Goal: Task Accomplishment & Management: Use online tool/utility

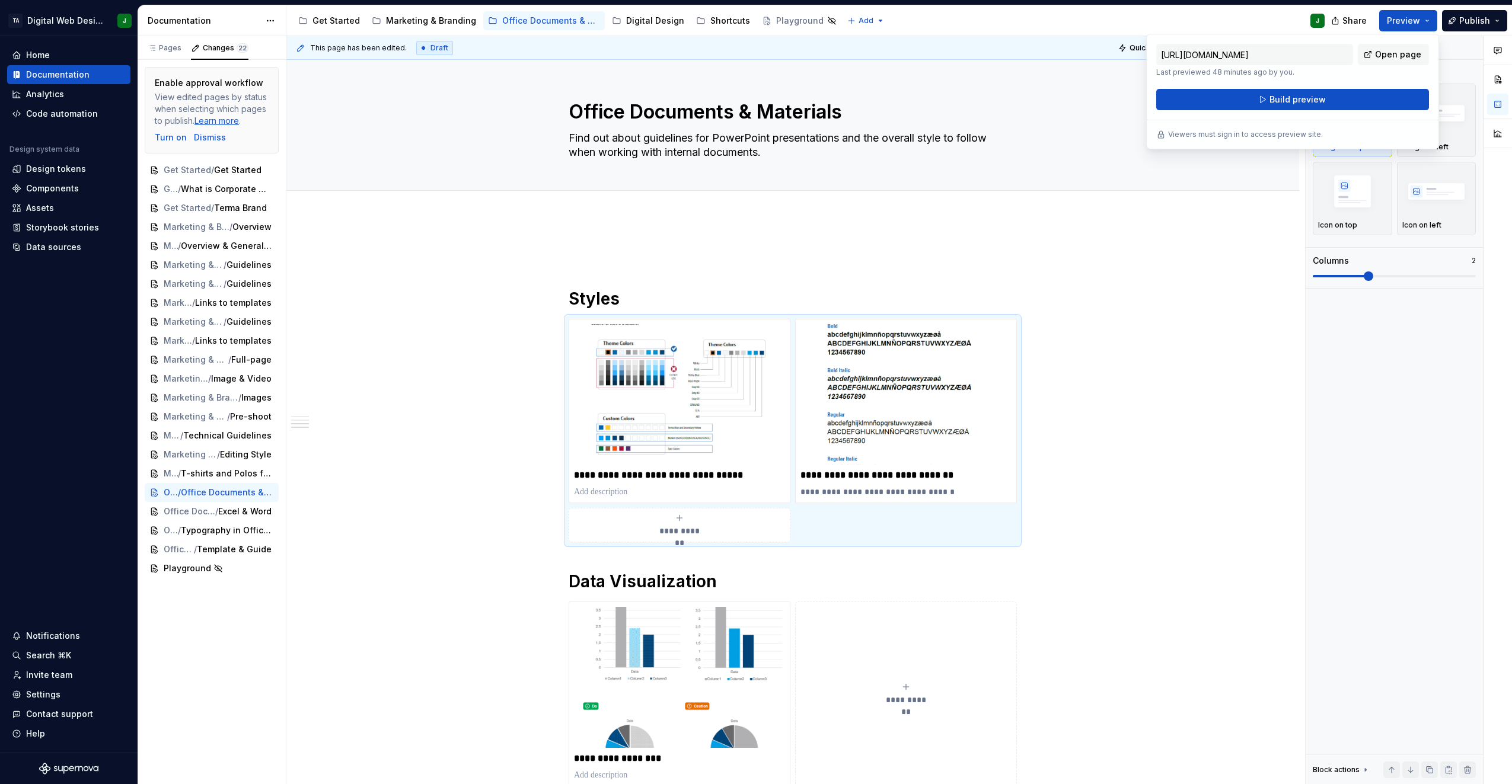
scroll to position [712, 0]
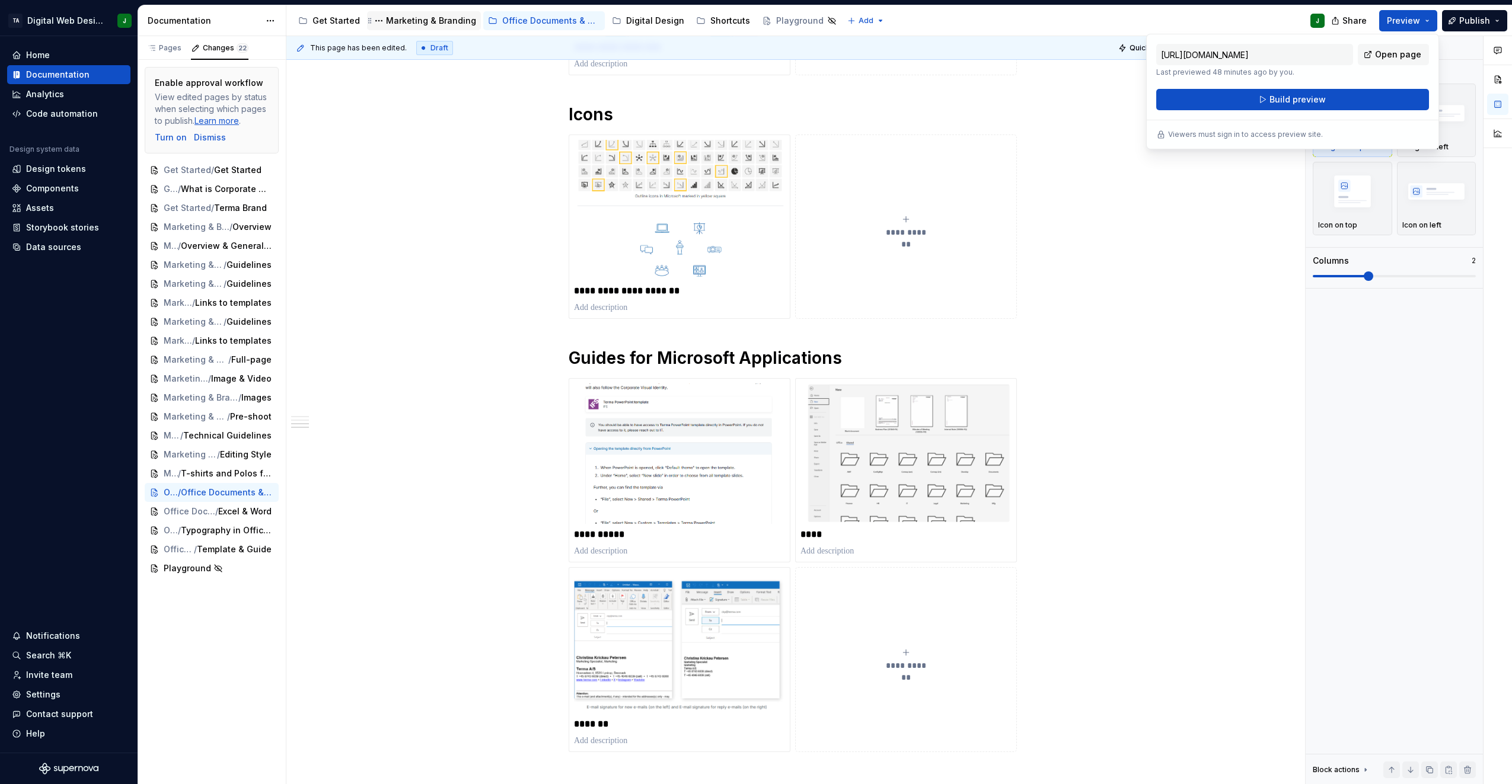
click at [430, 17] on div "Marketing & Branding" at bounding box center [431, 21] width 90 height 12
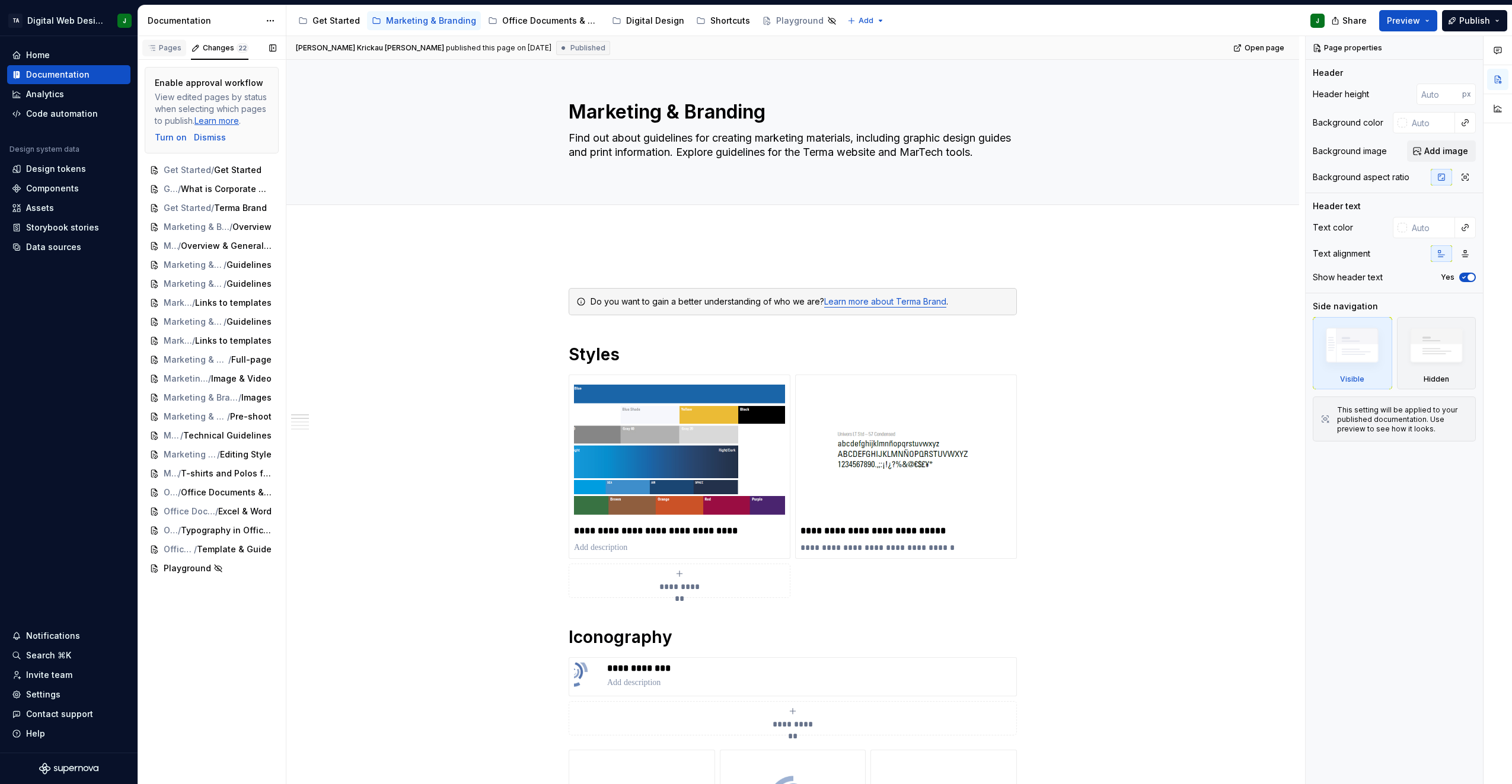
click at [174, 48] on div "Pages" at bounding box center [164, 48] width 34 height 10
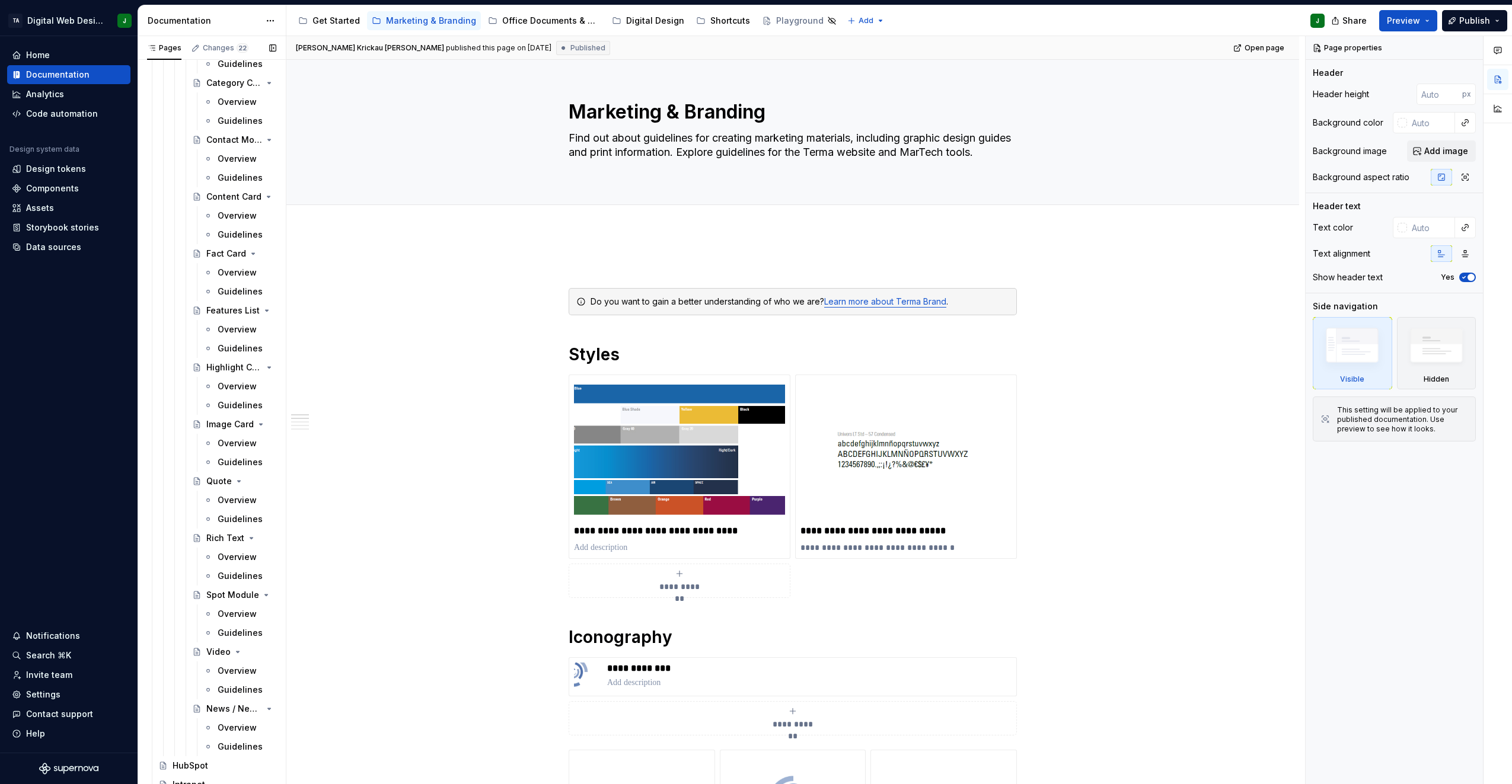
scroll to position [2277, 0]
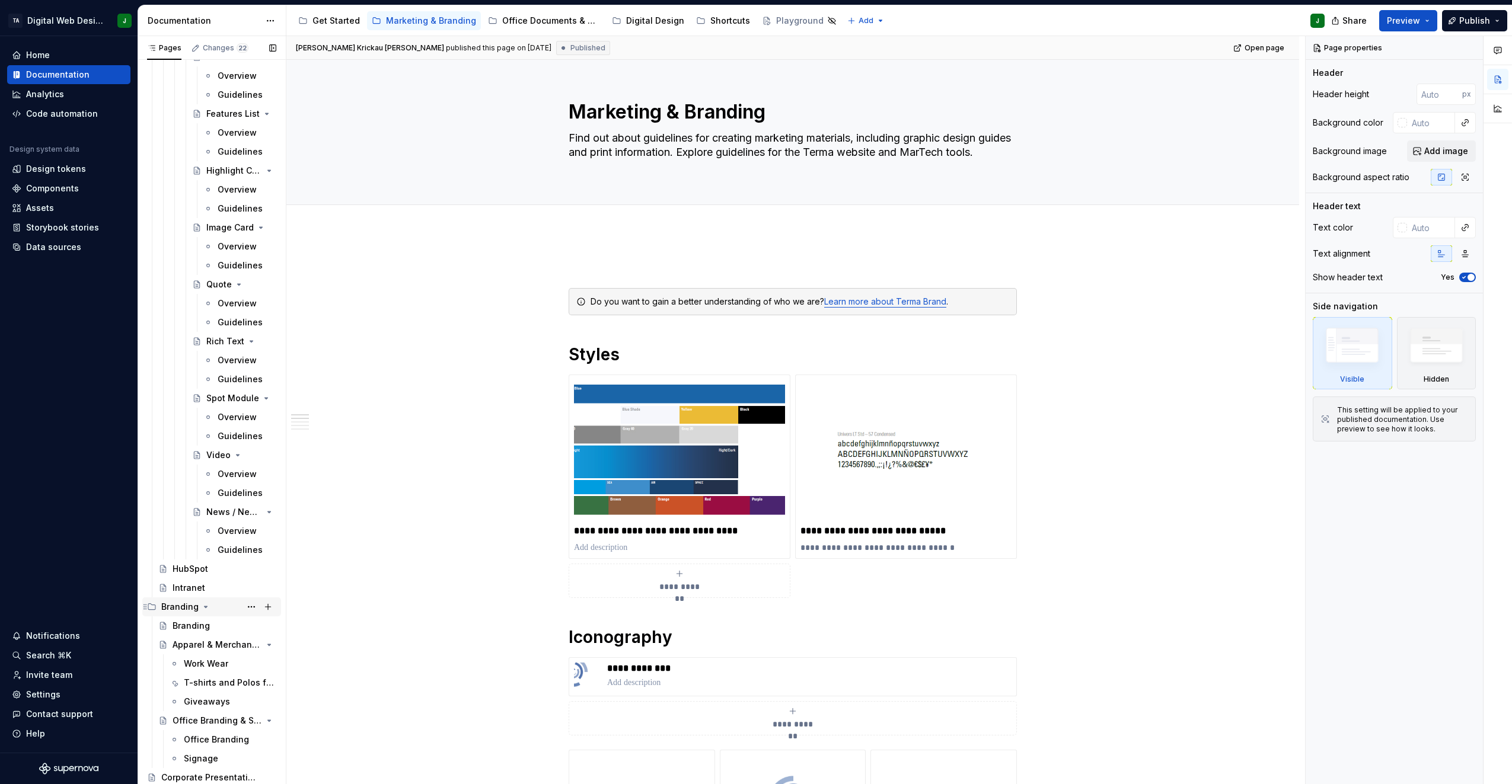
click at [177, 607] on div "Branding" at bounding box center [180, 607] width 37 height 12
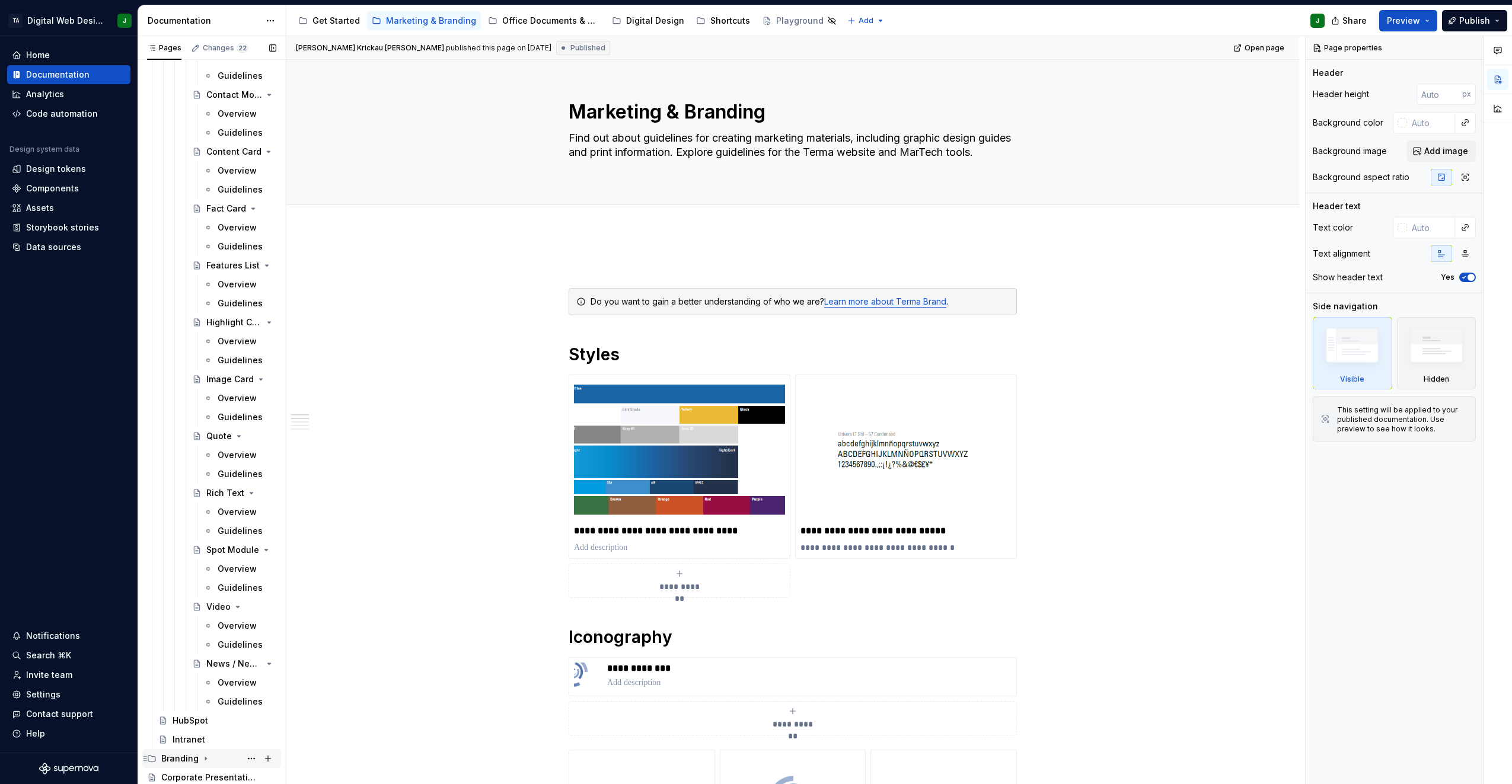
scroll to position [2125, 0]
click at [172, 758] on div "Branding" at bounding box center [180, 759] width 37 height 12
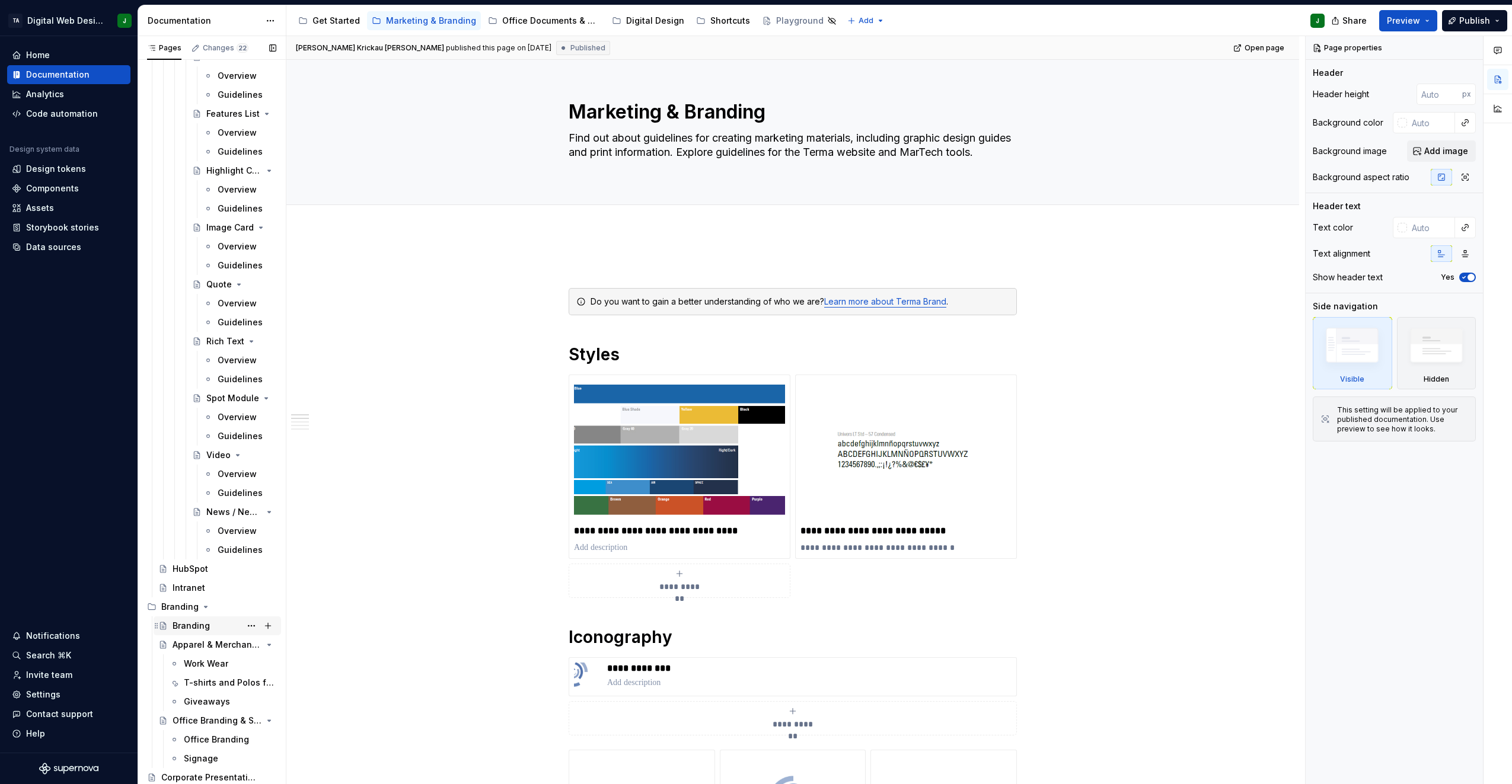
click at [178, 627] on div "Branding" at bounding box center [191, 626] width 37 height 12
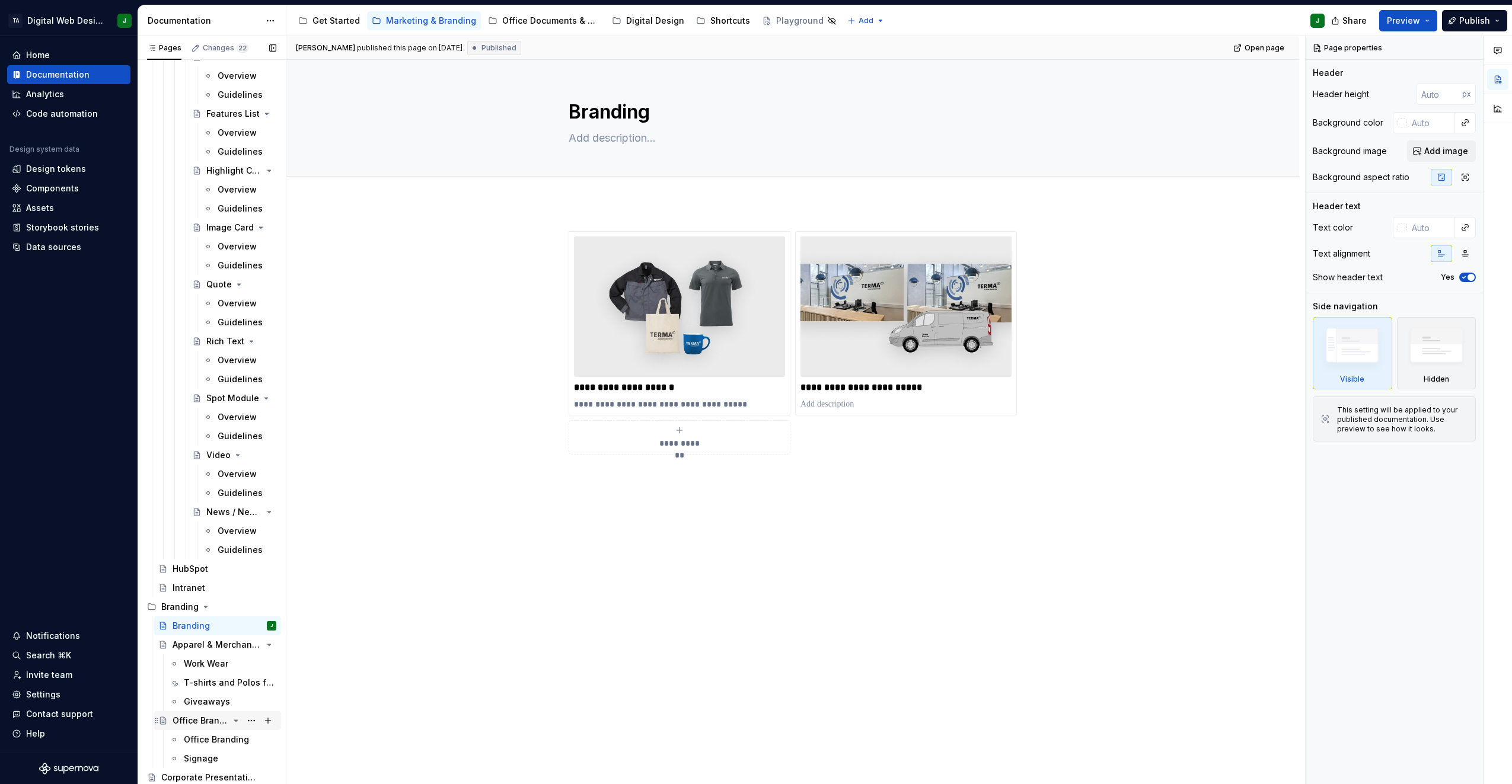
click at [186, 721] on div "Office Branding & Signage" at bounding box center [201, 721] width 57 height 12
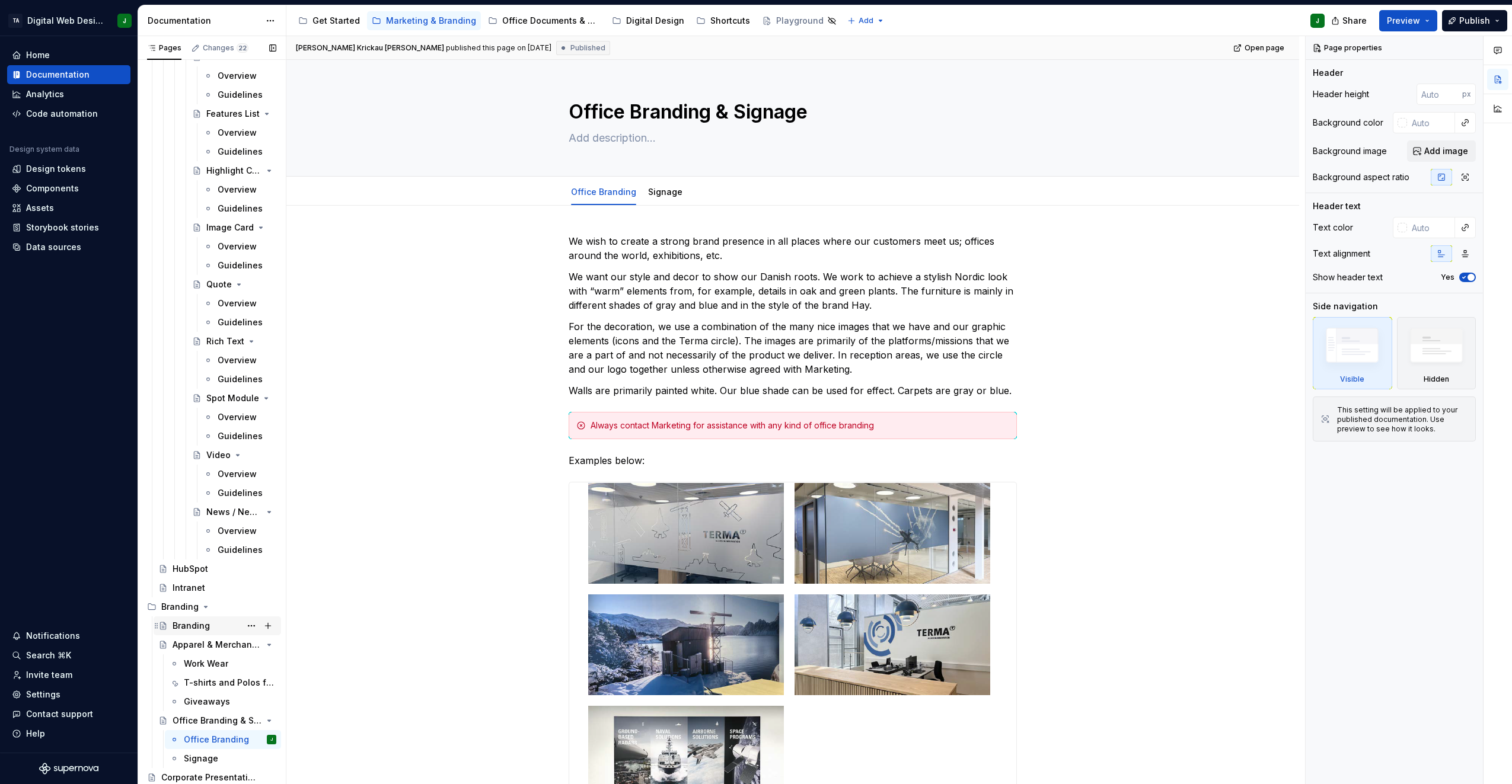
click at [179, 626] on div "Branding" at bounding box center [191, 626] width 37 height 12
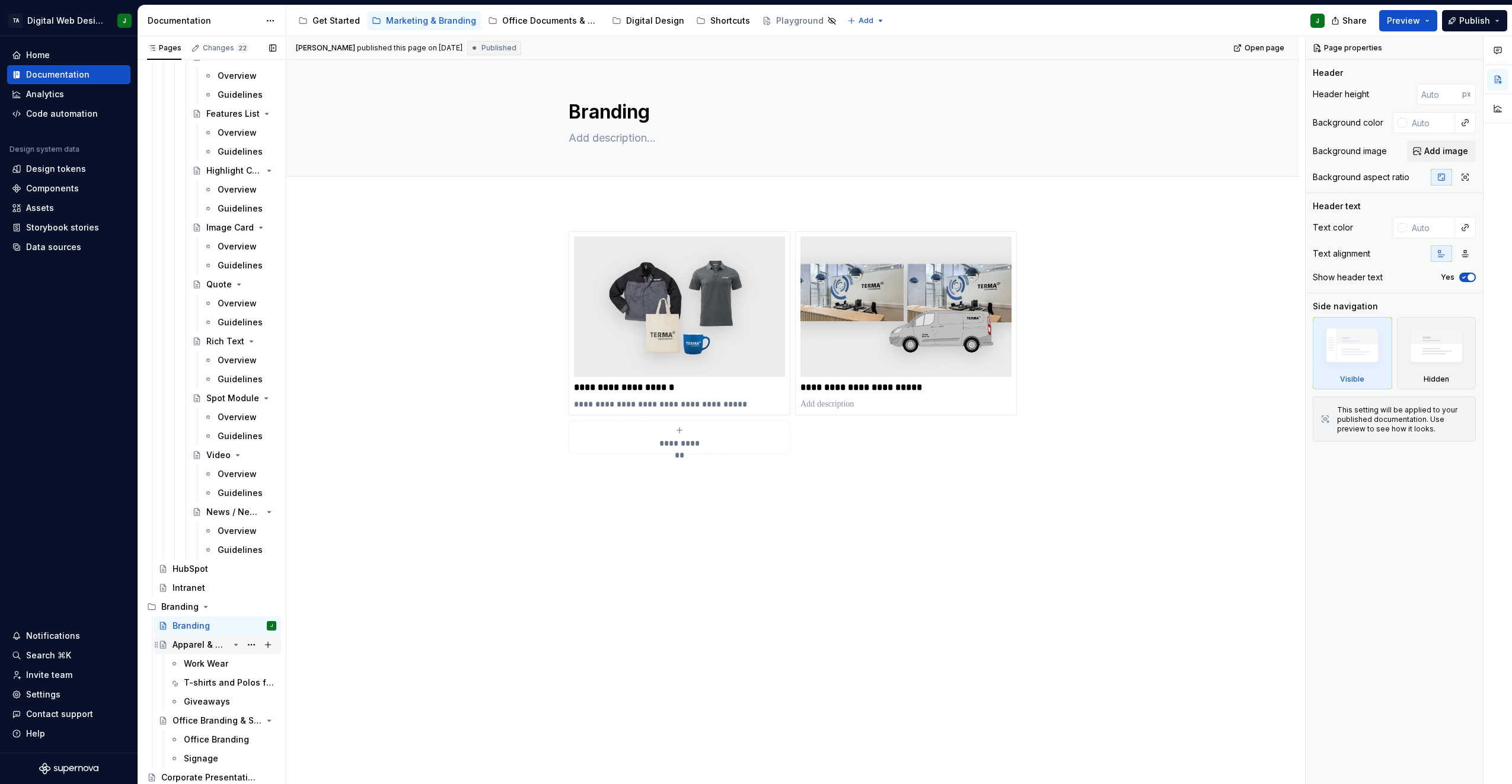
click at [186, 642] on div "Apparel & Merchandise" at bounding box center [201, 645] width 57 height 12
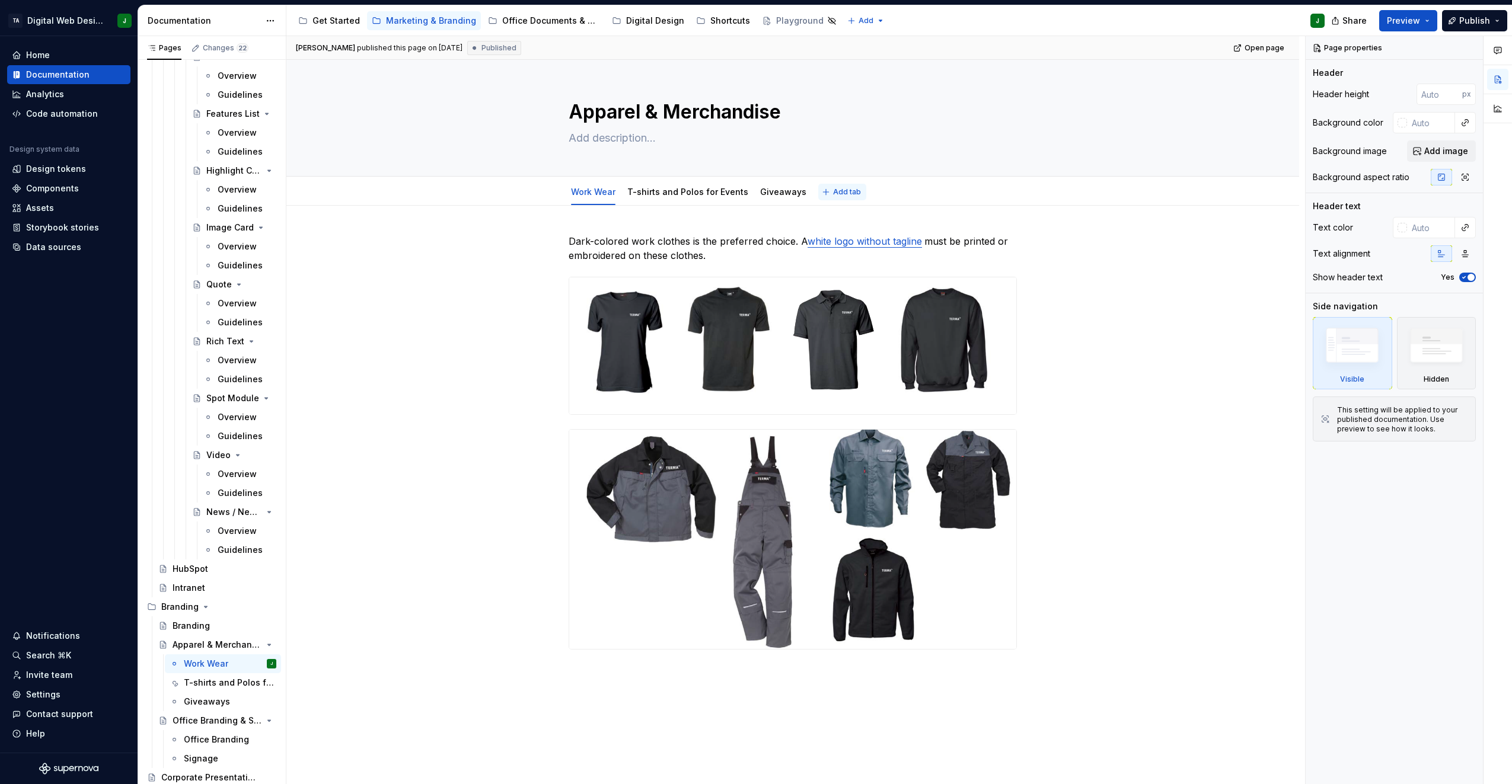
type textarea "*"
click at [820, 189] on button "Add tab" at bounding box center [842, 192] width 48 height 16
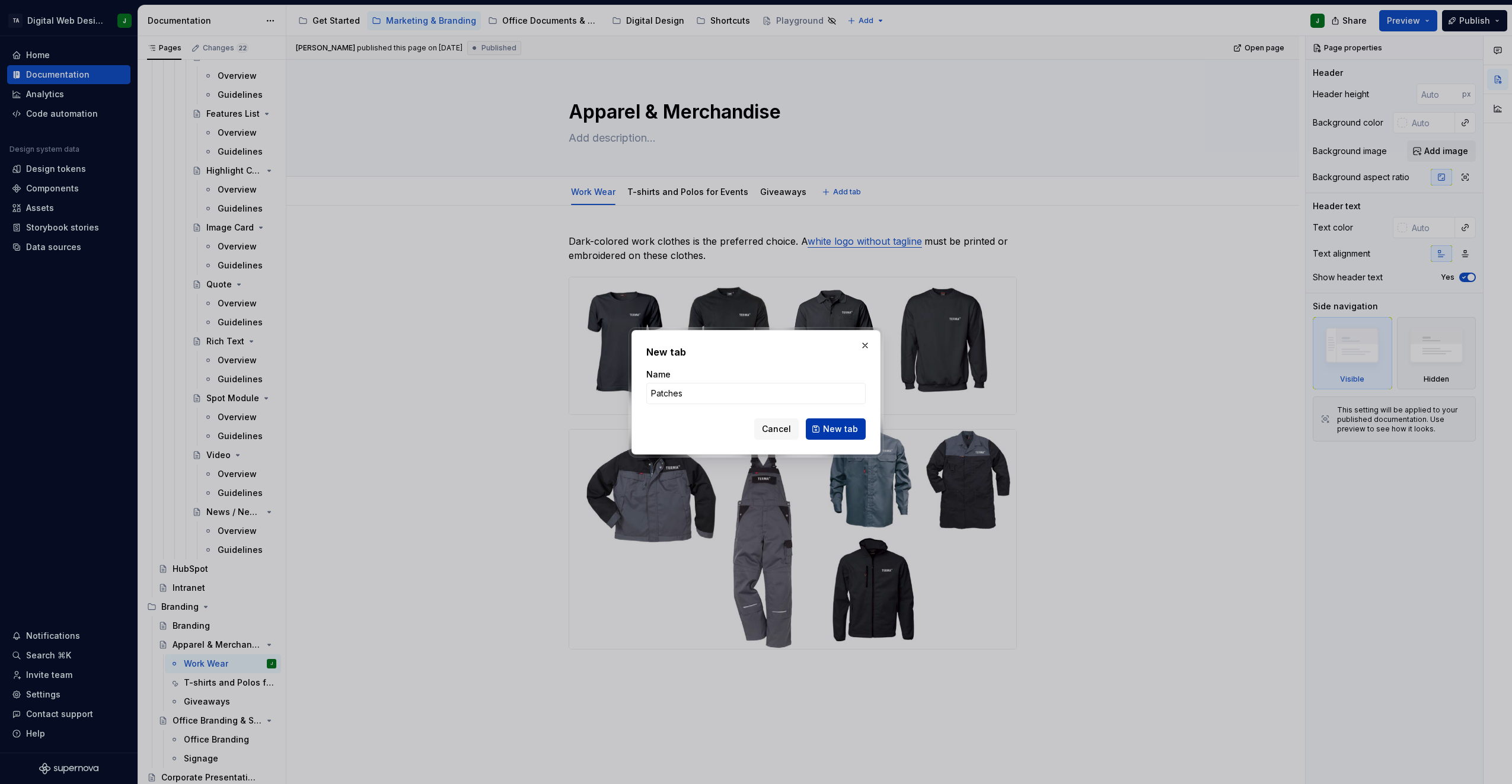
type input "Patches"
click at [837, 426] on span "New tab" at bounding box center [840, 429] width 35 height 12
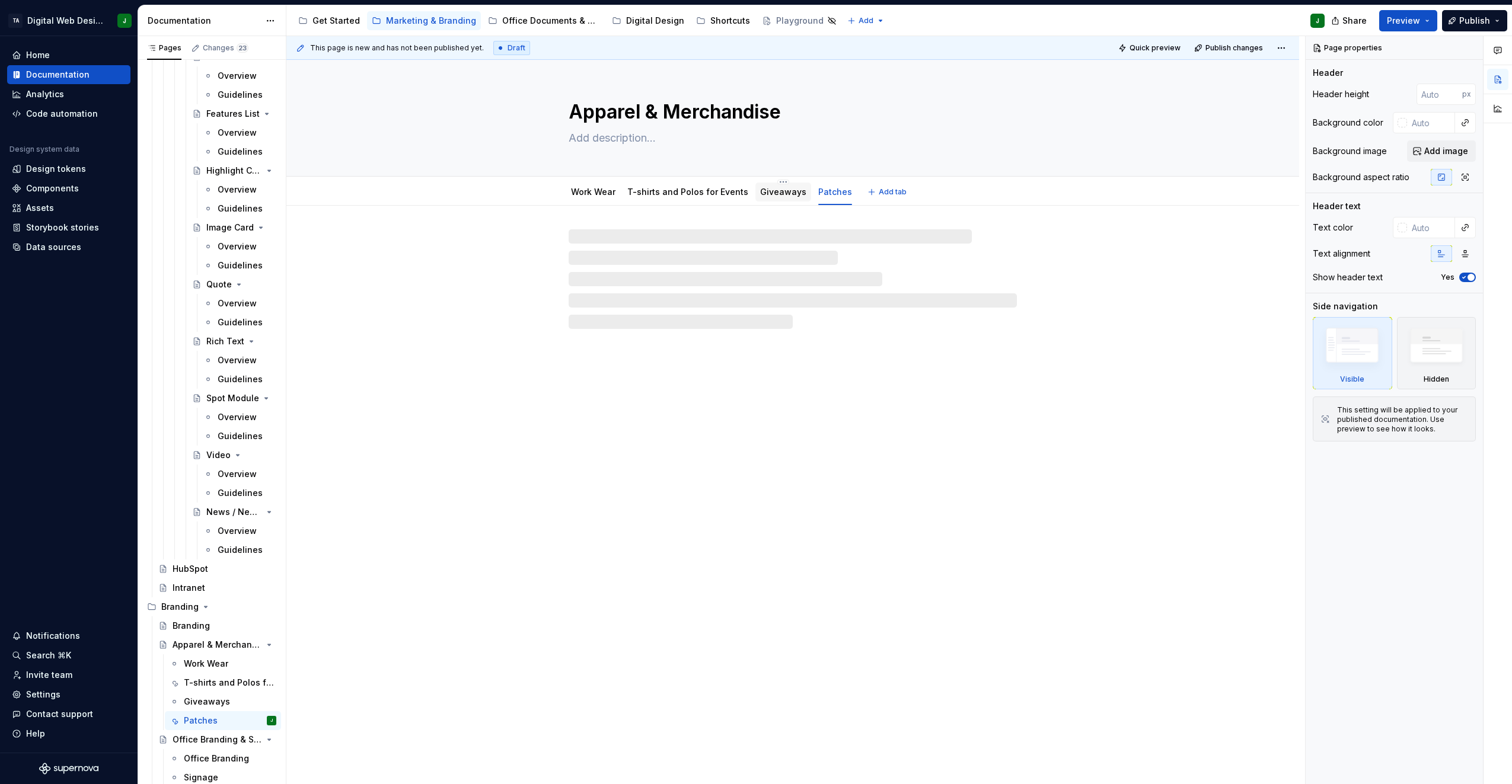
click at [765, 194] on link "Giveaways" at bounding box center [784, 192] width 46 height 10
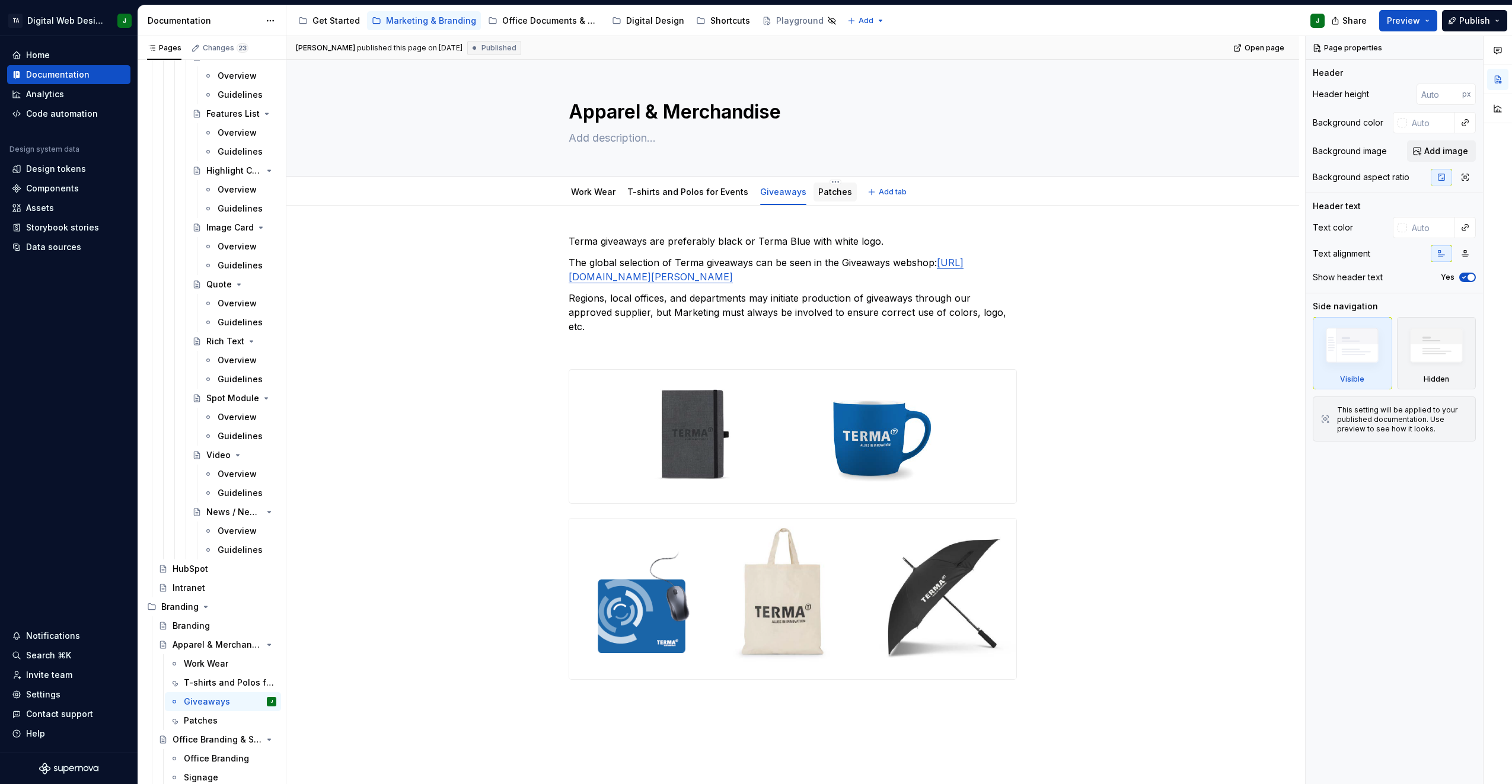
click at [826, 195] on link "Patches" at bounding box center [835, 192] width 34 height 10
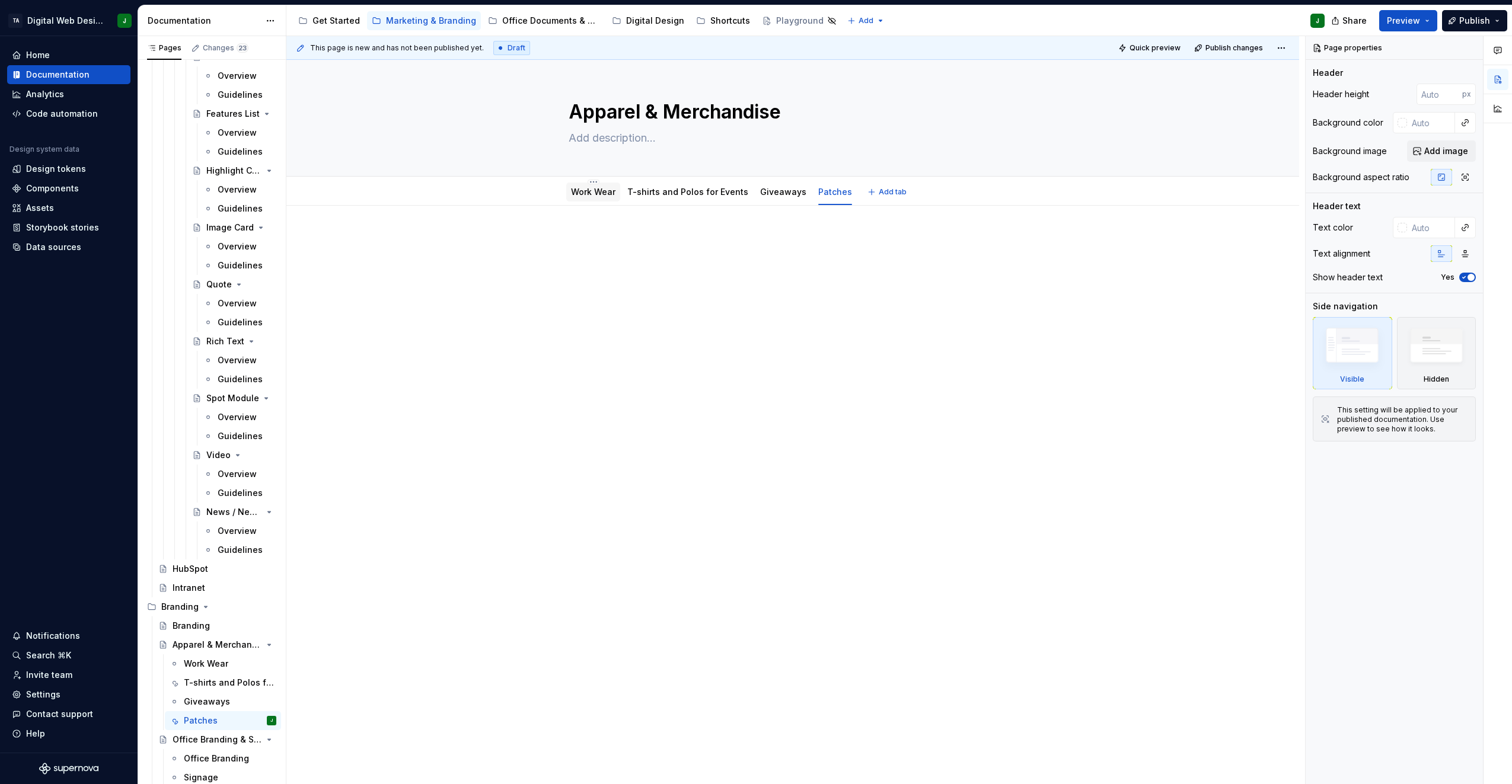
click at [607, 192] on link "Work Wear" at bounding box center [593, 192] width 45 height 10
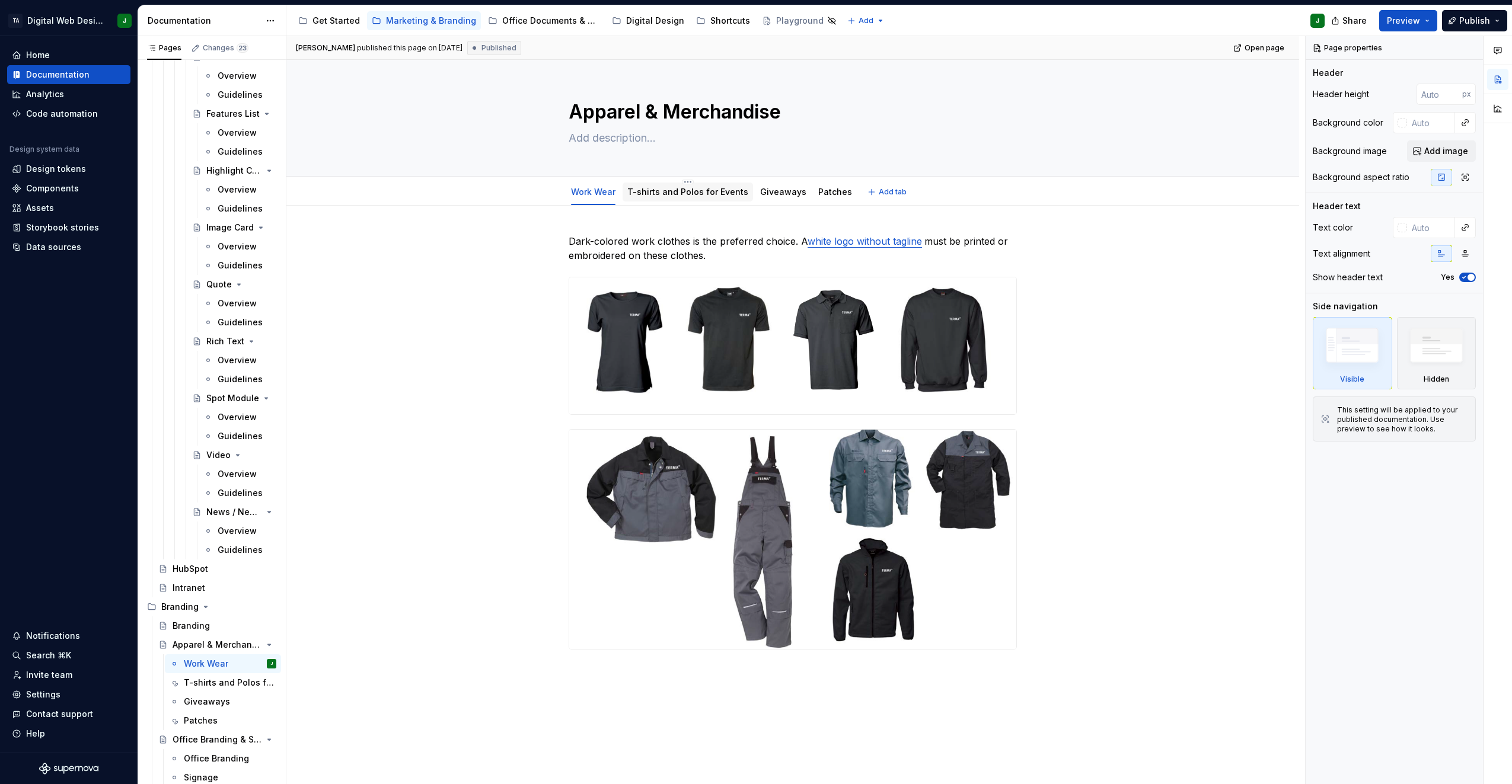
click at [677, 190] on link "T-shirts and Polos for Events" at bounding box center [688, 192] width 121 height 10
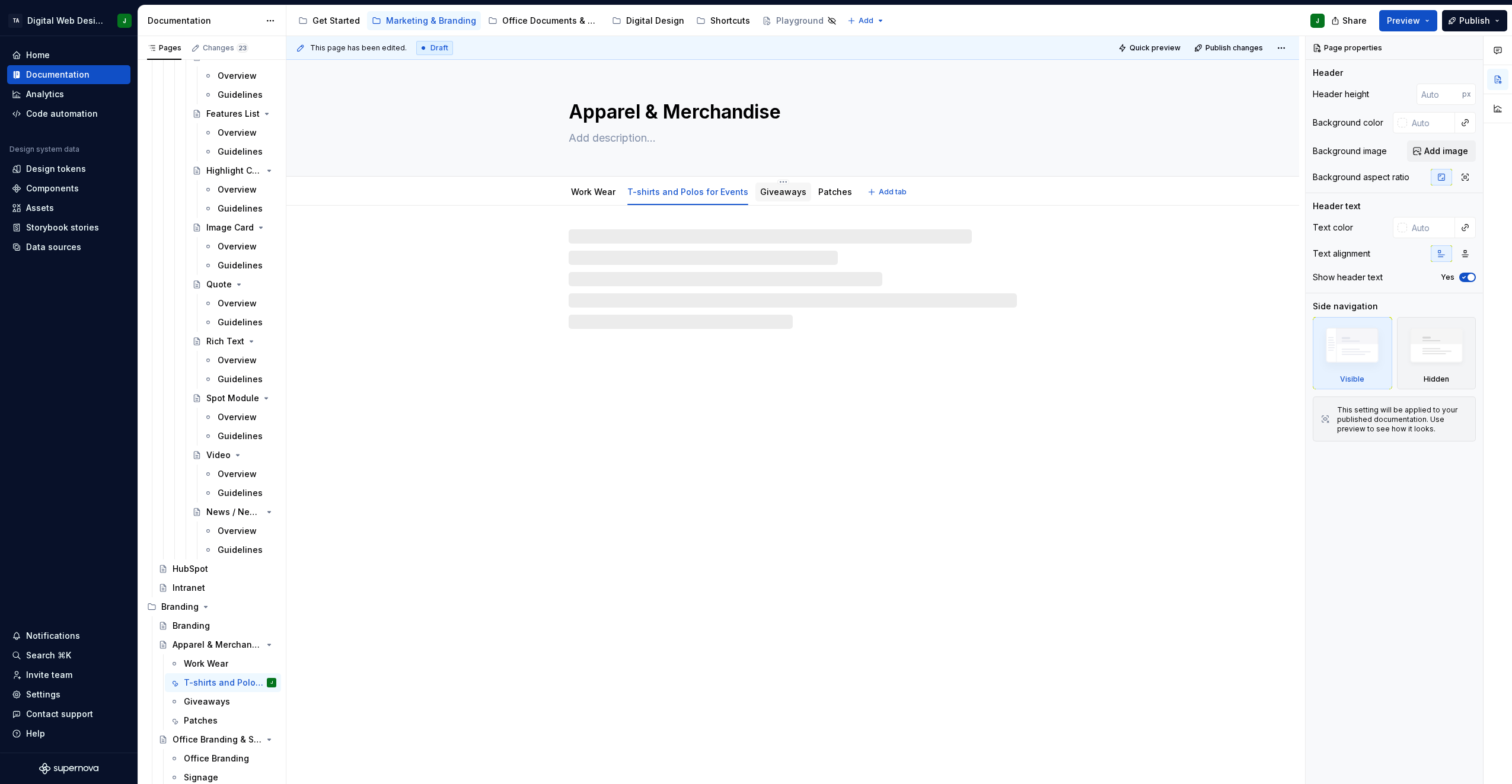
click at [793, 192] on link "Giveaways" at bounding box center [784, 192] width 46 height 10
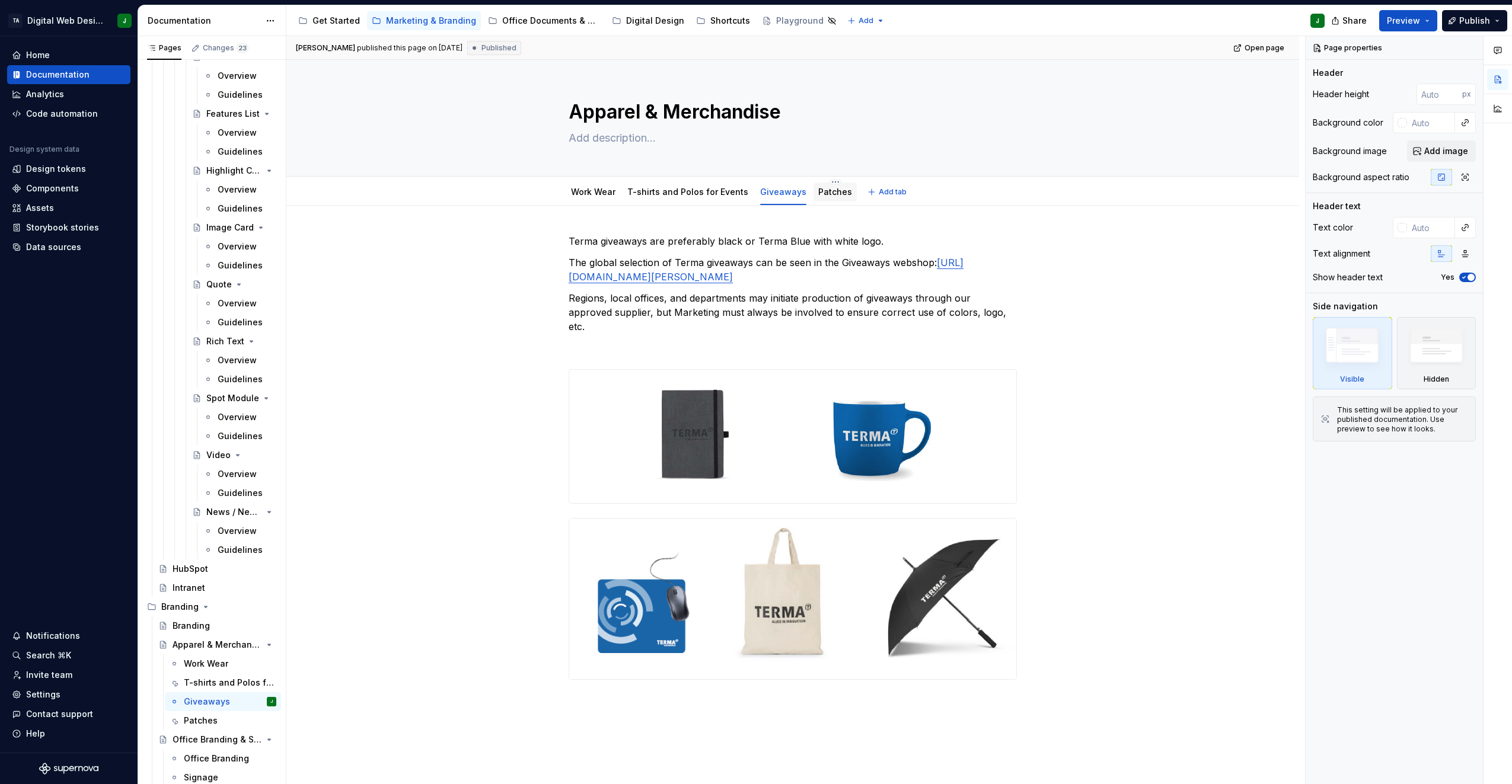
click at [834, 192] on link "Patches" at bounding box center [835, 192] width 34 height 10
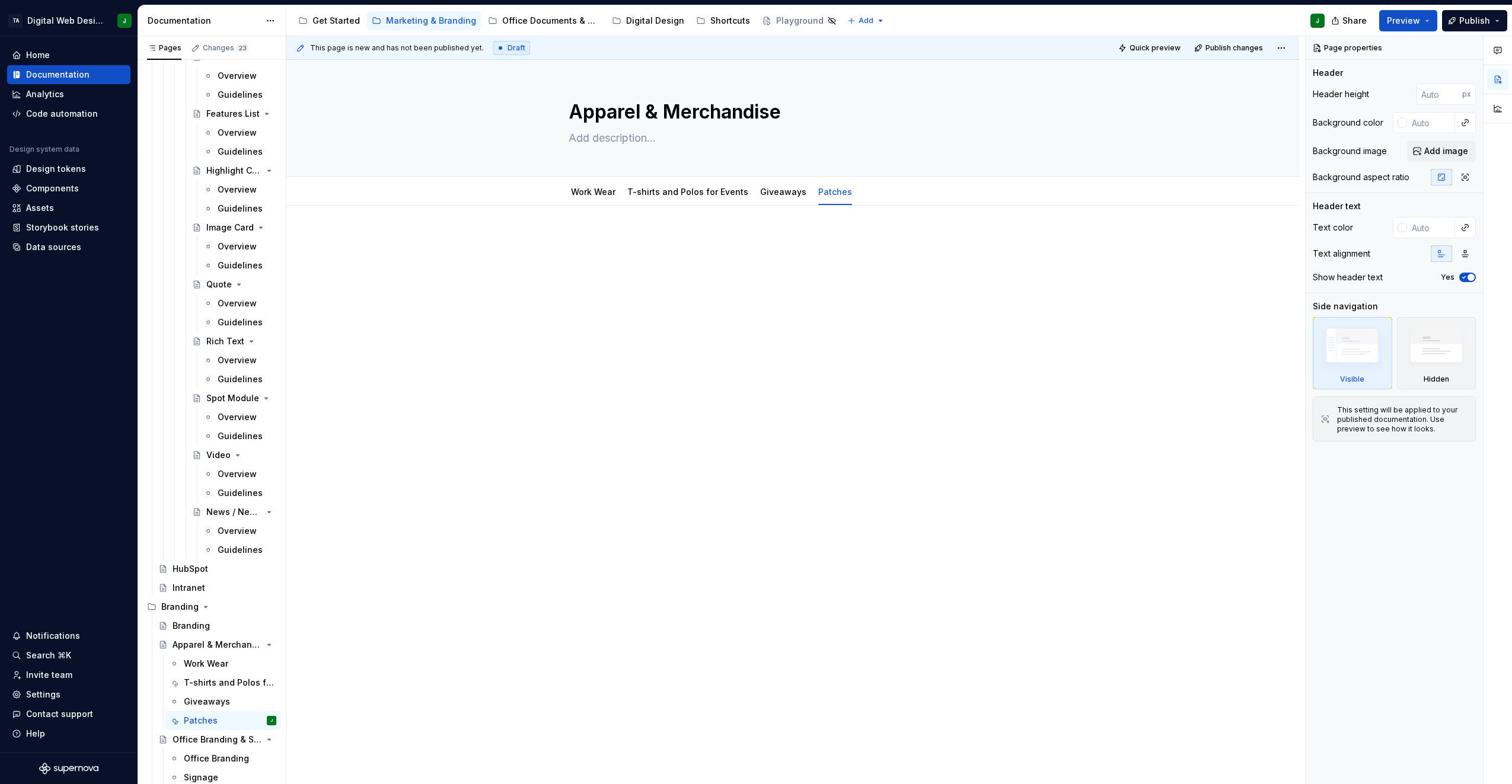
click at [571, 229] on div at bounding box center [793, 367] width 1013 height 323
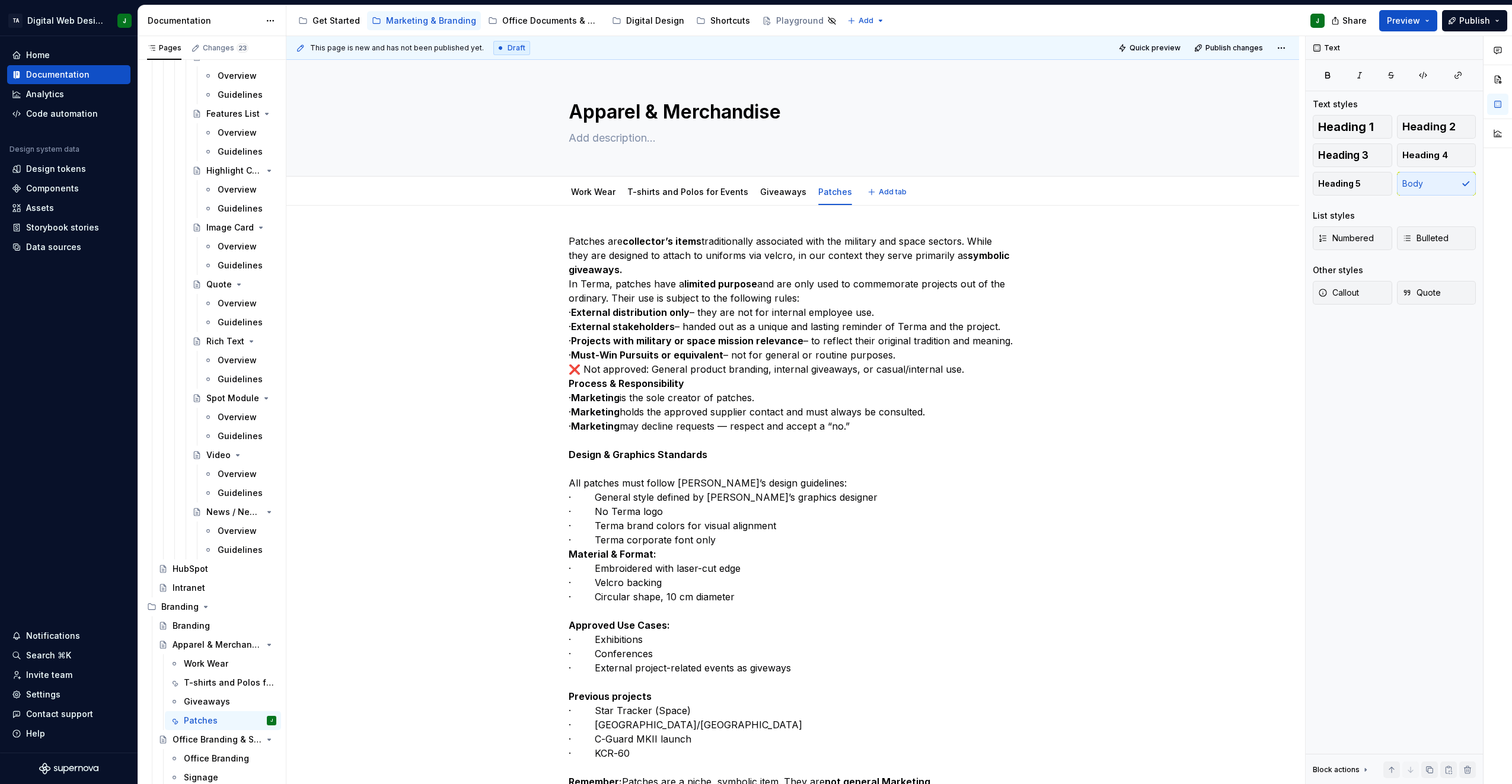
type textarea "*"
click at [938, 384] on p "Patches are collector’s items traditionally associated with the military and sp…" at bounding box center [793, 519] width 448 height 569
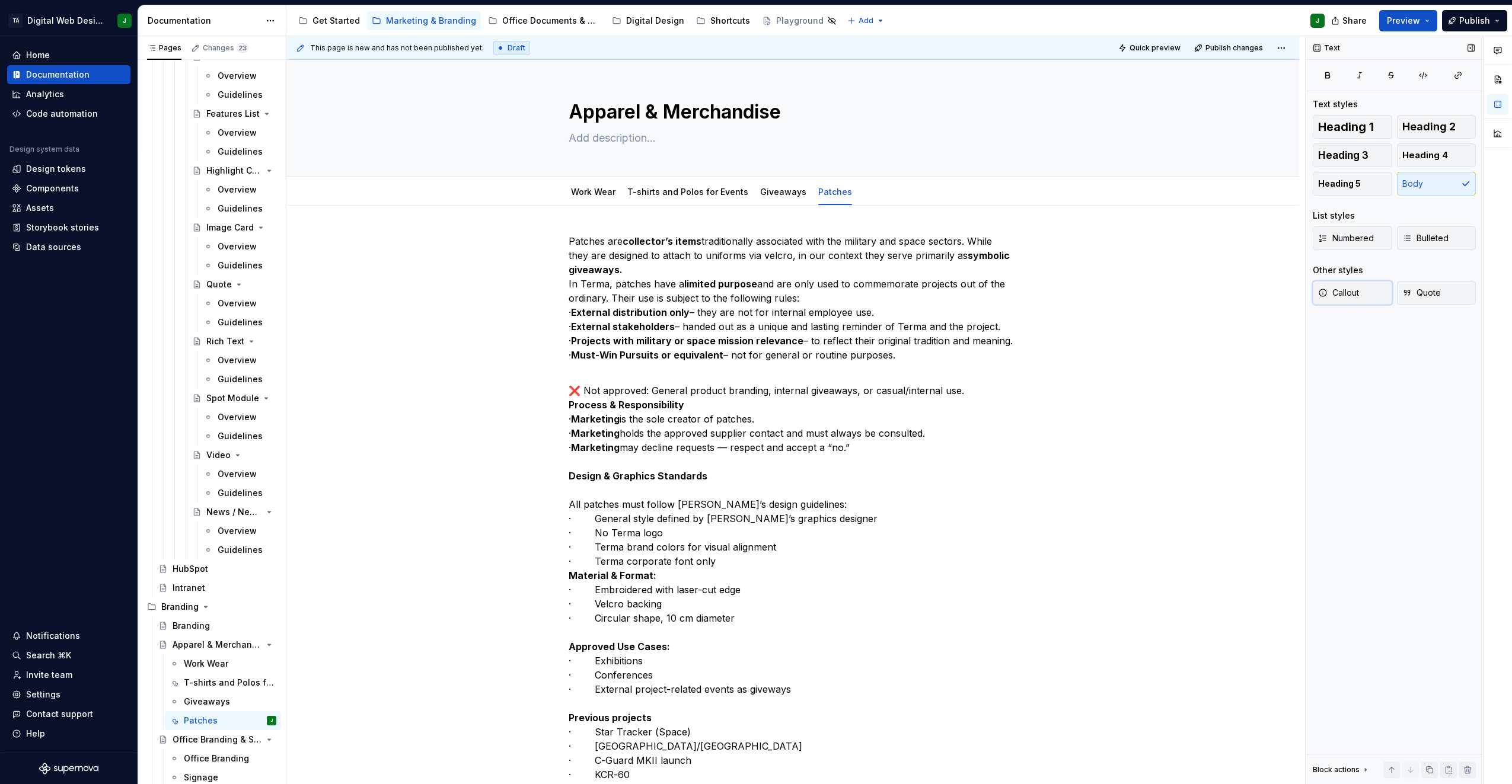
click at [1344, 294] on span "Callout" at bounding box center [1338, 293] width 41 height 12
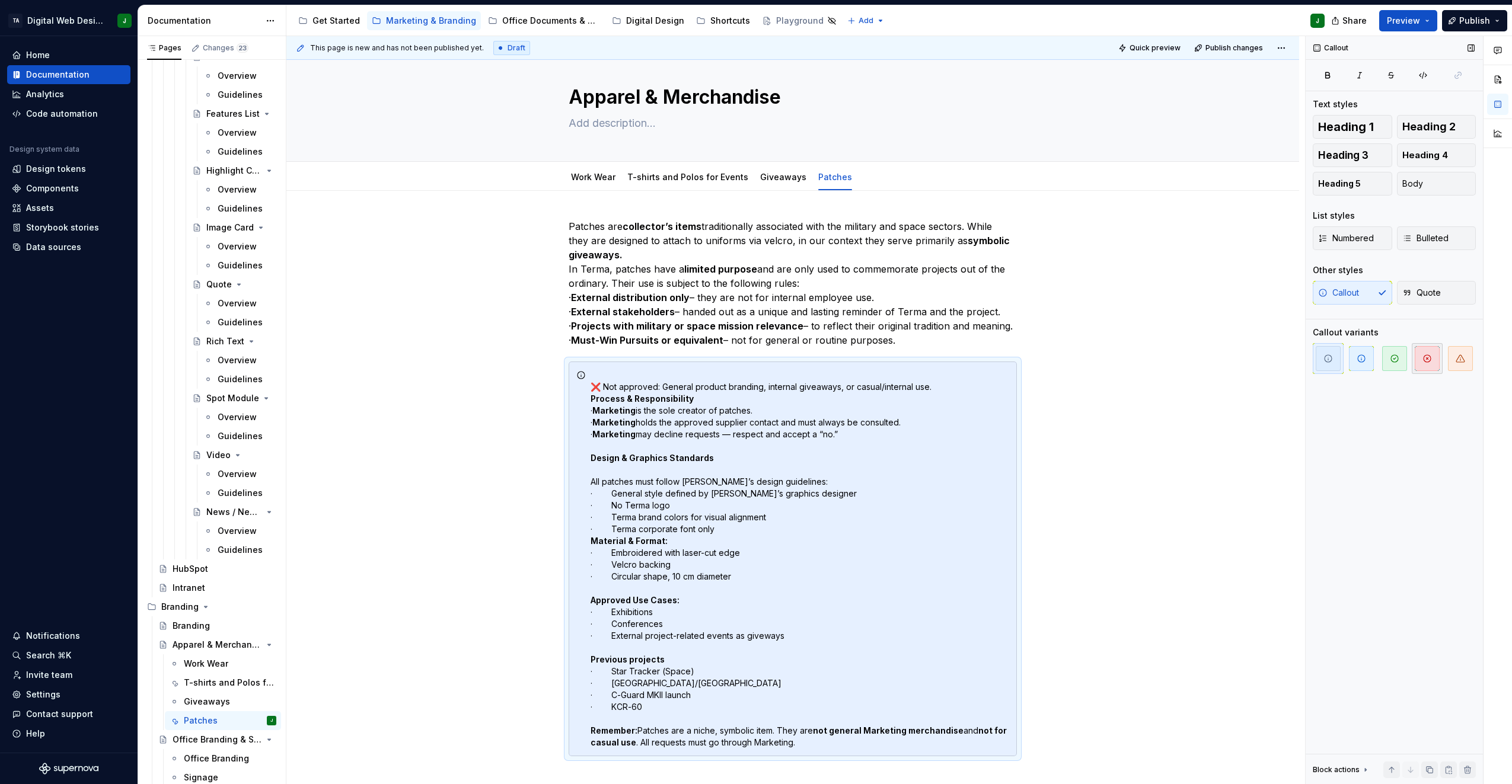
click at [1424, 365] on span "button" at bounding box center [1427, 358] width 25 height 25
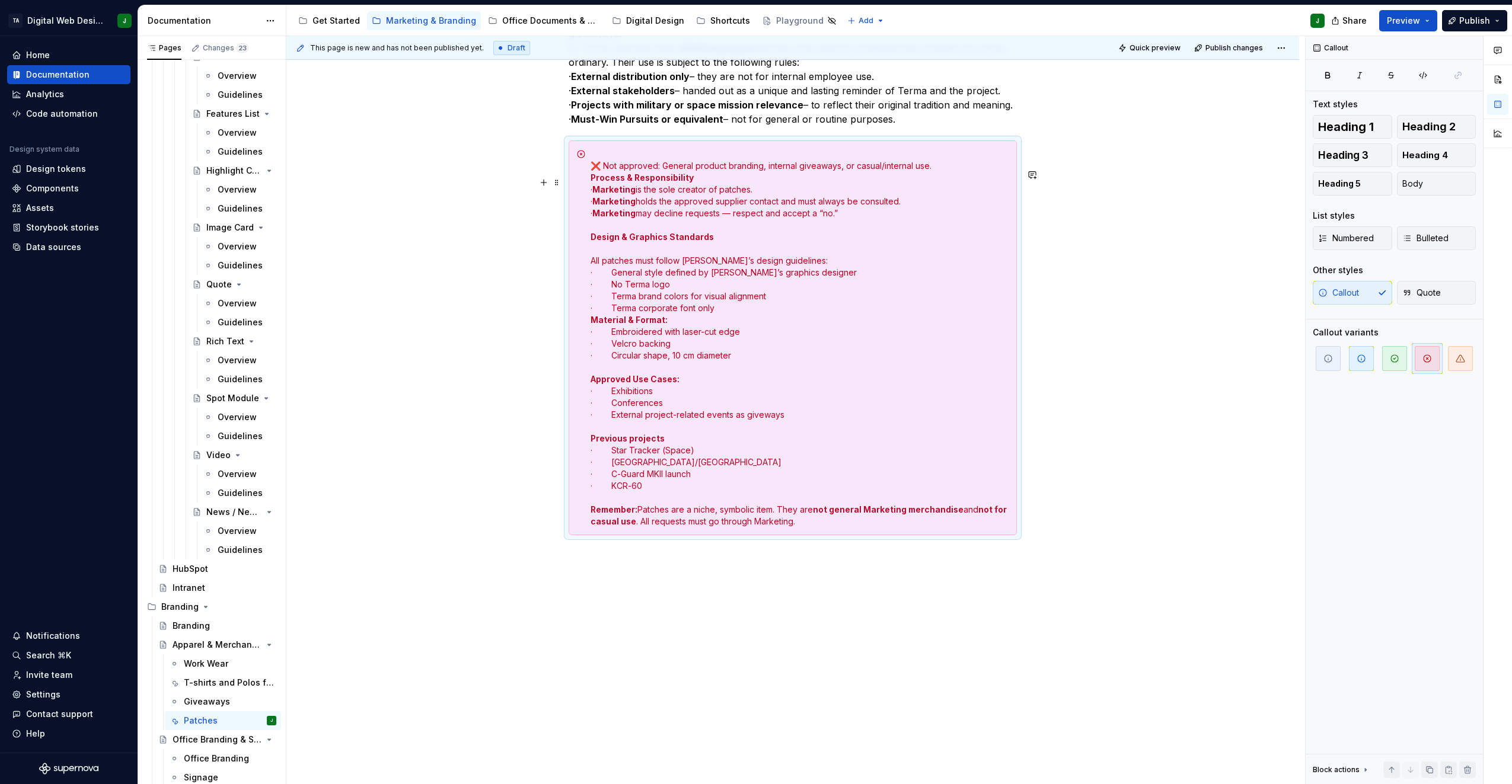
scroll to position [265, 0]
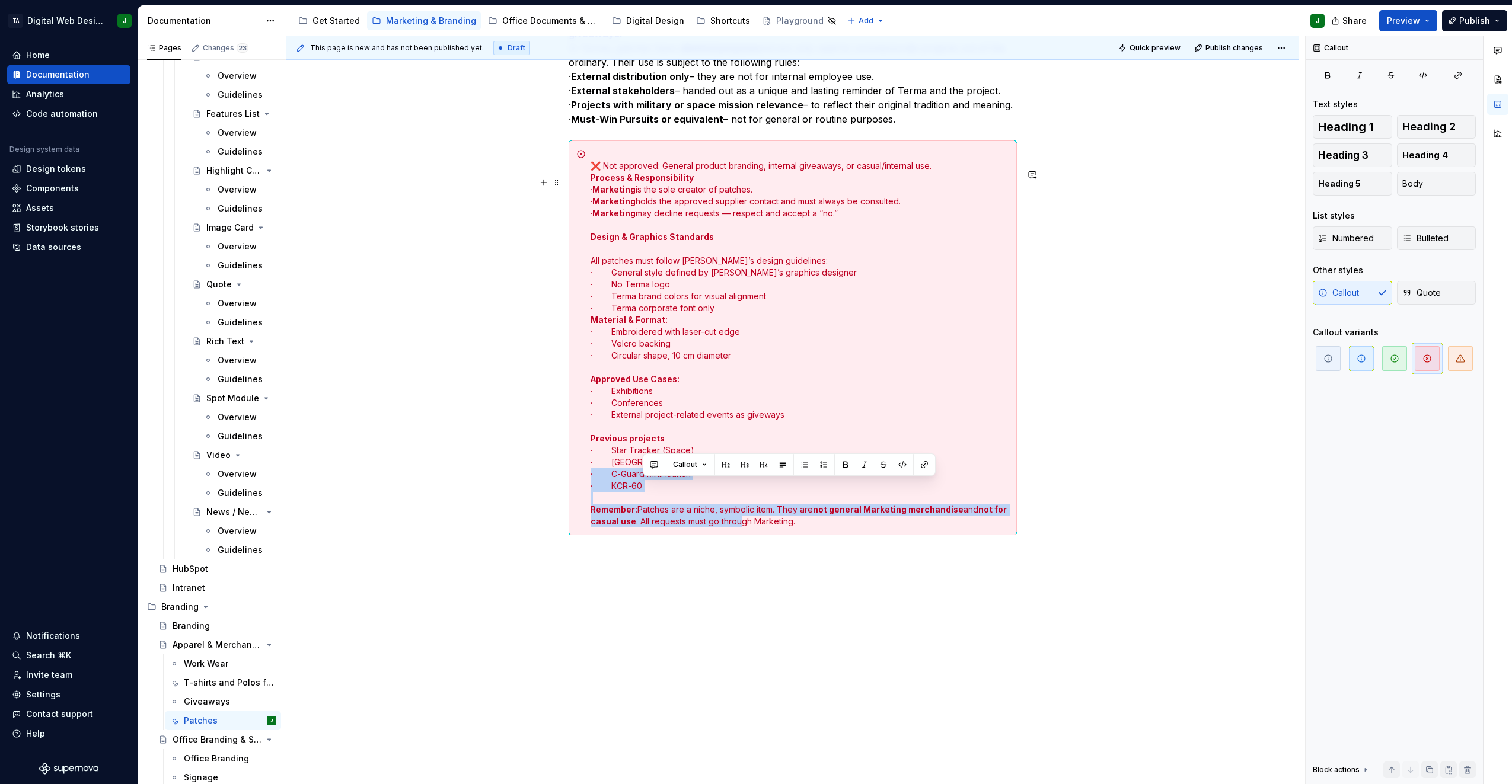
drag, startPoint x: 740, startPoint y: 538, endPoint x: 740, endPoint y: 473, distance: 65.0
click at [740, 473] on div "❌ Not approved: General product branding, internal giveaways, or casual/interna…" at bounding box center [793, 338] width 448 height 395
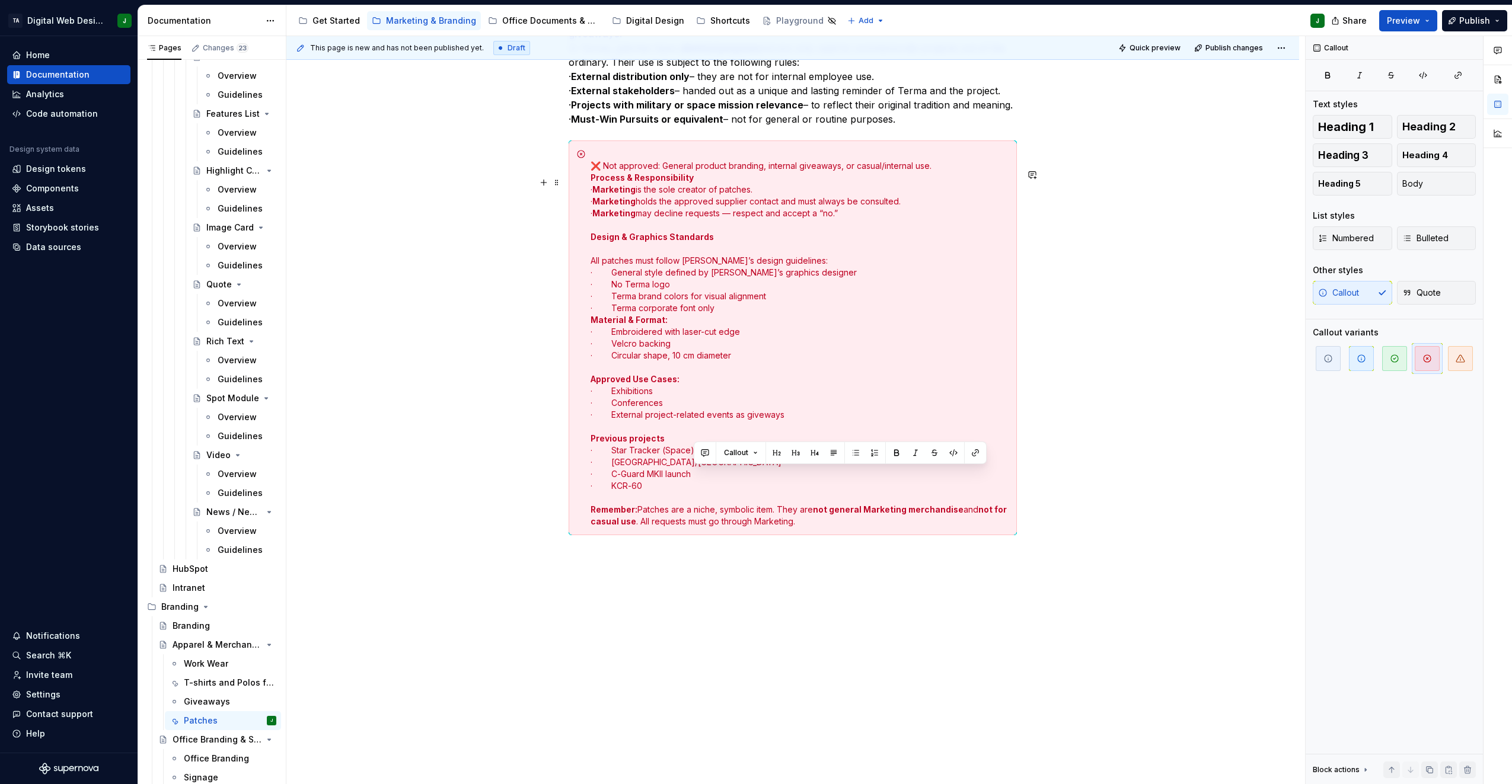
click at [631, 364] on div "❌ Not approved: General product branding, internal giveaways, or casual/interna…" at bounding box center [800, 338] width 419 height 379
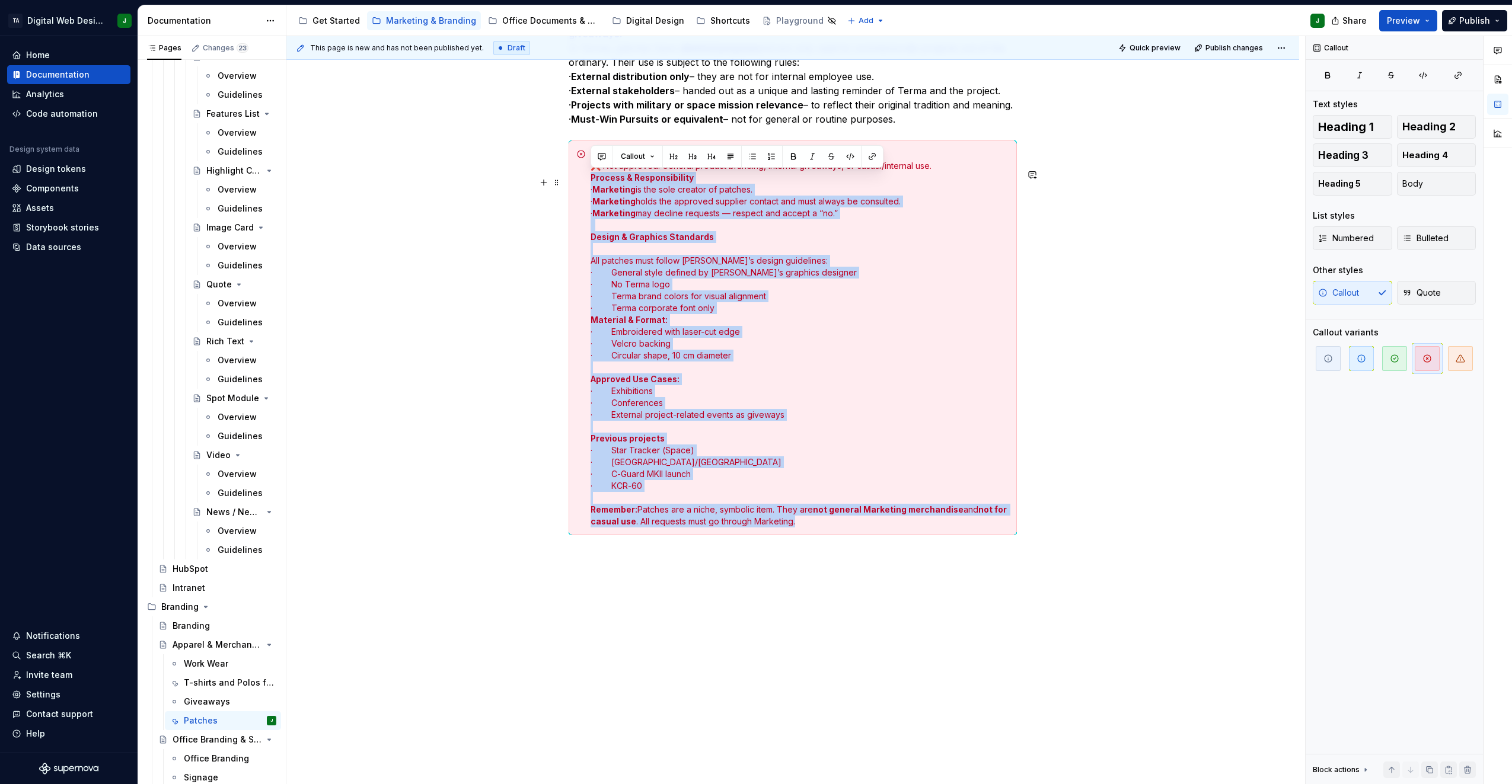
drag, startPoint x: 587, startPoint y: 175, endPoint x: 907, endPoint y: 531, distance: 478.7
click at [907, 531] on div "❌ Not approved: General product branding, internal giveaways, or casual/interna…" at bounding box center [793, 338] width 448 height 395
click at [628, 157] on span "Callout" at bounding box center [633, 157] width 25 height 10
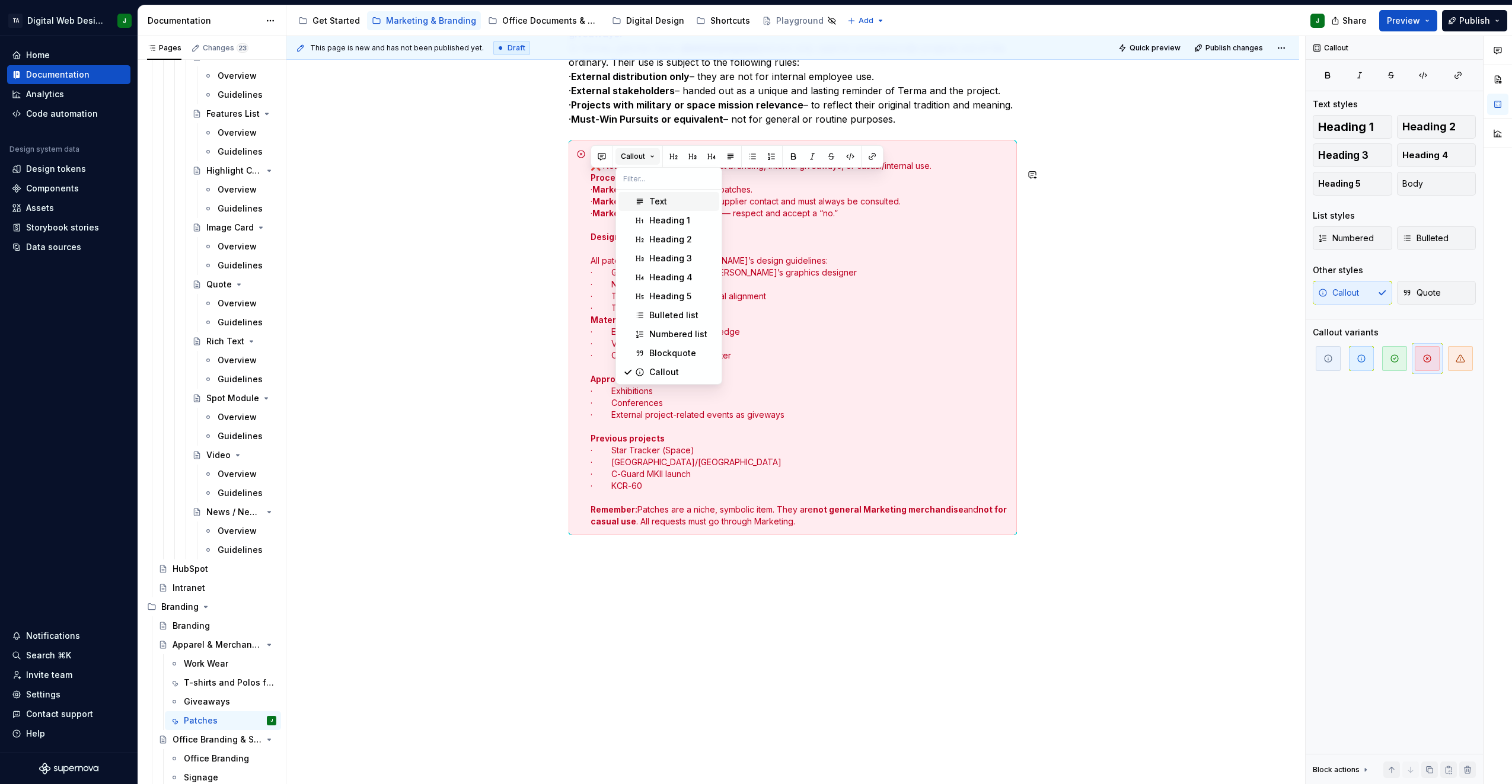
click at [629, 153] on span "Callout" at bounding box center [633, 157] width 25 height 10
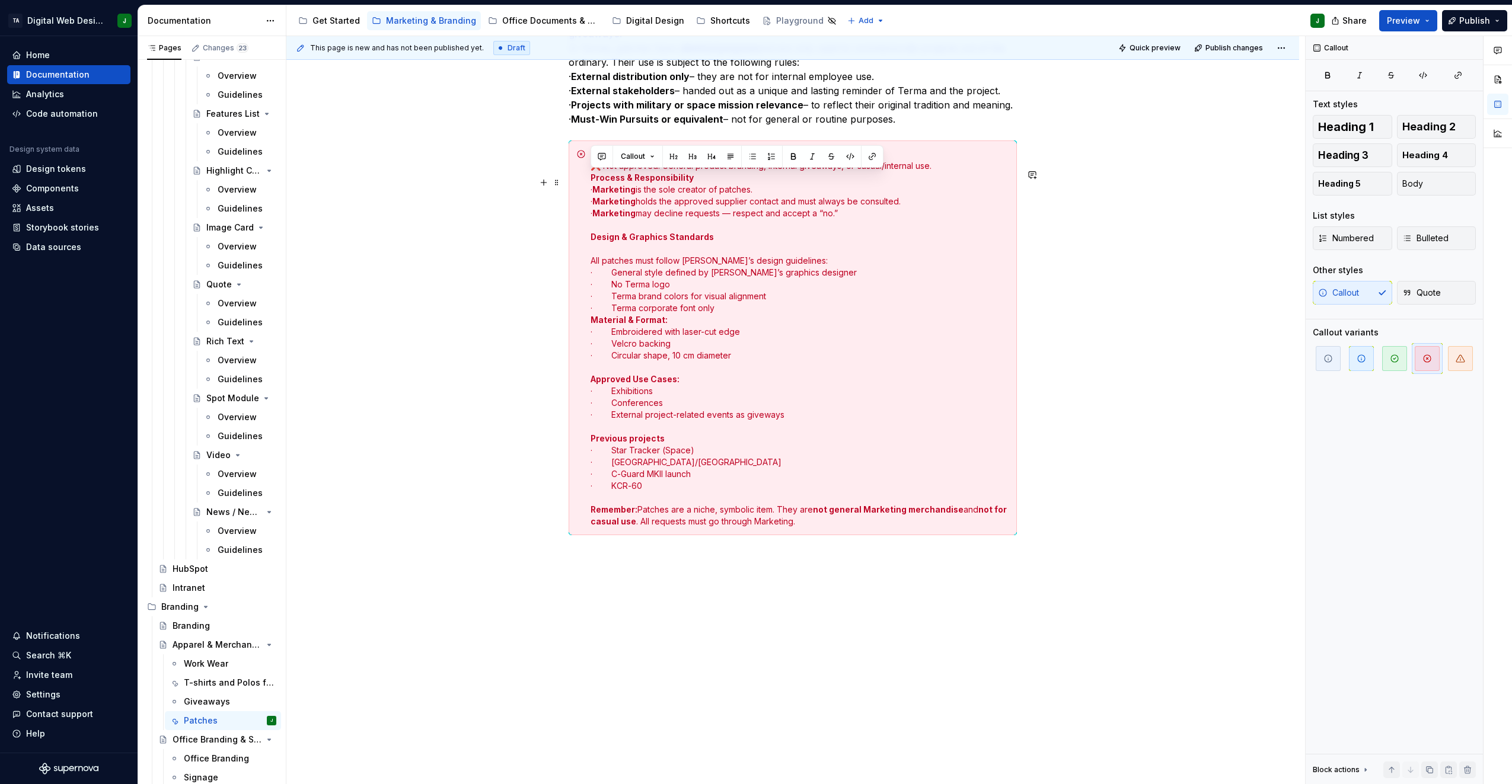
click at [613, 210] on strong "Marketing" at bounding box center [614, 213] width 43 height 10
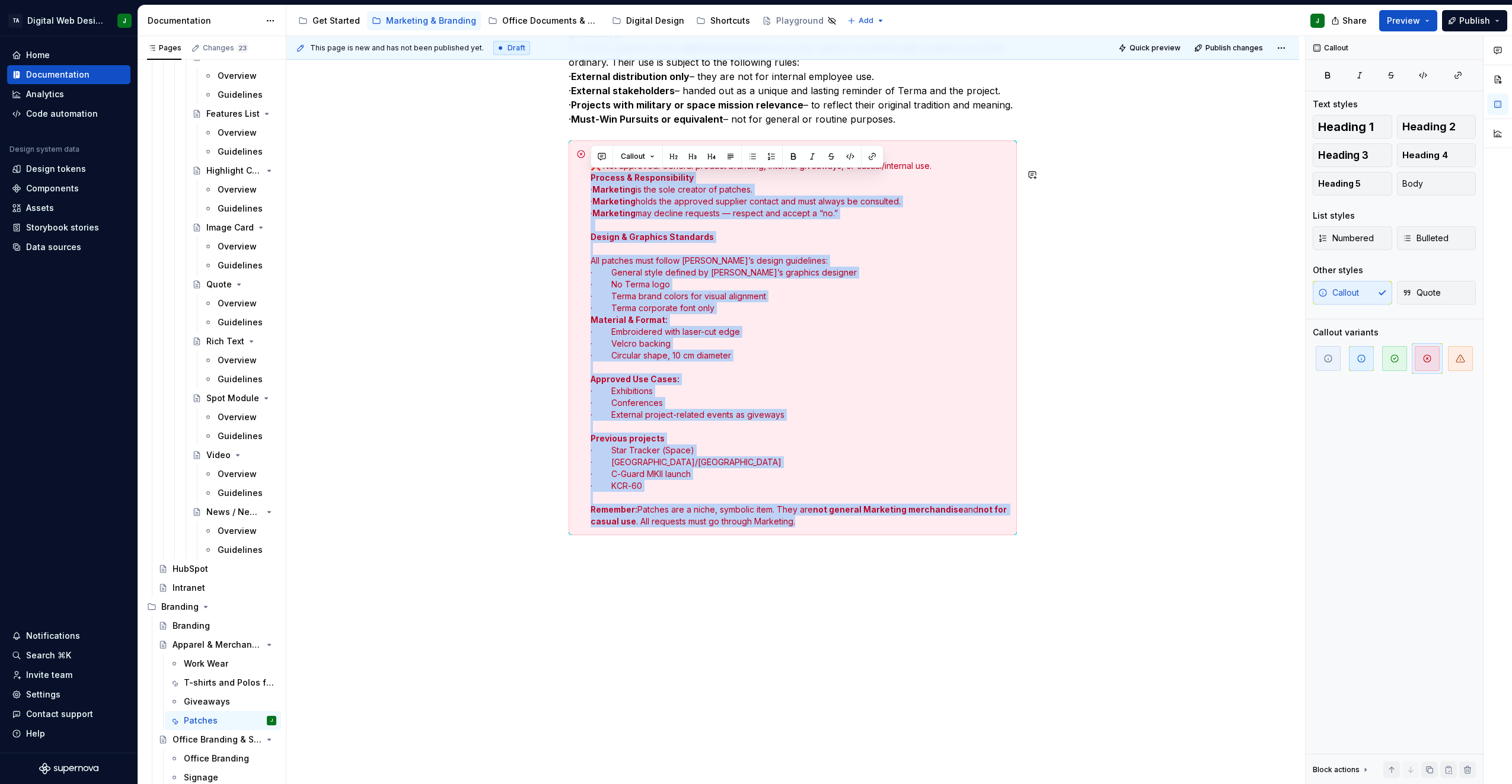
drag, startPoint x: 590, startPoint y: 176, endPoint x: 994, endPoint y: 537, distance: 541.8
click at [994, 537] on div "Patches are collector’s items traditionally associated with the military and sp…" at bounding box center [793, 274] width 448 height 551
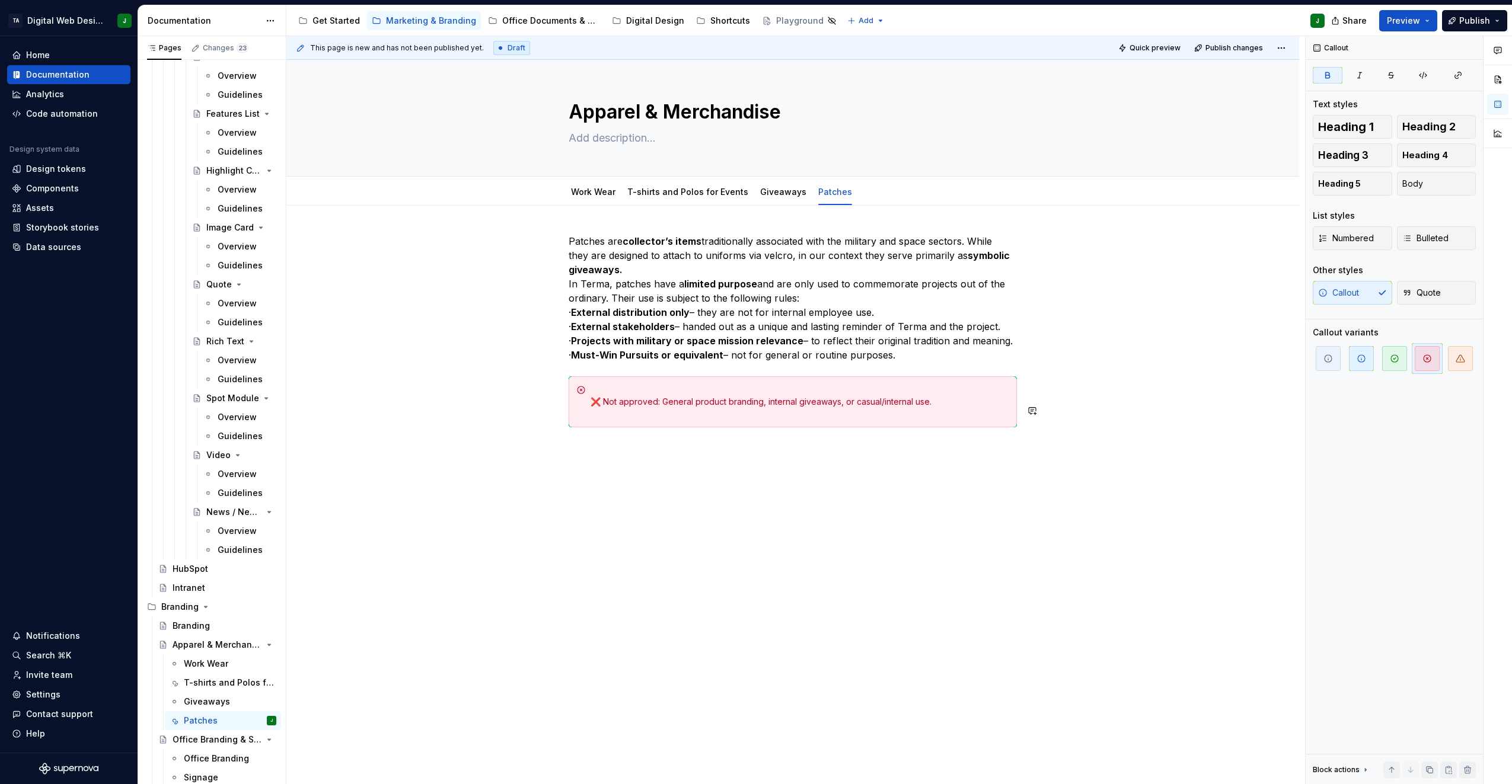
scroll to position [0, 0]
click at [650, 480] on div "Patches are collector’s items traditionally associated with the military and sp…" at bounding box center [793, 441] width 1013 height 471
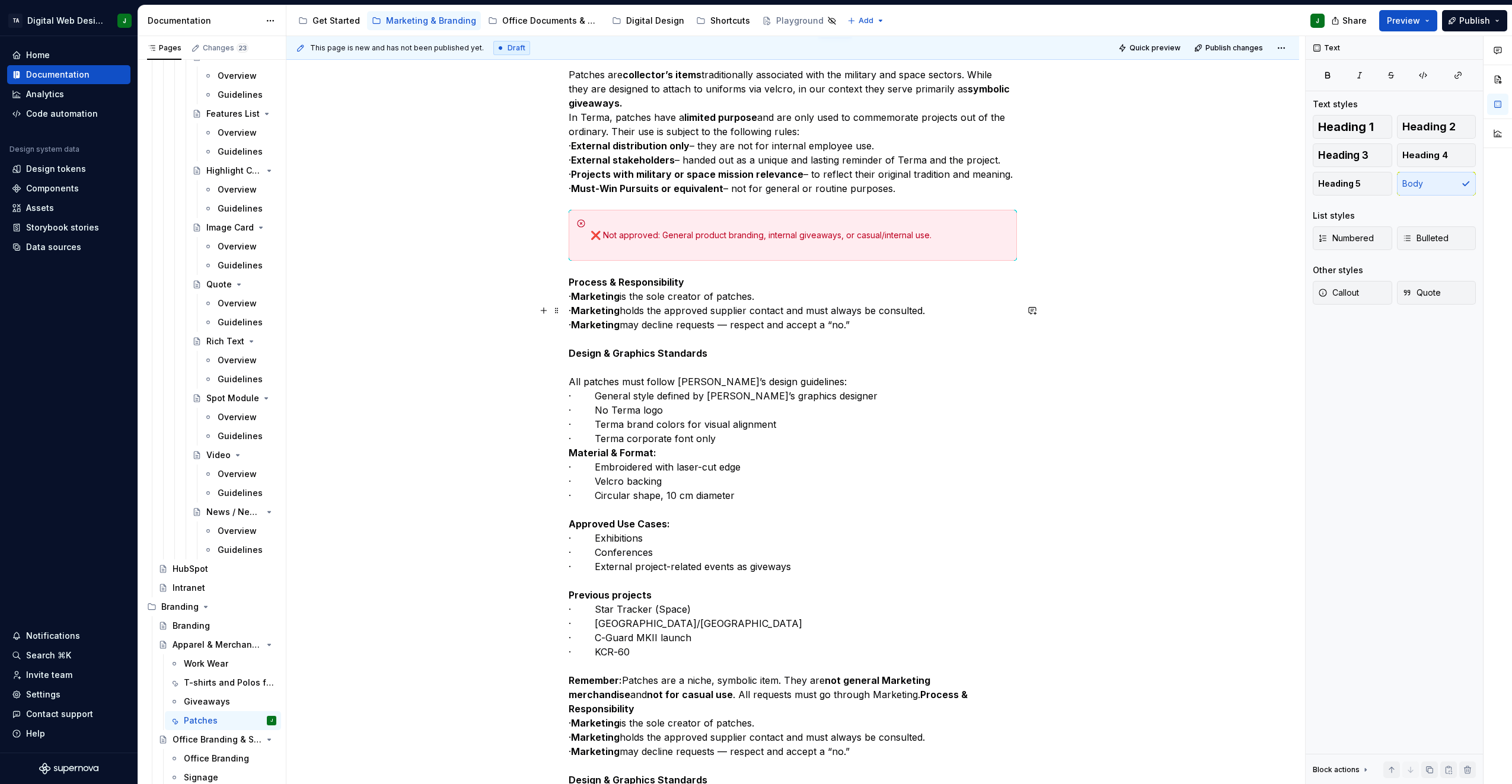
scroll to position [178, 0]
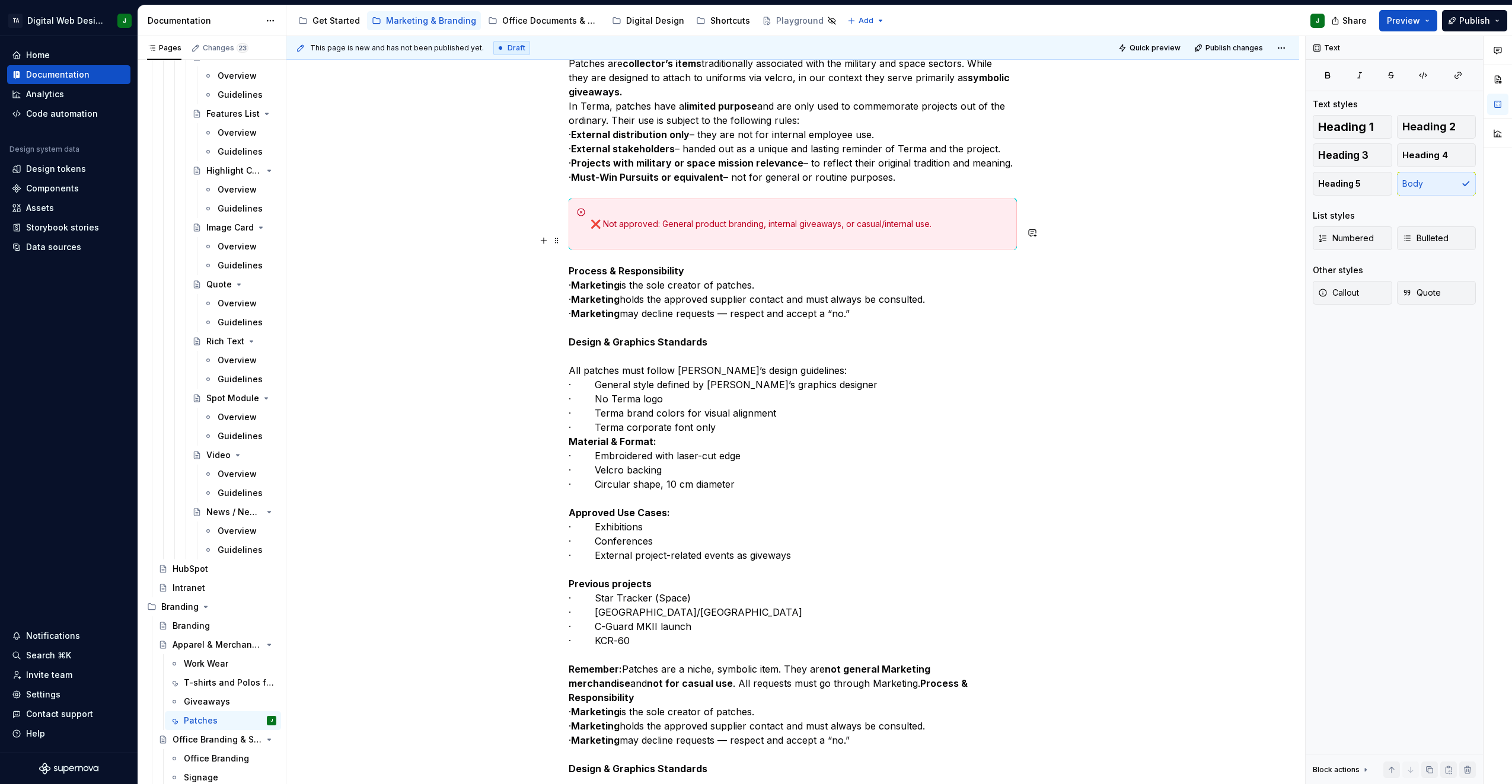
click at [641, 242] on div "❌ Not approved: General product branding, internal giveaways, or casual/interna…" at bounding box center [800, 224] width 419 height 36
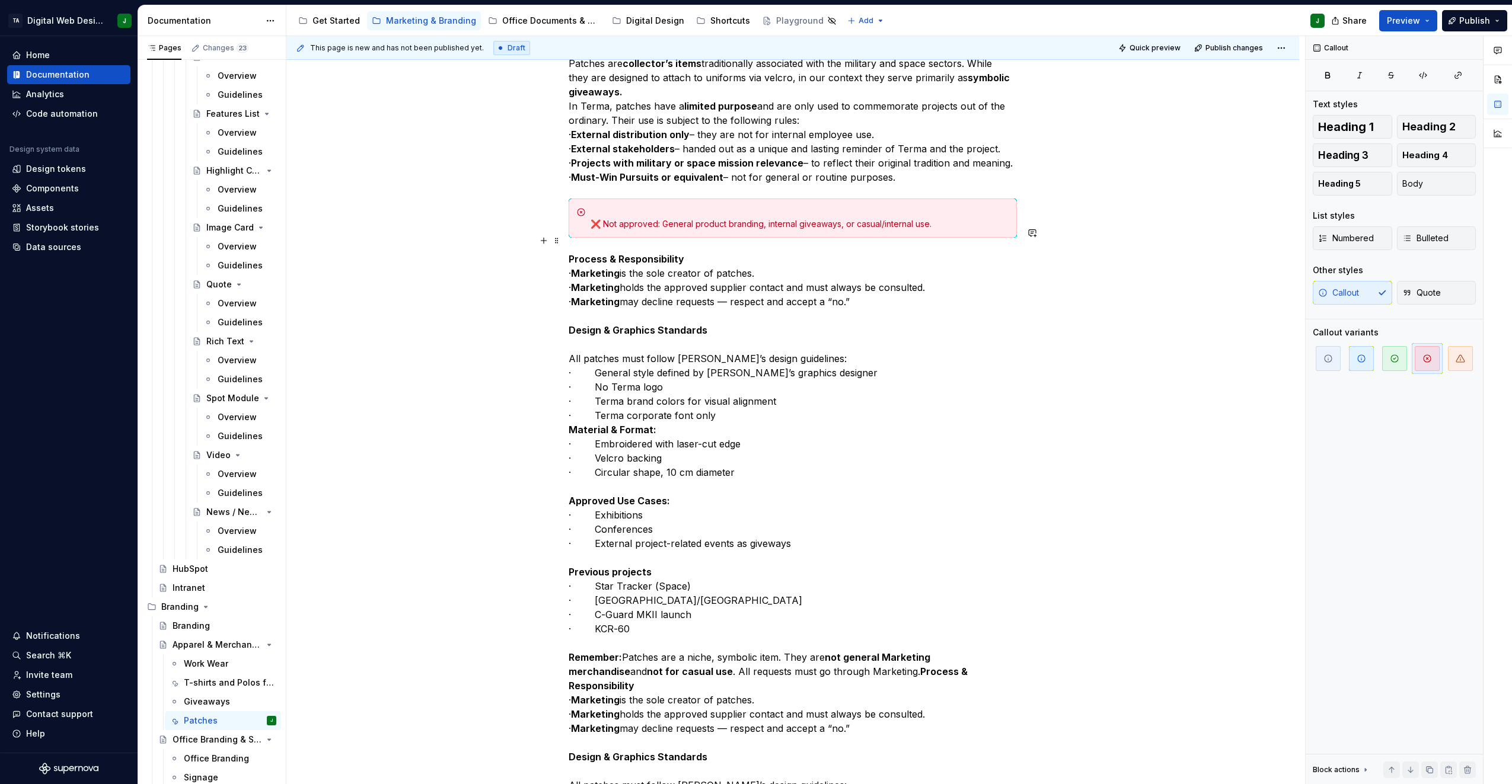
click at [587, 238] on div "❌ Not approved: General product branding, internal giveaways, or casual/interna…" at bounding box center [793, 218] width 448 height 39
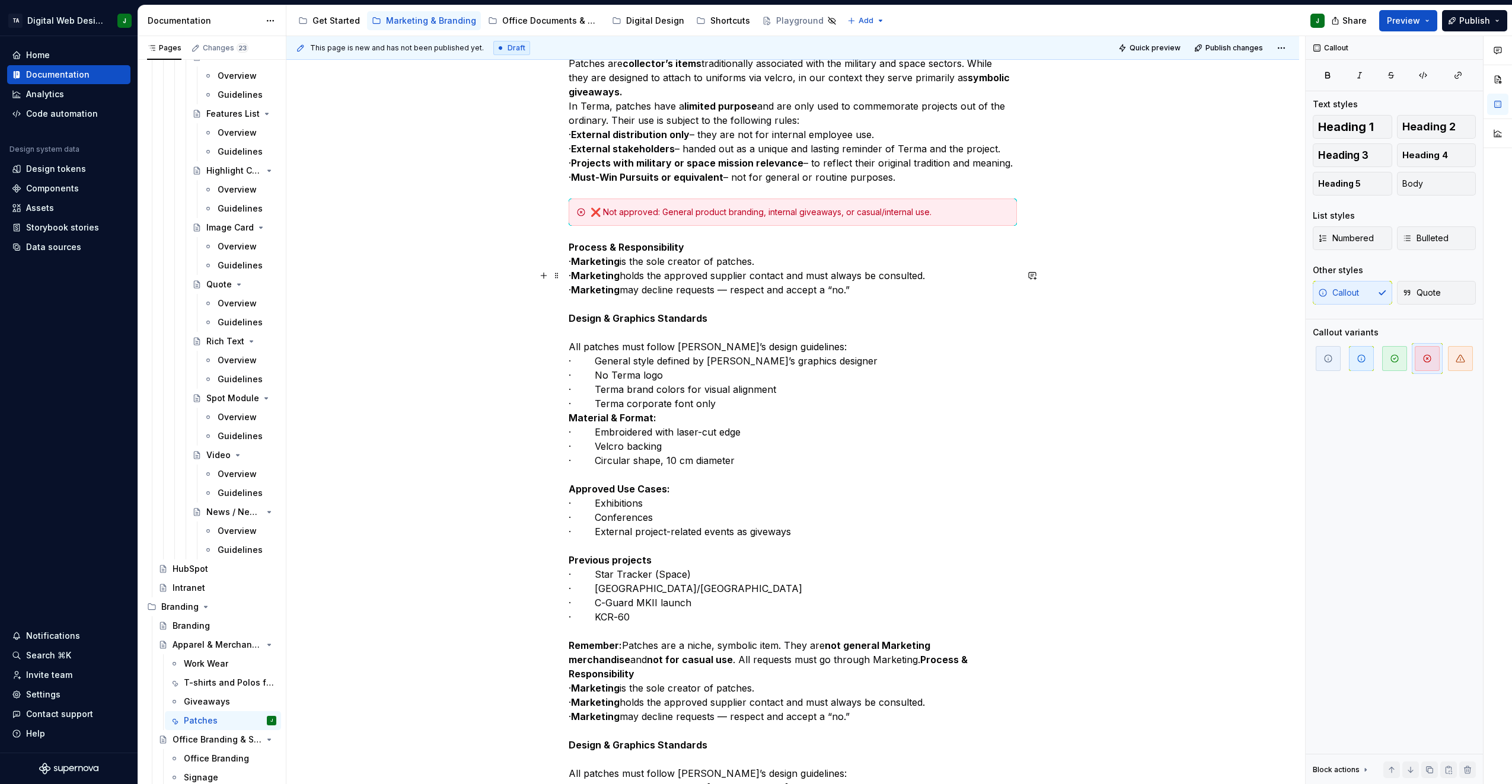
click at [703, 269] on p "Process & Responsibility · Marketing is the sole creator of patches. · Marketin…" at bounding box center [793, 666] width 448 height 853
click at [604, 226] on div "❌ Not approved: General product branding, internal giveaways, or casual/interna…" at bounding box center [793, 212] width 448 height 28
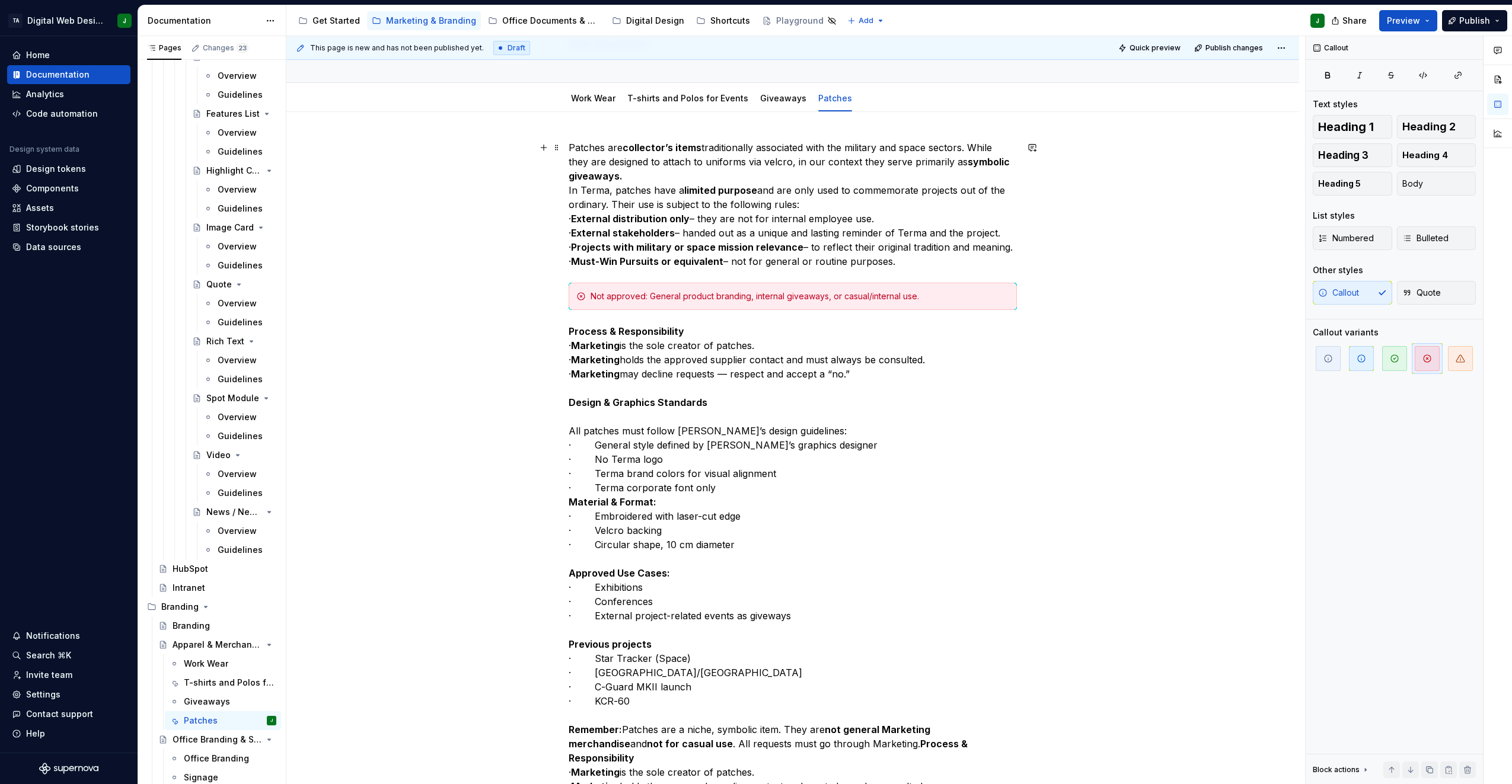
scroll to position [0, 0]
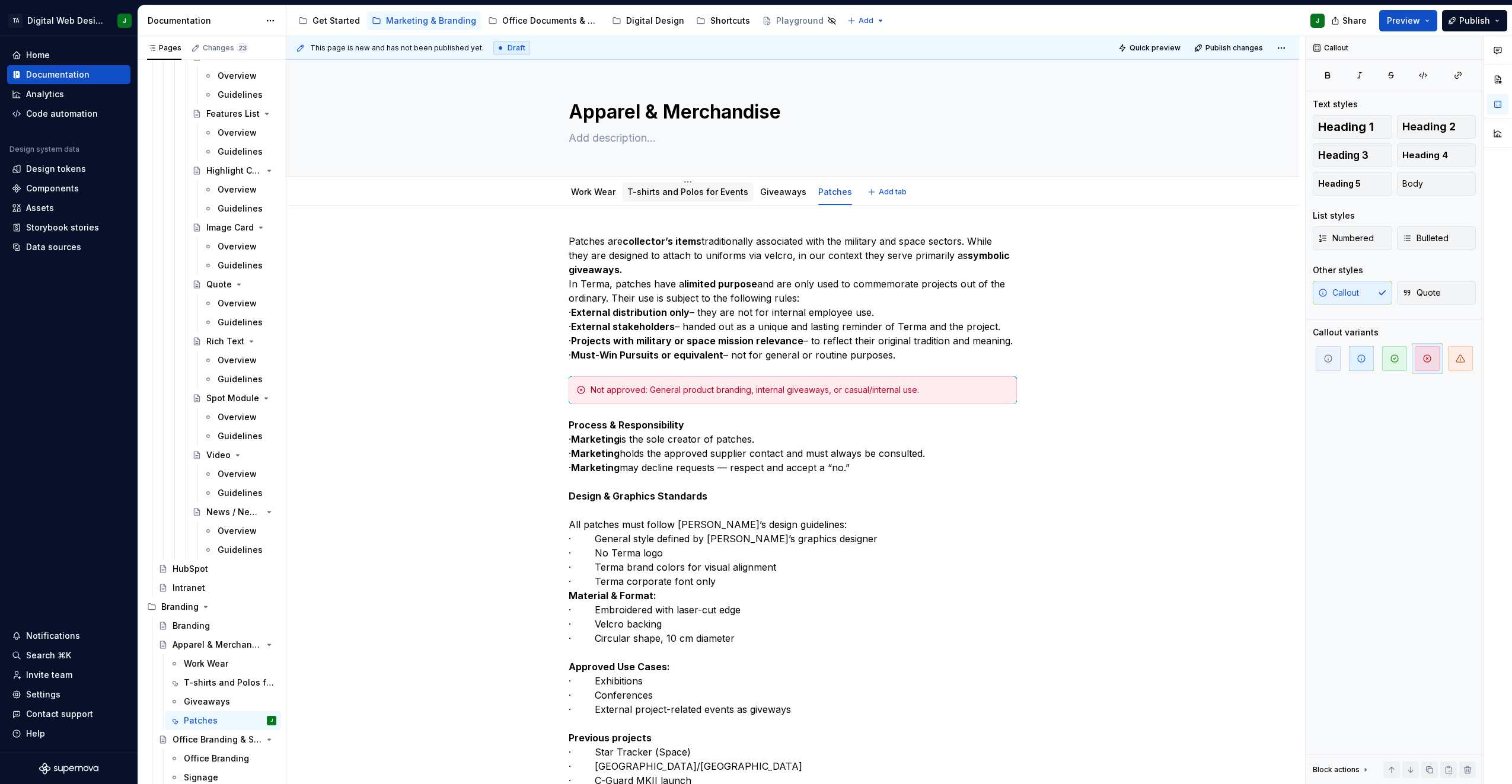
click at [662, 195] on link "T-shirts and Polos for Events" at bounding box center [688, 192] width 121 height 10
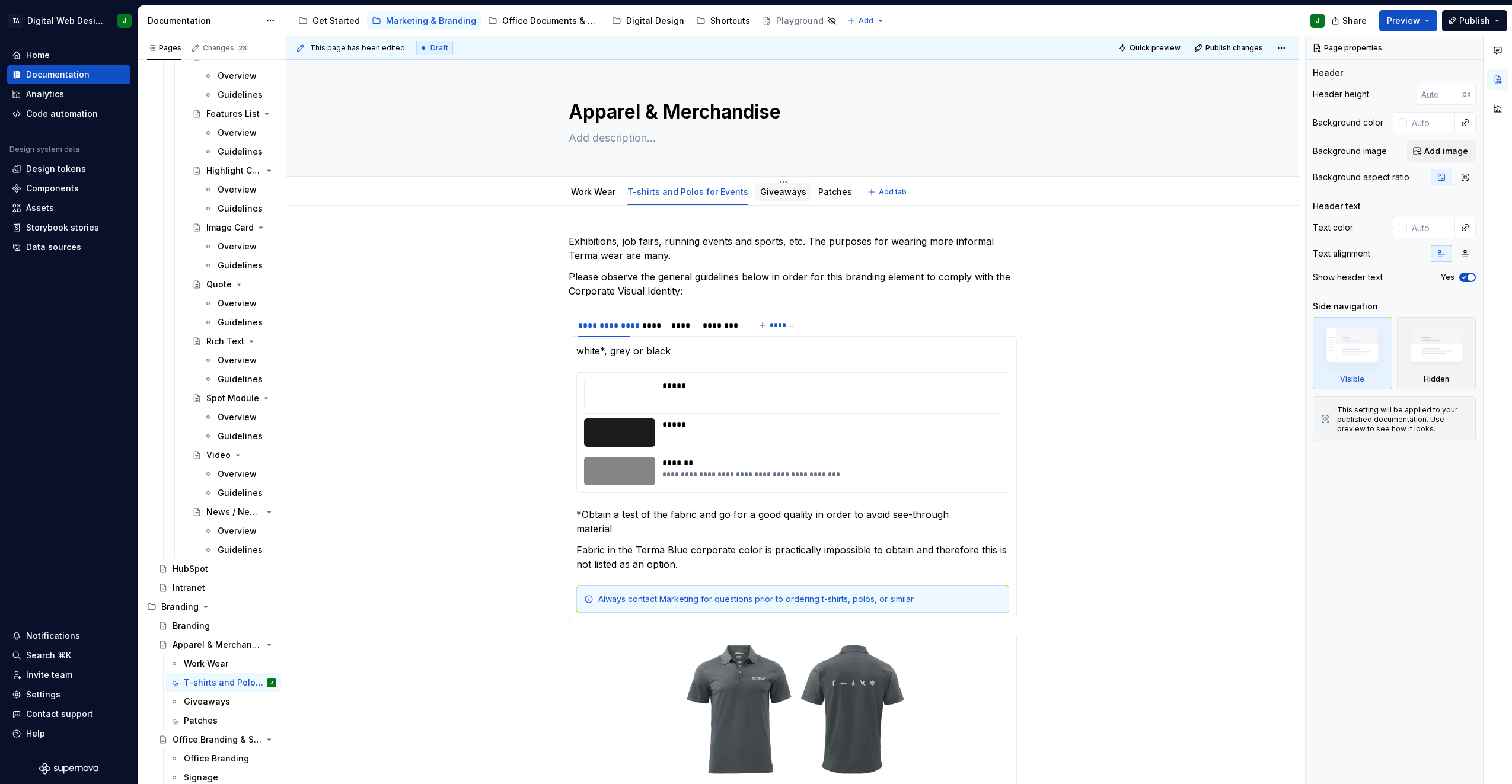
click at [769, 198] on div "Giveaways" at bounding box center [784, 192] width 46 height 14
click at [599, 194] on link "Work Wear" at bounding box center [593, 192] width 45 height 10
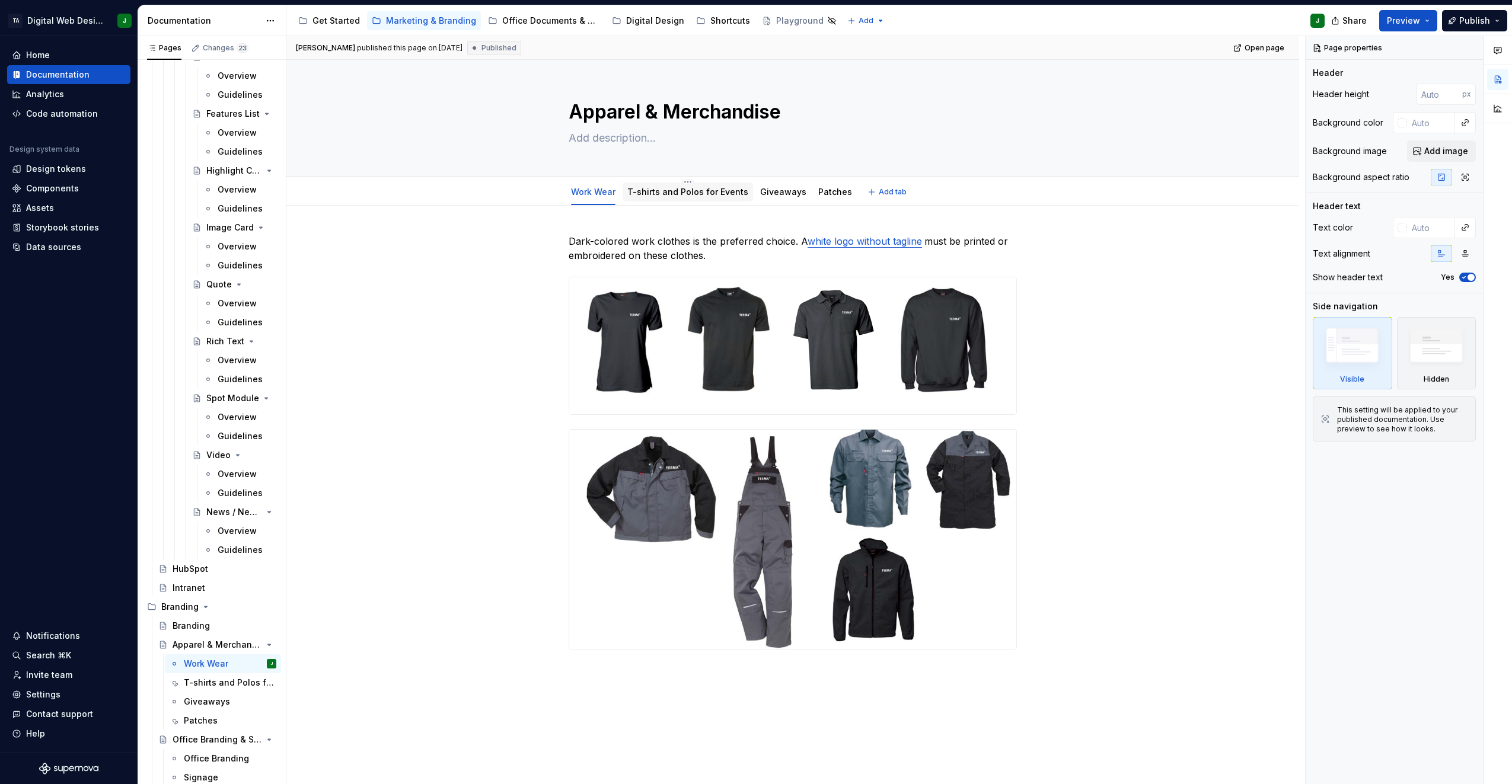
click at [672, 193] on link "T-shirts and Polos for Events" at bounding box center [688, 192] width 121 height 10
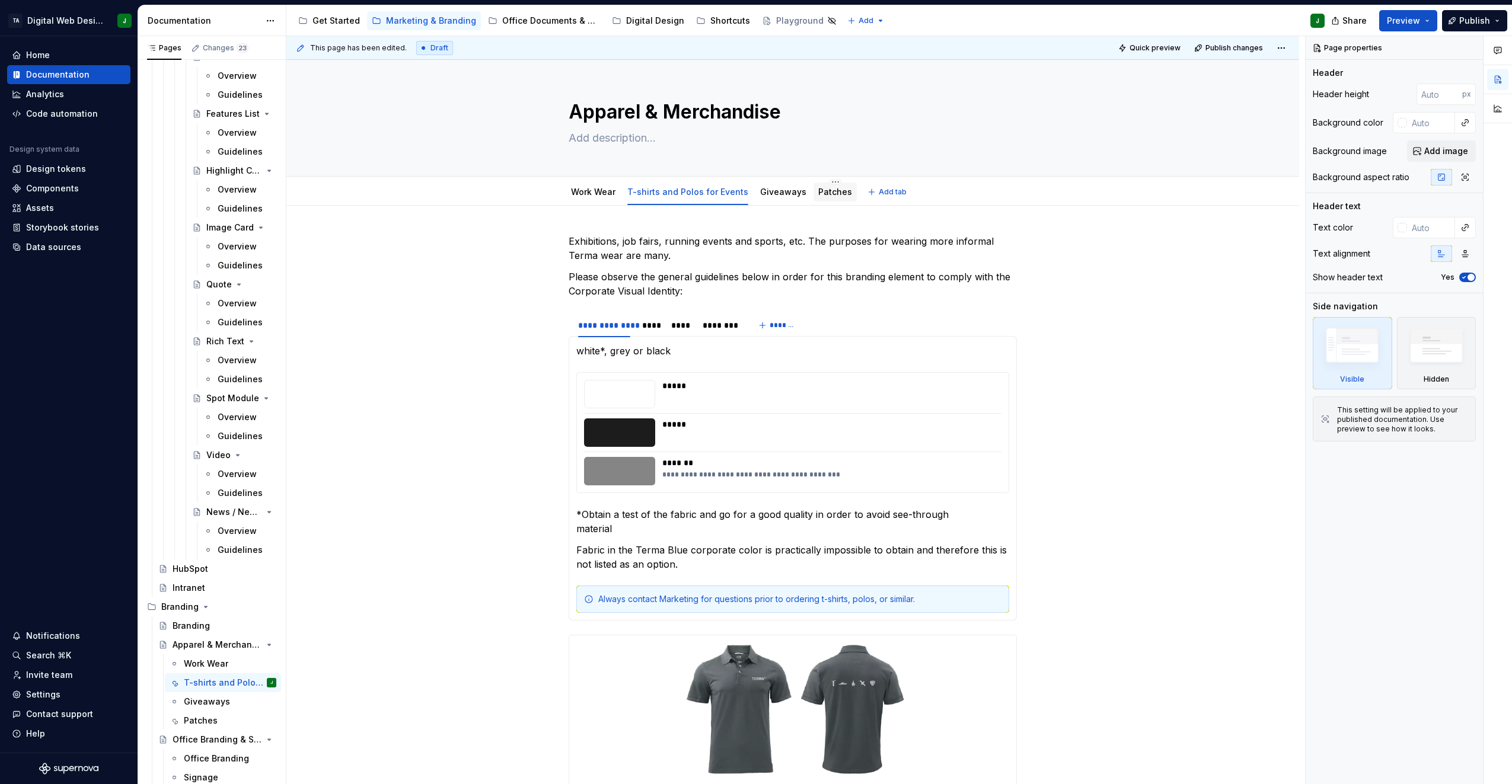
click at [819, 198] on div "Patches" at bounding box center [835, 192] width 34 height 14
click at [819, 193] on link "Patches" at bounding box center [835, 192] width 34 height 10
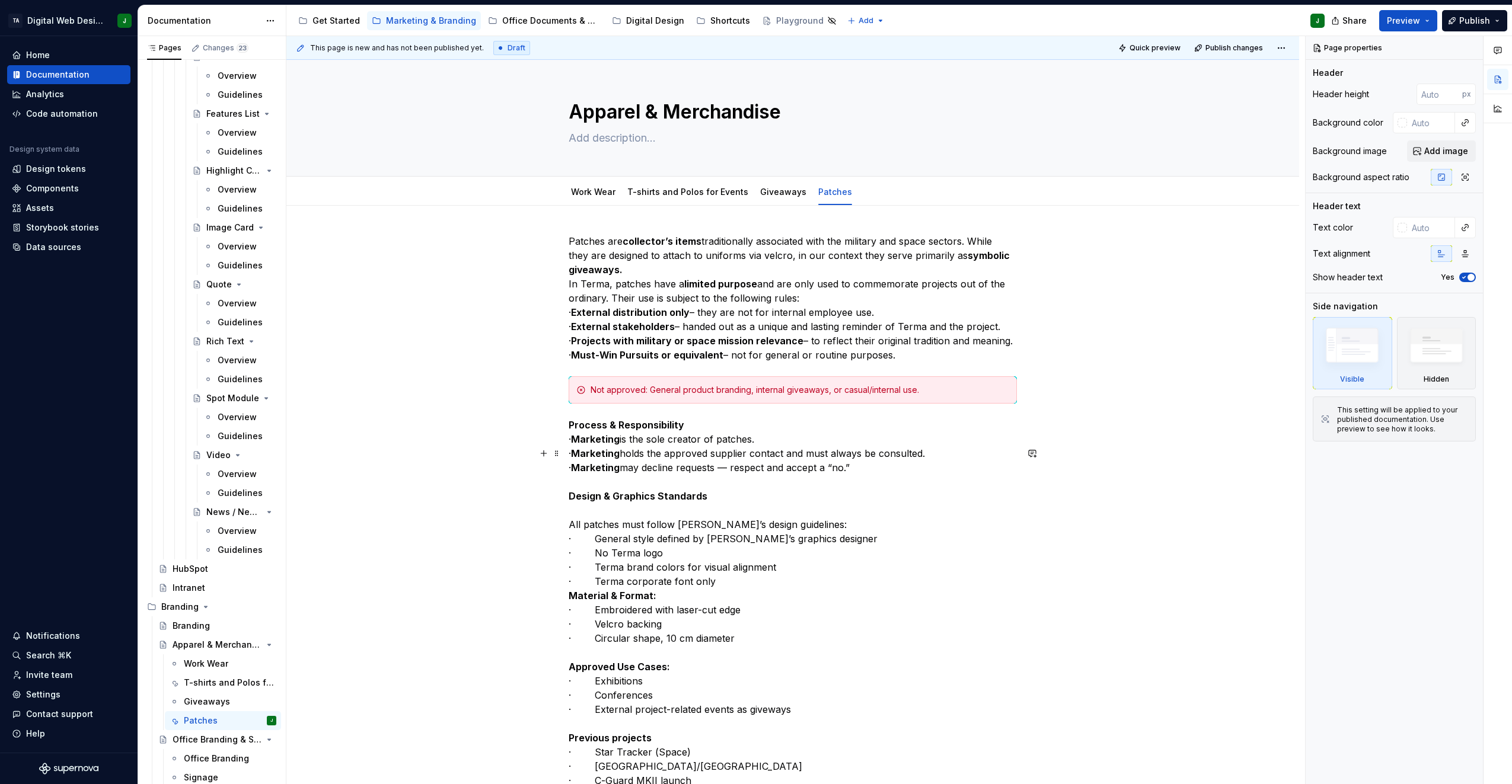
type textarea "*"
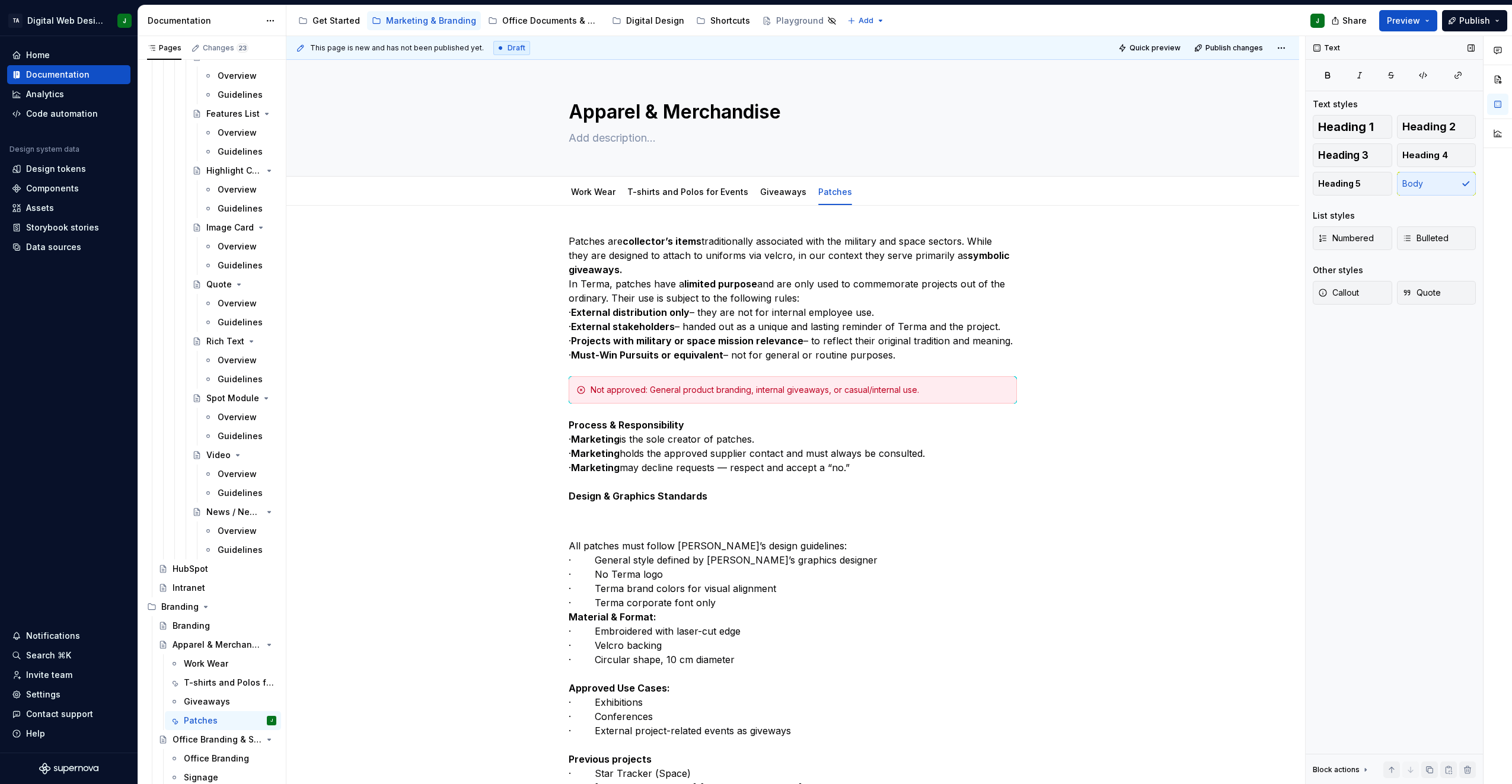
click at [1341, 764] on div "Block actions" at bounding box center [1341, 770] width 57 height 16
click at [1341, 643] on div "Block actions" at bounding box center [1336, 646] width 47 height 10
click at [557, 546] on span at bounding box center [557, 546] width 10 height 16
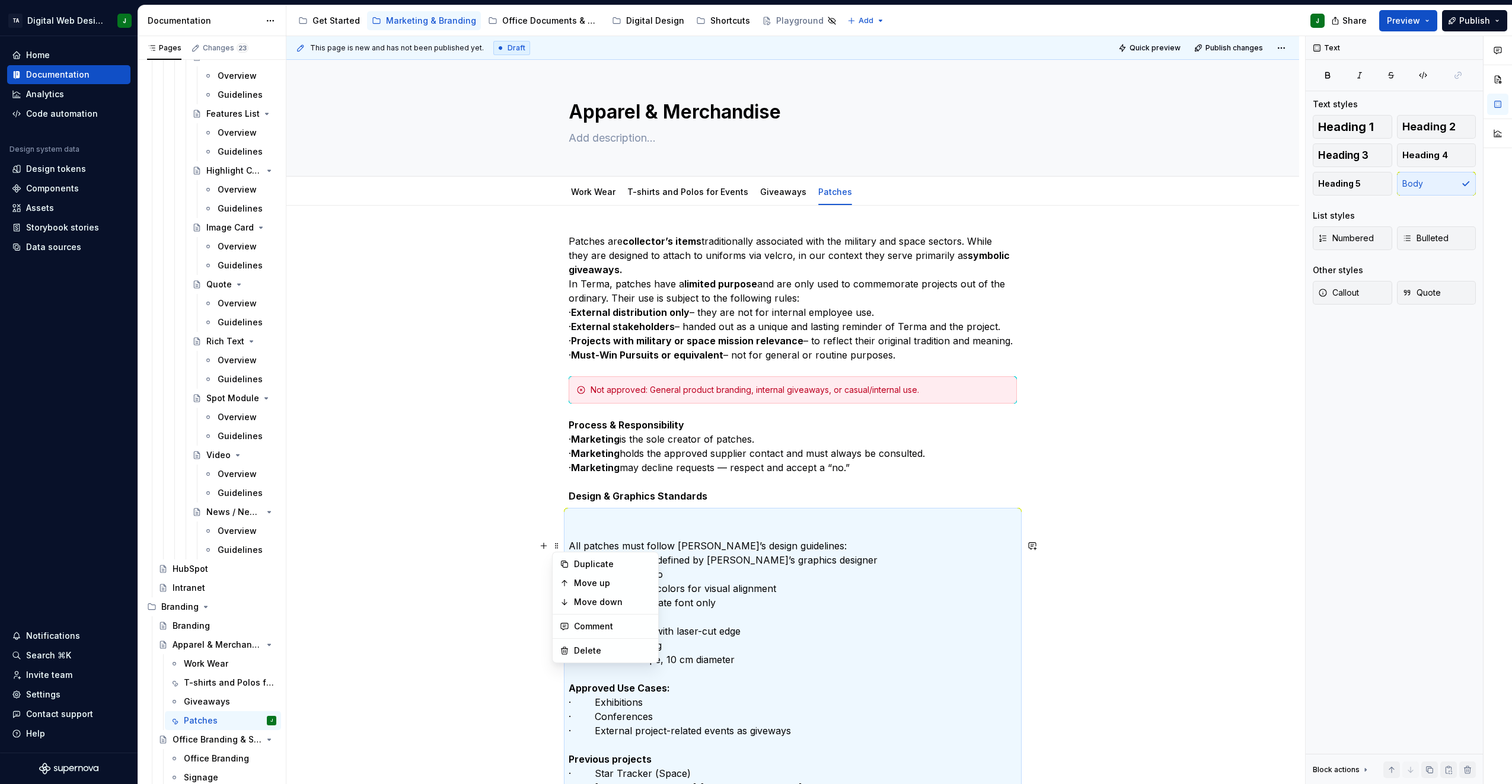
click at [675, 535] on div "Patches are collector’s items traditionally associated with the military and sp…" at bounding box center [793, 763] width 448 height 1059
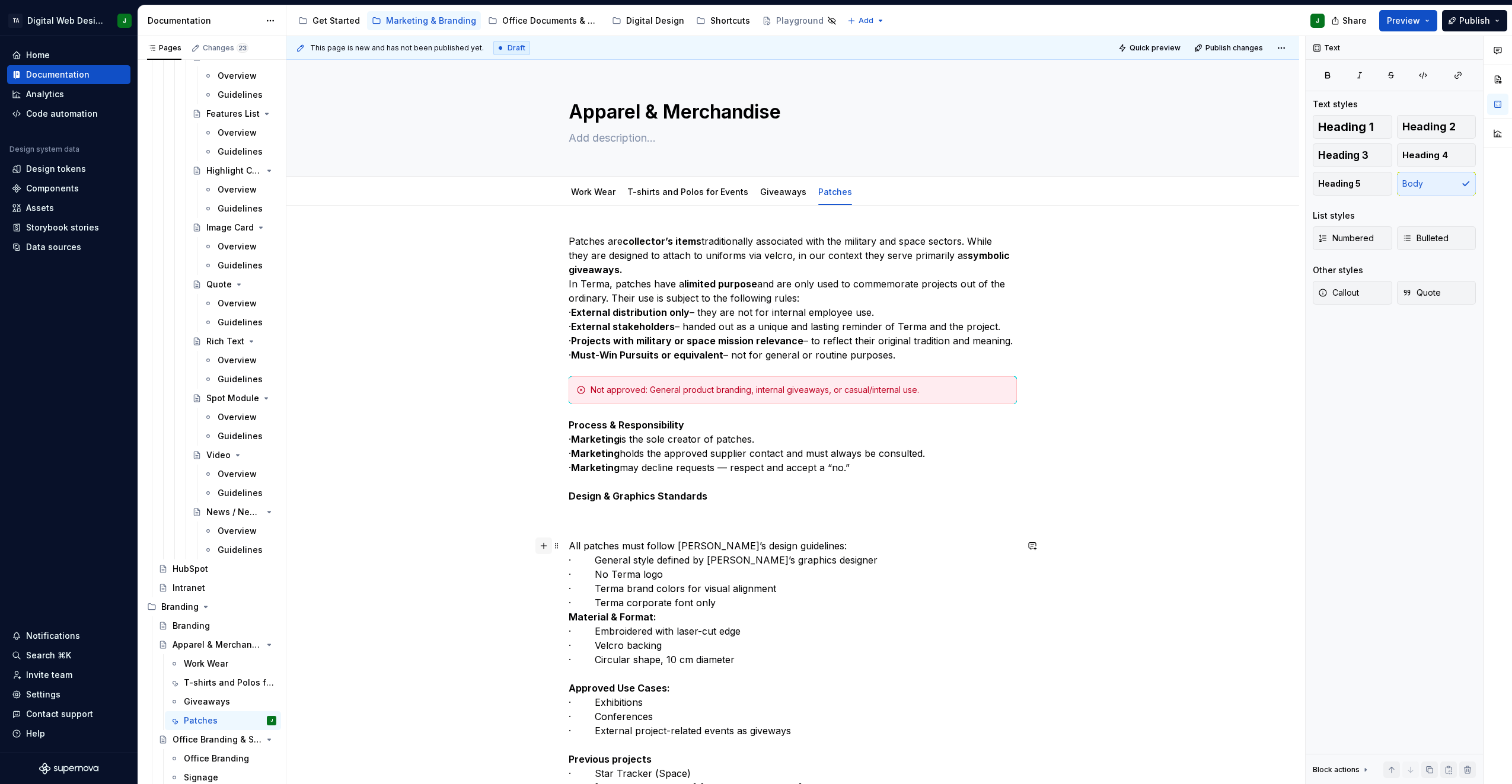
click at [540, 546] on button "button" at bounding box center [544, 546] width 16 height 16
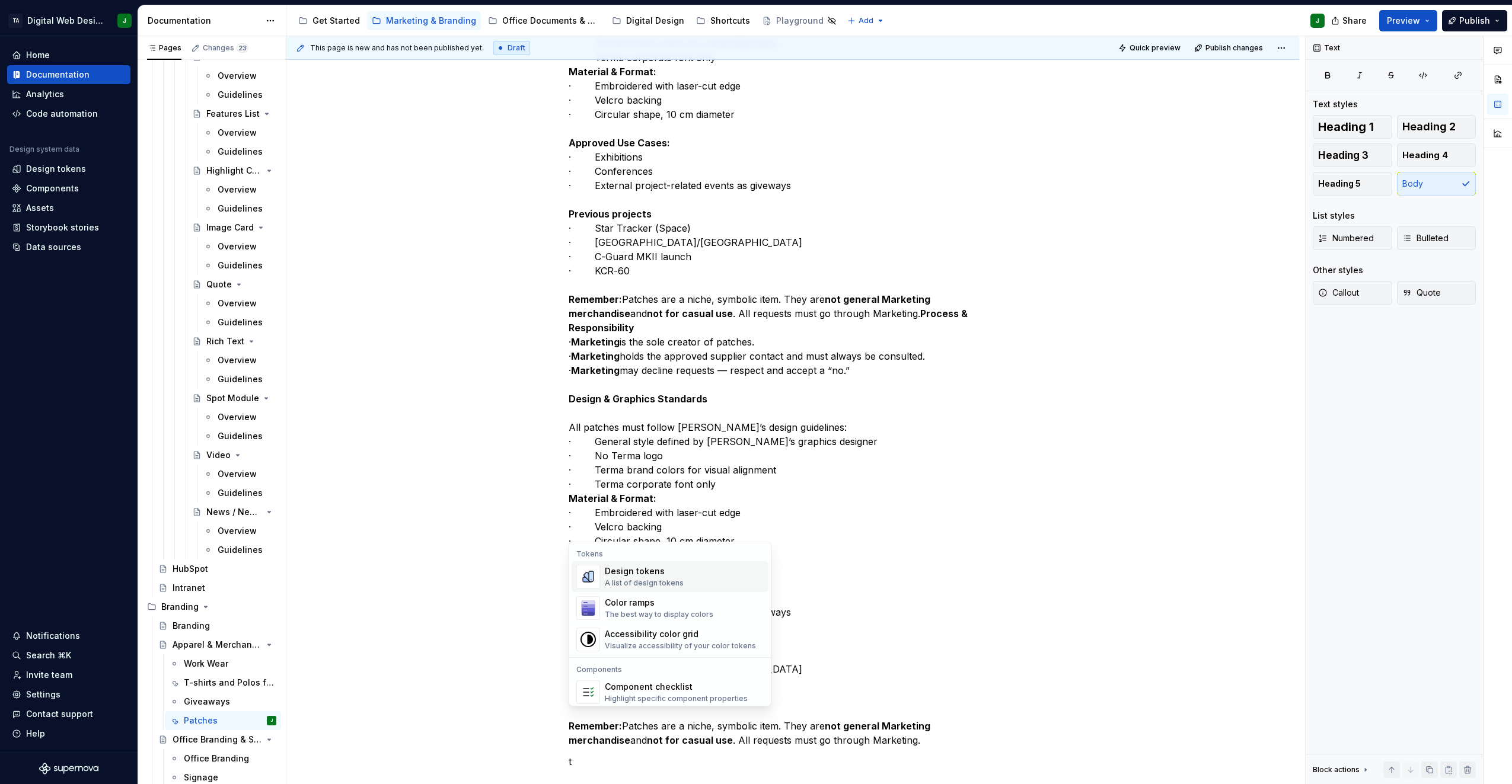
scroll to position [601, 0]
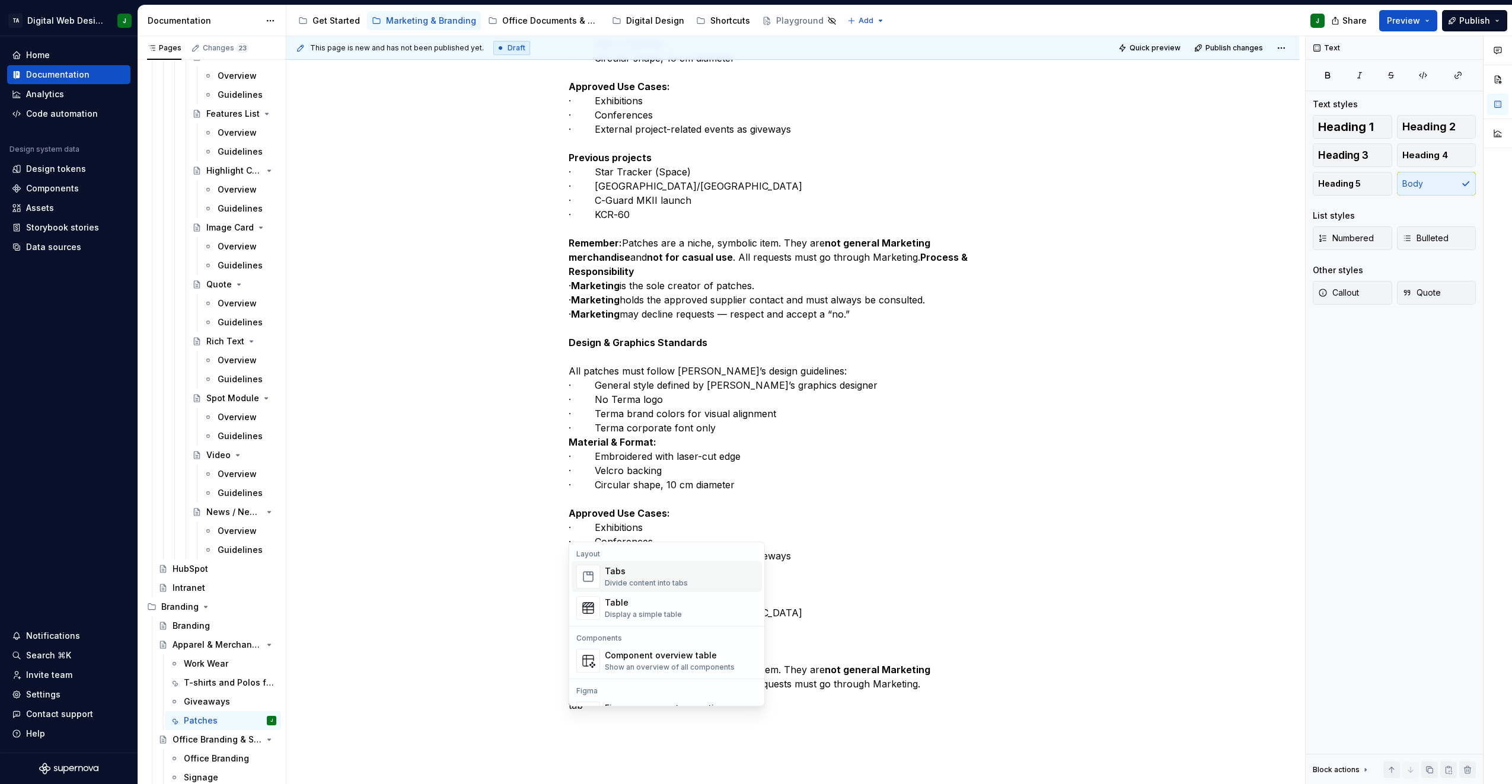
click at [654, 579] on div "Divide content into tabs" at bounding box center [646, 583] width 83 height 10
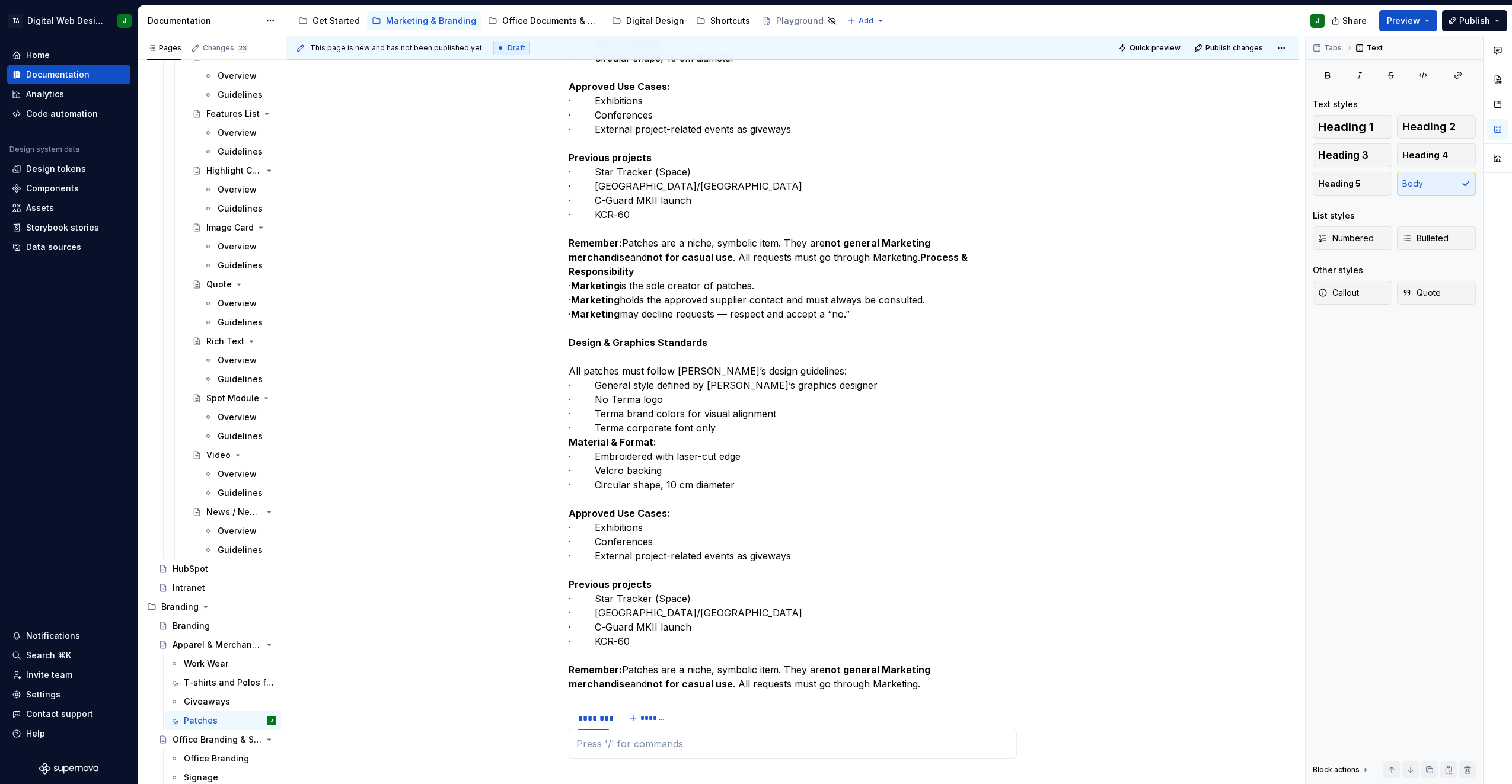
type textarea "*"
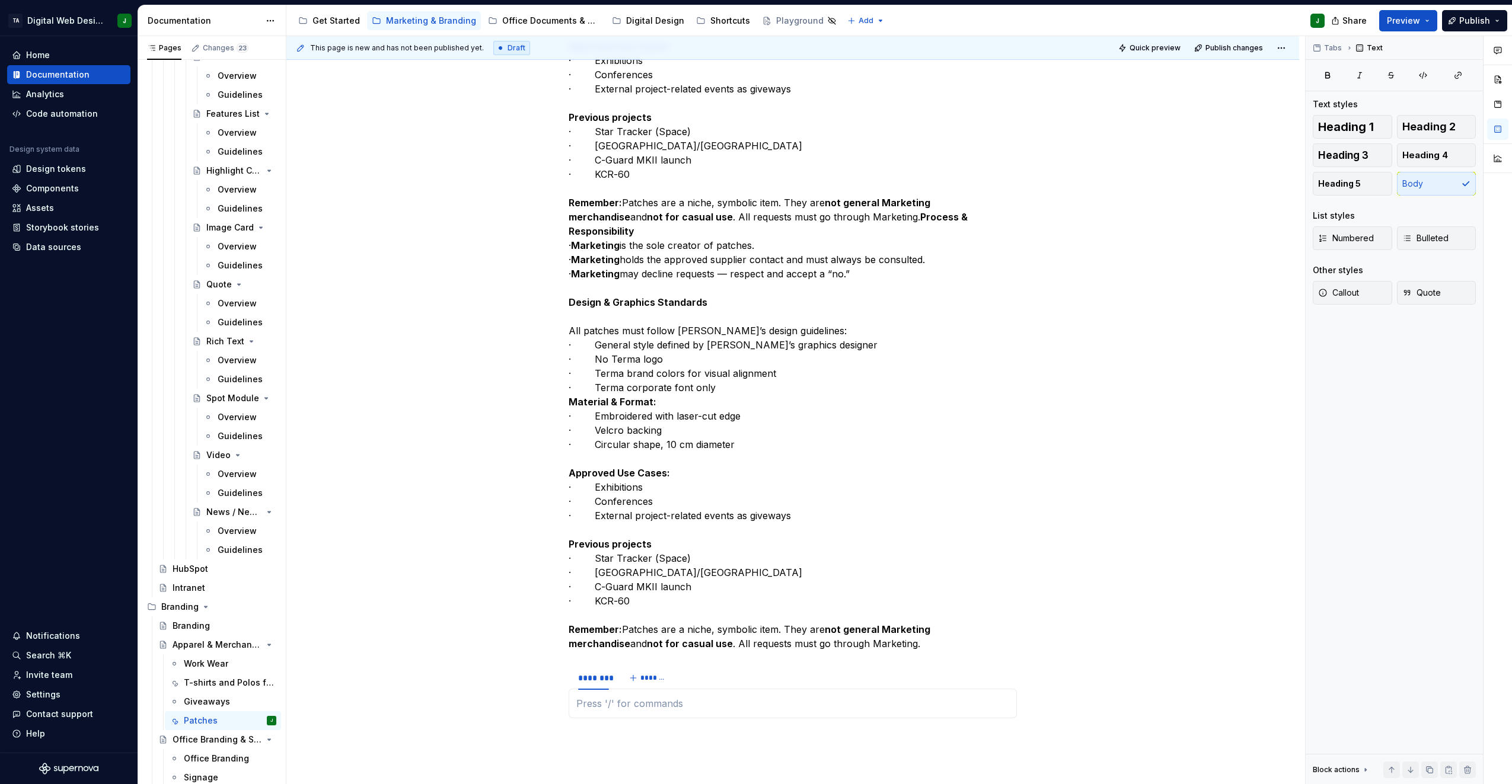
scroll to position [661, 0]
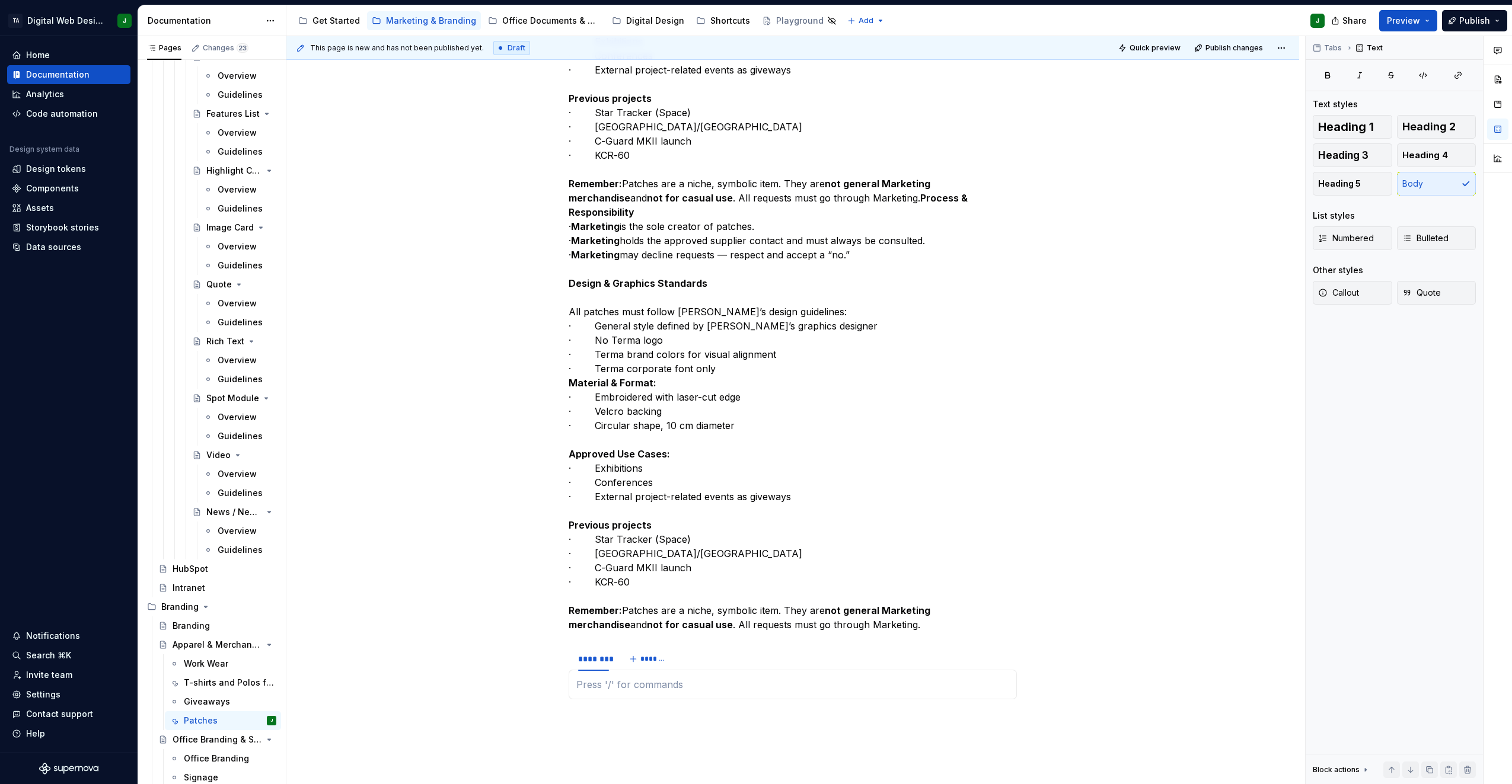
click at [647, 389] on strong "Material & Format:" at bounding box center [613, 383] width 88 height 12
click at [648, 389] on strong "Material & Format:" at bounding box center [613, 383] width 88 height 12
drag, startPoint x: 646, startPoint y: 396, endPoint x: 568, endPoint y: 402, distance: 78.2
click at [568, 402] on div "Patches are collector’s items traditionally associated with the military and sp…" at bounding box center [793, 251] width 1013 height 1414
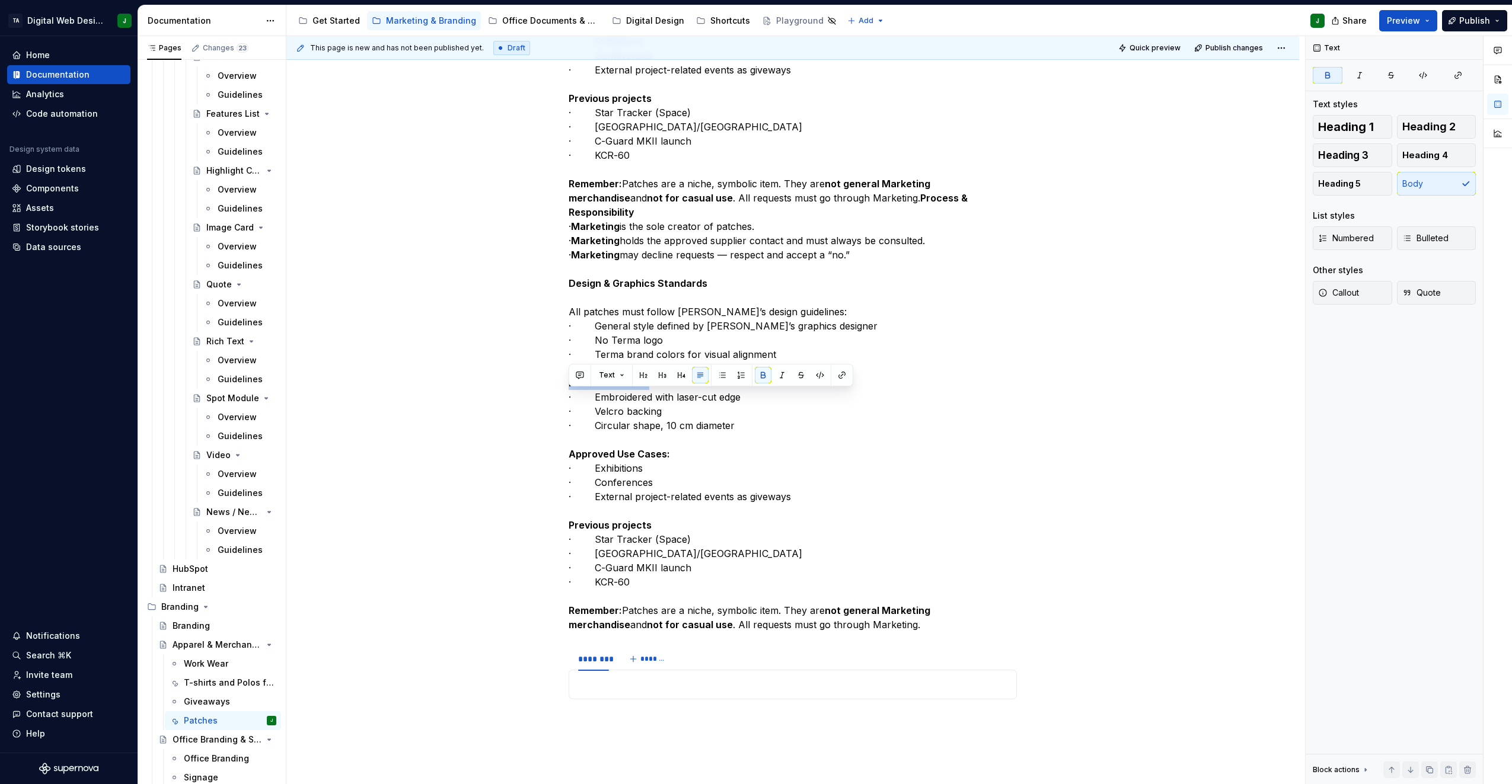
copy strong "Material & Forma"
click at [605, 666] on div "********" at bounding box center [593, 660] width 31 height 12
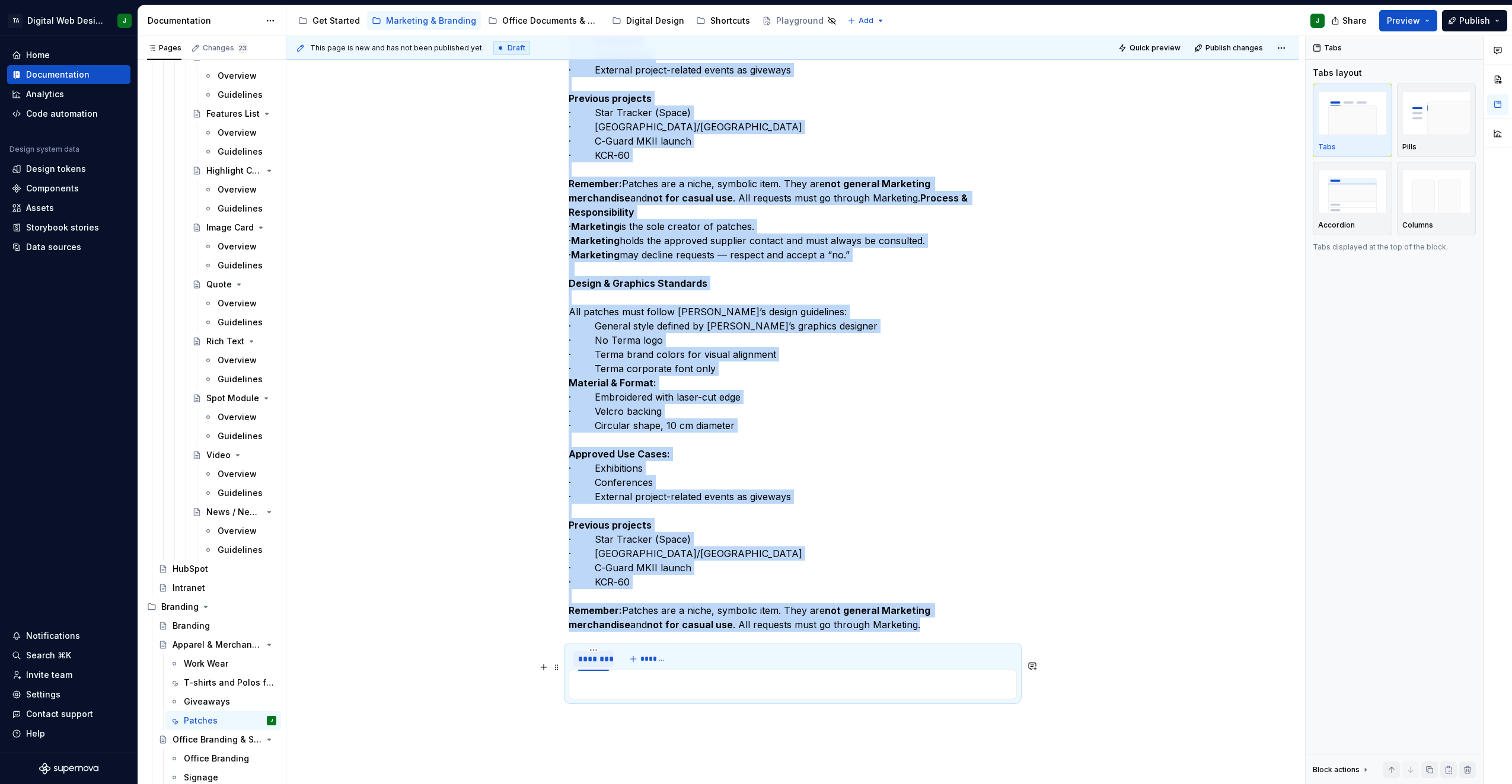
click at [605, 666] on div "********" at bounding box center [593, 660] width 31 height 12
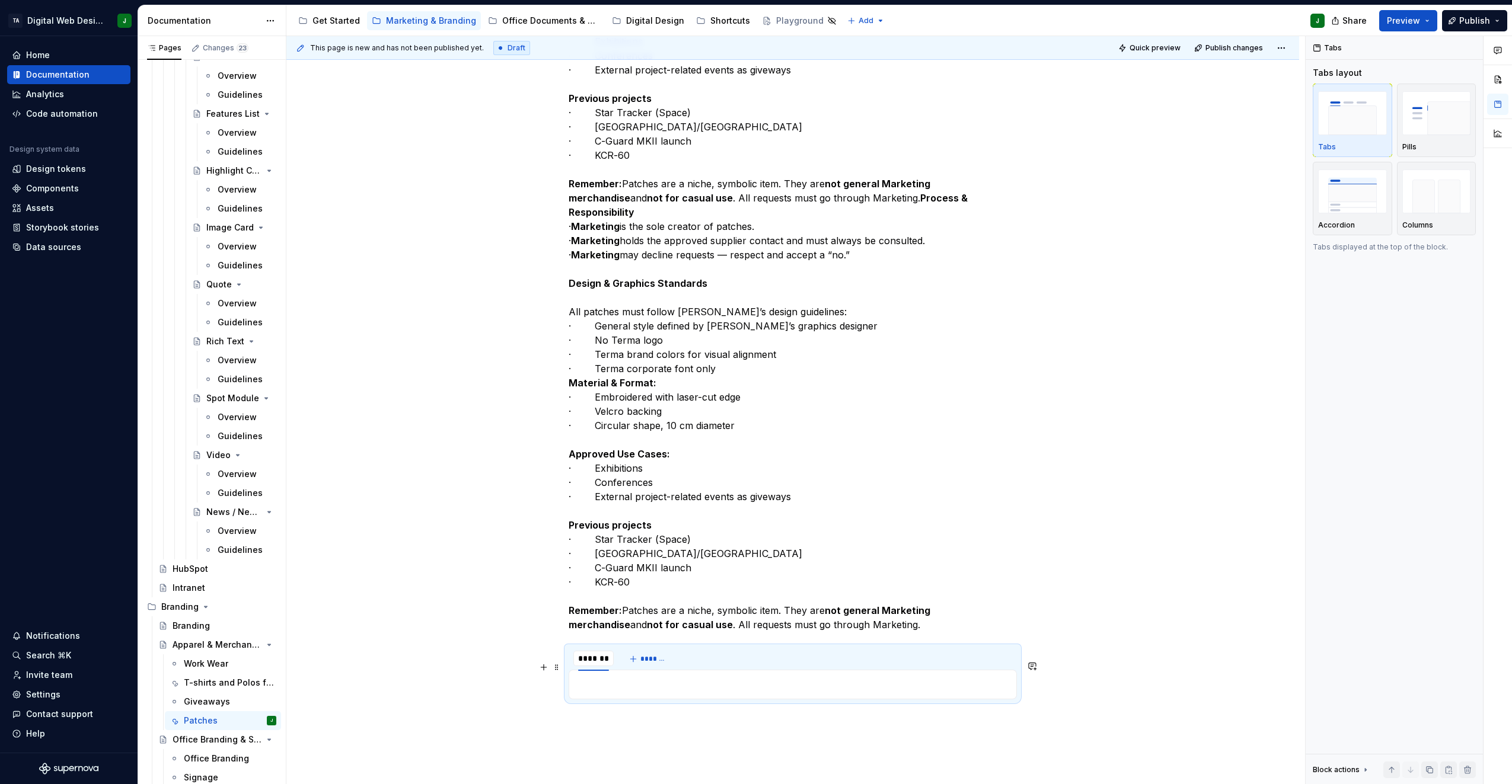
click at [605, 669] on input "********" at bounding box center [593, 658] width 40 height 22
type input "**********"
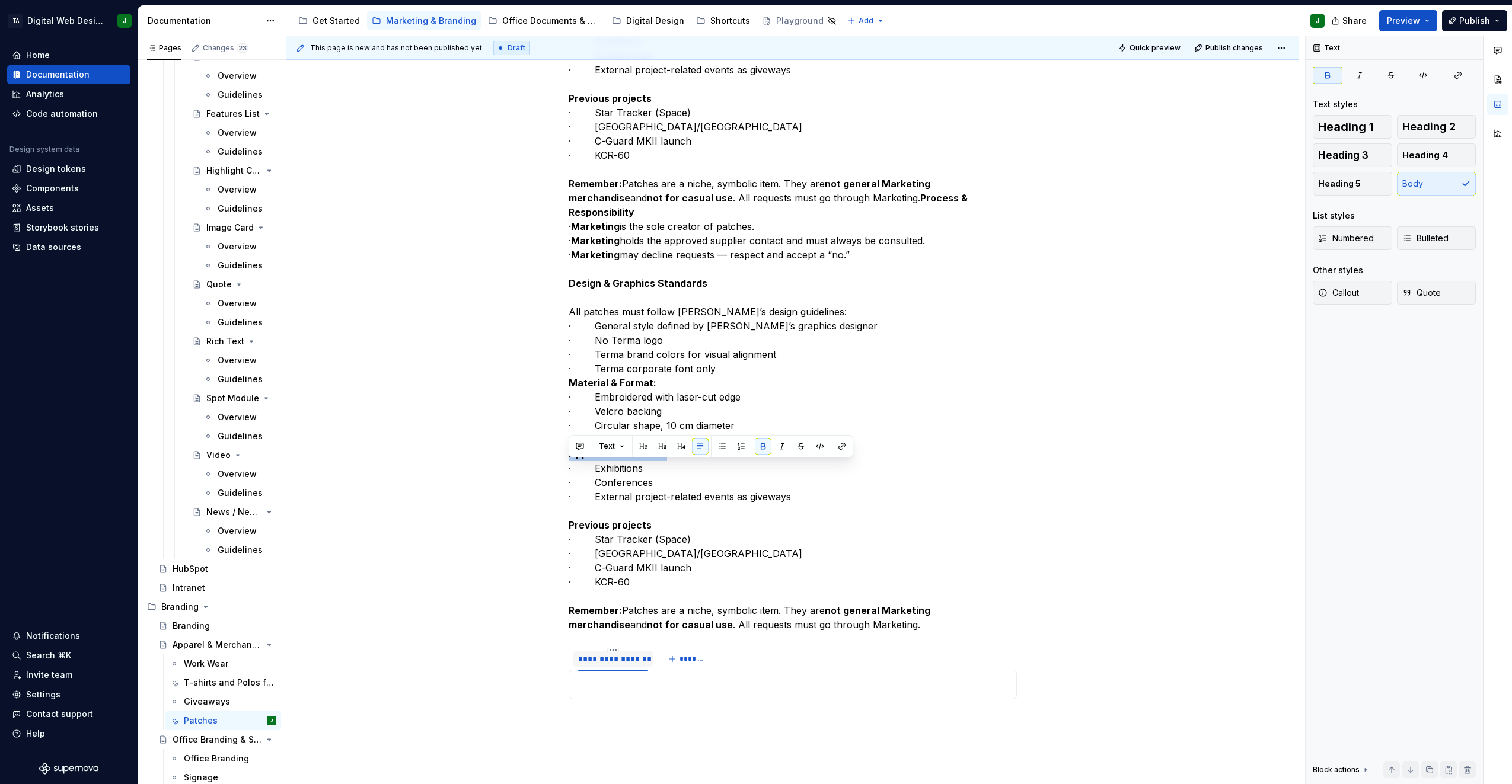
drag, startPoint x: 663, startPoint y: 468, endPoint x: 568, endPoint y: 471, distance: 95.0
click at [568, 471] on div "Patches are collector’s items traditionally associated with the military and sp…" at bounding box center [793, 251] width 1013 height 1414
copy strong "Approved Use Cases"
click at [691, 664] on span "*******" at bounding box center [693, 659] width 27 height 10
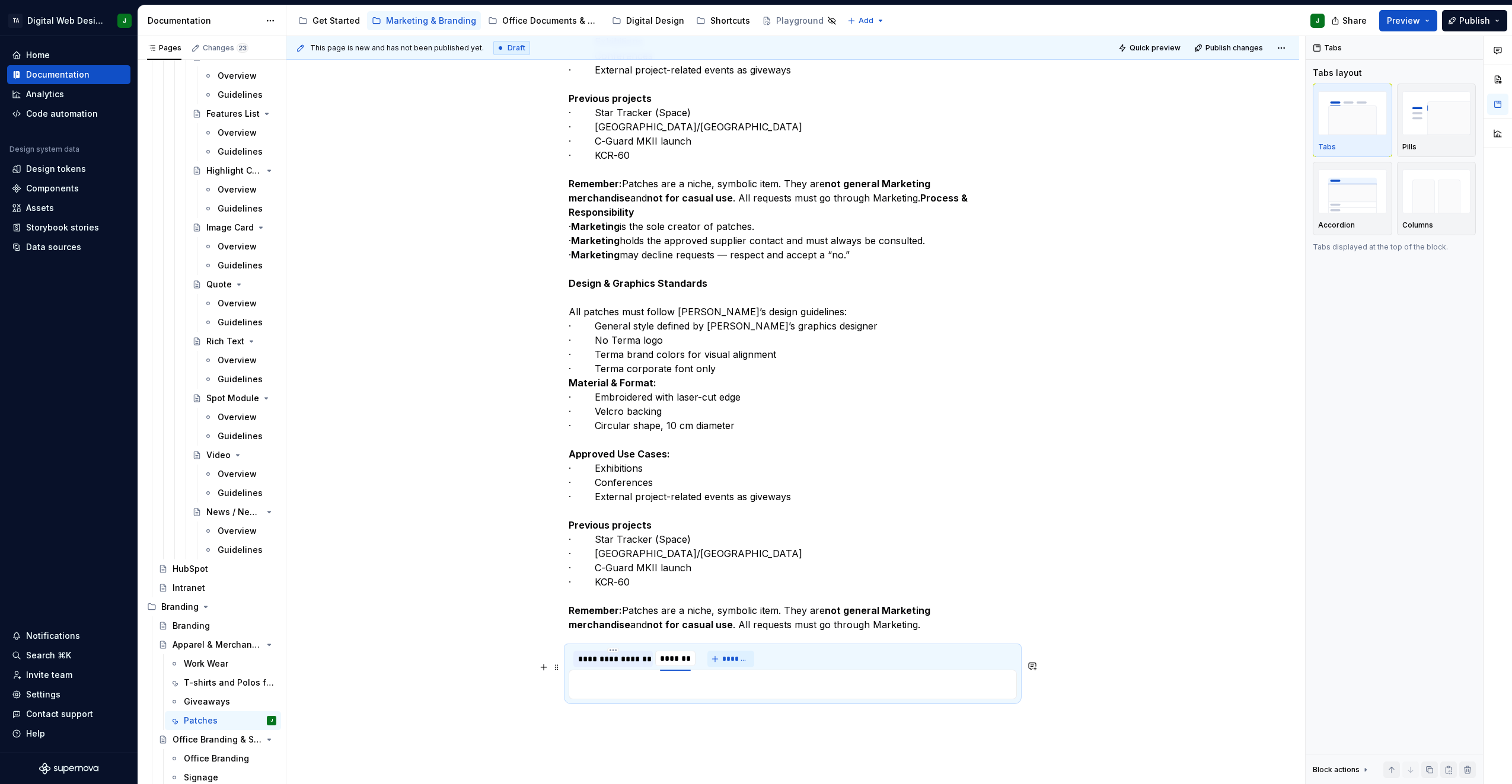
type input "**********"
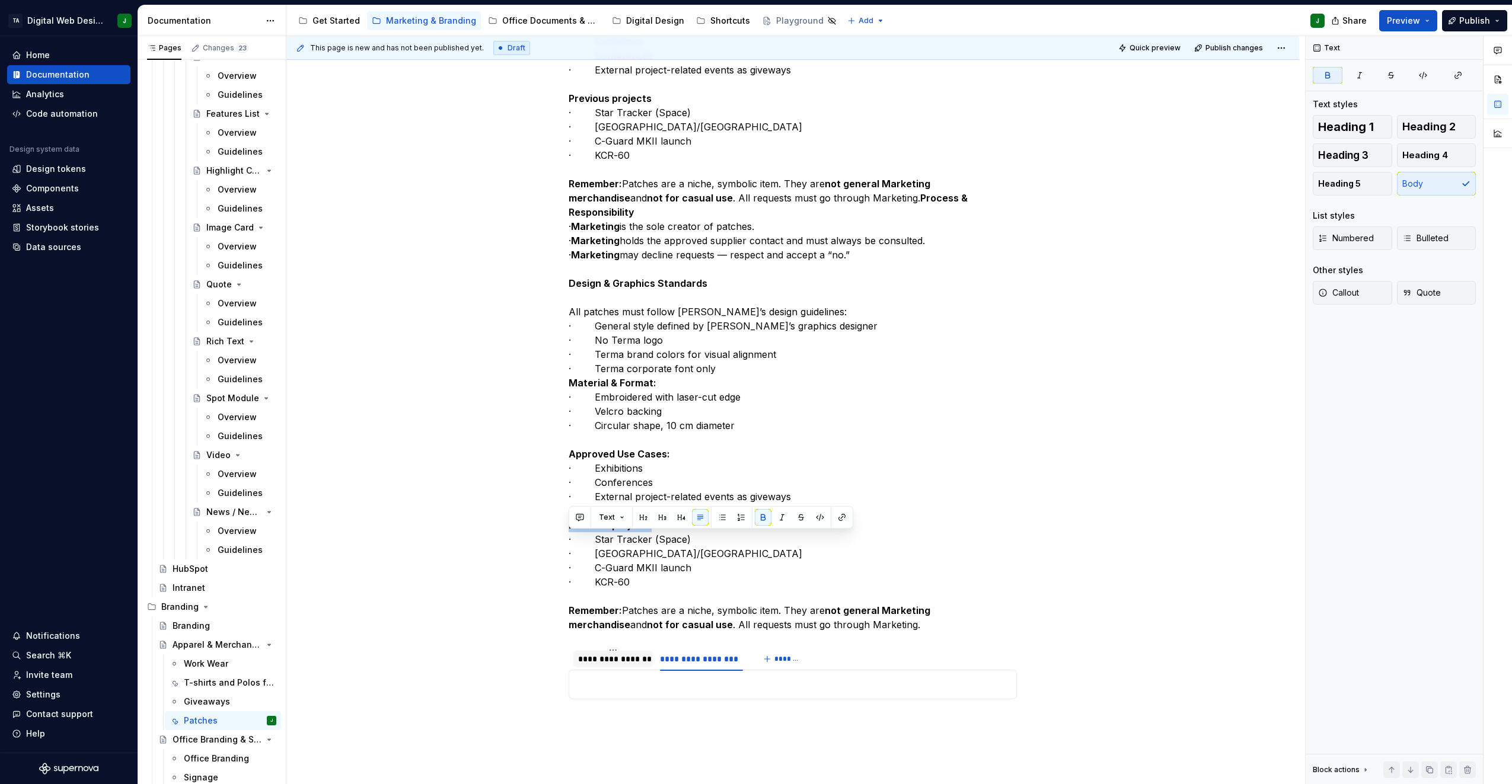
drag, startPoint x: 649, startPoint y: 540, endPoint x: 567, endPoint y: 543, distance: 82.1
click at [567, 543] on div "Patches are collector’s items traditionally associated with the military and sp…" at bounding box center [793, 251] width 1013 height 1414
copy strong "Previous projects"
click at [790, 664] on span "*******" at bounding box center [788, 659] width 27 height 10
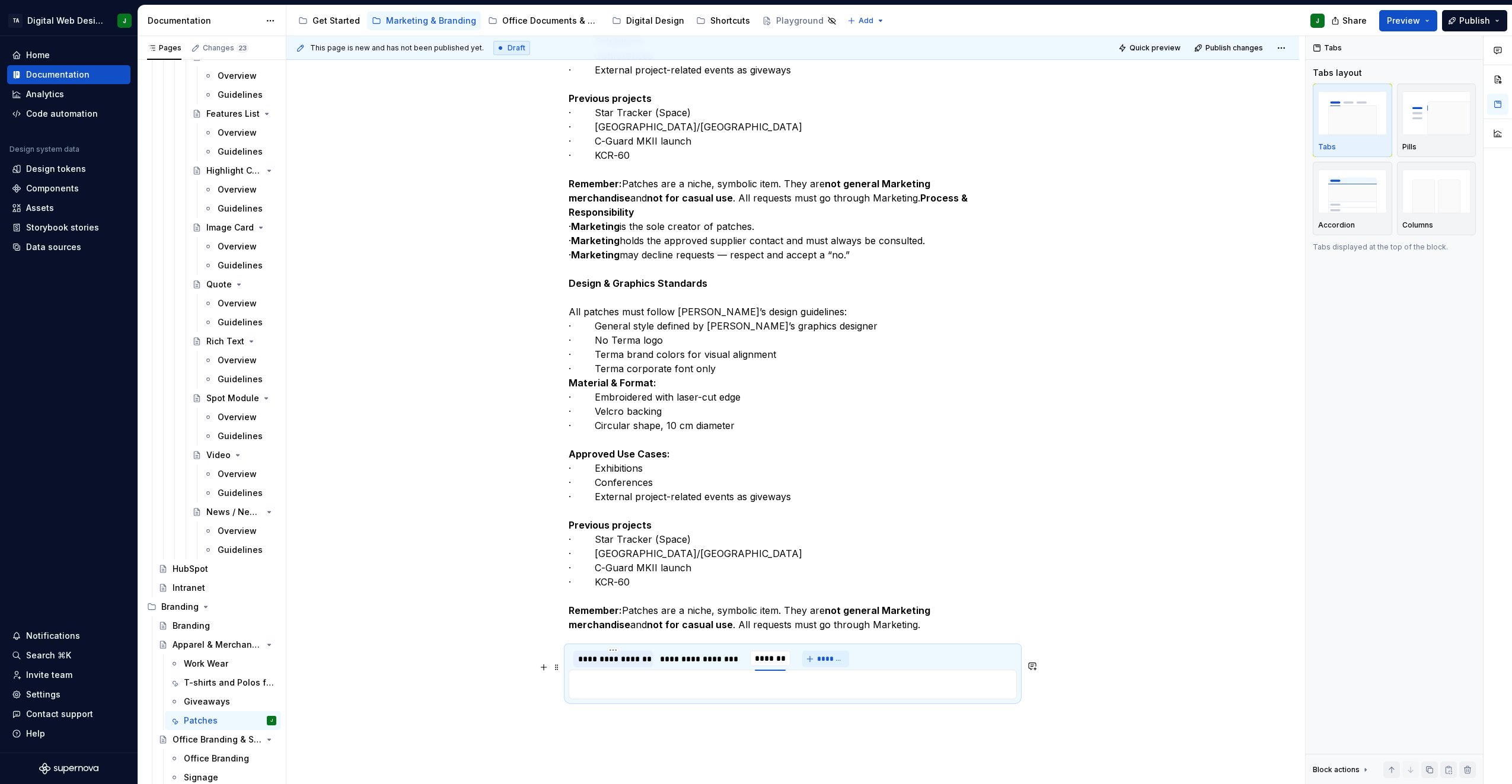
type input "**********"
click at [599, 666] on div "**********" at bounding box center [614, 660] width 70 height 12
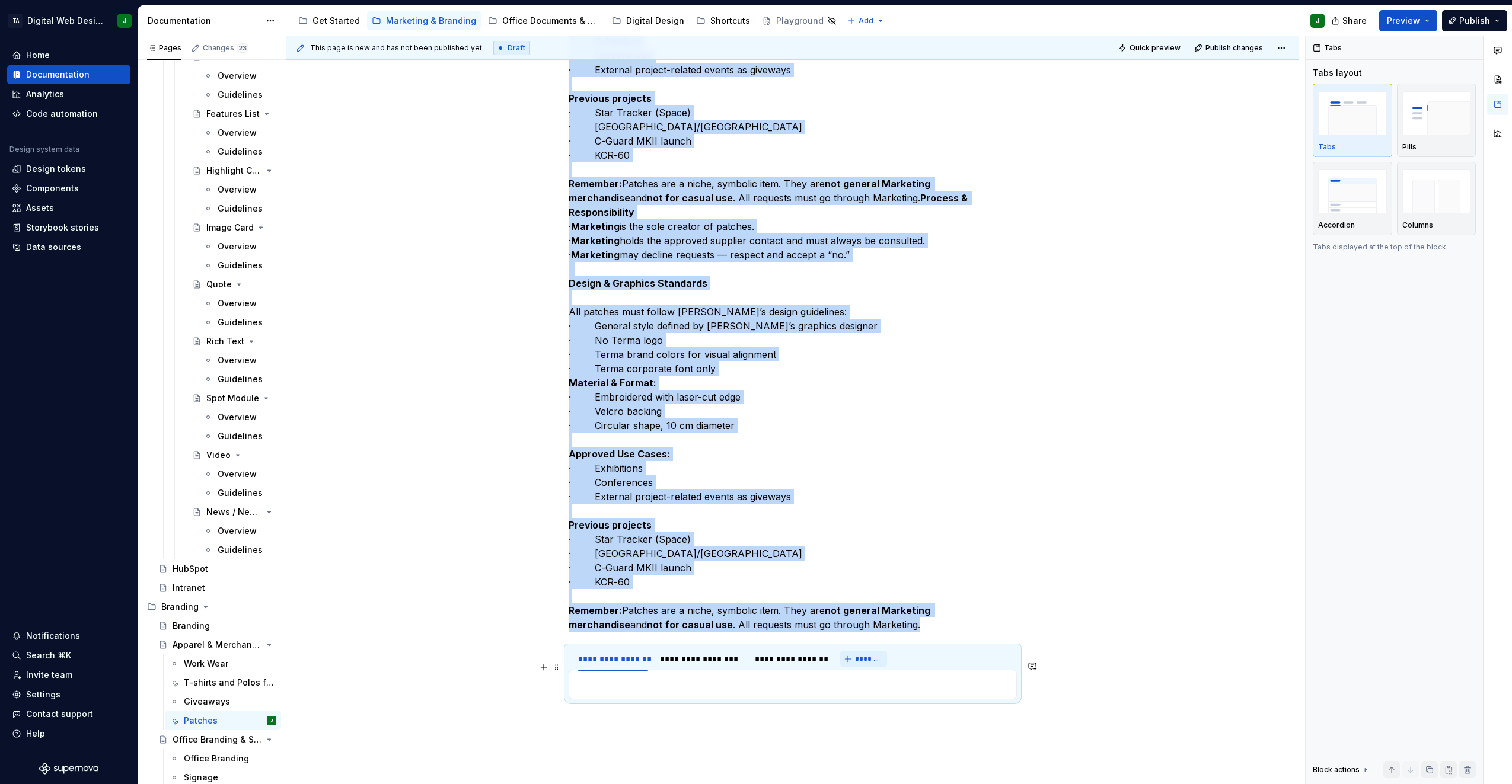
click at [875, 664] on span "*******" at bounding box center [869, 659] width 27 height 10
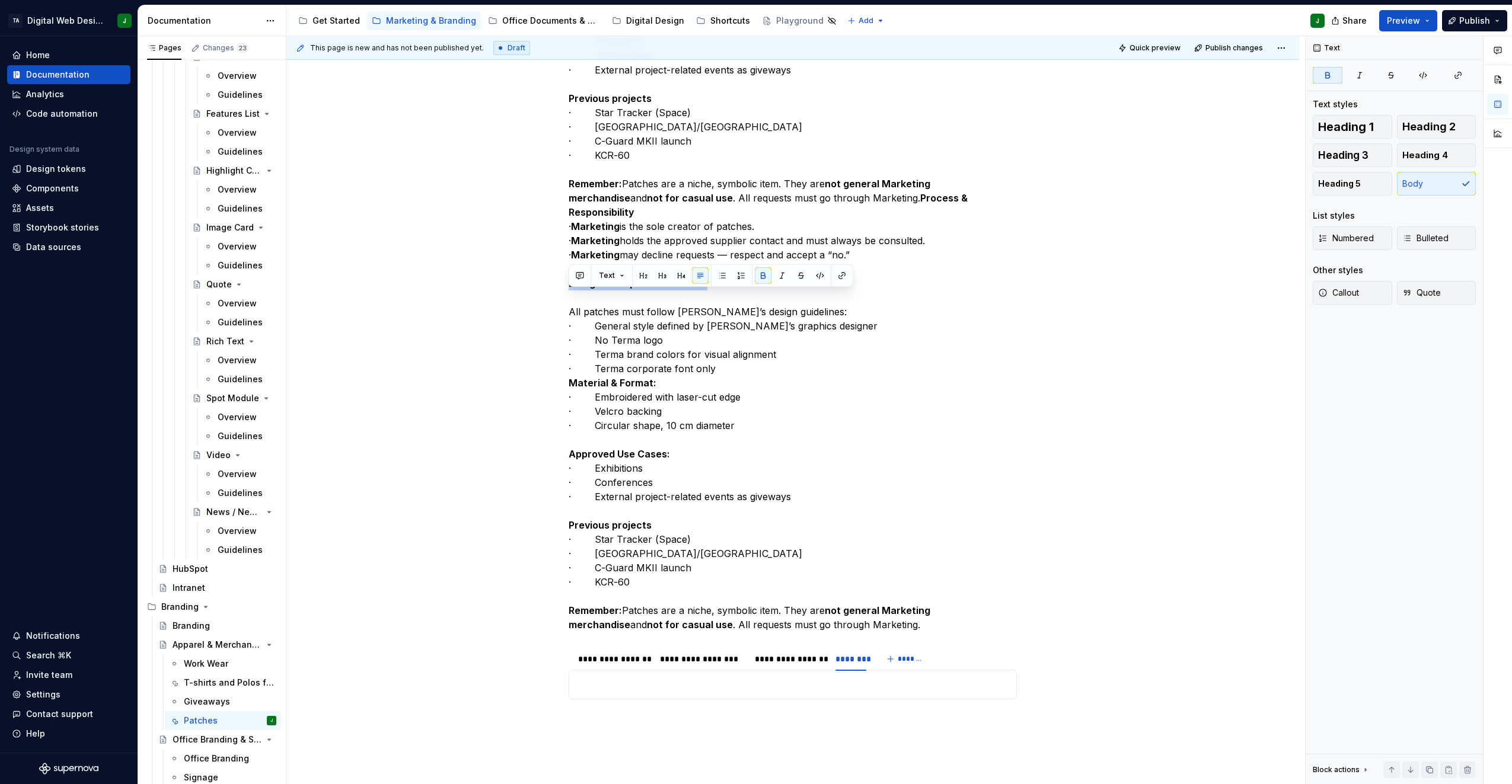
drag, startPoint x: 712, startPoint y: 291, endPoint x: 567, endPoint y: 291, distance: 145.0
click at [567, 291] on div "Patches are collector’s items traditionally associated with the military and sp…" at bounding box center [793, 251] width 1013 height 1414
copy strong "Design & Graphics Standards"
click at [851, 666] on div "********" at bounding box center [851, 660] width 31 height 12
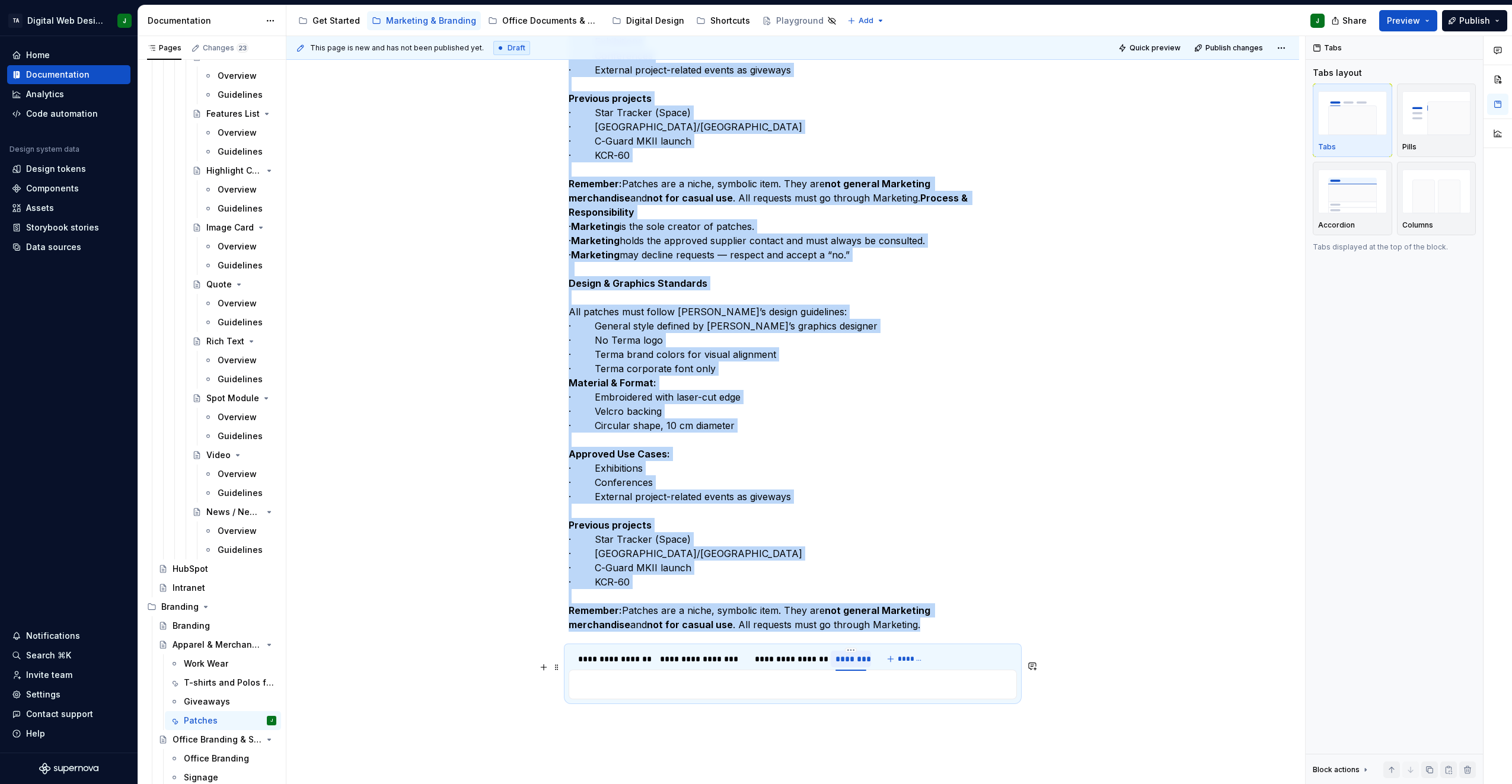
click at [851, 666] on div "********" at bounding box center [851, 660] width 31 height 12
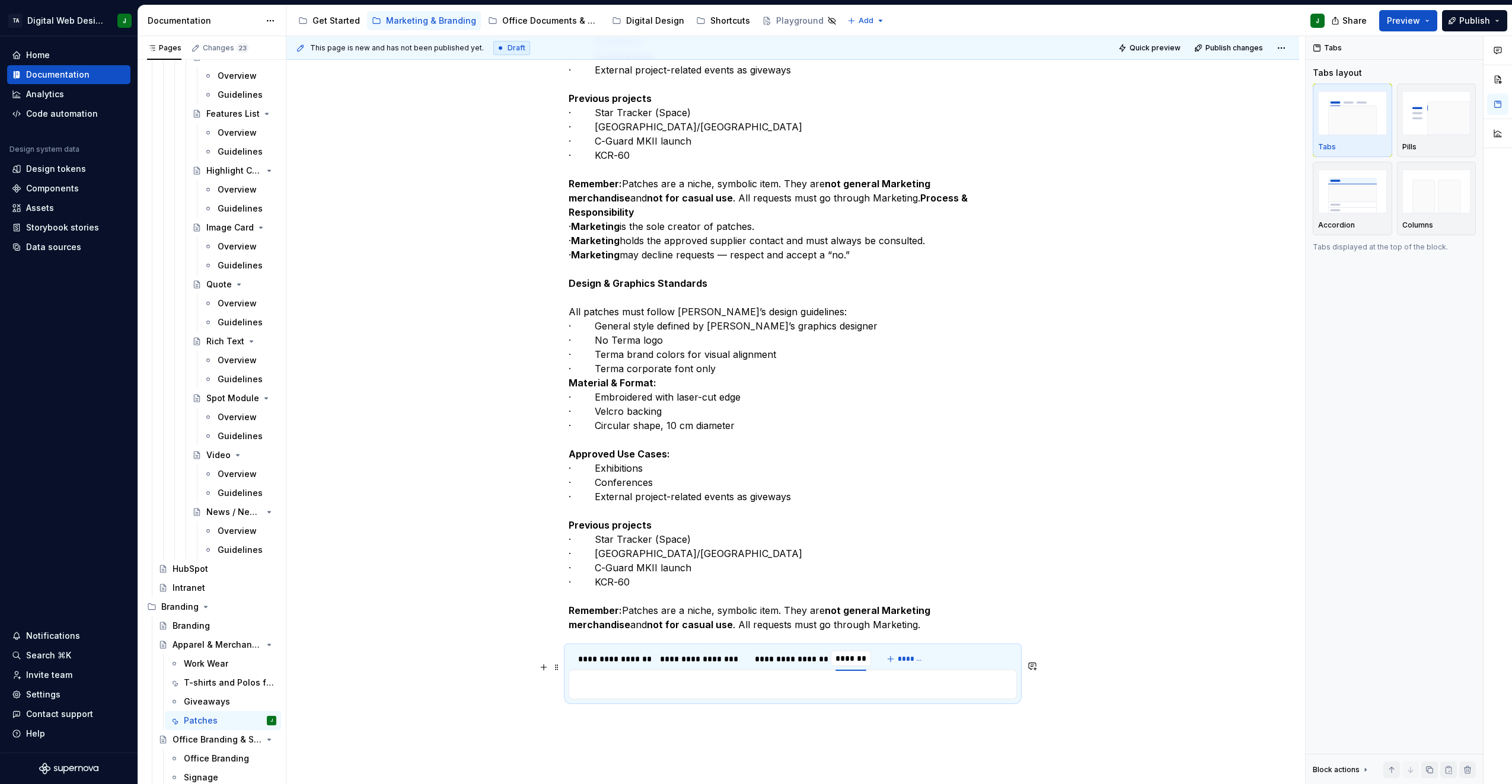
type input "**********"
click at [1078, 654] on div "Patches are collector’s items traditionally associated with the military and sp…" at bounding box center [793, 251] width 1013 height 1414
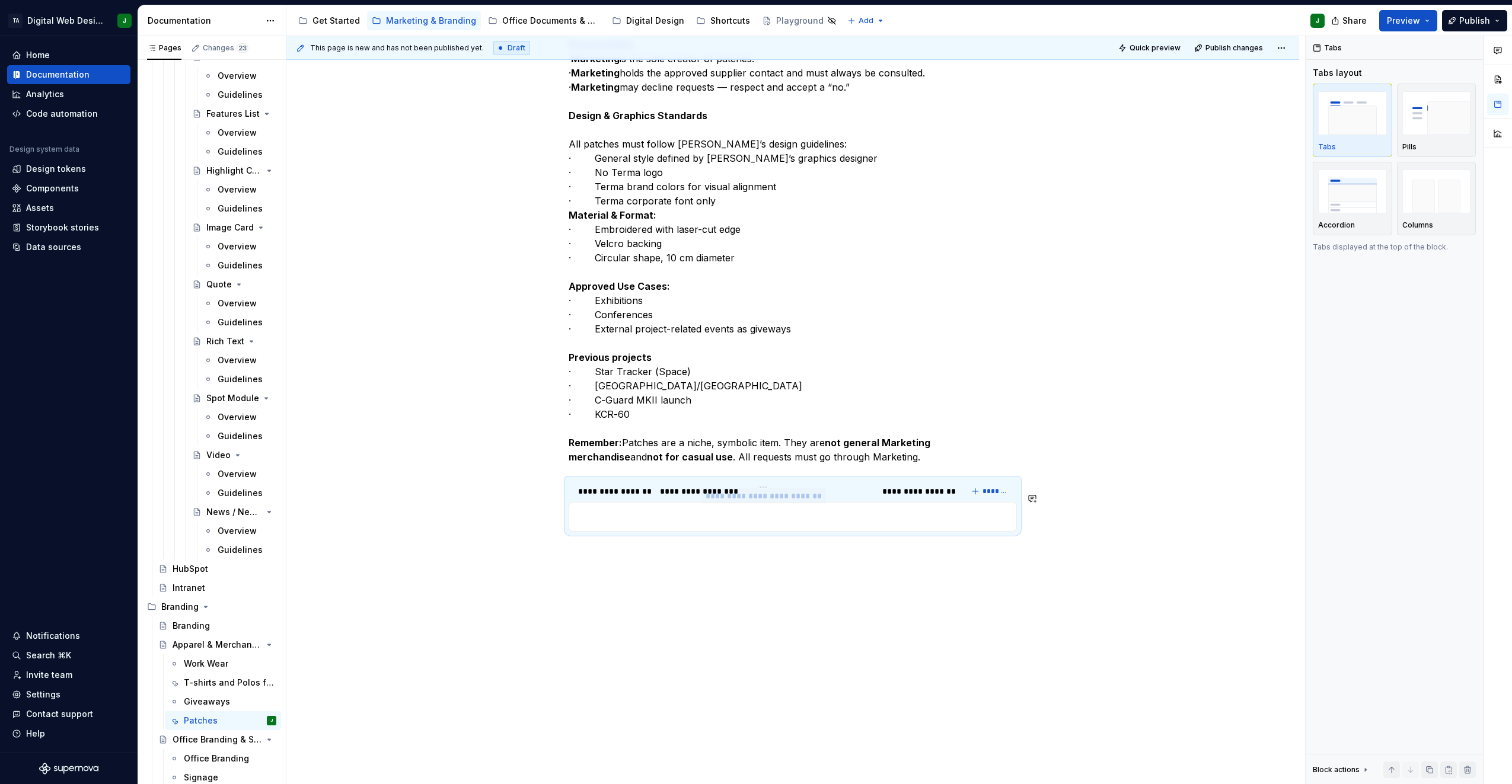
scroll to position [835, 0]
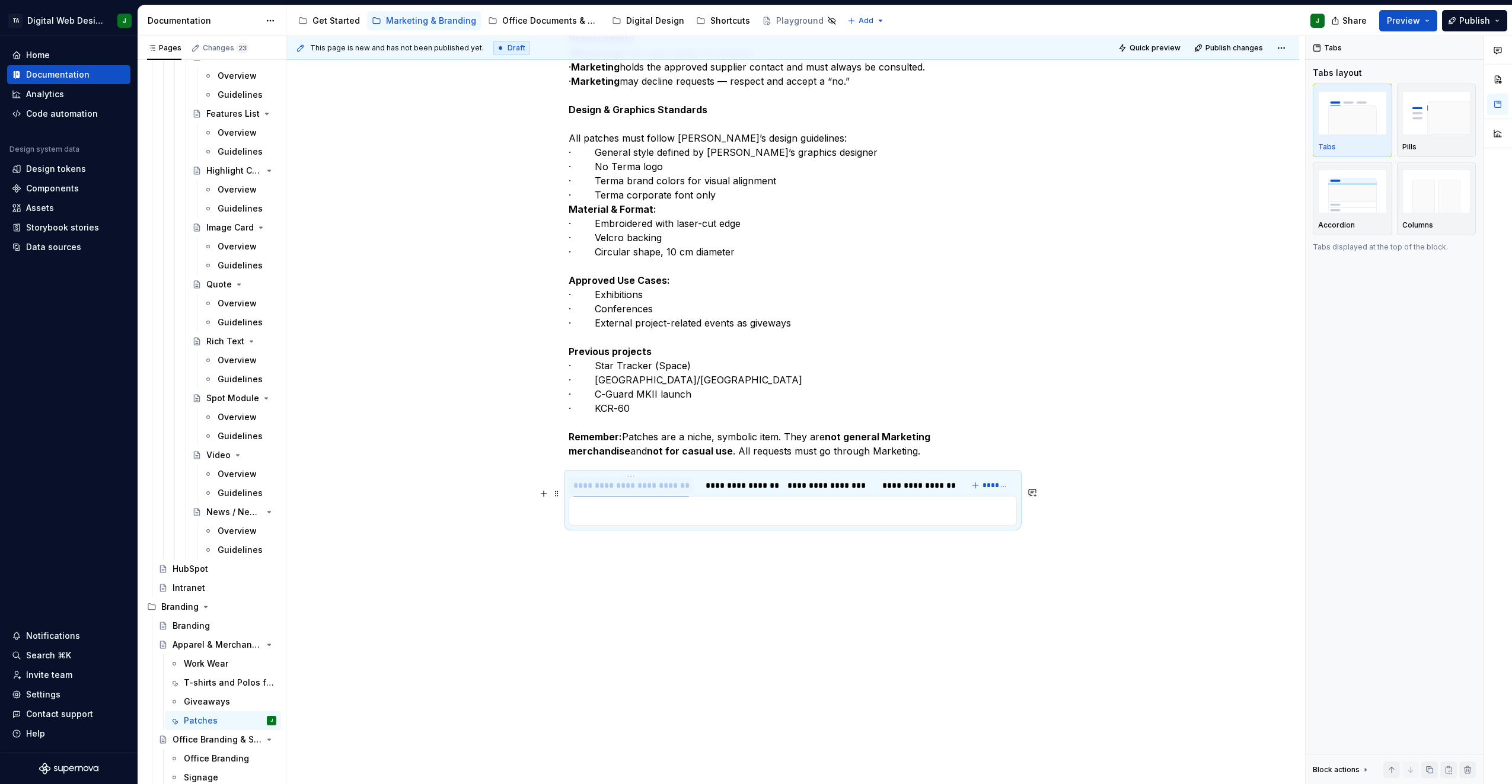
drag, startPoint x: 911, startPoint y: 668, endPoint x: 596, endPoint y: 507, distance: 353.8
click at [596, 494] on div "**********" at bounding box center [631, 485] width 125 height 16
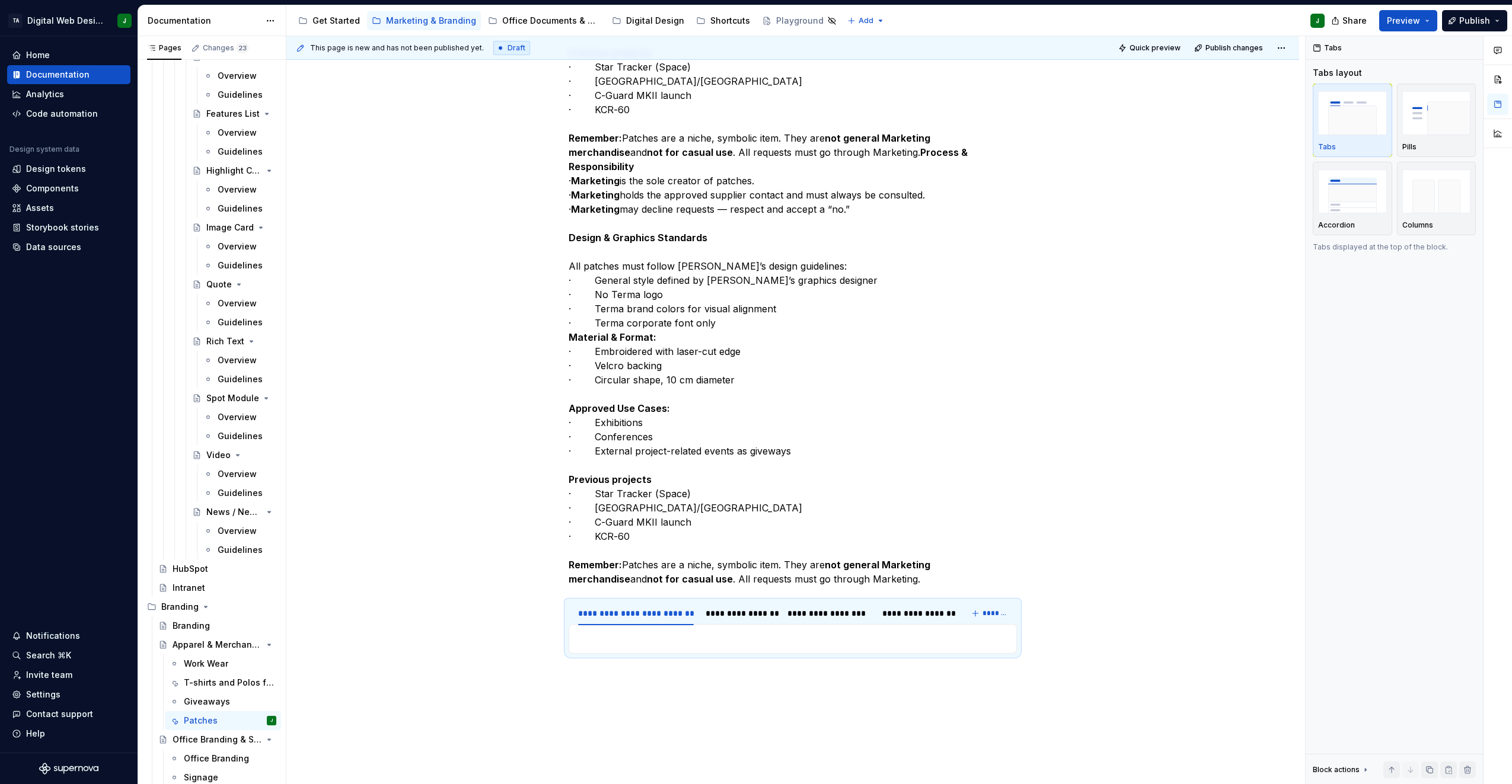
scroll to position [657, 0]
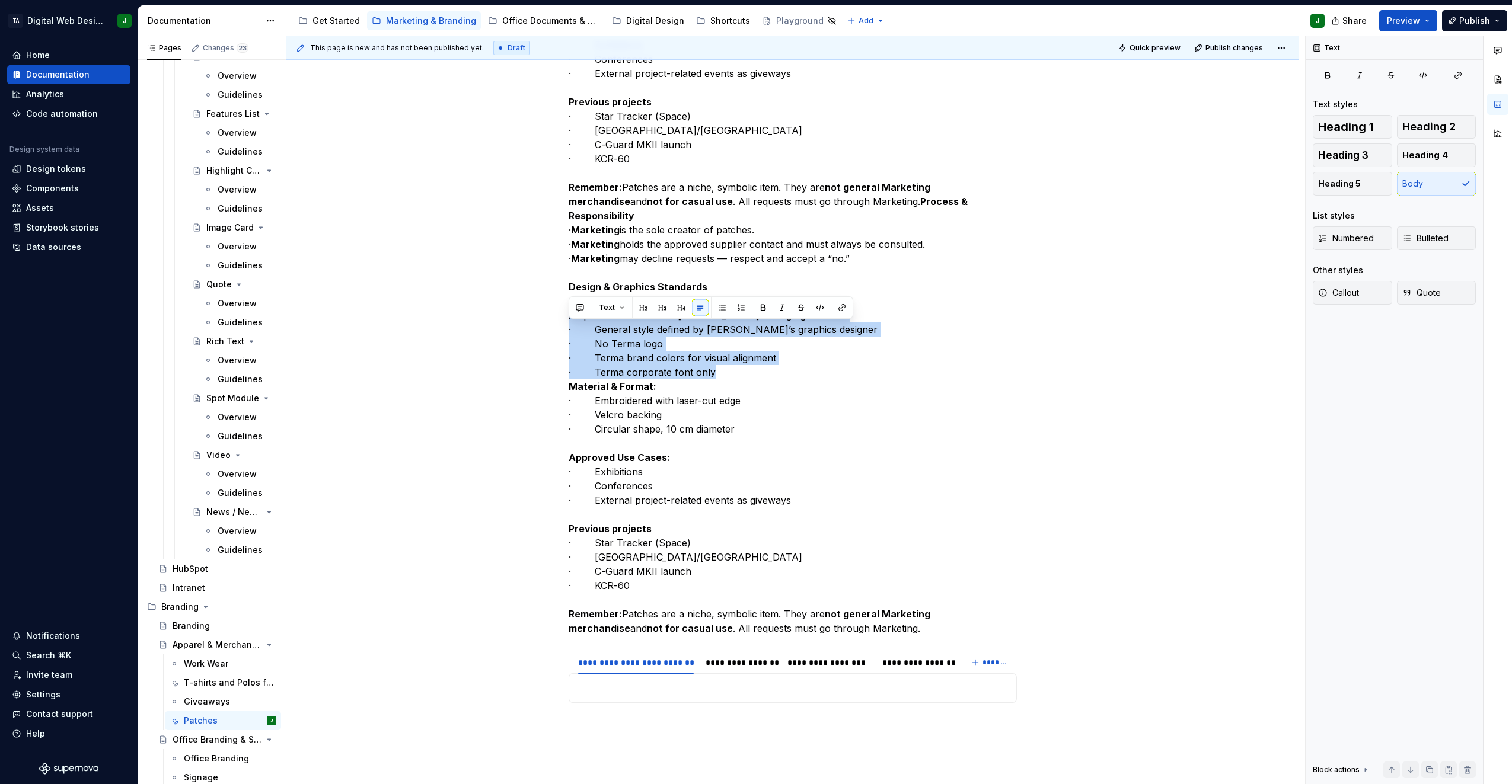
drag, startPoint x: 692, startPoint y: 381, endPoint x: 567, endPoint y: 323, distance: 137.8
click at [567, 323] on div "Patches are collector’s items traditionally associated with the military and sp…" at bounding box center [793, 255] width 1013 height 1414
copy p "All patches must follow Terma’s design guidelines: · General style defined by T…"
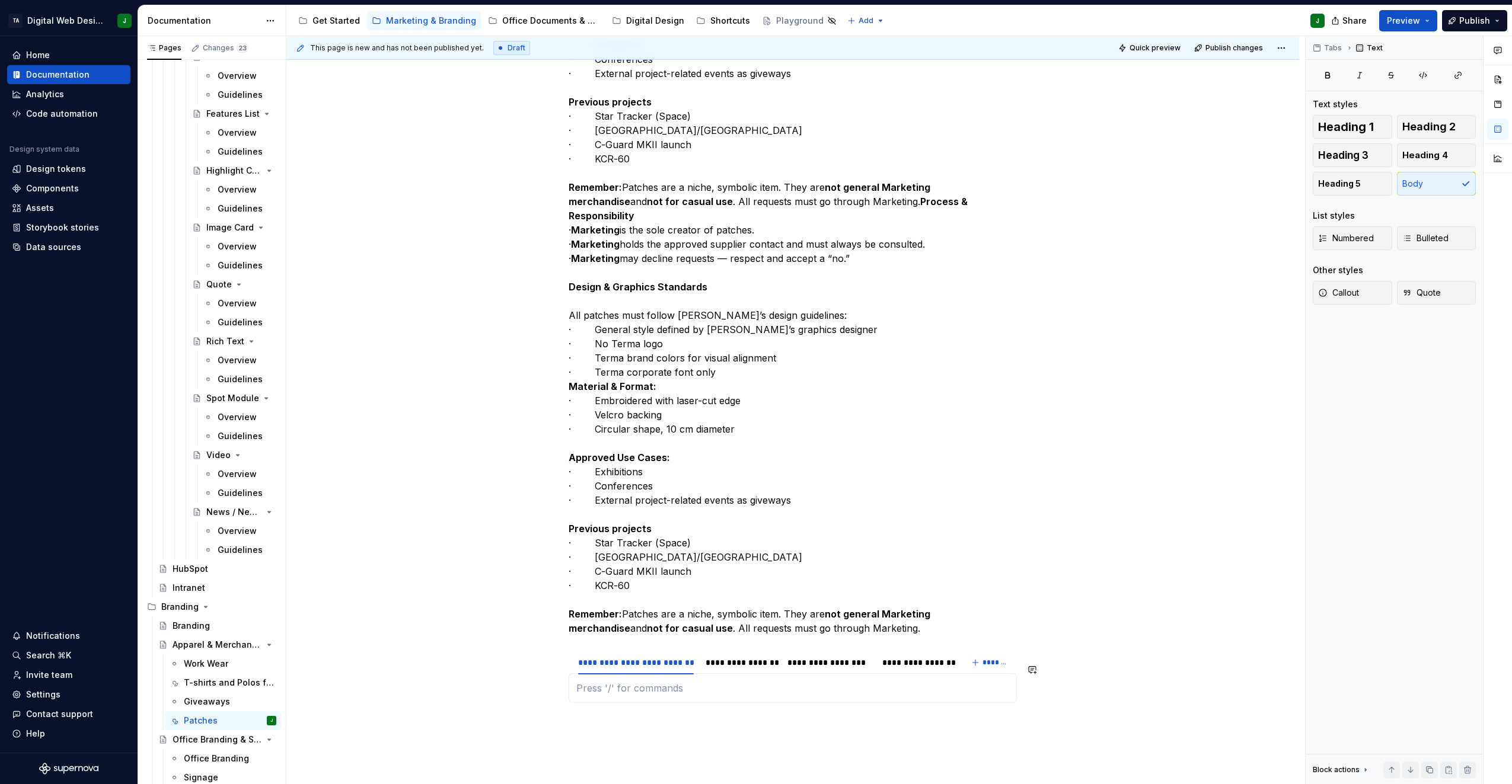
click at [646, 694] on div at bounding box center [793, 689] width 448 height 30
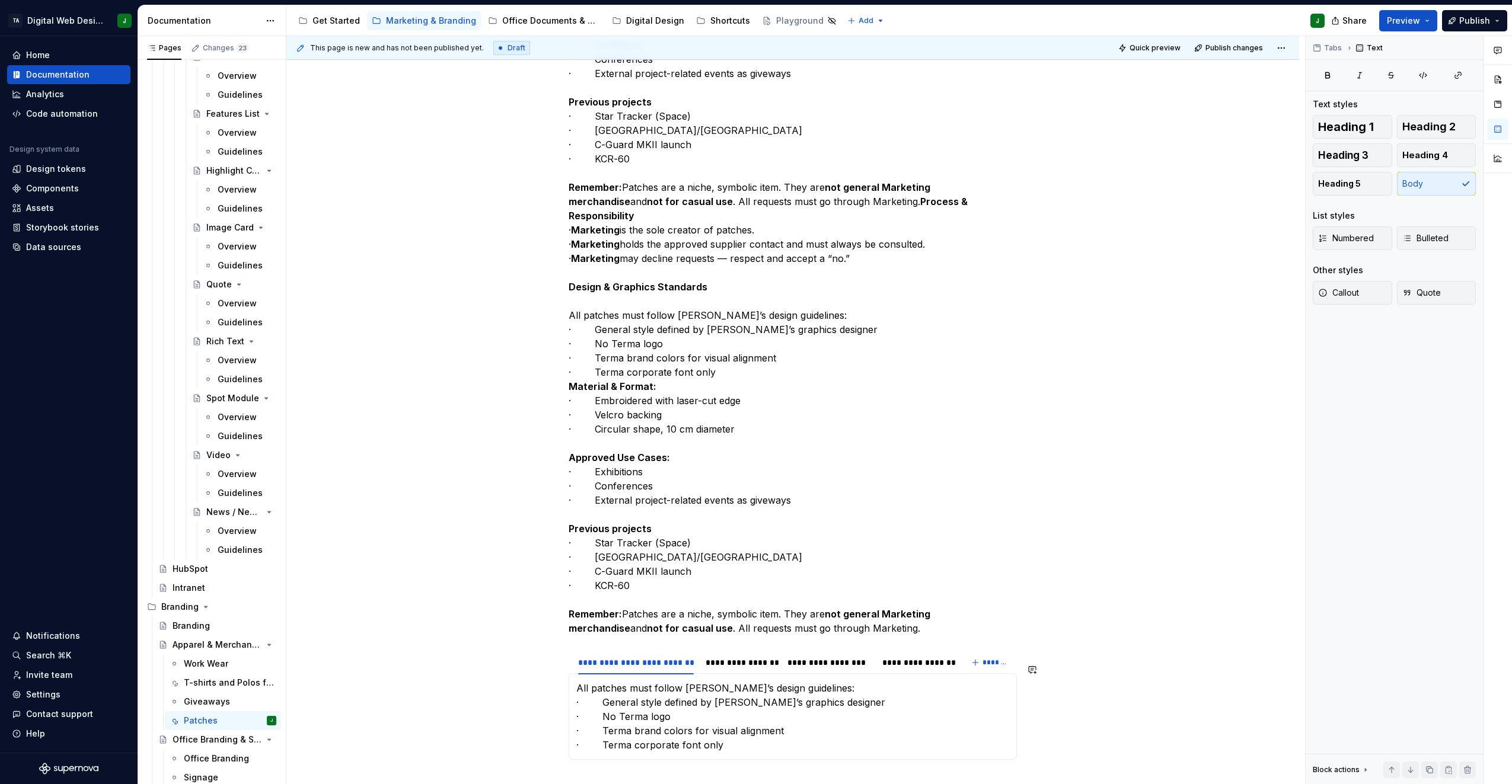
scroll to position [776, 0]
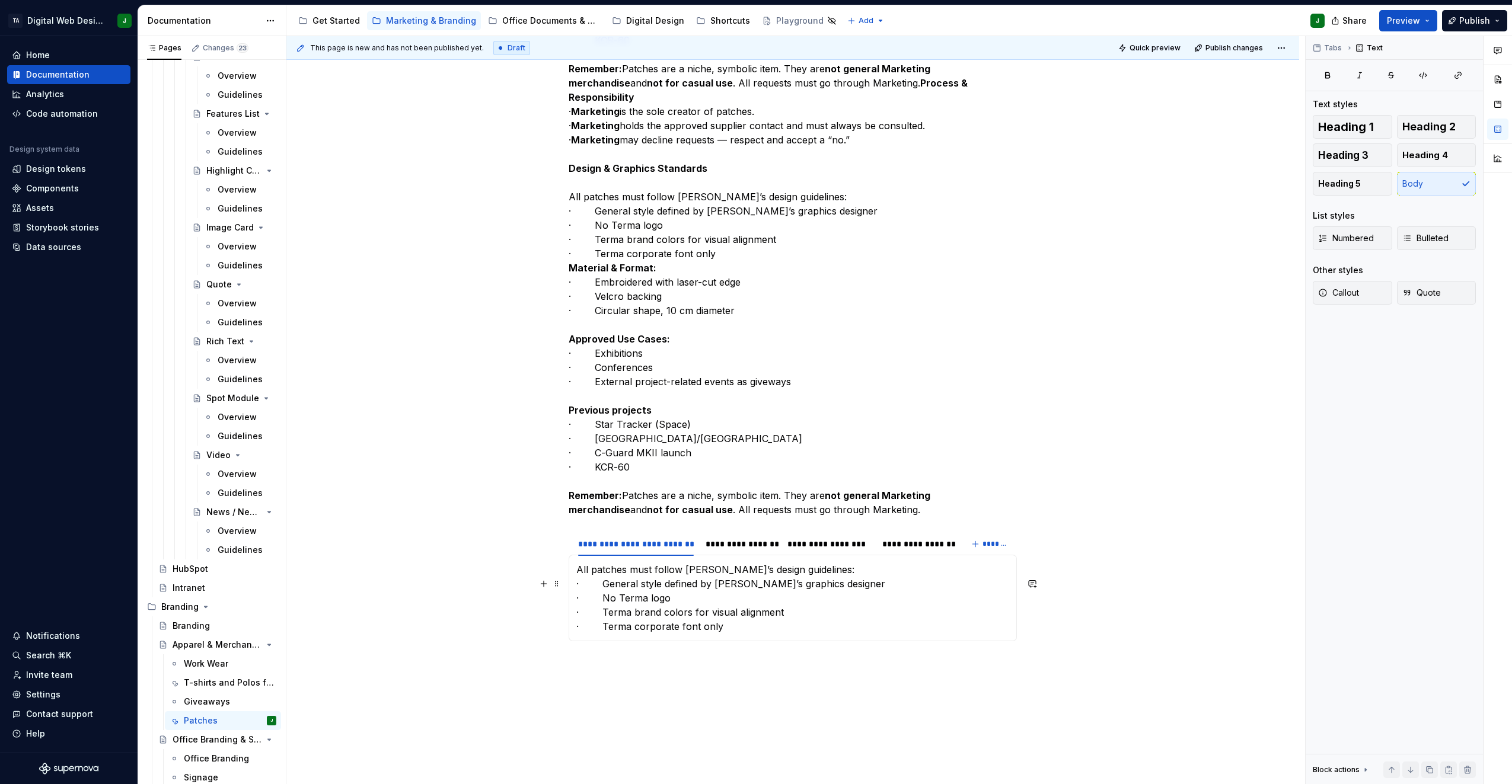
click at [599, 595] on p "All patches must follow Terma’s design guidelines: · General style defined by T…" at bounding box center [793, 598] width 433 height 71
click at [1419, 235] on span "Bulleted" at bounding box center [1426, 238] width 46 height 12
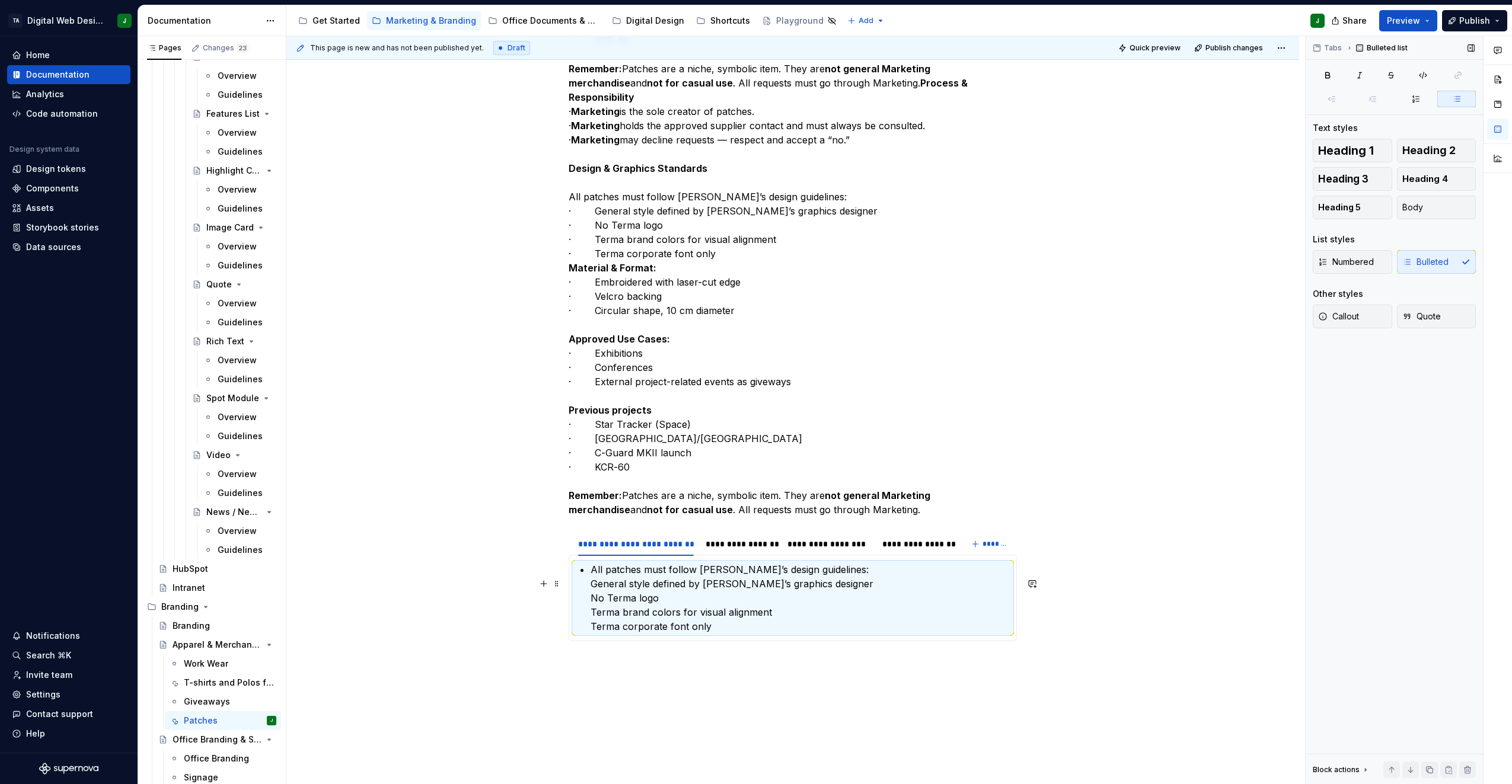
click at [589, 578] on section-item-column "All patches must follow Terma’s design guidelines: General style defined by Ter…" at bounding box center [793, 598] width 433 height 71
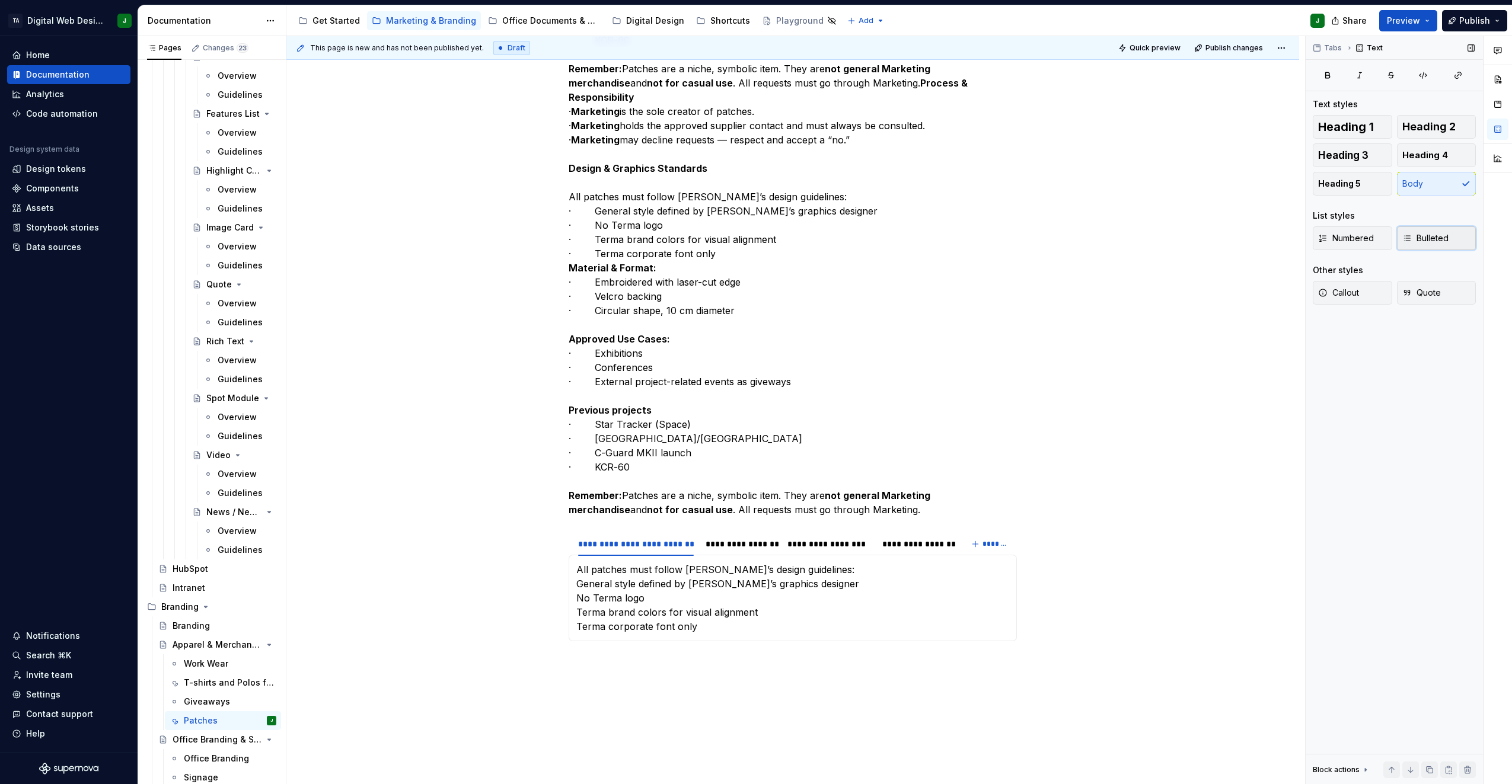
click at [1429, 238] on span "Bulleted" at bounding box center [1426, 238] width 46 height 12
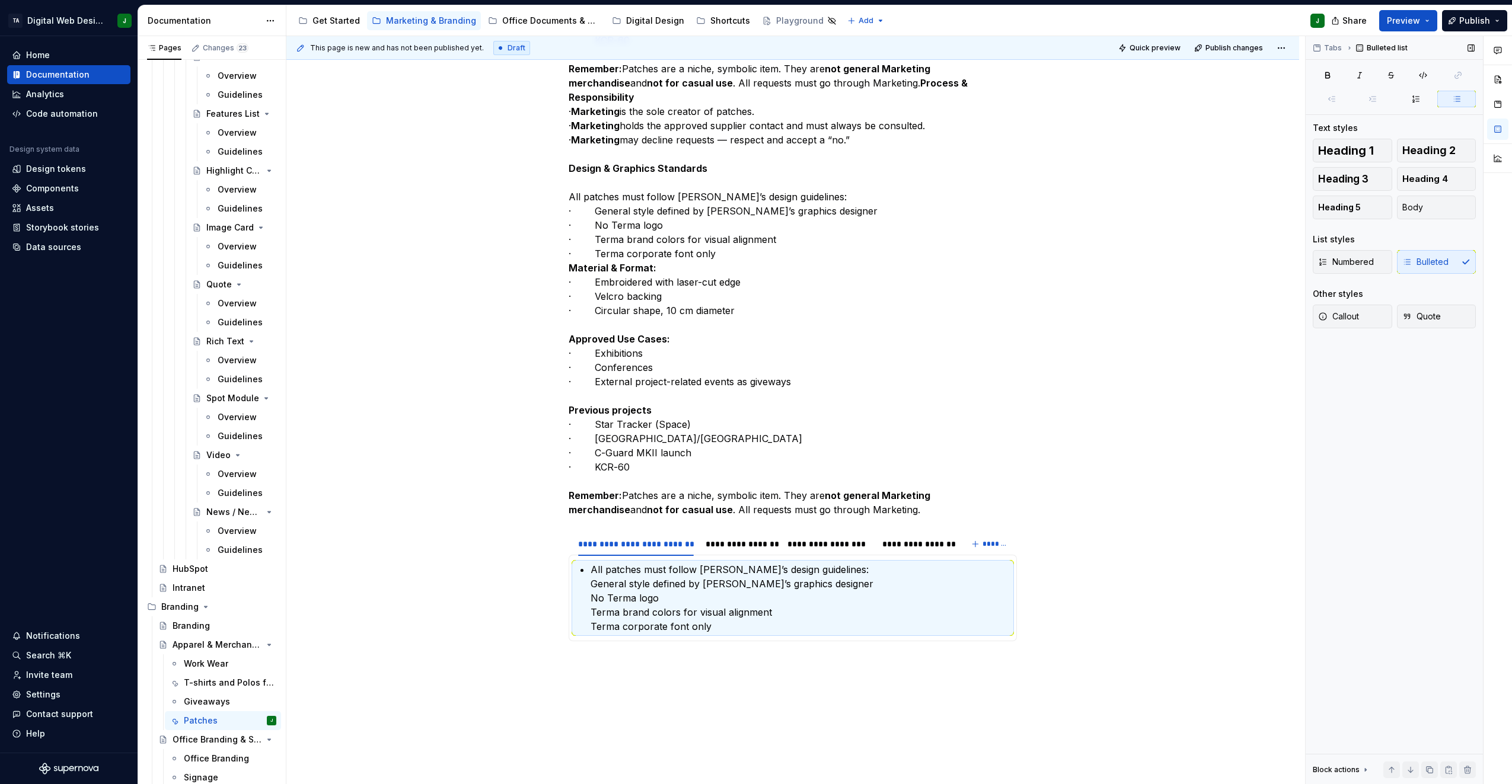
click at [1429, 238] on div "List styles" at bounding box center [1394, 239] width 163 height 12
click at [588, 584] on section-item-column "All patches must follow Terma’s design guidelines: General style defined by Ter…" at bounding box center [793, 598] width 433 height 71
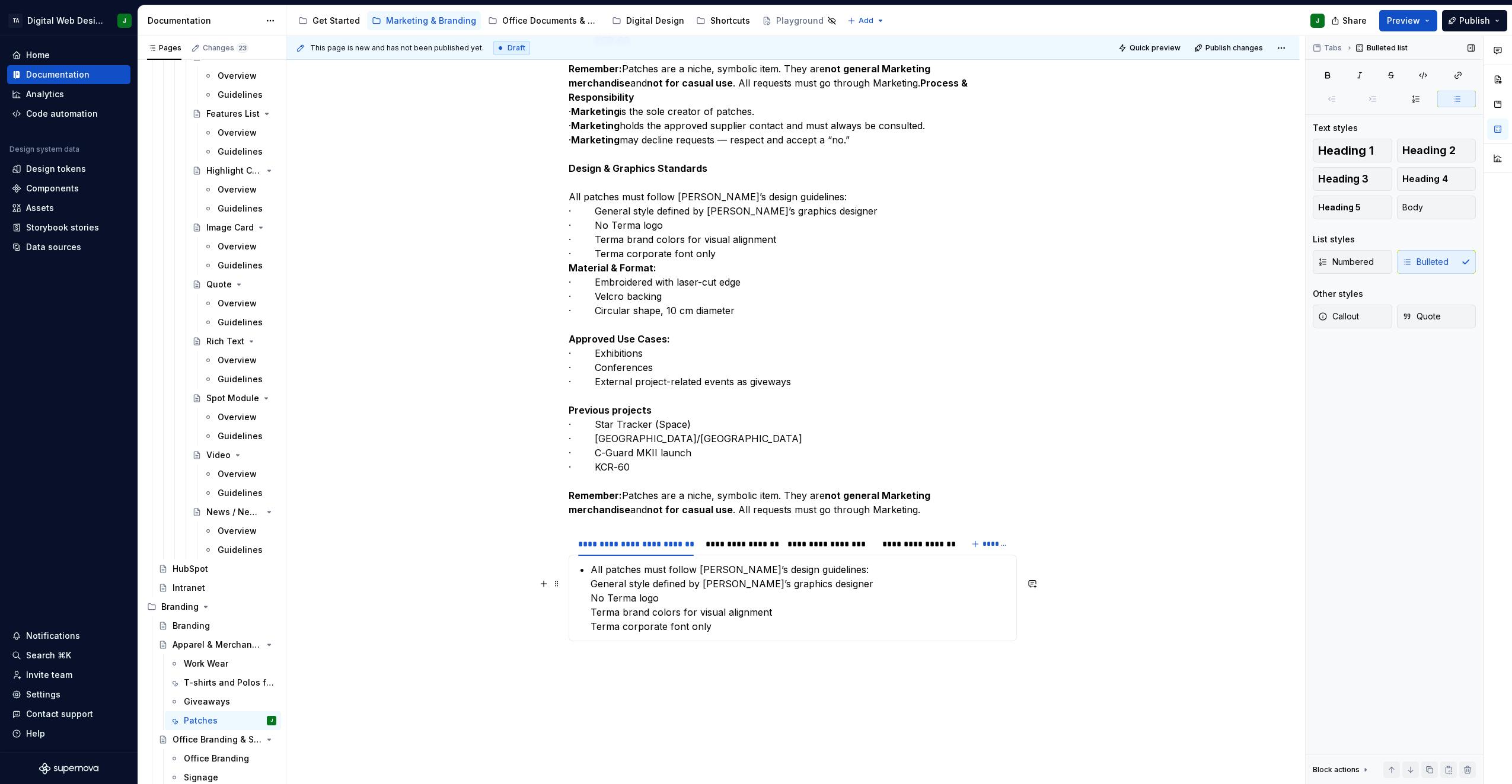
click at [590, 599] on section-item-column "All patches must follow Terma’s design guidelines: General style defined by Ter…" at bounding box center [793, 598] width 433 height 71
click at [593, 577] on p "All patches must follow [PERSON_NAME]’s design guidelines:" at bounding box center [800, 569] width 419 height 14
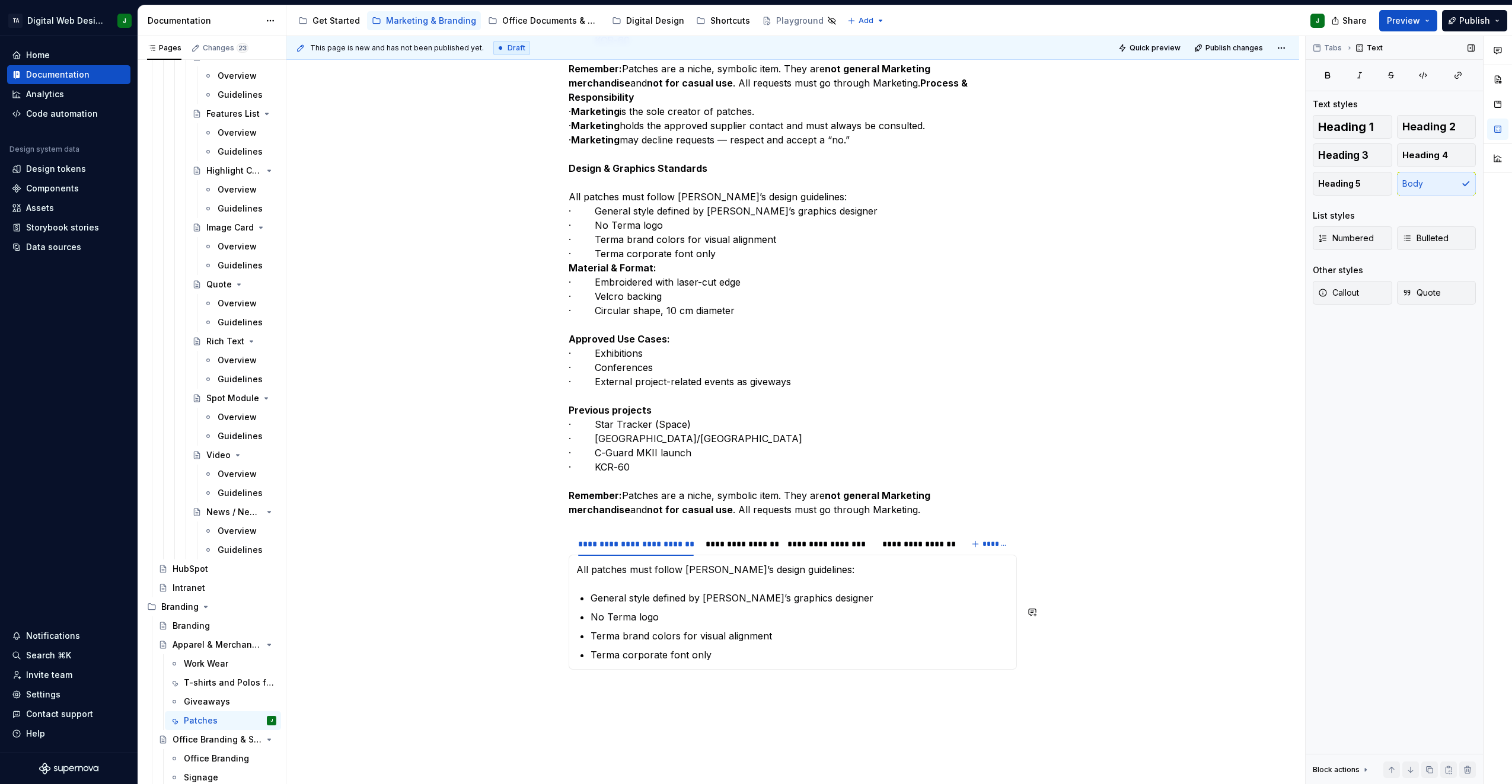
click at [613, 600] on section-item-column "All patches must follow Terma’s design guidelines: General style defined by Ter…" at bounding box center [793, 613] width 433 height 100
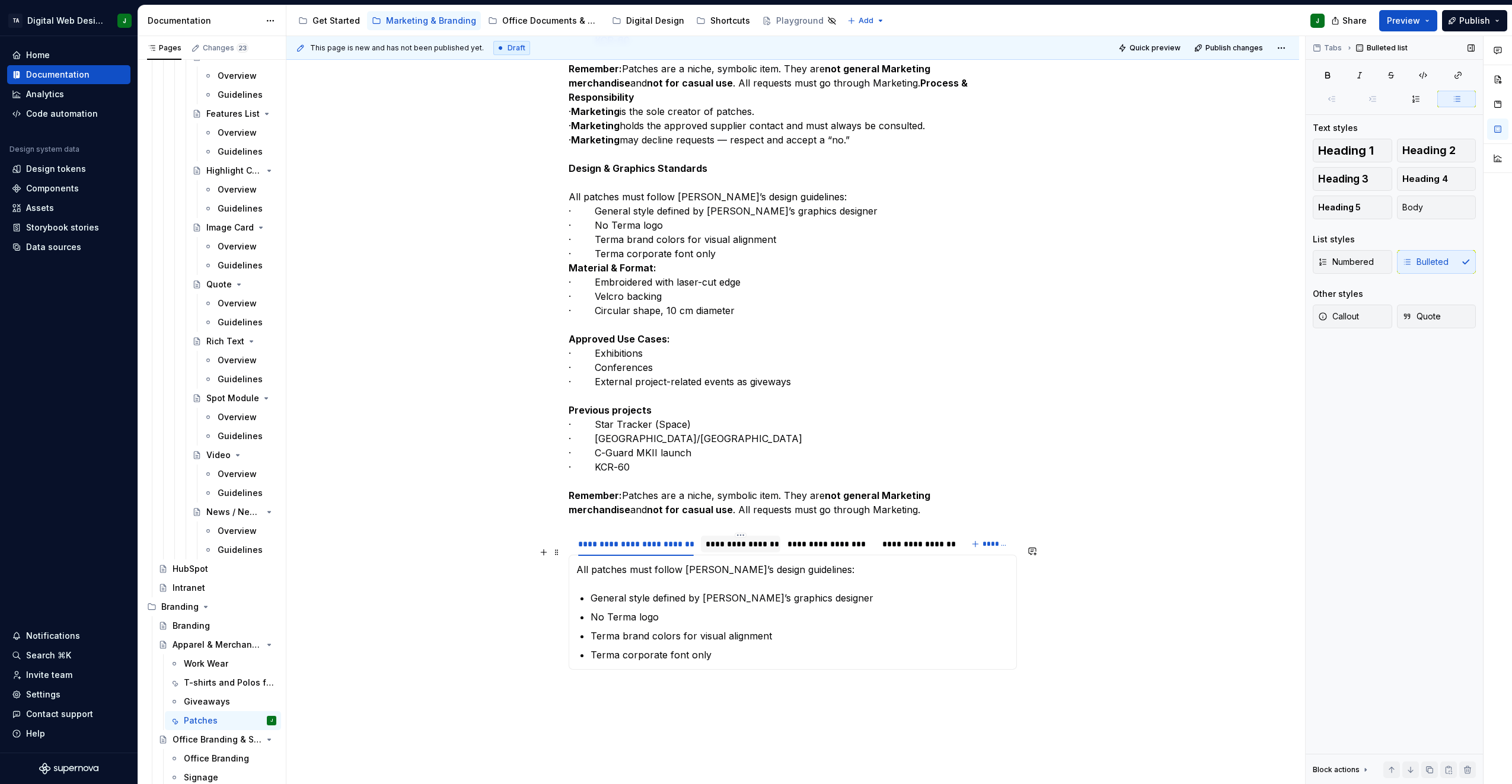
click at [747, 550] on div "**********" at bounding box center [741, 544] width 70 height 12
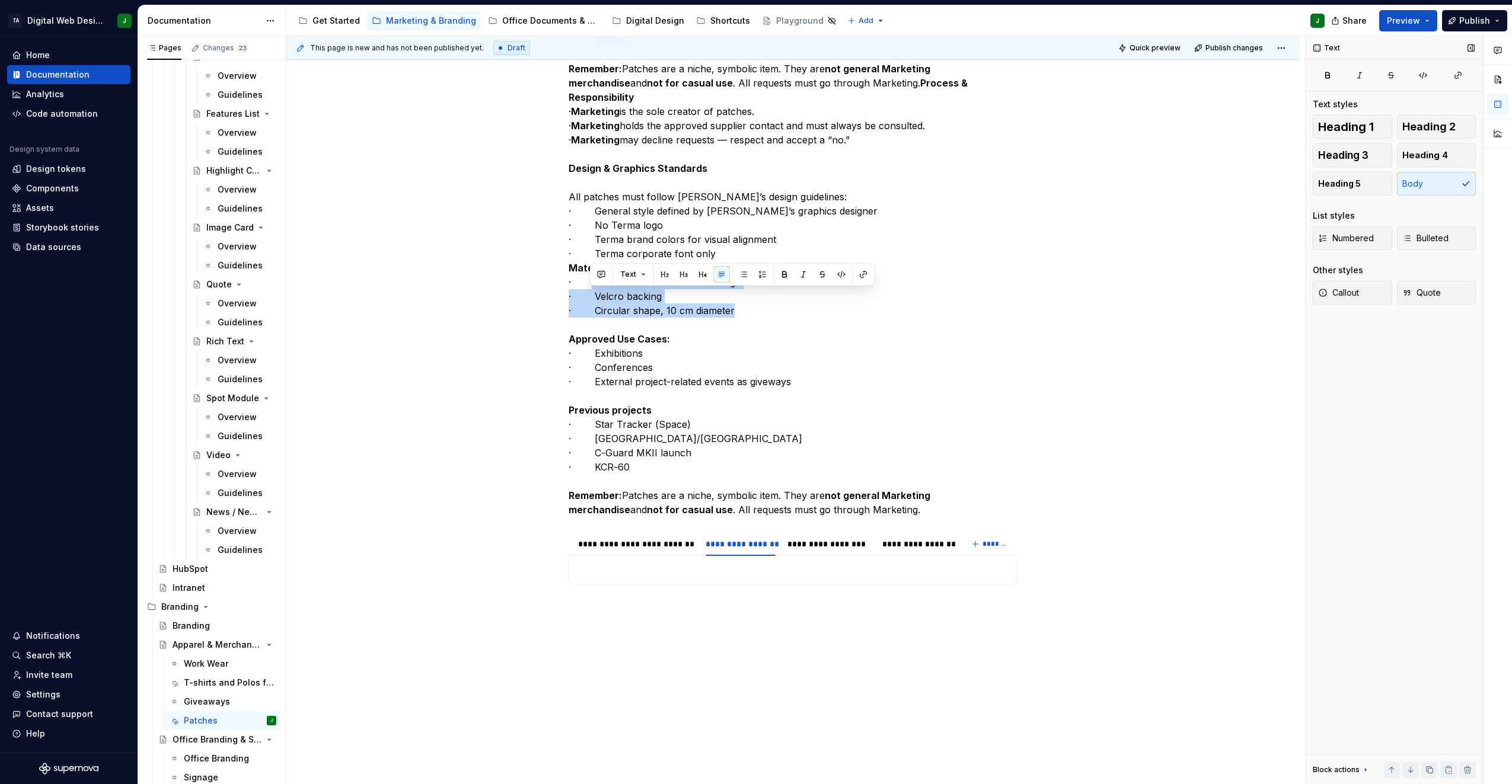
drag, startPoint x: 733, startPoint y: 323, endPoint x: 590, endPoint y: 296, distance: 145.5
click at [590, 296] on p "All patches must follow Terma’s design guidelines: · General style defined by T…" at bounding box center [793, 126] width 448 height 783
copy p "Embroidered with laser-cut edge · Velcro backing · Circular shape, 10 cm diamet…"
click at [749, 577] on p at bounding box center [793, 569] width 433 height 14
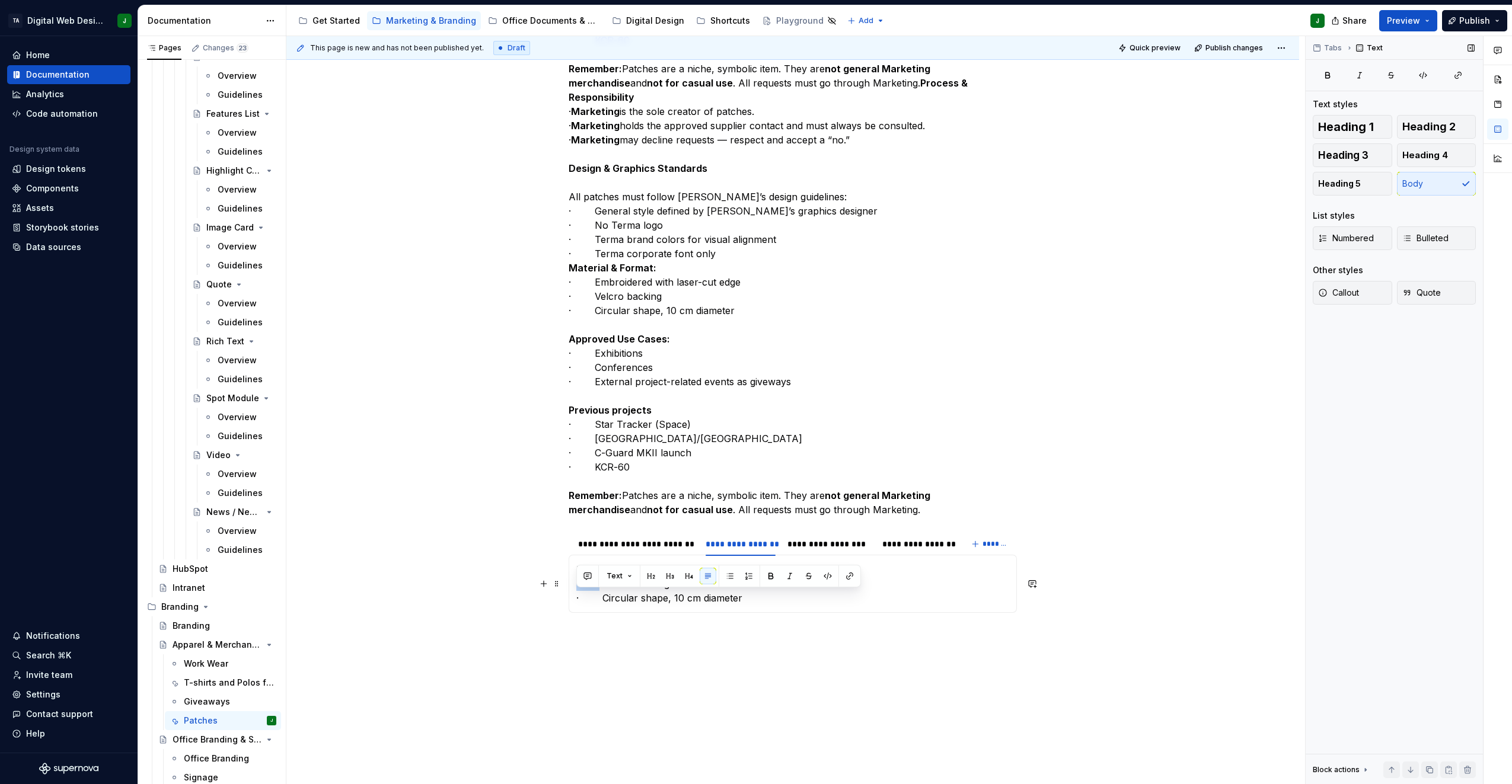
drag, startPoint x: 599, startPoint y: 594, endPoint x: 577, endPoint y: 597, distance: 22.2
click at [577, 597] on p "Embroidered with laser-cut edge · Velcro backing · Circular shape, 10 cm diamet…" at bounding box center [793, 584] width 433 height 42
drag, startPoint x: 601, startPoint y: 610, endPoint x: 558, endPoint y: 617, distance: 43.6
click at [575, 613] on div "All patches must follow Terma’s design guidelines: General style defined by Ter…" at bounding box center [793, 584] width 448 height 58
click at [576, 584] on p "Embroidered with laser-cut edge Velcro backing Circular shape, 10 cm diameter" at bounding box center [793, 584] width 433 height 42
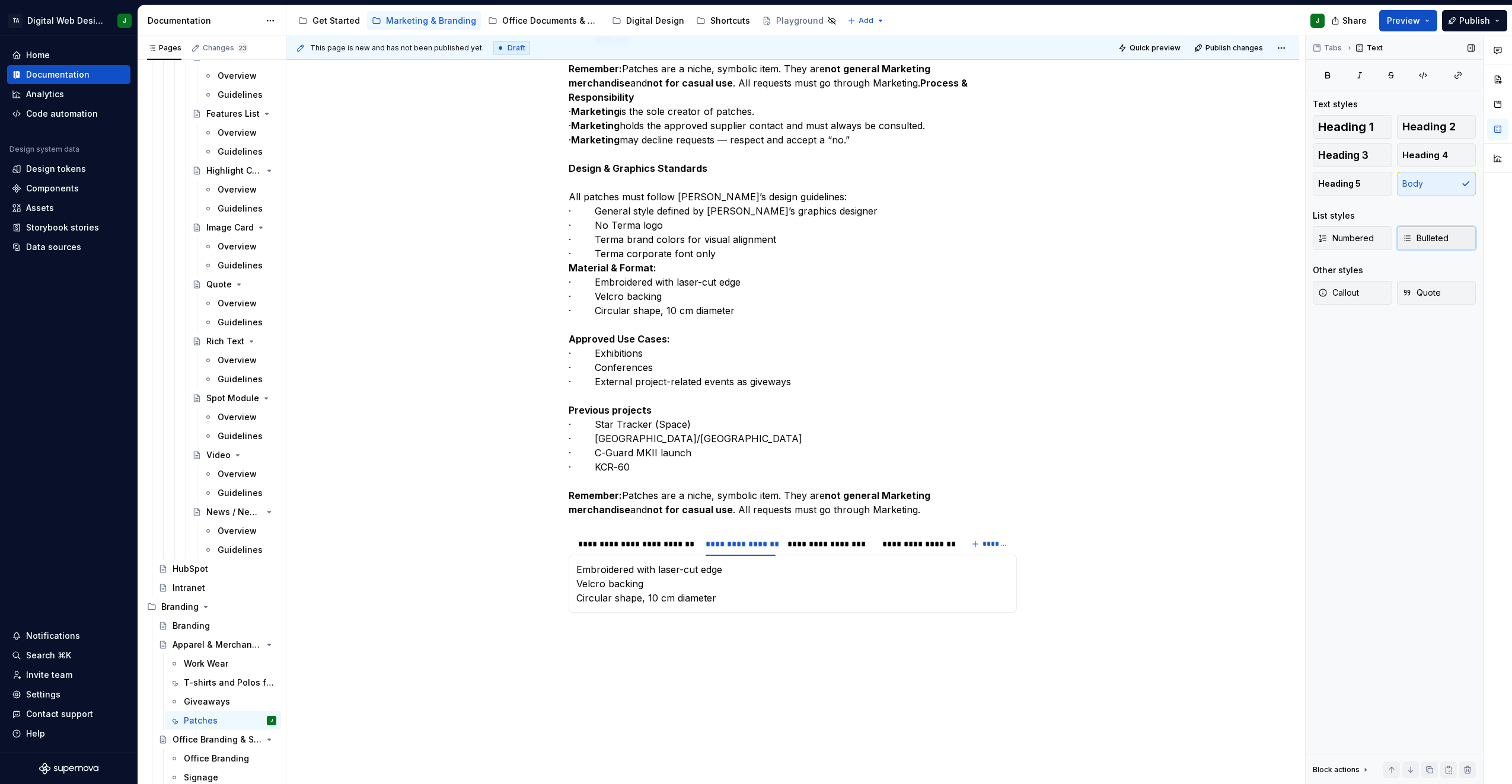
click at [1440, 239] on span "Bulleted" at bounding box center [1426, 238] width 46 height 12
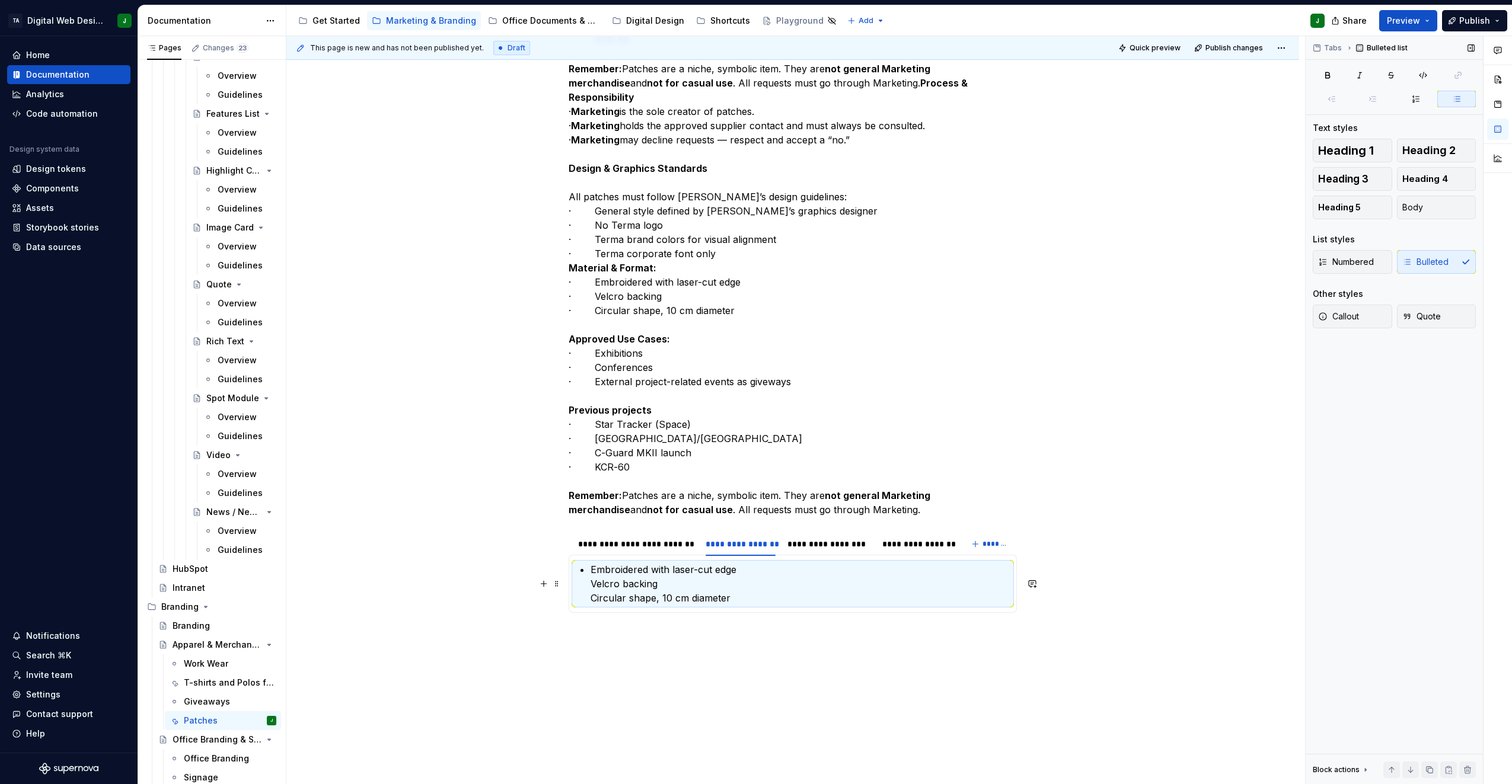
click at [592, 592] on p "Embroidered with laser-cut edge Velcro backing Circular shape, 10 cm diameter" at bounding box center [800, 584] width 419 height 42
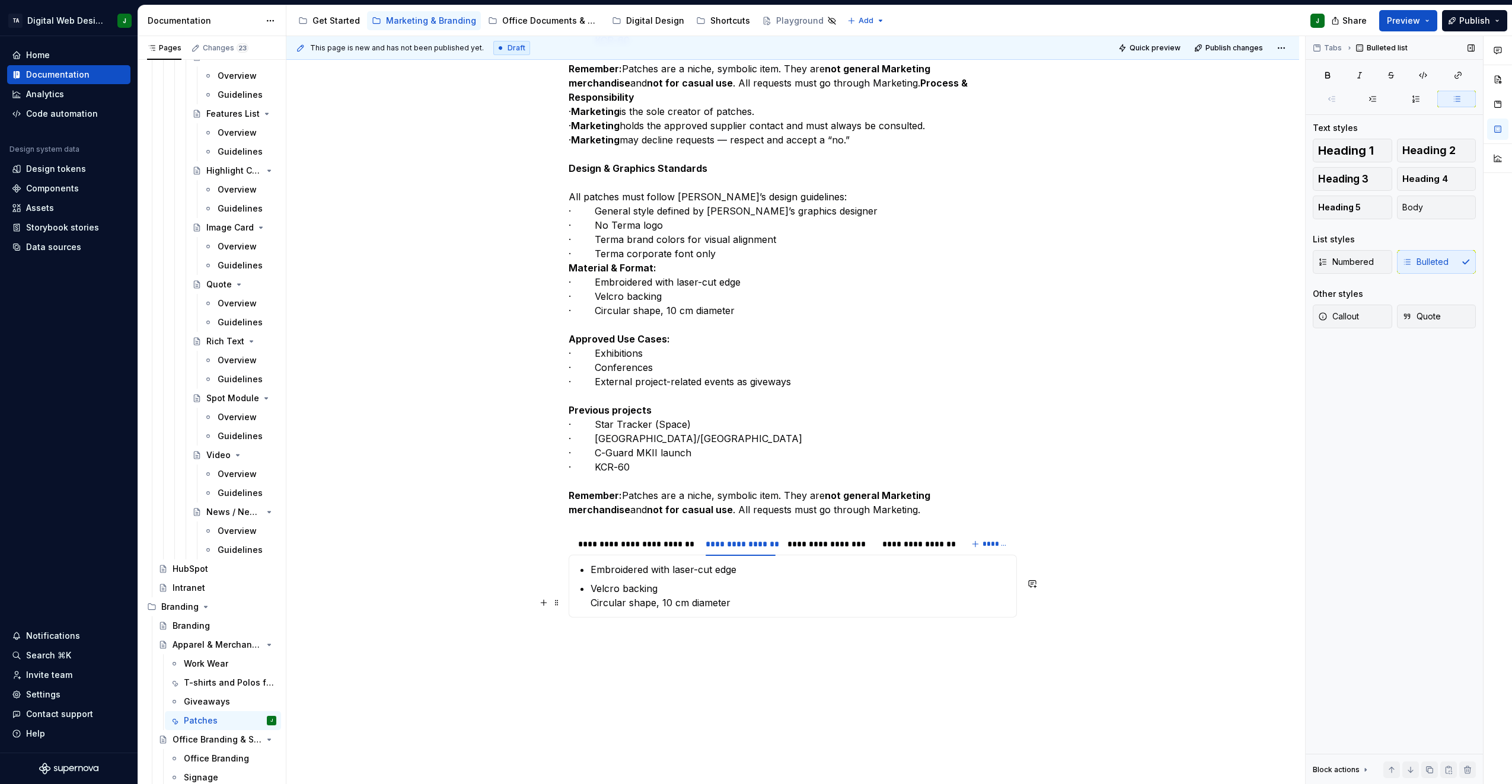
click at [592, 610] on p "Velcro backing Circular shape, 10 cm diameter" at bounding box center [800, 595] width 419 height 28
click at [819, 550] on div "**********" at bounding box center [828, 544] width 83 height 12
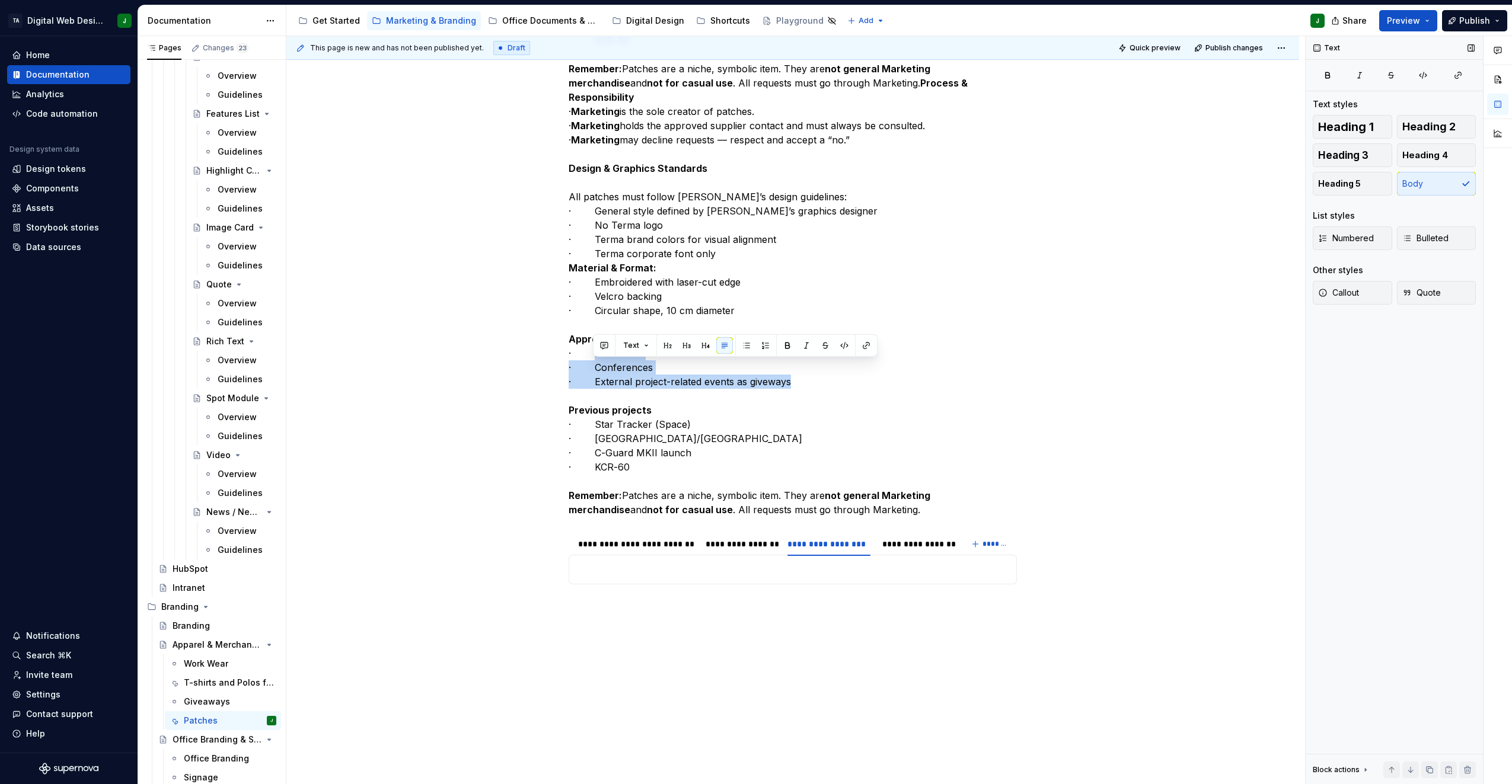
drag, startPoint x: 816, startPoint y: 396, endPoint x: 592, endPoint y: 367, distance: 225.9
click at [592, 367] on p "All patches must follow Terma’s design guidelines: · General style defined by T…" at bounding box center [793, 126] width 448 height 783
copy p "Exhibitions · Conferences · External project-related events as giveways"
click at [625, 584] on div "All patches must follow Terma’s design guidelines: General style defined by Ter…" at bounding box center [793, 570] width 448 height 30
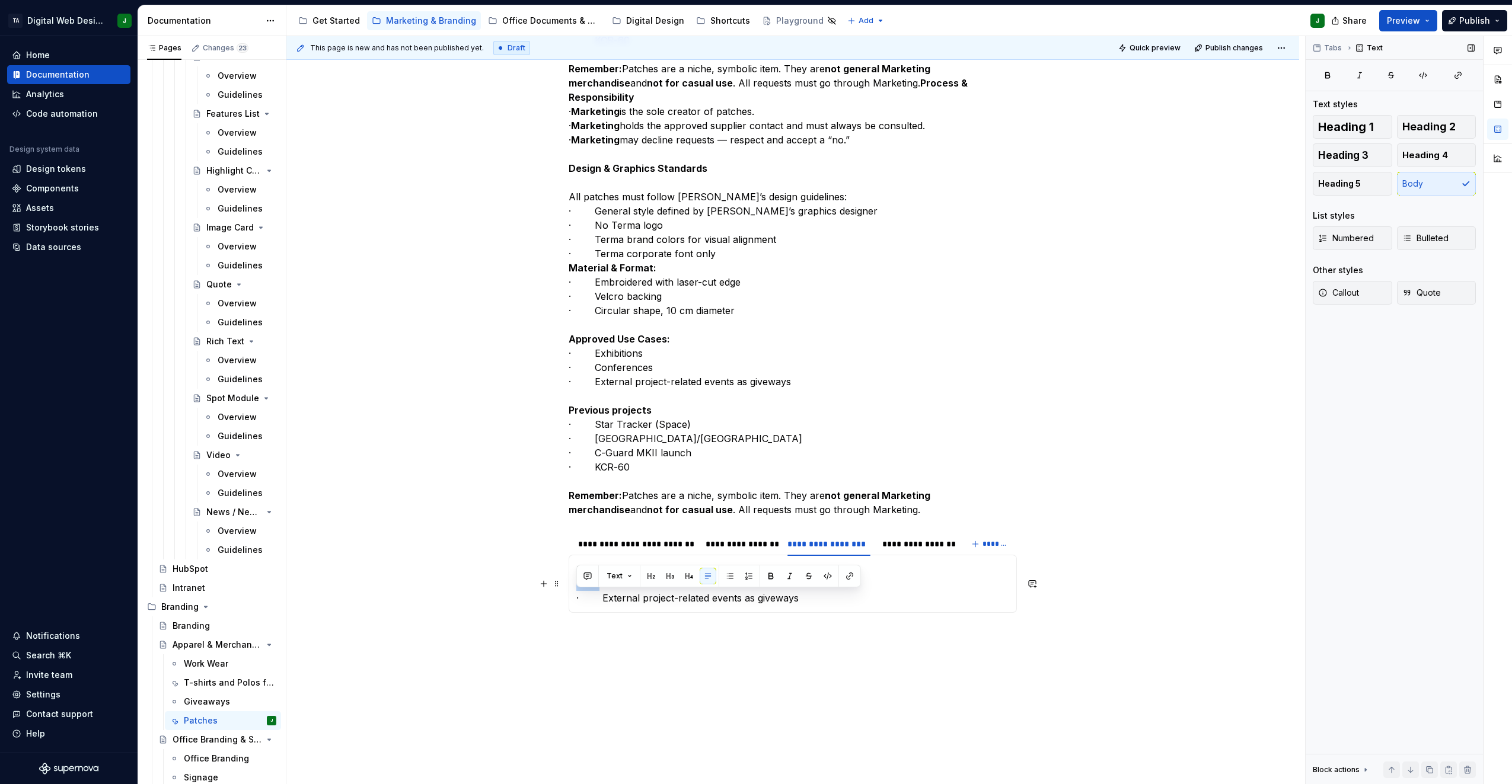
drag, startPoint x: 599, startPoint y: 595, endPoint x: 558, endPoint y: 595, distance: 41.0
click at [558, 595] on div "Patches are collector’s items traditionally associated with the military and sp…" at bounding box center [793, 151] width 1013 height 1442
click at [1417, 242] on span "Bulleted" at bounding box center [1426, 238] width 46 height 12
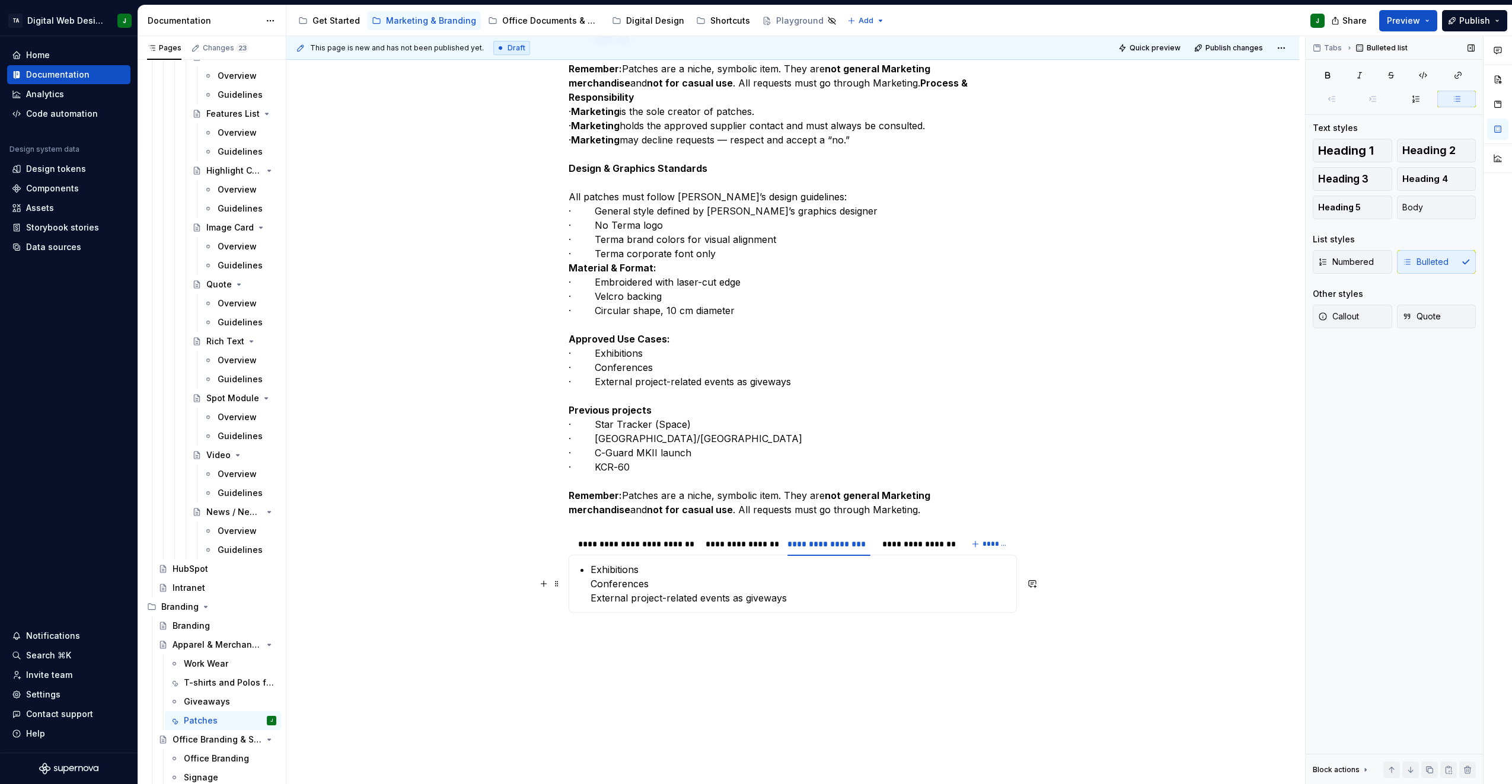
click at [585, 597] on section-item-column "Exhibitions Conferences External project-related events as giveways" at bounding box center [793, 584] width 433 height 42
click at [589, 597] on section-item-column "Exhibitions Conferences External project-related events as giveways" at bounding box center [793, 584] width 433 height 42
click at [898, 550] on div "**********" at bounding box center [917, 544] width 69 height 12
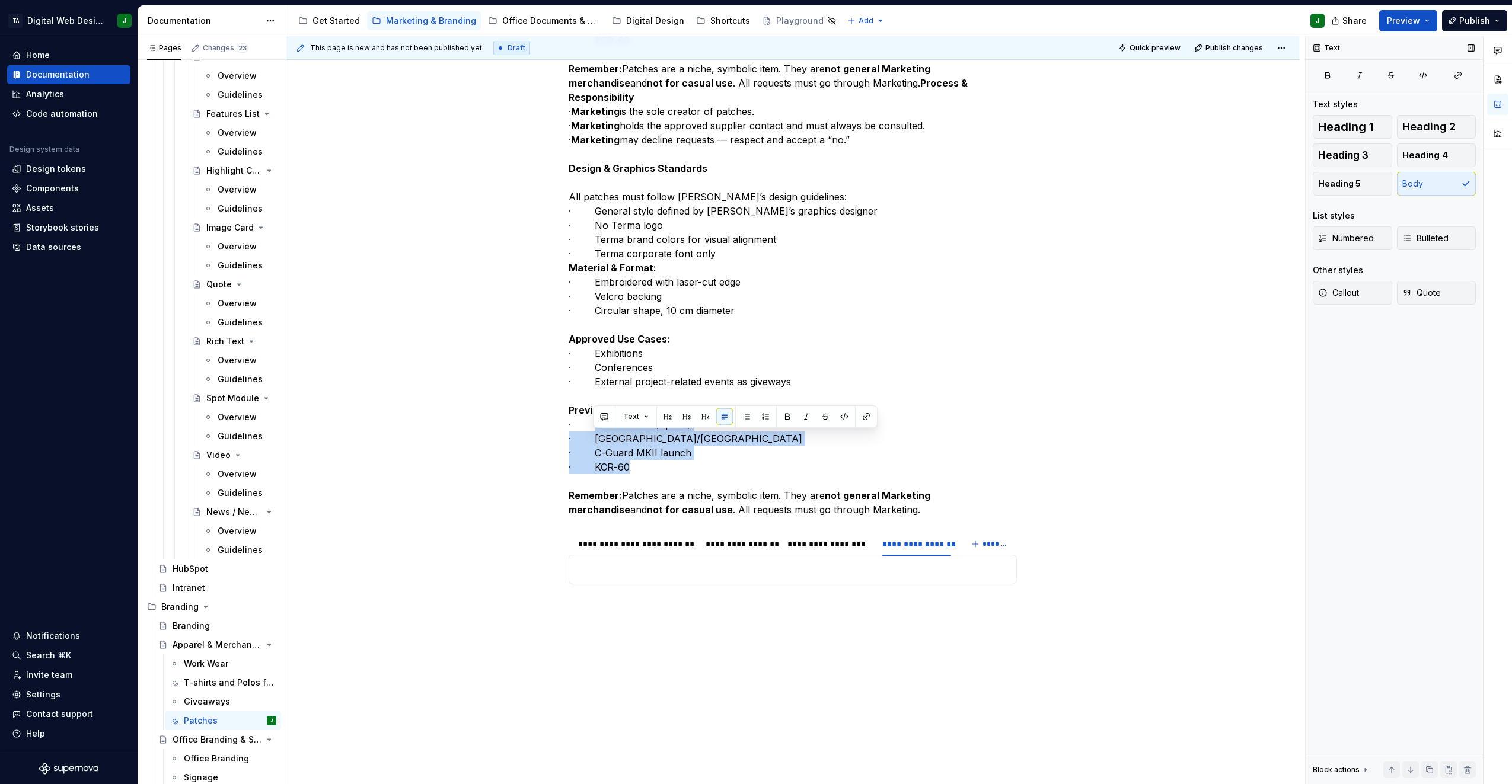
drag, startPoint x: 634, startPoint y: 483, endPoint x: 593, endPoint y: 439, distance: 60.1
click at [593, 439] on p "All patches must follow Terma’s design guidelines: · General style defined by T…" at bounding box center [793, 126] width 448 height 783
copy p "Star Tracker (Space) · DK/Ukraine · C-Guard MKII launch · KCR-60"
click at [608, 577] on p at bounding box center [793, 569] width 433 height 14
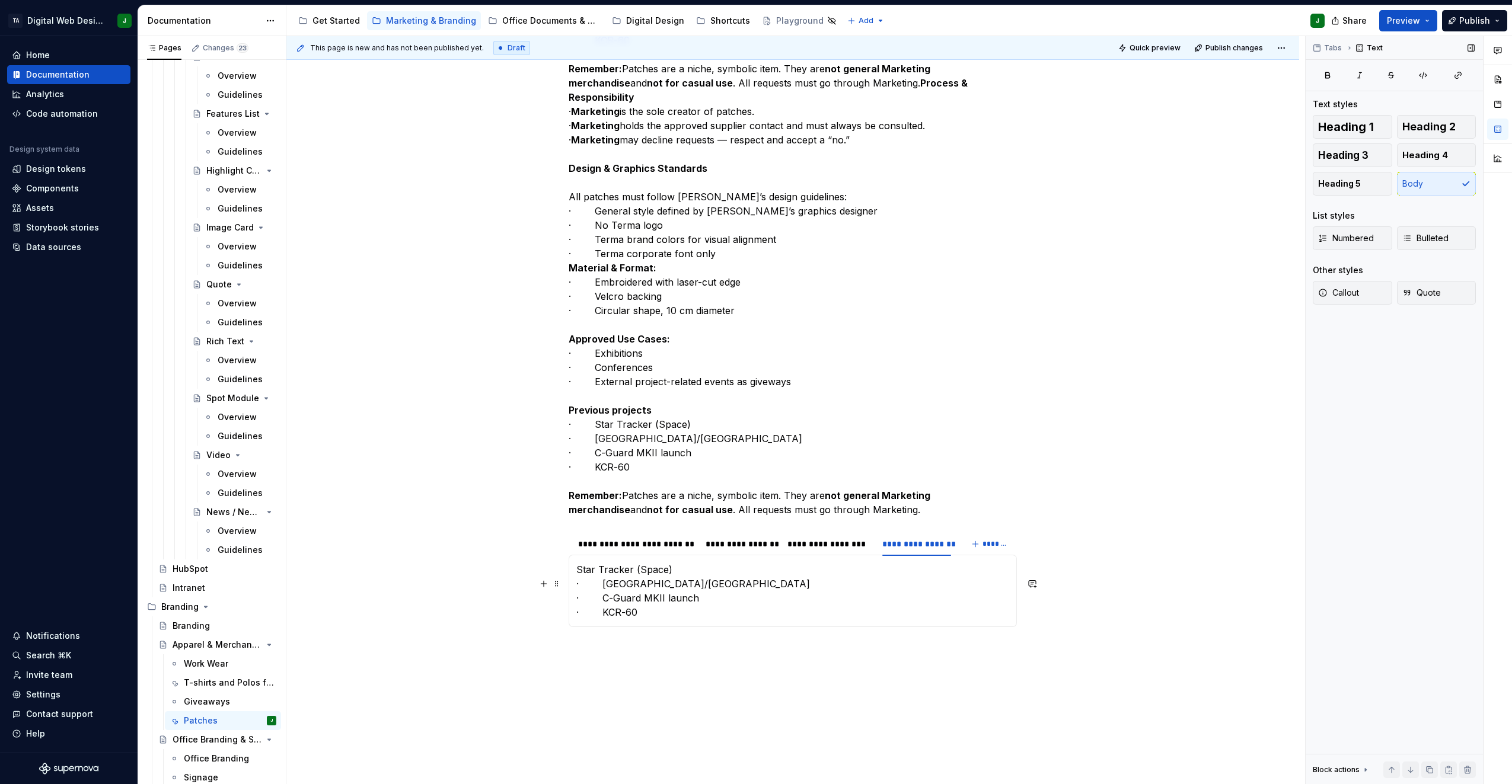
click at [575, 579] on div "All patches must follow Terma’s design guidelines: General style defined by Ter…" at bounding box center [793, 591] width 448 height 72
click at [1411, 242] on icon "button" at bounding box center [1407, 238] width 10 height 10
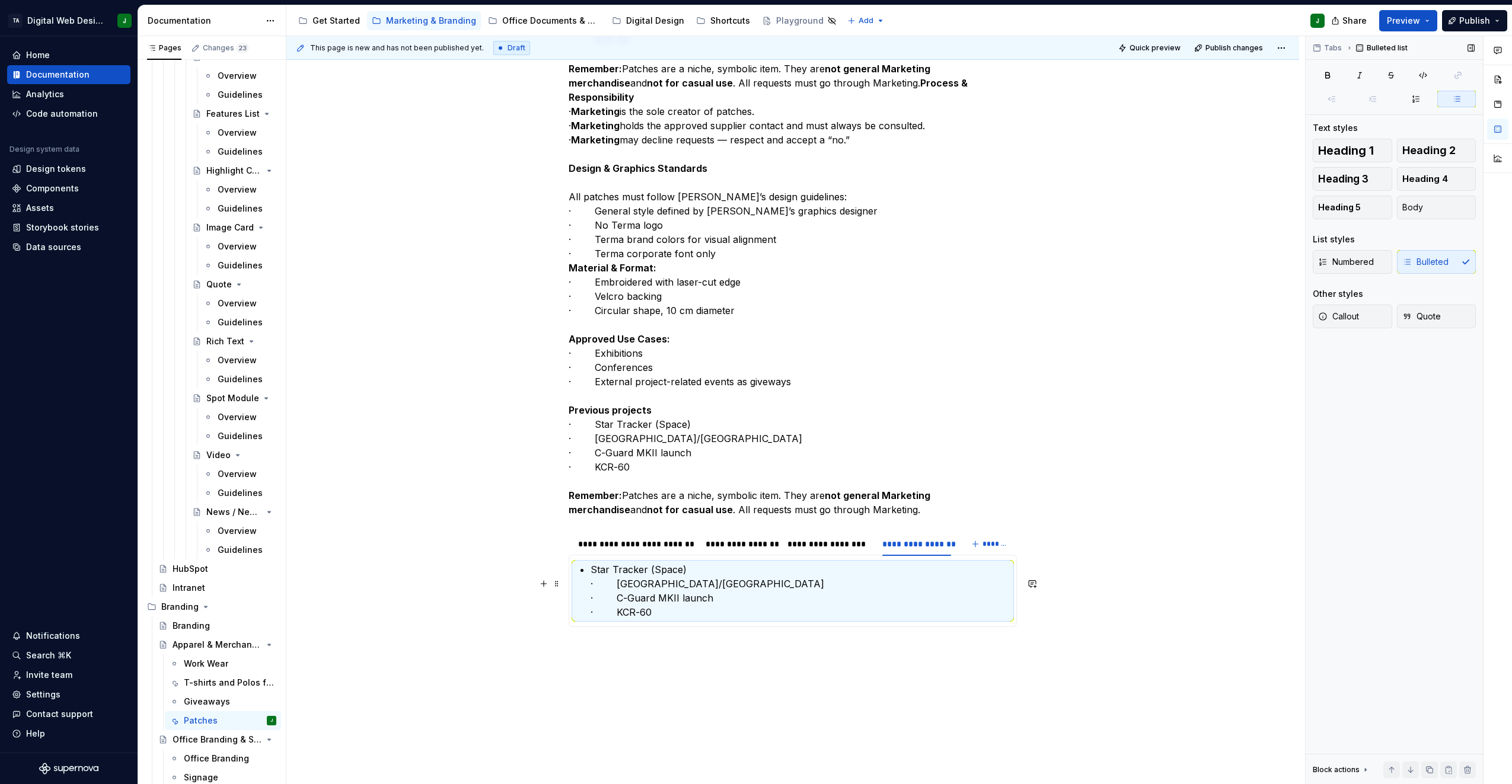
click at [611, 594] on p "Star Tracker (Space) · DK/Ukraine · C-Guard MKII launch · KCR-60" at bounding box center [800, 591] width 419 height 57
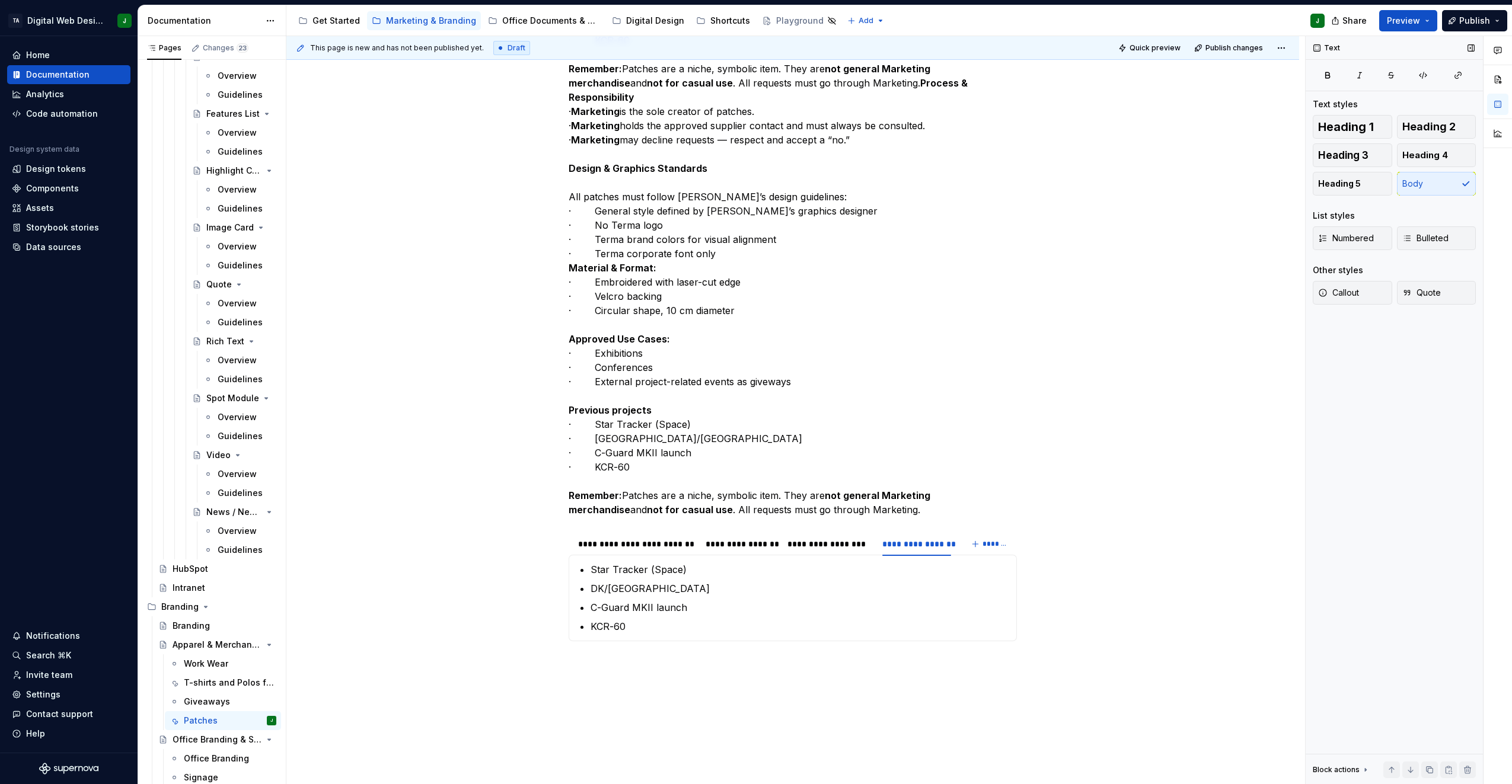
click at [634, 475] on p "All patches must follow Terma’s design guidelines: · General style defined by T…" at bounding box center [793, 126] width 448 height 783
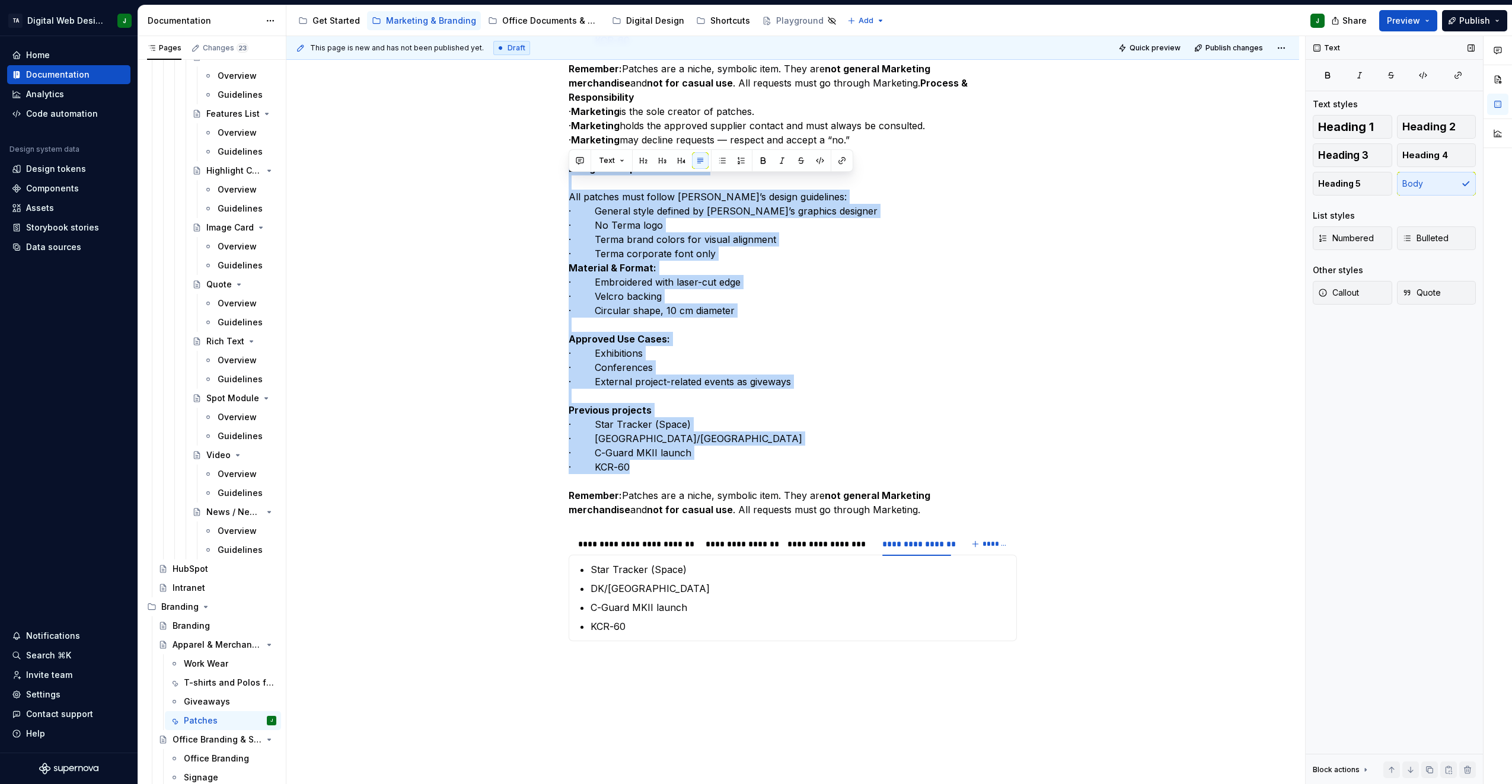
drag, startPoint x: 642, startPoint y: 484, endPoint x: 545, endPoint y: 181, distance: 318.1
click at [545, 181] on div "Patches are collector’s items traditionally associated with the military and sp…" at bounding box center [793, 165] width 1013 height 1471
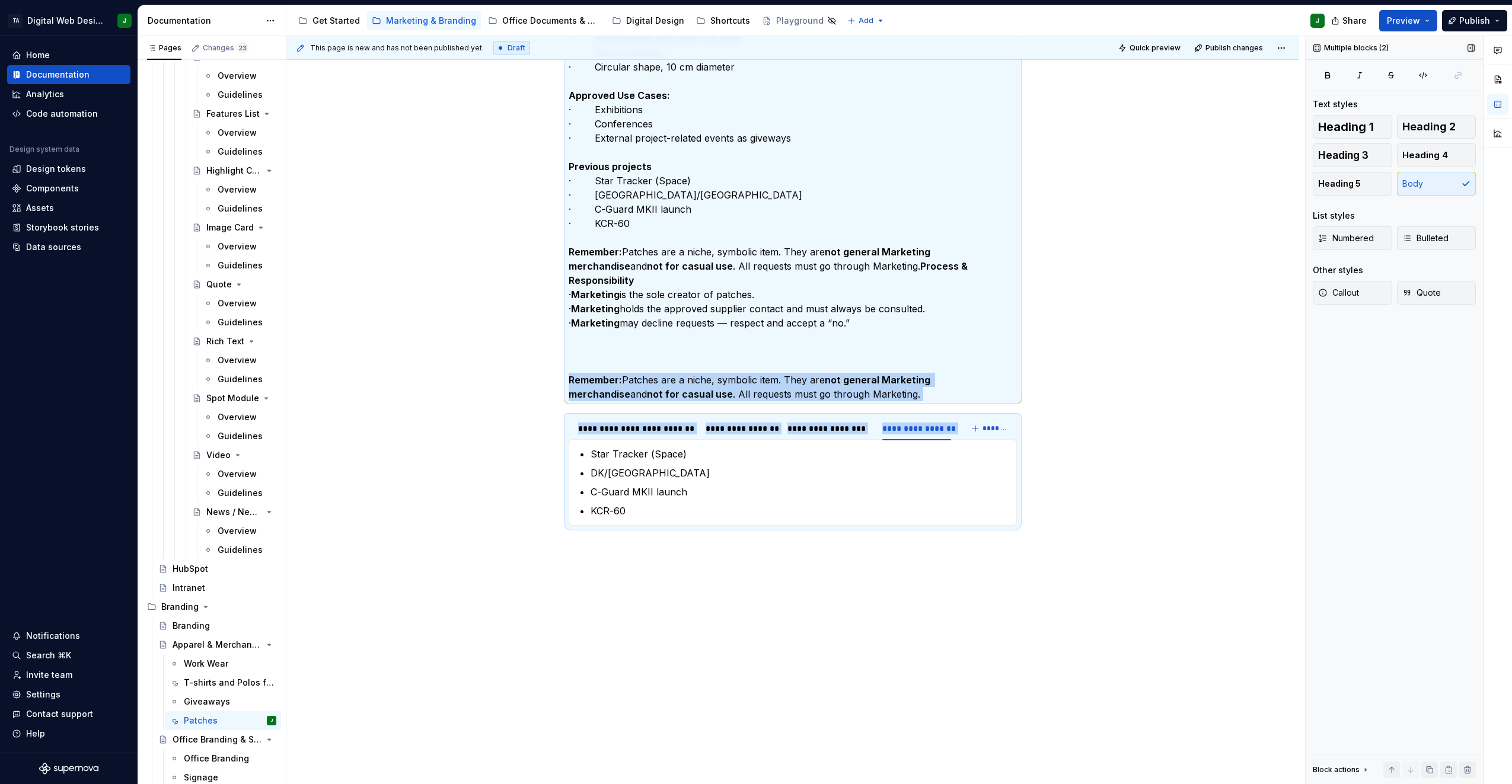
drag, startPoint x: 851, startPoint y: 402, endPoint x: 557, endPoint y: 377, distance: 295.1
click at [557, 377] on div "Patches are collector’s items traditionally associated with the military and sp…" at bounding box center [793, 199] width 1013 height 1172
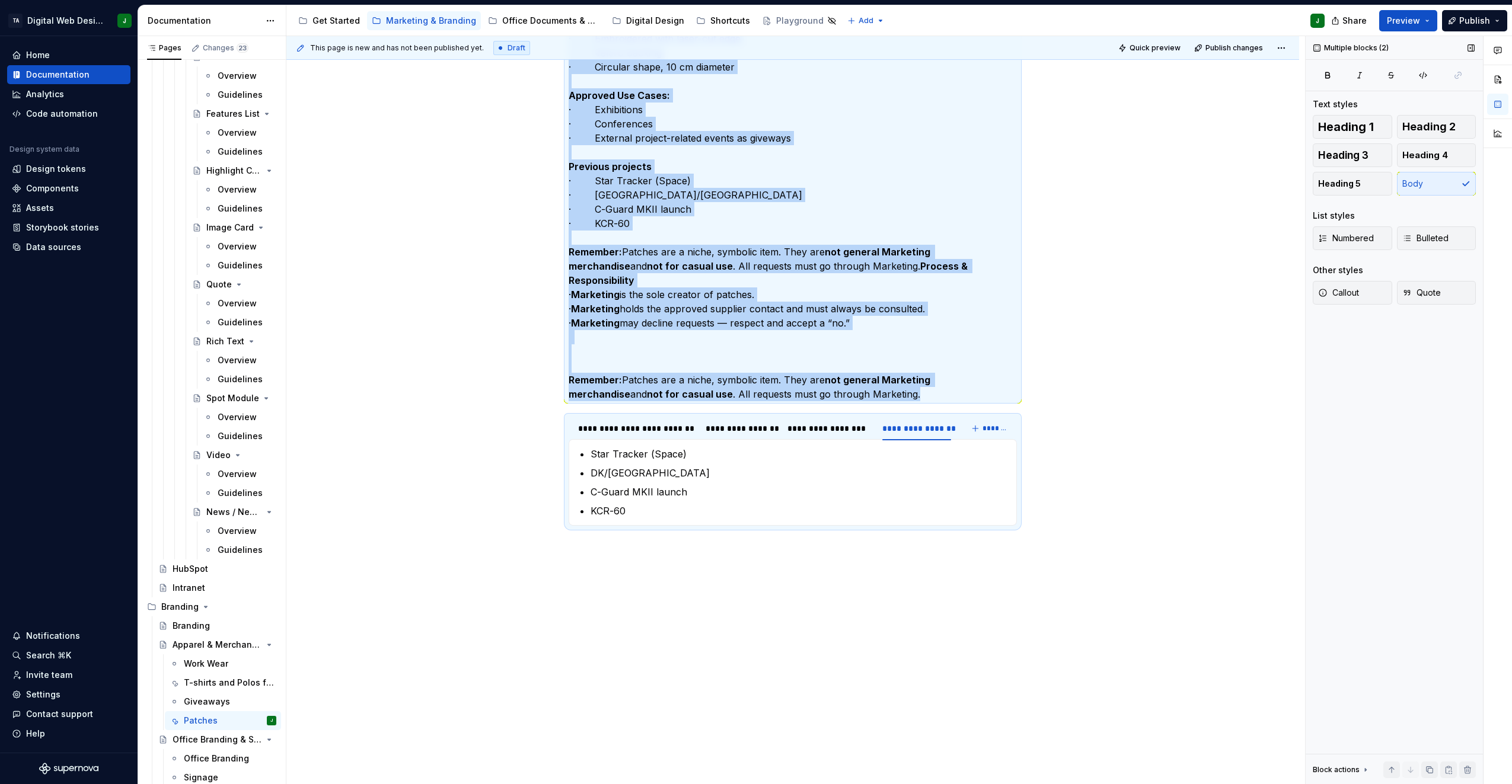
click at [886, 397] on p "All patches must follow Terma’s design guidelines: · General style defined by T…" at bounding box center [793, 159] width 448 height 484
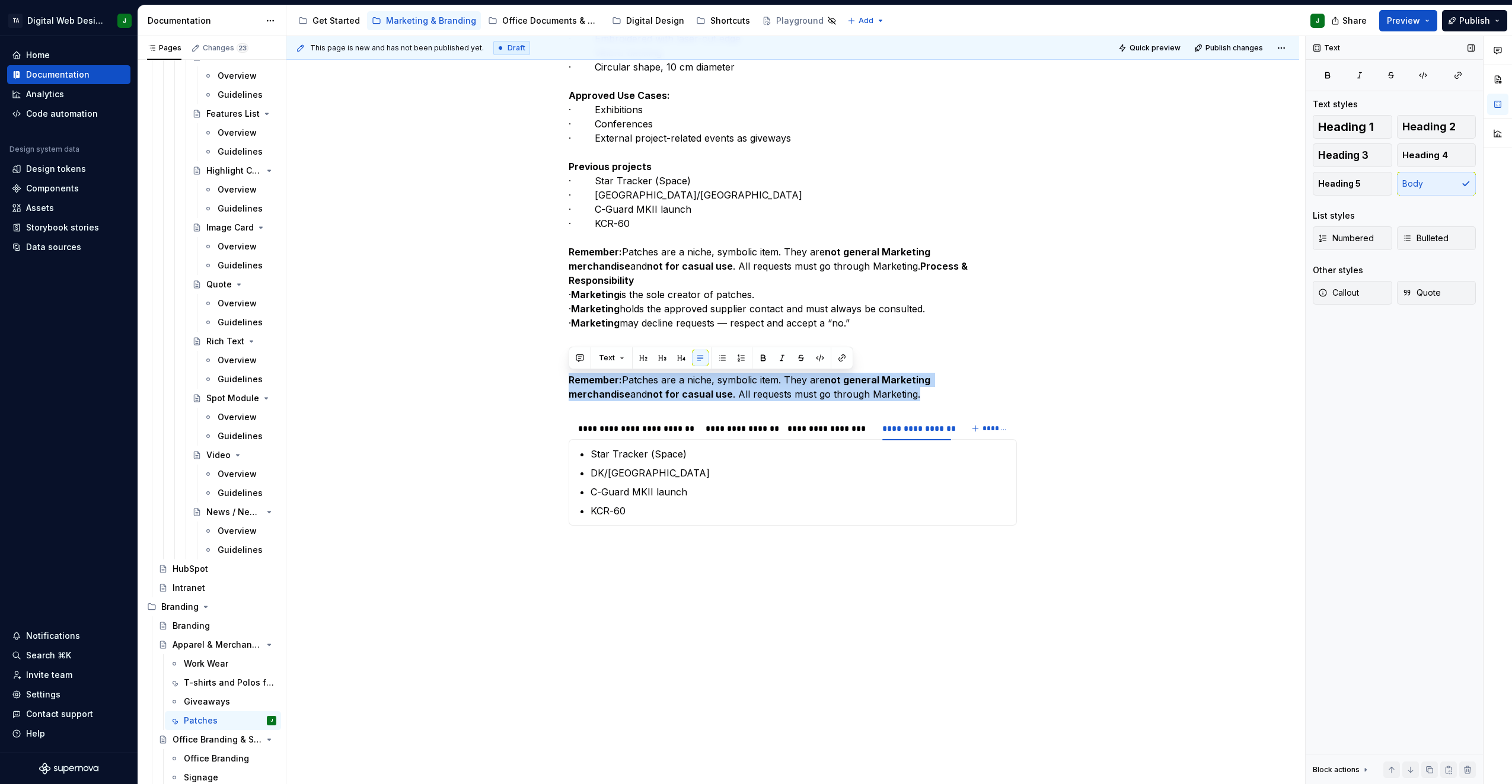
drag, startPoint x: 839, startPoint y: 393, endPoint x: 567, endPoint y: 380, distance: 272.3
click at [567, 380] on div "Patches are collector’s items traditionally associated with the military and sp…" at bounding box center [793, 199] width 1013 height 1172
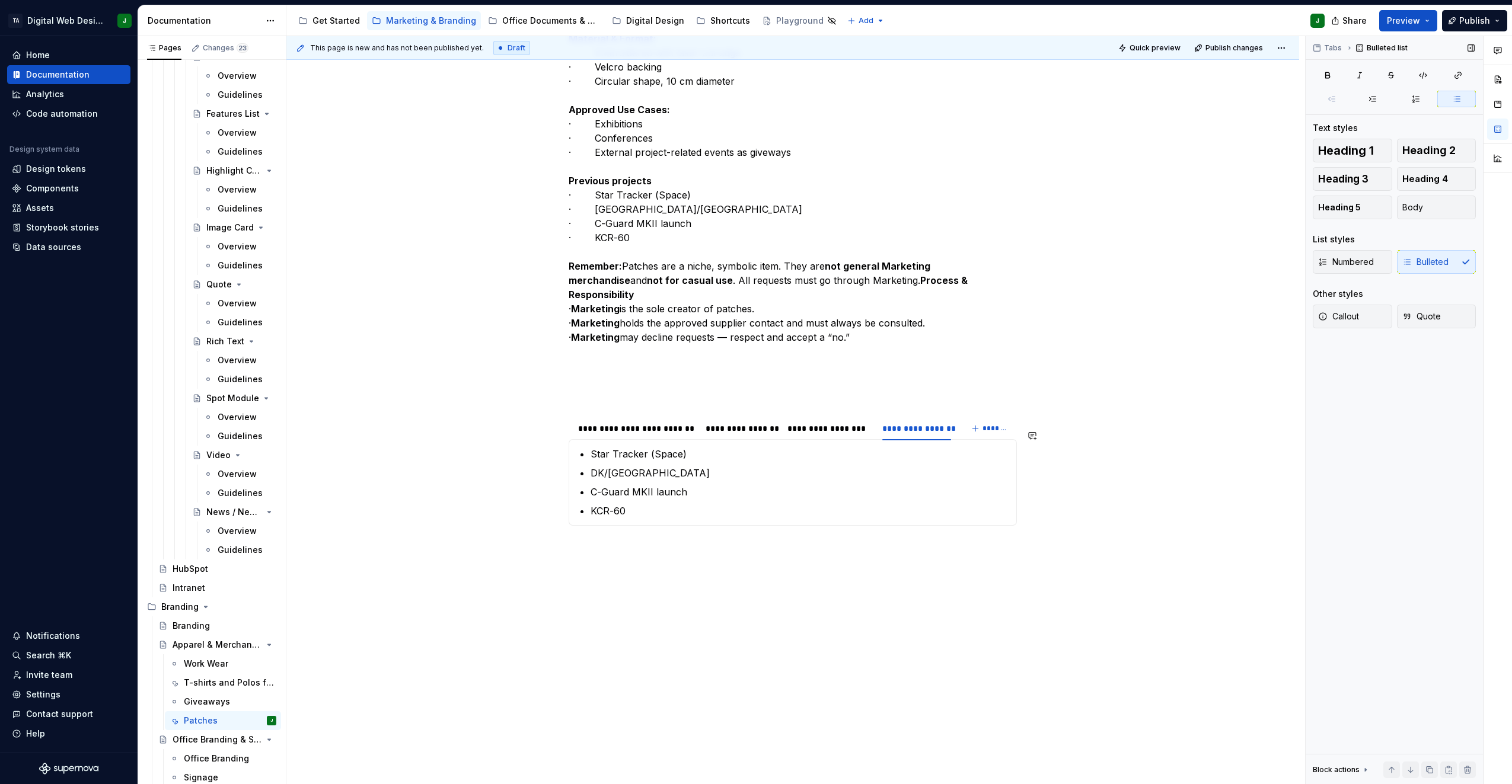
click at [607, 539] on div "Patches are collector’s items traditionally associated with the military and sp…" at bounding box center [793, 103] width 448 height 894
click at [606, 542] on div "Patches are collector’s items traditionally associated with the military and sp…" at bounding box center [793, 103] width 448 height 894
click at [602, 550] on div "Patches are collector’s items traditionally associated with the military and sp…" at bounding box center [793, 206] width 1013 height 1158
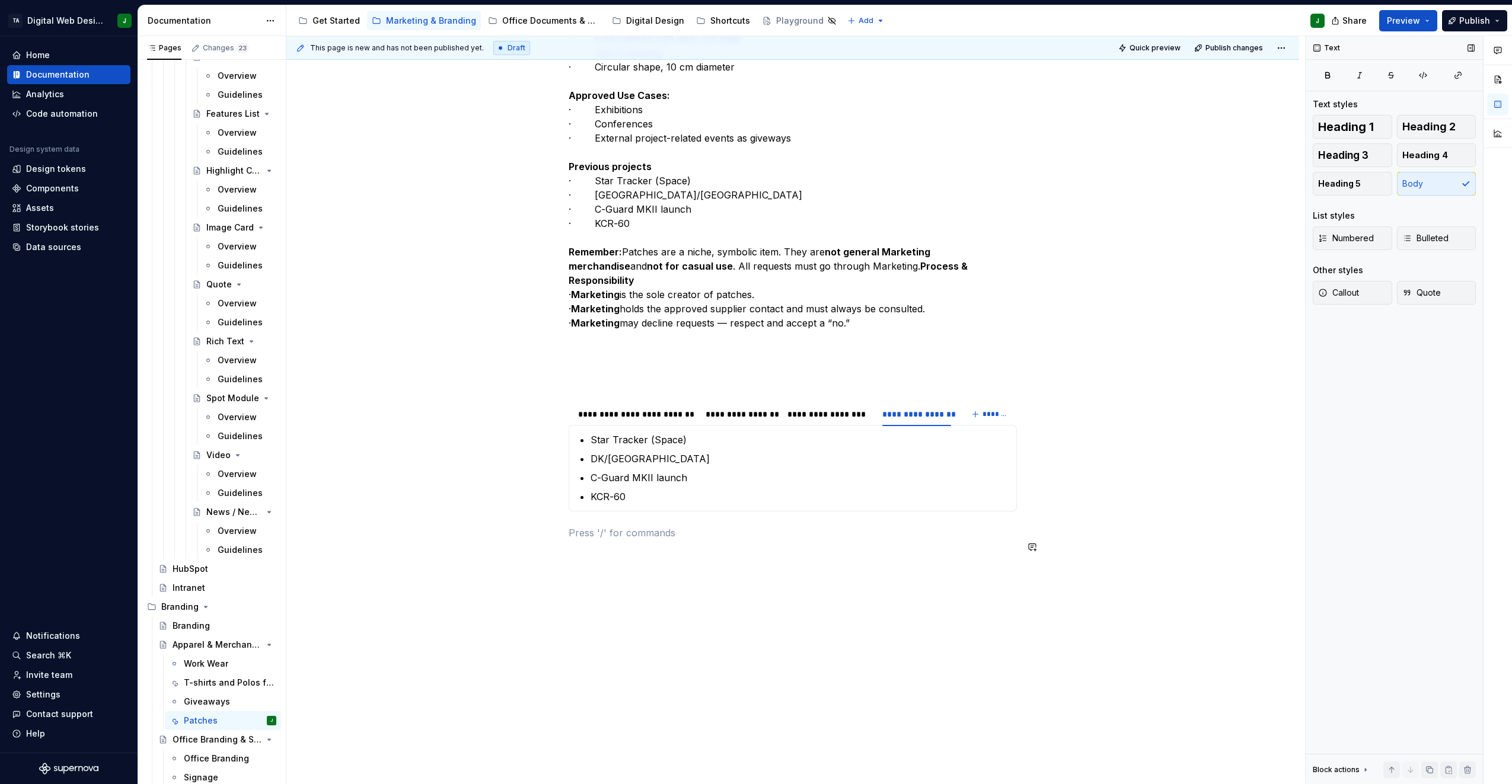
click at [599, 554] on div "Patches are collector’s items traditionally associated with the military and sp…" at bounding box center [793, 98] width 448 height 913
click at [590, 540] on p at bounding box center [793, 533] width 448 height 14
click at [1344, 291] on span "Callout" at bounding box center [1338, 293] width 41 height 12
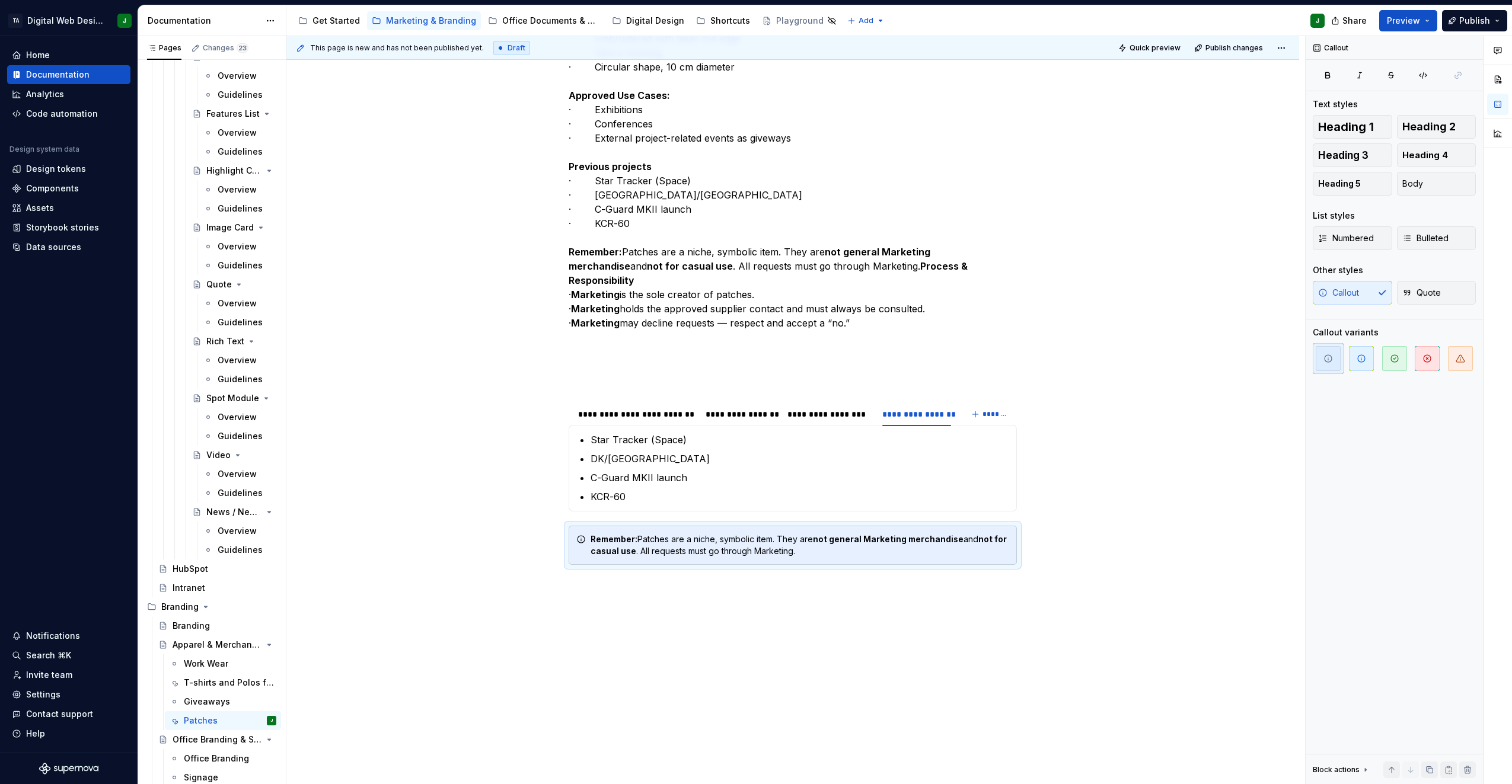
click at [793, 336] on p "All patches must follow Terma’s design guidelines: · General style defined by T…" at bounding box center [793, 152] width 448 height 470
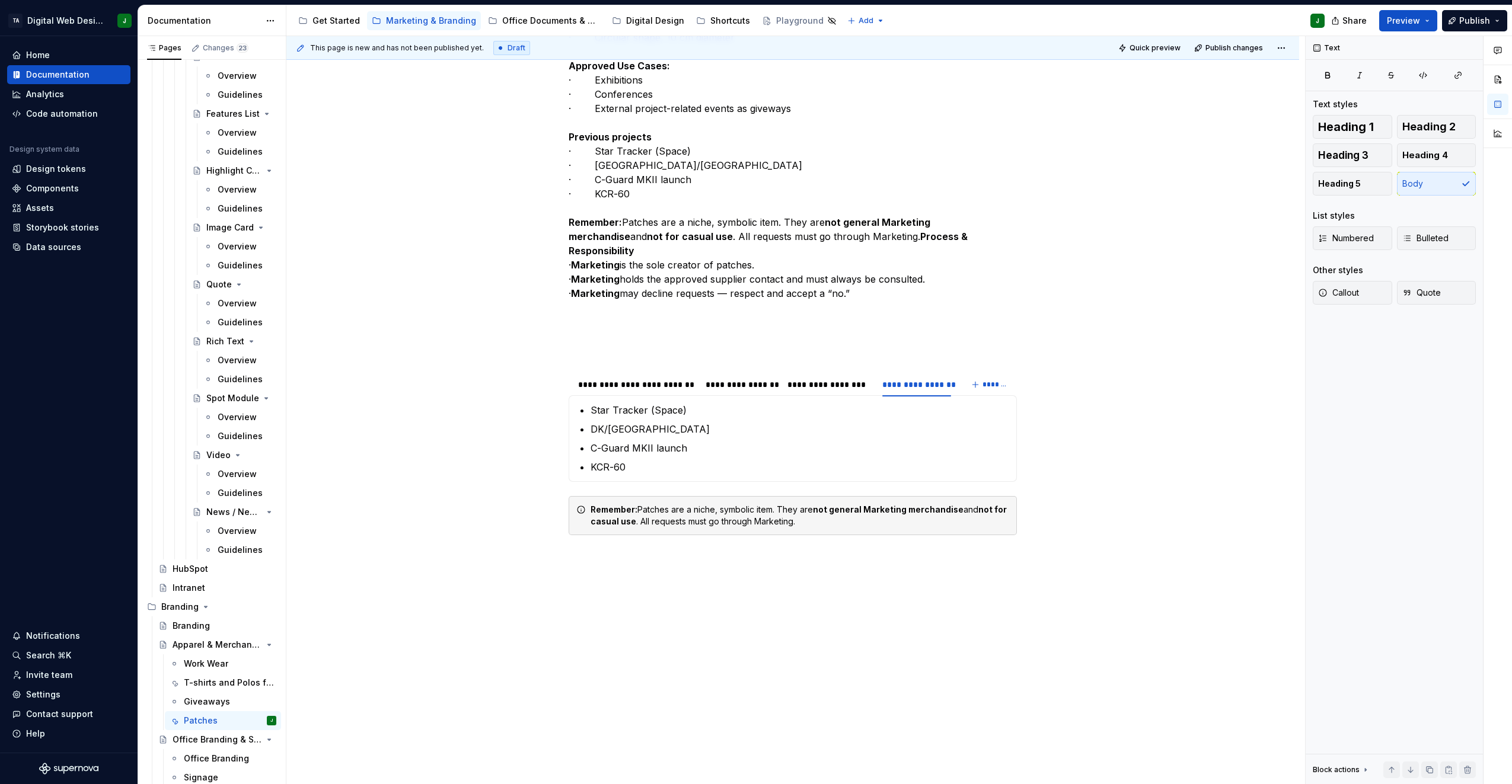
scroll to position [636, 0]
click at [841, 528] on div "Remember: Patches are a niche, symbolic item. They are not general Marketing me…" at bounding box center [793, 516] width 448 height 39
click at [1366, 358] on icon "button" at bounding box center [1361, 358] width 10 height 10
click at [866, 311] on p "All patches must follow Terma’s design guidelines: · General style defined by T…" at bounding box center [793, 123] width 448 height 470
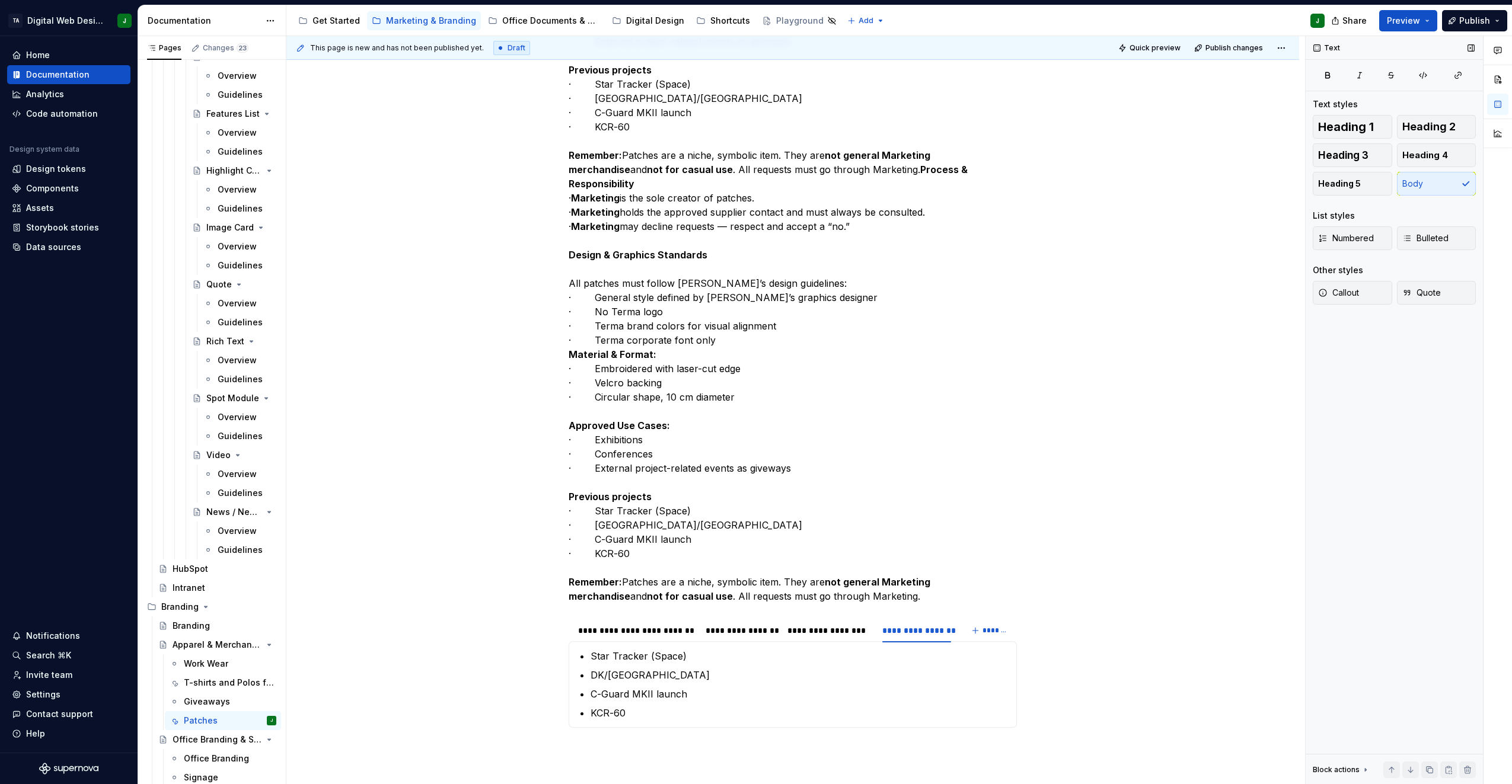
scroll to position [755, 0]
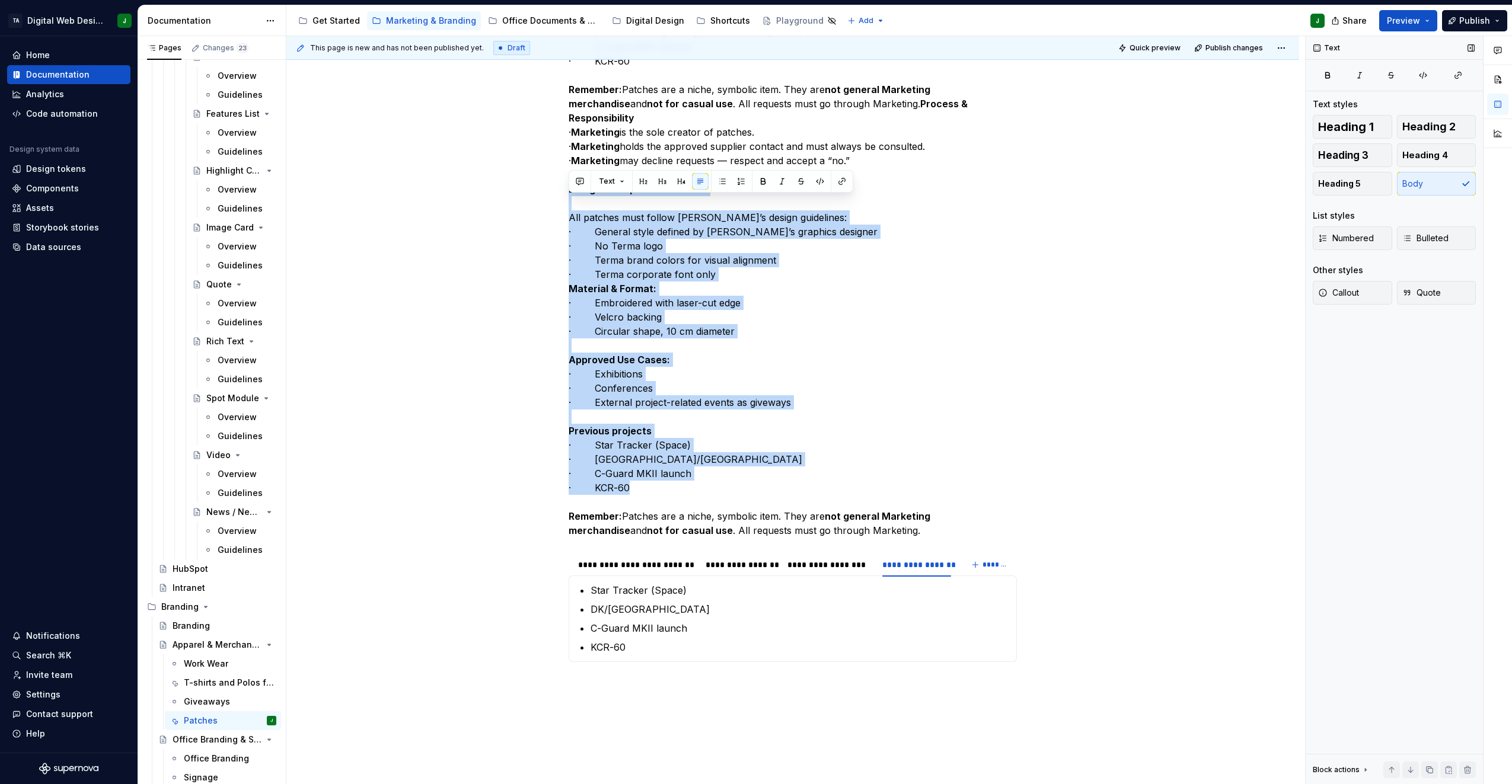
drag, startPoint x: 643, startPoint y: 509, endPoint x: 548, endPoint y: 204, distance: 319.5
click at [548, 204] on div "Patches are collector’s items traditionally associated with the military and sp…" at bounding box center [793, 186] width 1013 height 1471
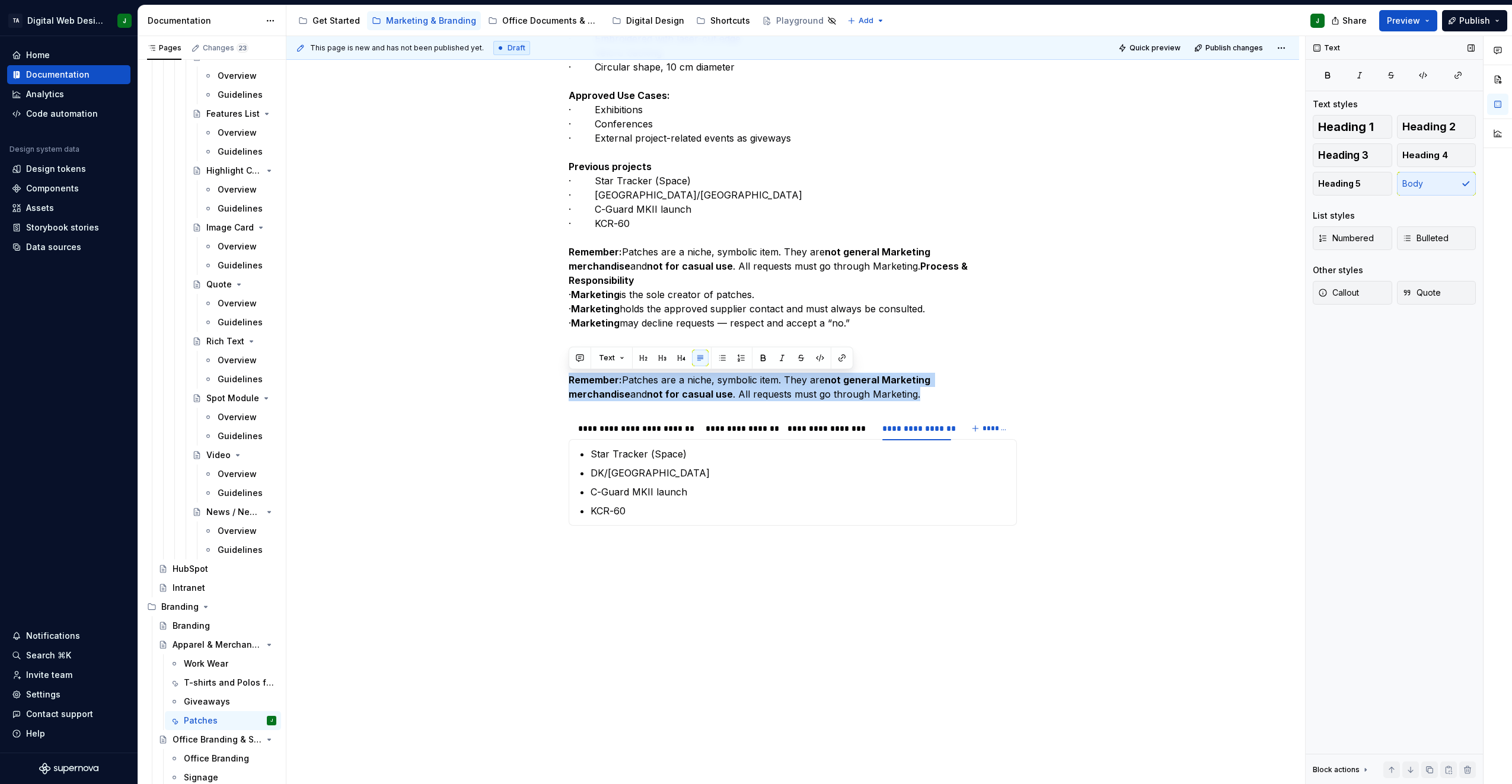
drag, startPoint x: 827, startPoint y: 399, endPoint x: 564, endPoint y: 380, distance: 263.7
click at [564, 380] on div "Patches are collector’s items traditionally associated with the military and sp…" at bounding box center [793, 199] width 1013 height 1172
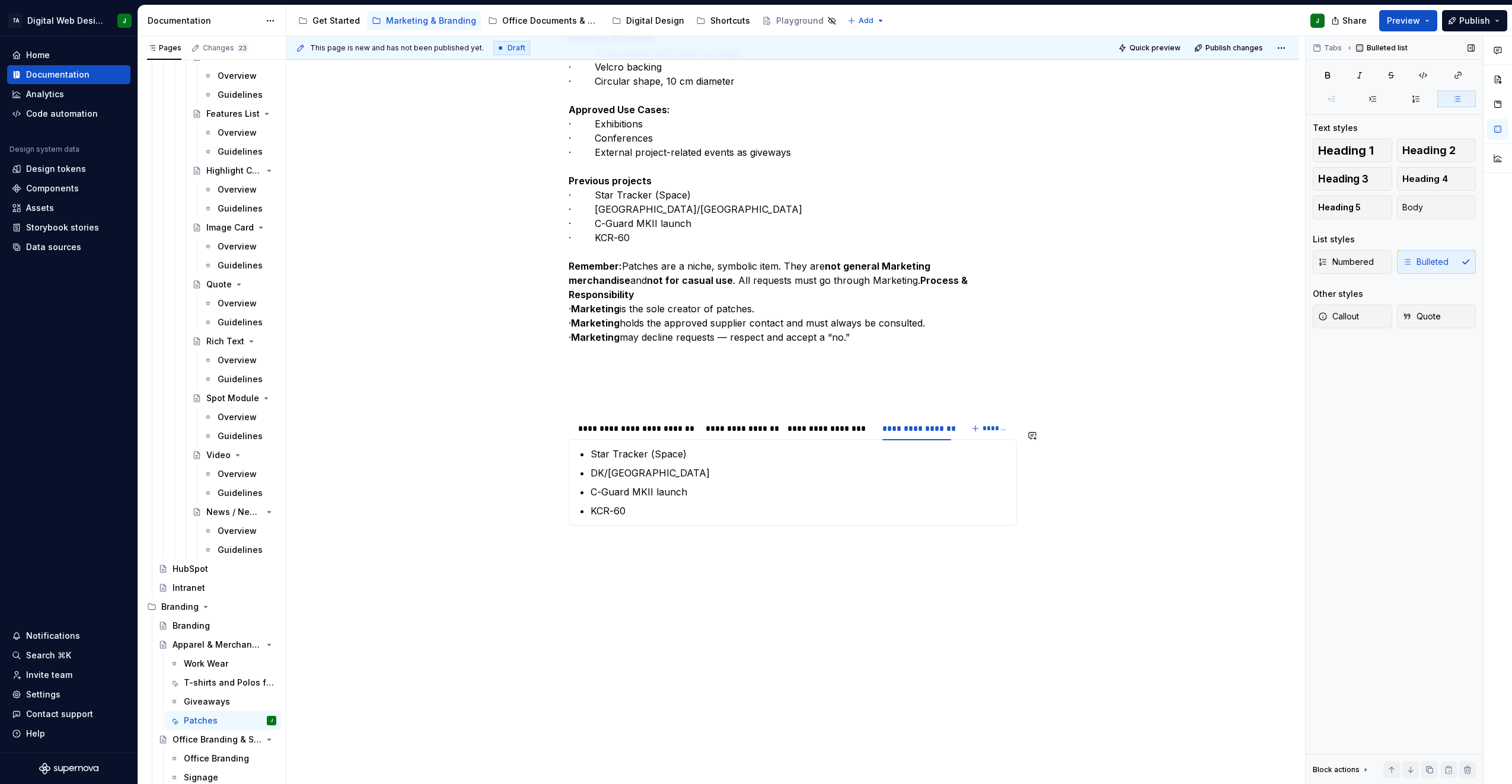
click at [633, 537] on div "Patches are collector’s items traditionally associated with the military and sp…" at bounding box center [793, 103] width 448 height 894
click at [631, 547] on div "Patches are collector’s items traditionally associated with the military and sp…" at bounding box center [793, 103] width 448 height 894
click at [617, 552] on div "Patches are collector’s items traditionally associated with the military and sp…" at bounding box center [793, 206] width 1013 height 1158
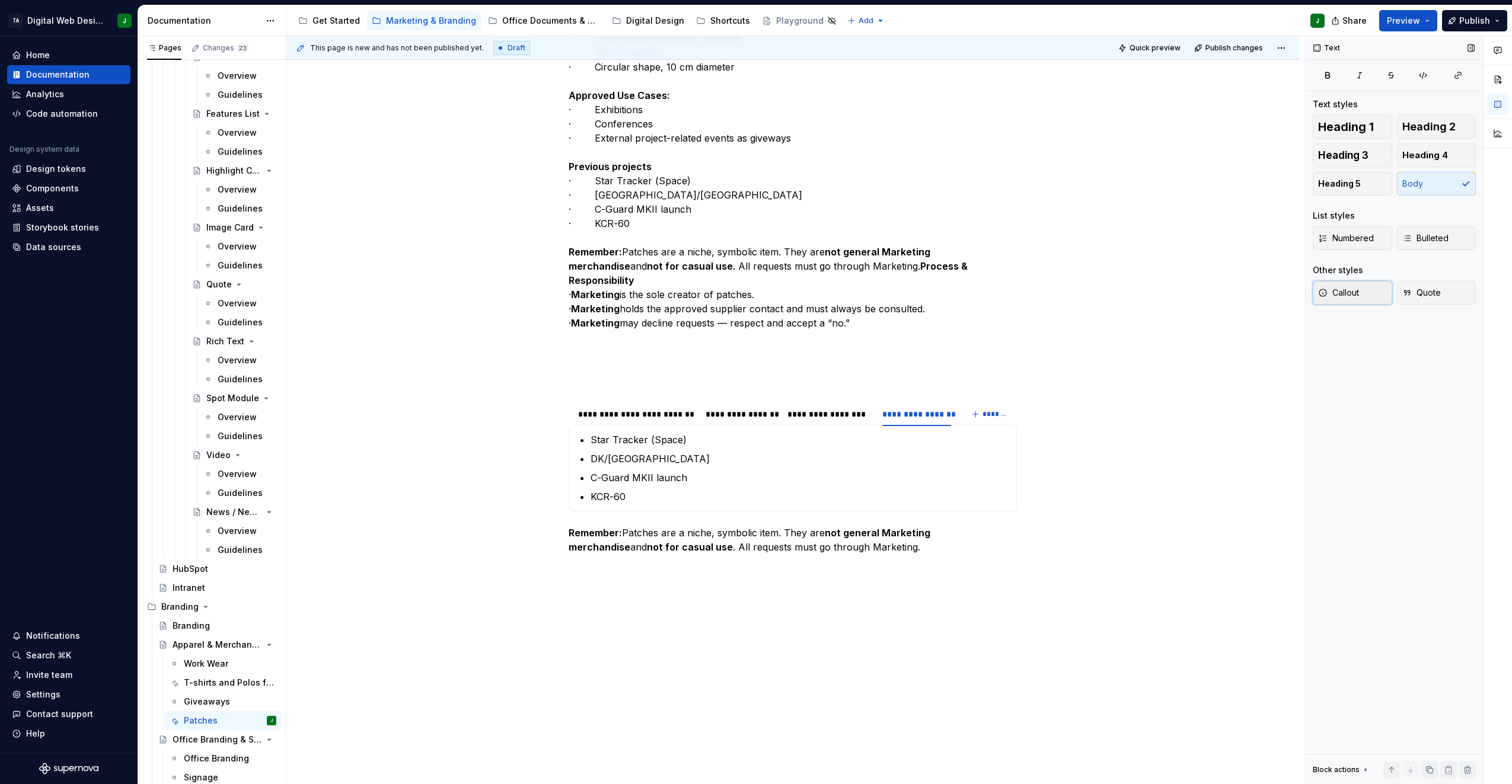
click at [1346, 296] on span "Callout" at bounding box center [1338, 293] width 41 height 12
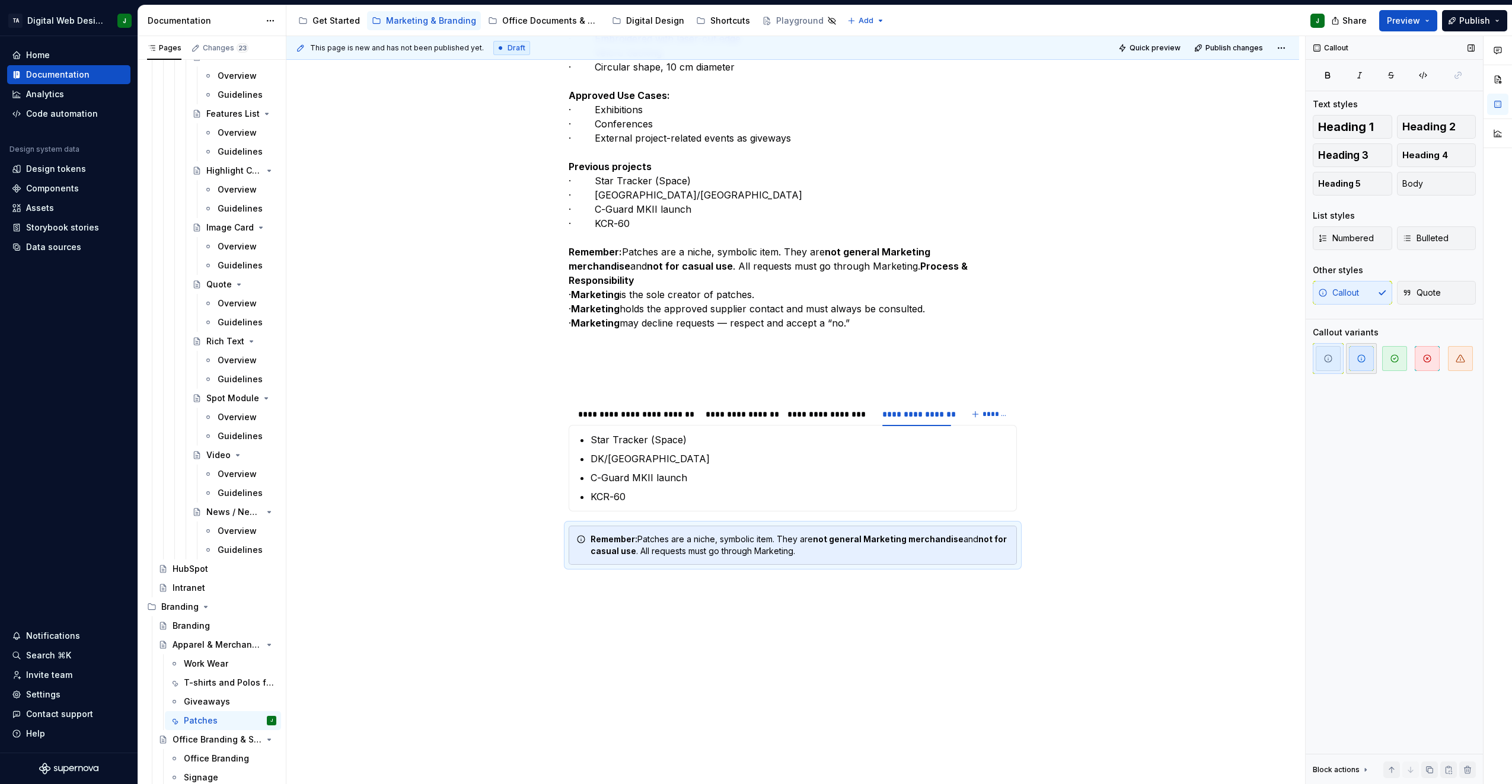
click at [1358, 353] on span "button" at bounding box center [1361, 358] width 25 height 25
click at [692, 259] on p "All patches must follow Terma’s design guidelines: · General style defined by T…" at bounding box center [793, 152] width 448 height 470
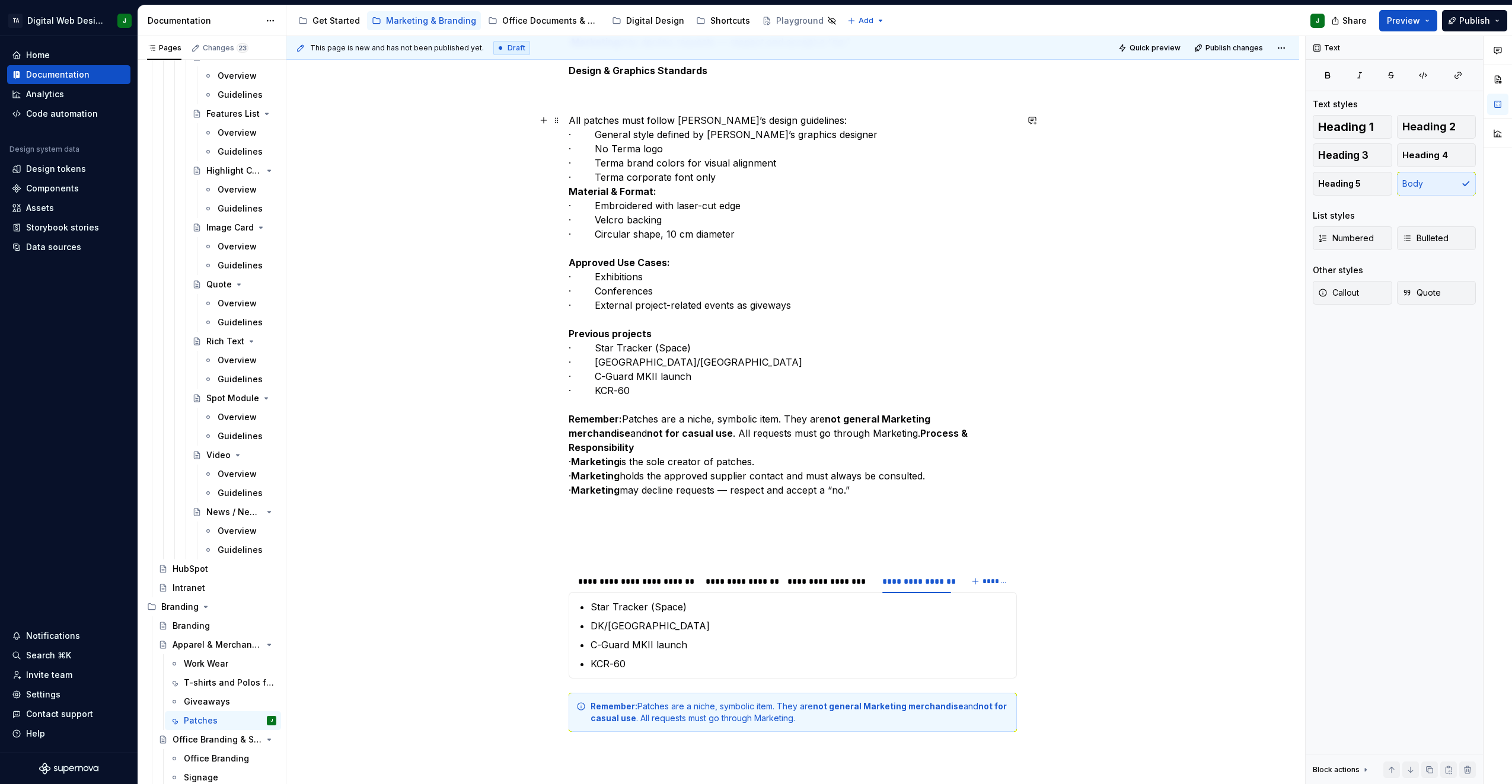
scroll to position [415, 0]
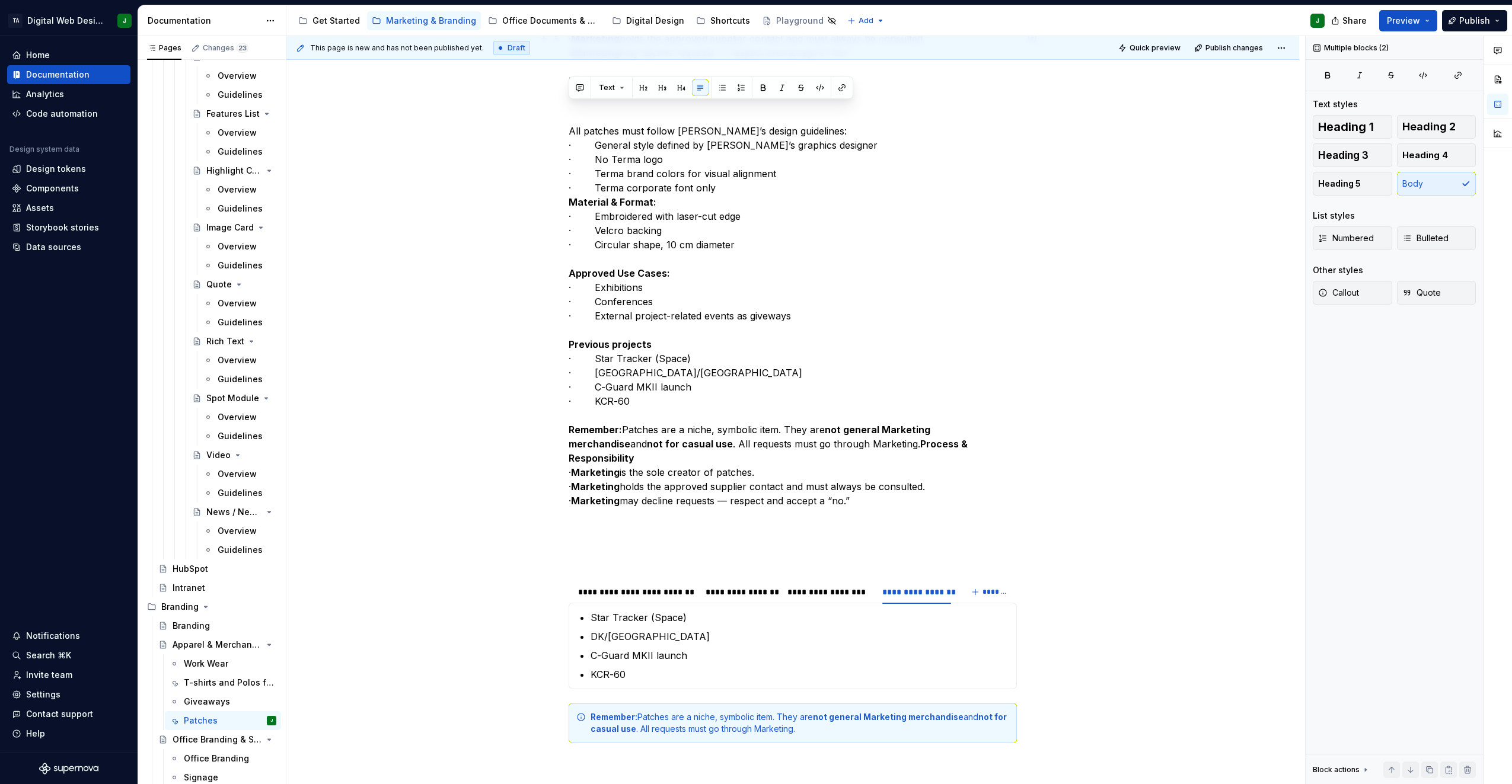
drag, startPoint x: 914, startPoint y: 518, endPoint x: 555, endPoint y: 109, distance: 544.2
click at [555, 109] on div "Patches are collector’s items traditionally associated with the military and sp…" at bounding box center [793, 391] width 1013 height 1201
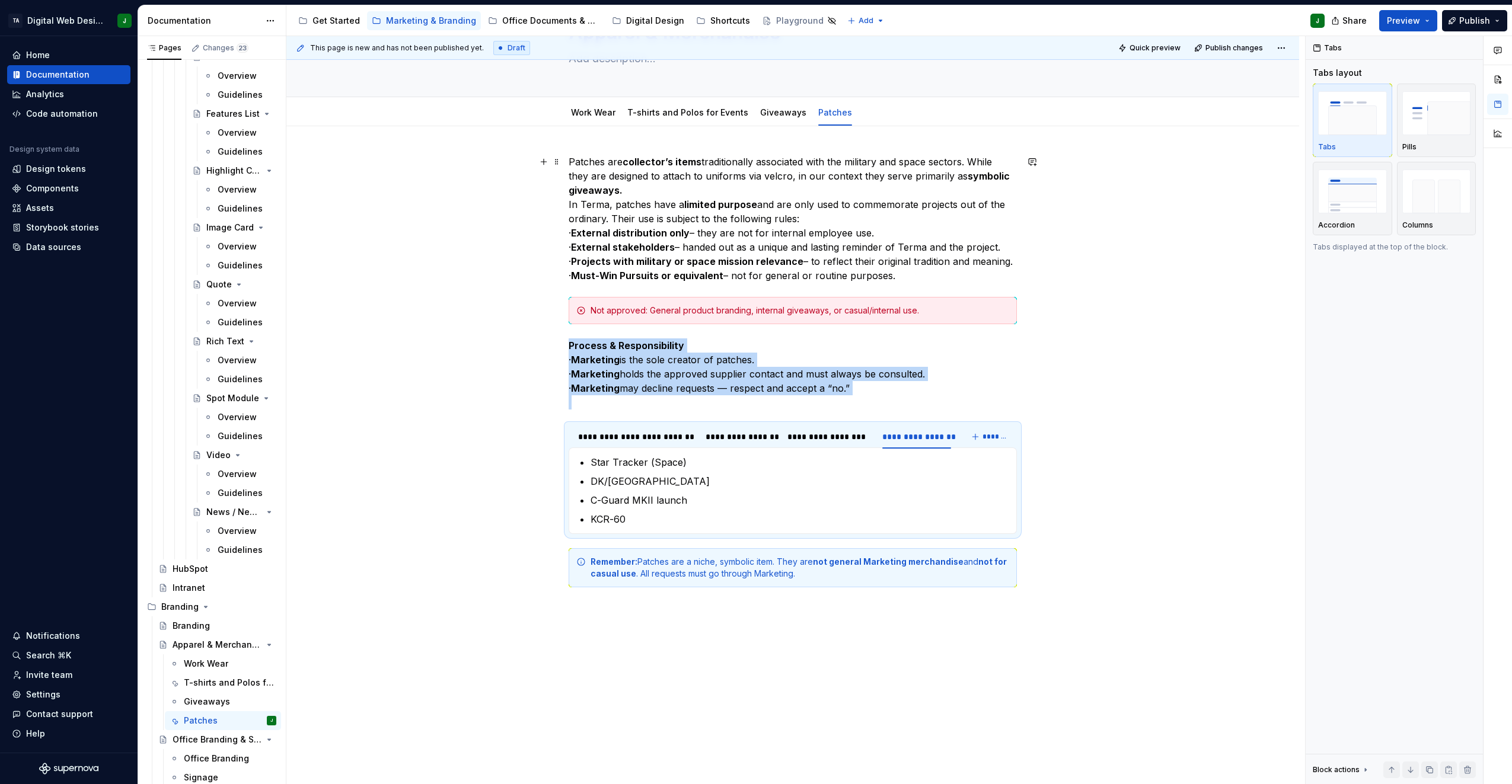
scroll to position [0, 0]
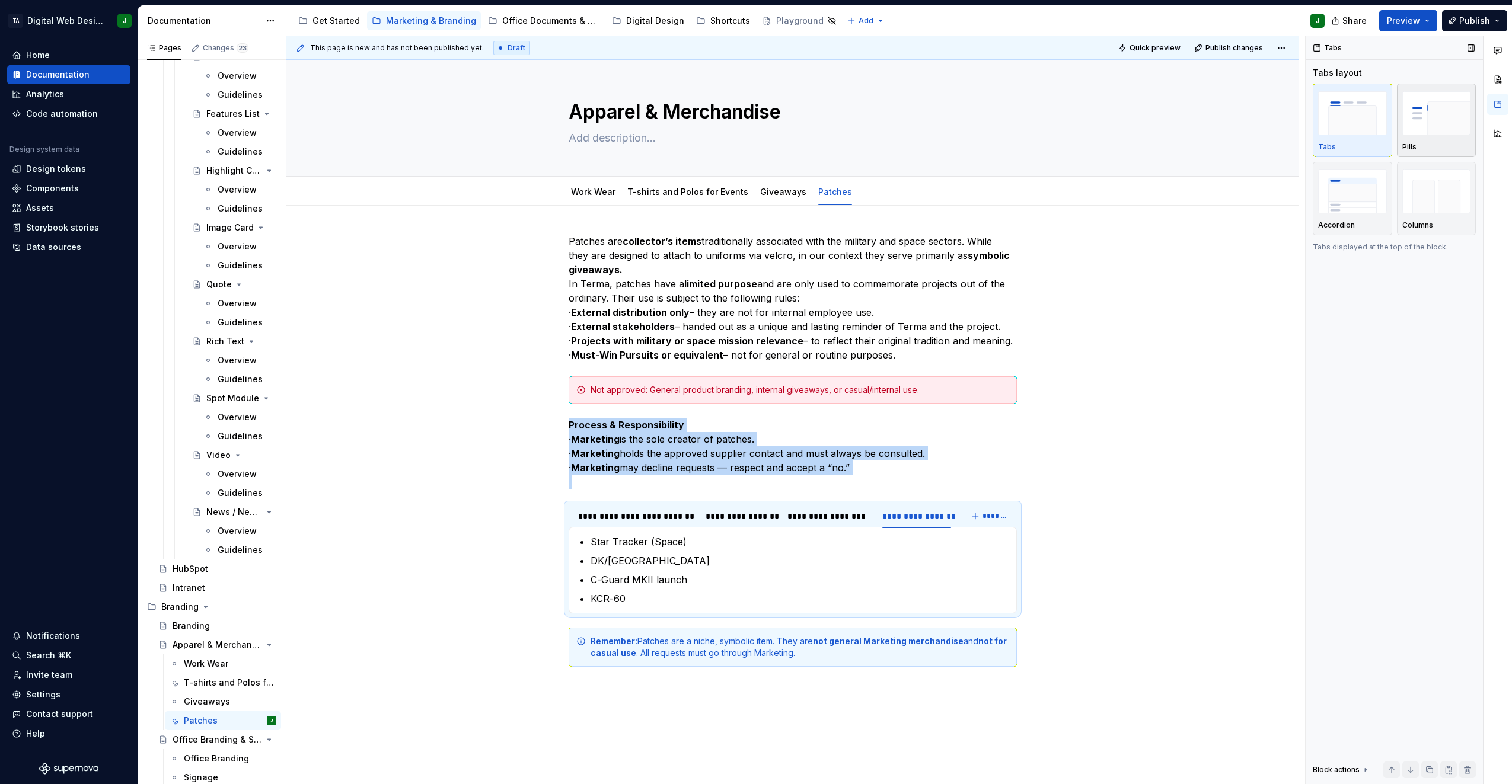
click at [1448, 121] on img "button" at bounding box center [1437, 113] width 69 height 43
click at [647, 599] on ul "Star Tracker (Space) DK/Ukraine C-Guard MKII launch KCR-60" at bounding box center [800, 570] width 419 height 71
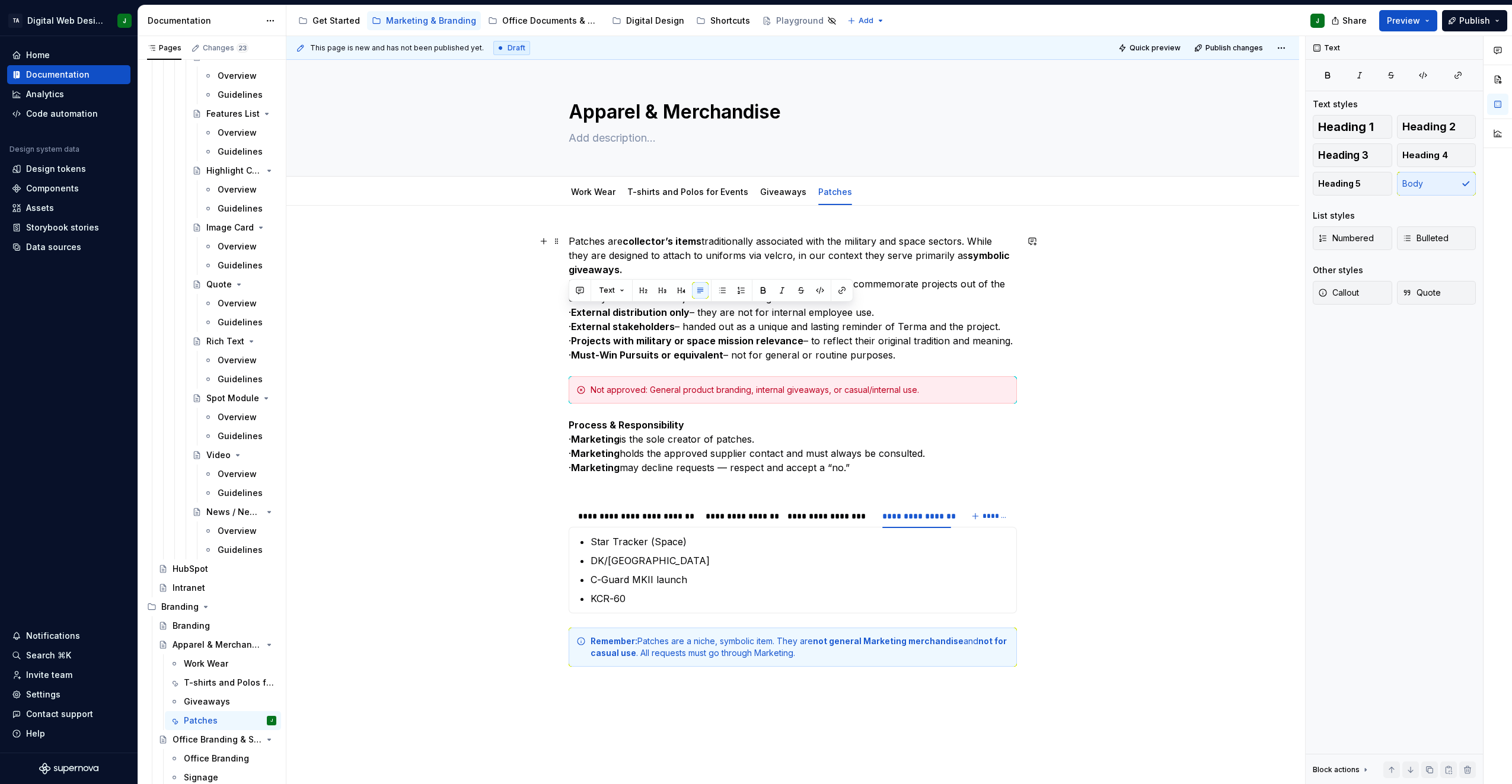
drag, startPoint x: 591, startPoint y: 309, endPoint x: 561, endPoint y: 306, distance: 30.1
click at [561, 306] on div "Patches are collector’s items traditionally associated with the military and sp…" at bounding box center [793, 561] width 1013 height 711
drag, startPoint x: 592, startPoint y: 326, endPoint x: 556, endPoint y: 326, distance: 36.0
click at [556, 326] on div "**********" at bounding box center [793, 561] width 1013 height 711
drag, startPoint x: 592, startPoint y: 338, endPoint x: 552, endPoint y: 338, distance: 40.0
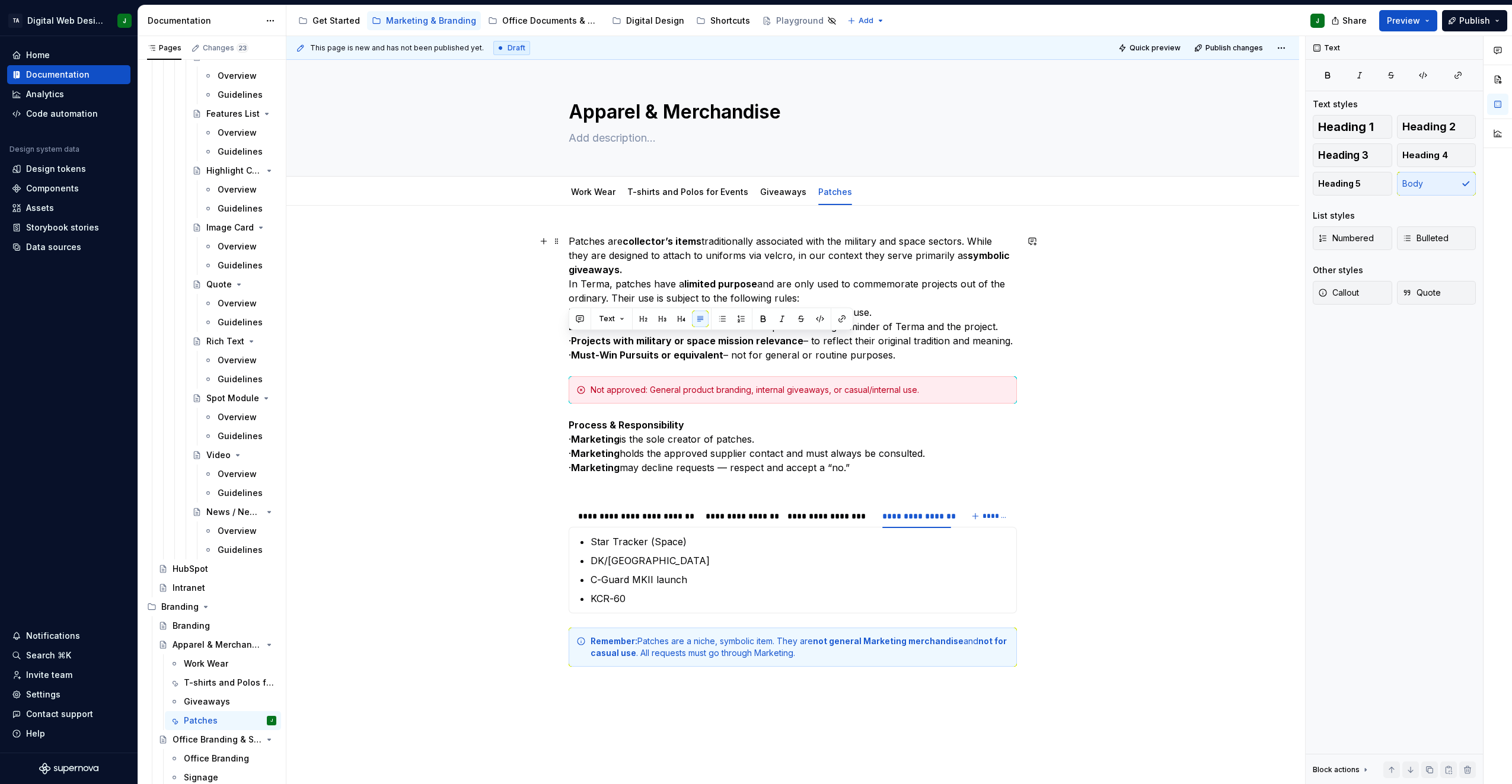
click at [552, 338] on div "Patches are collector’s items traditionally associated with the military and sp…" at bounding box center [793, 561] width 1013 height 711
drag, startPoint x: 593, startPoint y: 353, endPoint x: 559, endPoint y: 354, distance: 34.0
click at [559, 354] on div "Patches are collector’s items traditionally associated with the military and sp…" at bounding box center [793, 561] width 1013 height 711
click at [569, 312] on strong "External distribution only" at bounding box center [628, 312] width 119 height 12
click at [1411, 235] on icon "button" at bounding box center [1407, 238] width 10 height 10
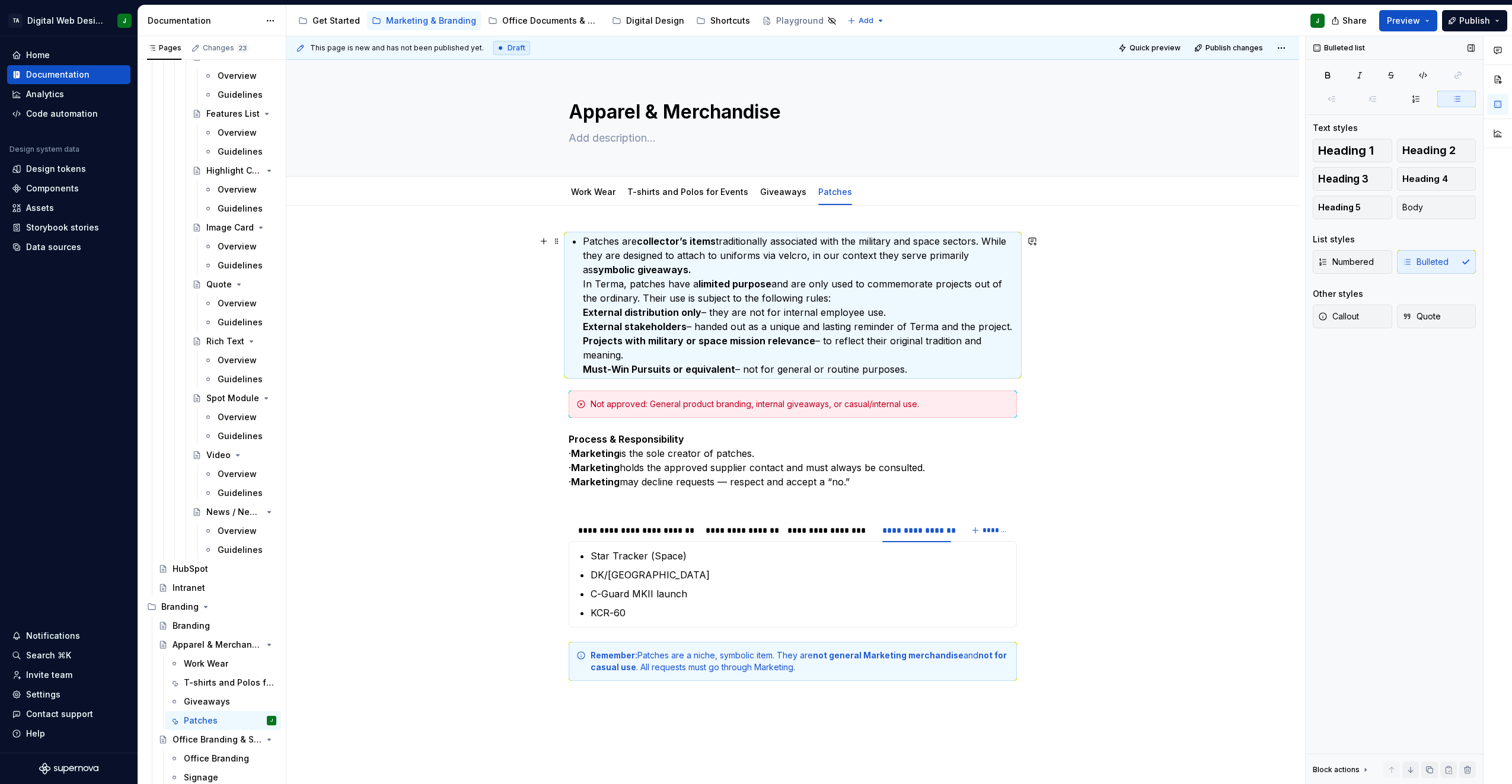
click at [580, 239] on div "Patches are collector’s items traditionally associated with the military and sp…" at bounding box center [793, 458] width 448 height 447
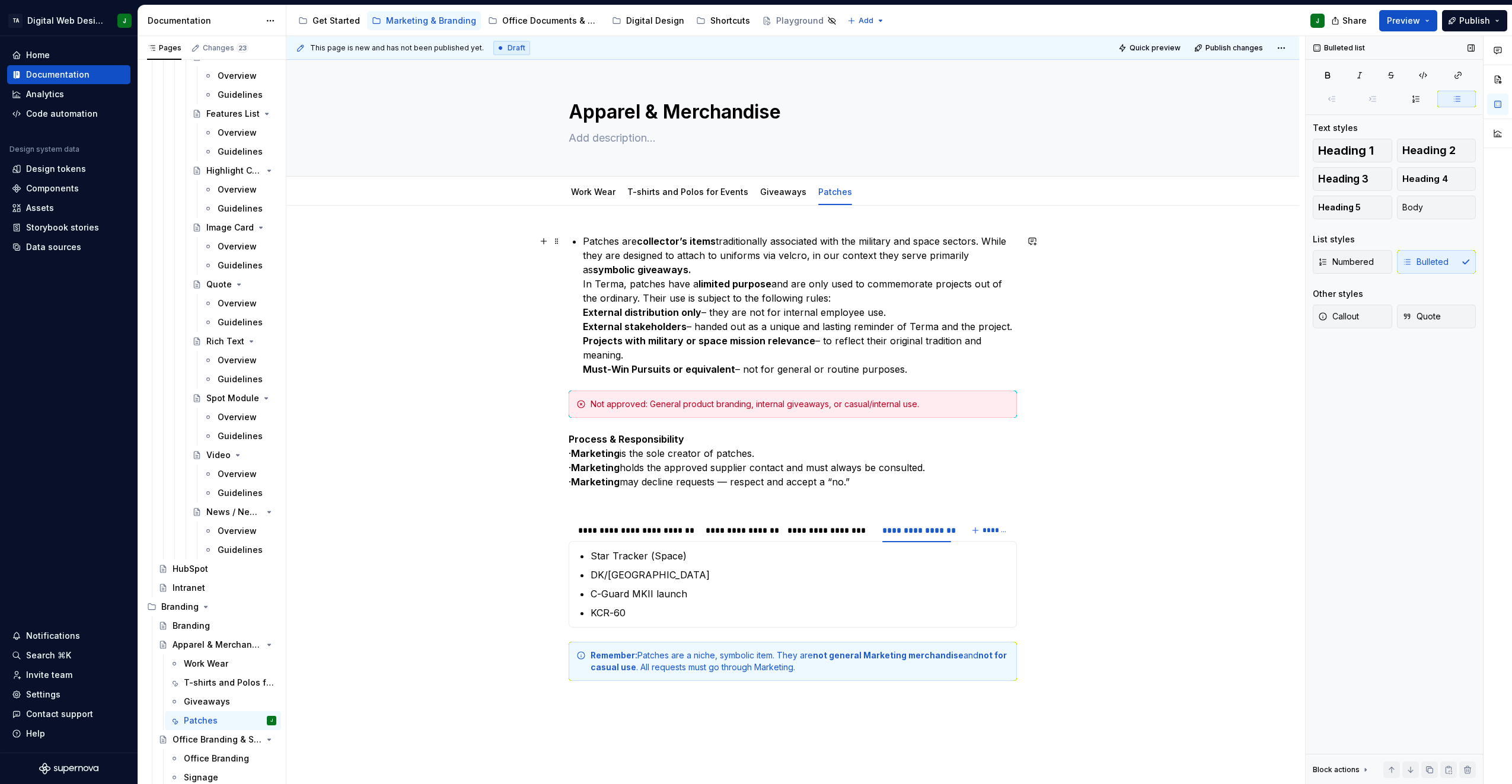
click at [582, 312] on div "Patches are collector’s items traditionally associated with the military and sp…" at bounding box center [793, 458] width 448 height 447
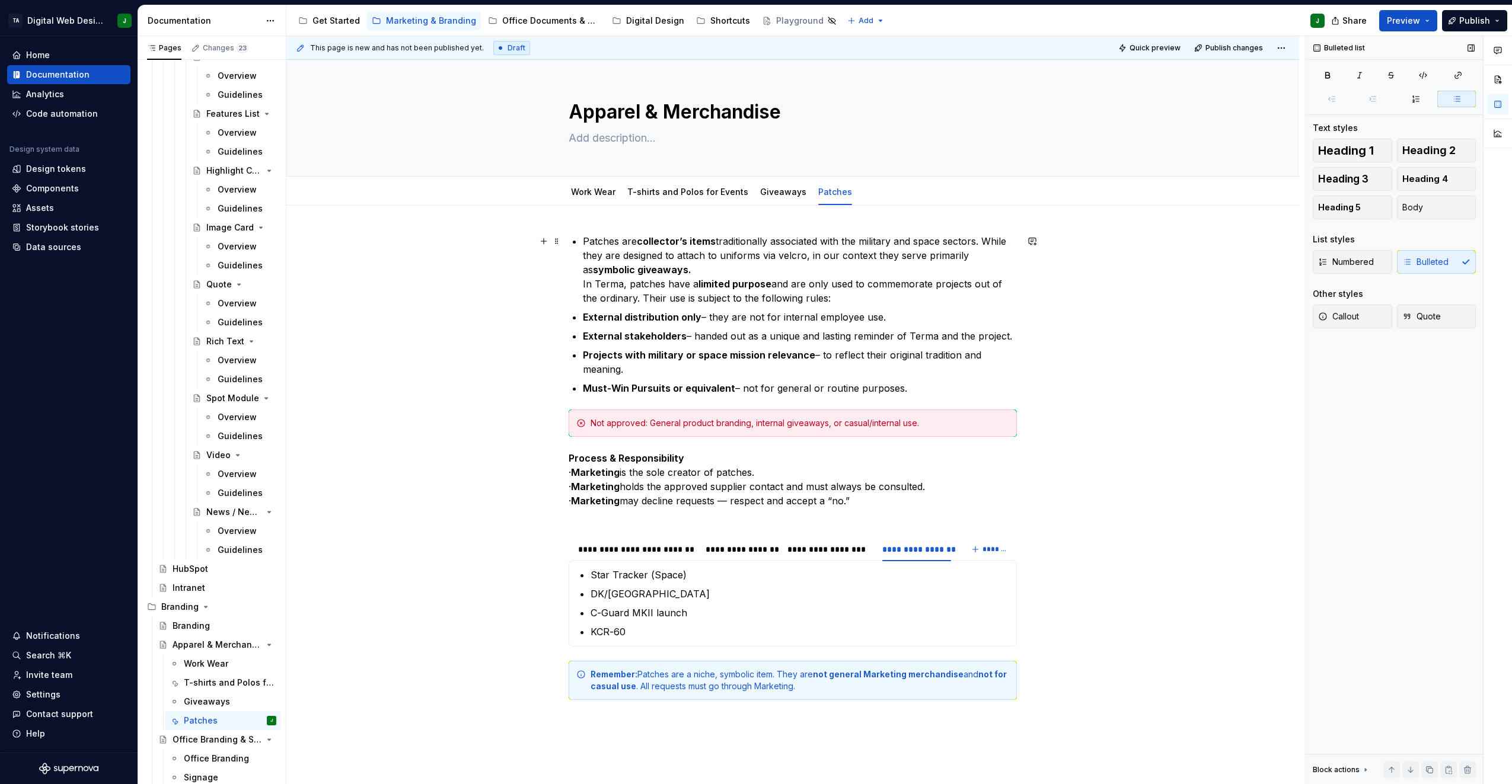
click at [579, 238] on div "Patches are collector’s items traditionally associated with the military and sp…" at bounding box center [793, 467] width 448 height 466
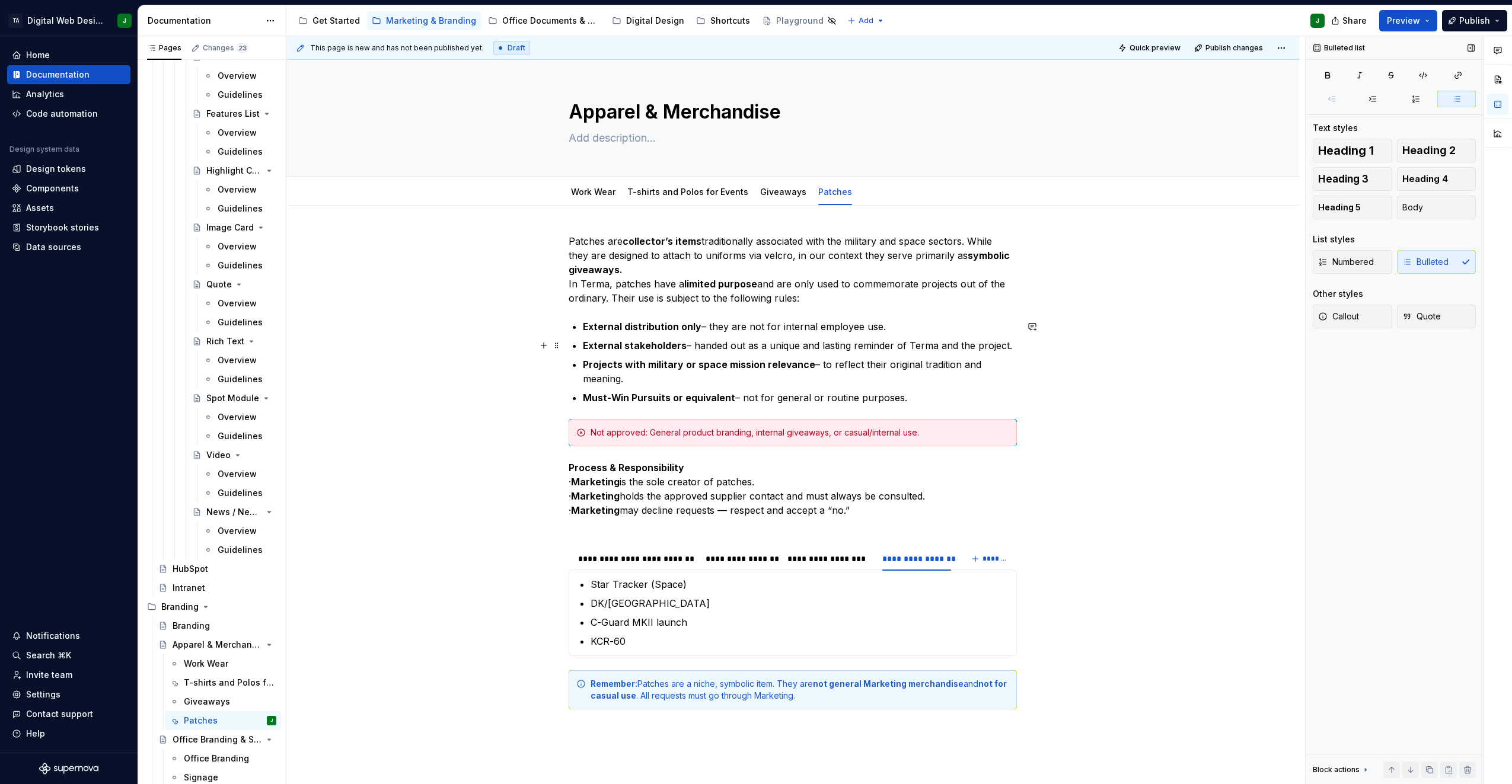
click at [984, 352] on p "External stakeholders – handed out as a unique and lasting reminder of Terma an…" at bounding box center [800, 345] width 434 height 14
click at [1016, 358] on p "Projects with military or space mission relevance – to reflect their original t…" at bounding box center [800, 372] width 434 height 28
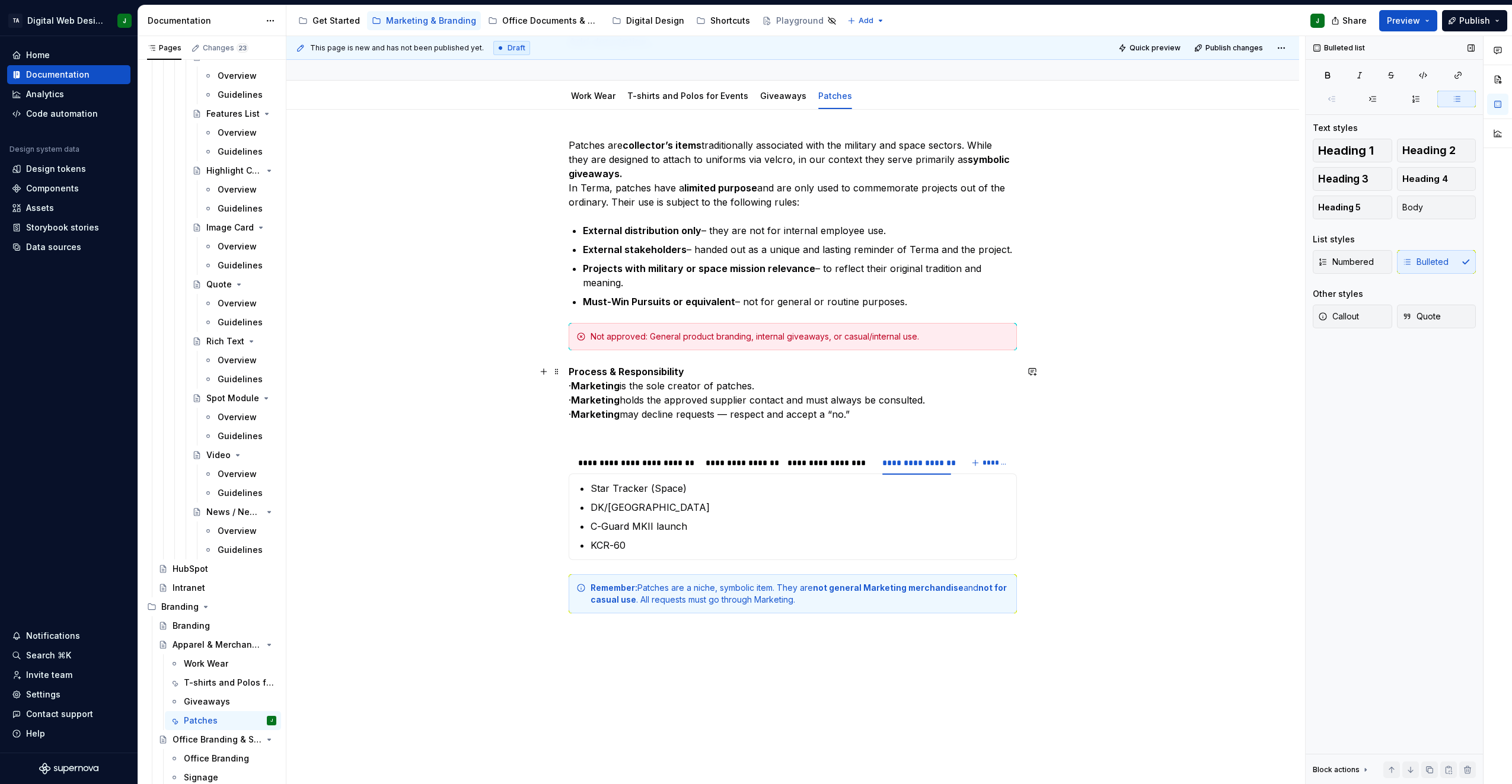
scroll to position [118, 0]
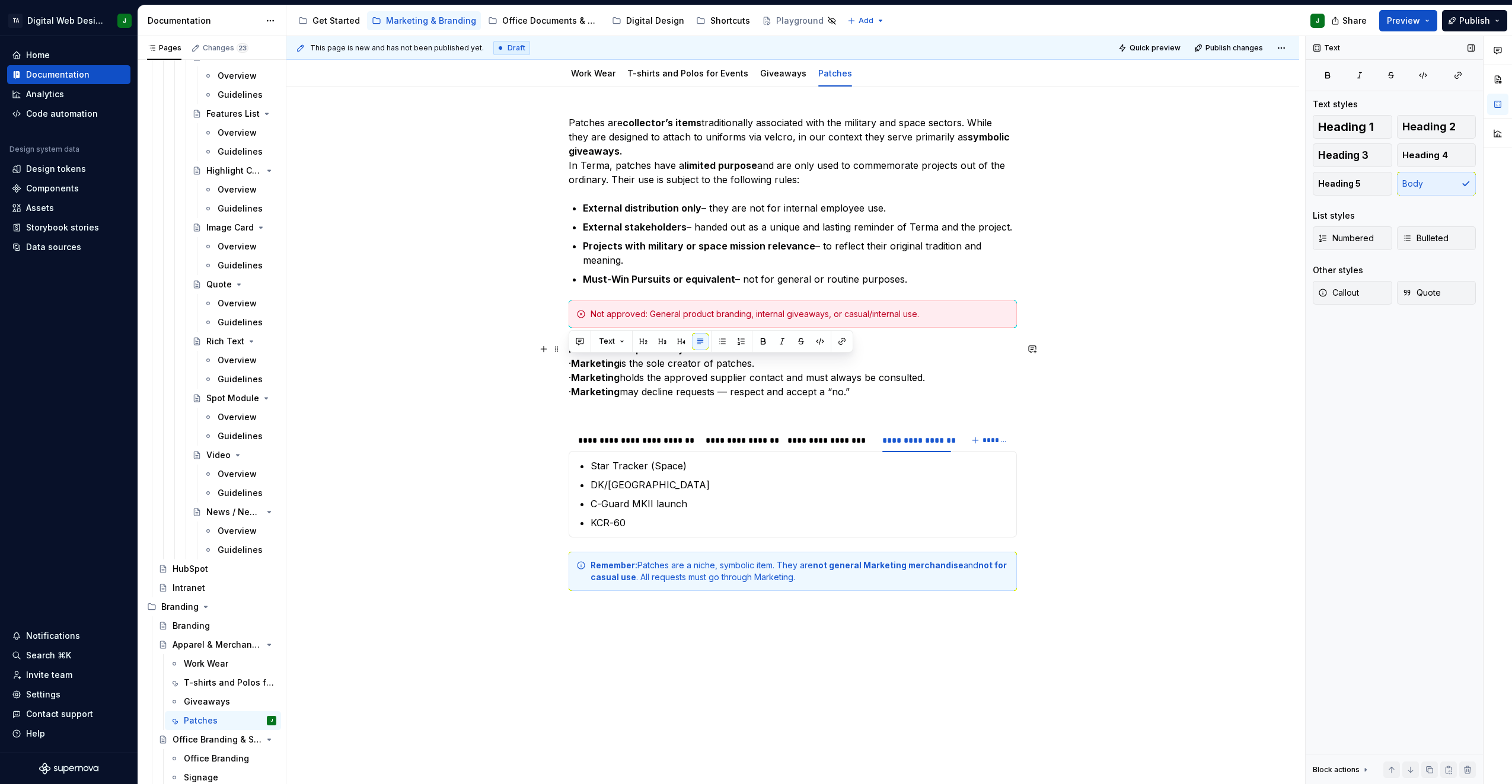
drag, startPoint x: 591, startPoint y: 364, endPoint x: 558, endPoint y: 363, distance: 33.0
click at [558, 363] on div "Patches are collector’s items traditionally associated with the military and sp…" at bounding box center [793, 464] width 1013 height 753
click at [726, 341] on button "button" at bounding box center [722, 341] width 16 height 16
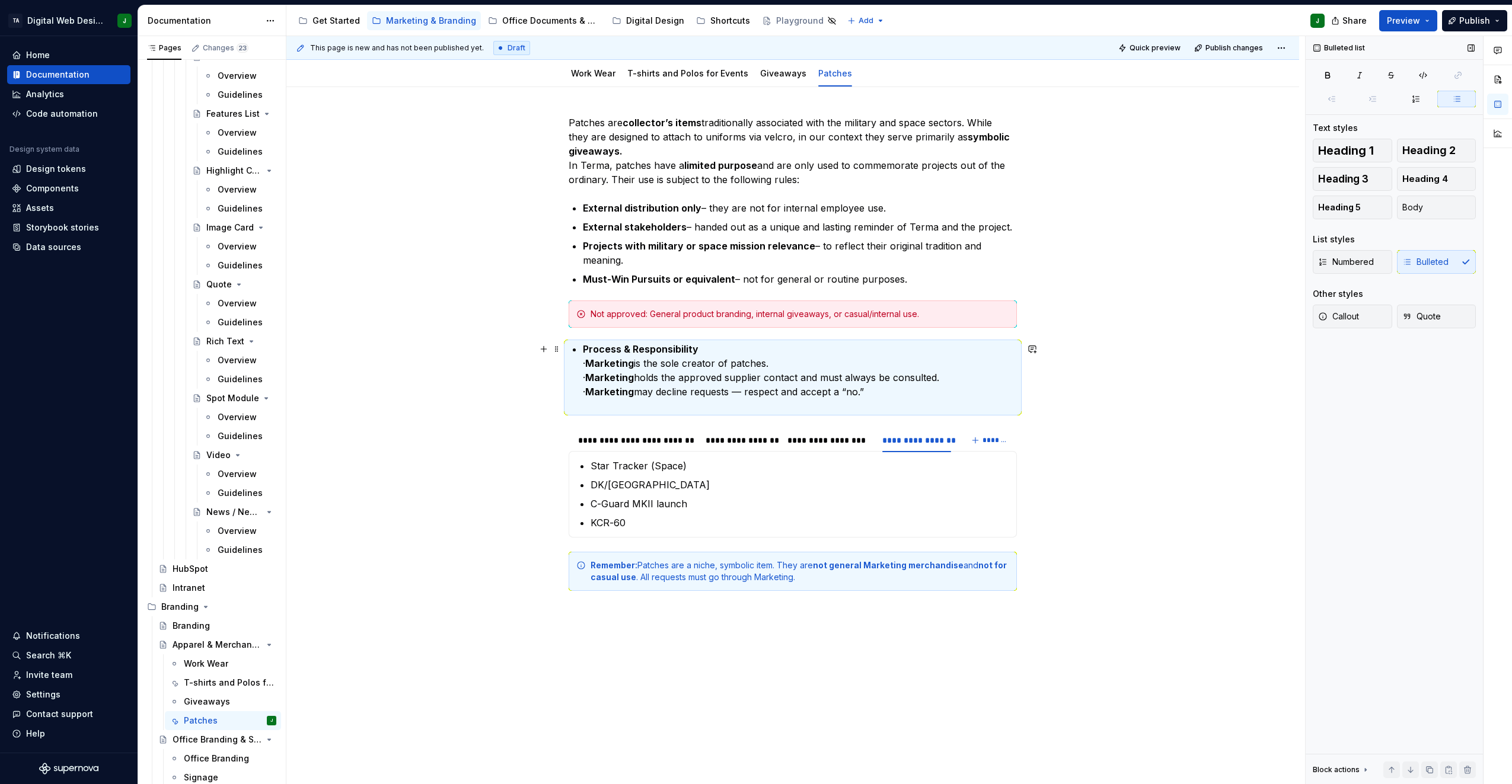
click at [576, 367] on div "Patches are collector’s items traditionally associated with the military and sp…" at bounding box center [793, 353] width 448 height 475
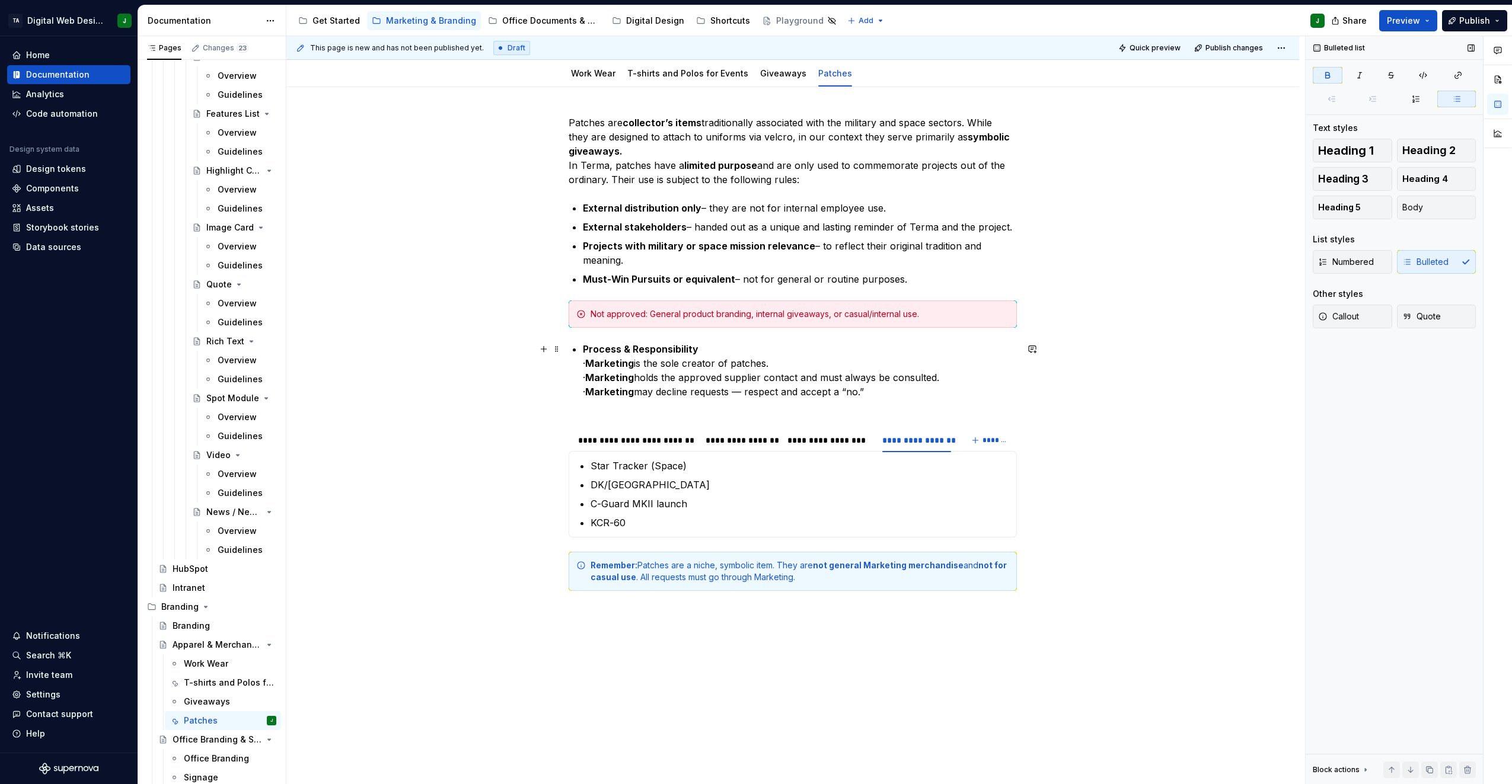
click at [605, 362] on p "Process & Responsibility · Marketing is the sole creator of patches. · Marketin…" at bounding box center [800, 377] width 434 height 71
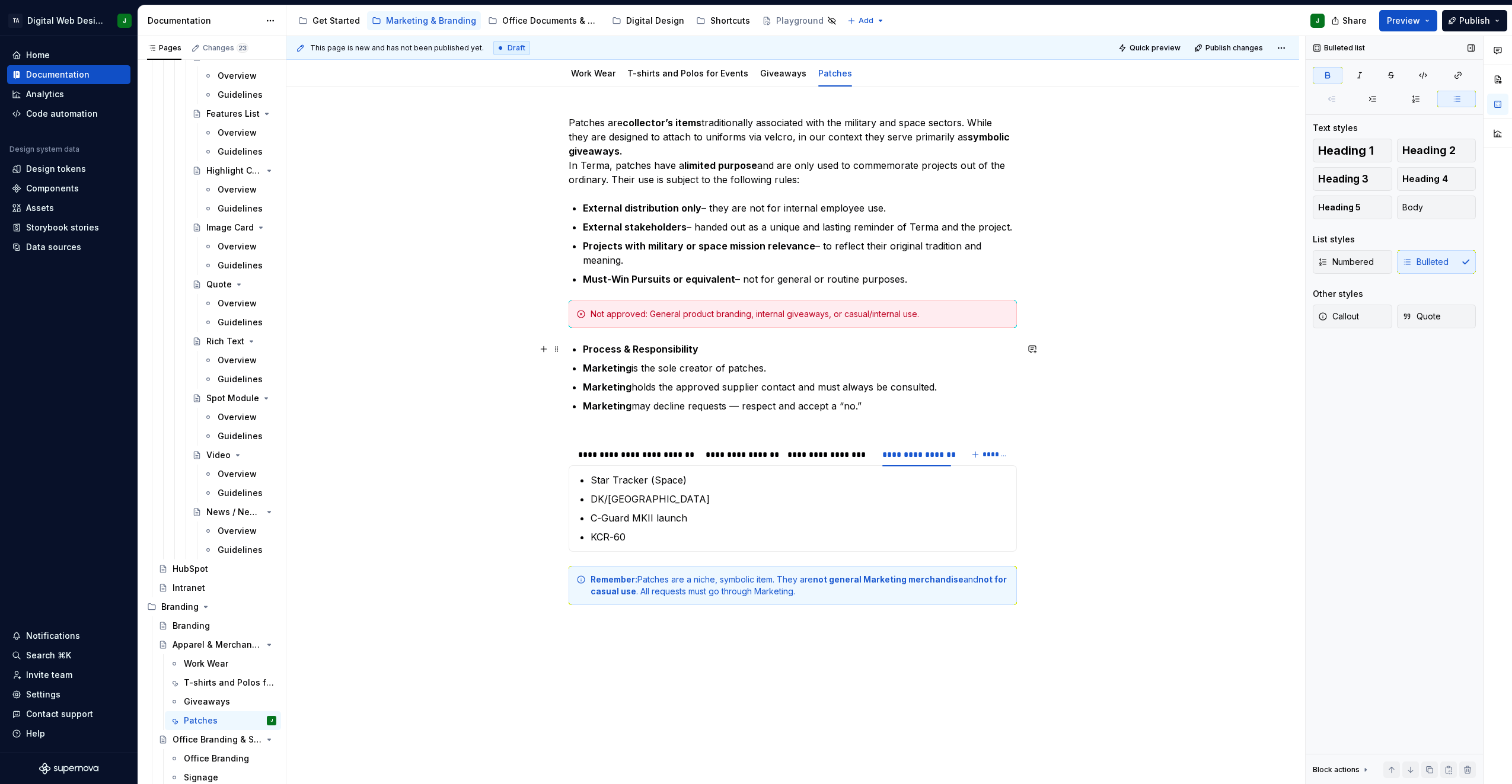
click at [585, 346] on strong "Process & Responsibility" at bounding box center [640, 350] width 116 height 12
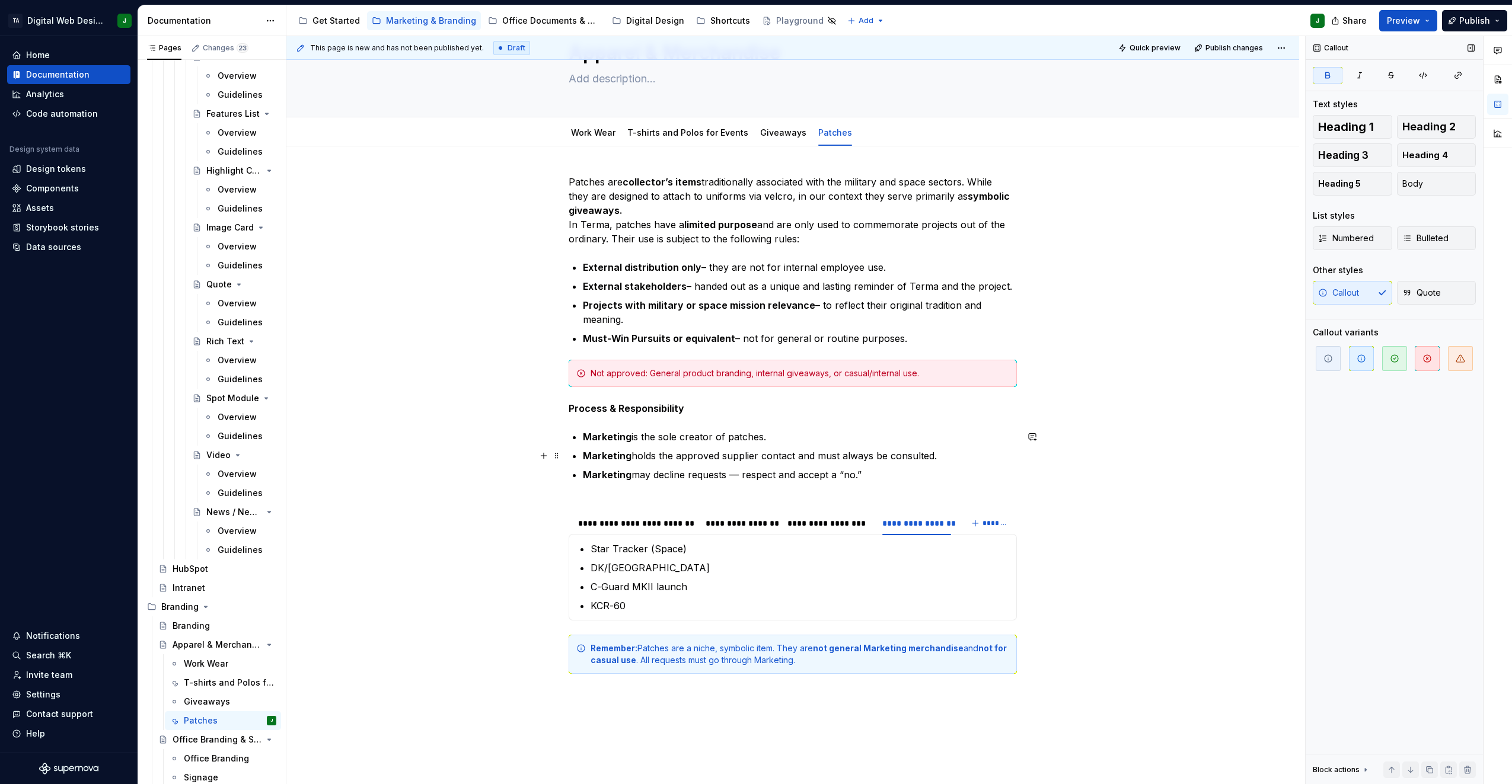
scroll to position [0, 0]
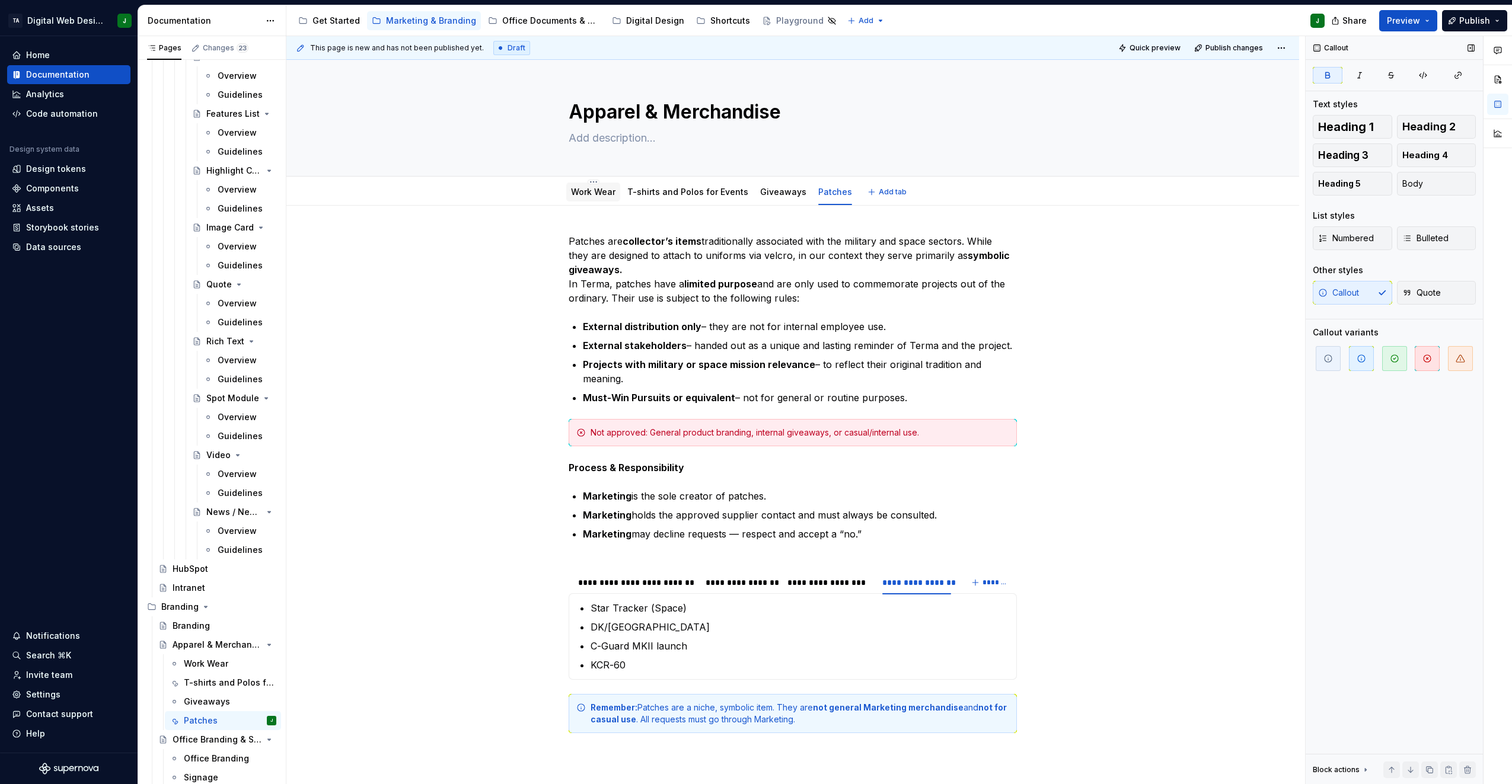
click at [612, 192] on link "Work Wear" at bounding box center [593, 192] width 45 height 10
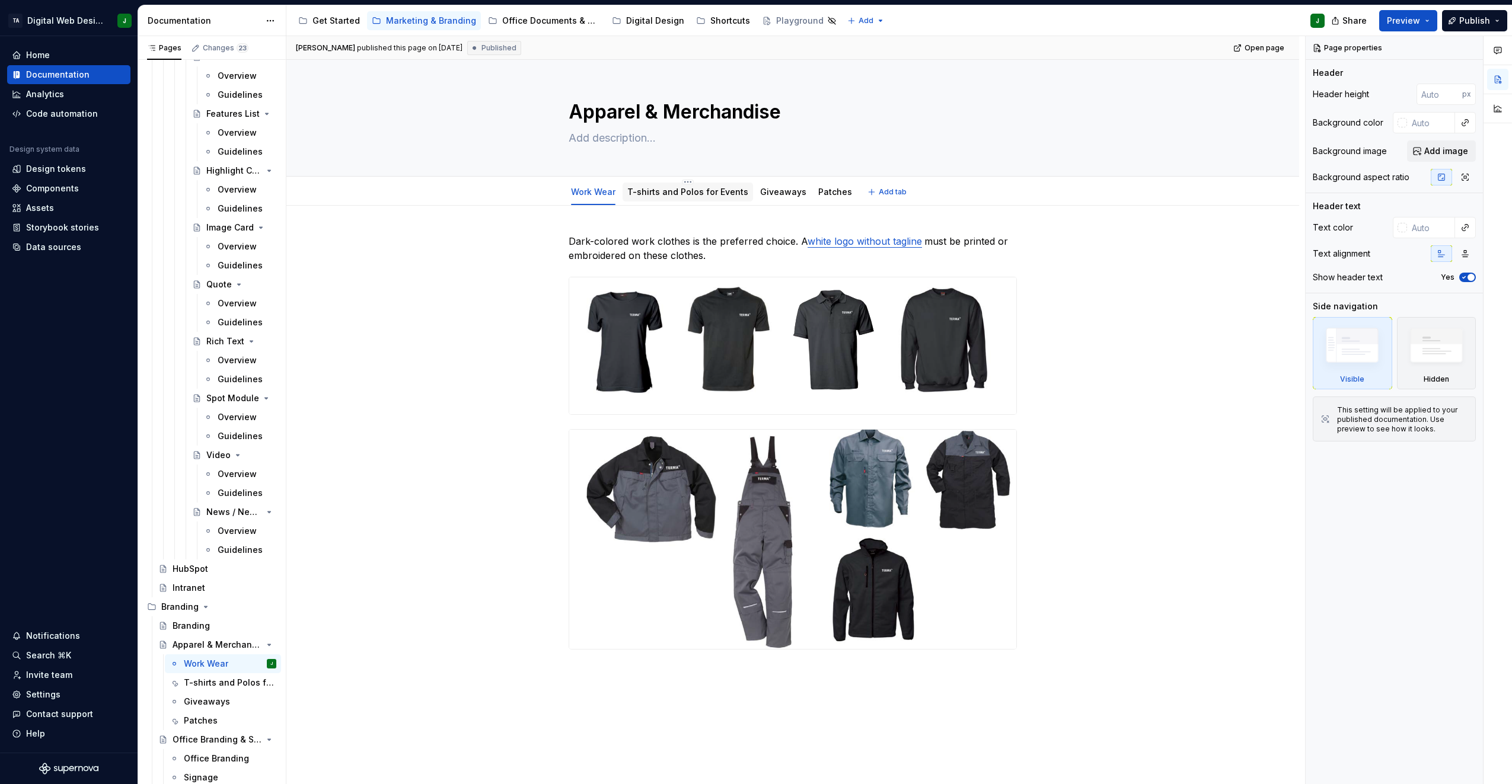
click at [678, 194] on link "T-shirts and Polos for Events" at bounding box center [688, 192] width 121 height 10
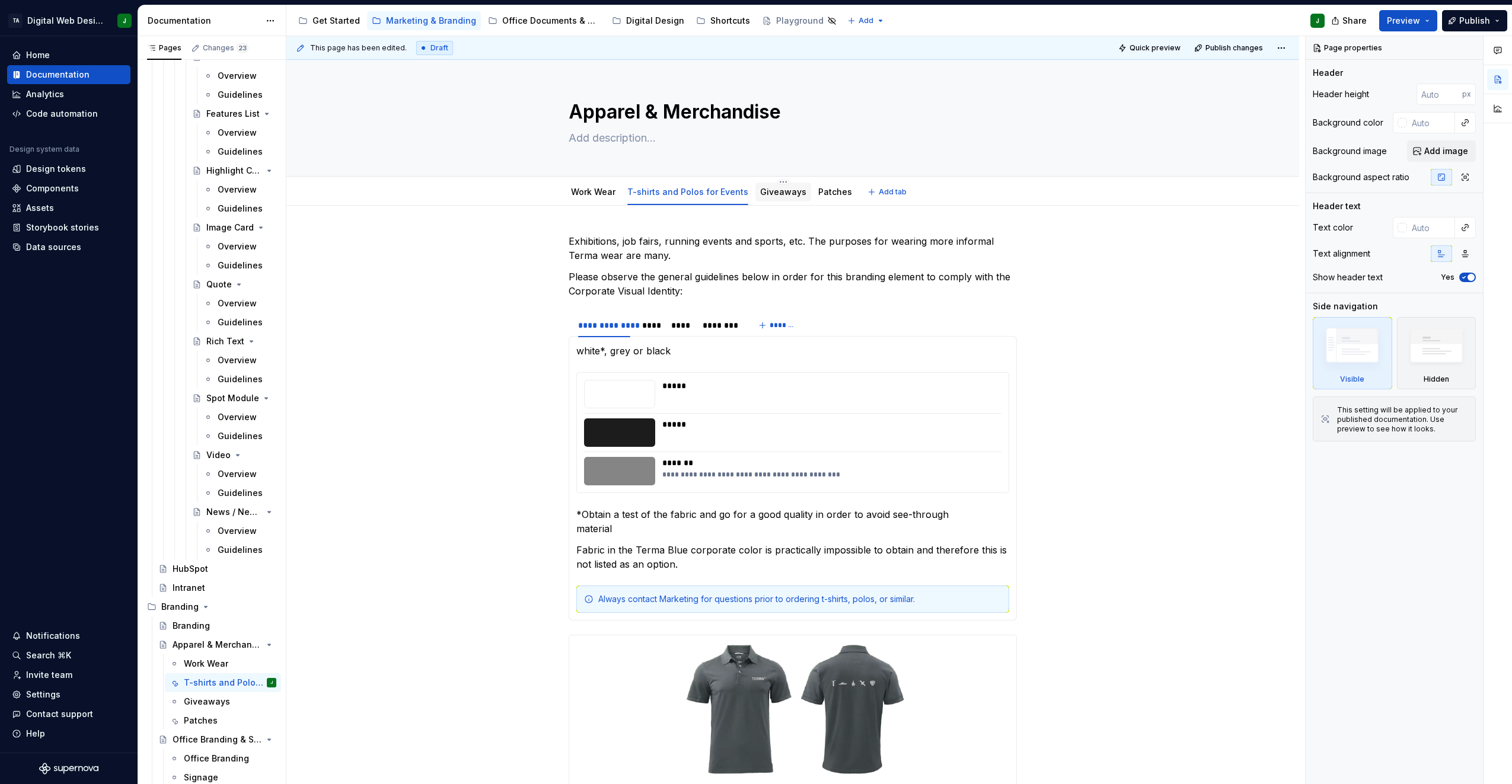
click at [777, 198] on div "Giveaways" at bounding box center [784, 192] width 46 height 14
click at [776, 192] on link "Giveaways" at bounding box center [784, 192] width 46 height 10
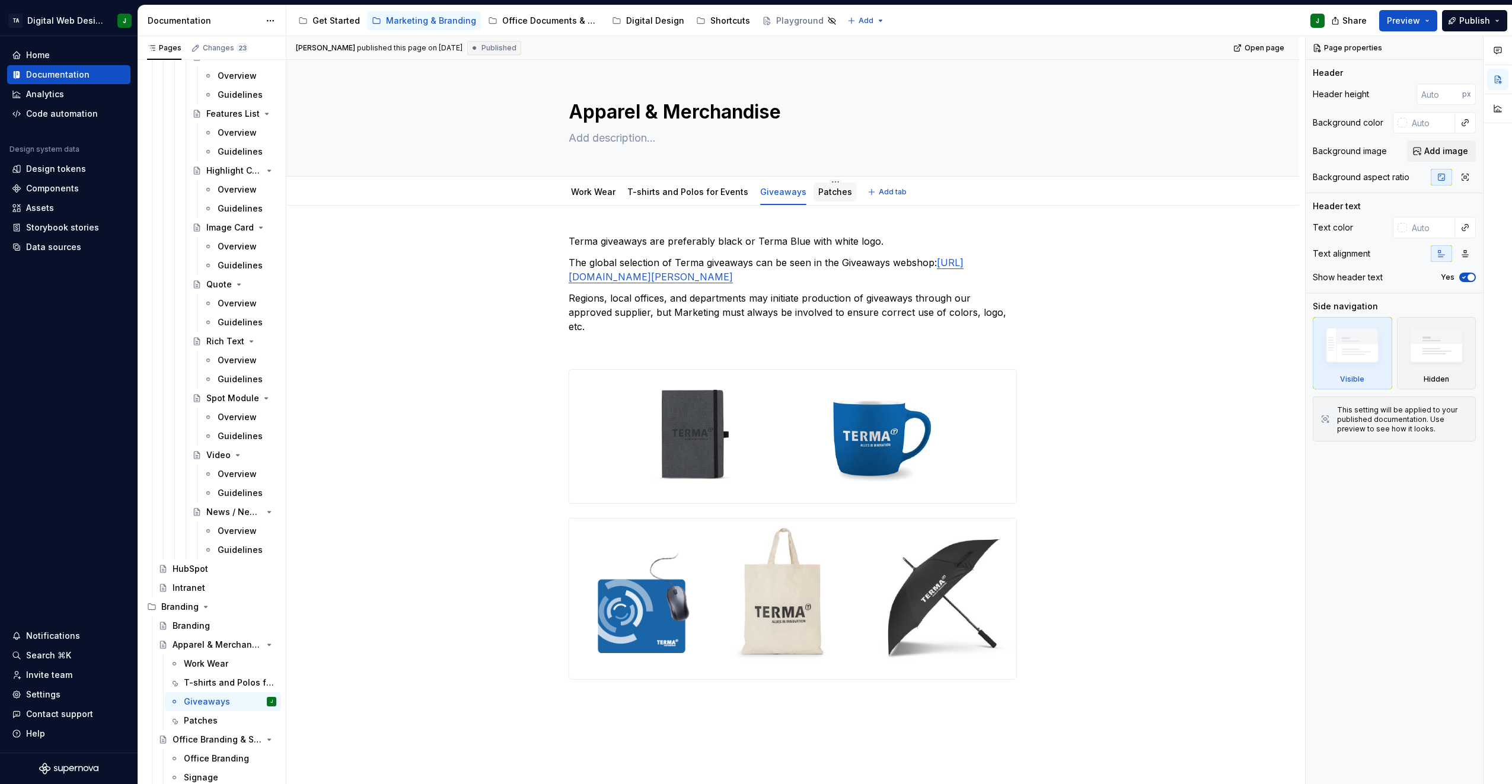
click at [819, 192] on link "Patches" at bounding box center [835, 192] width 34 height 10
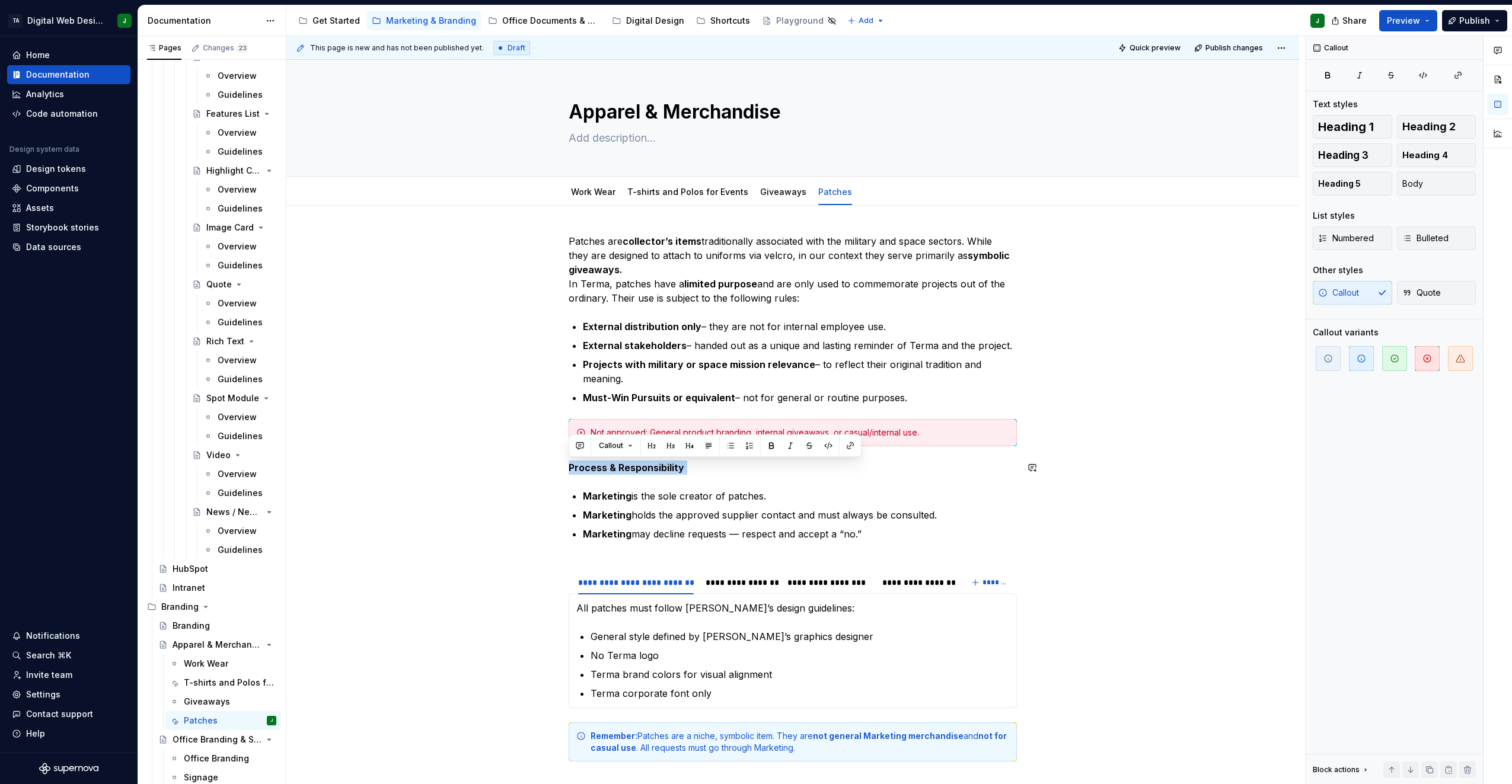
drag, startPoint x: 695, startPoint y: 466, endPoint x: 551, endPoint y: 448, distance: 145.1
click at [551, 448] on div "Patches are collector’s items traditionally associated with the military and sp…" at bounding box center [793, 608] width 1013 height 806
click at [649, 445] on button "button" at bounding box center [652, 446] width 16 height 16
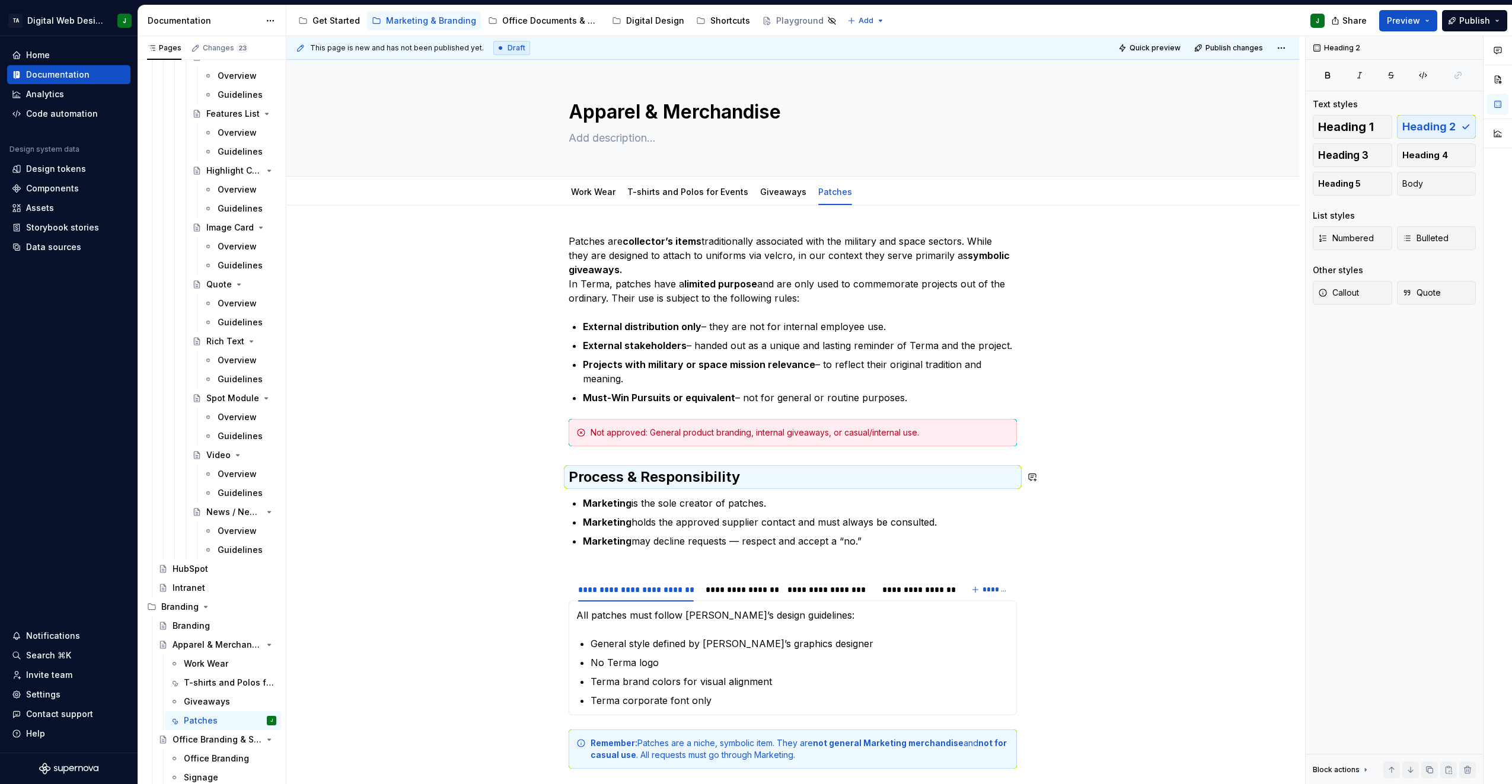
click at [700, 521] on p "Marketing holds the approved supplier contact and must always be consulted." at bounding box center [800, 522] width 434 height 14
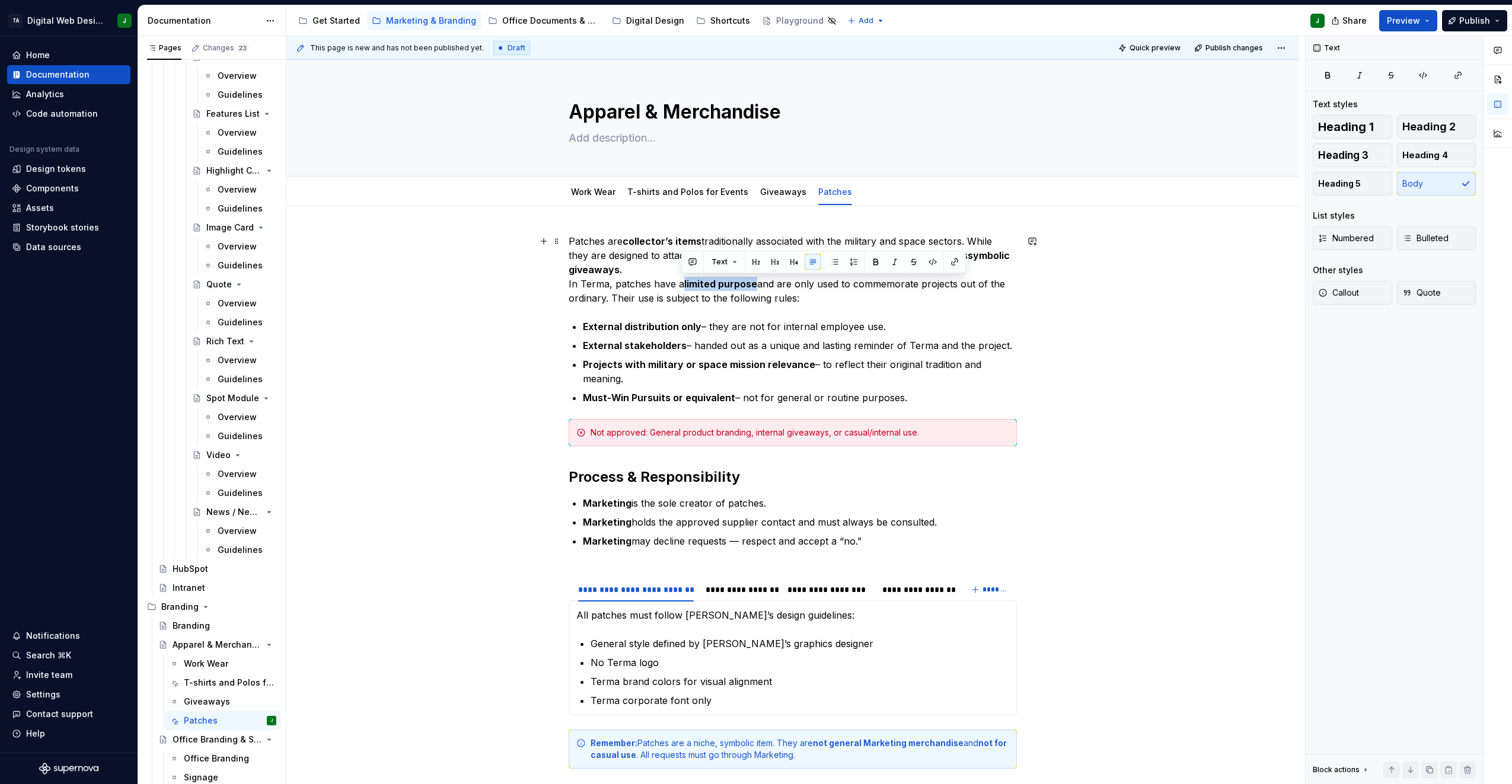
drag, startPoint x: 755, startPoint y: 280, endPoint x: 680, endPoint y: 280, distance: 75.0
click at [680, 280] on p "Patches are collector’s items traditionally associated with the military and sp…" at bounding box center [793, 269] width 448 height 71
click at [880, 269] on button "button" at bounding box center [876, 262] width 16 height 16
click at [878, 265] on button "button" at bounding box center [876, 262] width 16 height 16
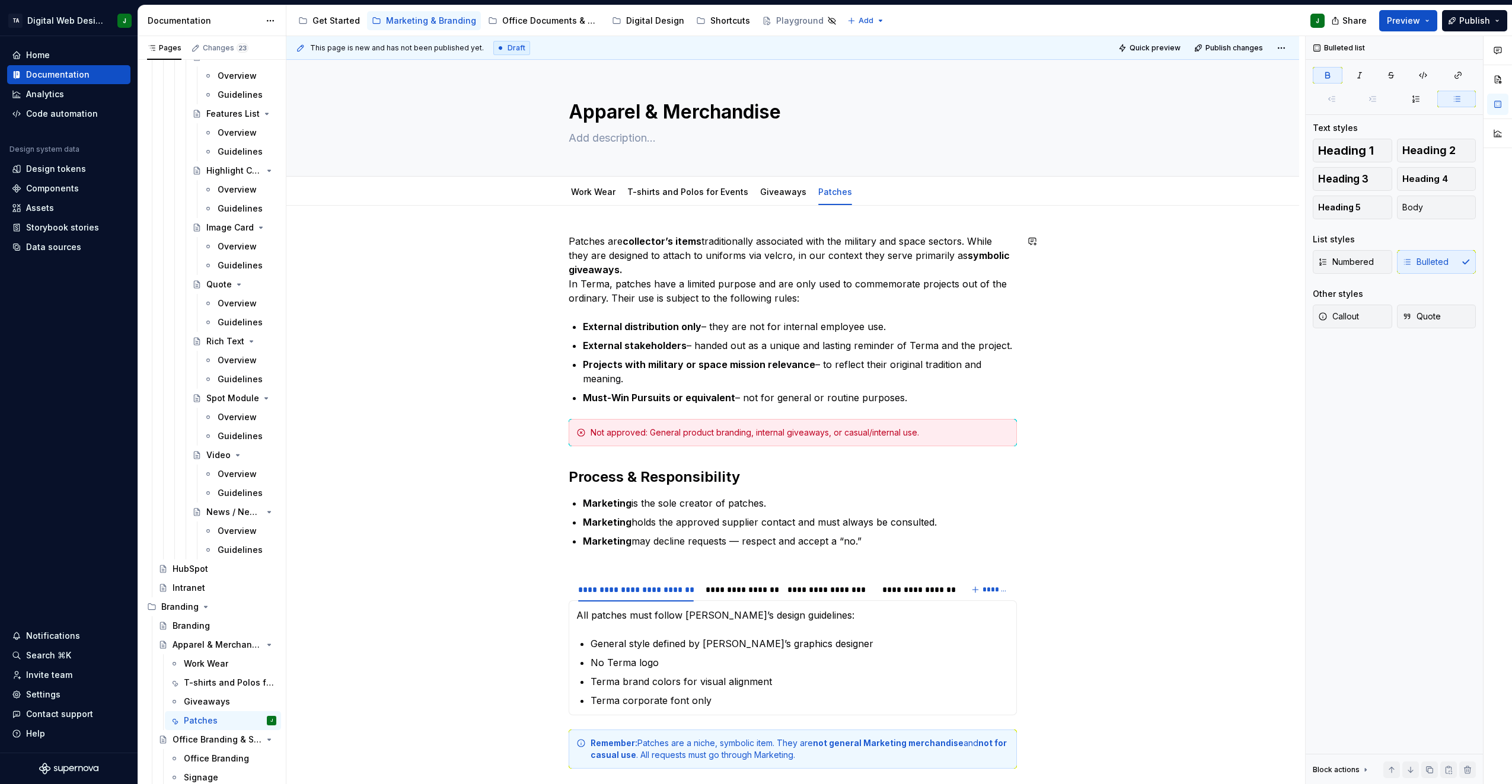
click at [831, 309] on div "Patches are collector’s items traditionally associated with the military and sp…" at bounding box center [793, 502] width 448 height 535
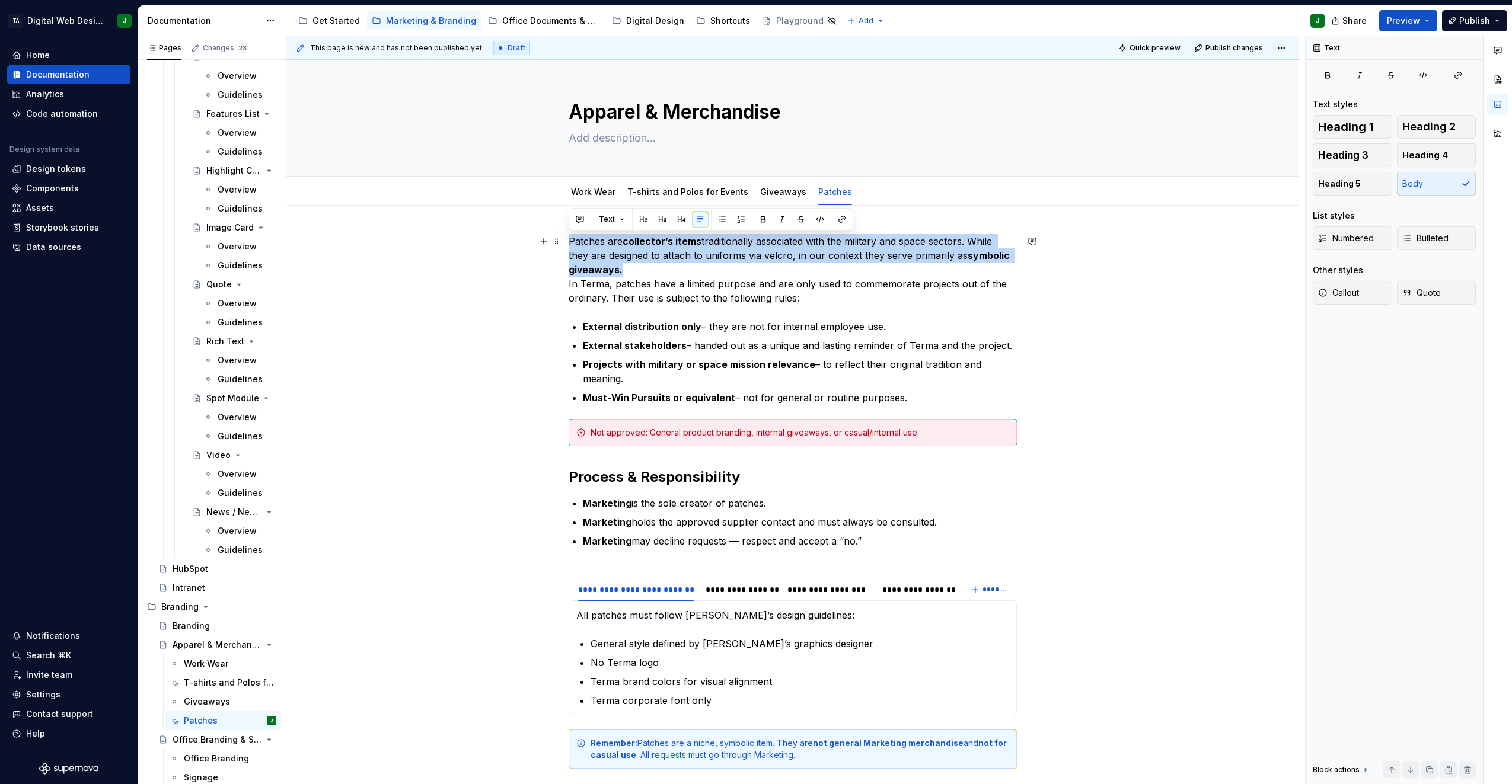
drag, startPoint x: 620, startPoint y: 268, endPoint x: 564, endPoint y: 235, distance: 65.0
click at [564, 235] on div "Patches are collector’s items traditionally associated with the military and sp…" at bounding box center [793, 612] width 1013 height 813
click at [758, 220] on button "button" at bounding box center [763, 219] width 16 height 16
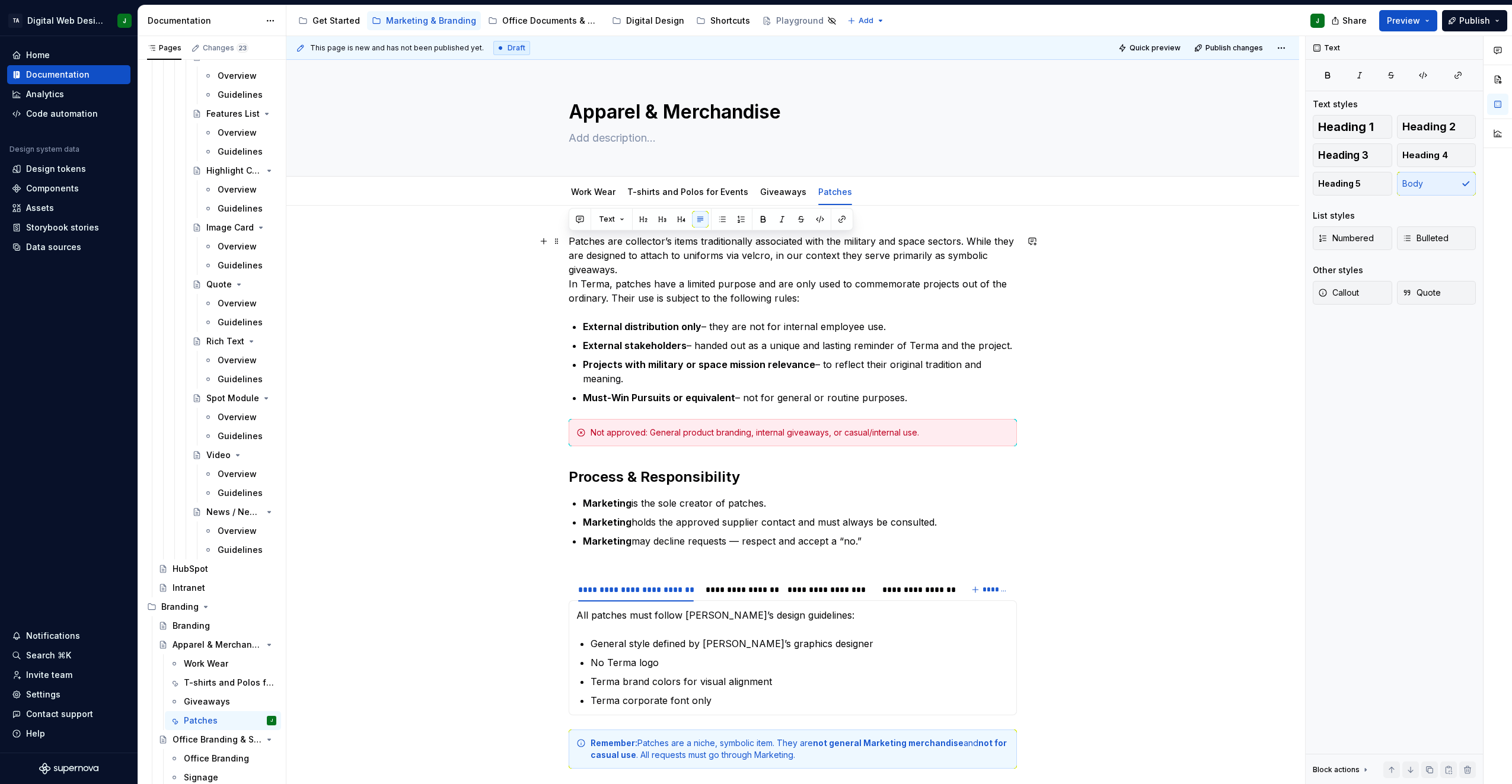
click at [717, 291] on p "Patches are collector’s items traditionally associated with the military and sp…" at bounding box center [793, 269] width 448 height 71
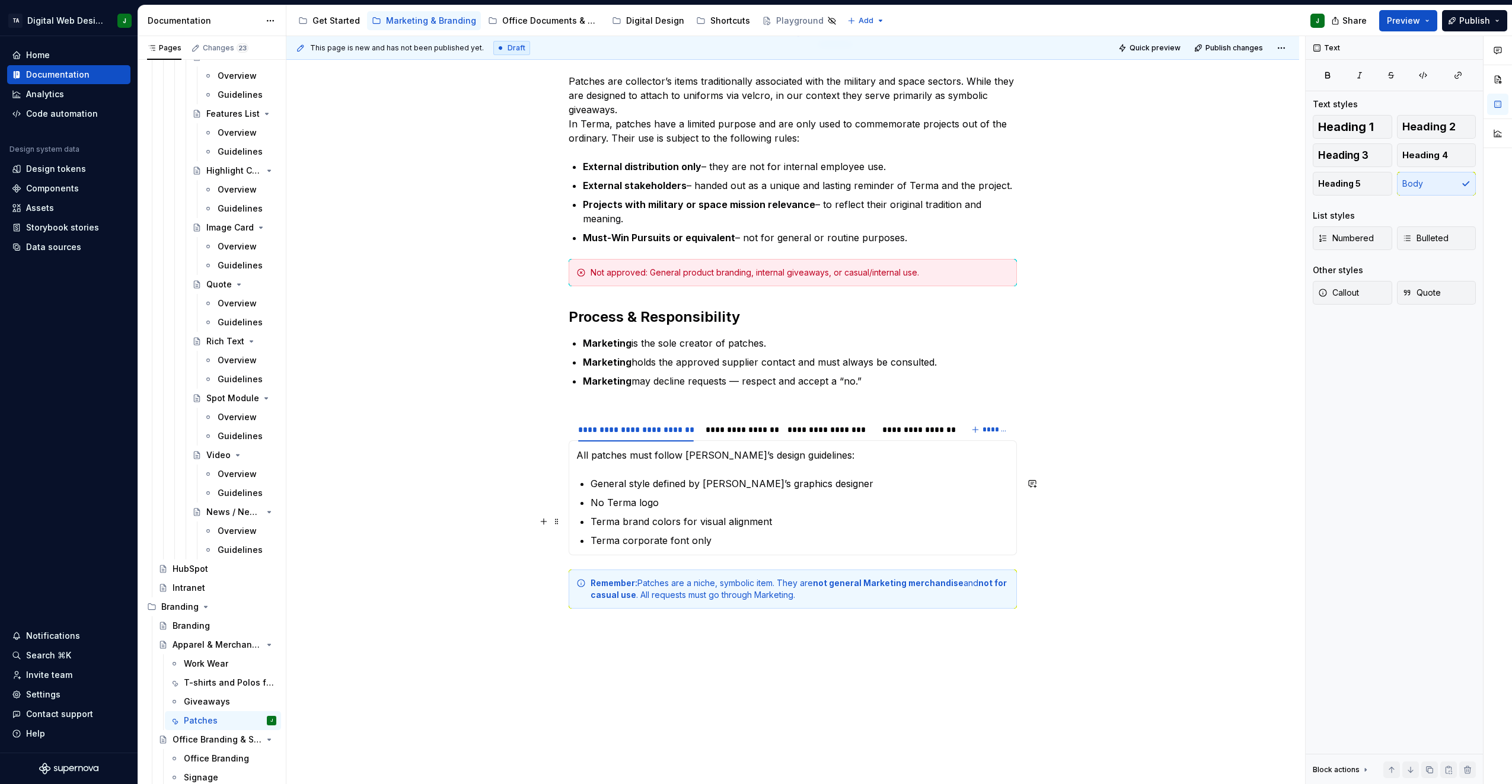
scroll to position [178, 0]
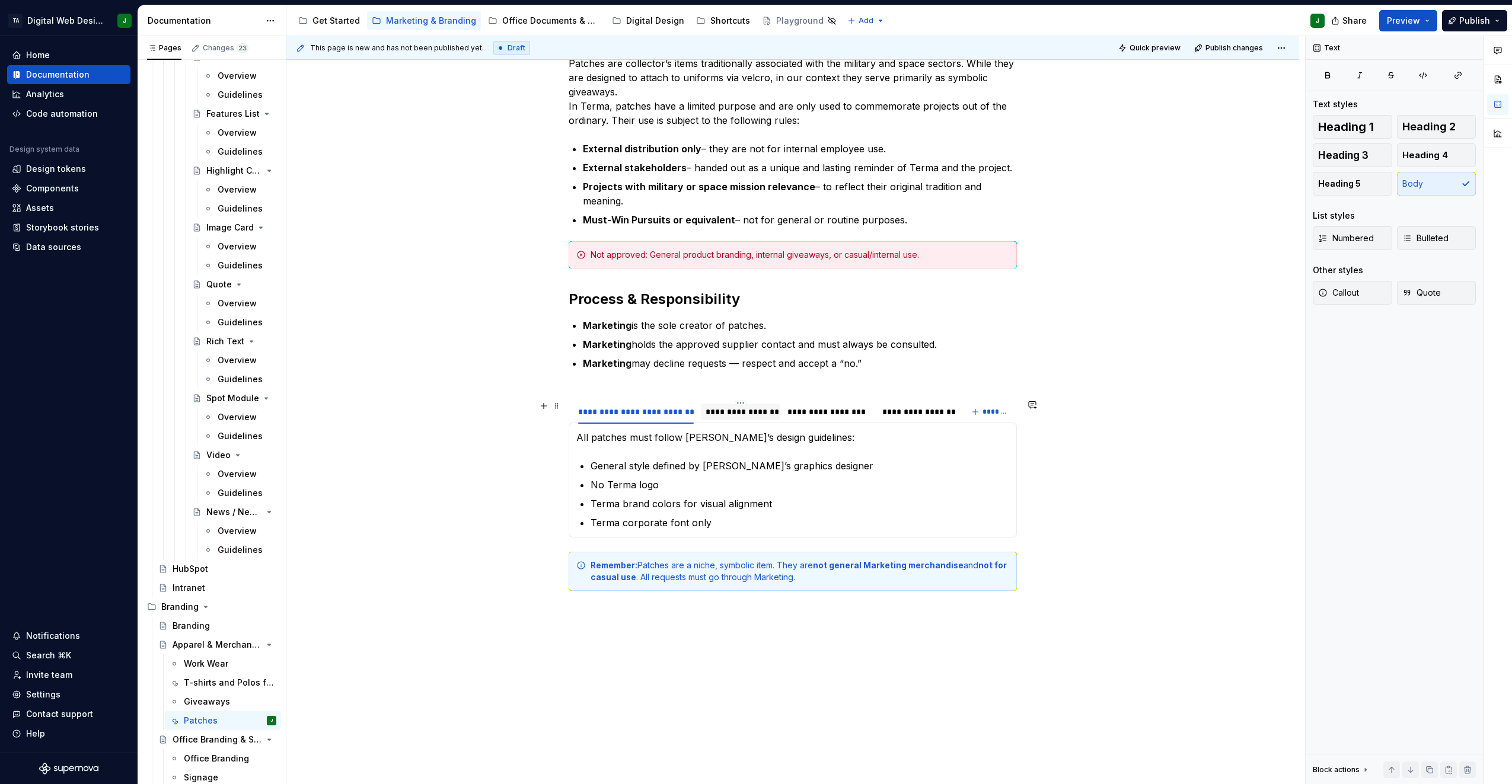
click at [728, 411] on div "**********" at bounding box center [741, 412] width 70 height 12
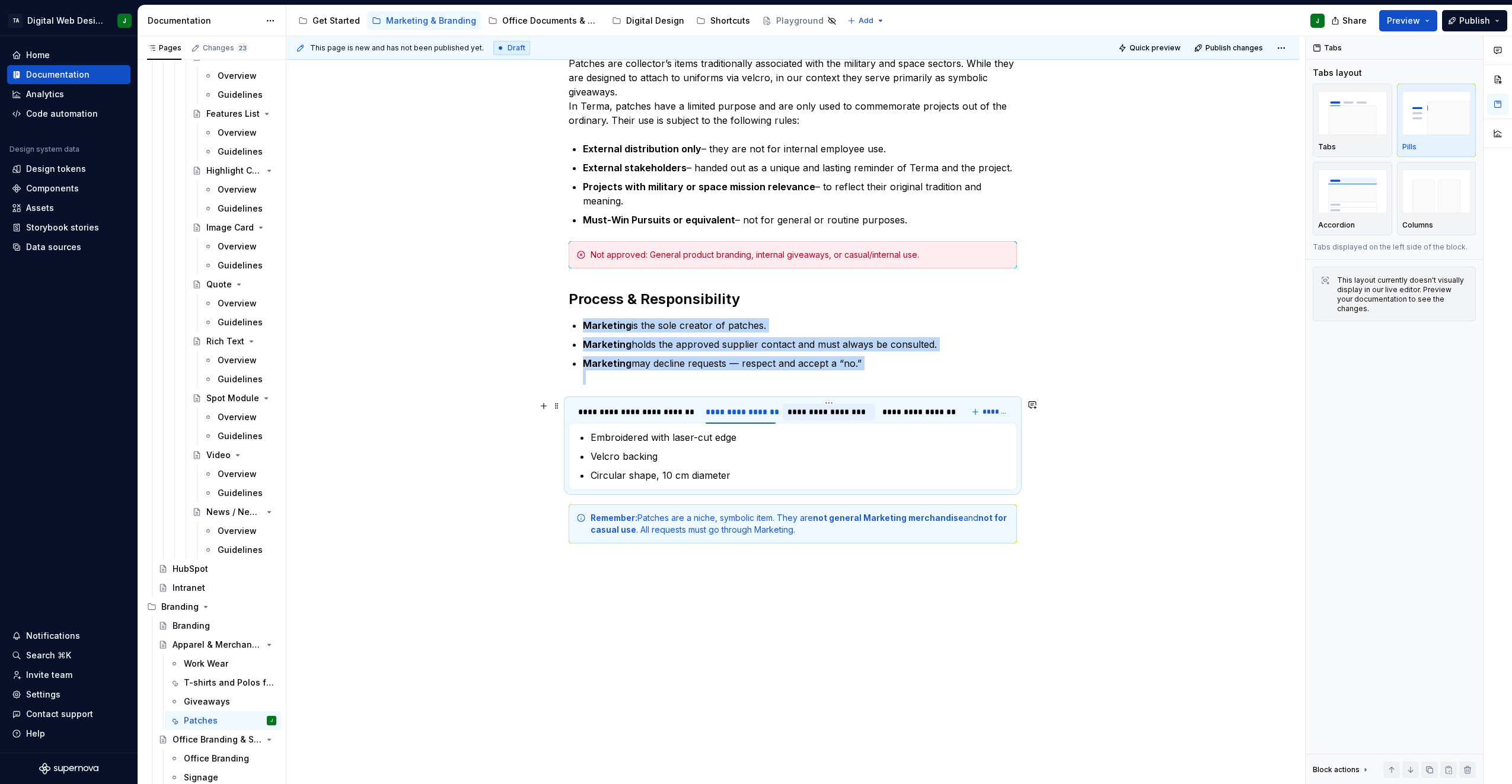
click at [816, 402] on div "**********" at bounding box center [829, 411] width 92 height 22
click at [881, 407] on div "**********" at bounding box center [916, 412] width 78 height 16
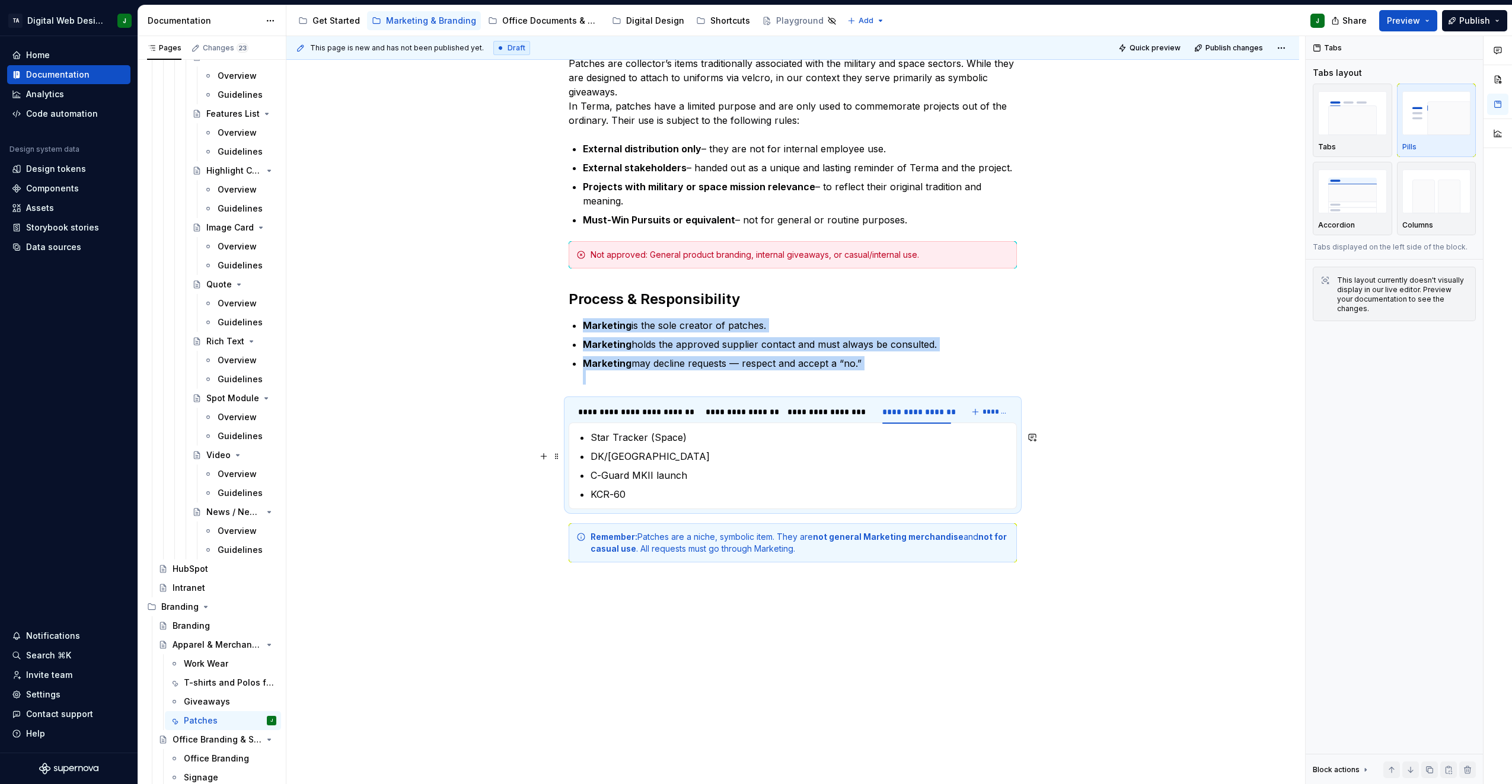
scroll to position [0, 0]
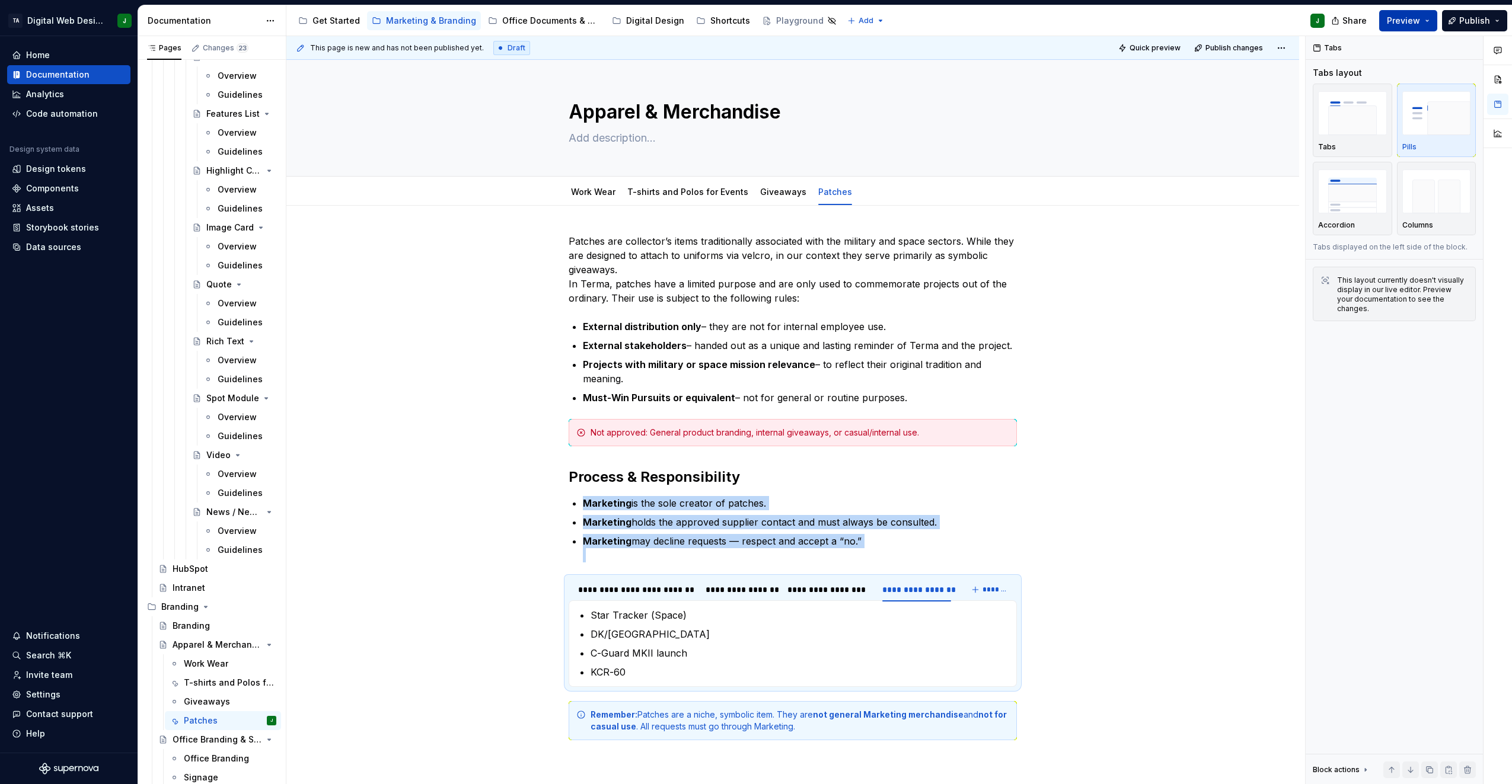
click at [1414, 19] on span "Preview" at bounding box center [1404, 21] width 34 height 12
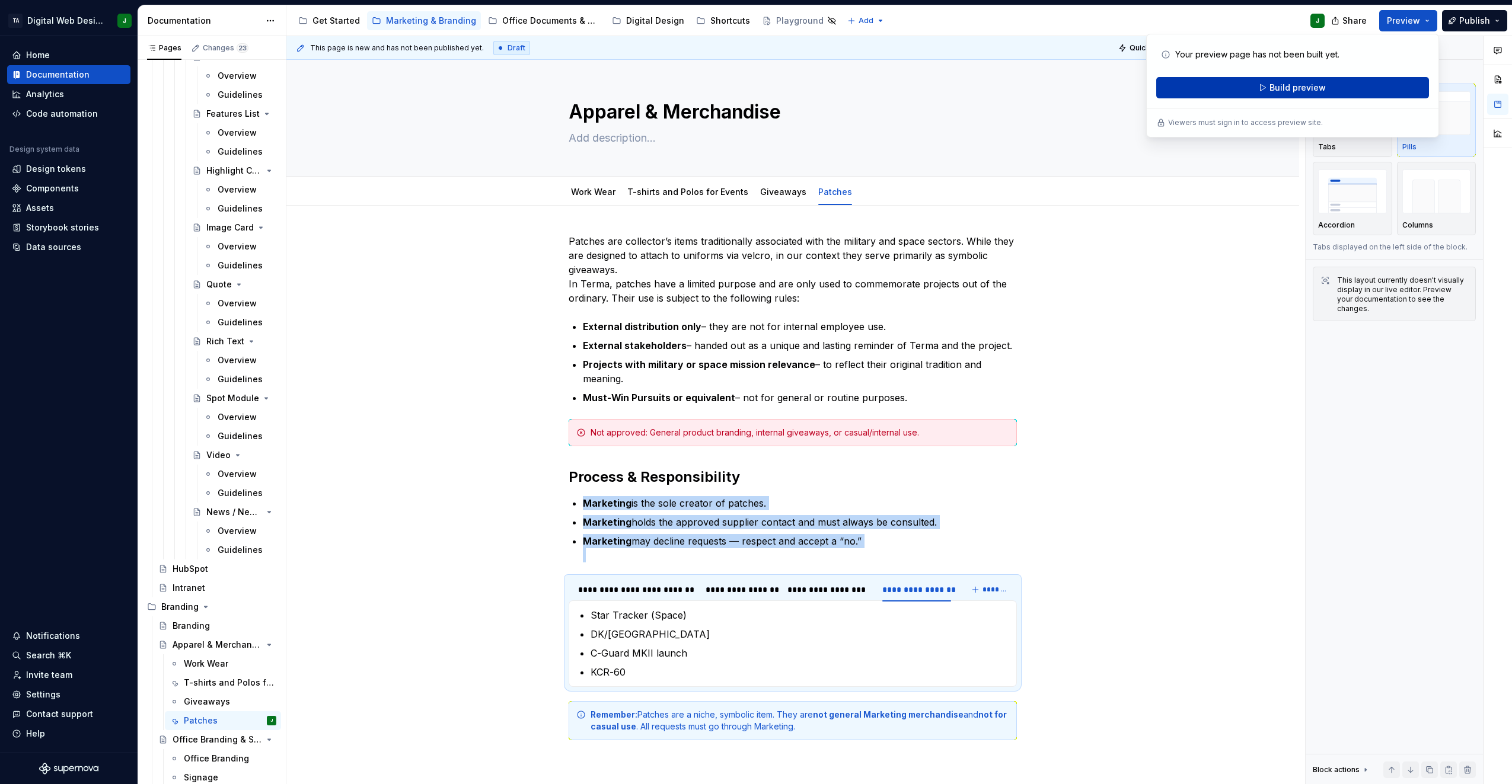
click at [1348, 88] on button "Build preview" at bounding box center [1293, 87] width 273 height 22
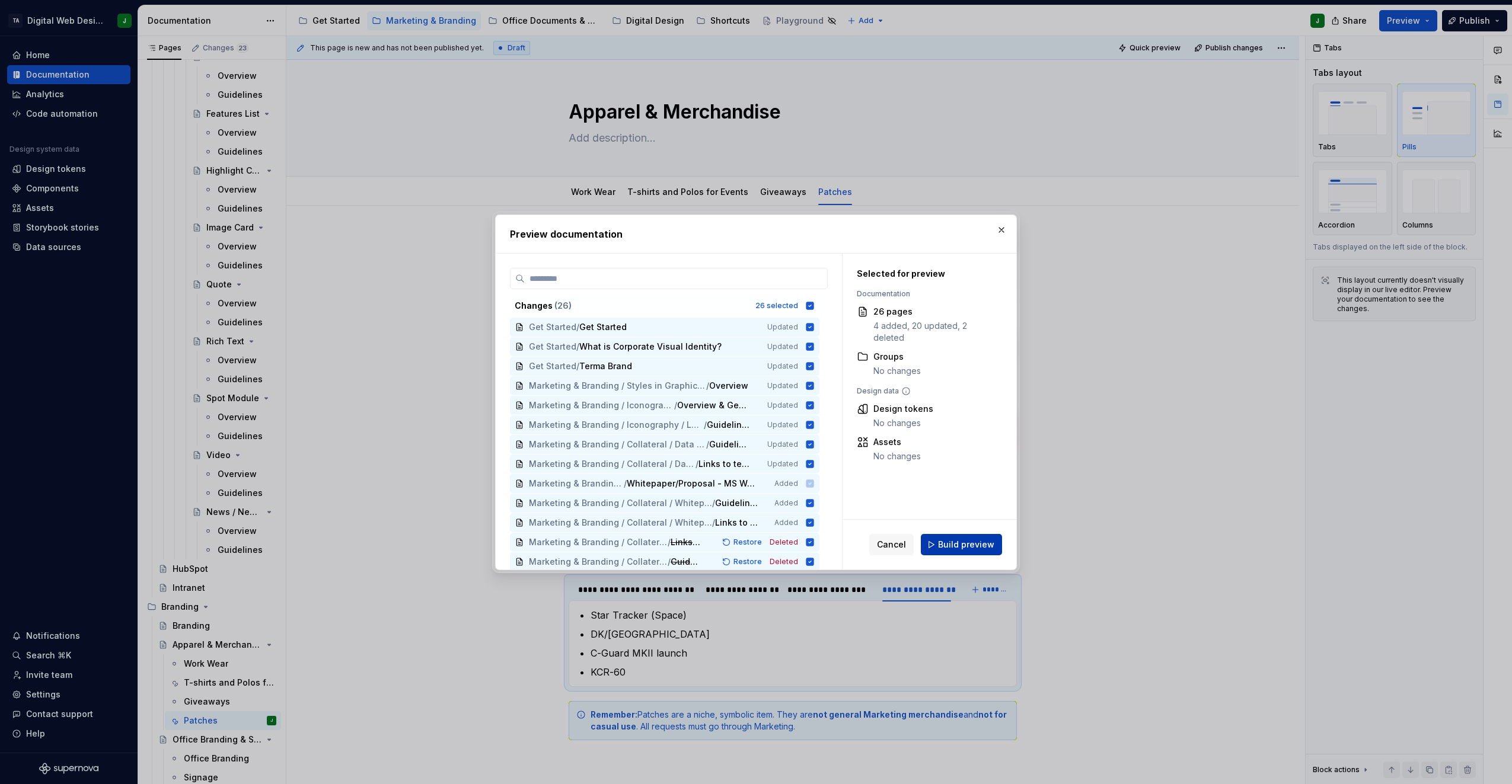
click at [939, 547] on button "Build preview" at bounding box center [961, 545] width 81 height 22
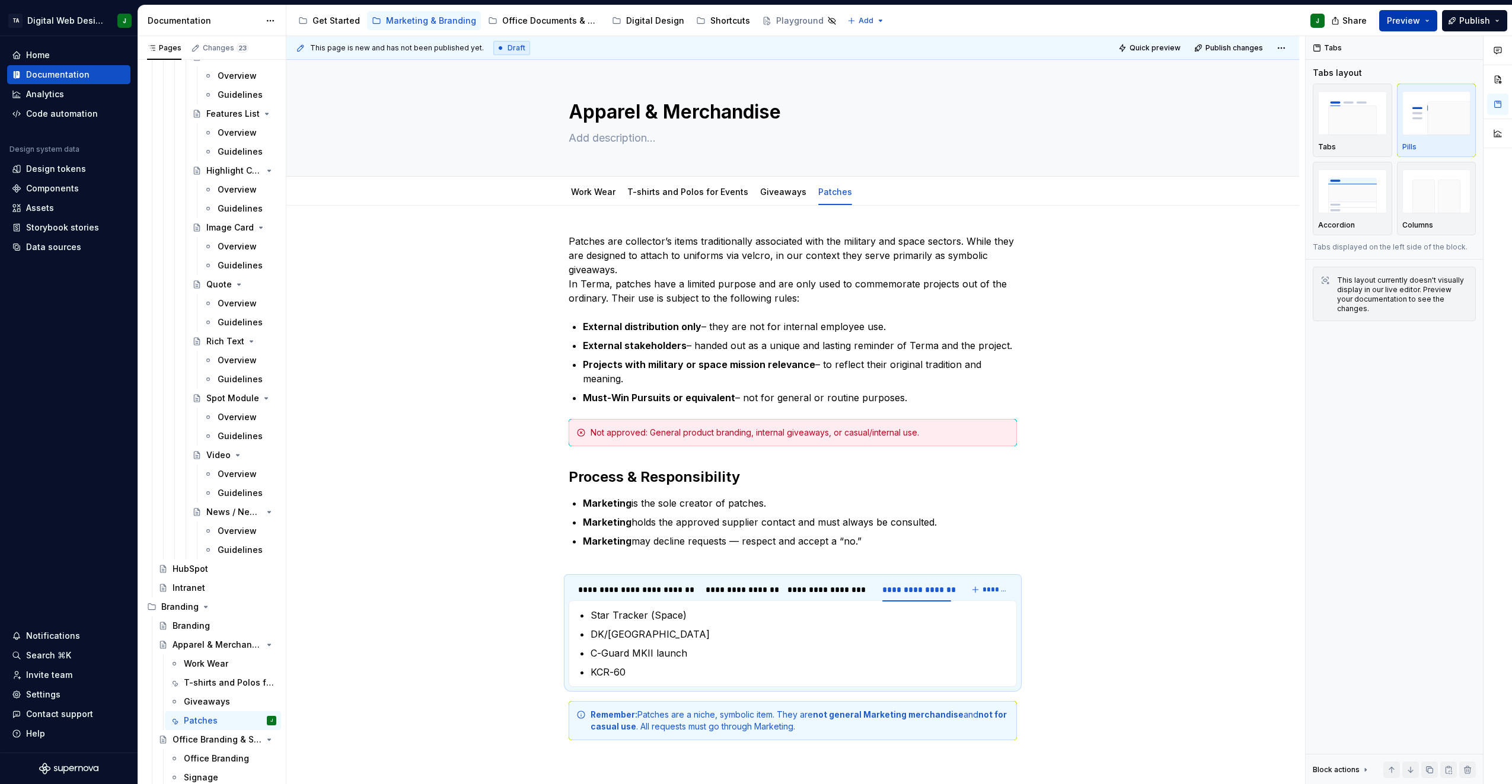
click at [1419, 18] on span "Preview" at bounding box center [1404, 21] width 34 height 12
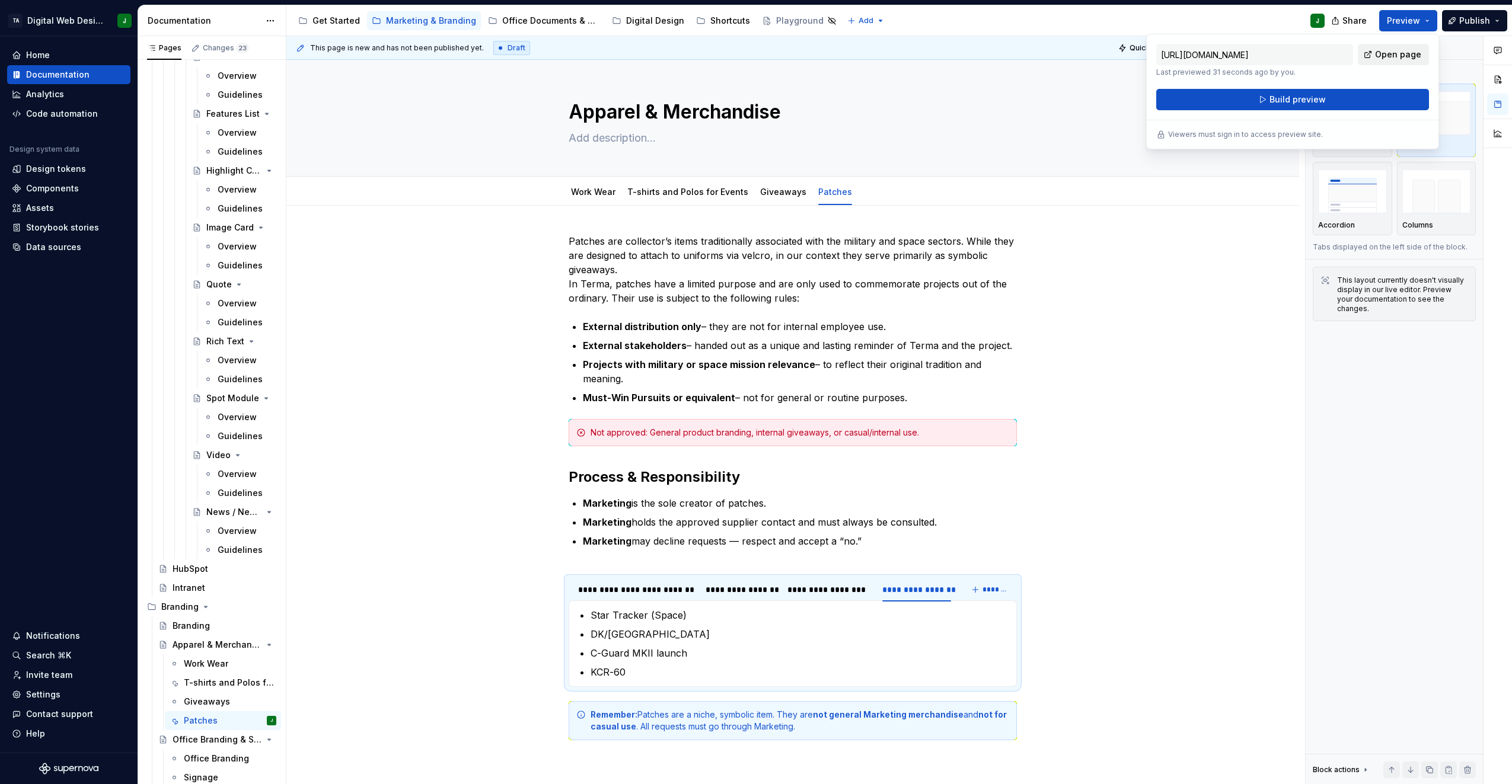
drag, startPoint x: 1419, startPoint y: 18, endPoint x: 1393, endPoint y: 54, distance: 44.4
click at [1393, 54] on span "Open page" at bounding box center [1399, 54] width 46 height 12
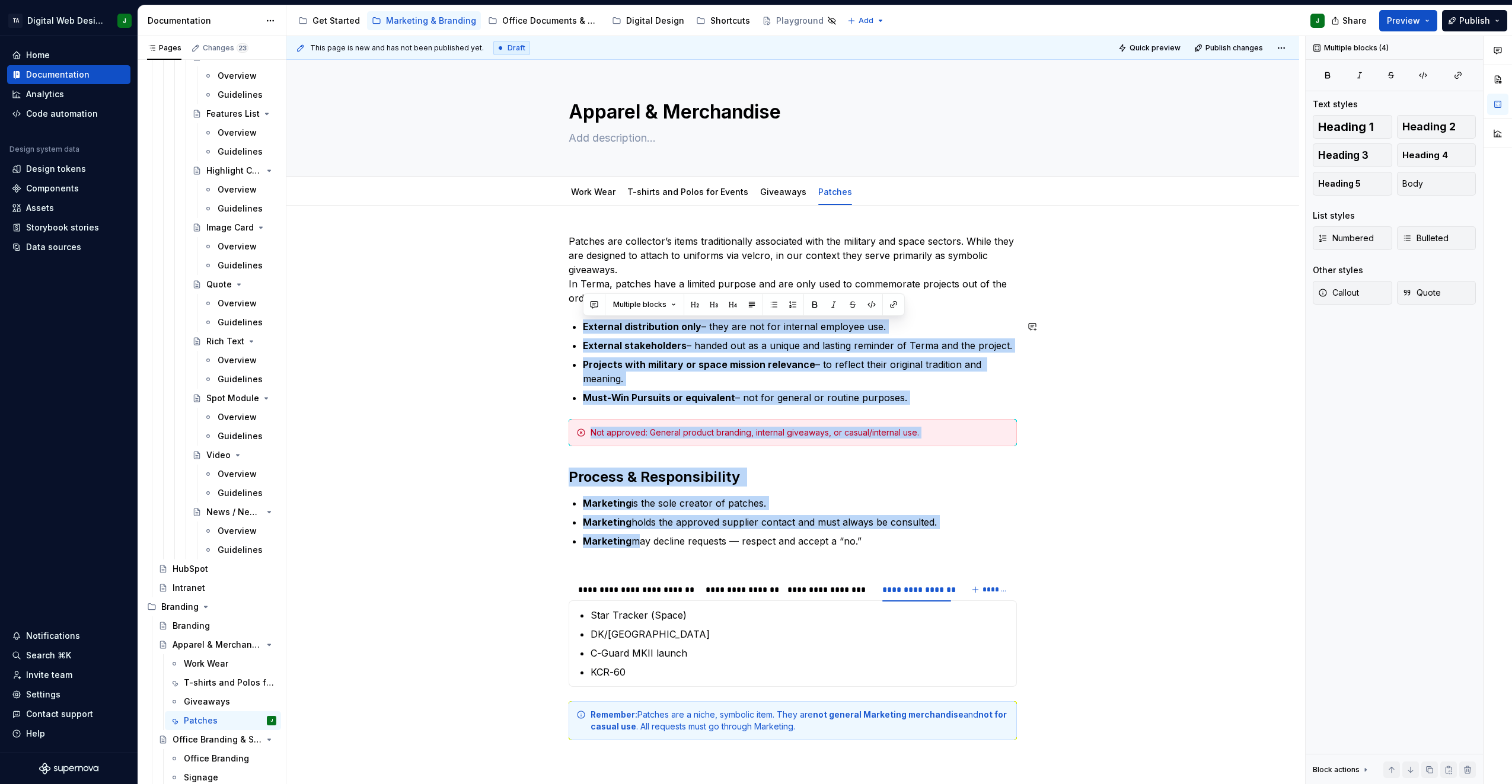
drag, startPoint x: 632, startPoint y: 546, endPoint x: 561, endPoint y: 317, distance: 239.8
click at [561, 317] on div "Patches are collector’s items traditionally associated with the military and sp…" at bounding box center [793, 598] width 1013 height 784
click at [819, 303] on button "button" at bounding box center [815, 305] width 16 height 16
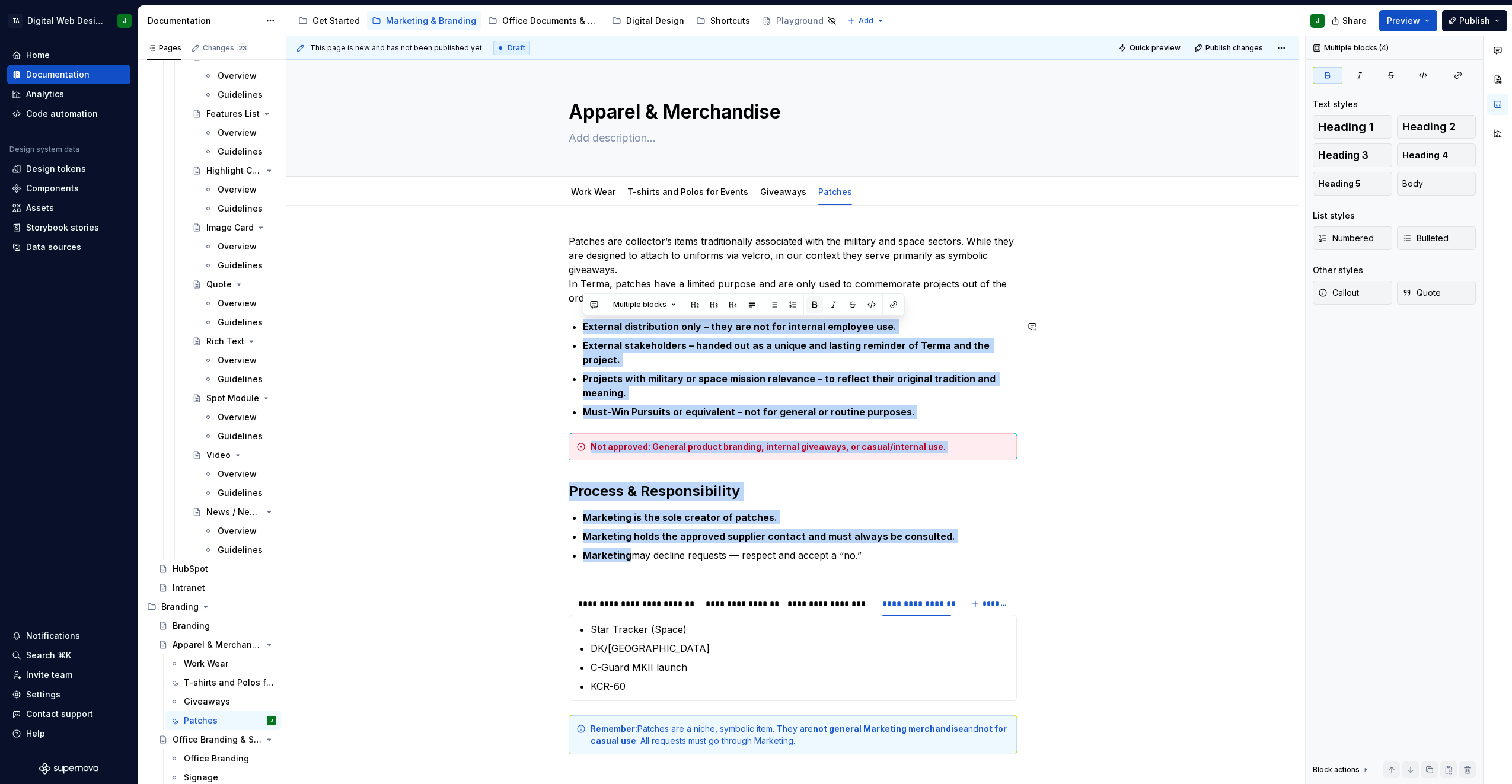
click at [819, 303] on button "button" at bounding box center [815, 305] width 16 height 16
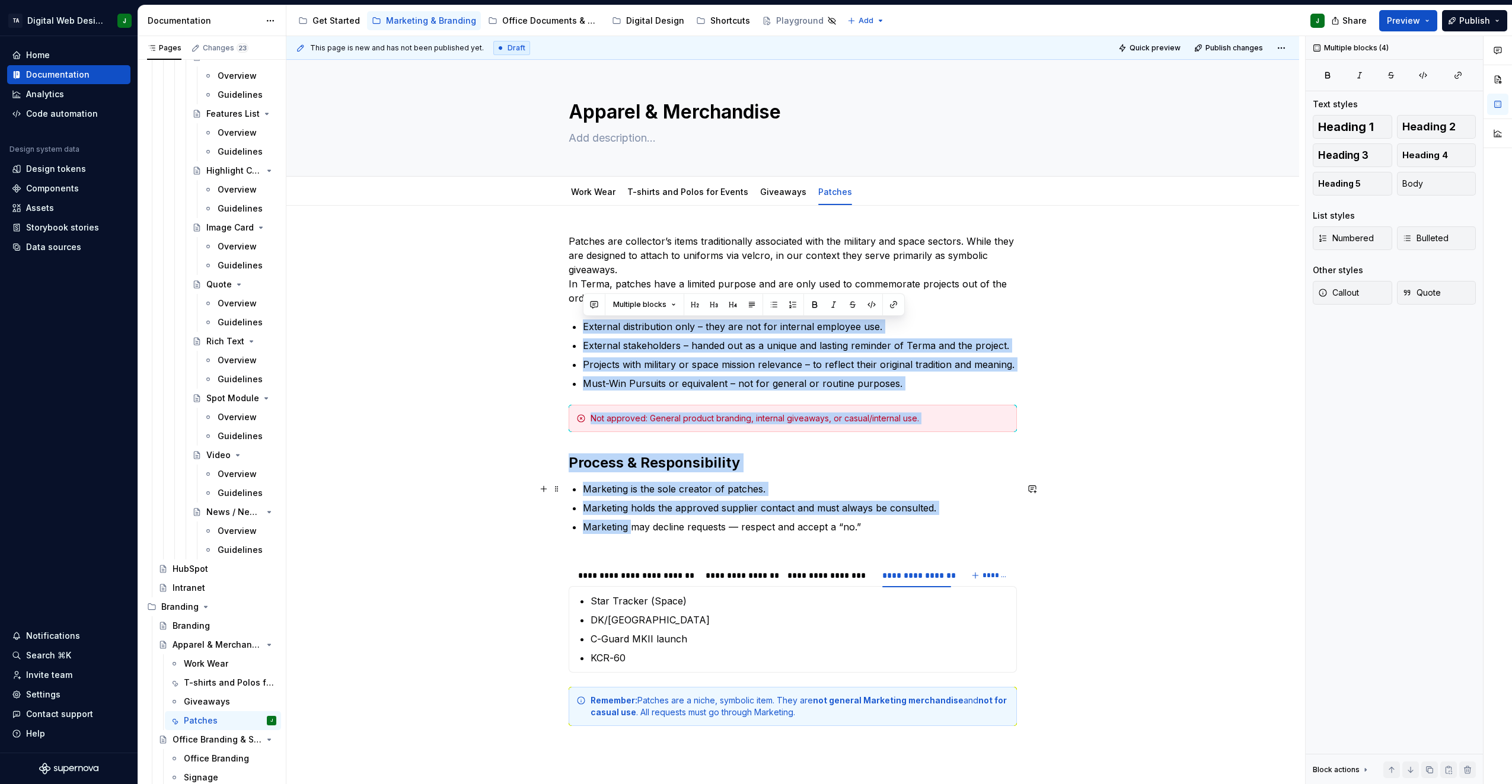
click at [935, 497] on ul "Marketing is the sole creator of patches. Marketing holds the approved supplier…" at bounding box center [800, 515] width 434 height 66
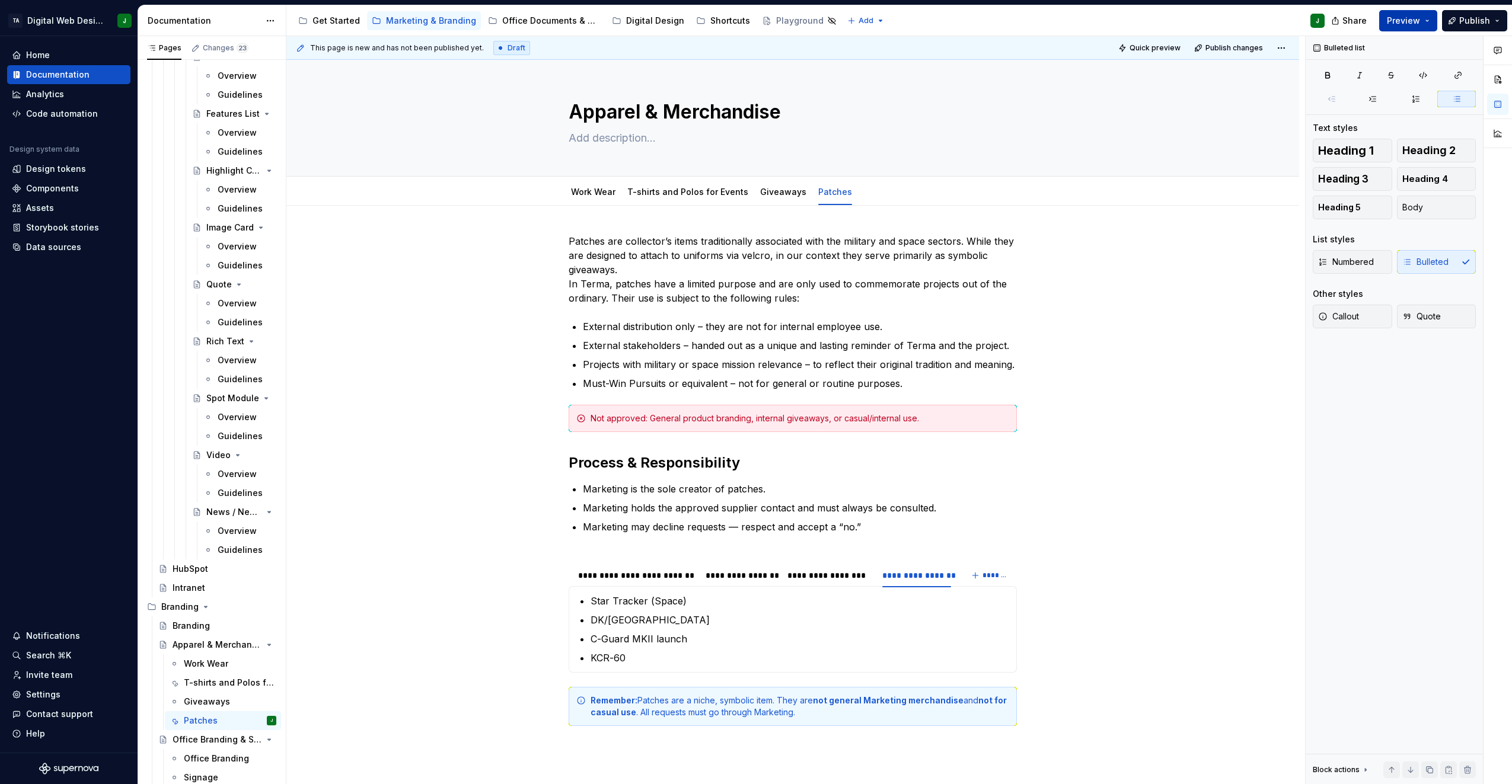
click at [1395, 17] on span "Preview" at bounding box center [1404, 21] width 34 height 12
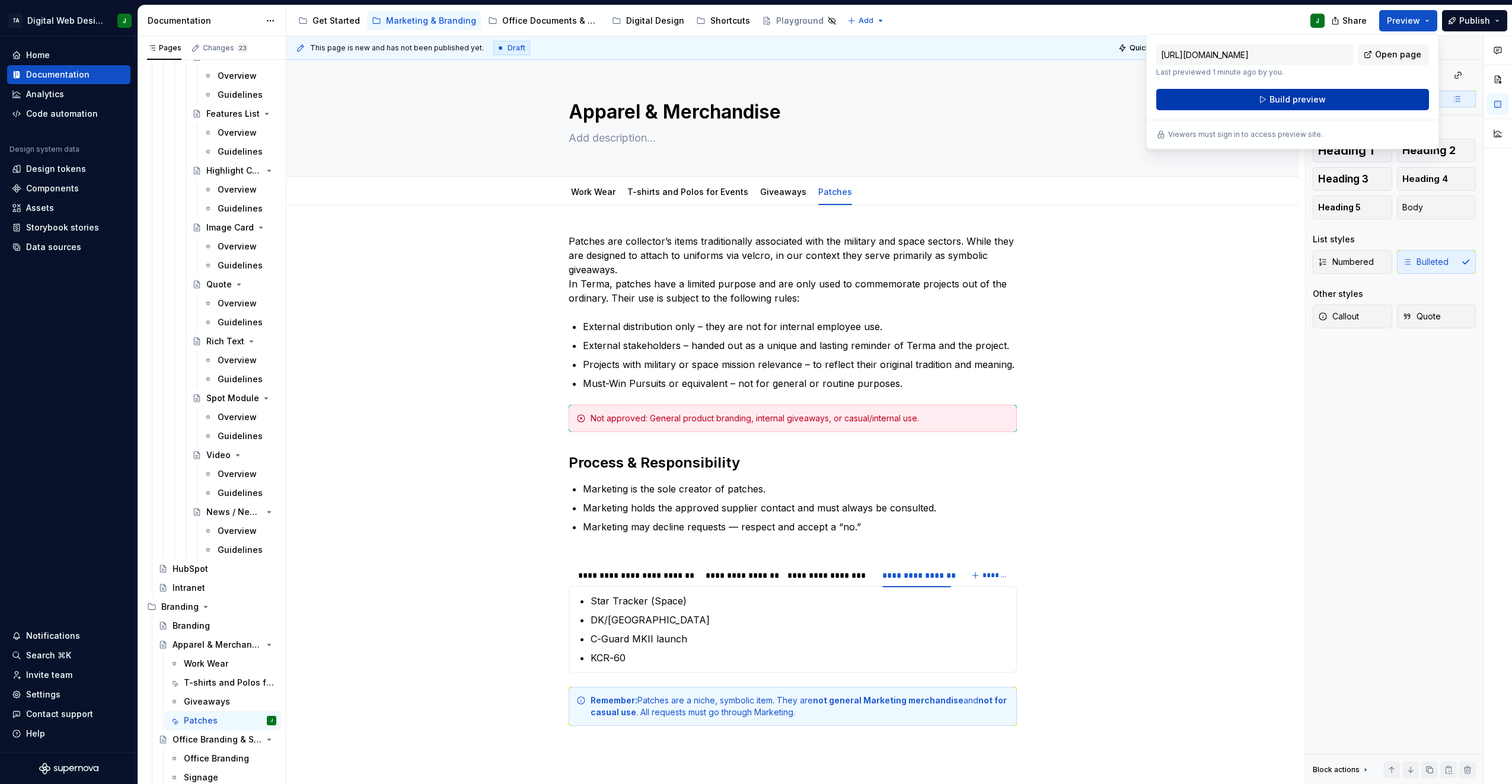
drag, startPoint x: 1395, startPoint y: 17, endPoint x: 1315, endPoint y: 98, distance: 113.8
click at [1315, 98] on span "Build preview" at bounding box center [1298, 100] width 57 height 12
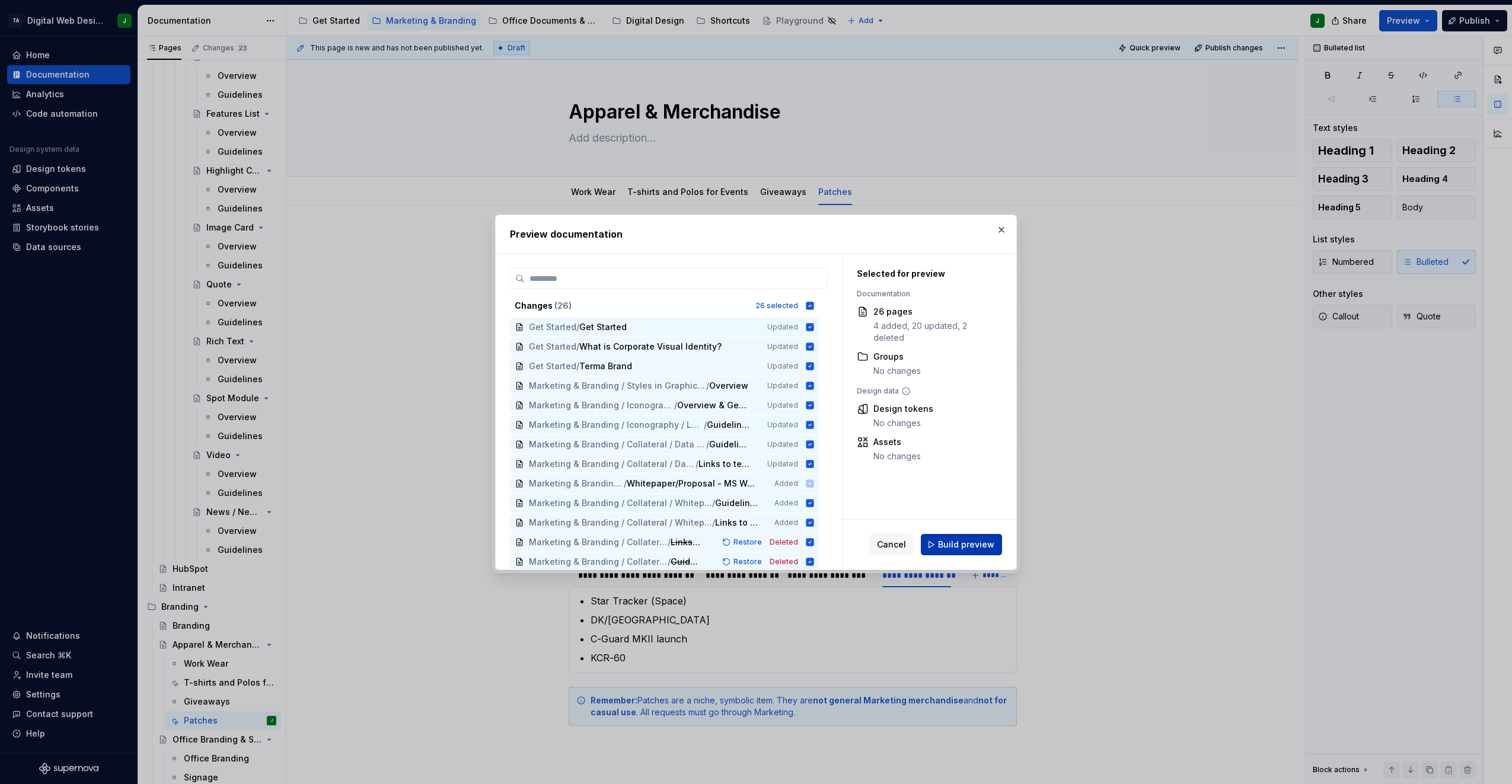
click at [954, 537] on button "Build preview" at bounding box center [961, 545] width 81 height 22
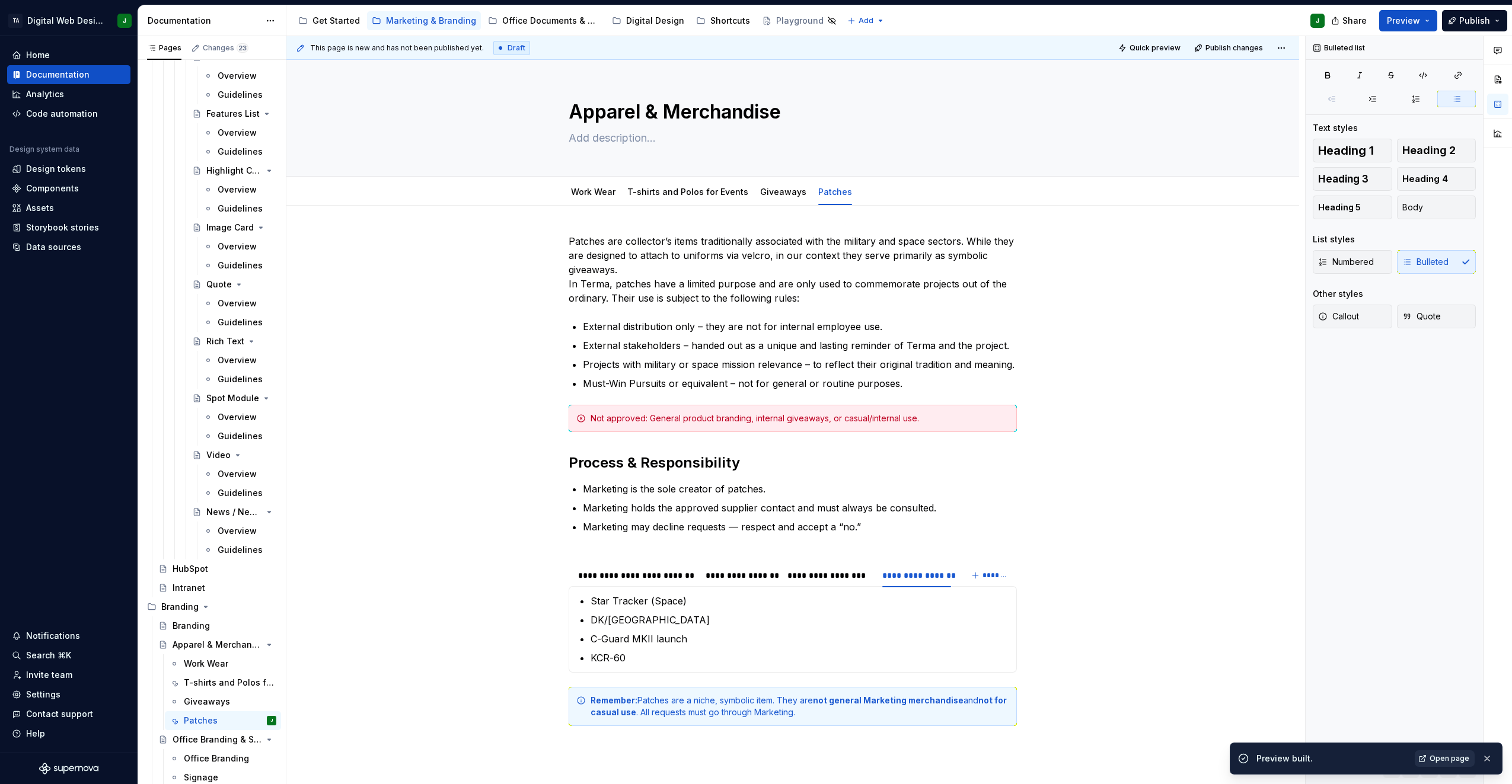
click at [1467, 758] on span "Open page" at bounding box center [1449, 759] width 40 height 10
click at [771, 256] on p "Patches are collector’s items traditionally associated with the military and sp…" at bounding box center [793, 269] width 448 height 71
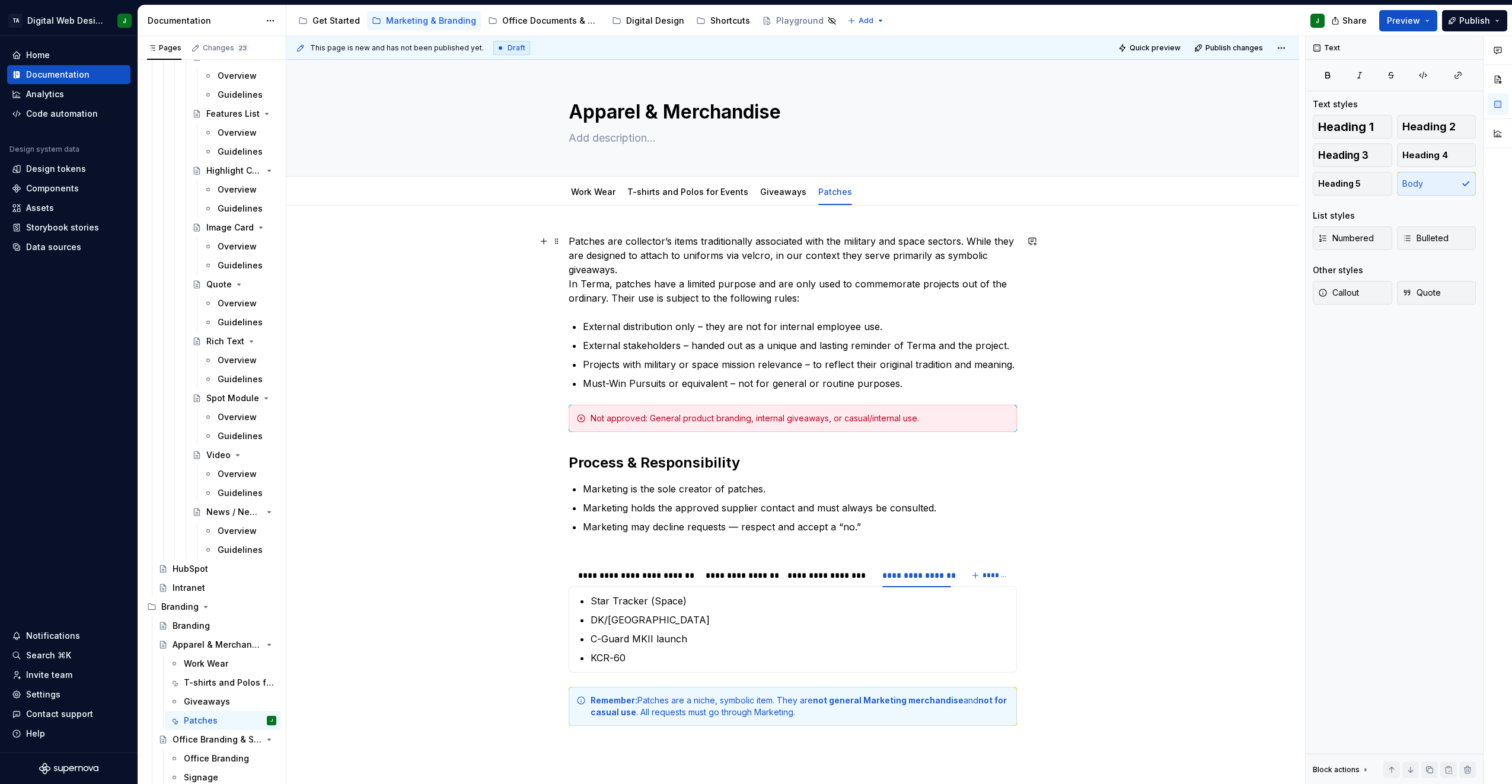
click at [766, 268] on p "Patches are collector’s items traditionally associated with the military and sp…" at bounding box center [793, 269] width 448 height 71
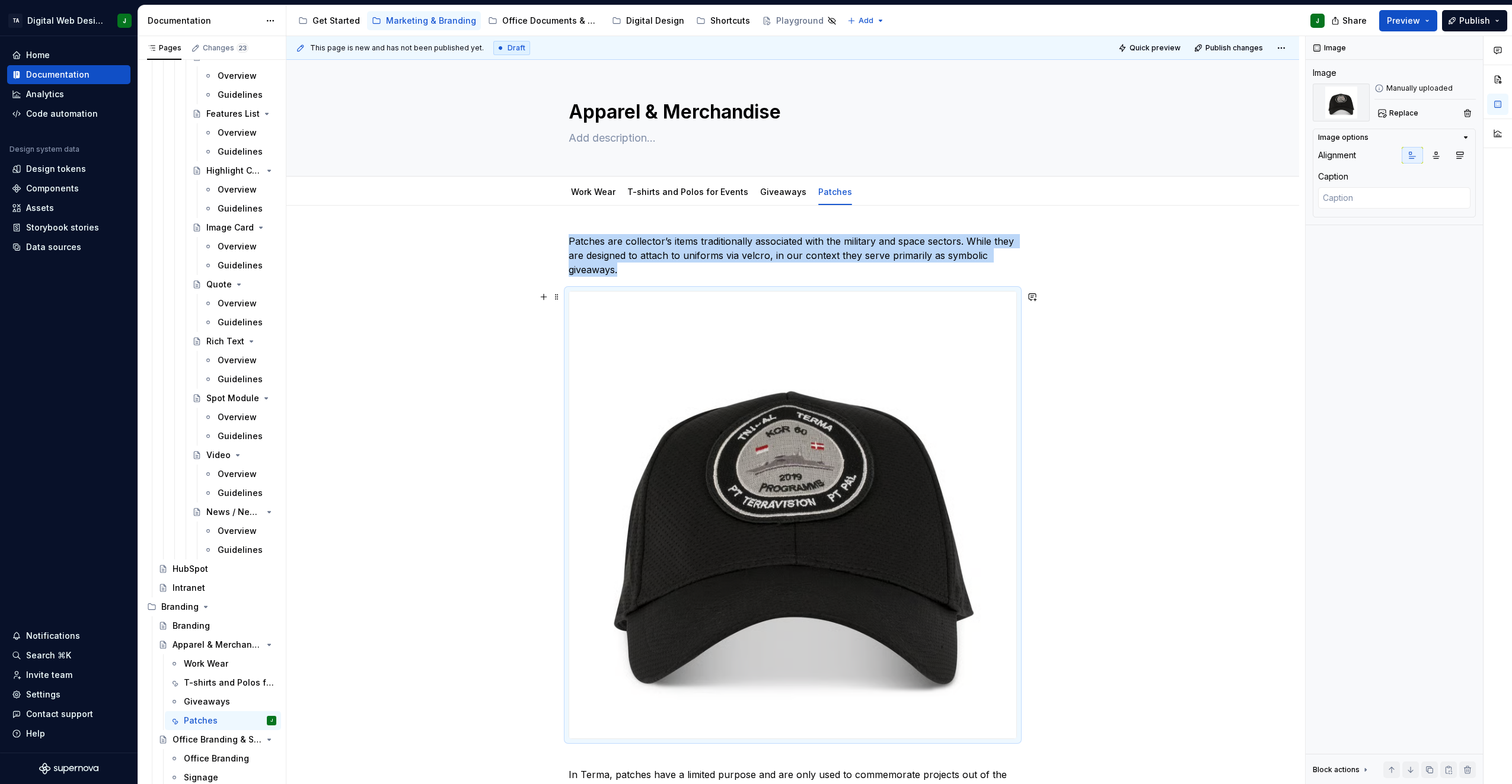
click at [926, 518] on img at bounding box center [793, 515] width 447 height 447
click at [1015, 718] on img at bounding box center [793, 515] width 447 height 447
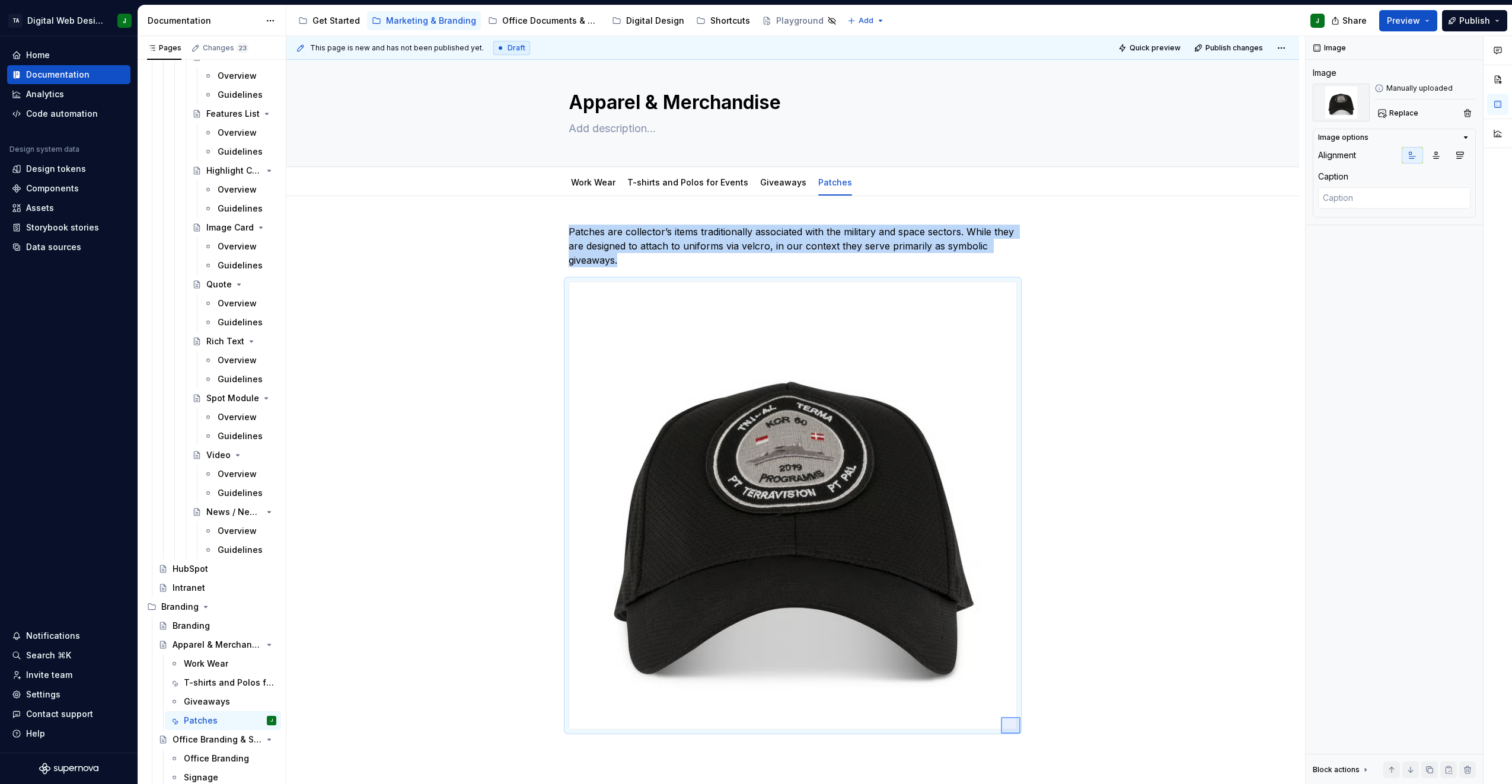
scroll to position [10, 0]
drag, startPoint x: 1021, startPoint y: 744, endPoint x: 996, endPoint y: 711, distance: 41.4
click at [996, 711] on div "**********" at bounding box center [796, 411] width 1019 height 749
click at [935, 626] on img at bounding box center [793, 506] width 447 height 447
click at [556, 288] on span at bounding box center [557, 288] width 10 height 16
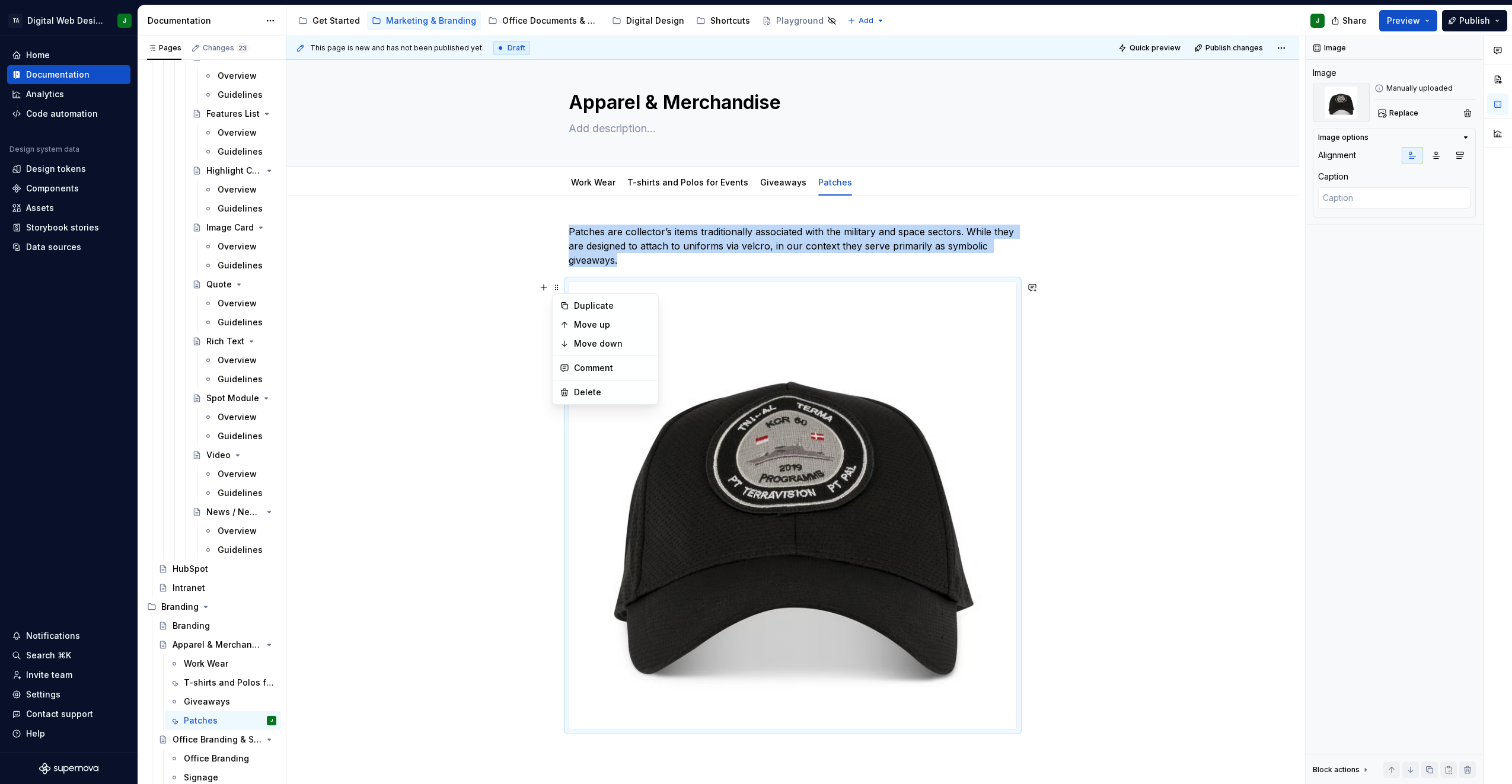
click at [753, 540] on img at bounding box center [793, 506] width 447 height 447
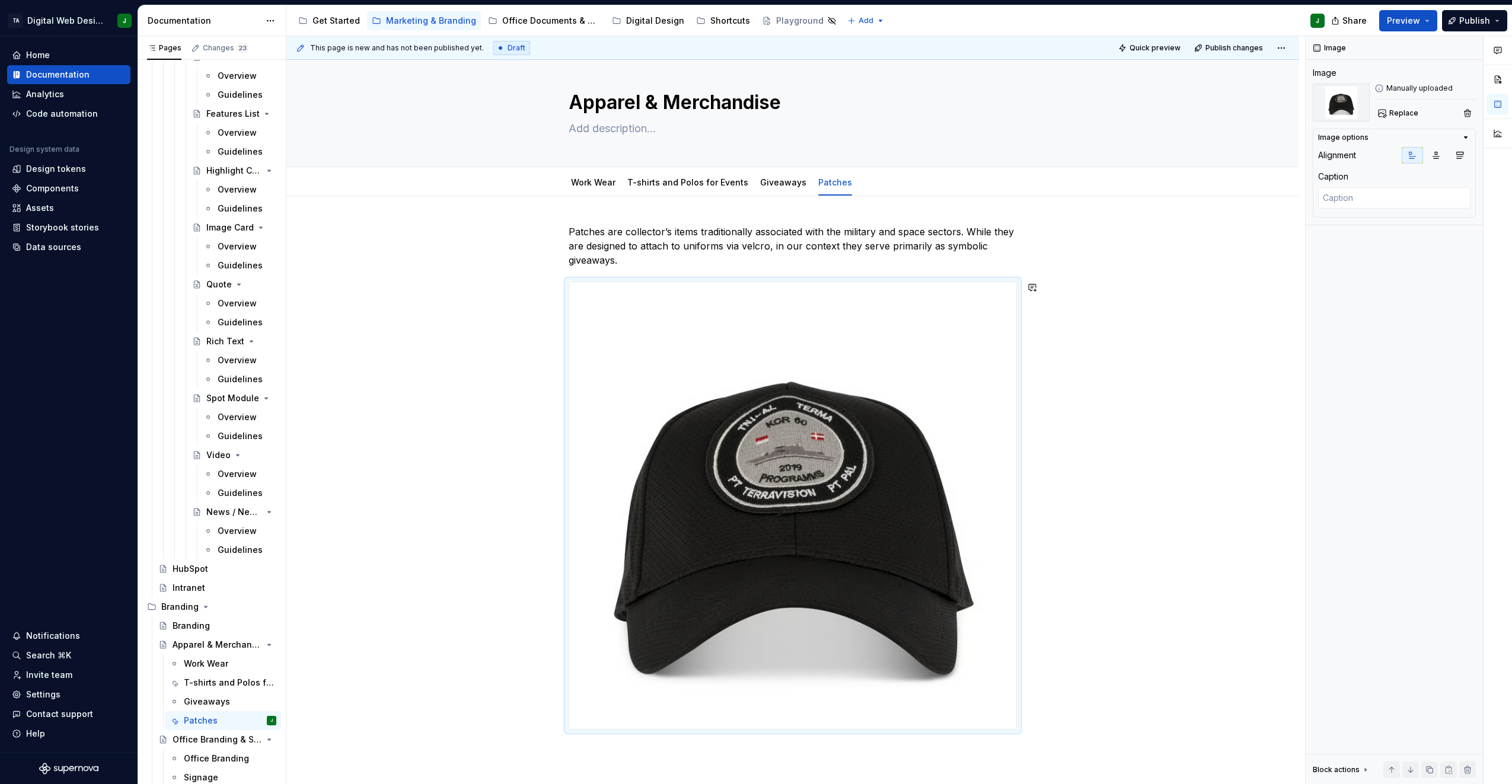
click at [753, 540] on img at bounding box center [793, 506] width 447 height 447
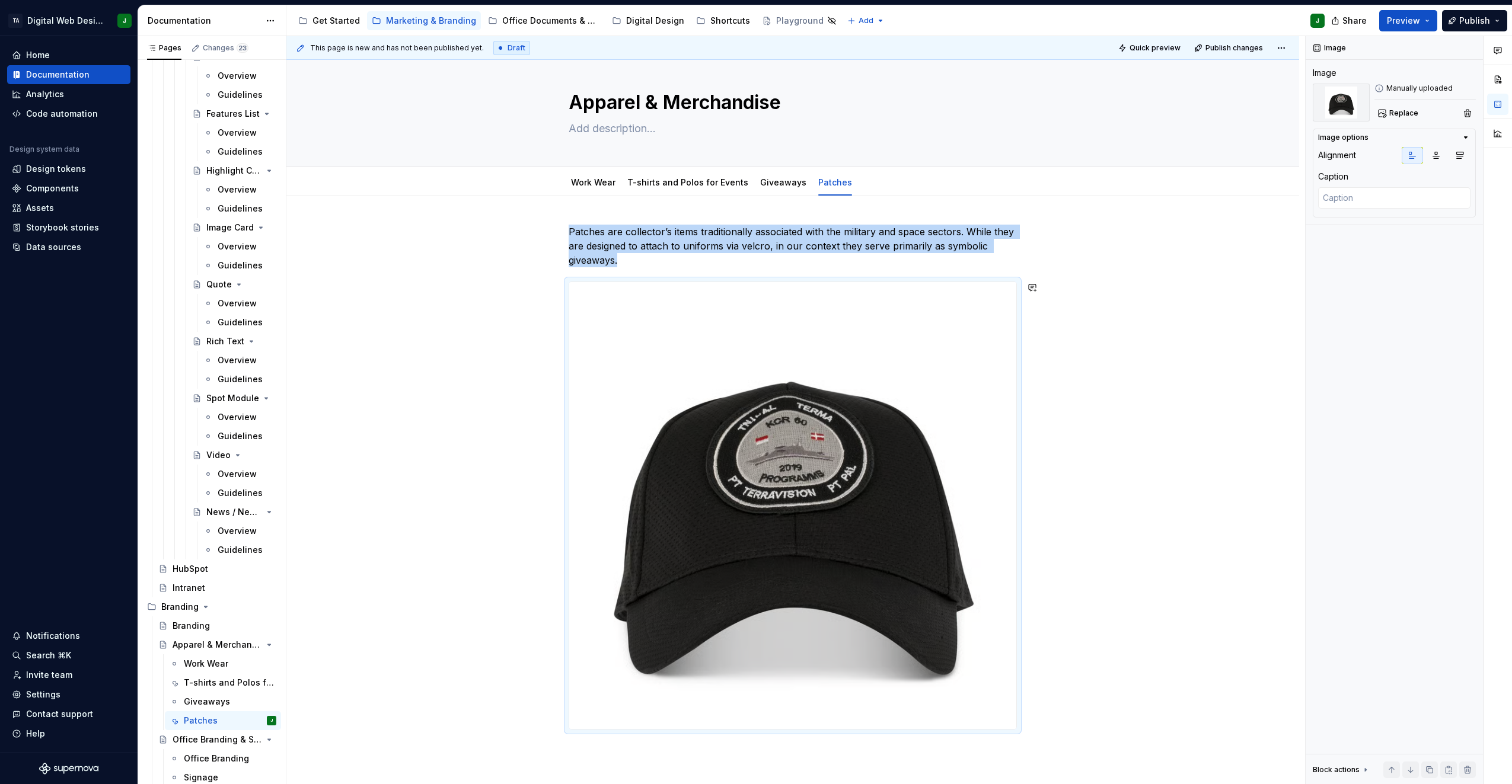
click at [753, 540] on img at bounding box center [793, 506] width 447 height 447
click at [675, 342] on img at bounding box center [793, 506] width 447 height 447
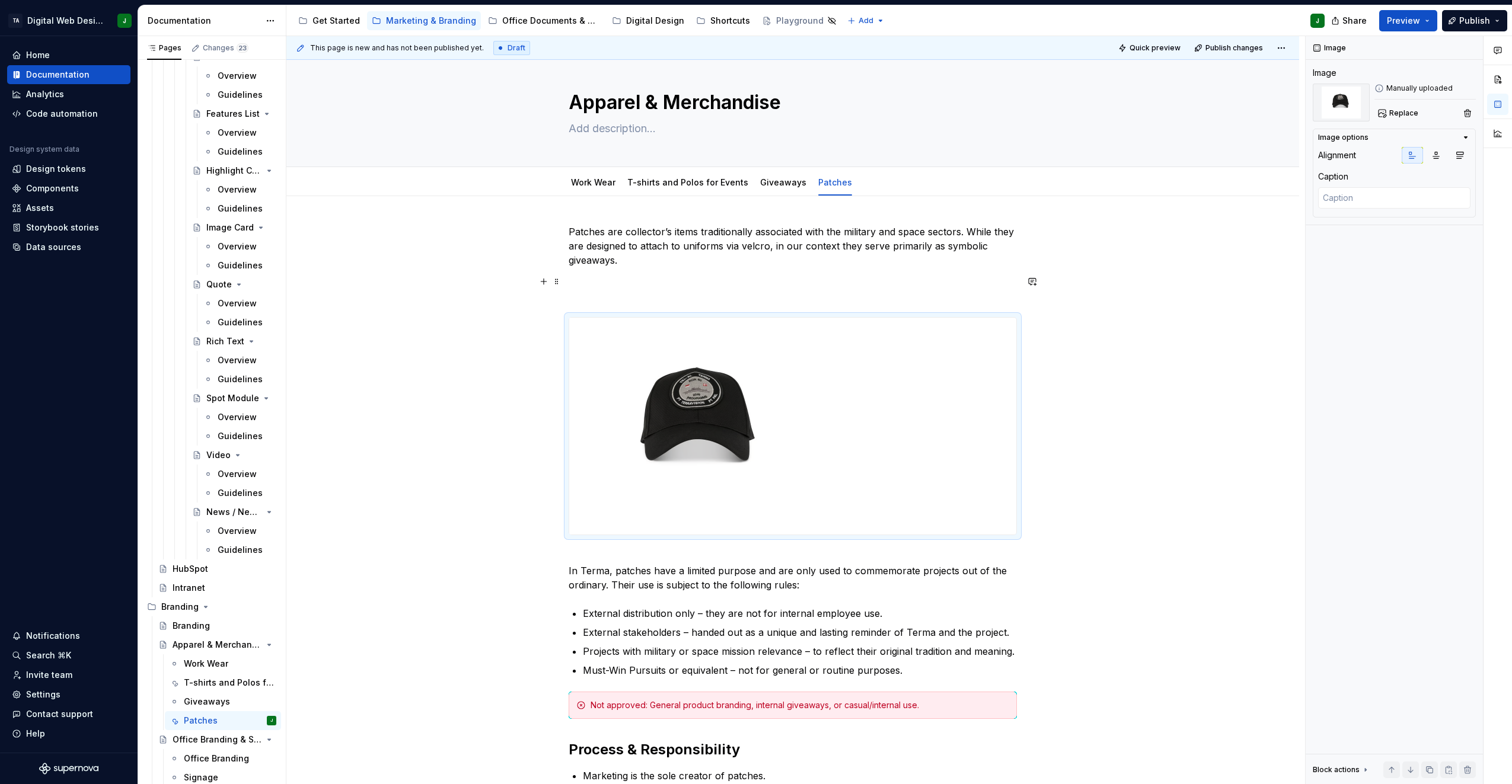
click at [806, 281] on p at bounding box center [793, 288] width 448 height 28
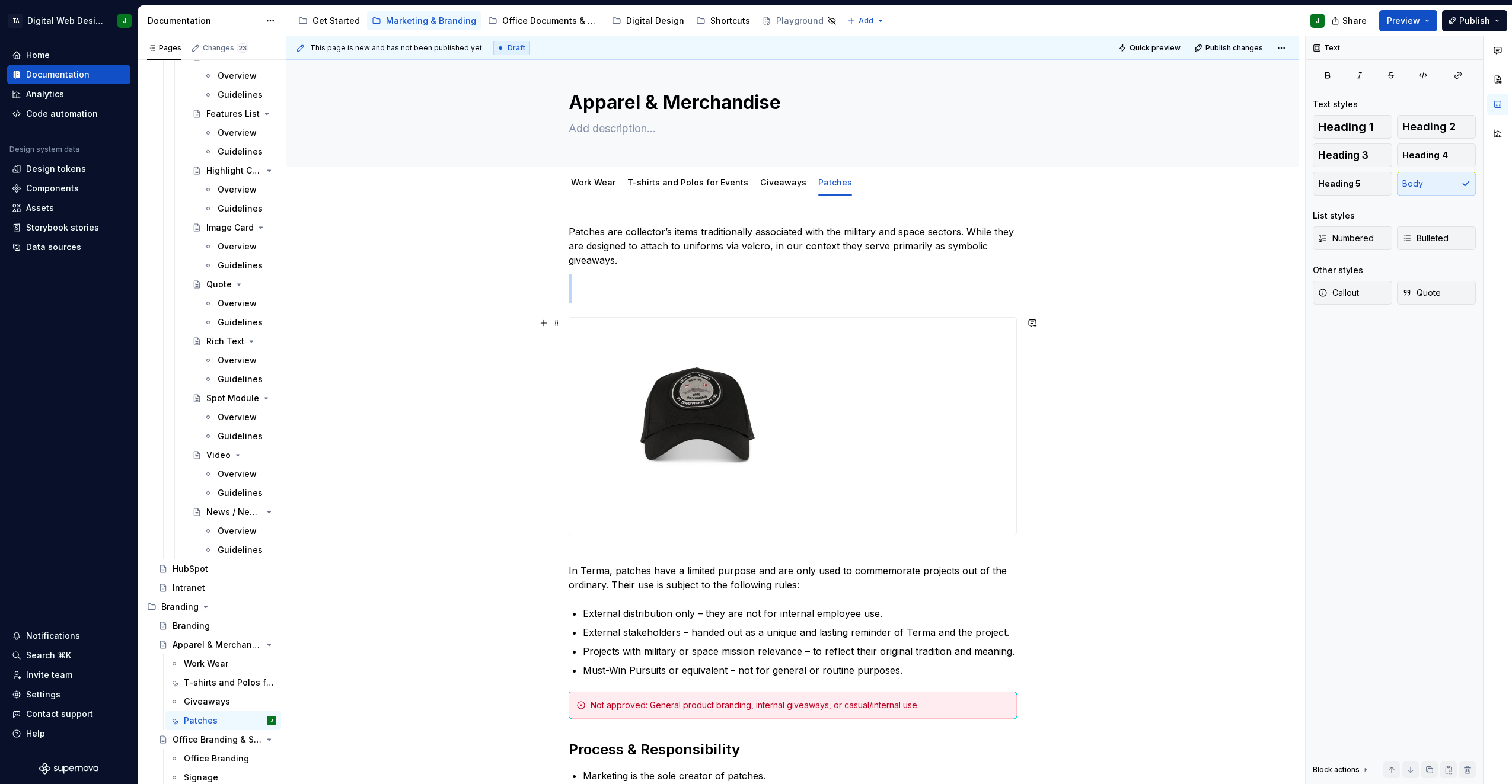
click at [766, 379] on img at bounding box center [703, 426] width 267 height 217
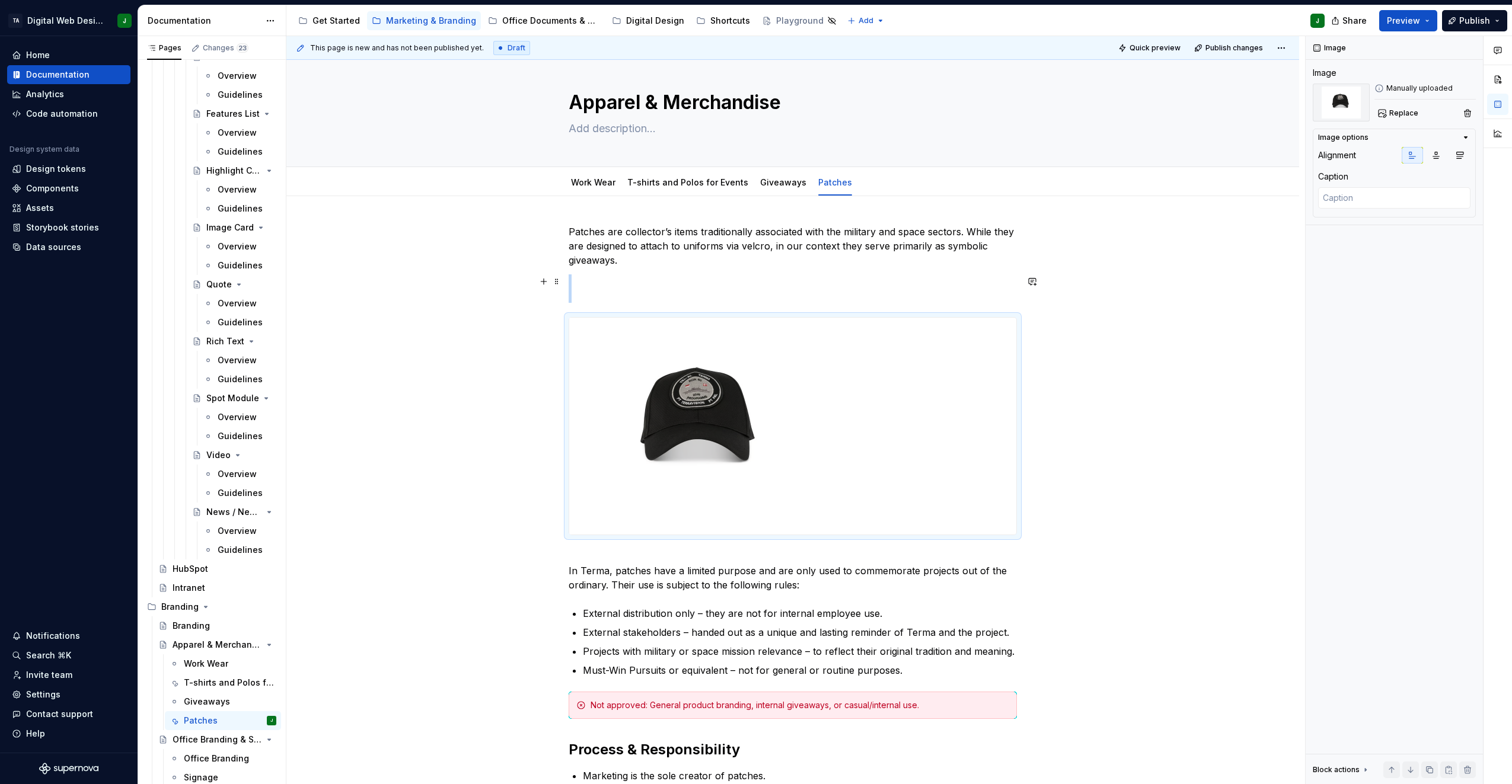
click at [762, 292] on p at bounding box center [793, 288] width 448 height 28
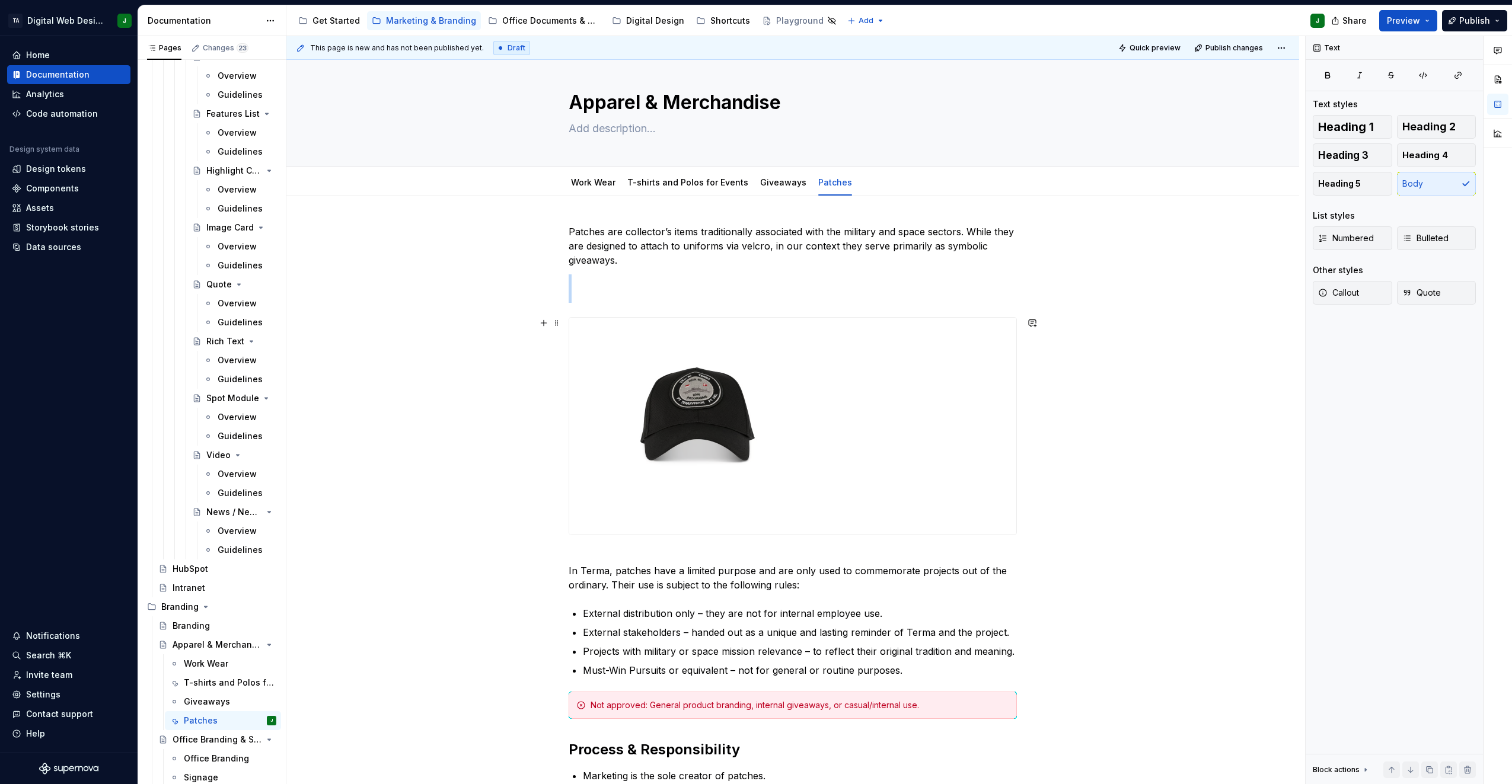
click at [762, 380] on img at bounding box center [703, 426] width 267 height 217
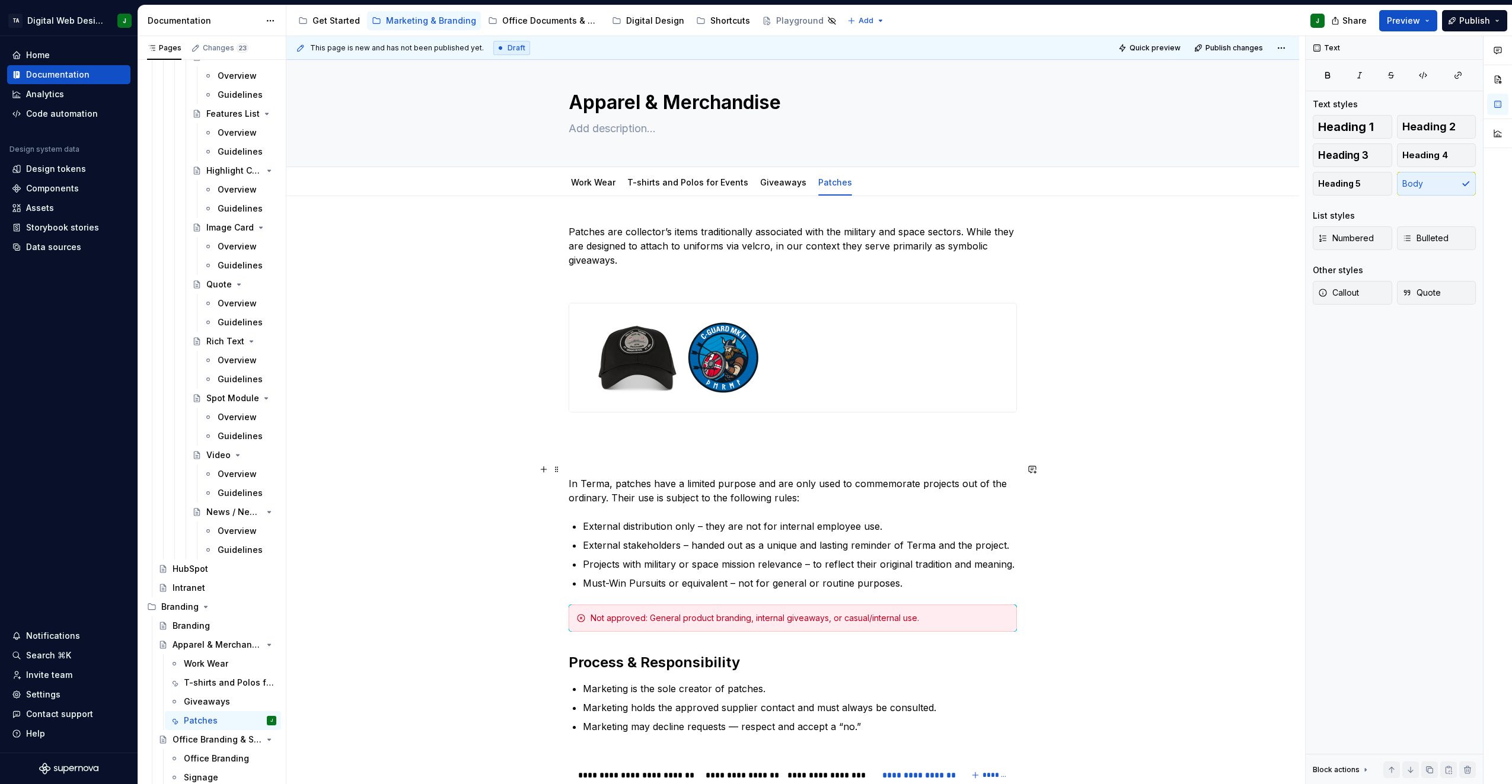
click at [652, 466] on p "In Terma, patches have a limited purpose and are only used to commemorate proje…" at bounding box center [793, 483] width 448 height 42
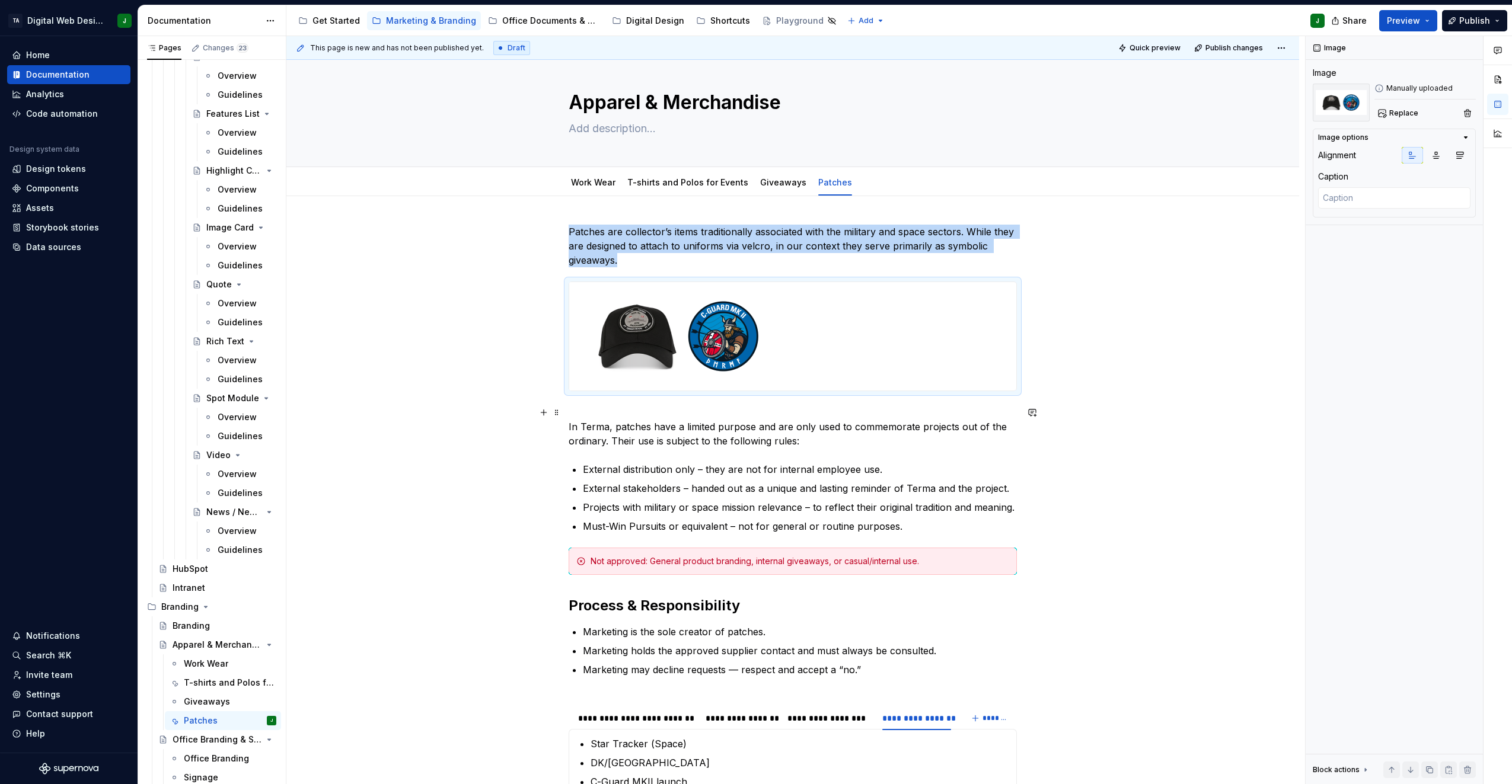
click at [628, 410] on p "In Terma, patches have a limited purpose and are only used to commemorate proje…" at bounding box center [793, 426] width 448 height 42
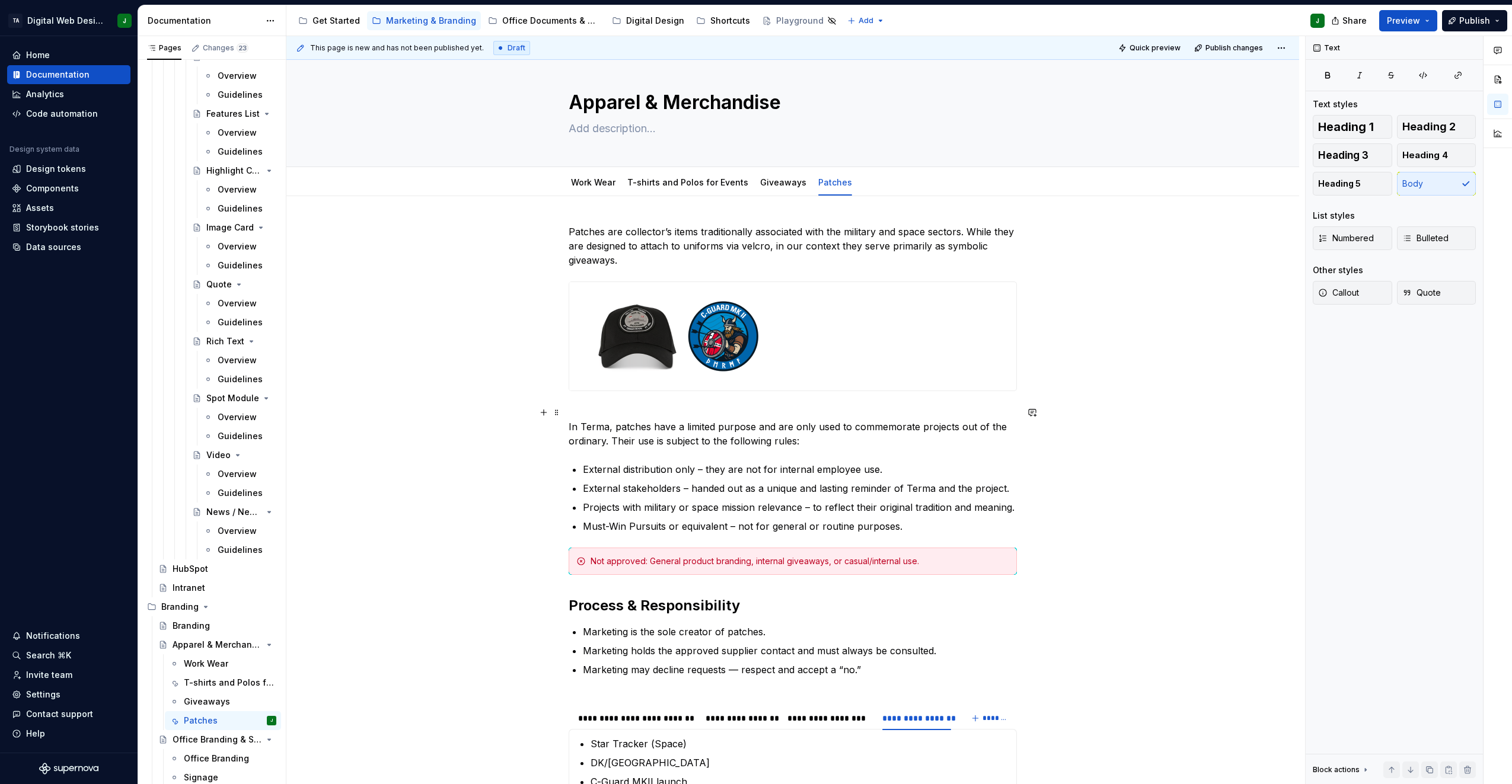
click at [567, 426] on div "**********" at bounding box center [793, 657] width 1013 height 923
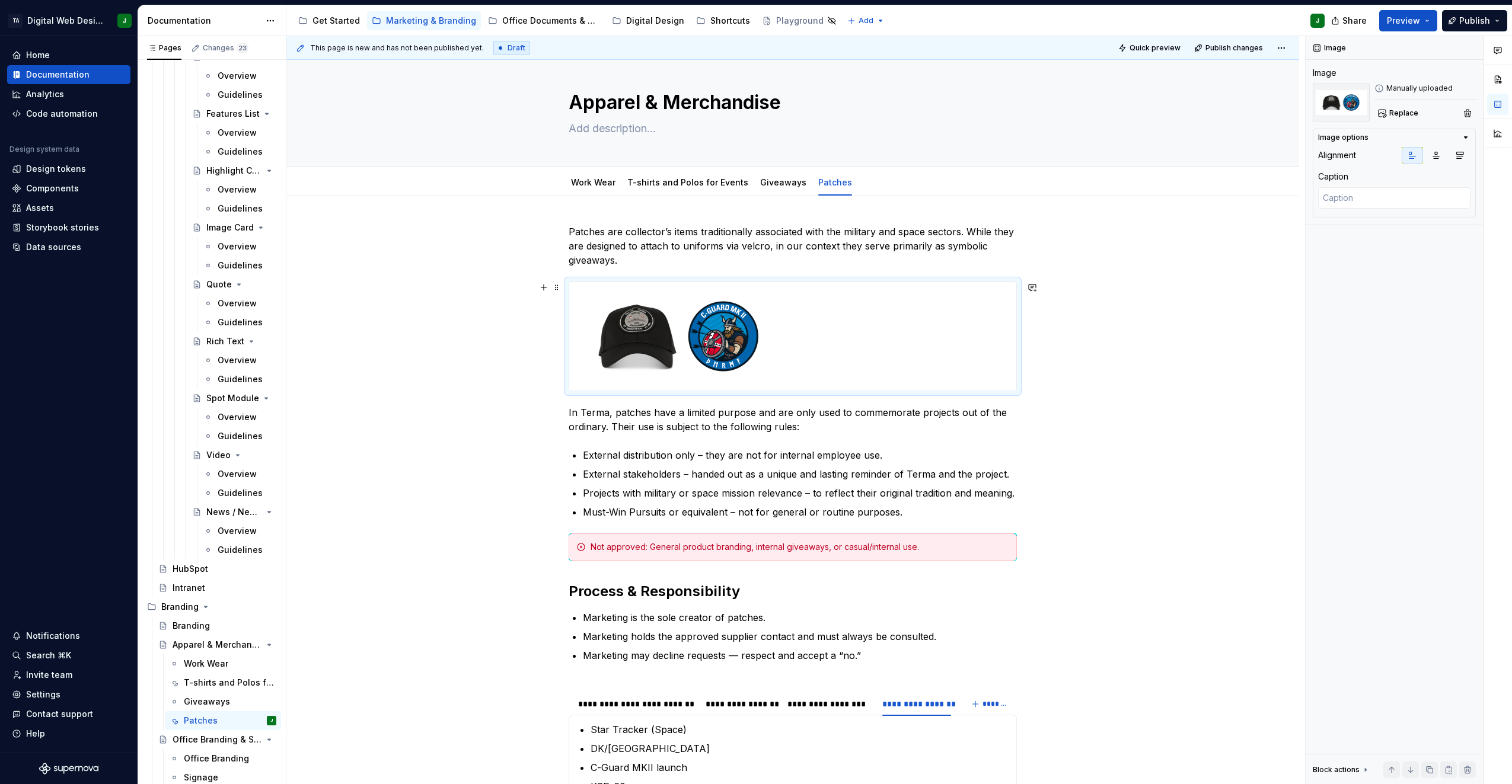
click at [859, 320] on div at bounding box center [793, 337] width 447 height 109
click at [1434, 151] on icon "button" at bounding box center [1436, 155] width 10 height 10
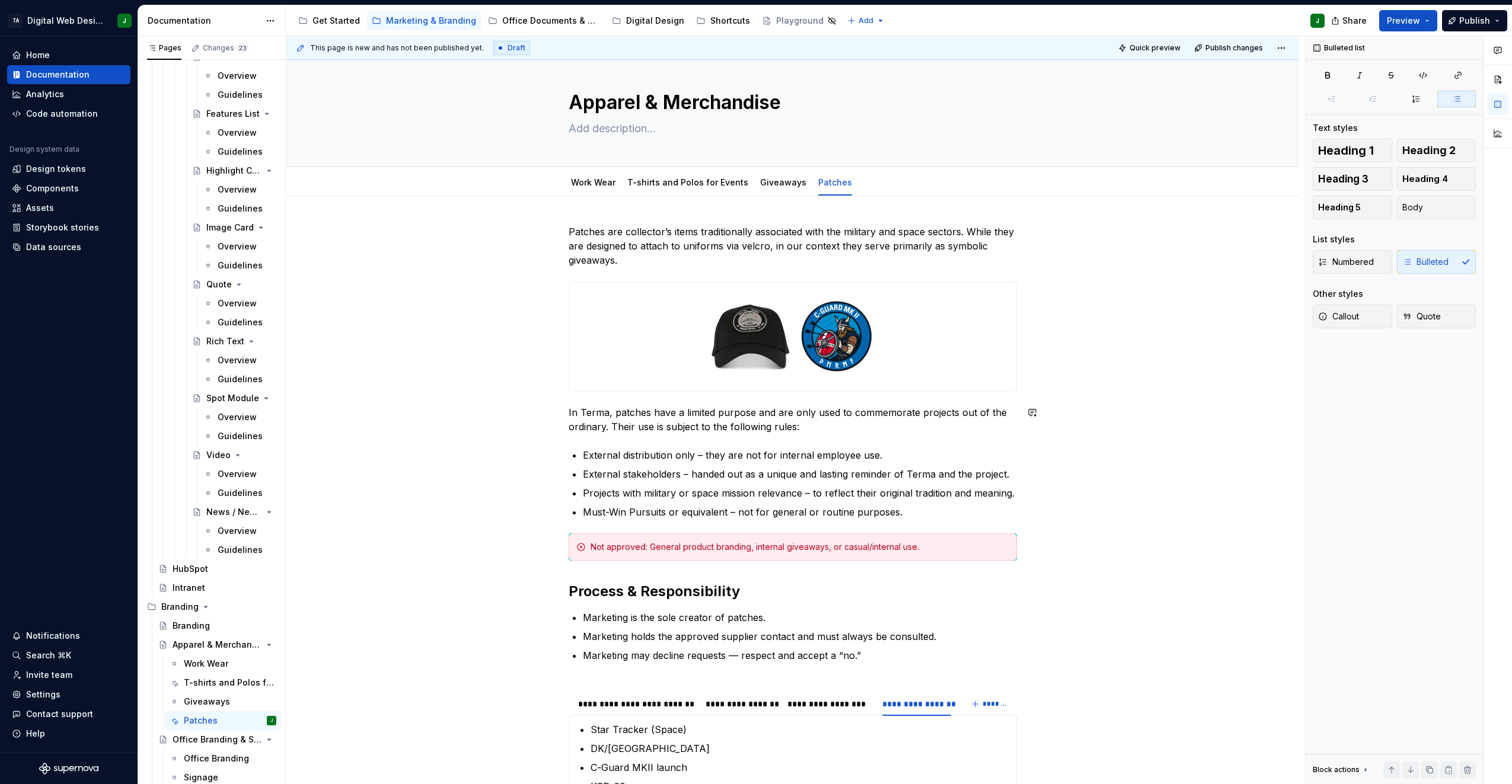
click at [819, 438] on div "**********" at bounding box center [793, 540] width 448 height 630
click at [1408, 23] on span "Preview" at bounding box center [1404, 21] width 34 height 12
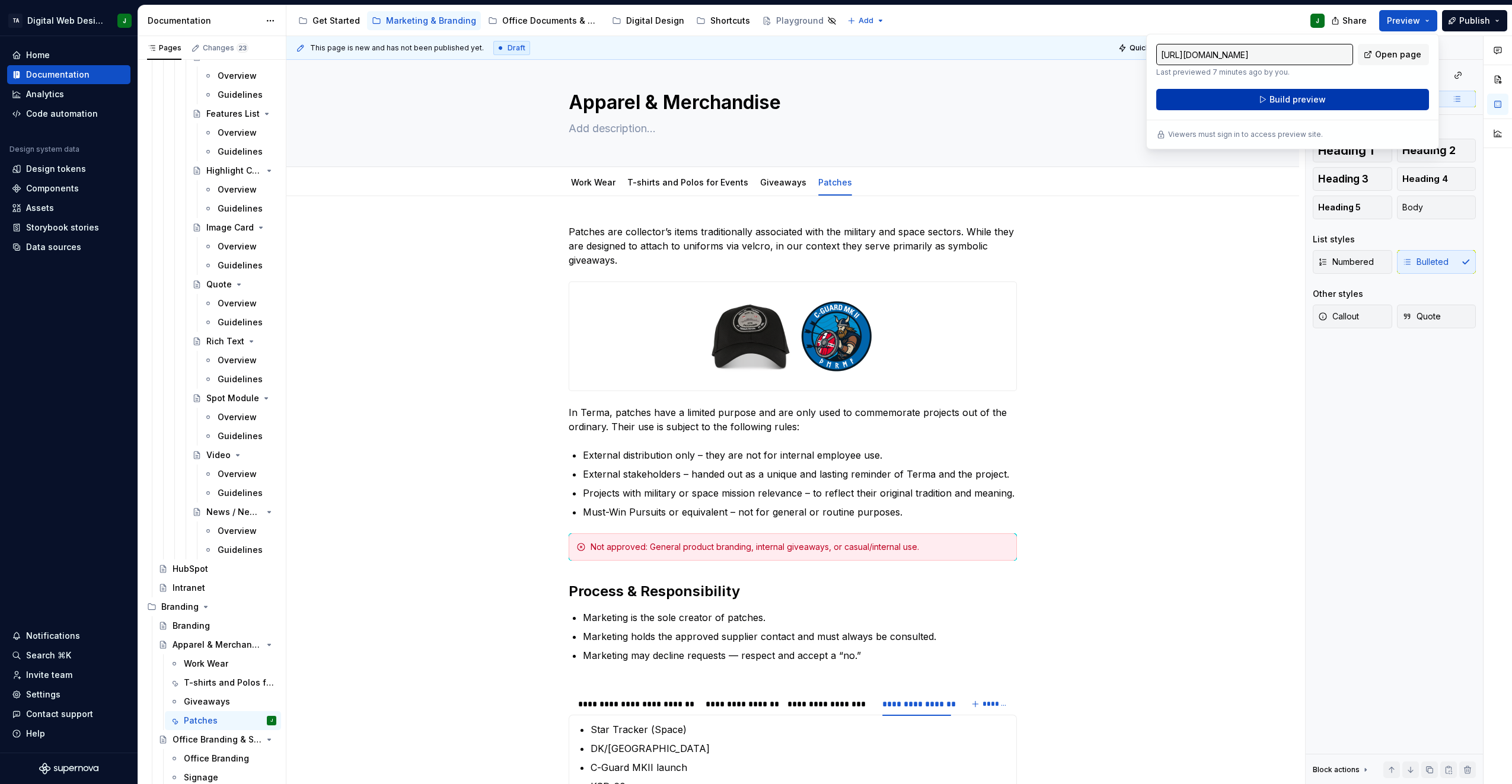
drag, startPoint x: 1408, startPoint y: 23, endPoint x: 1379, endPoint y: 92, distance: 74.8
click at [1379, 92] on button "Build preview" at bounding box center [1293, 99] width 273 height 22
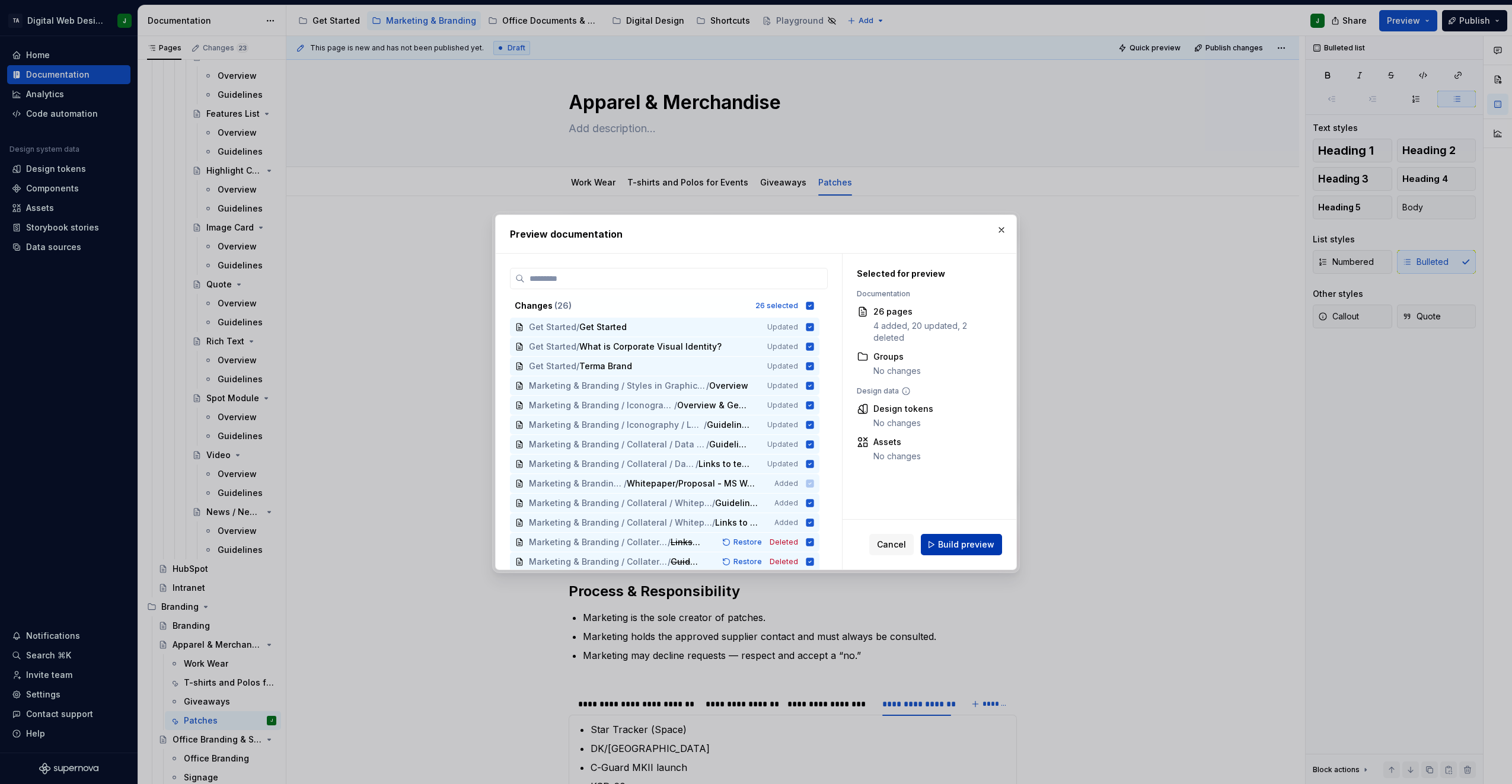
click at [979, 549] on span "Build preview" at bounding box center [966, 545] width 57 height 12
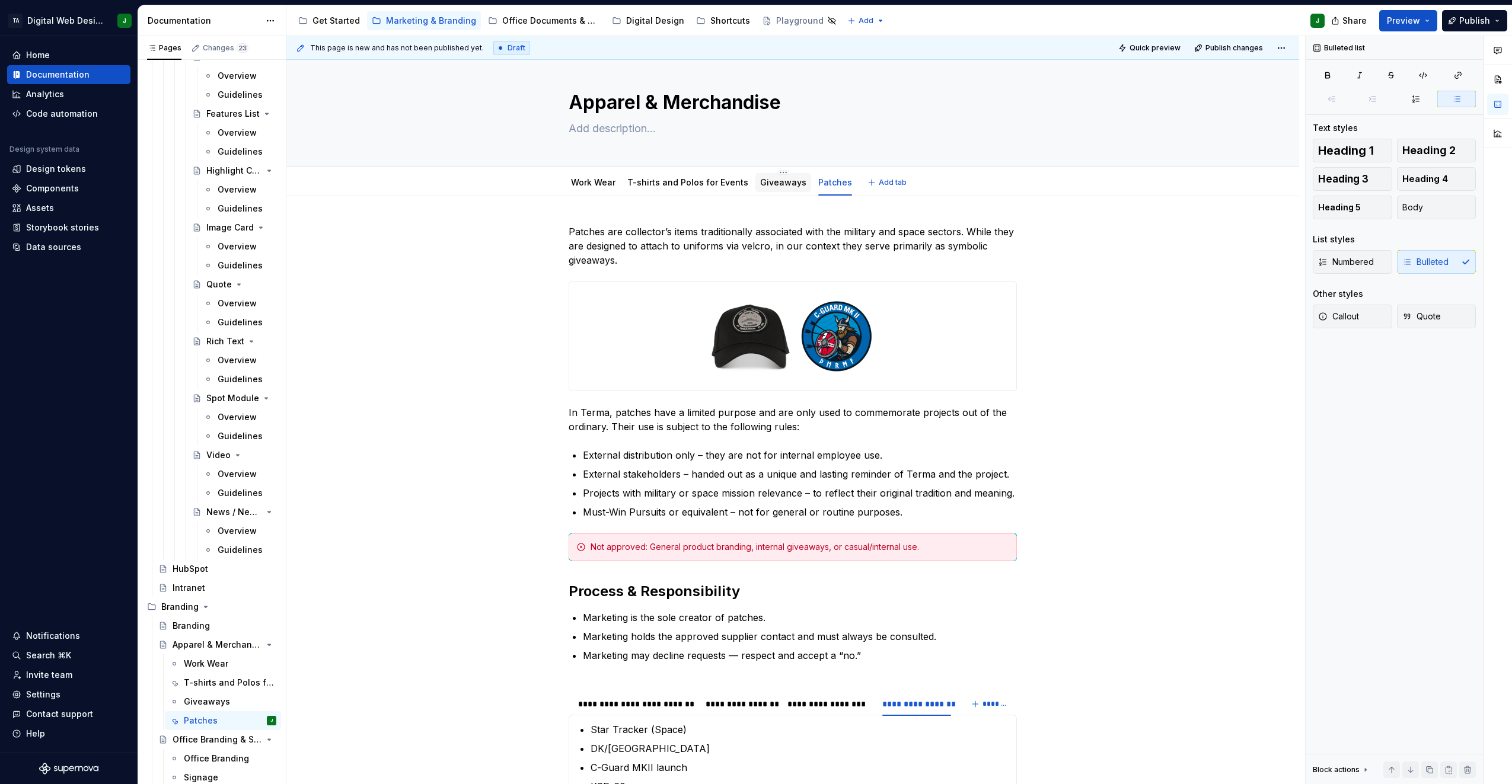
click at [772, 180] on link "Giveaways" at bounding box center [784, 183] width 46 height 10
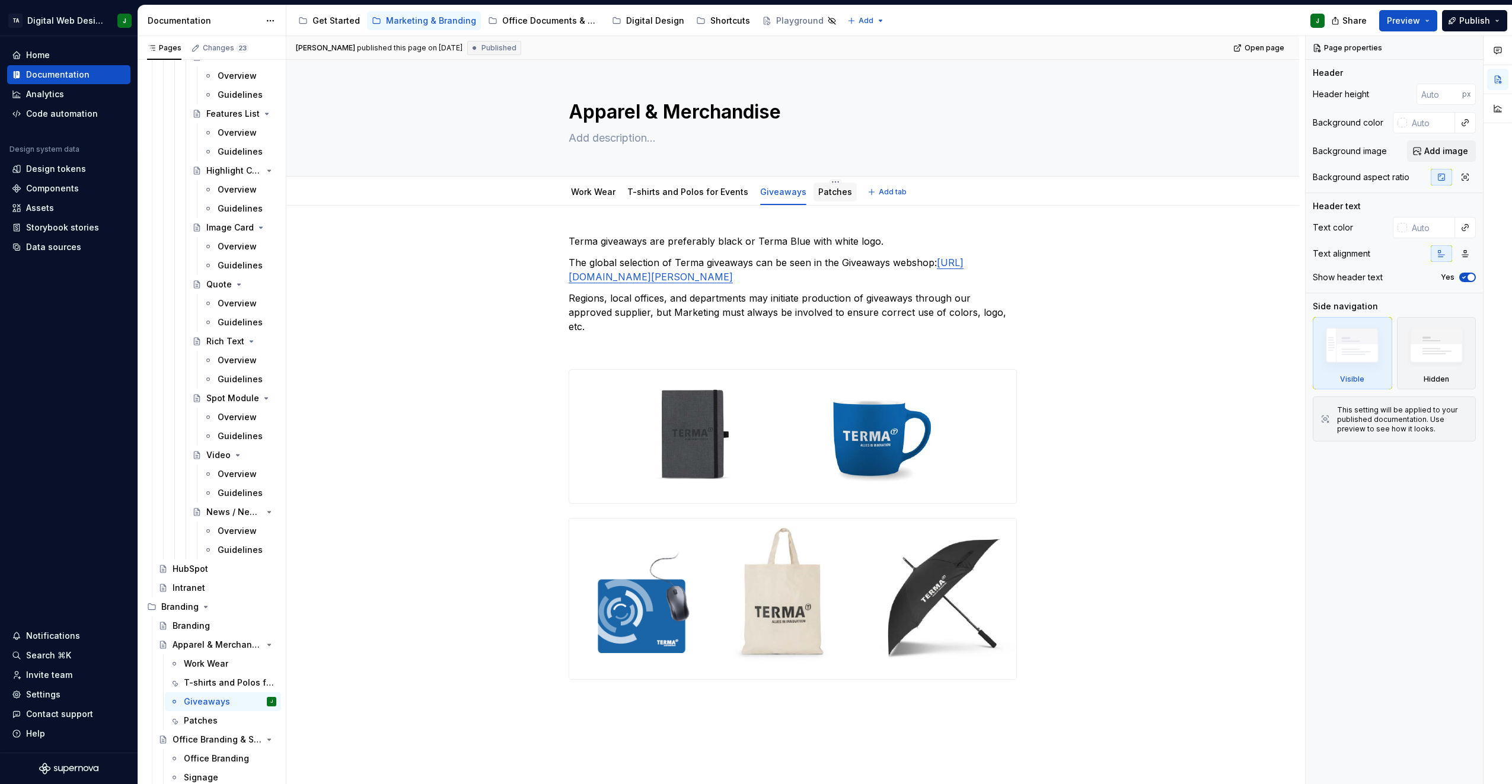
click at [828, 189] on link "Patches" at bounding box center [835, 192] width 34 height 10
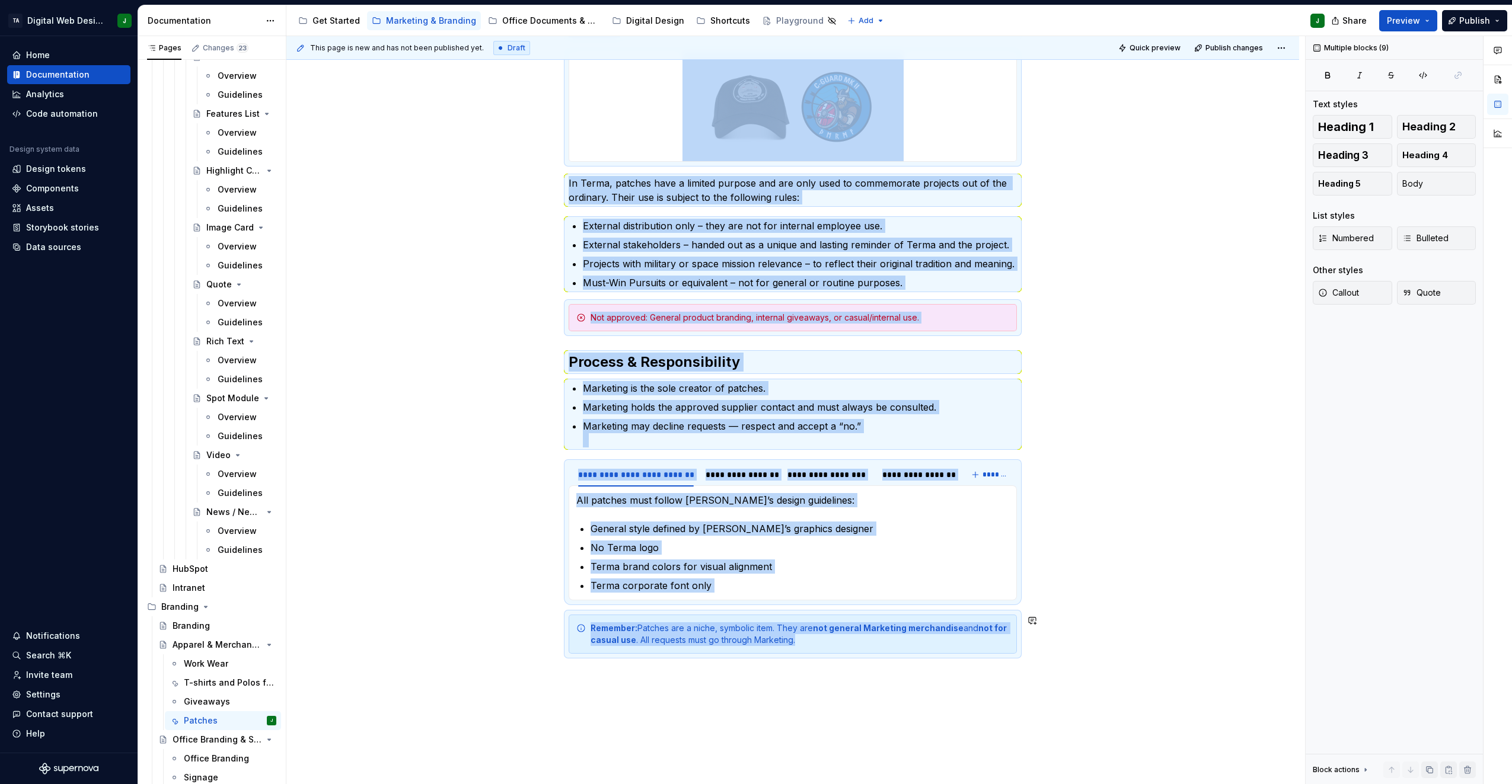
scroll to position [358, 0]
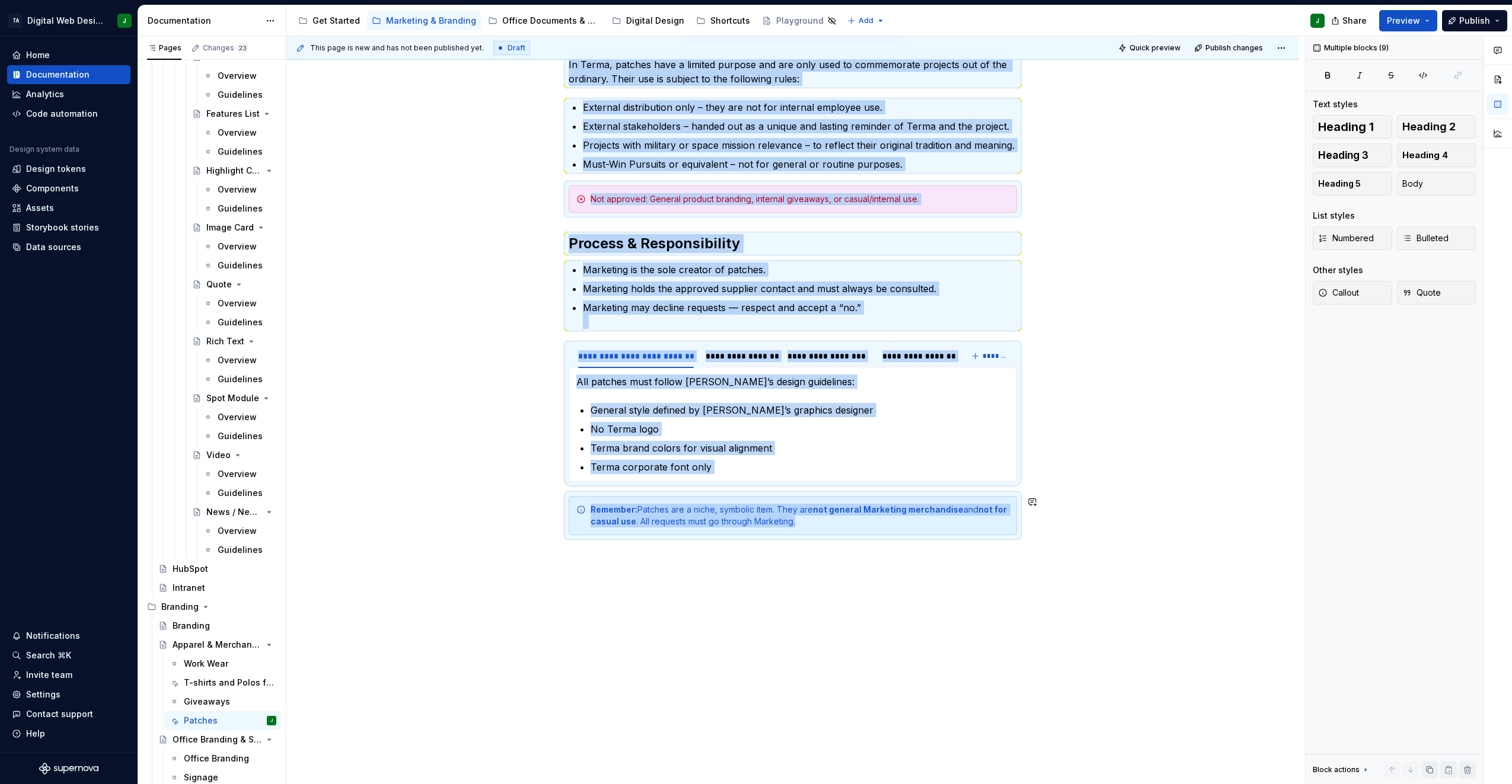
drag, startPoint x: 569, startPoint y: 240, endPoint x: 1033, endPoint y: 562, distance: 564.8
click at [1033, 562] on div "**********" at bounding box center [793, 316] width 1013 height 937
copy div "**********"
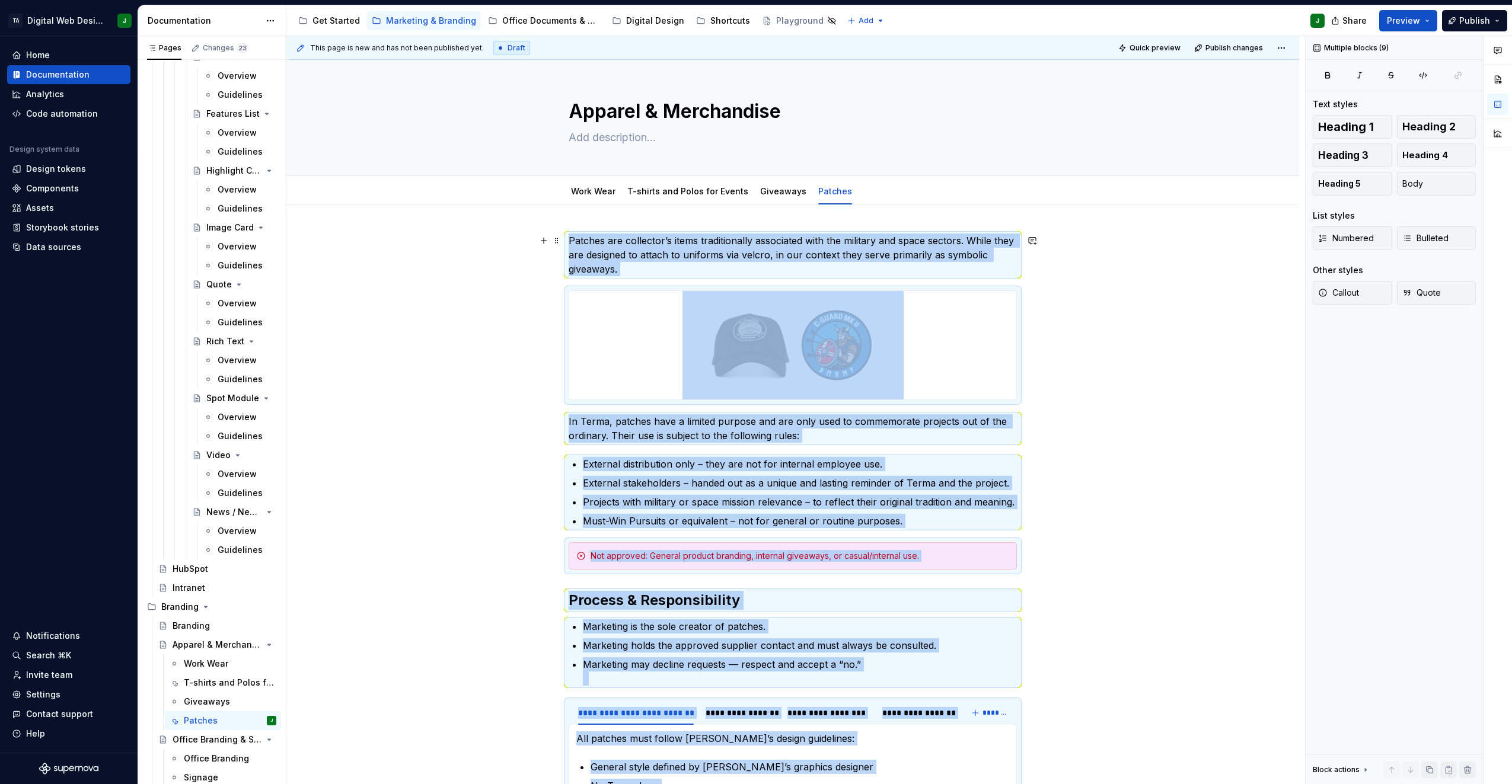
scroll to position [0, 0]
click at [783, 196] on link "Giveaways" at bounding box center [784, 192] width 46 height 10
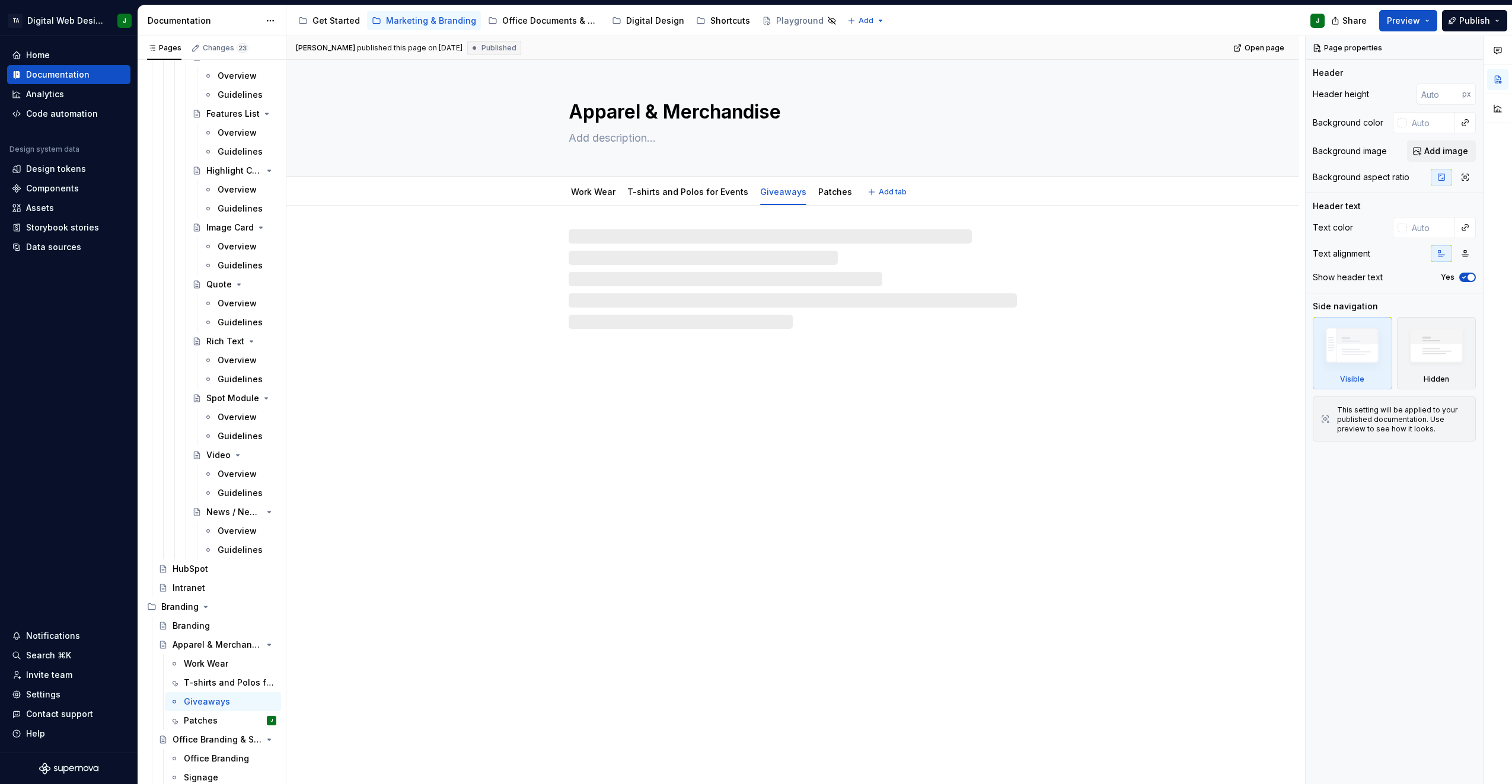
type textarea "*"
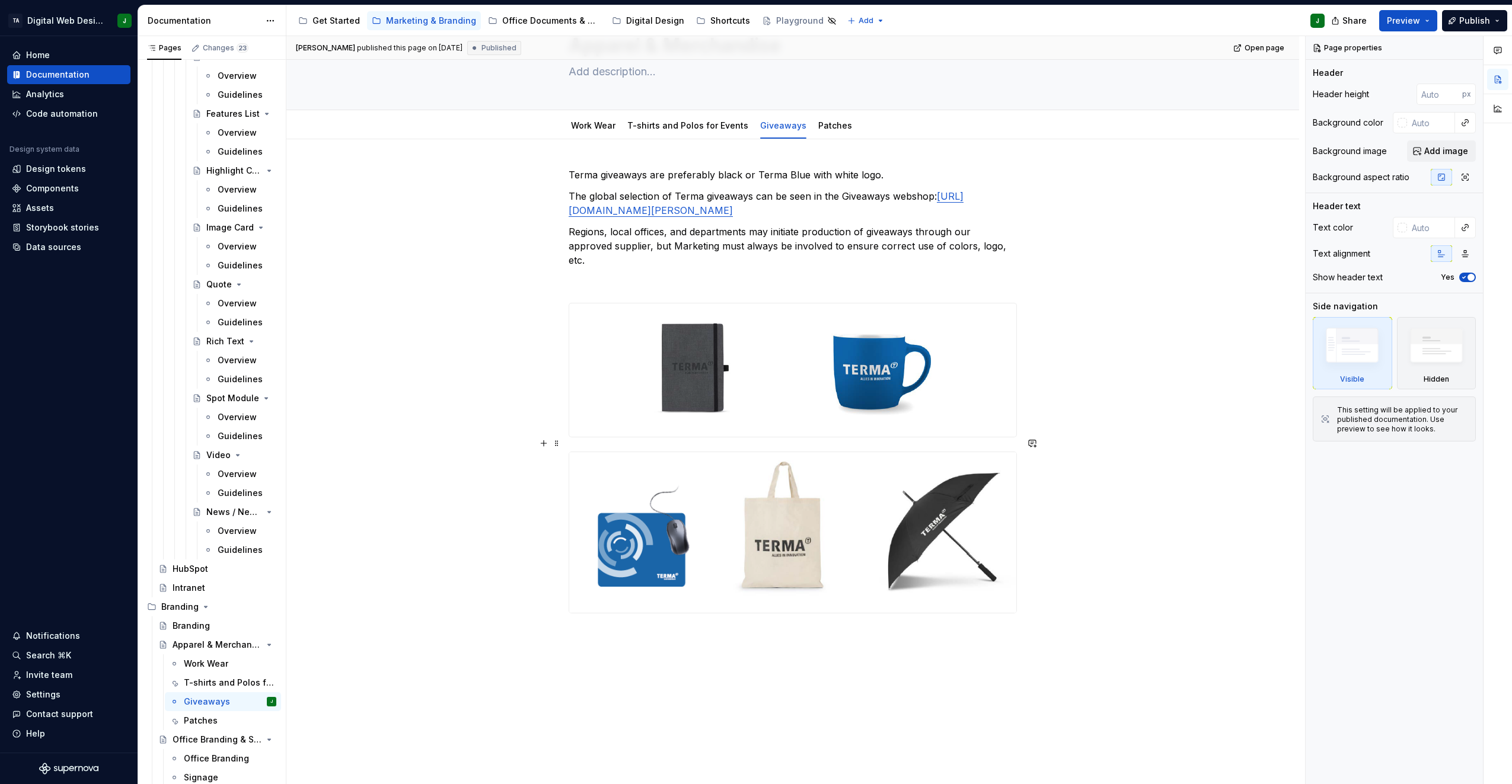
scroll to position [130, 0]
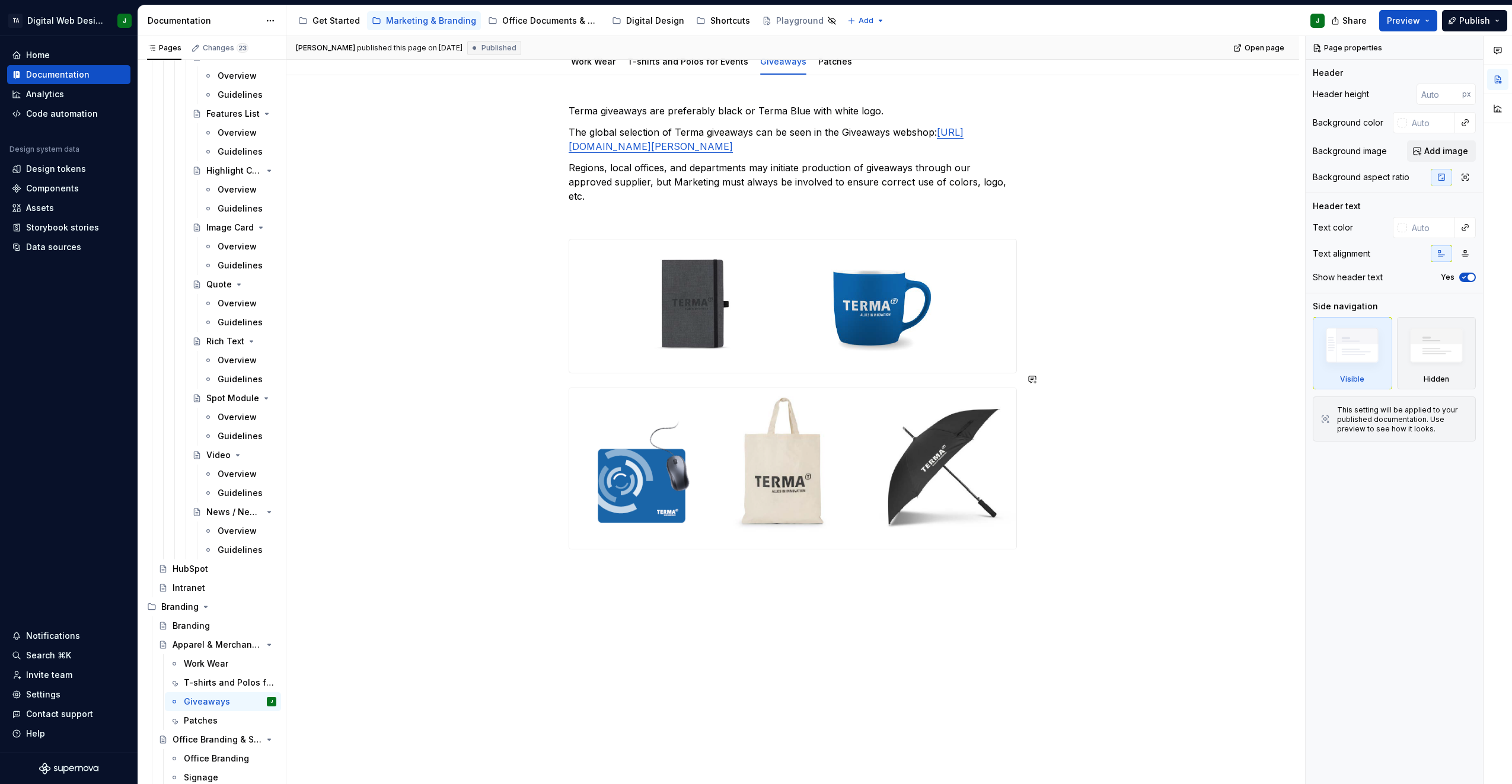
click at [633, 575] on div "Terma giveaways are preferably black or Terma Blue with white logo. The global …" at bounding box center [793, 437] width 1013 height 724
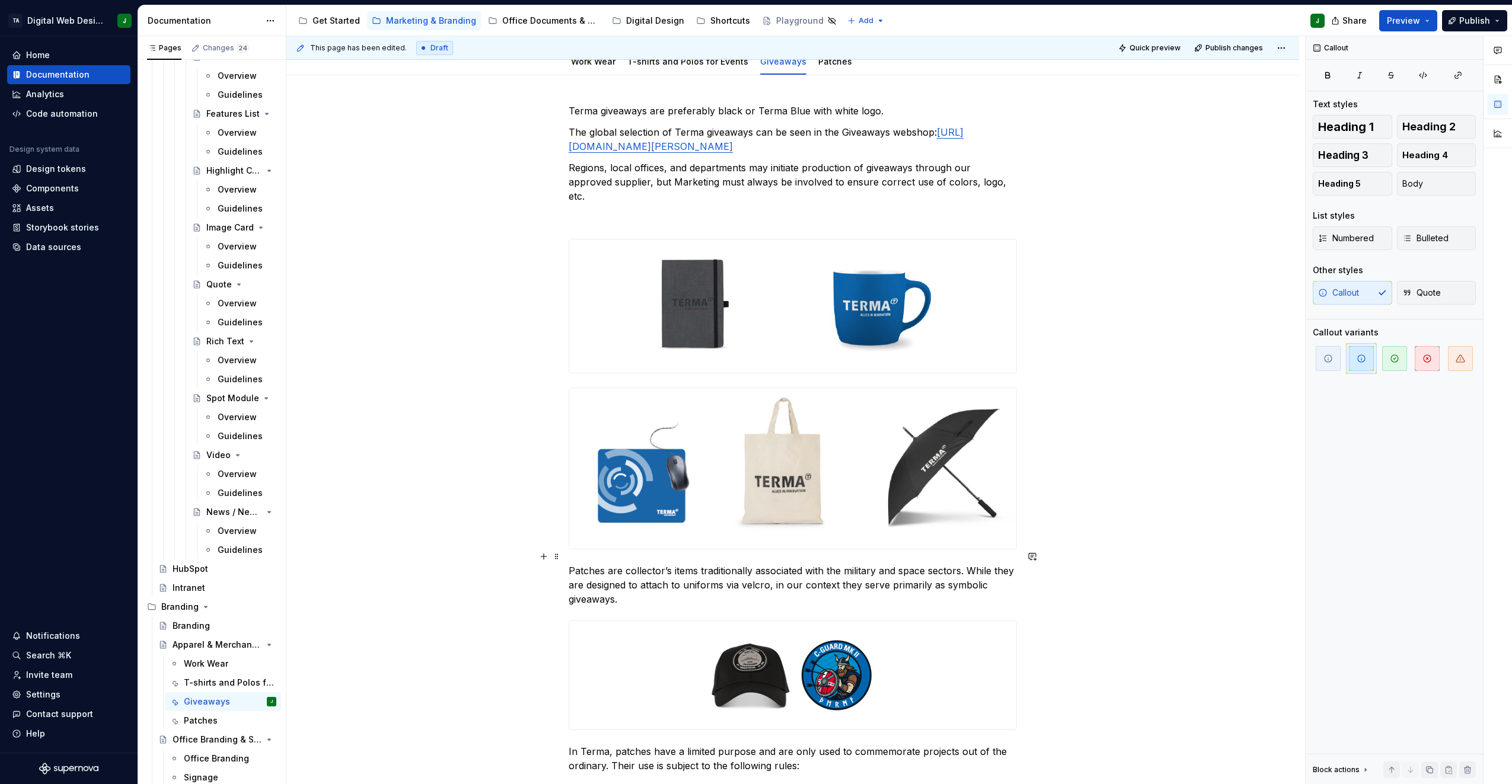
click at [569, 563] on p "Patches are collector’s items traditionally associated with the military and sp…" at bounding box center [793, 584] width 448 height 42
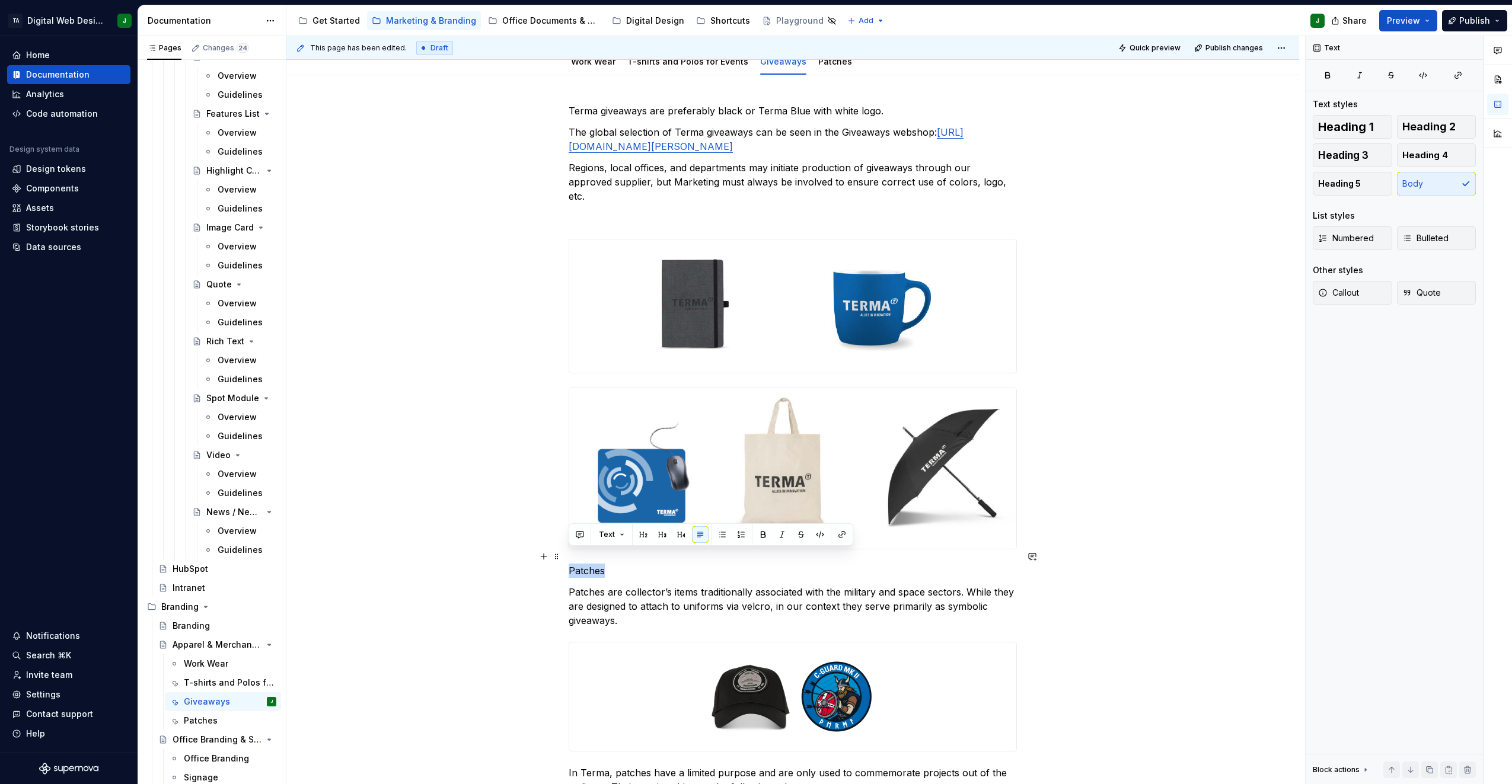
drag, startPoint x: 623, startPoint y: 560, endPoint x: 535, endPoint y: 556, distance: 88.1
click at [535, 556] on div "Terma giveaways are preferably black or Terma Blue with white logo. The global …" at bounding box center [793, 784] width 1013 height 1418
click at [622, 534] on button "Text" at bounding box center [611, 534] width 37 height 16
click at [649, 601] on div "Heading 1" at bounding box center [648, 598] width 41 height 12
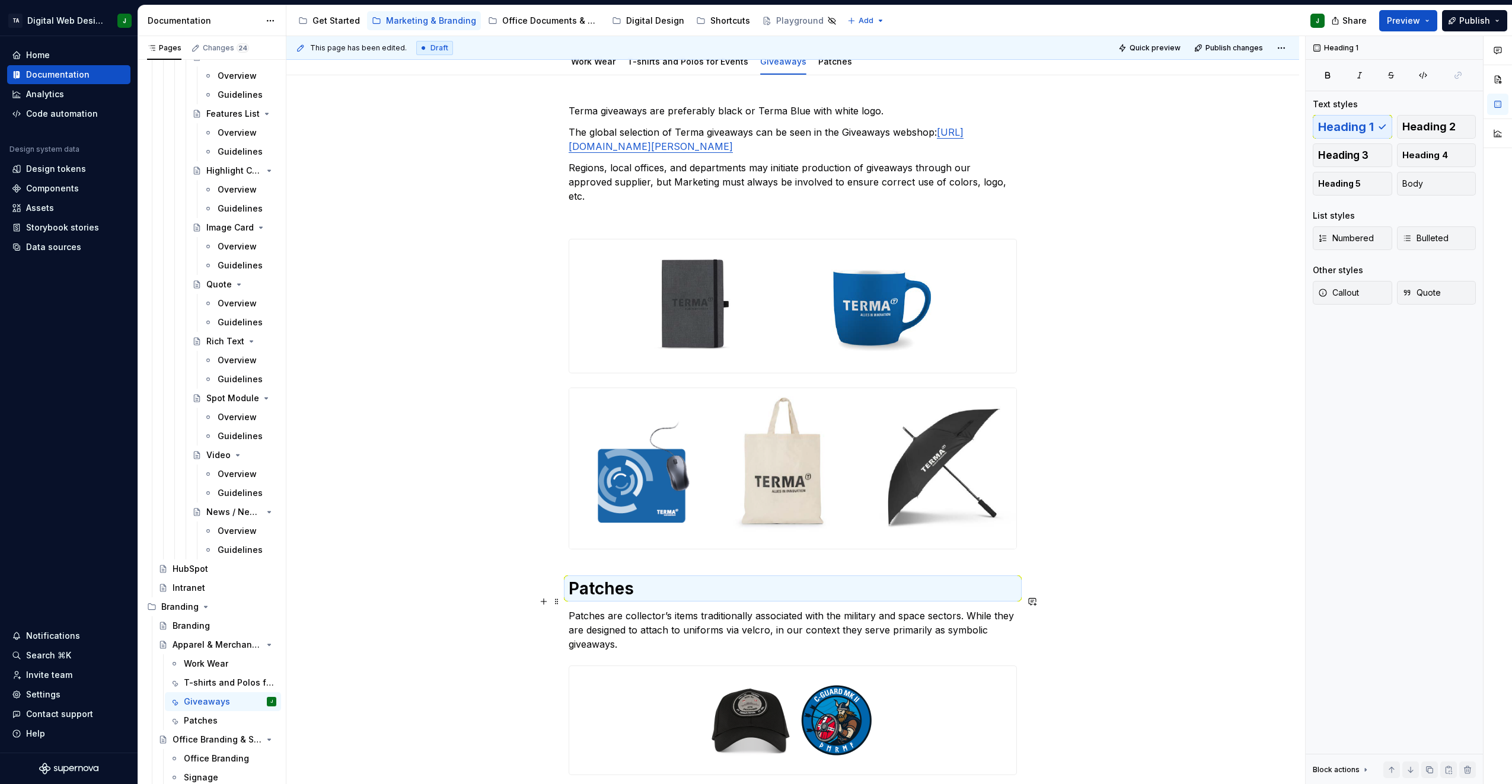
click at [632, 609] on p "Patches are collector’s items traditionally associated with the military and sp…" at bounding box center [793, 630] width 448 height 42
click at [641, 627] on p "Patches are collector’s items traditionally associated with the military and sp…" at bounding box center [793, 630] width 448 height 42
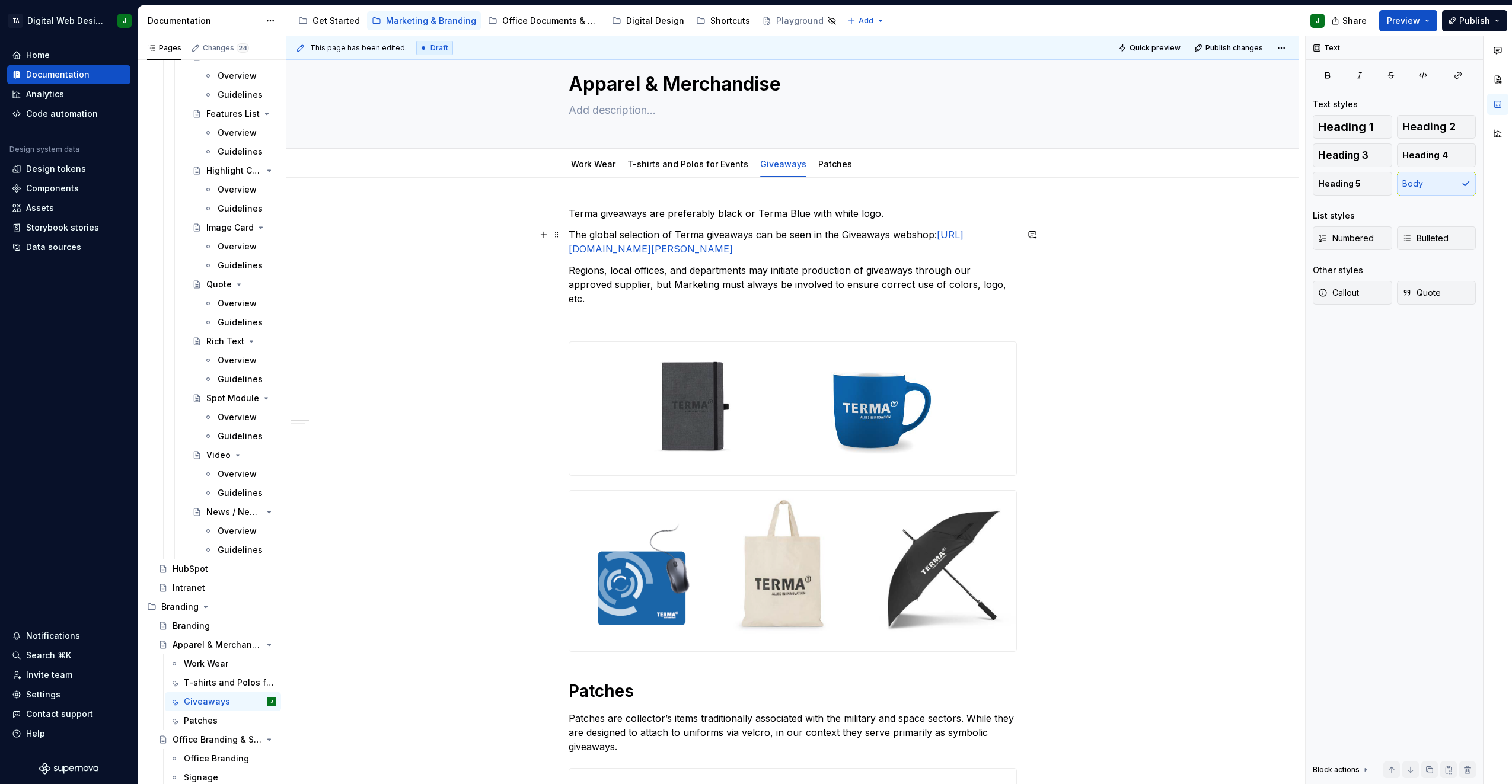
scroll to position [0, 0]
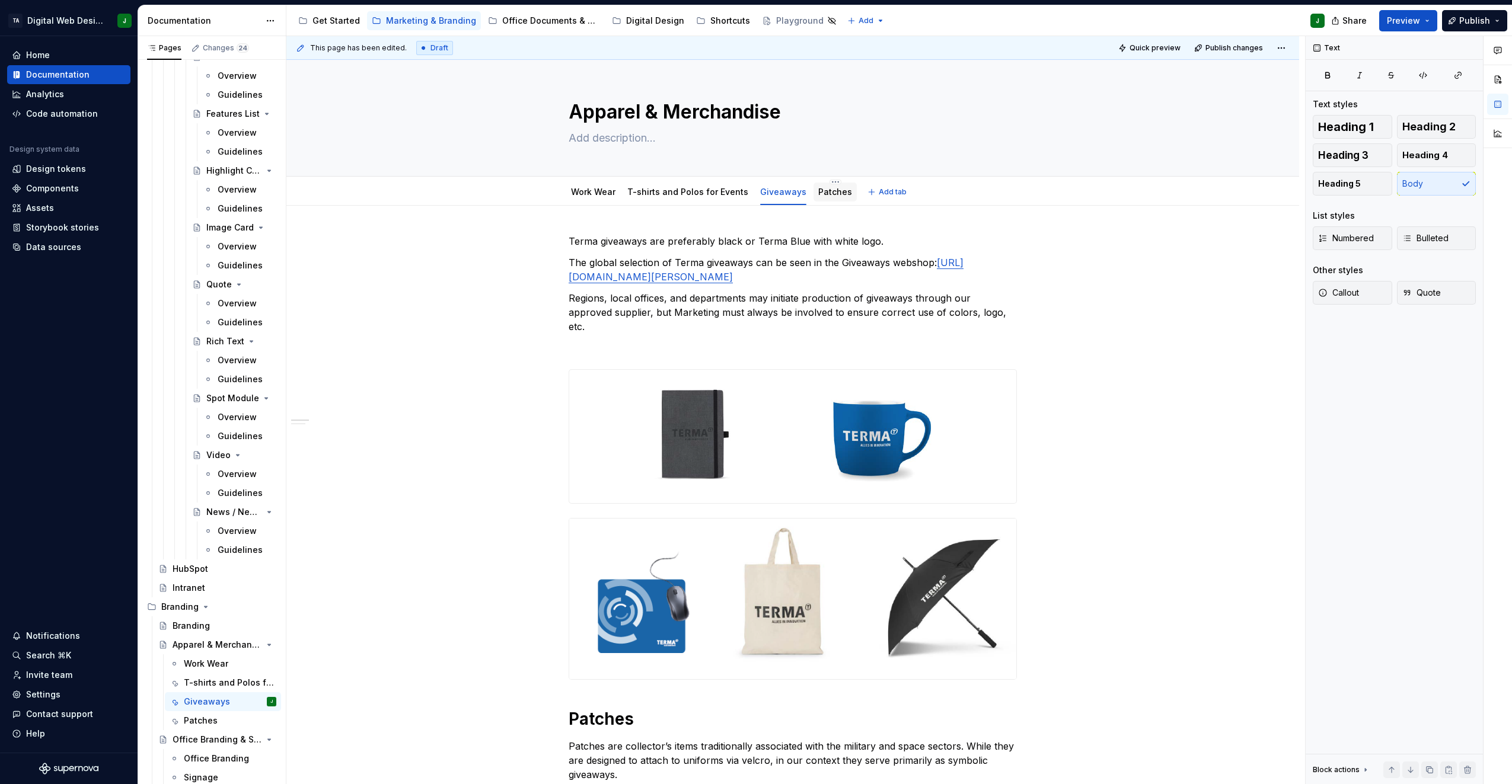
click at [822, 195] on link "Patches" at bounding box center [835, 192] width 34 height 10
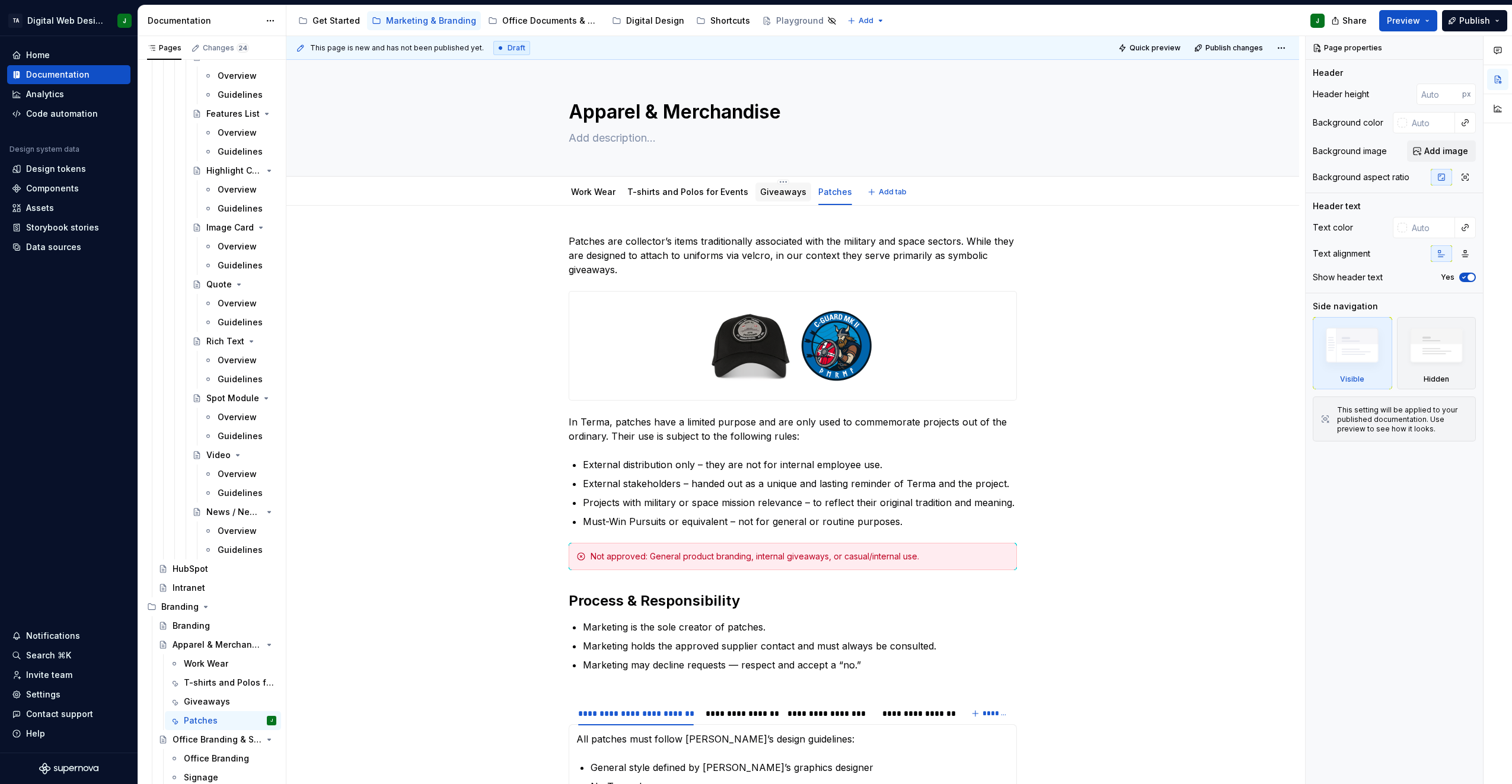
click at [770, 195] on link "Giveaways" at bounding box center [784, 192] width 46 height 10
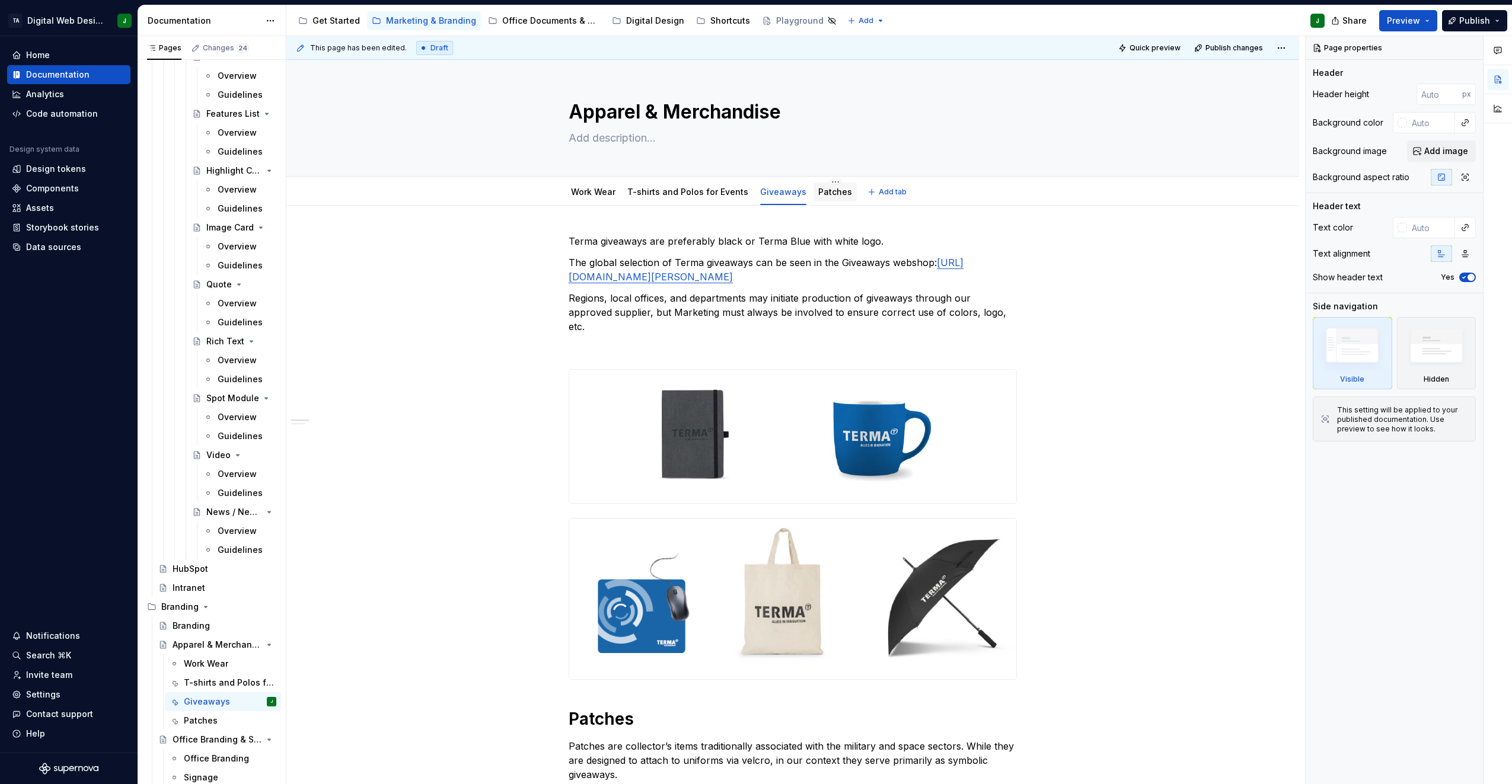
click at [819, 195] on link "Patches" at bounding box center [835, 192] width 34 height 10
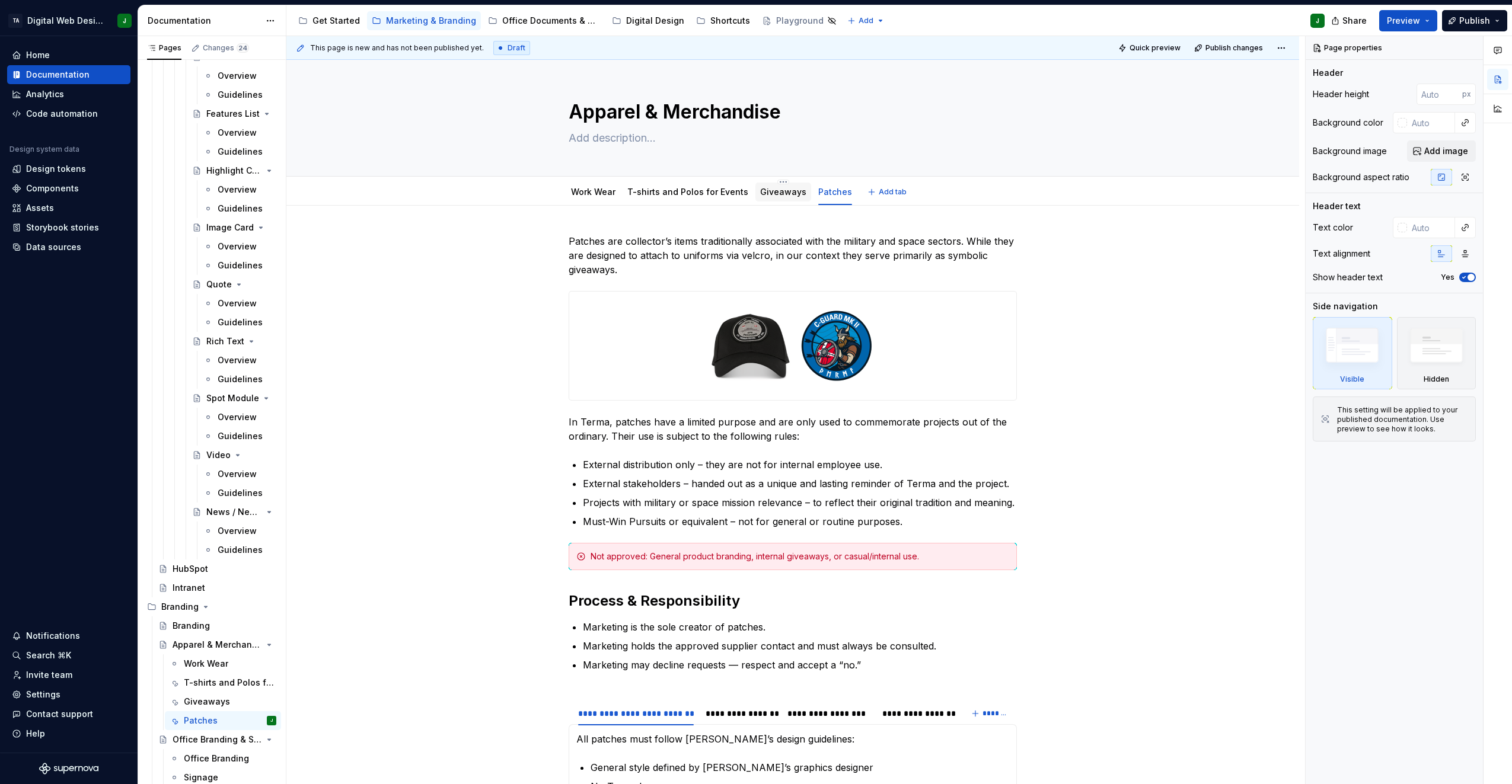
click at [776, 199] on div "Giveaways" at bounding box center [783, 192] width 56 height 19
click at [767, 189] on link "Giveaways" at bounding box center [784, 192] width 46 height 10
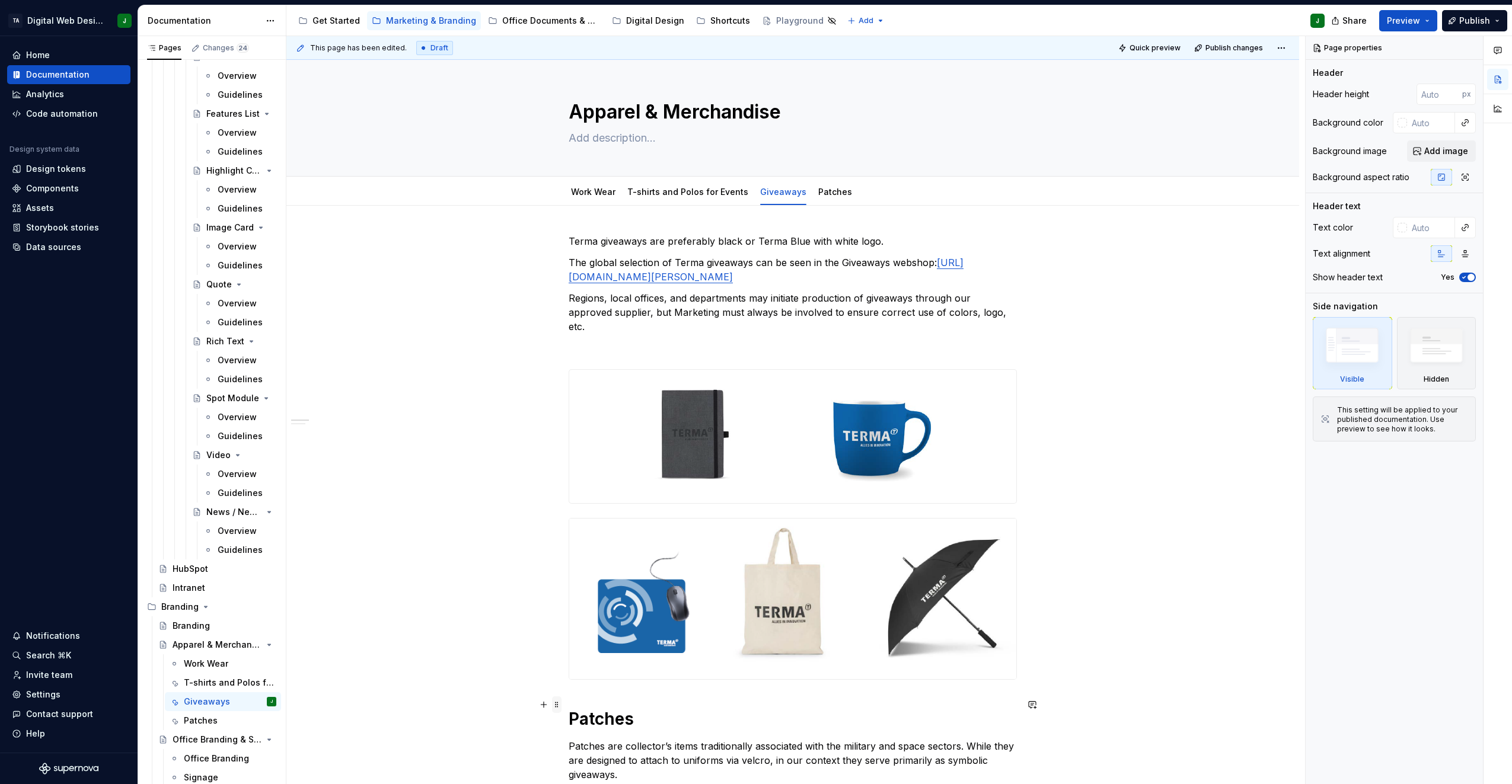
click at [552, 706] on span at bounding box center [557, 705] width 10 height 16
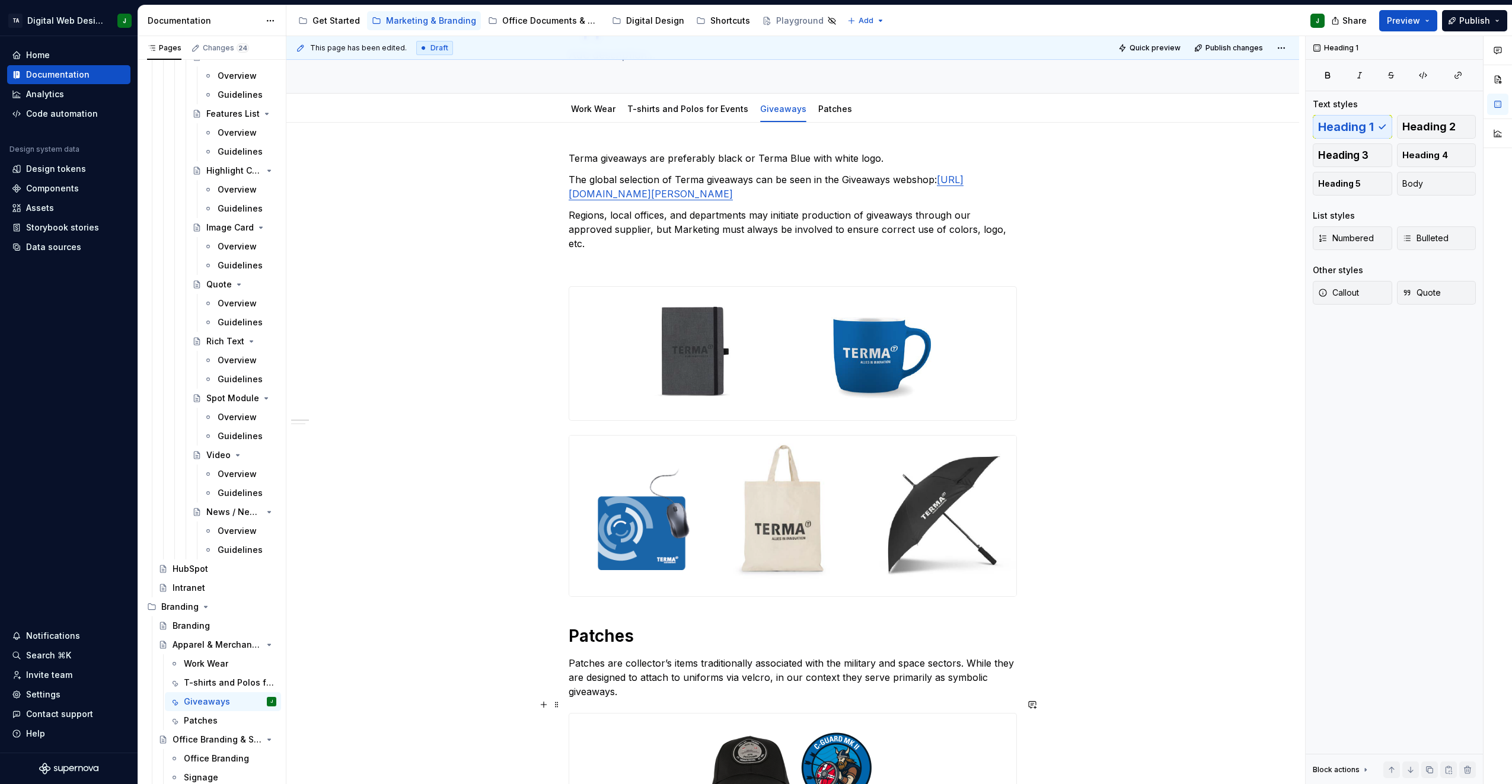
scroll to position [237, 0]
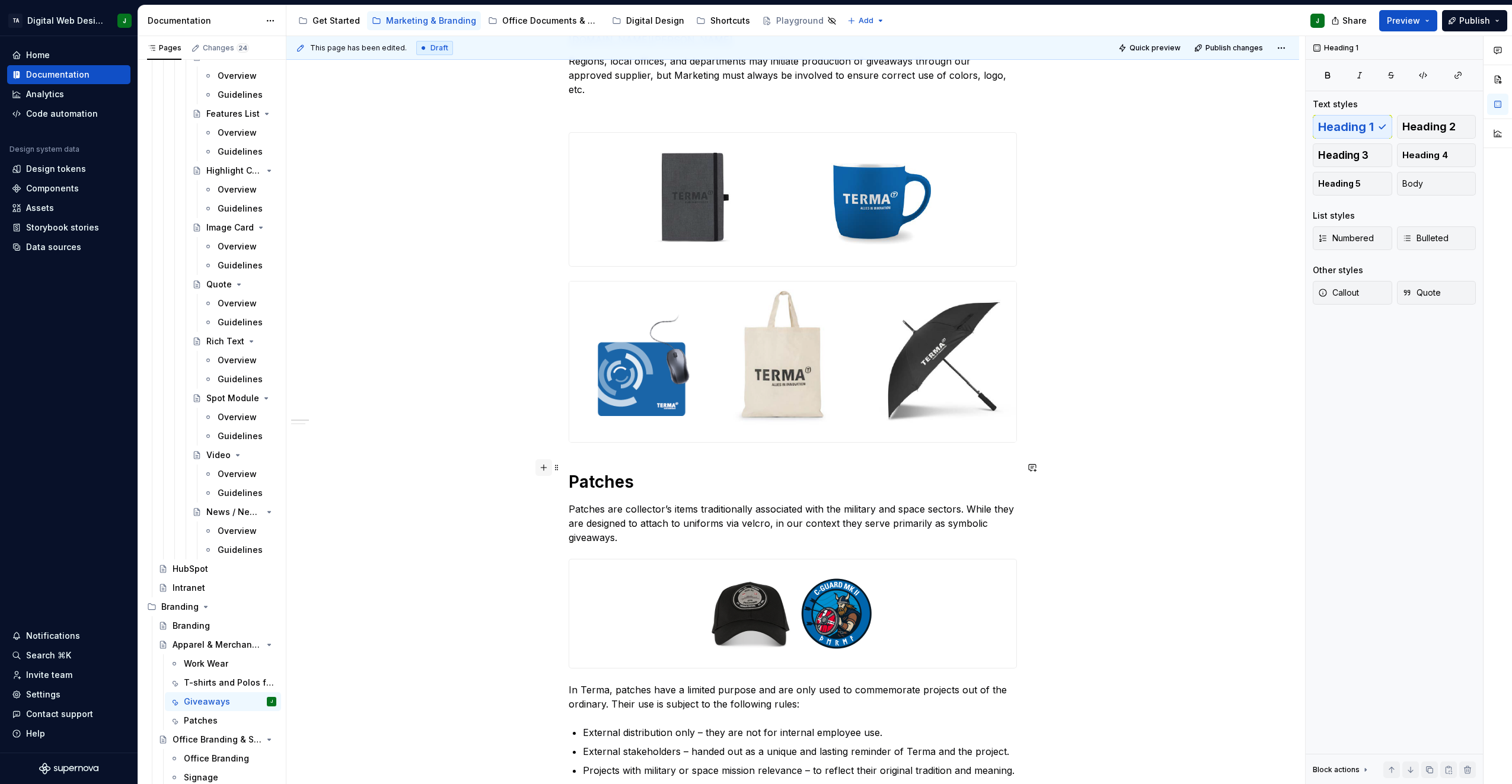
click at [541, 463] on button "button" at bounding box center [544, 467] width 16 height 16
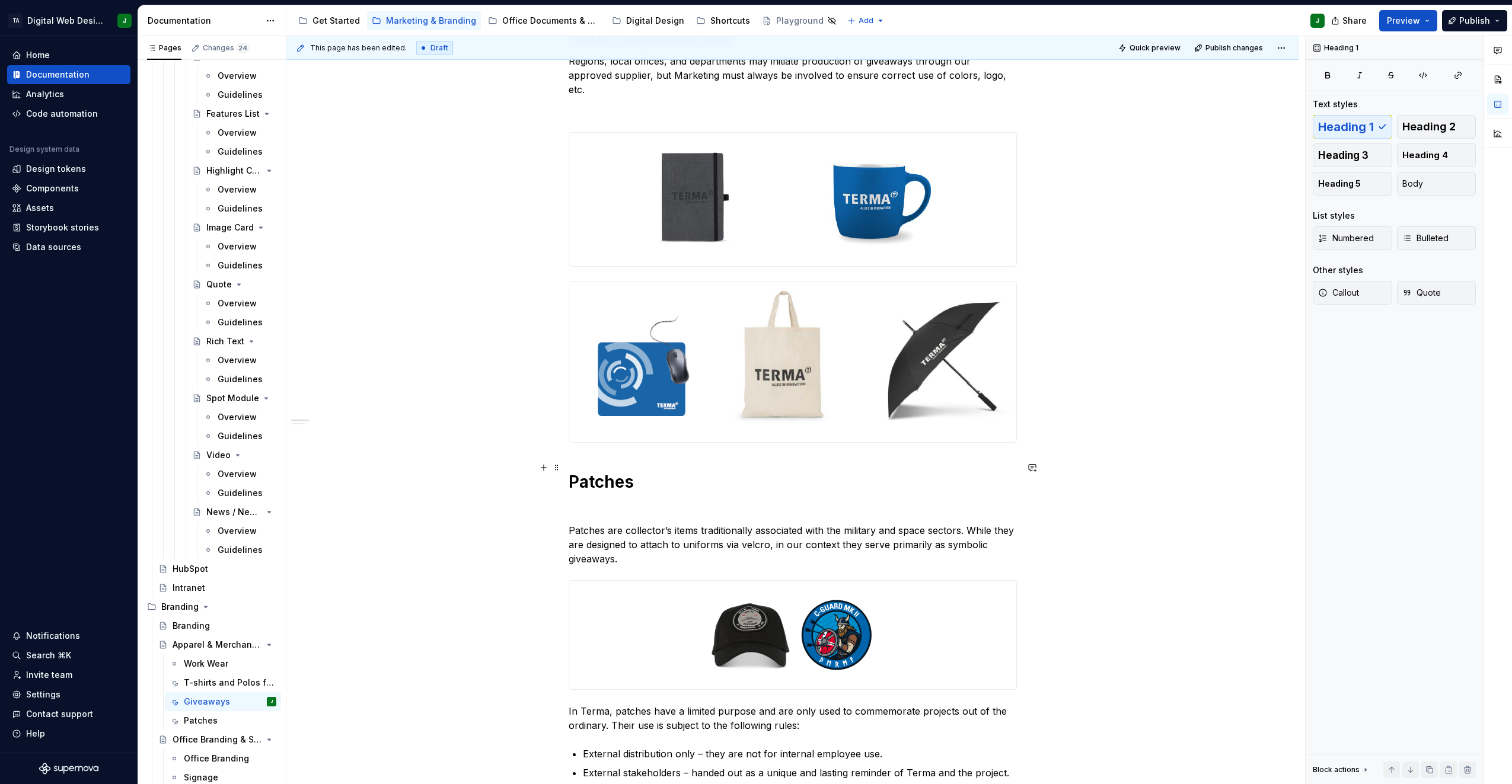
click at [625, 471] on h1 "Patches" at bounding box center [793, 481] width 448 height 22
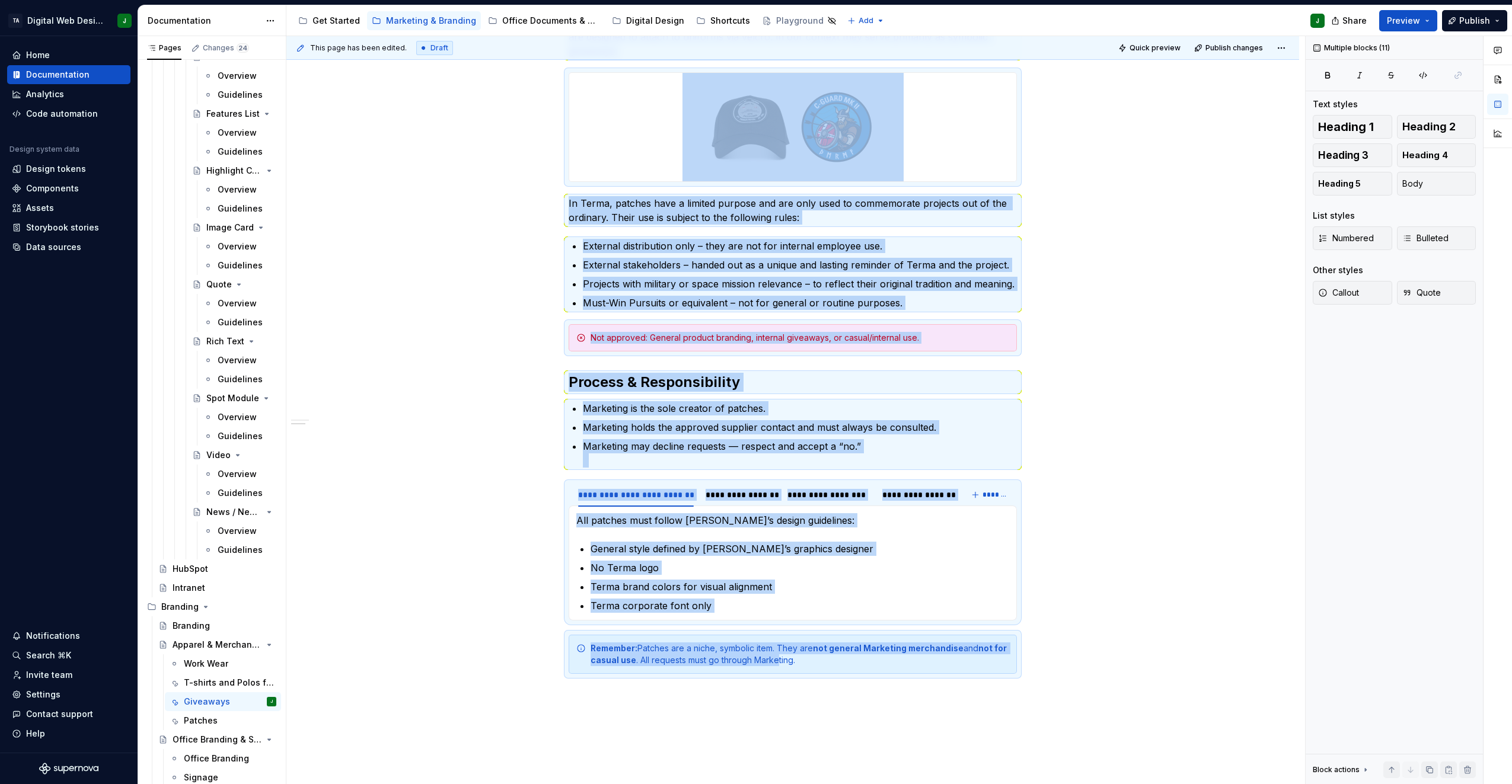
scroll to position [870, 0]
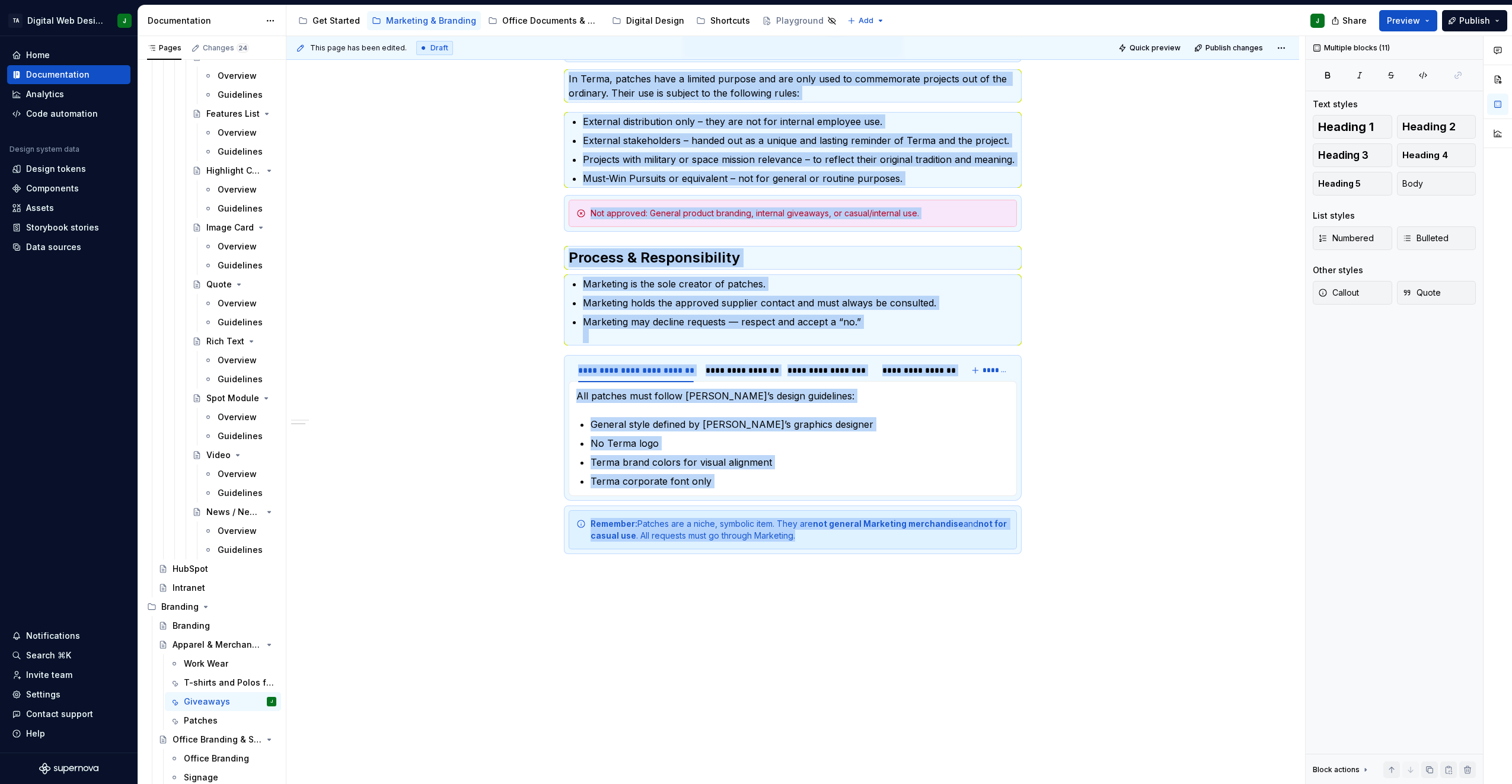
drag, startPoint x: 573, startPoint y: 471, endPoint x: 918, endPoint y: 559, distance: 356.0
click at [918, 559] on div "Terma giveaways are preferably black or Terma Blue with white logo. The global …" at bounding box center [793, 67] width 1013 height 1463
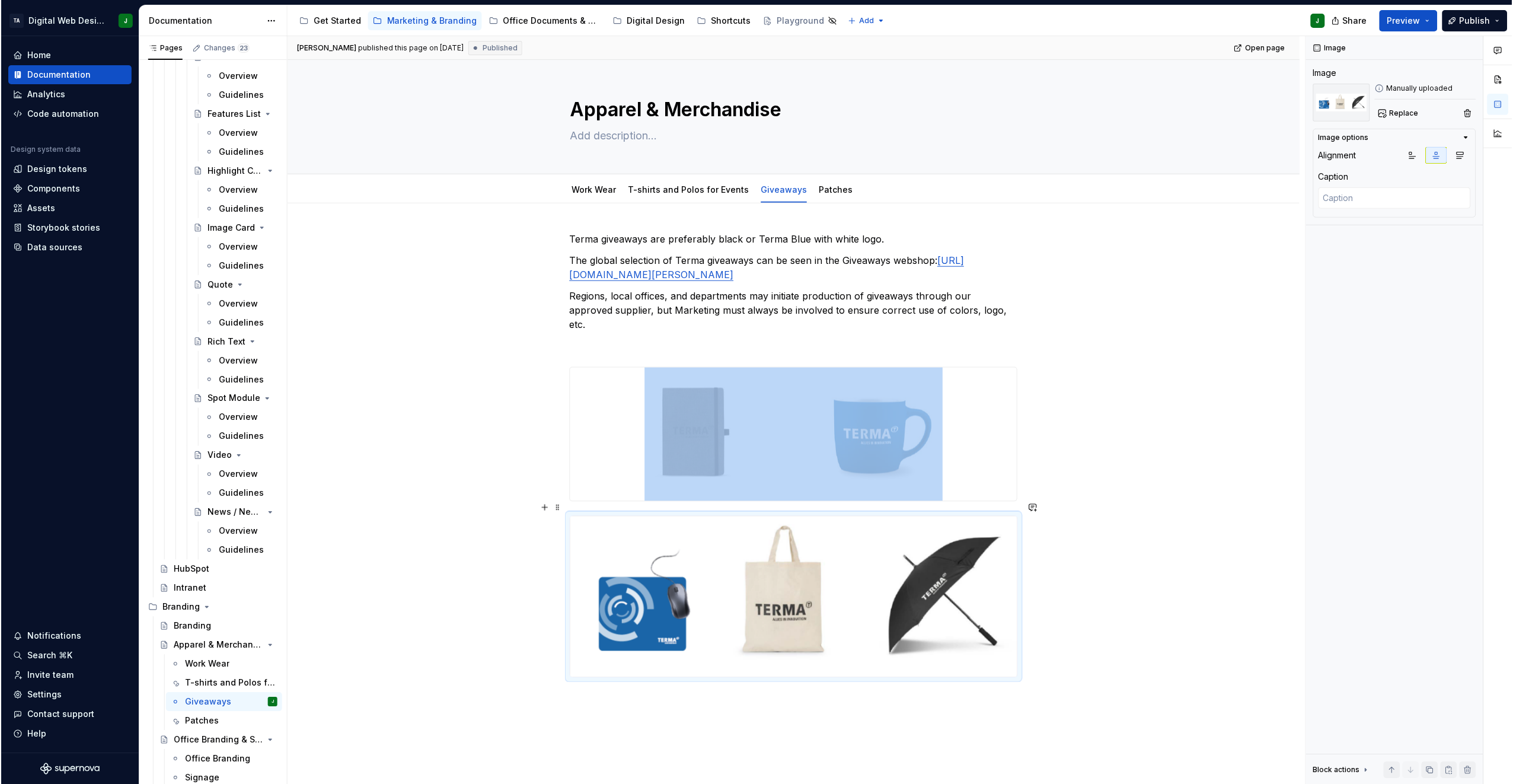
scroll to position [0, 0]
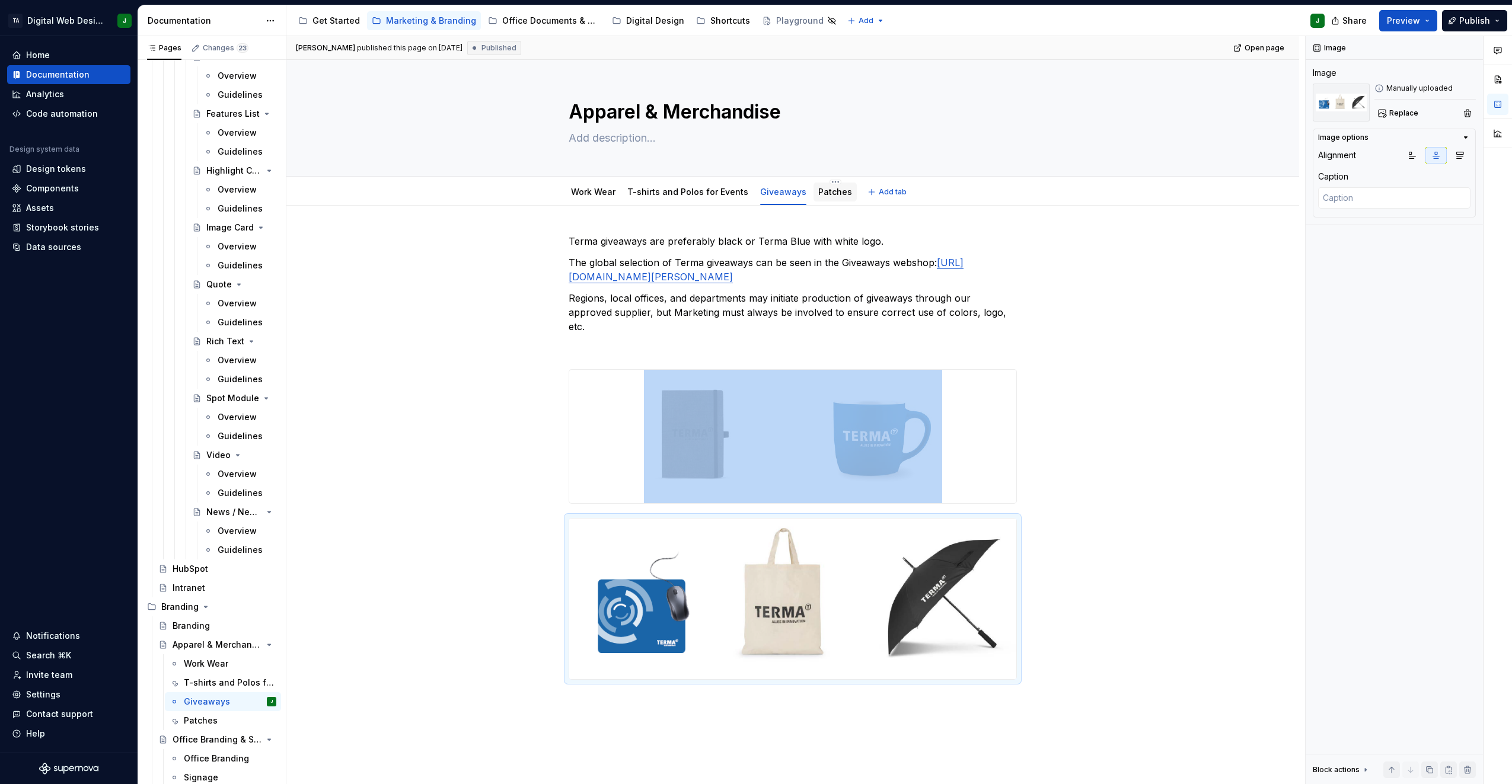
click at [827, 195] on link "Patches" at bounding box center [835, 192] width 34 height 10
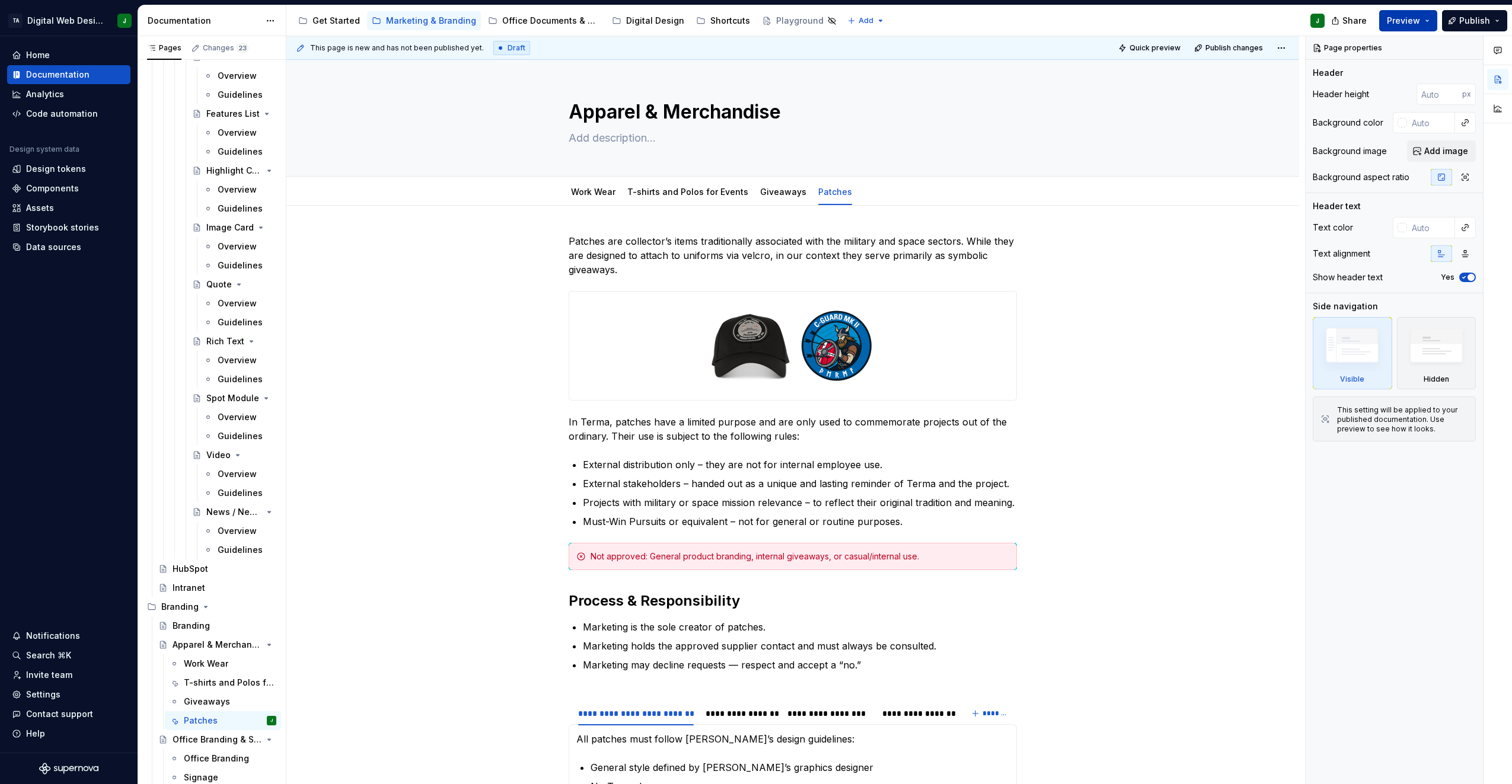
click at [1417, 22] on span "Preview" at bounding box center [1404, 21] width 34 height 12
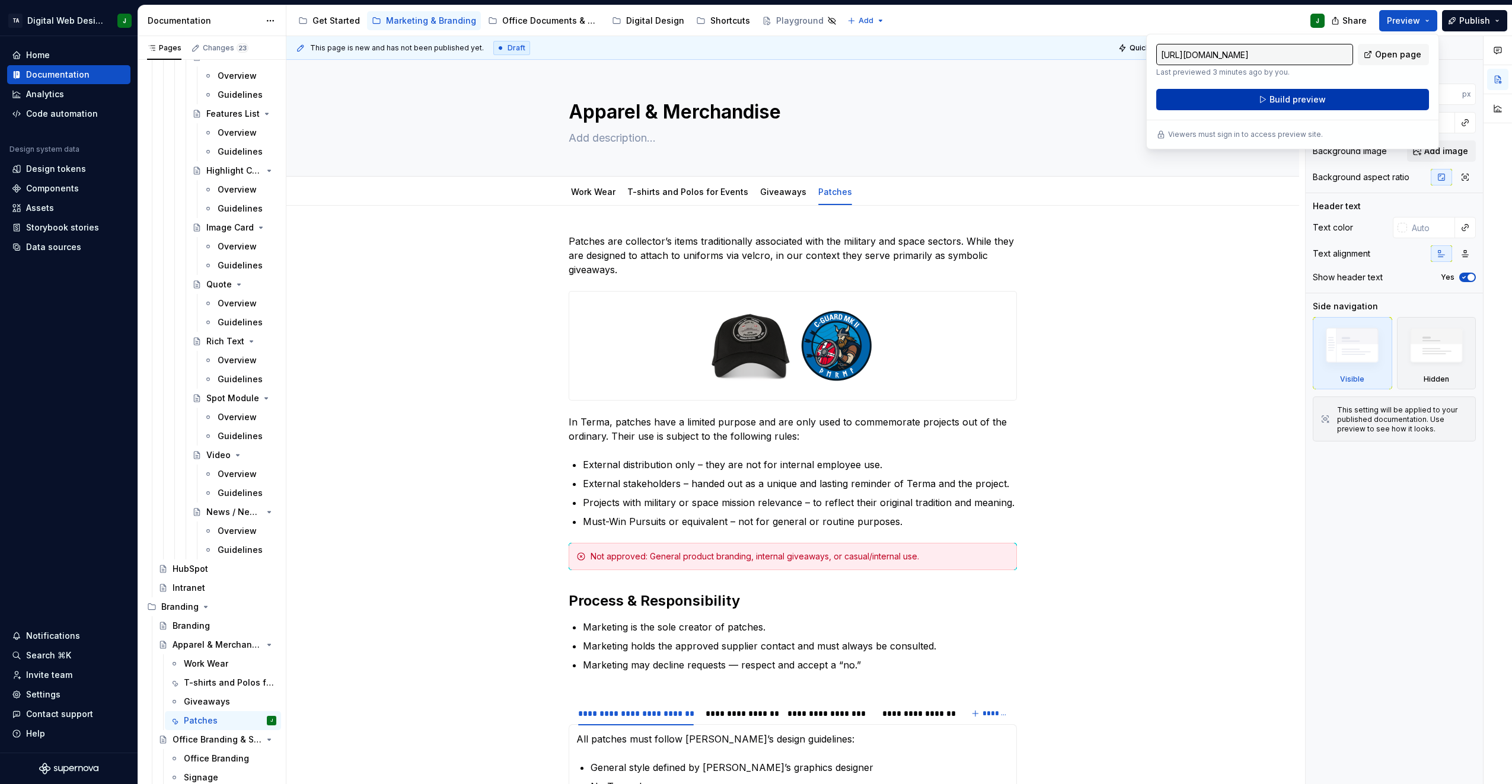
drag, startPoint x: 1417, startPoint y: 22, endPoint x: 1361, endPoint y: 101, distance: 96.8
click at [1361, 101] on button "Build preview" at bounding box center [1293, 99] width 273 height 22
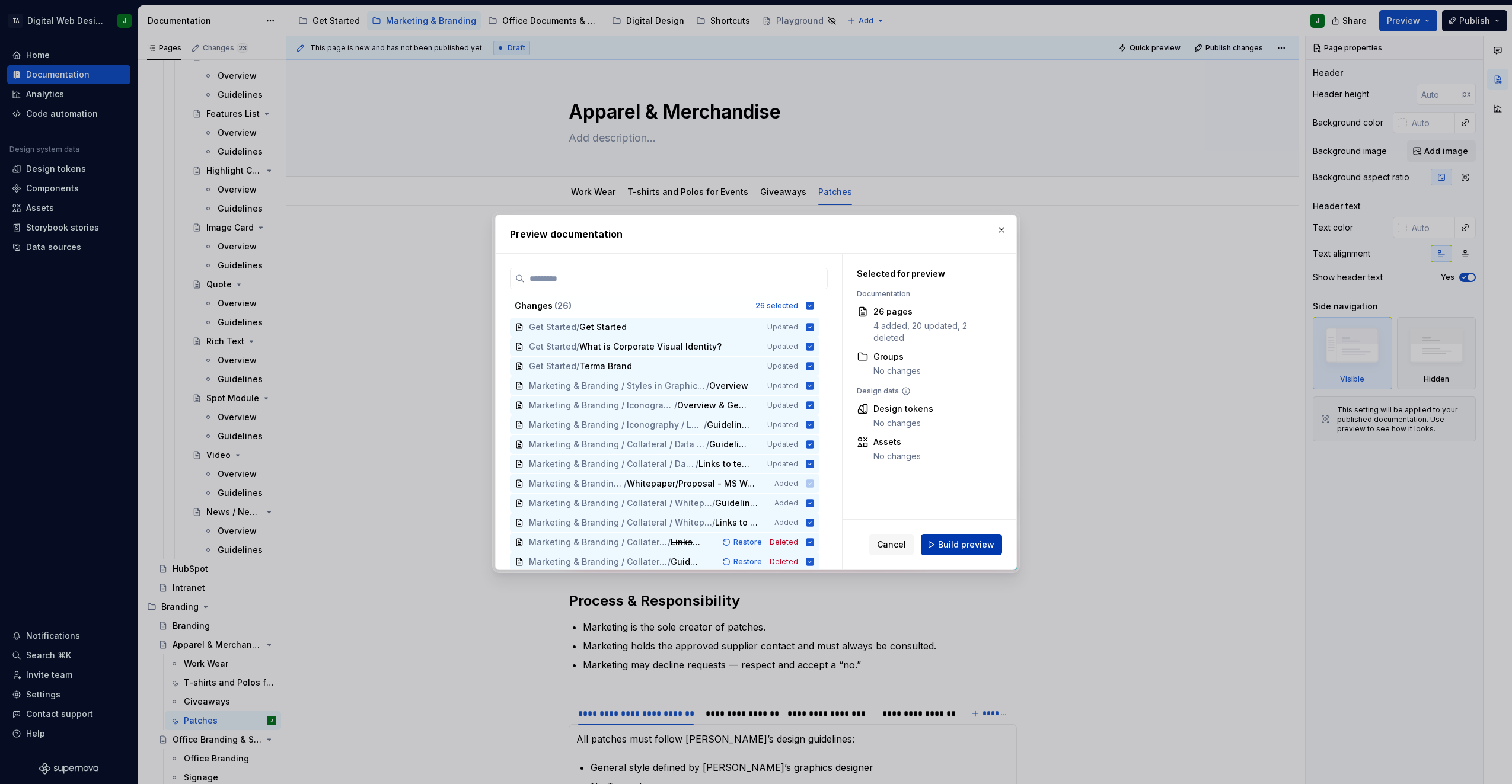
click at [946, 542] on span "Build preview" at bounding box center [966, 545] width 57 height 12
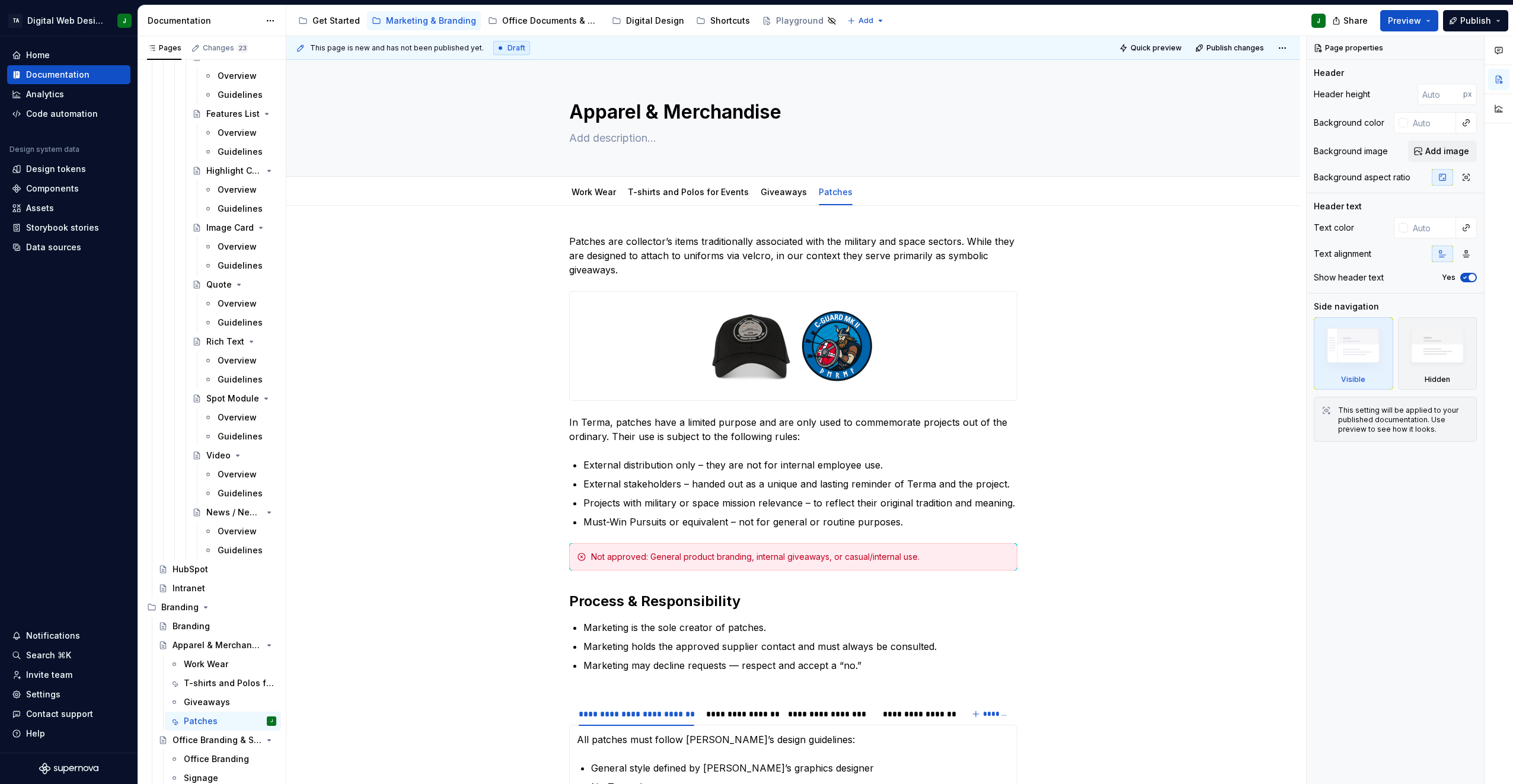
type textarea "*"
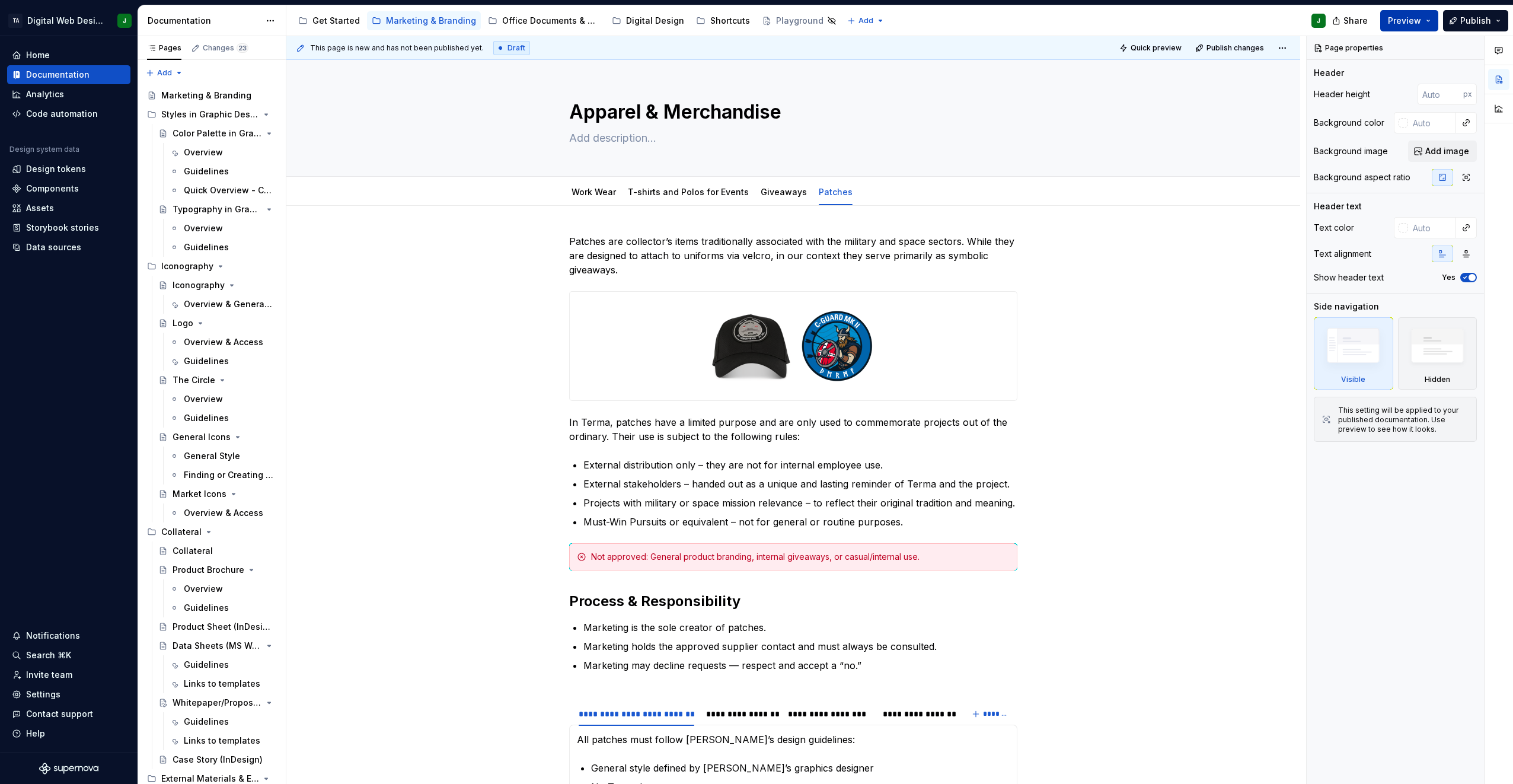
click at [752, 17] on span "Preview" at bounding box center [1404, 21] width 34 height 12
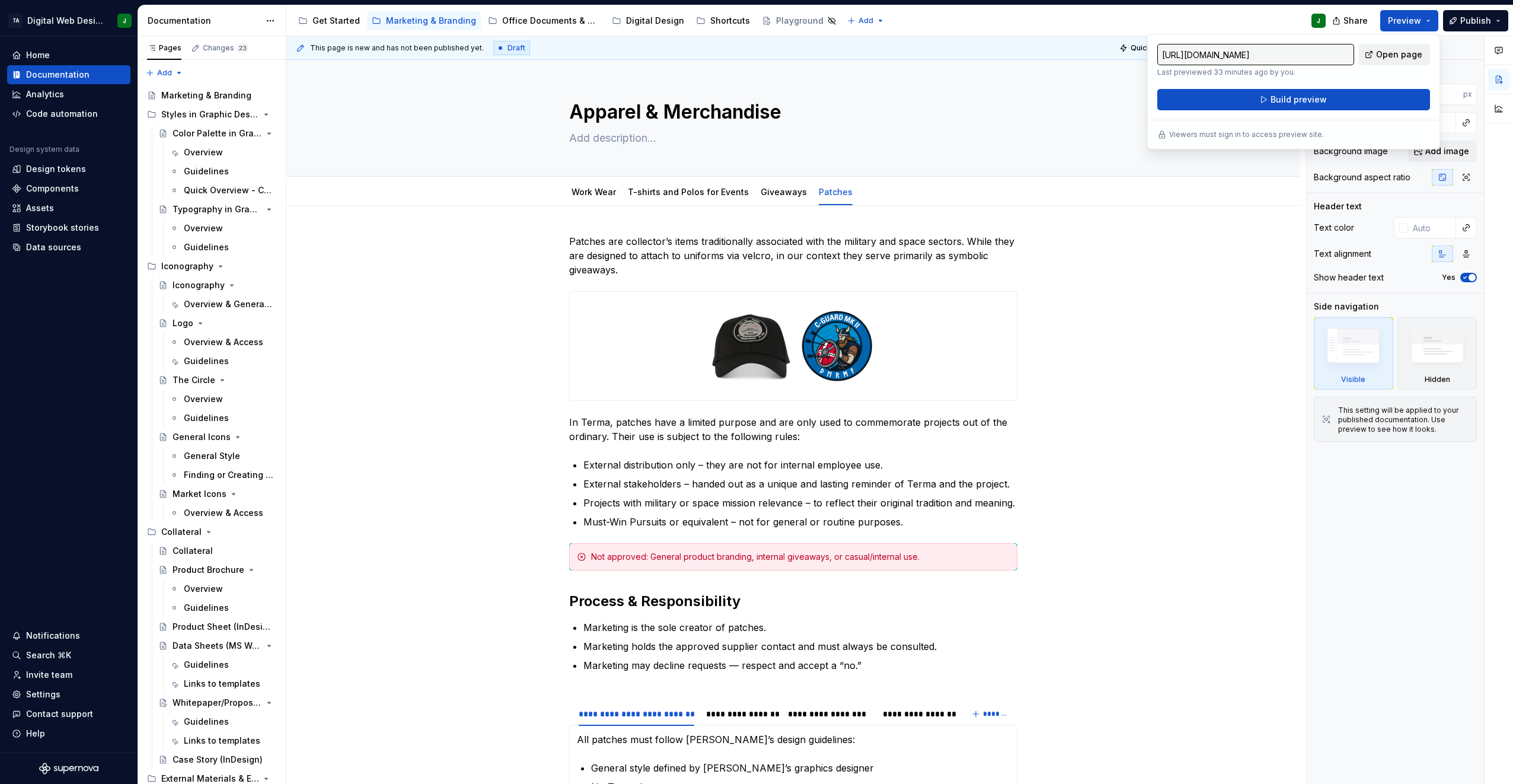
drag, startPoint x: 1407, startPoint y: 17, endPoint x: 1396, endPoint y: 52, distance: 36.7
click at [752, 52] on span "Open page" at bounding box center [1399, 54] width 46 height 12
click at [508, 28] on div "Office Documents & Materials" at bounding box center [543, 20] width 121 height 19
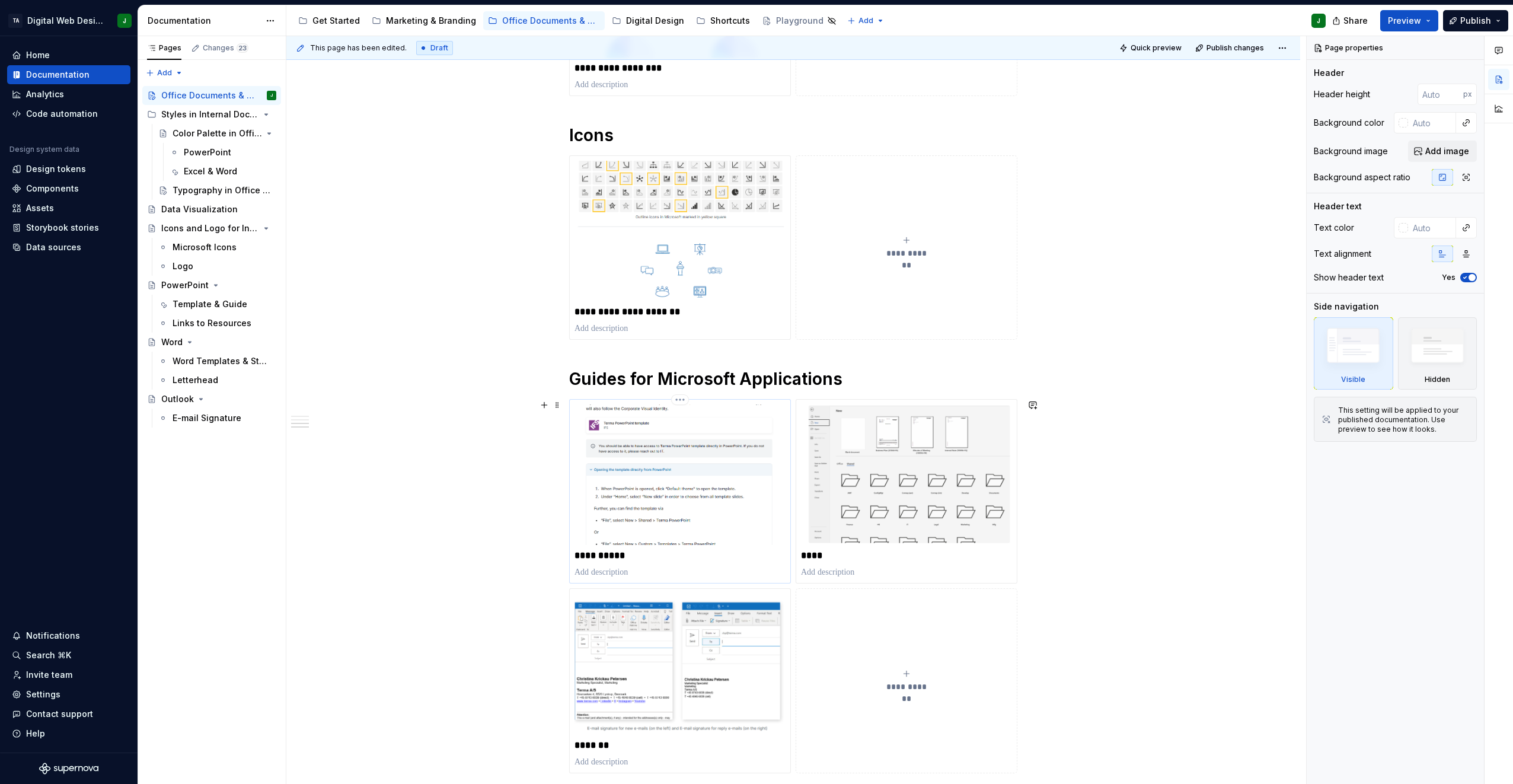
scroll to position [889, 0]
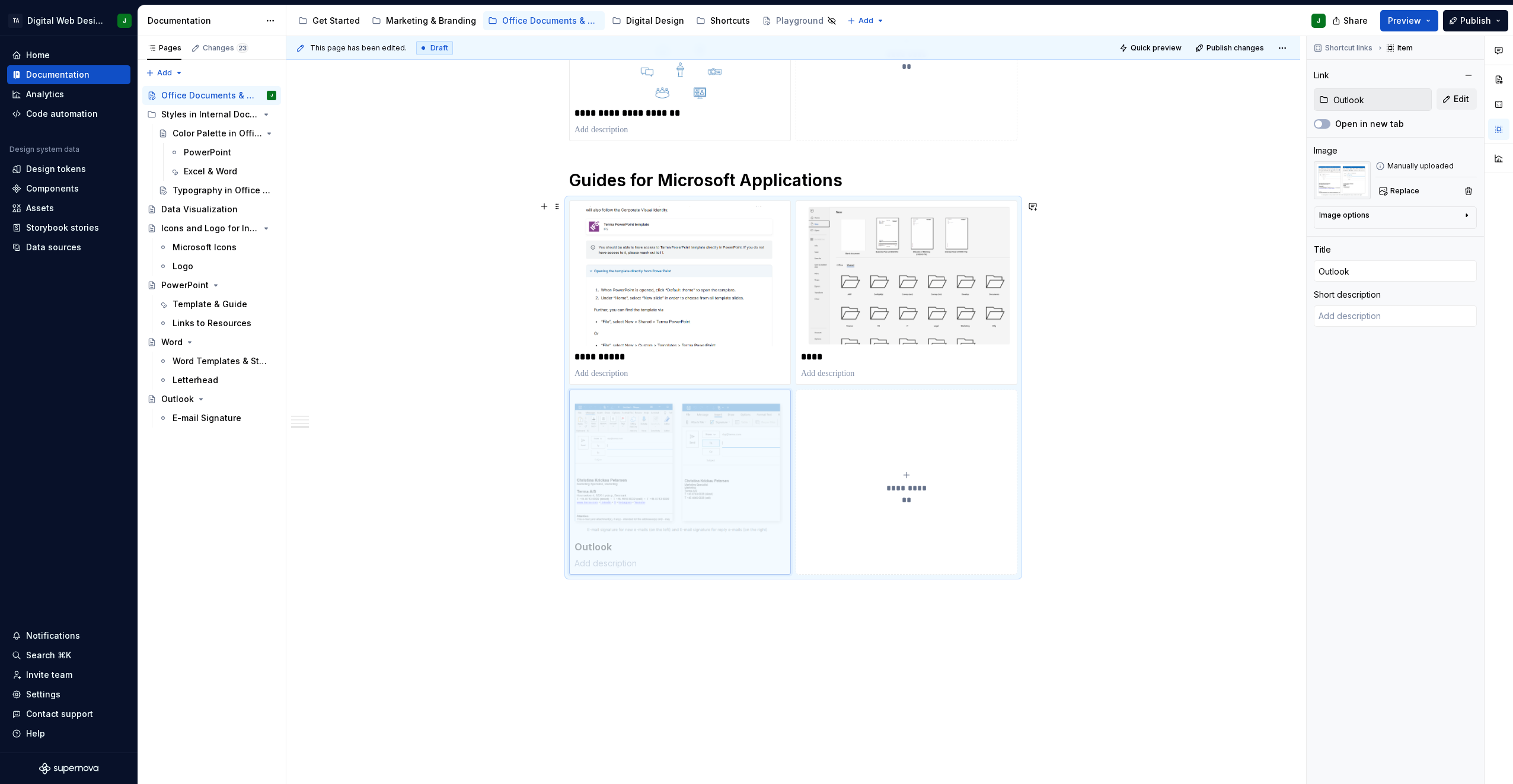
drag, startPoint x: 669, startPoint y: 496, endPoint x: 662, endPoint y: 496, distance: 7.0
click at [662, 496] on body "TA Digital Web Design J Home Documentation Analytics Code automation Design sys…" at bounding box center [756, 392] width 1513 height 784
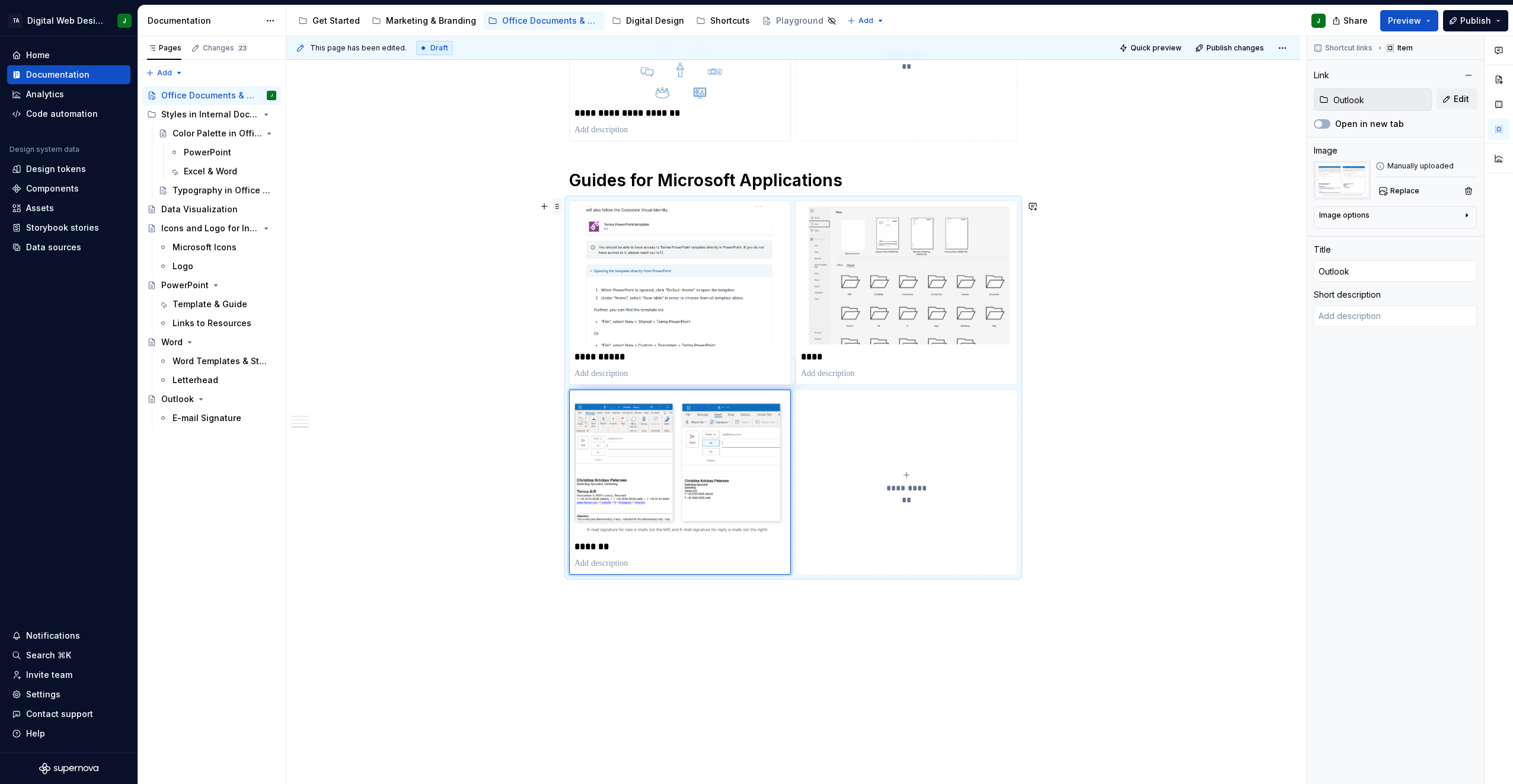
click at [554, 204] on span at bounding box center [557, 206] width 10 height 16
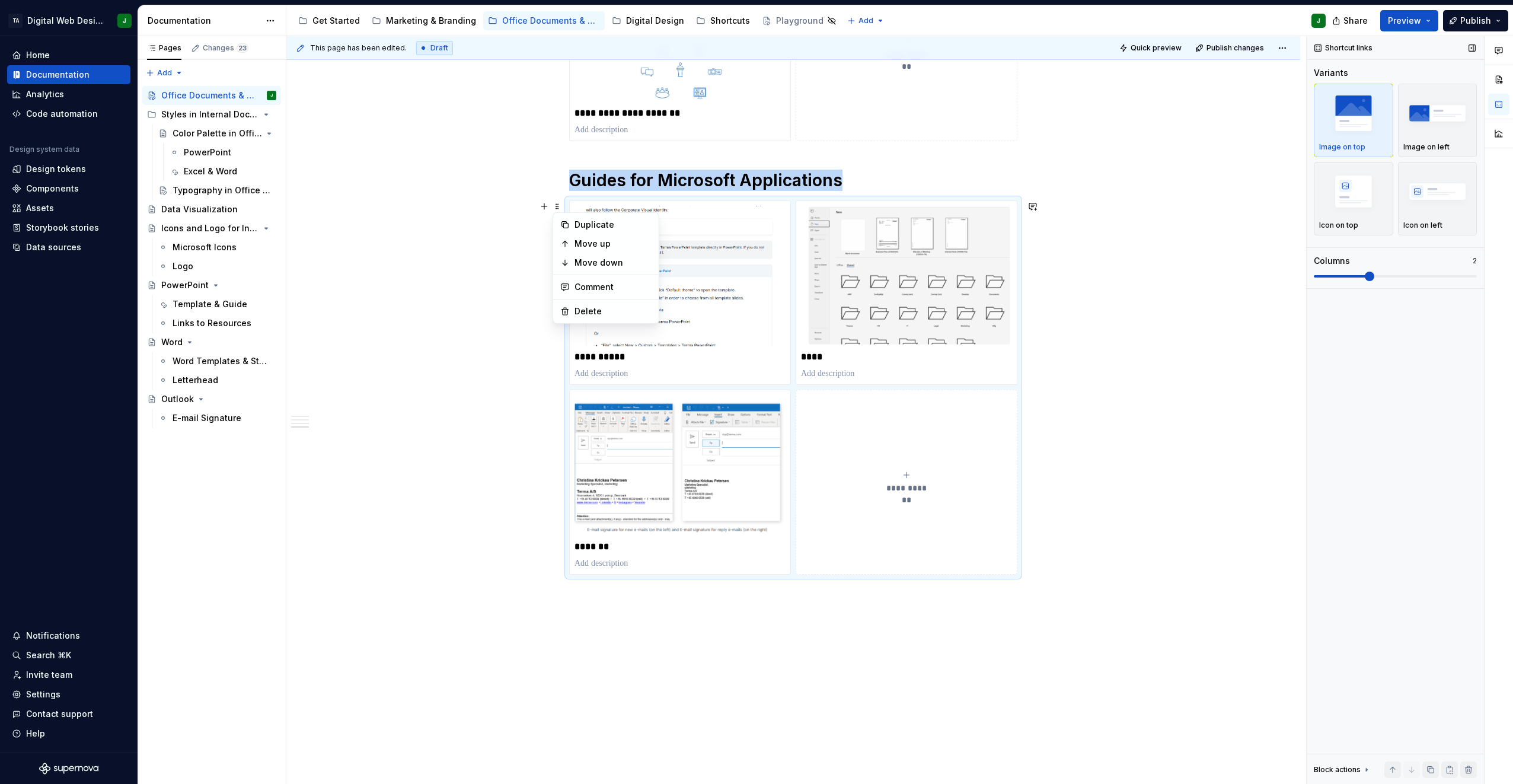
click at [752, 275] on span at bounding box center [1341, 276] width 54 height 2
click at [752, 274] on span at bounding box center [1395, 276] width 163 height 10
click at [752, 279] on span at bounding box center [1369, 276] width 10 height 10
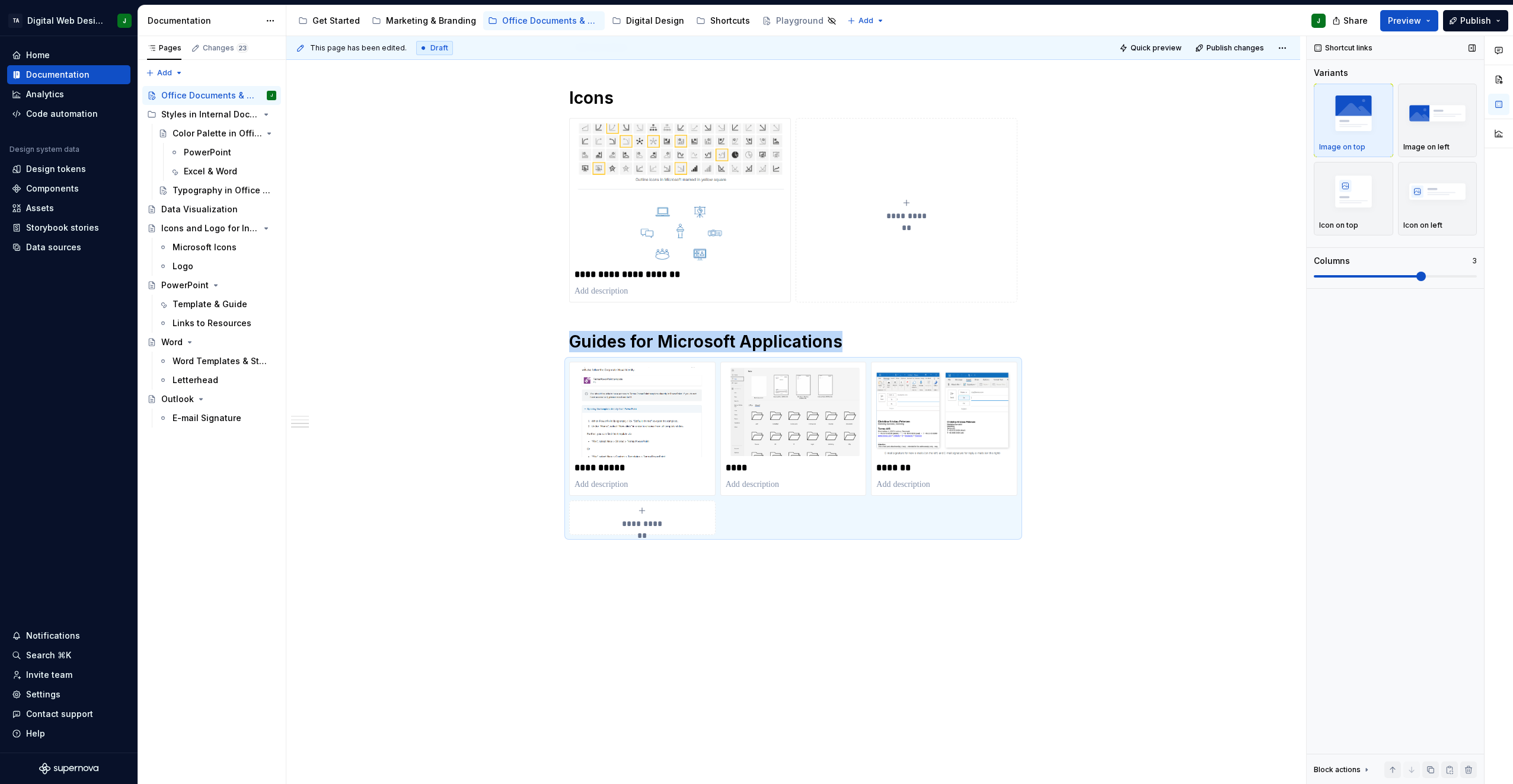
click at [752, 276] on span at bounding box center [1395, 276] width 163 height 2
click at [752, 274] on div "**********" at bounding box center [793, 136] width 1014 height 1295
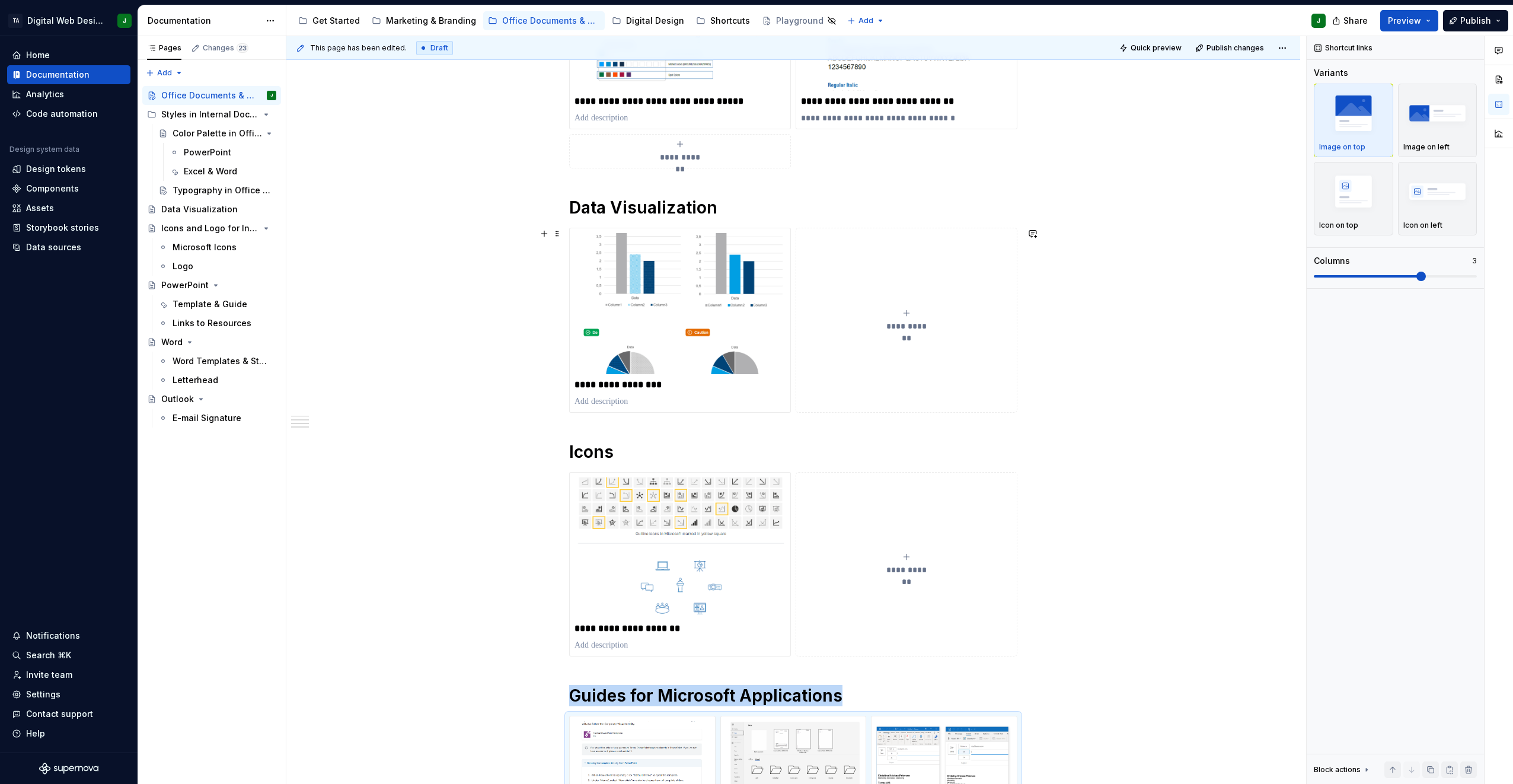
scroll to position [373, 0]
click at [751, 531] on img at bounding box center [680, 549] width 211 height 141
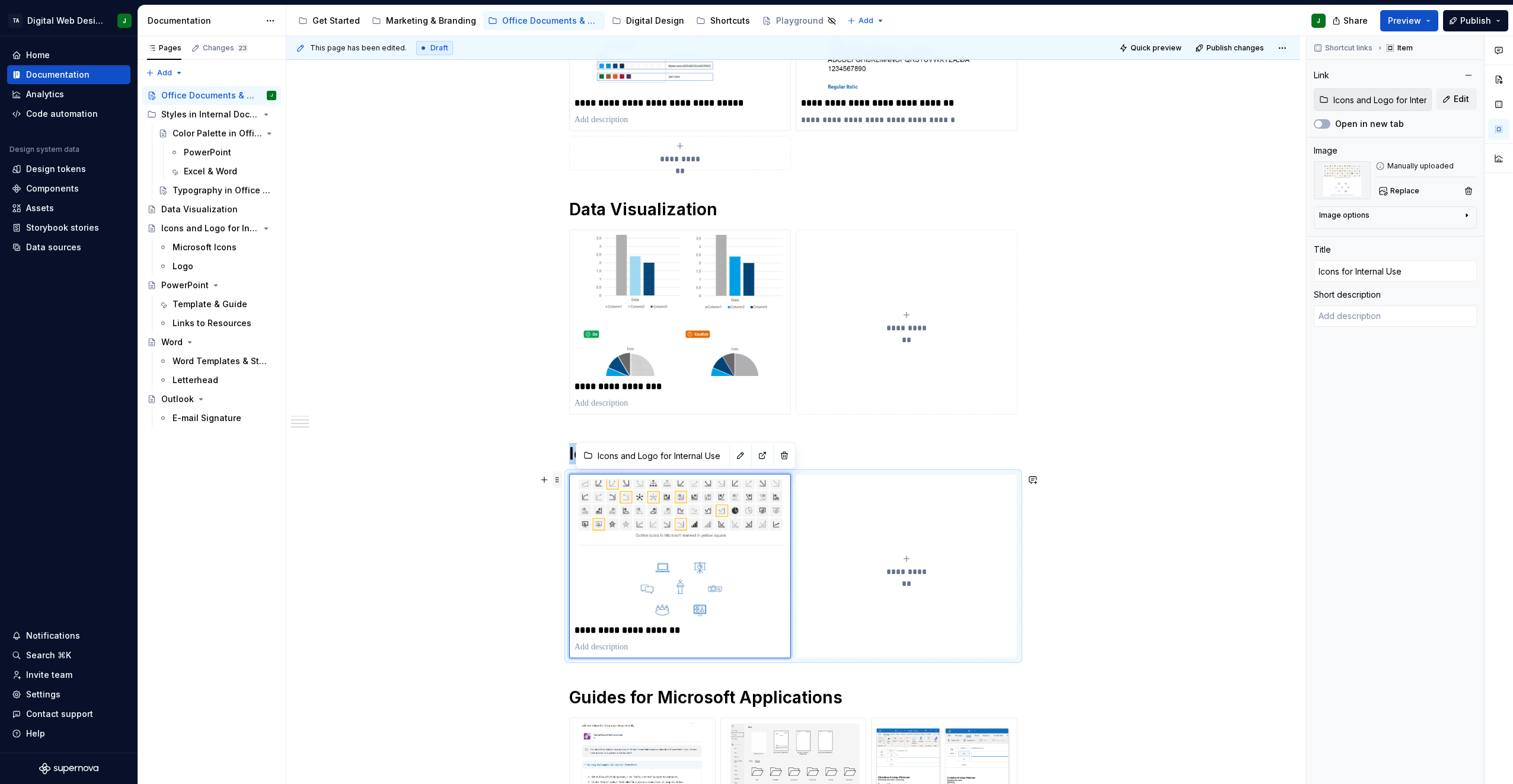
click at [557, 478] on span at bounding box center [557, 479] width 10 height 16
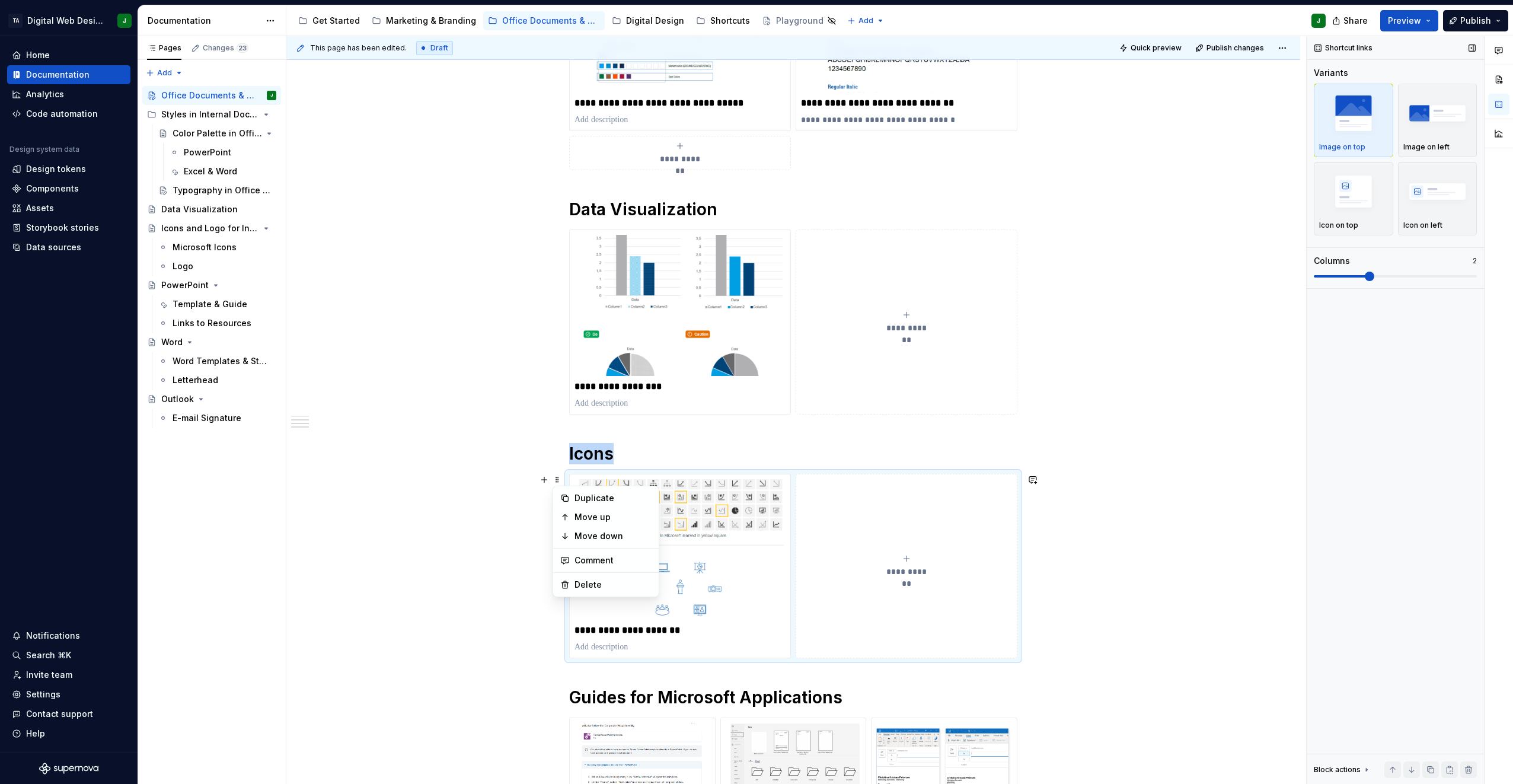
scroll to position [436, 0]
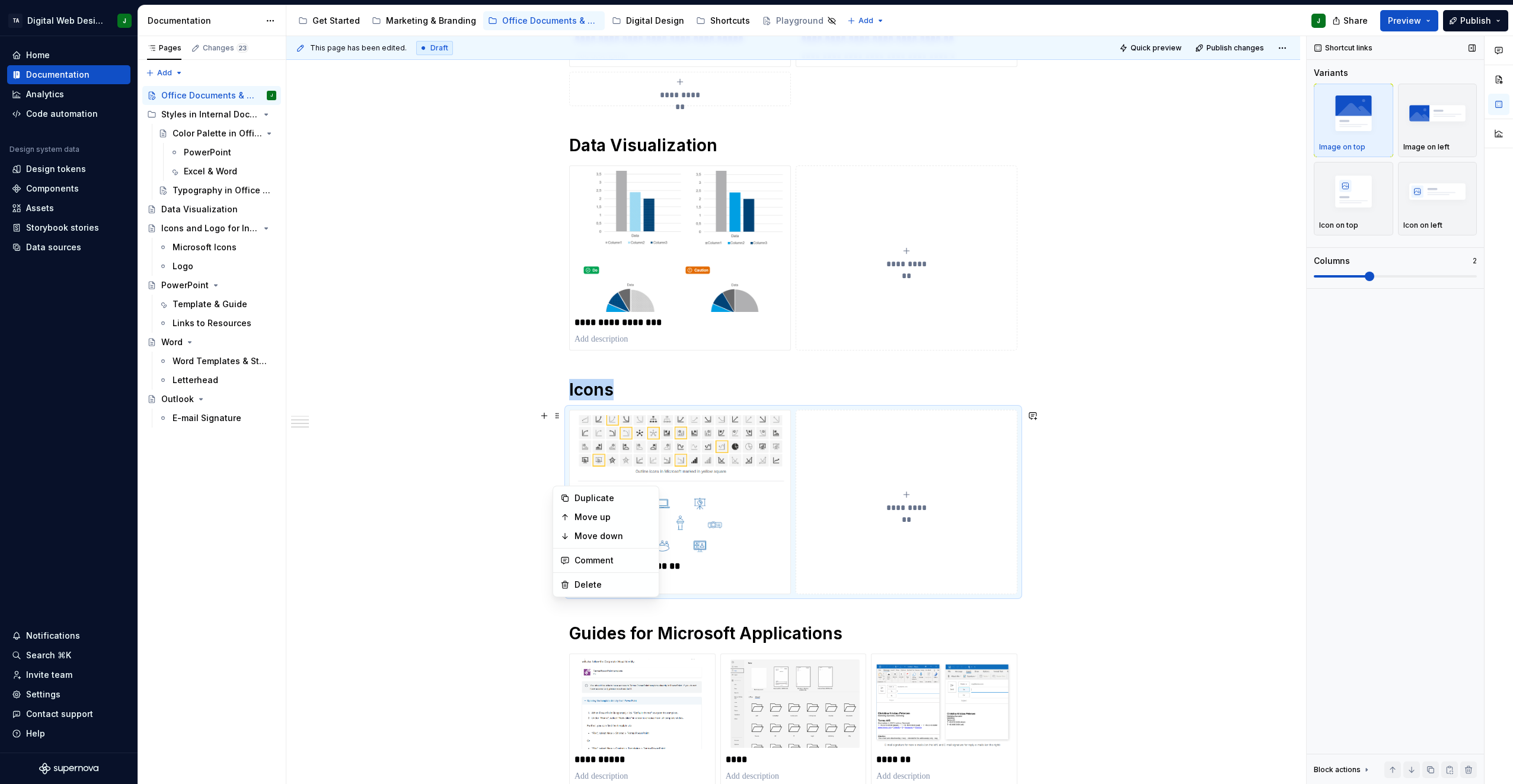
click at [752, 277] on span at bounding box center [1395, 276] width 163 height 10
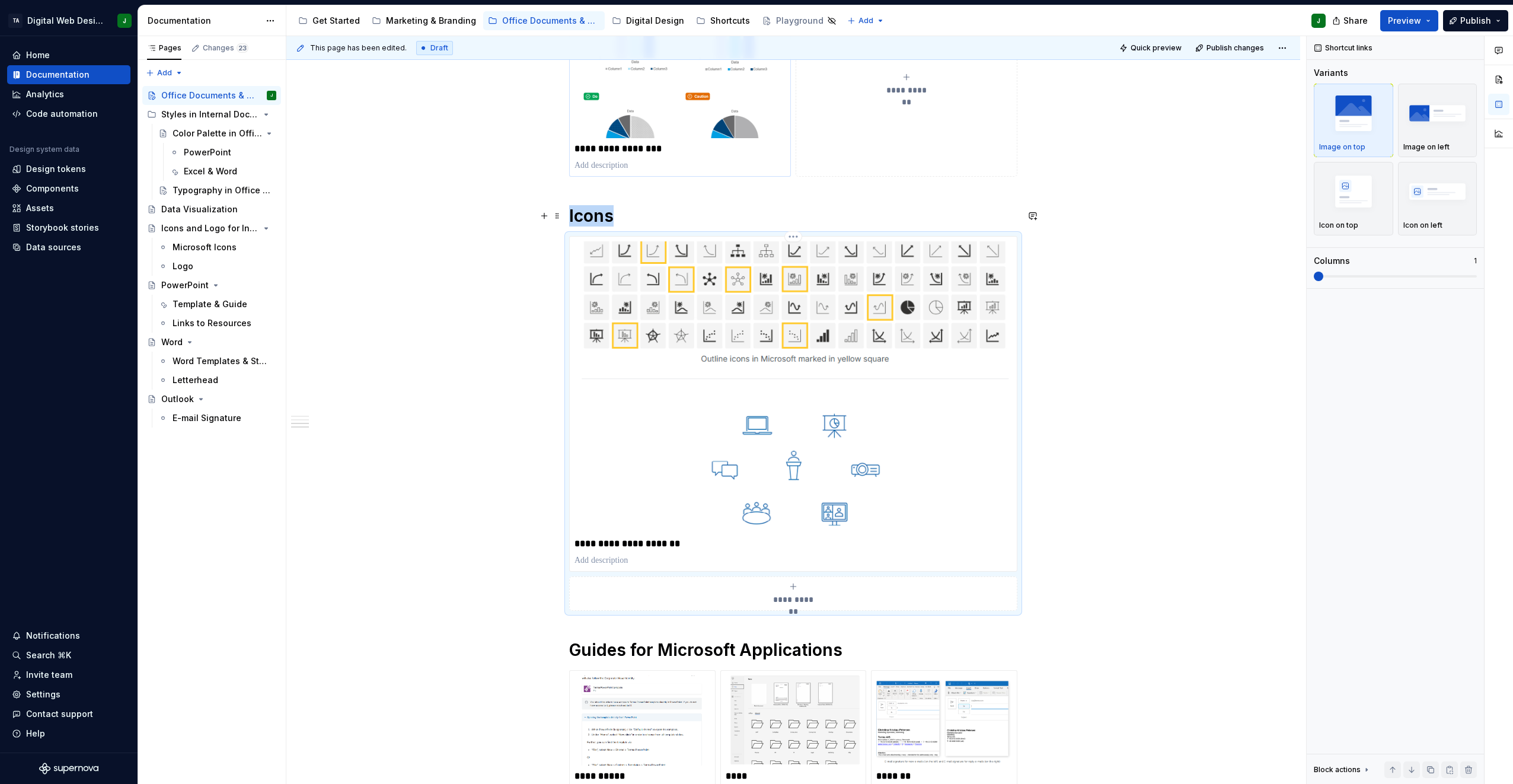
scroll to position [614, 0]
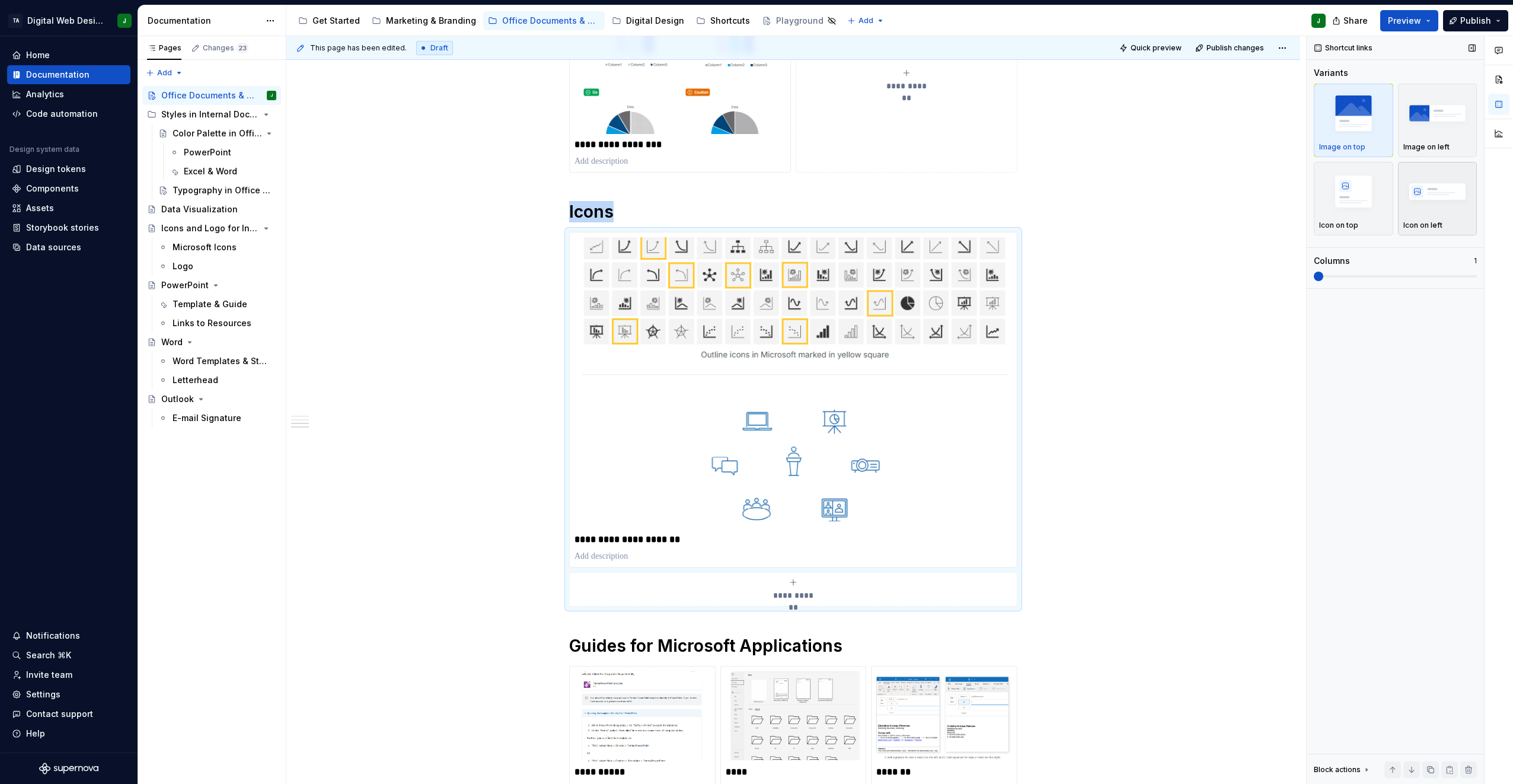
click at [752, 203] on img "button" at bounding box center [1438, 192] width 69 height 43
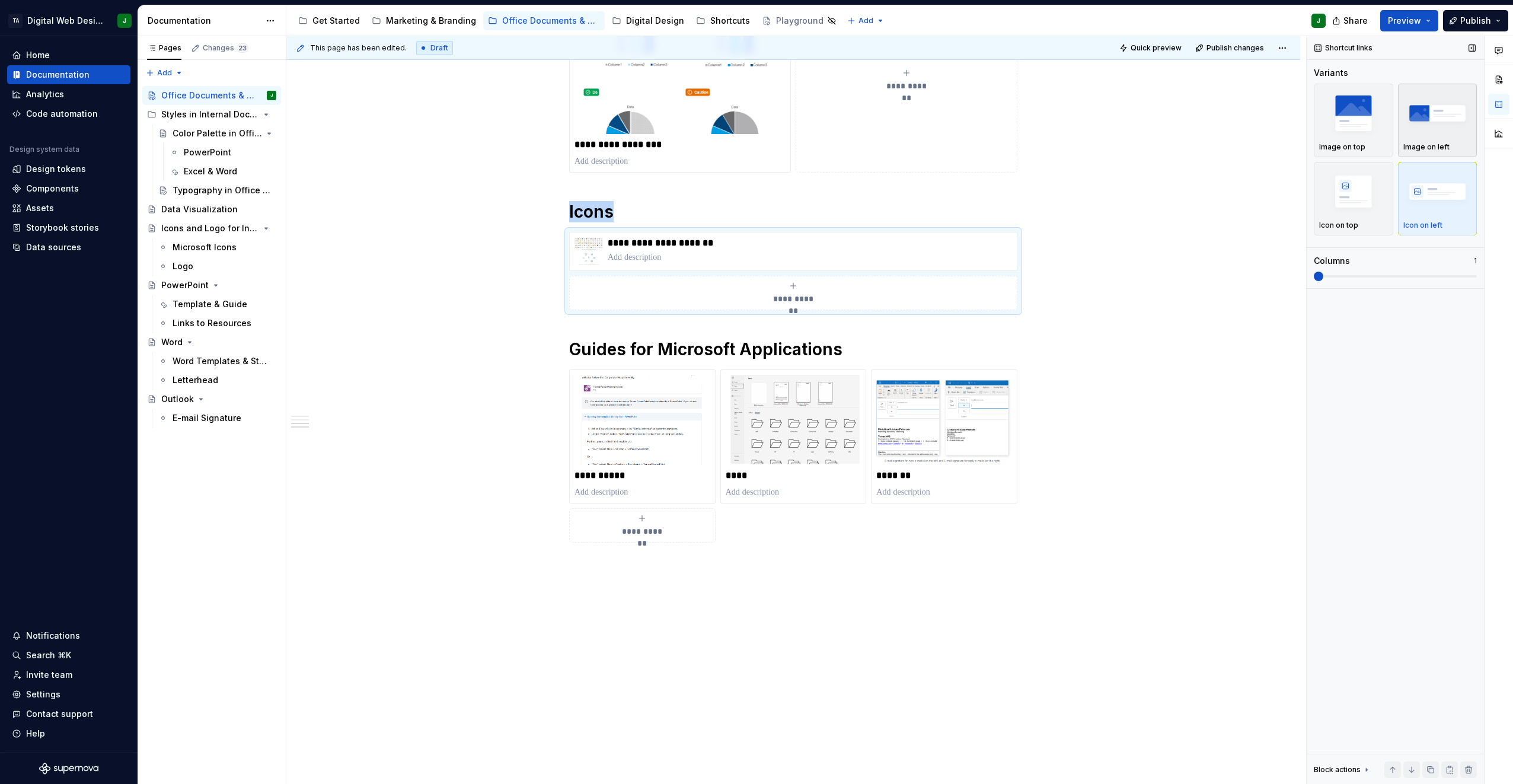
click at [752, 145] on p "Image on left" at bounding box center [1427, 147] width 46 height 10
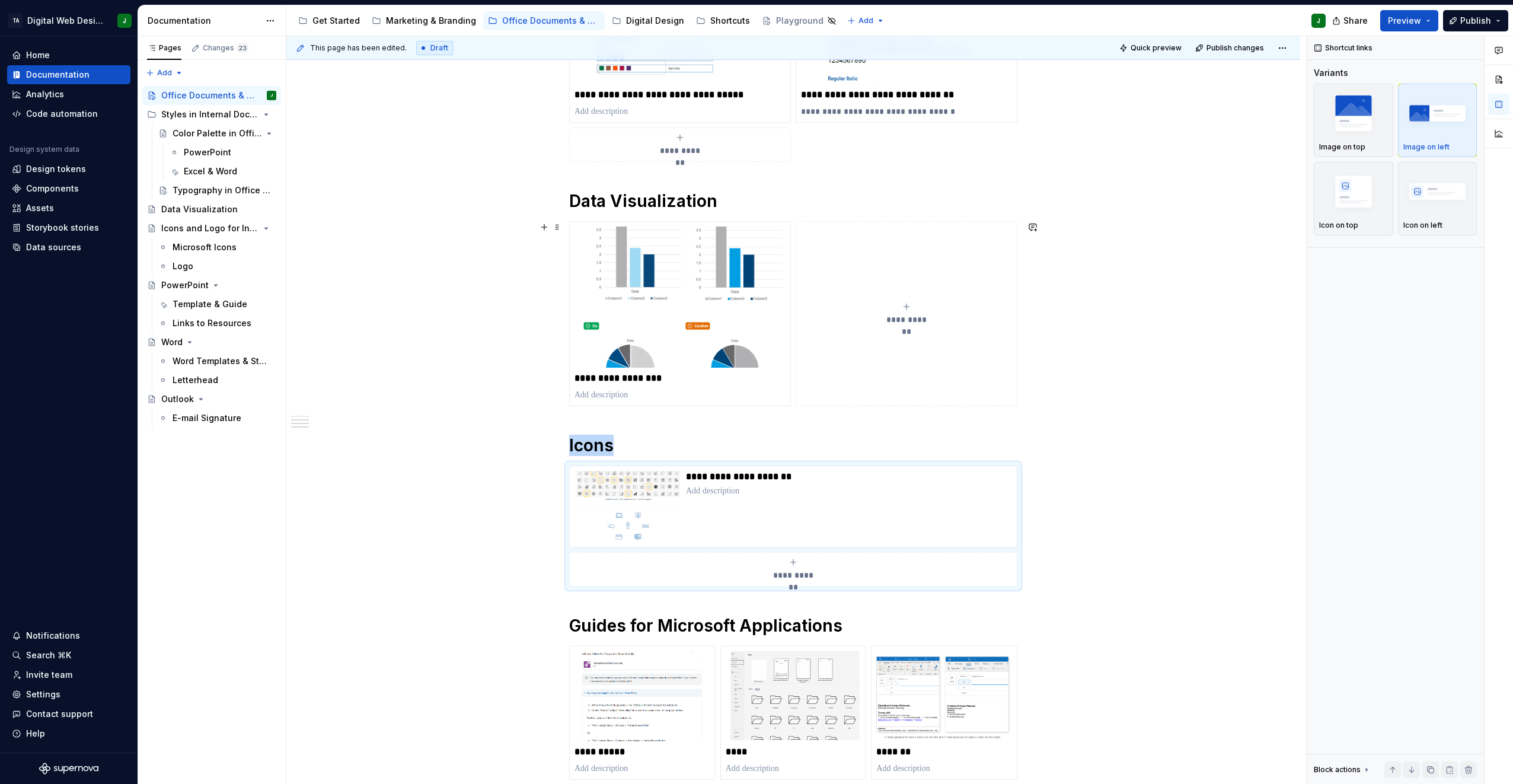
scroll to position [377, 0]
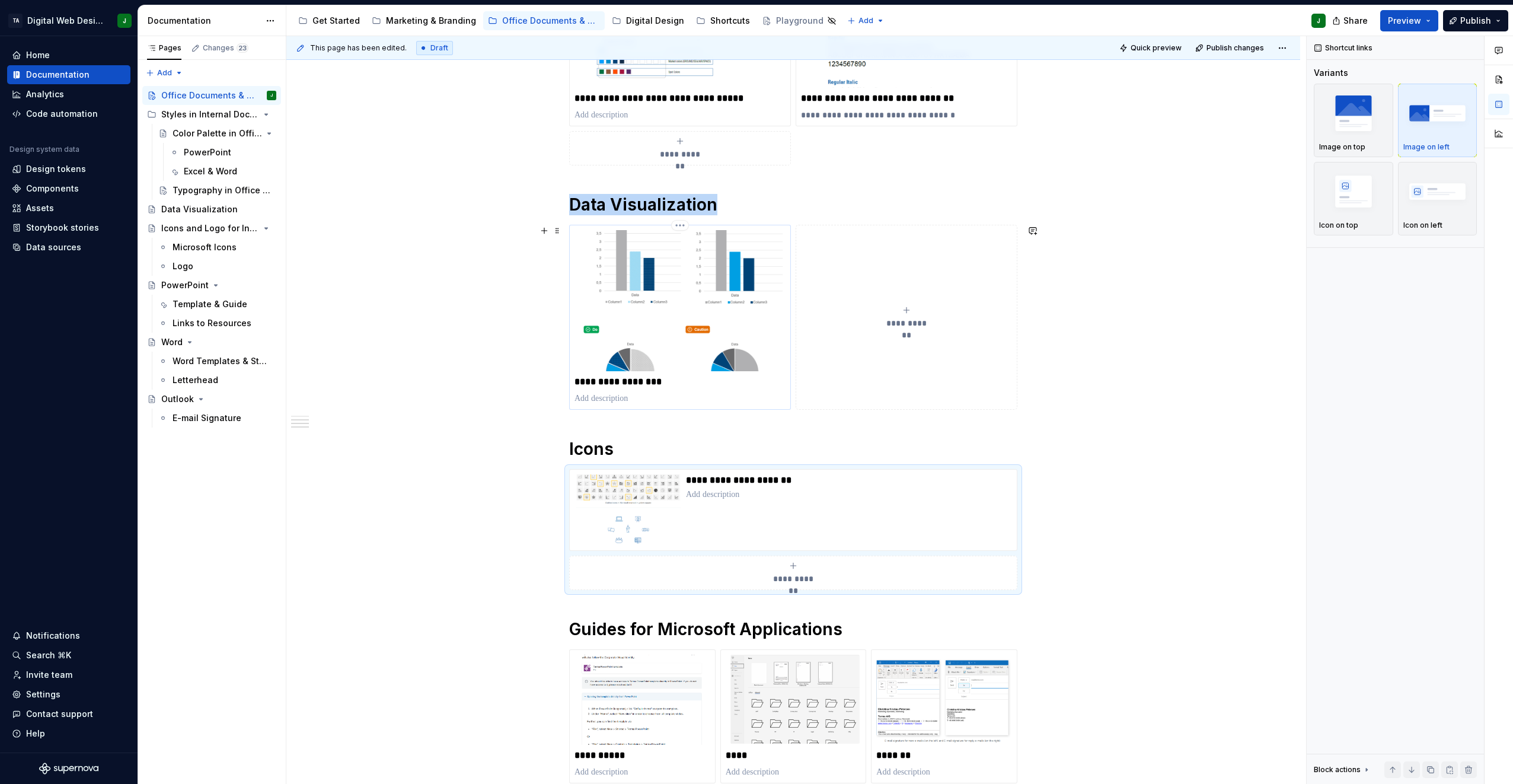
click at [686, 297] on img at bounding box center [680, 300] width 211 height 141
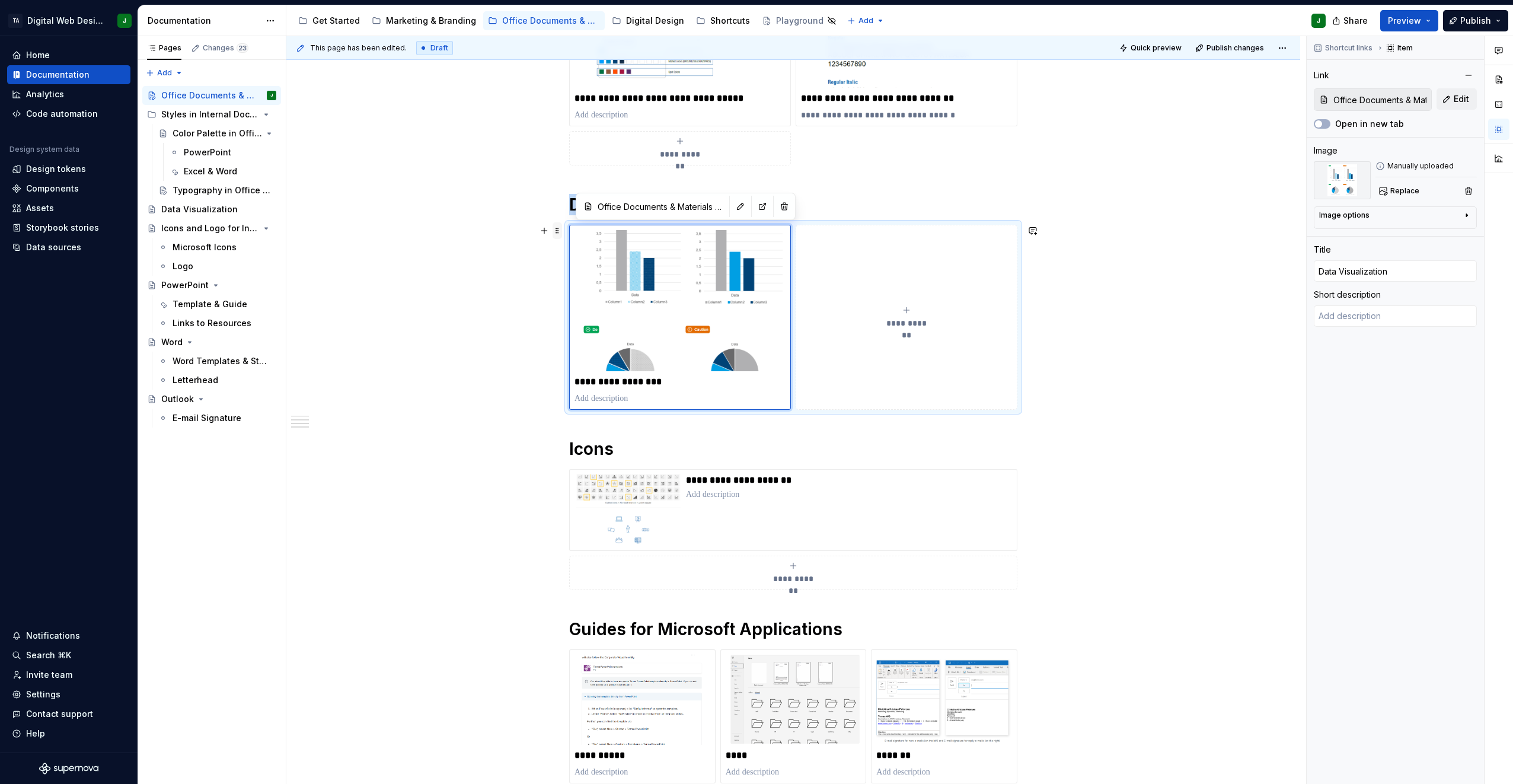
click at [556, 230] on span at bounding box center [557, 230] width 10 height 16
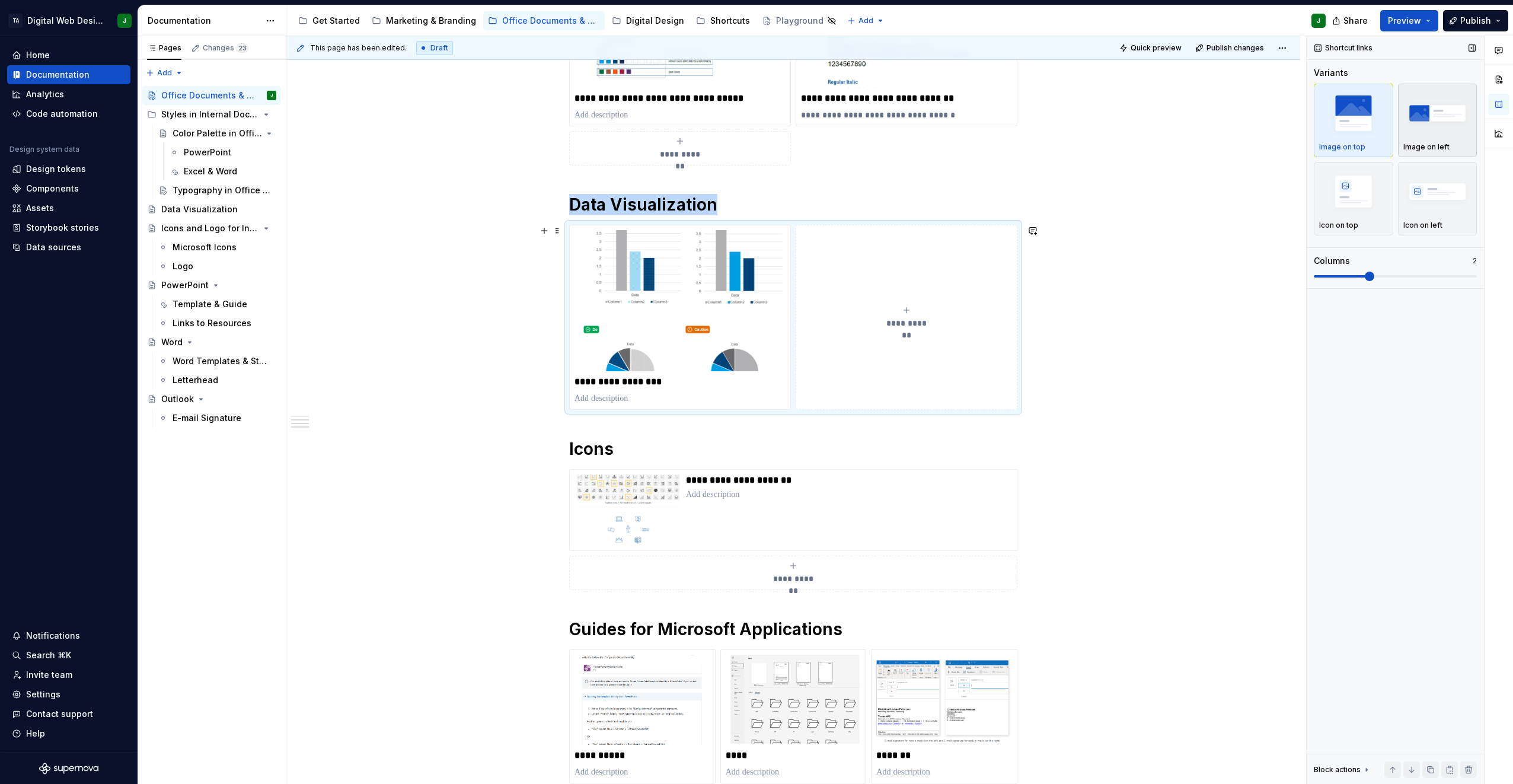
click at [752, 136] on div "button" at bounding box center [1438, 113] width 69 height 48
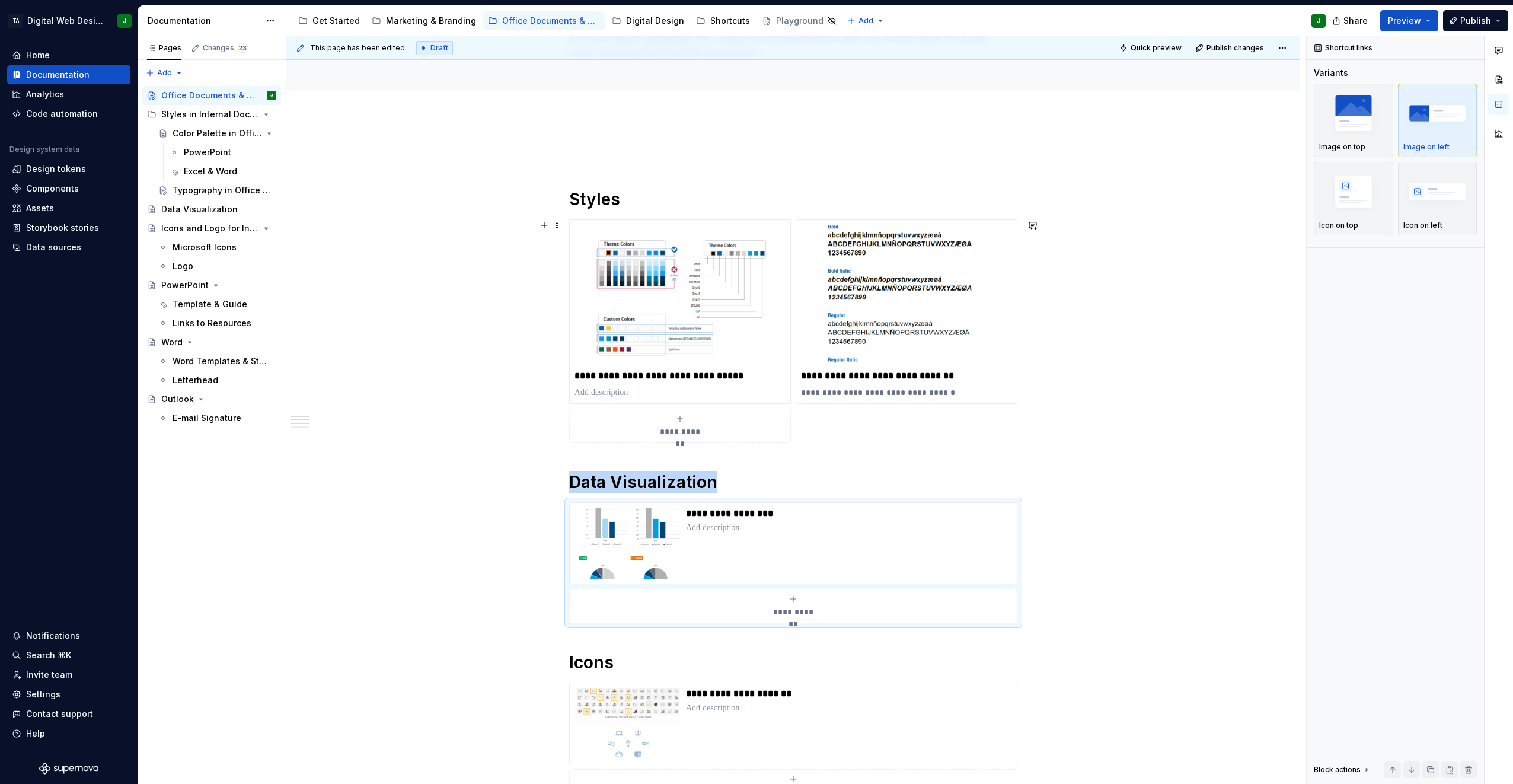
scroll to position [80, 0]
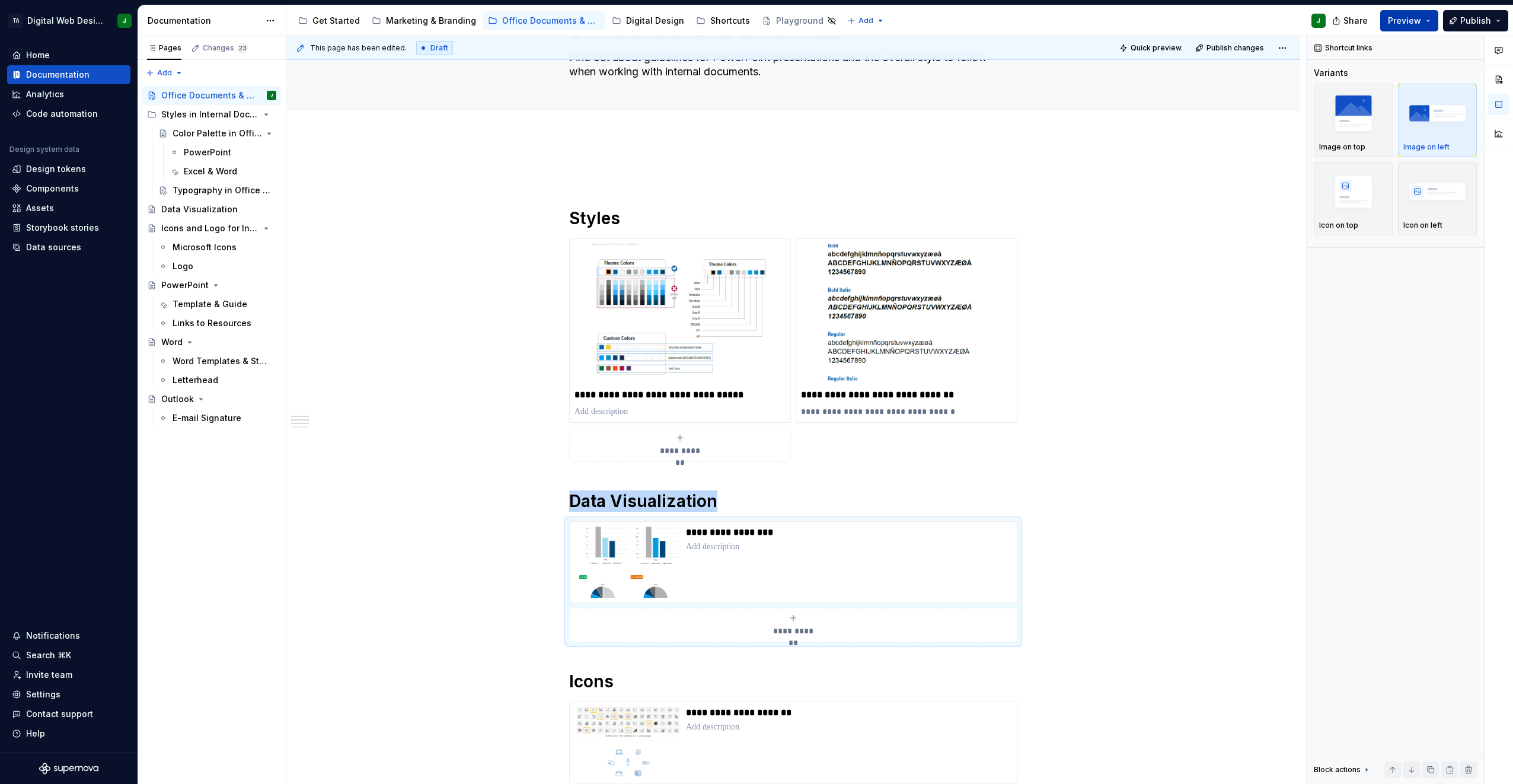
click at [752, 29] on button "Preview" at bounding box center [1409, 21] width 58 height 22
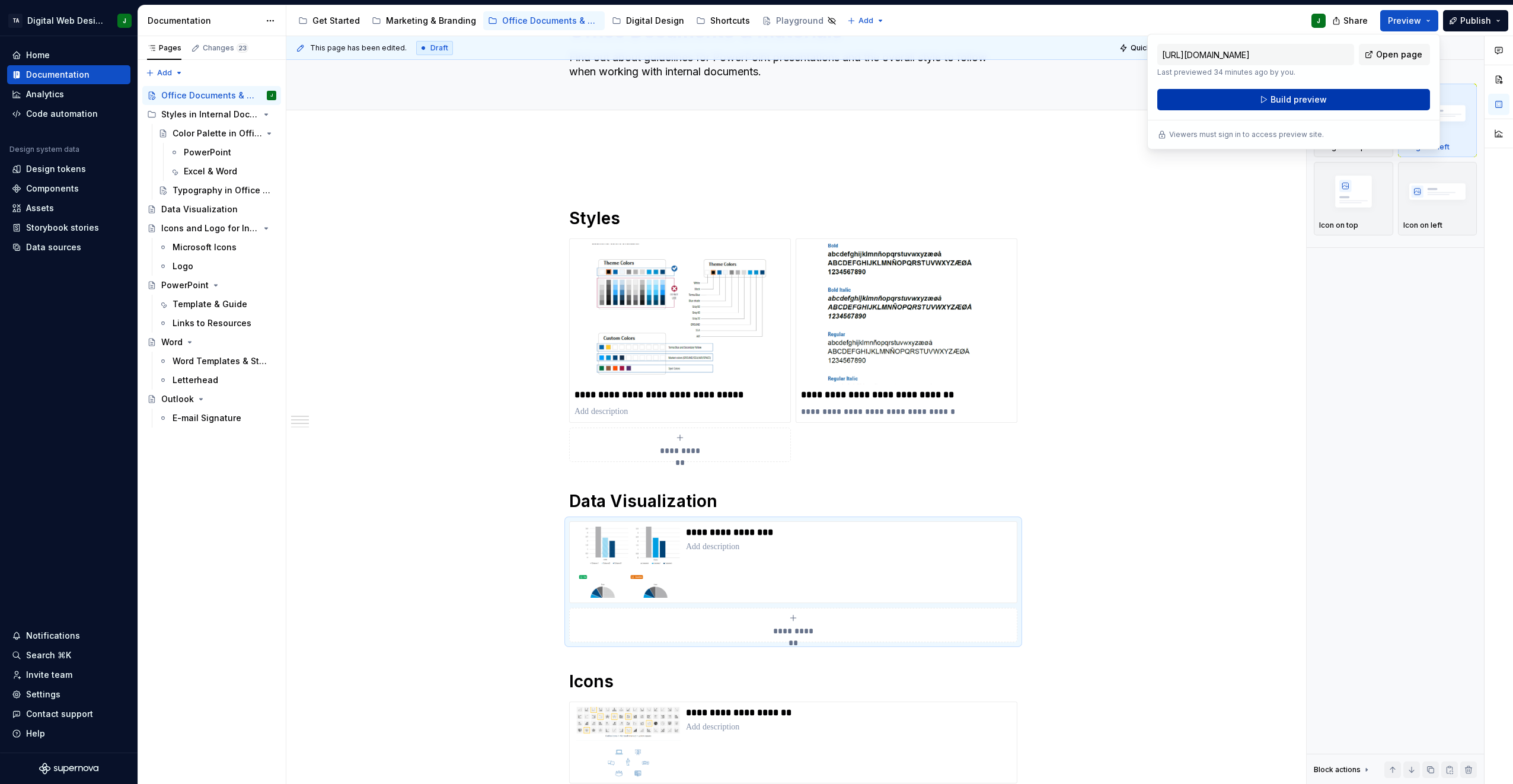
drag, startPoint x: 1415, startPoint y: 29, endPoint x: 1349, endPoint y: 102, distance: 98.4
click at [752, 102] on button "Build preview" at bounding box center [1294, 99] width 273 height 22
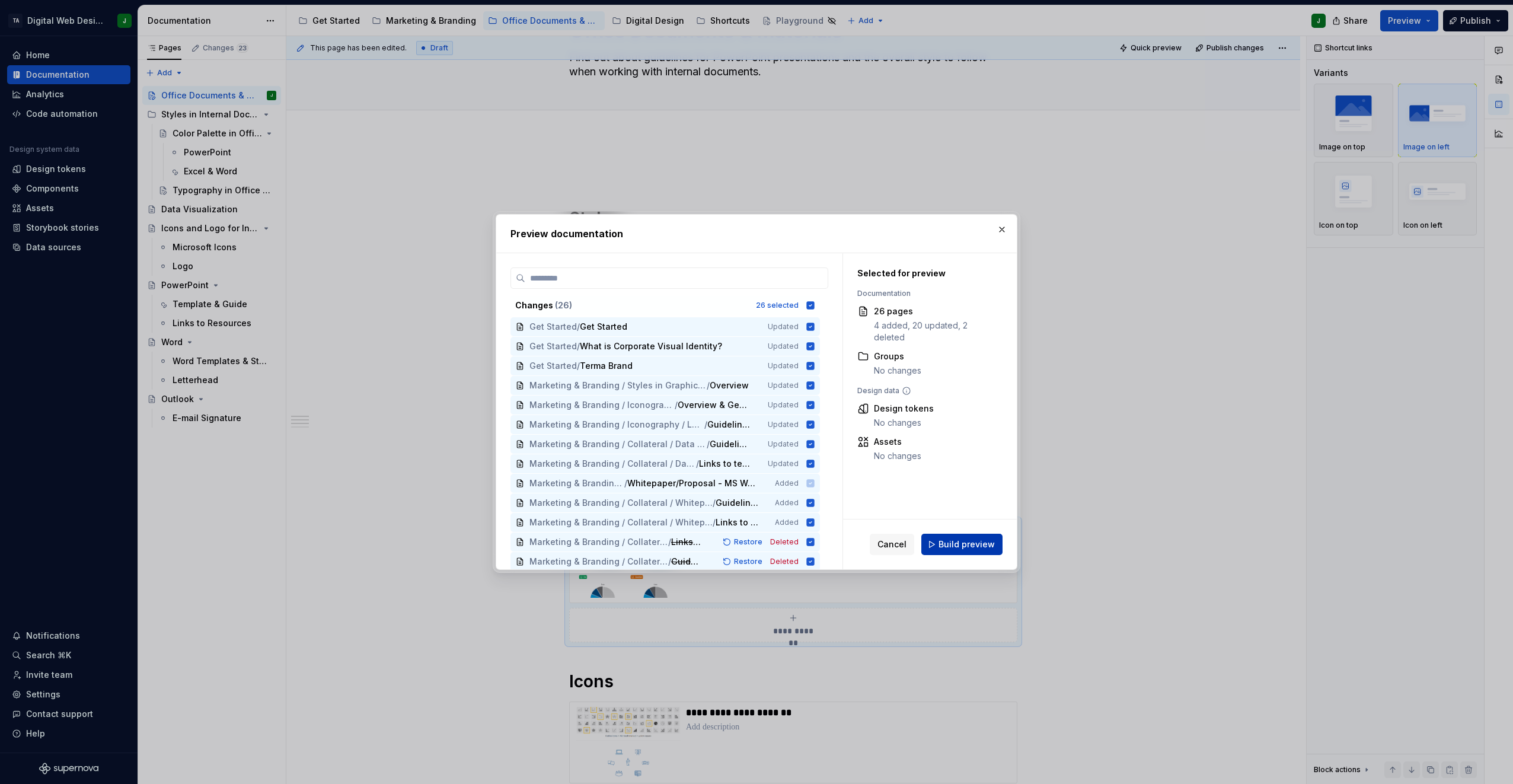
click at [752, 544] on button "Build preview" at bounding box center [961, 544] width 81 height 22
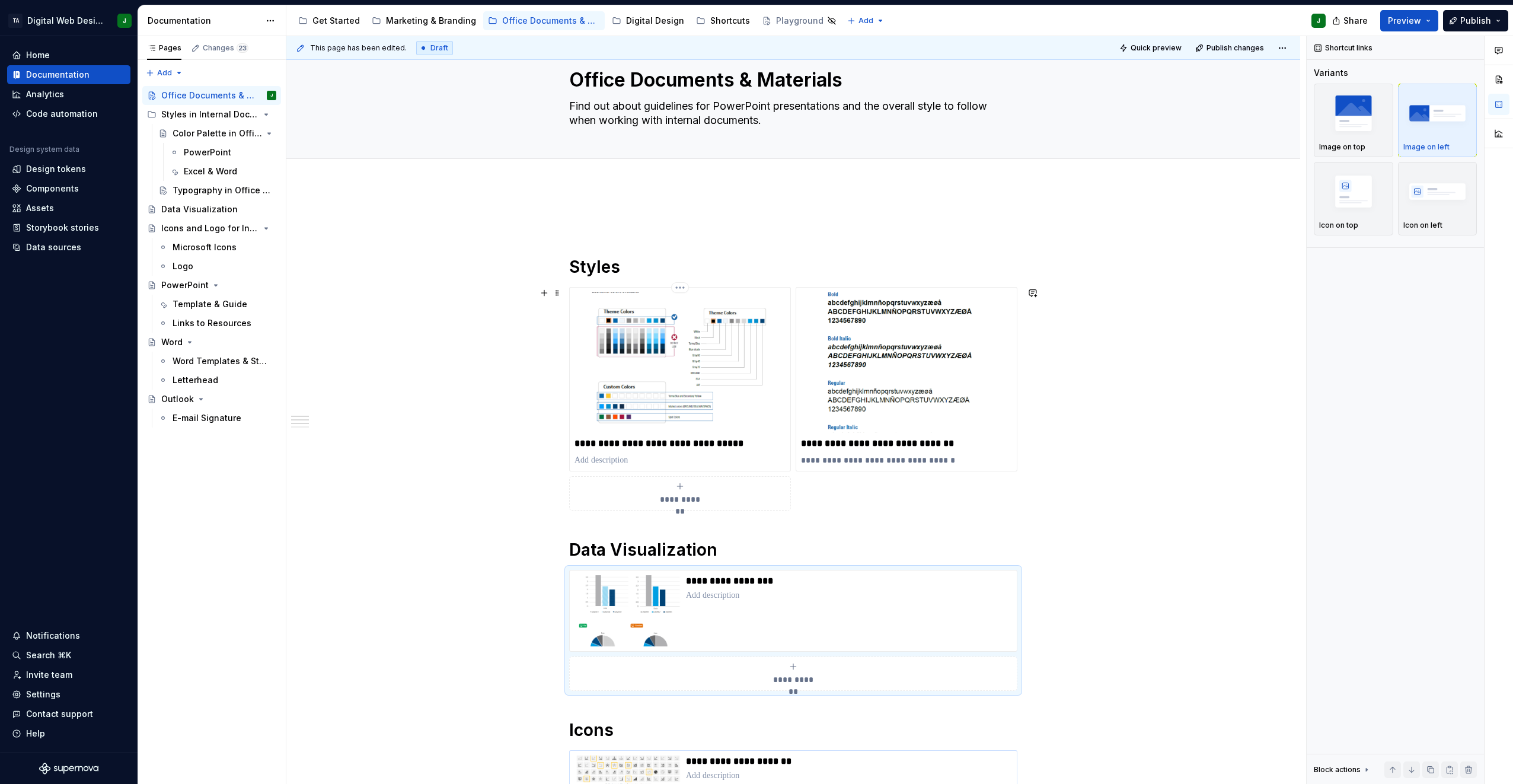
scroll to position [22, 0]
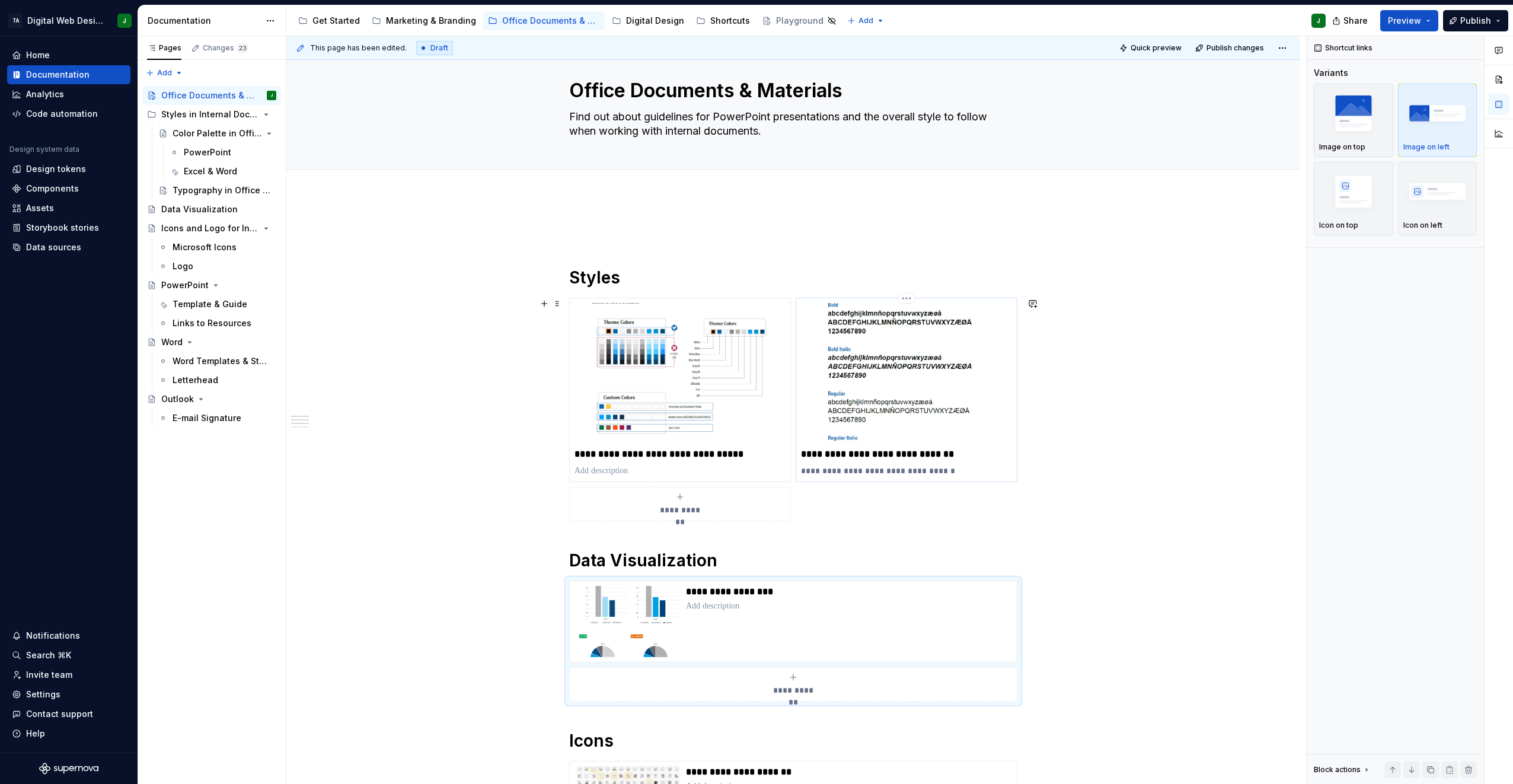
click at [752, 372] on img at bounding box center [906, 373] width 211 height 141
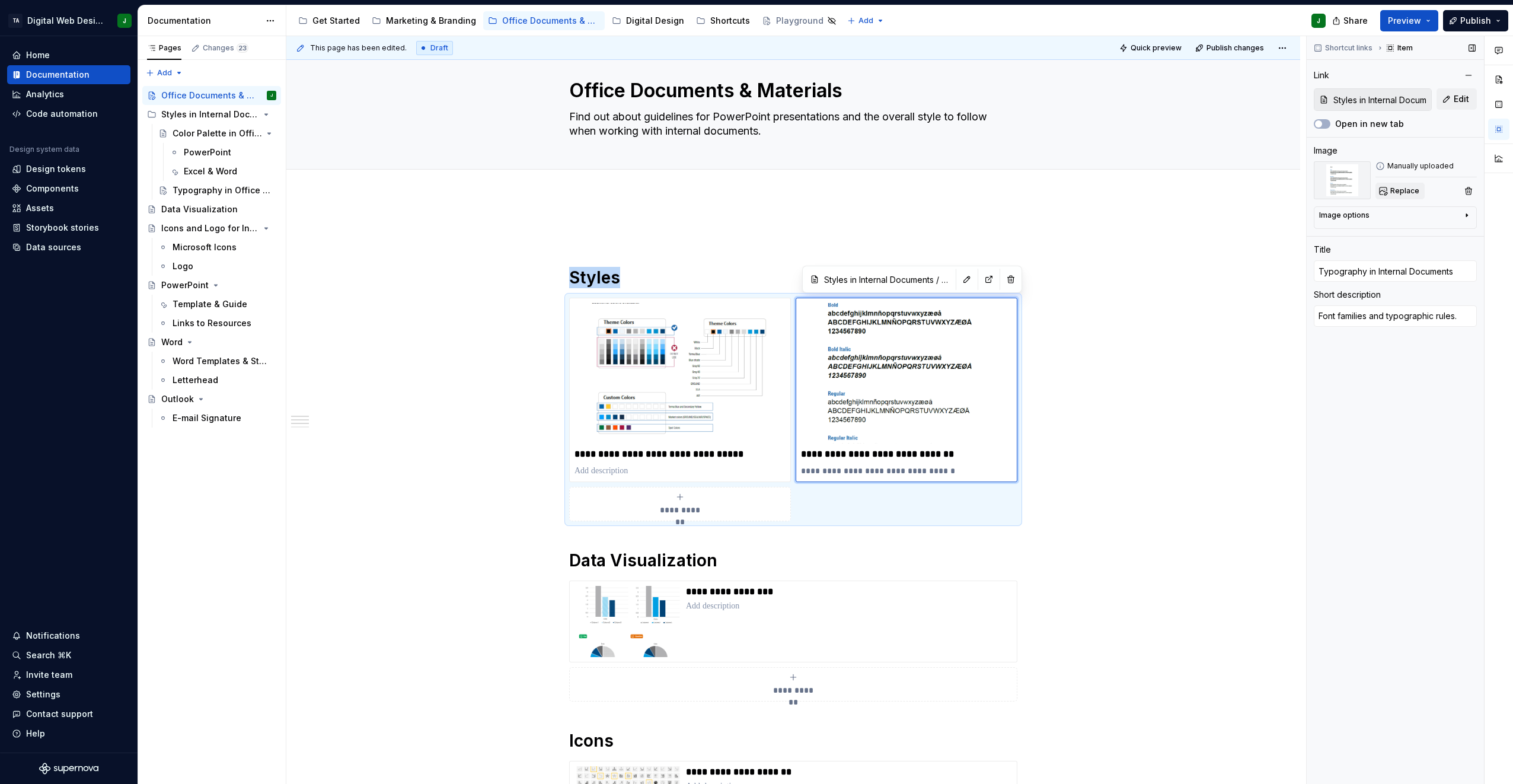
click at [752, 189] on span "Replace" at bounding box center [1404, 191] width 29 height 10
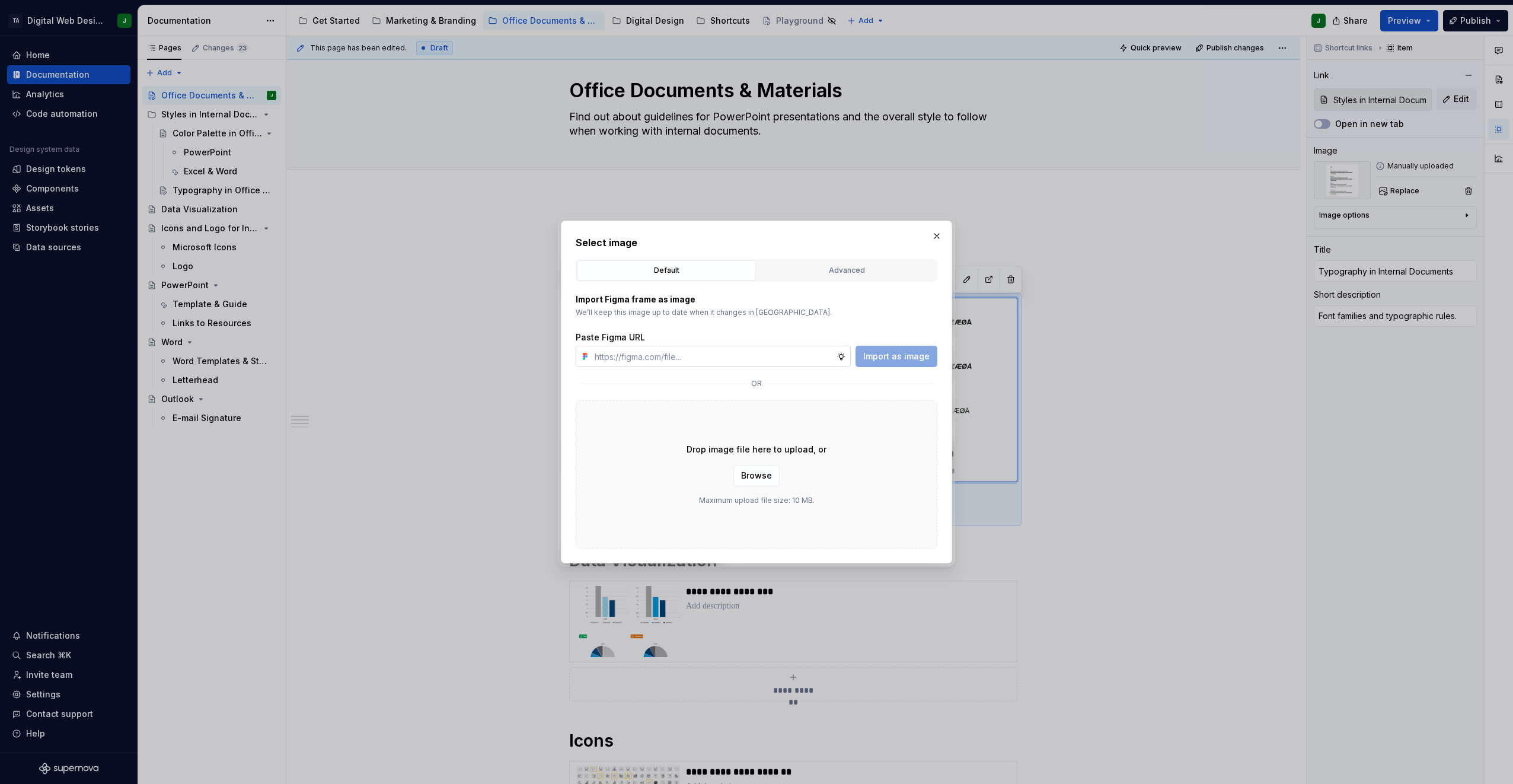
click at [752, 358] on input "text" at bounding box center [713, 356] width 247 height 22
type textarea "*"
paste input "[URL][DOMAIN_NAME]"
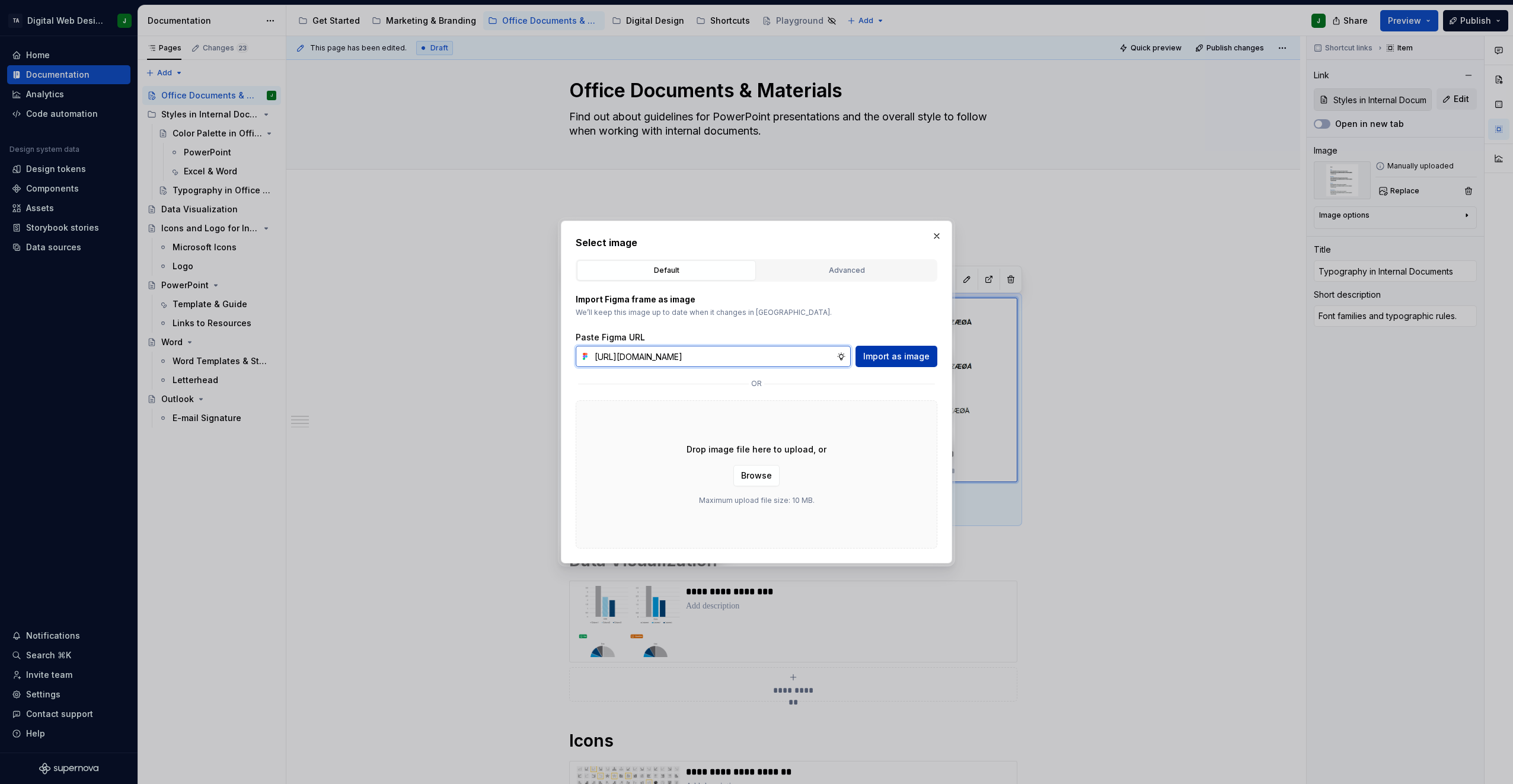
type input "[URL][DOMAIN_NAME]"
click at [752, 356] on span "Import as image" at bounding box center [896, 356] width 66 height 12
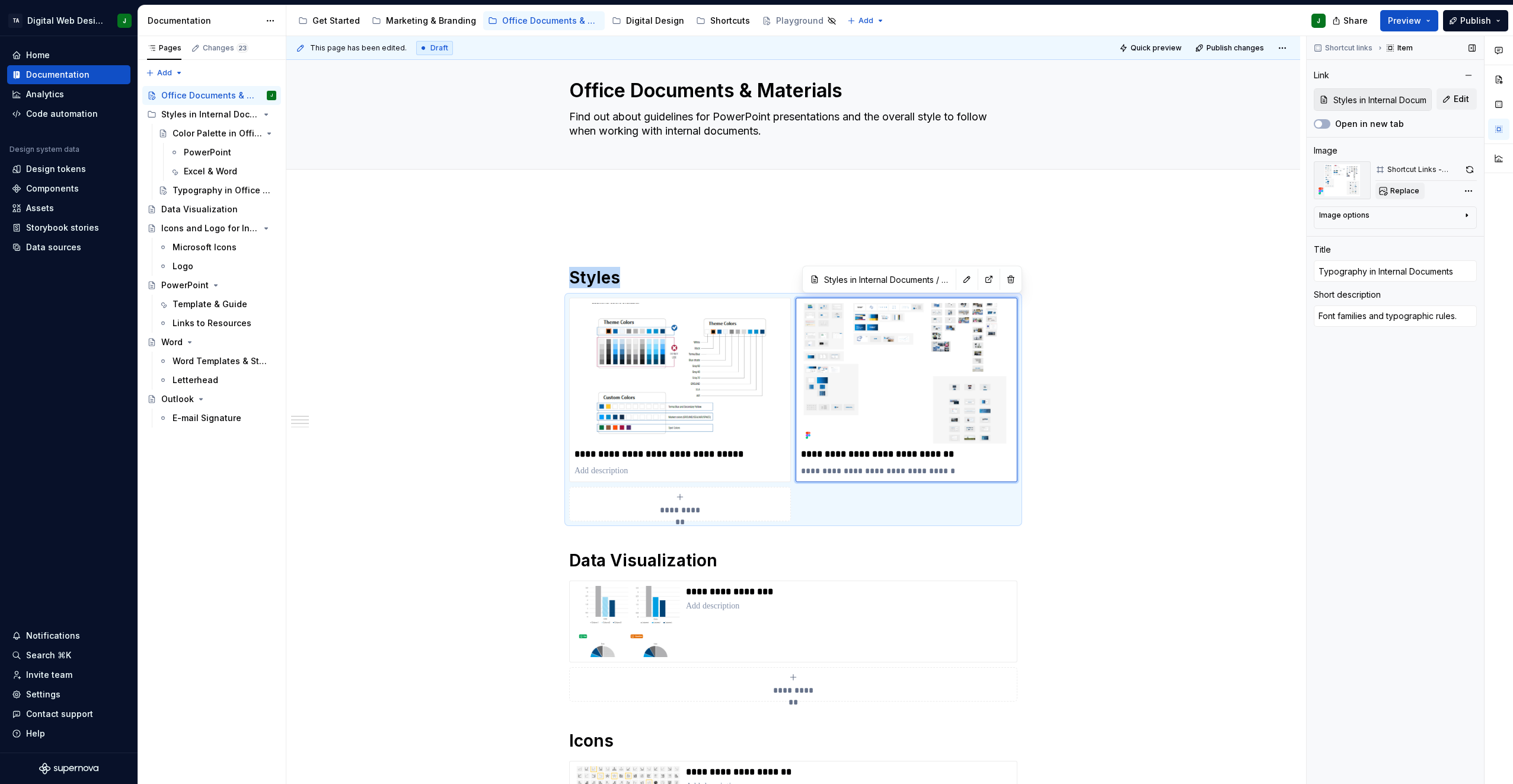
click at [752, 192] on span "Replace" at bounding box center [1404, 191] width 29 height 10
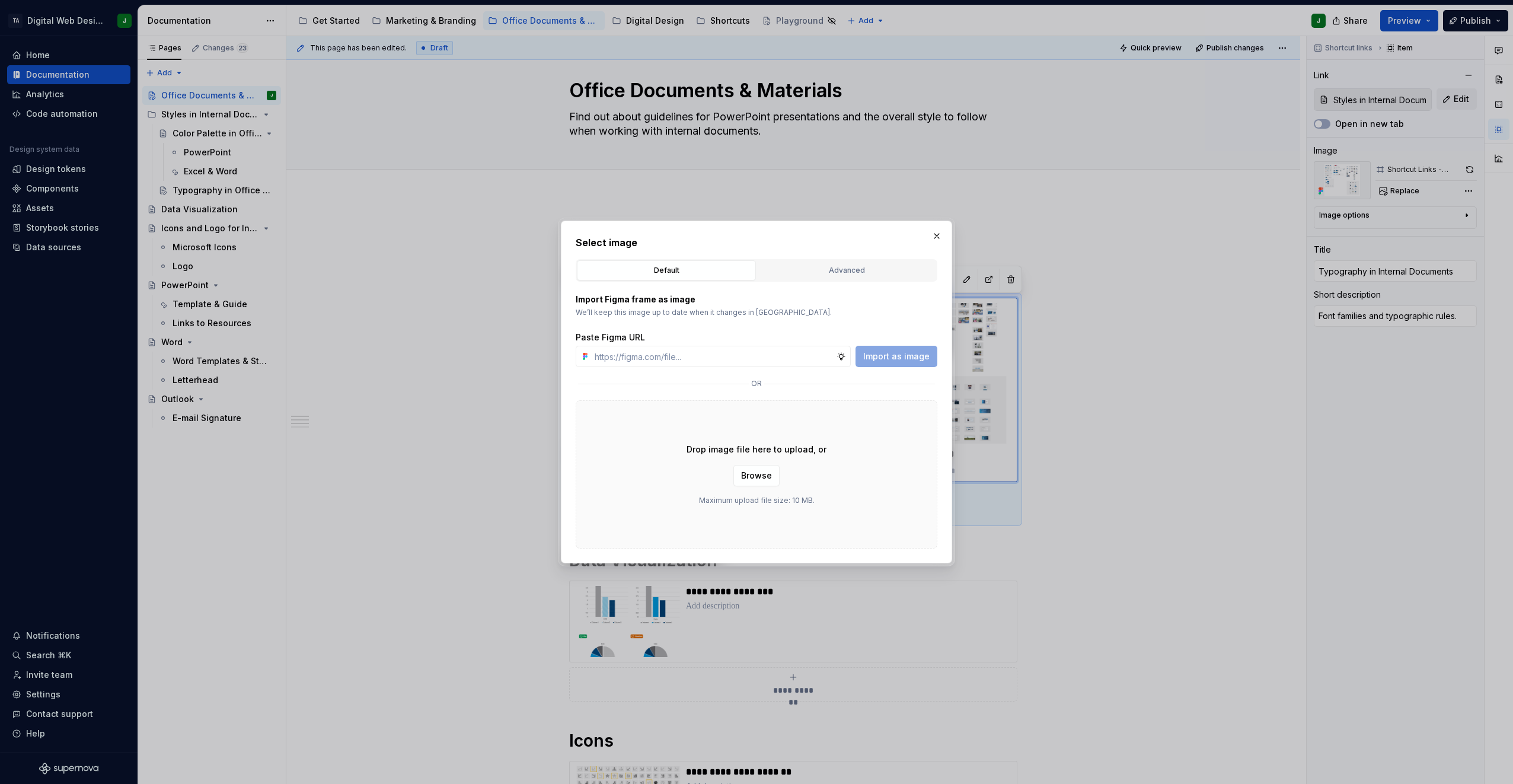
type textarea "*"
type input "[URL][DOMAIN_NAME]"
click at [752, 358] on span "Import as image" at bounding box center [896, 356] width 66 height 12
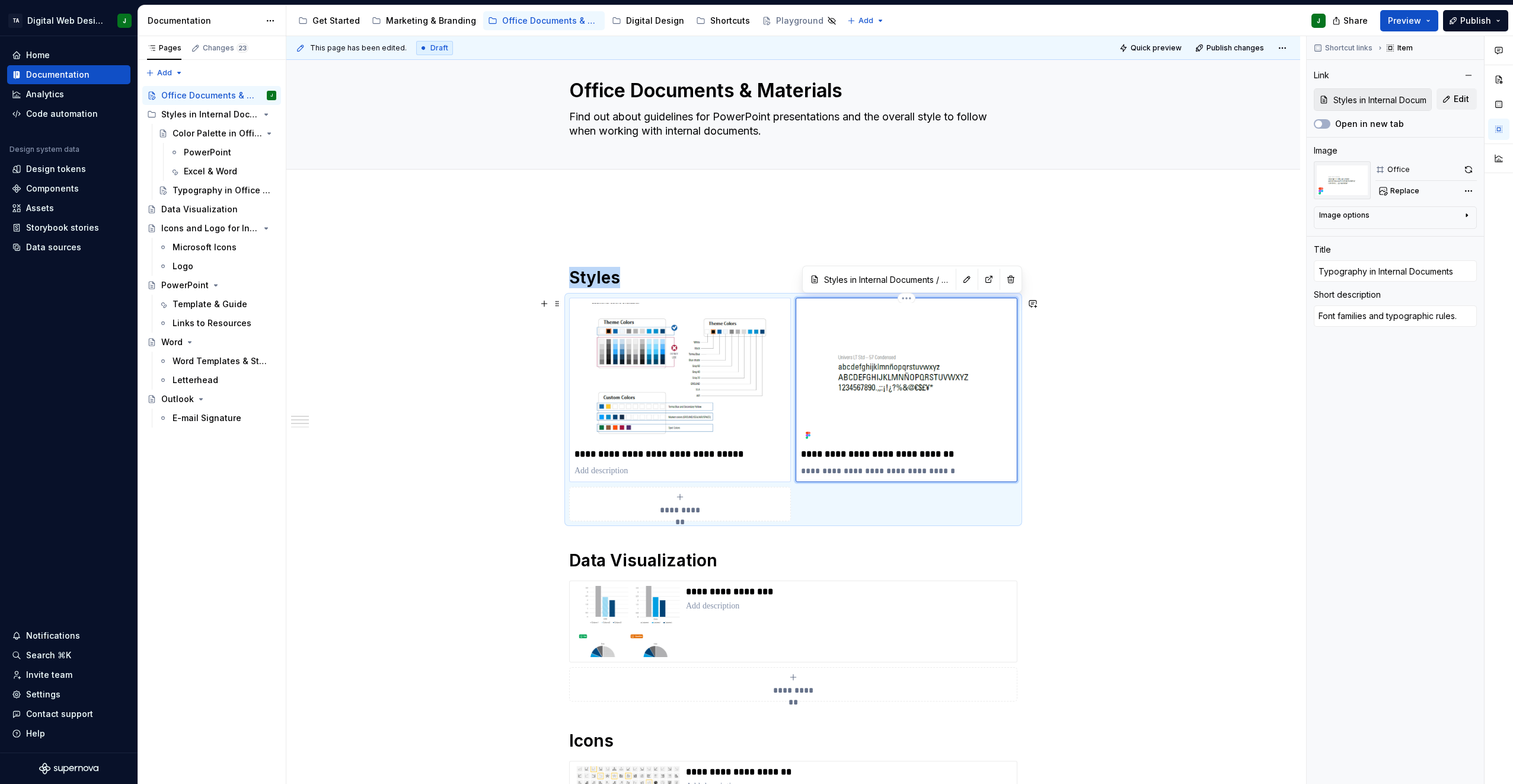
type textarea "*"
type input "Color Palette in Office Documents & Materials"
type input "Color Palette in Internal Documents"
click at [752, 370] on div "**********" at bounding box center [680, 389] width 222 height 184
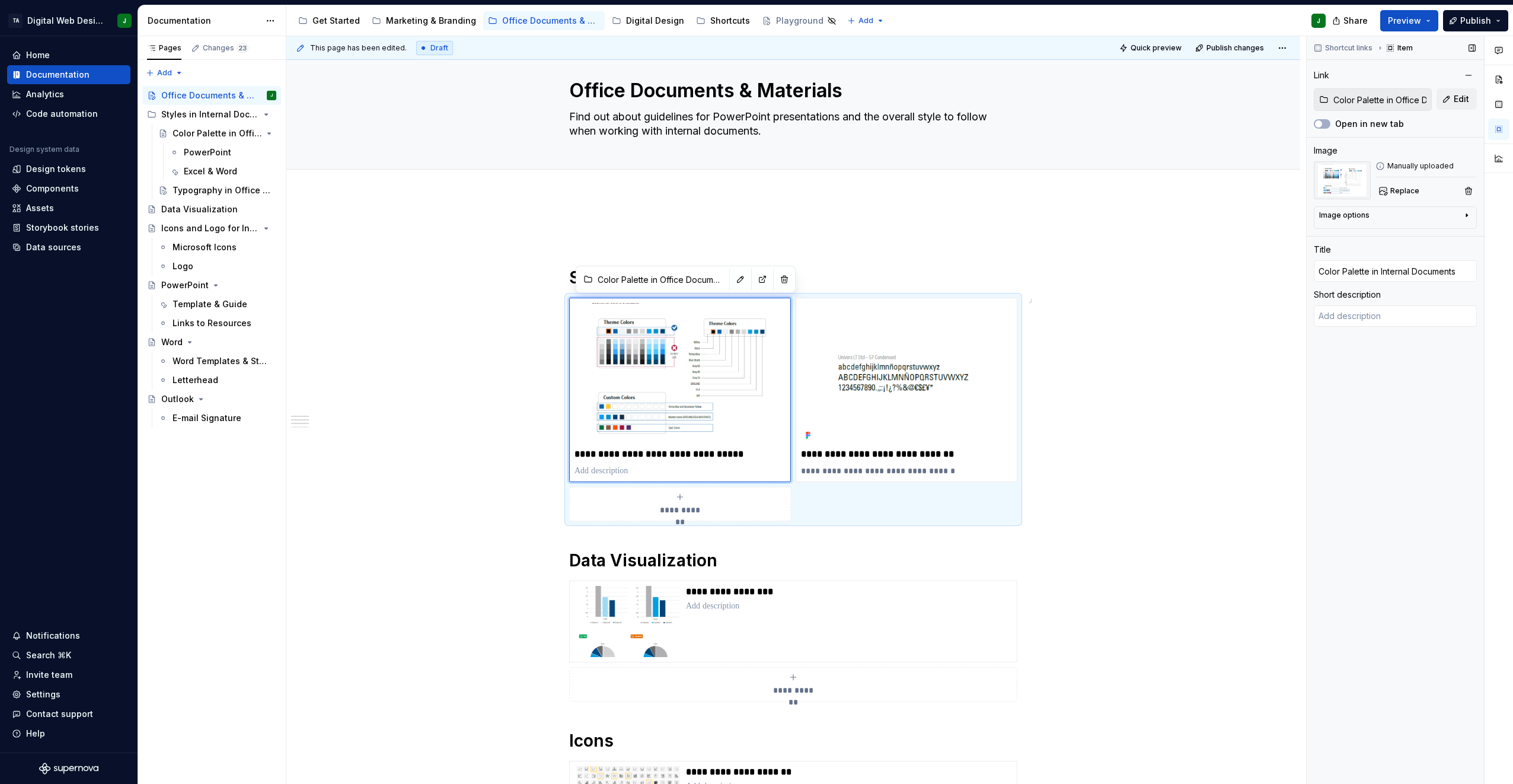
click at [752, 182] on div "Manually uploaded Replace" at bounding box center [1426, 180] width 101 height 38
click at [752, 187] on span "Replace" at bounding box center [1404, 191] width 29 height 10
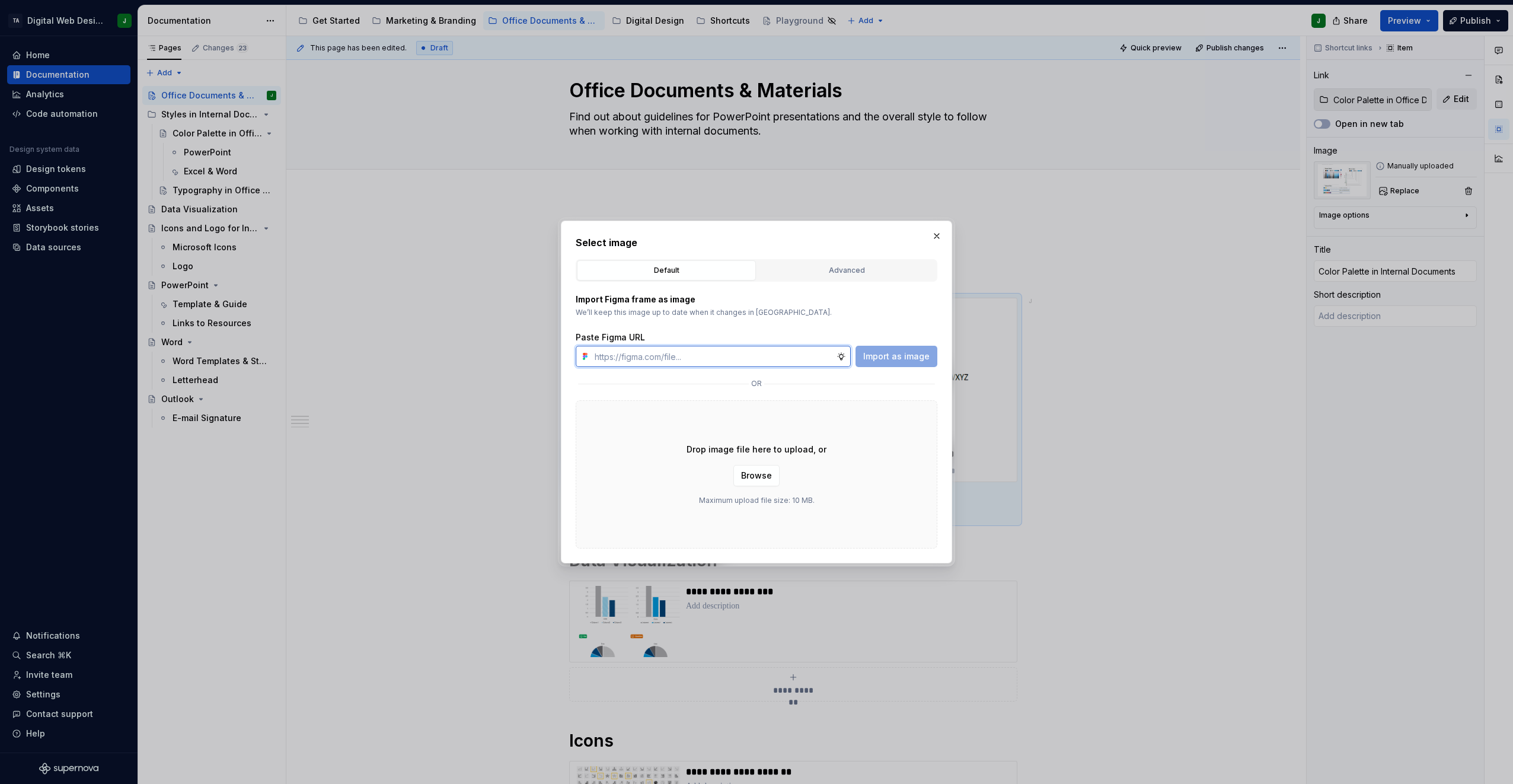
type textarea "*"
paste input "[URL][DOMAIN_NAME]"
type input "[URL][DOMAIN_NAME]"
click at [752, 358] on span "Import as image" at bounding box center [896, 356] width 66 height 12
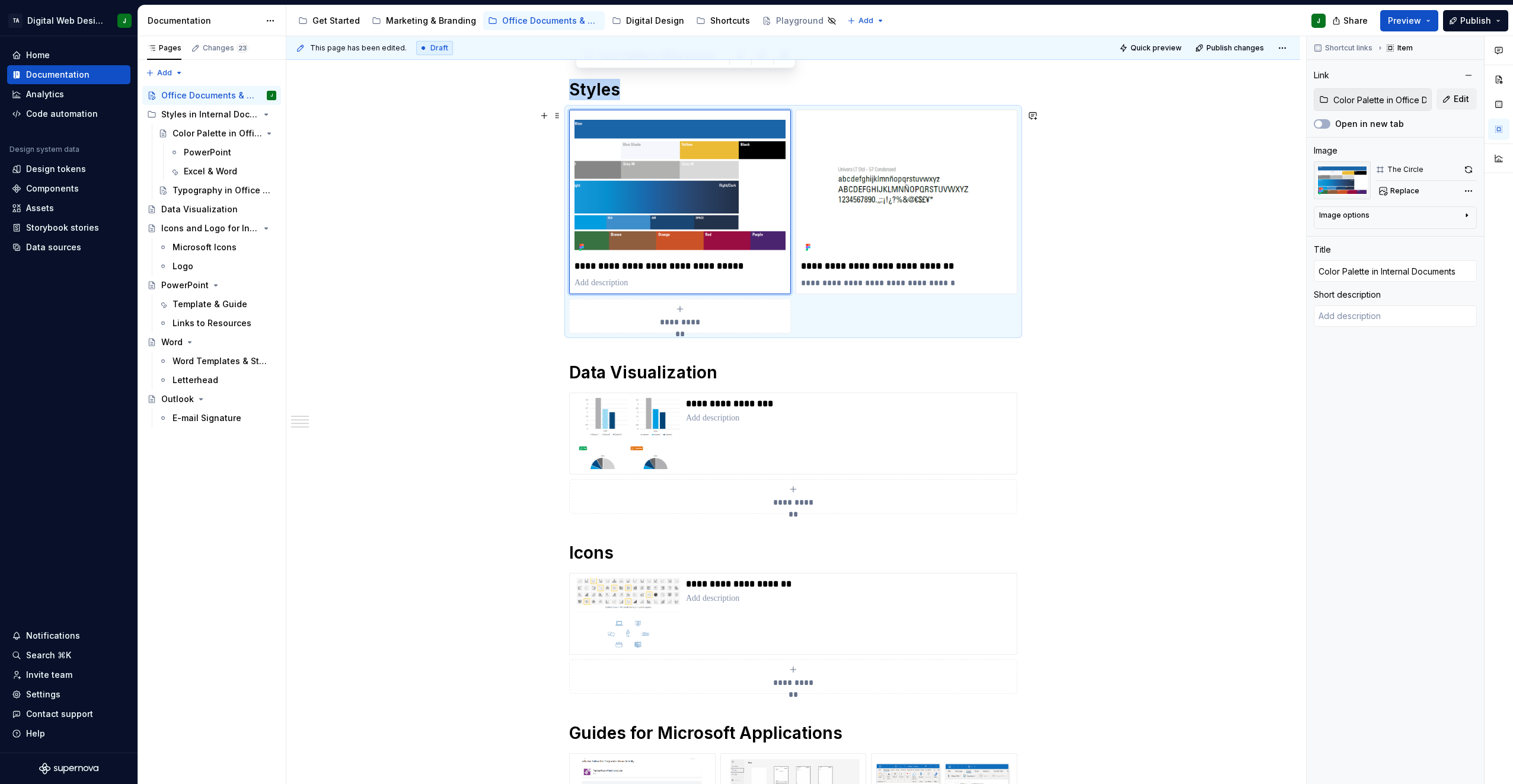
scroll to position [259, 0]
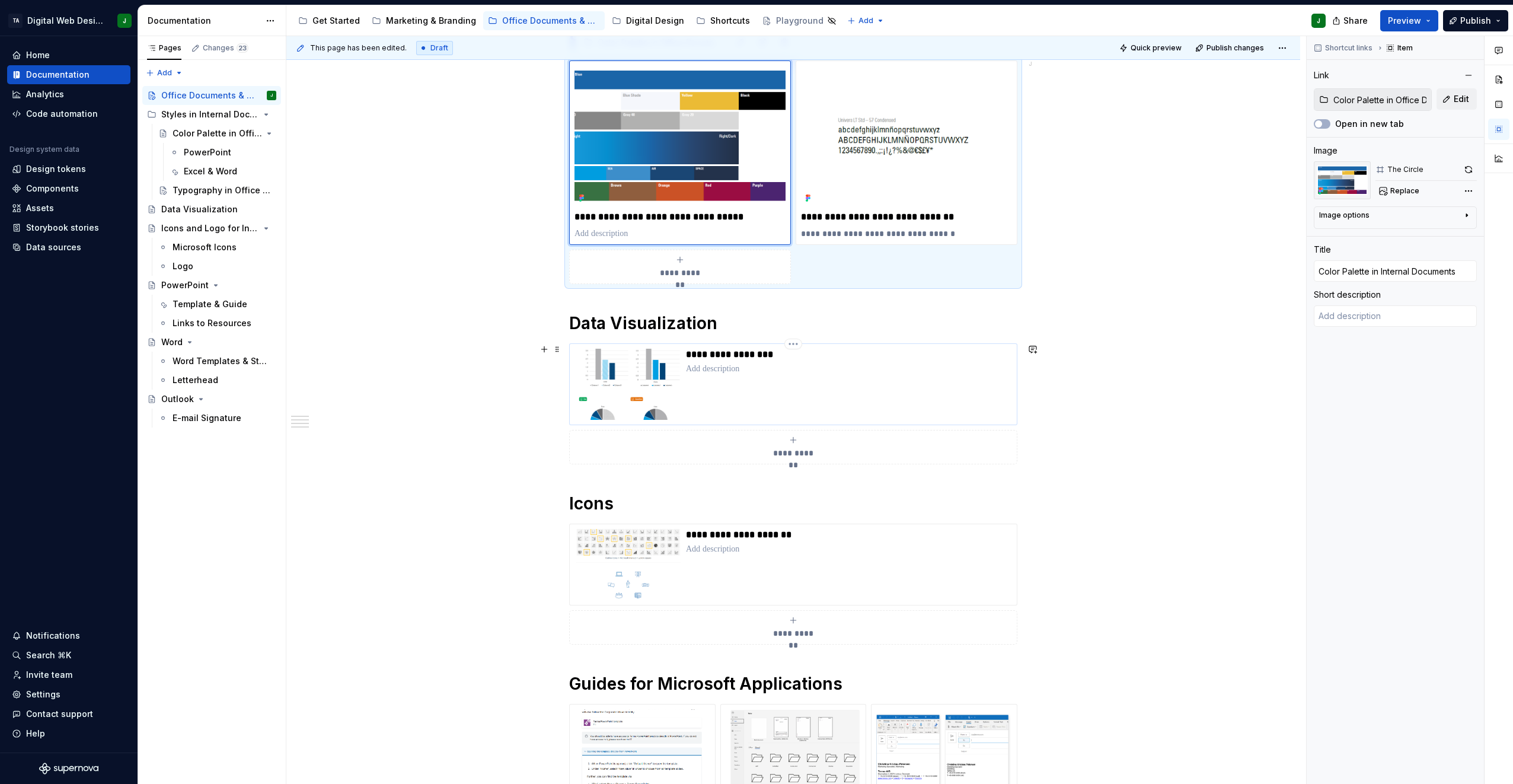
type textarea "*"
type input "Office Documents & Materials / Data Visualization"
type input "Data Visualization"
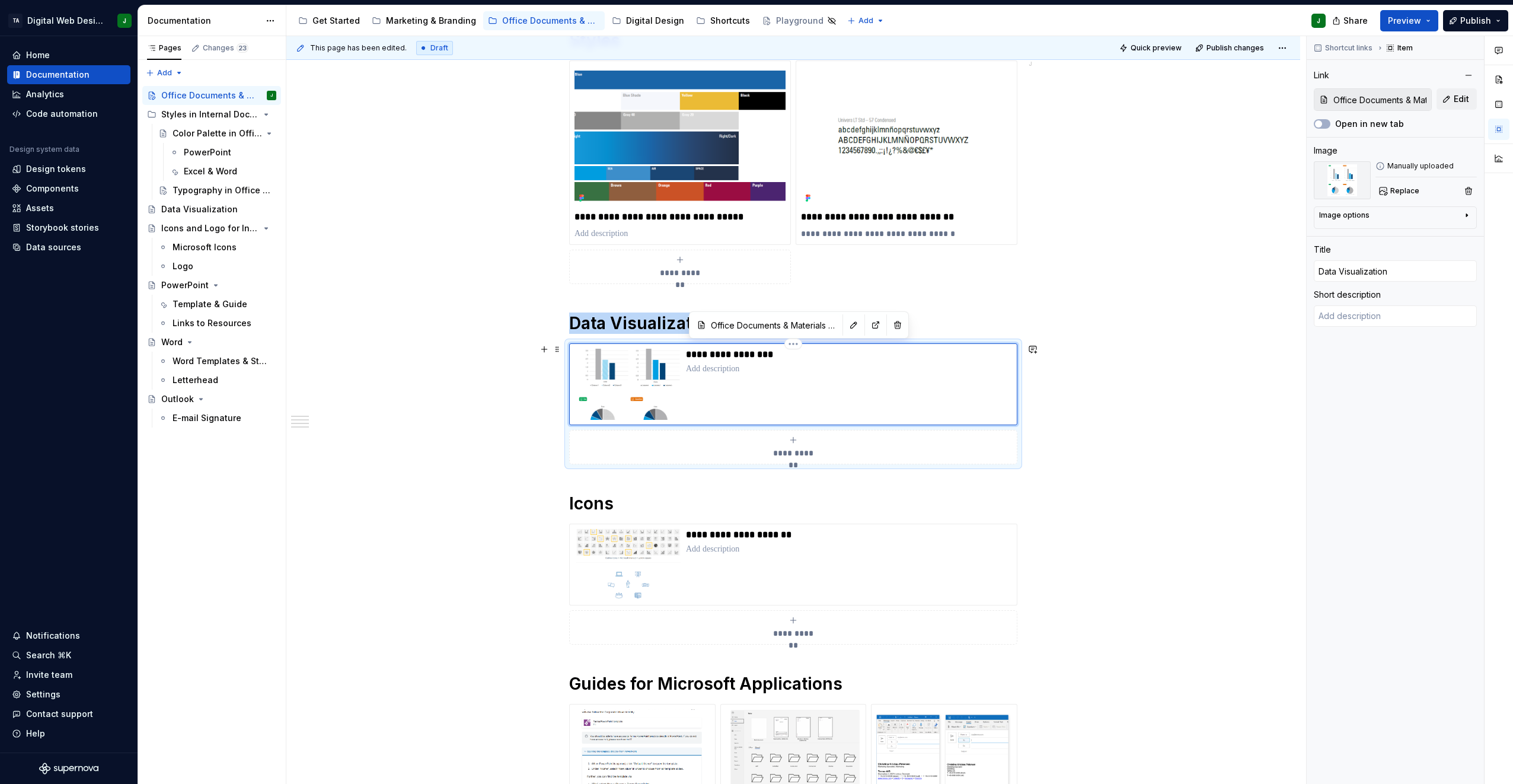
click at [637, 385] on img at bounding box center [628, 384] width 107 height 71
click at [752, 197] on button "Replace" at bounding box center [1400, 191] width 49 height 16
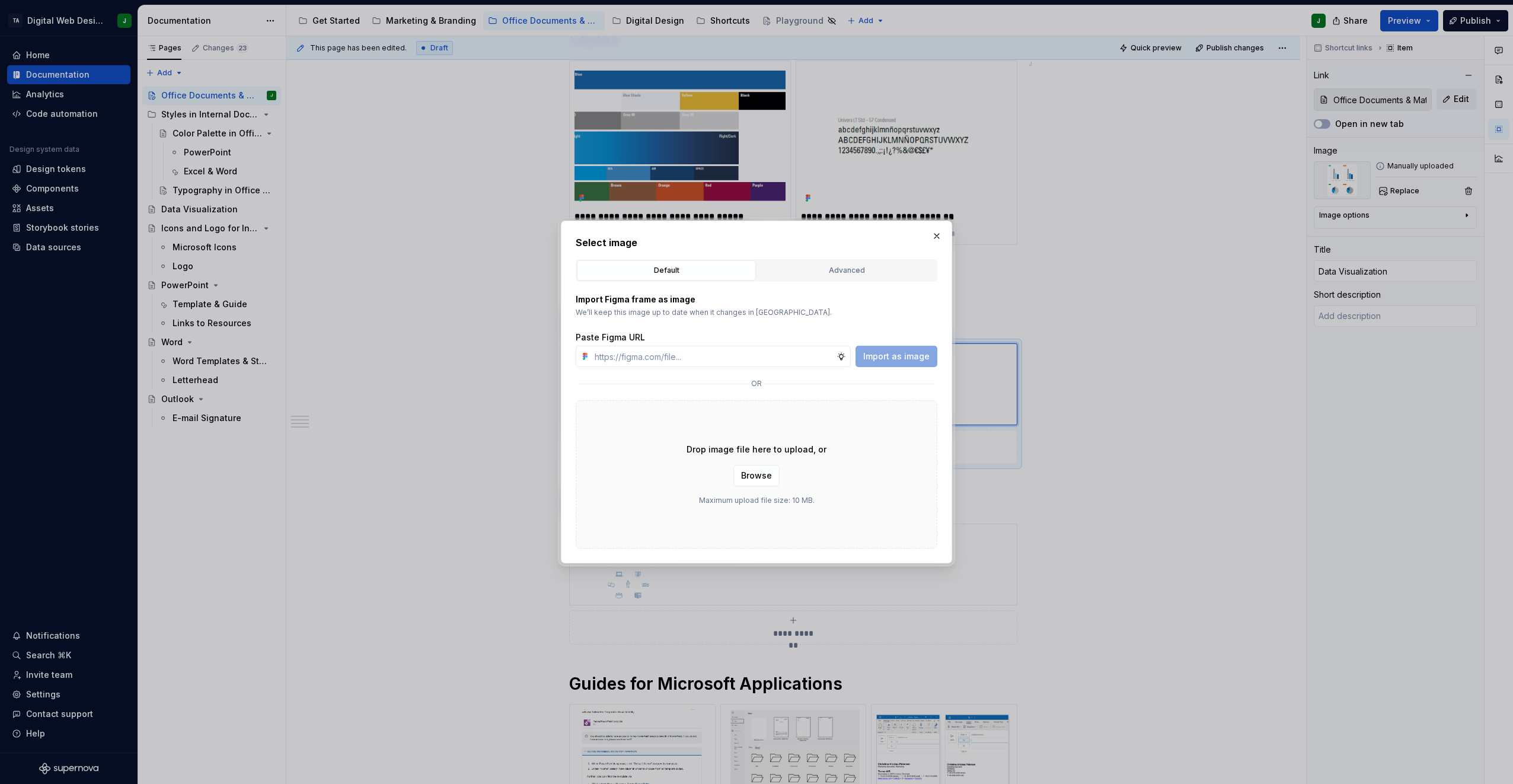
type textarea "*"
type input "[URL][DOMAIN_NAME]"
click at [752, 358] on span "Import as image" at bounding box center [896, 356] width 66 height 12
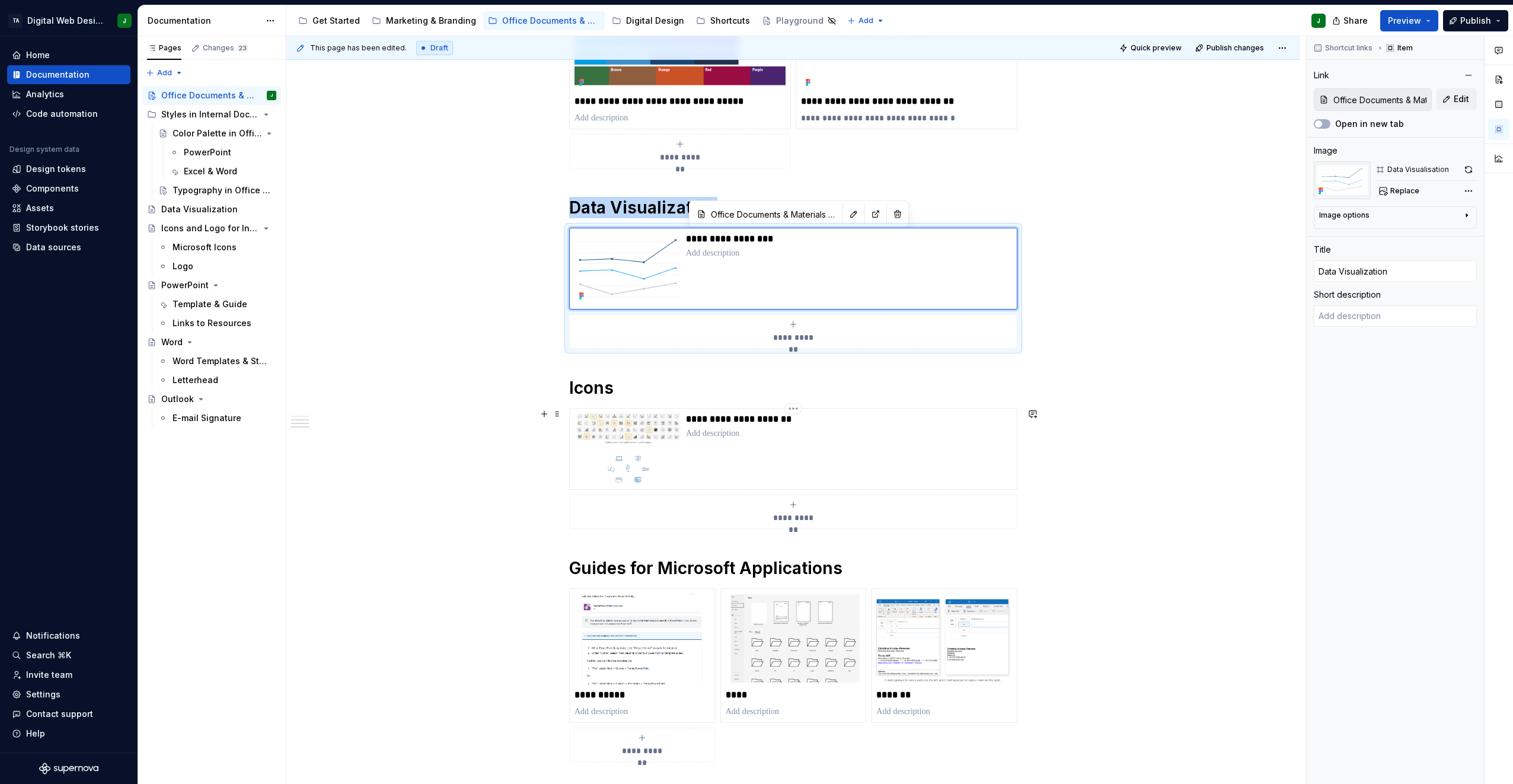
scroll to position [377, 0]
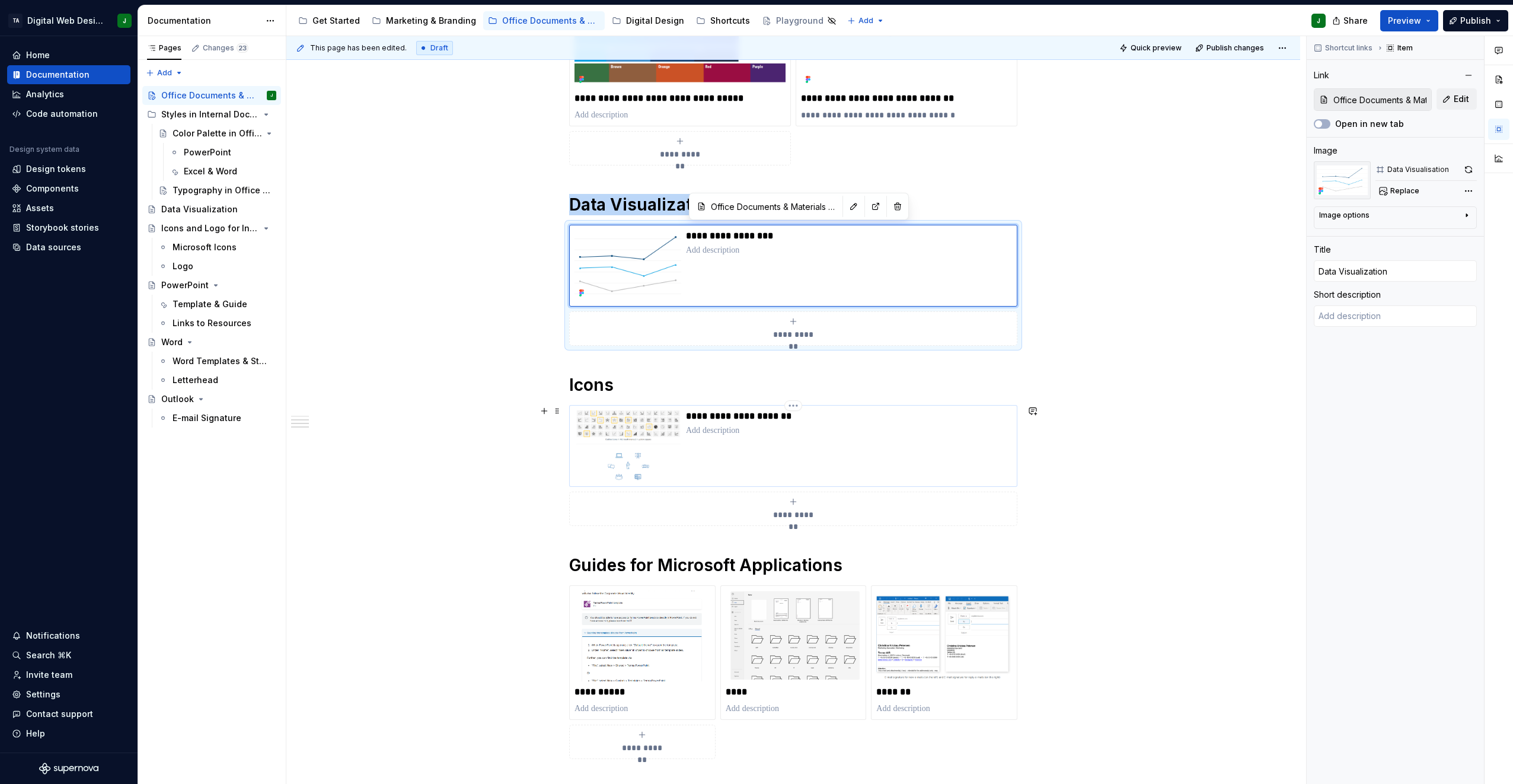
type textarea "*"
type input "Icons and Logo for Internal Use"
type input "Icons for Internal Use"
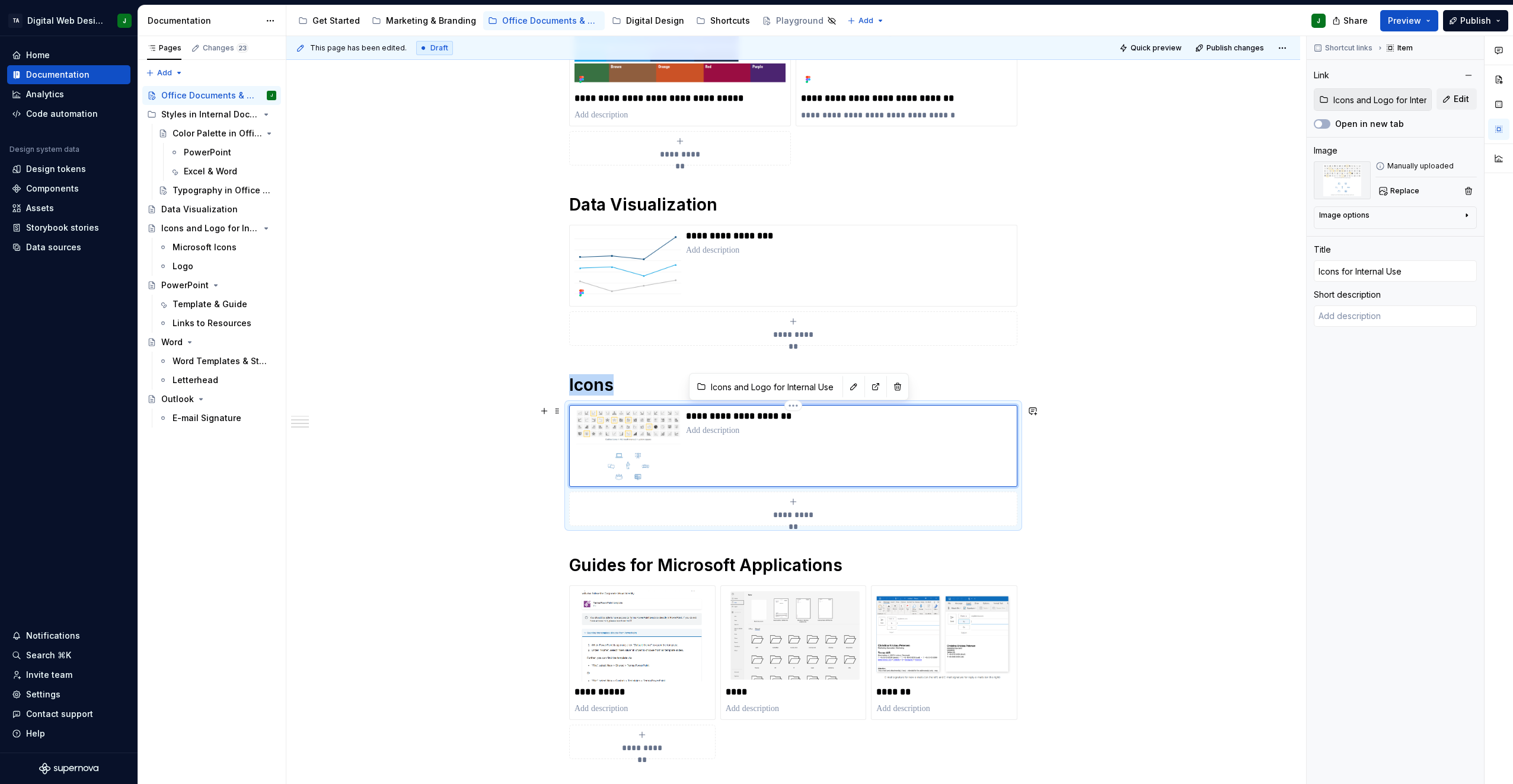
click at [683, 457] on div "**********" at bounding box center [793, 445] width 438 height 71
drag, startPoint x: 683, startPoint y: 457, endPoint x: 661, endPoint y: 427, distance: 37.2
click at [661, 427] on img at bounding box center [628, 445] width 107 height 71
click at [752, 190] on button "Replace" at bounding box center [1400, 191] width 49 height 16
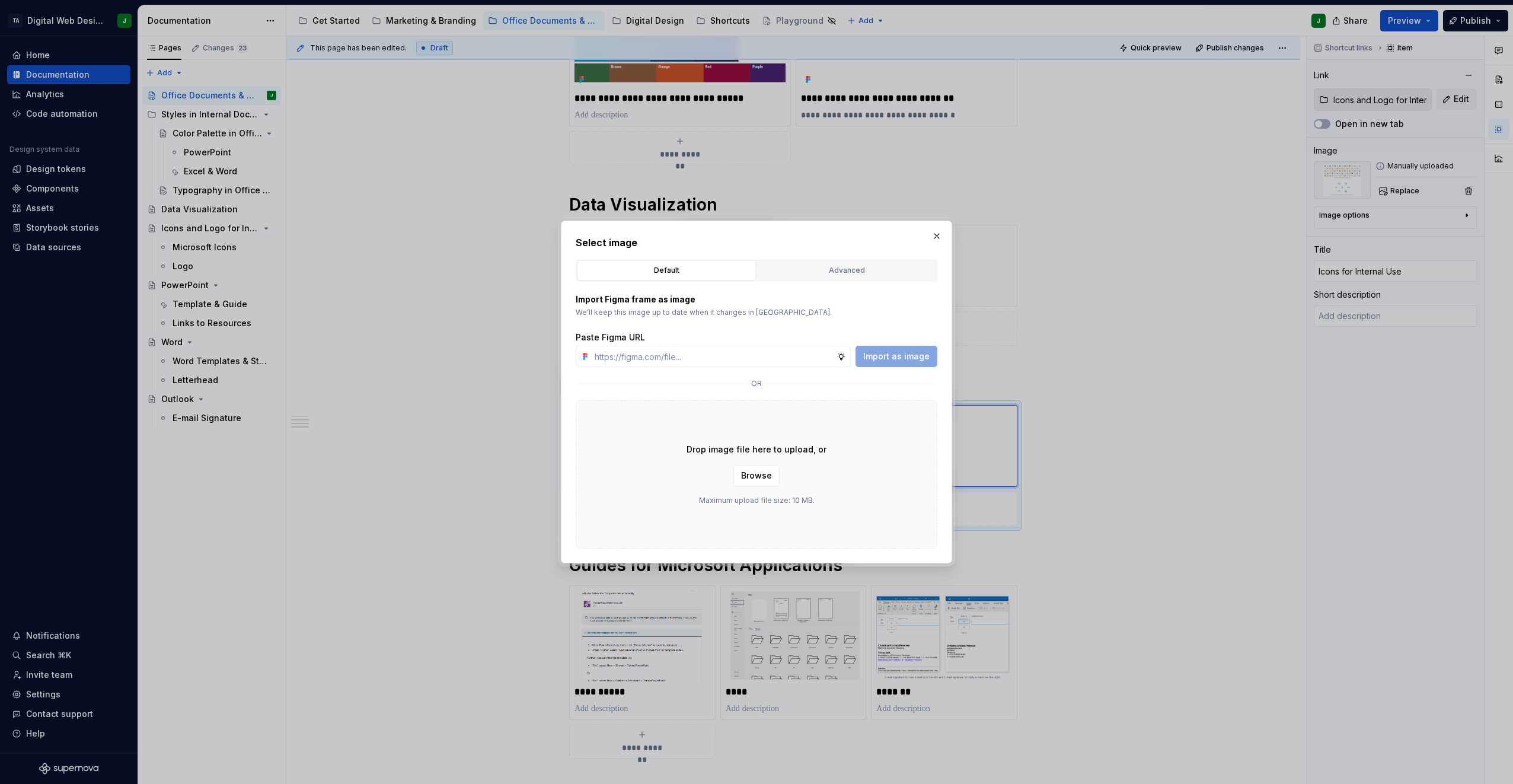
type textarea "*"
type input "[URL][DOMAIN_NAME]"
click at [752, 355] on span "Import as image" at bounding box center [896, 356] width 66 height 12
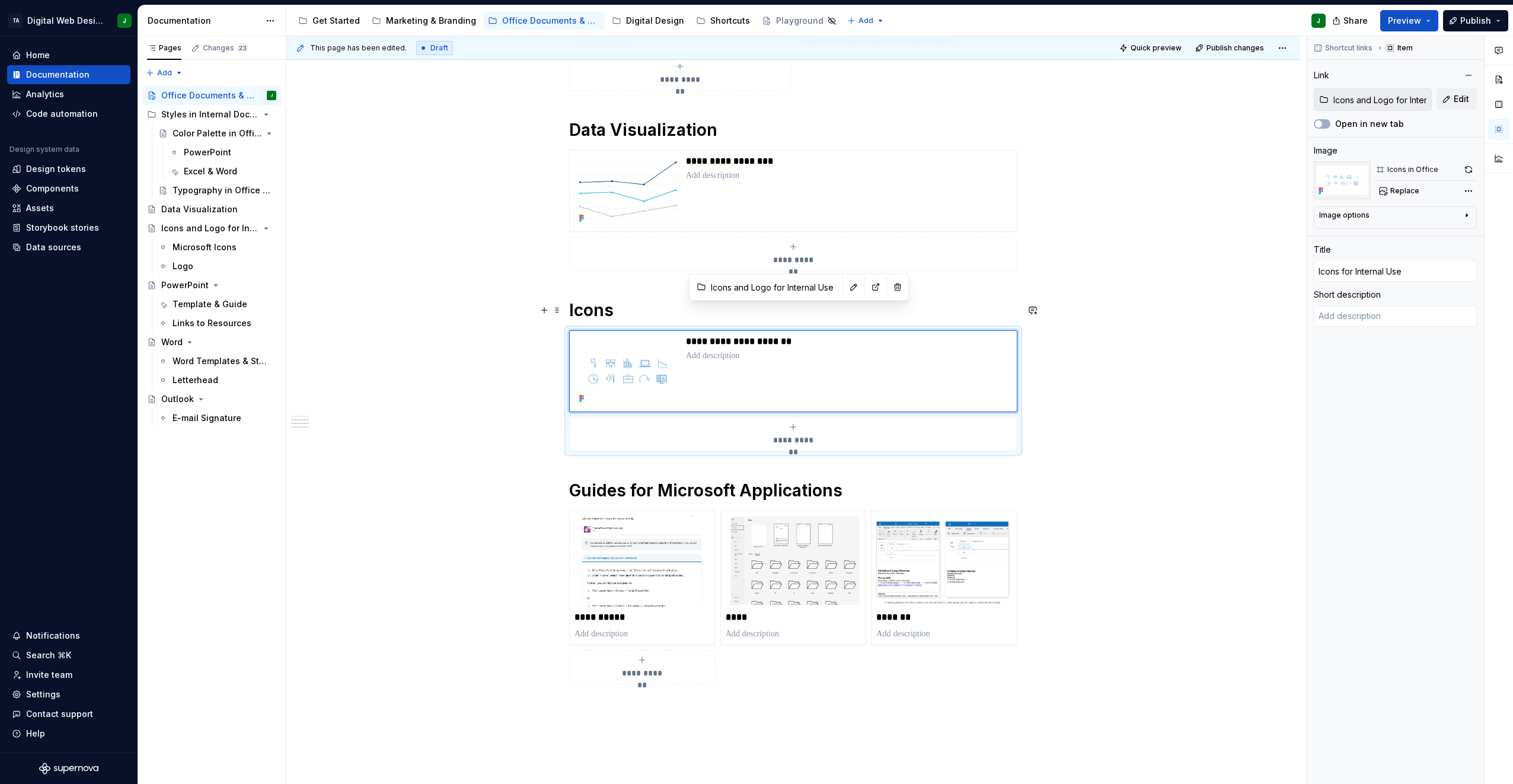
scroll to position [601, 0]
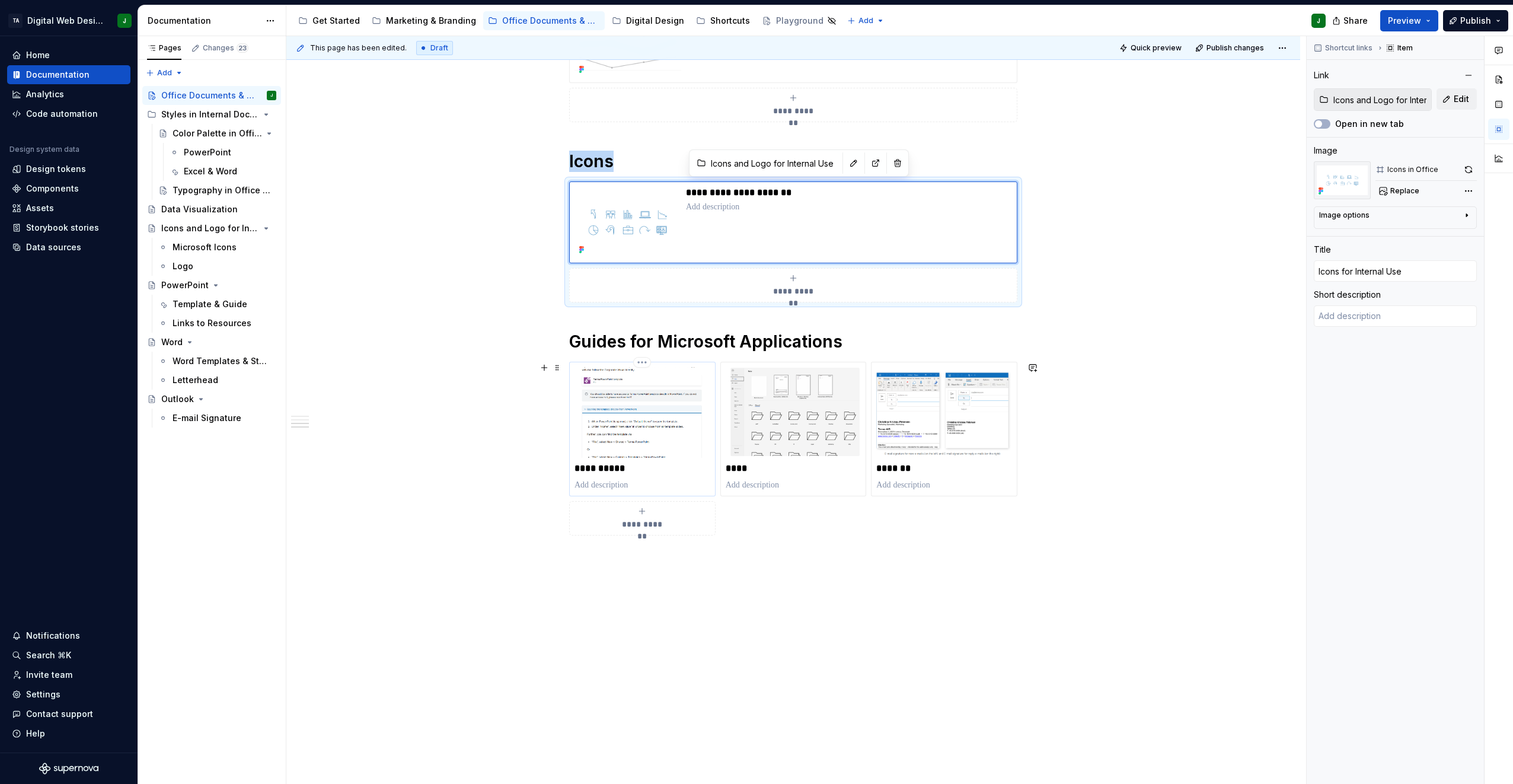
type textarea "*"
type input "PowerPoint"
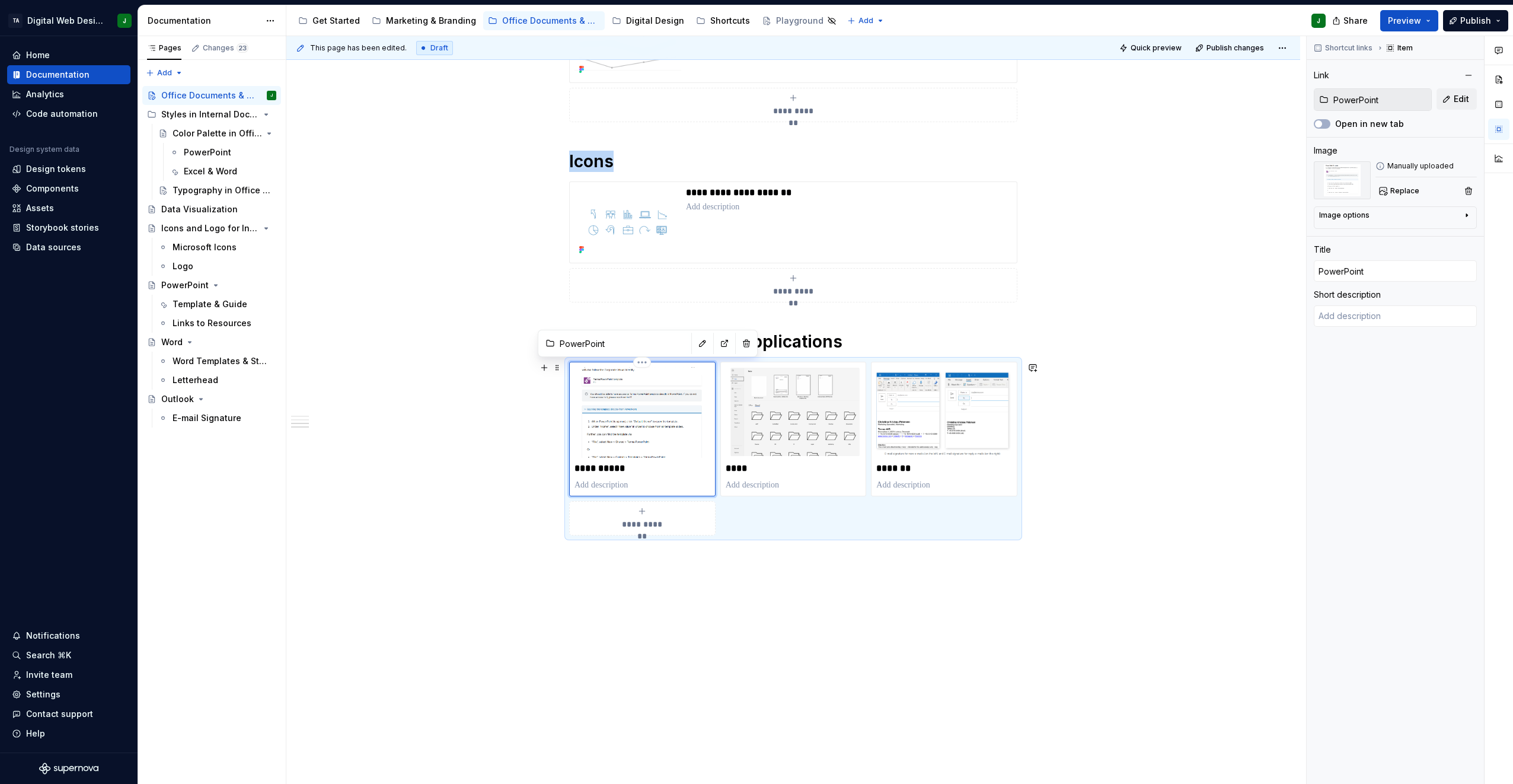
click at [616, 431] on img at bounding box center [642, 411] width 136 height 90
click at [752, 189] on span "Replace" at bounding box center [1404, 191] width 29 height 10
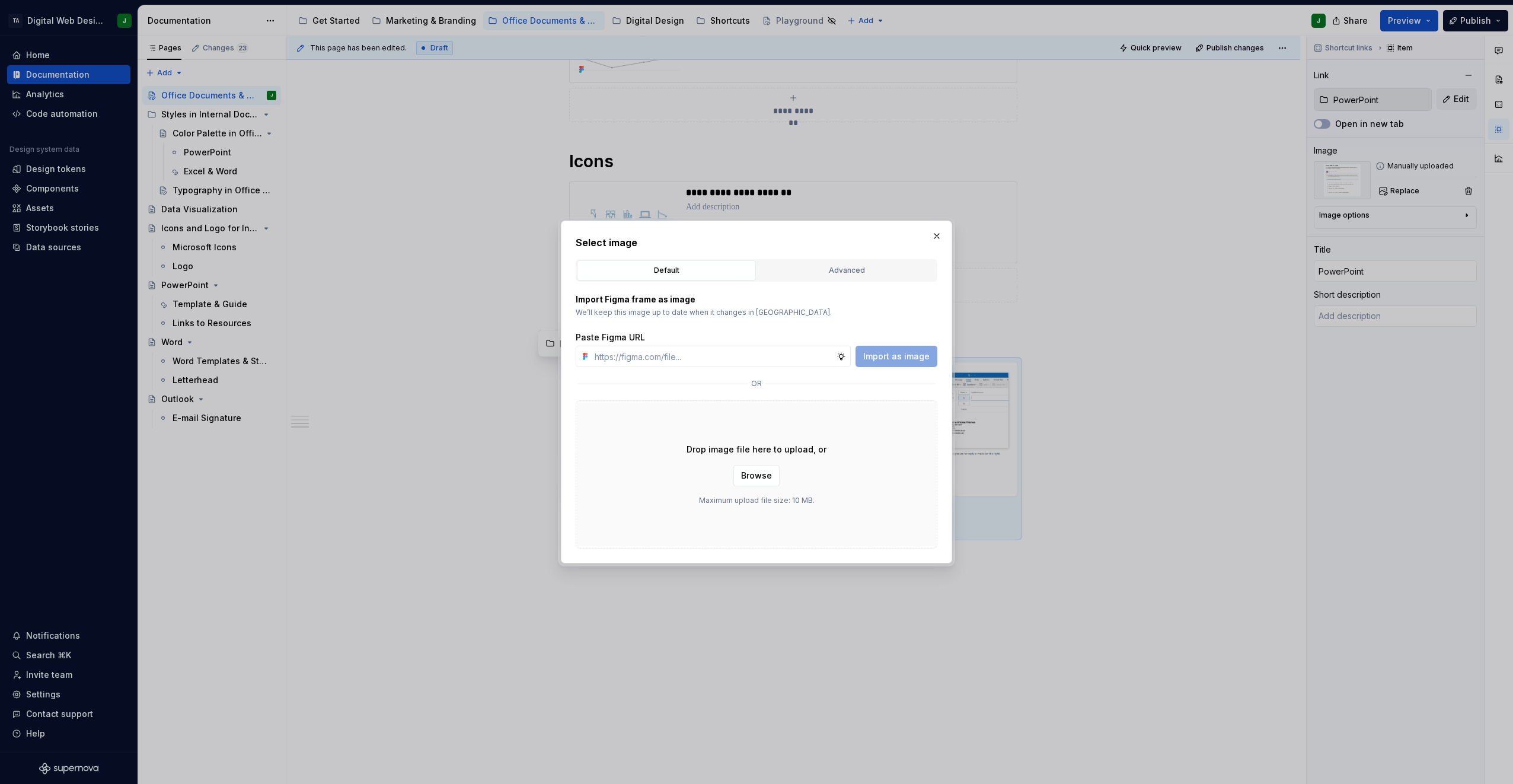
type textarea "*"
type input "[URL][DOMAIN_NAME]"
click at [752, 356] on span "Import as image" at bounding box center [896, 356] width 66 height 12
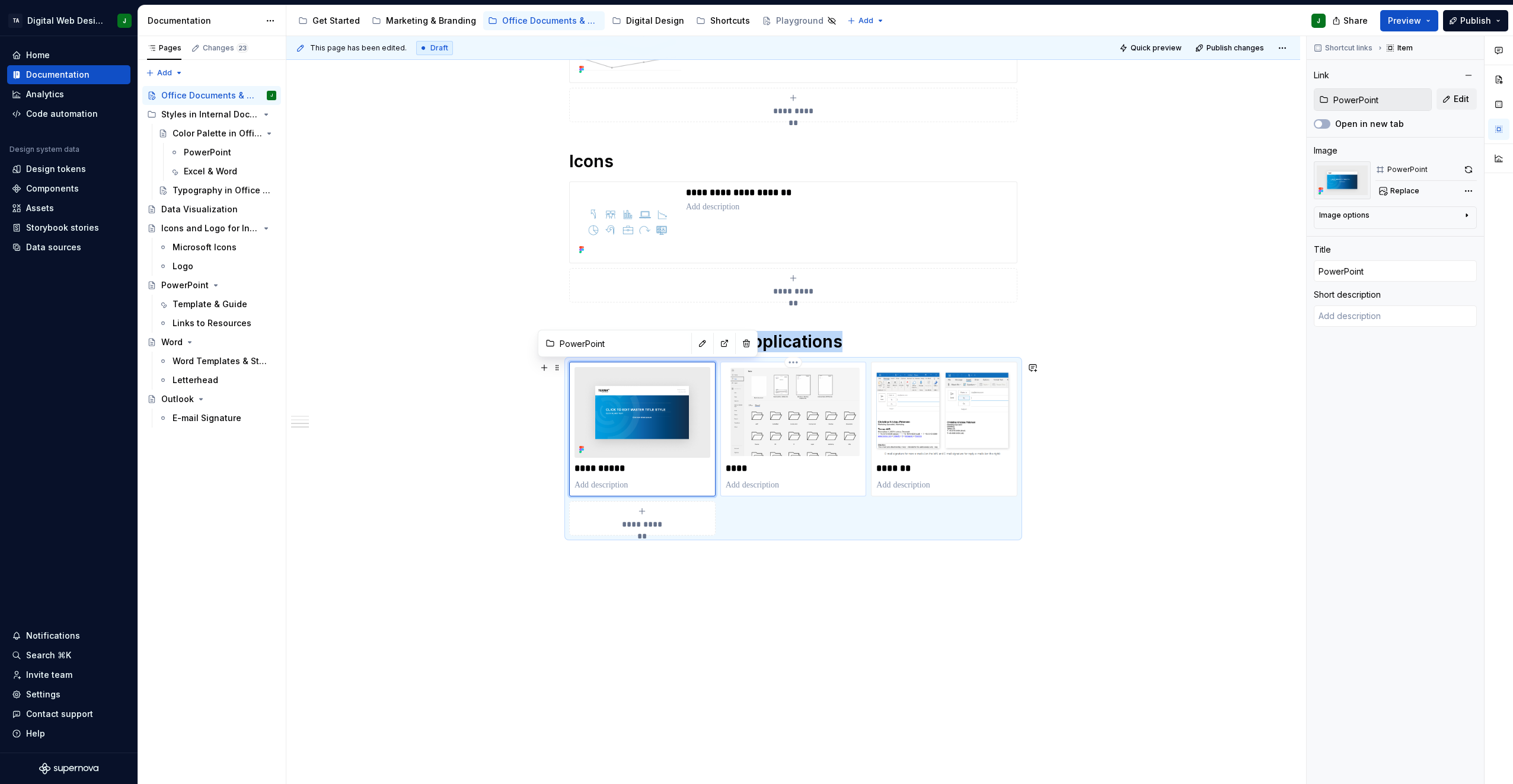
type textarea "*"
type input "Word"
click at [752, 416] on img at bounding box center [794, 411] width 136 height 90
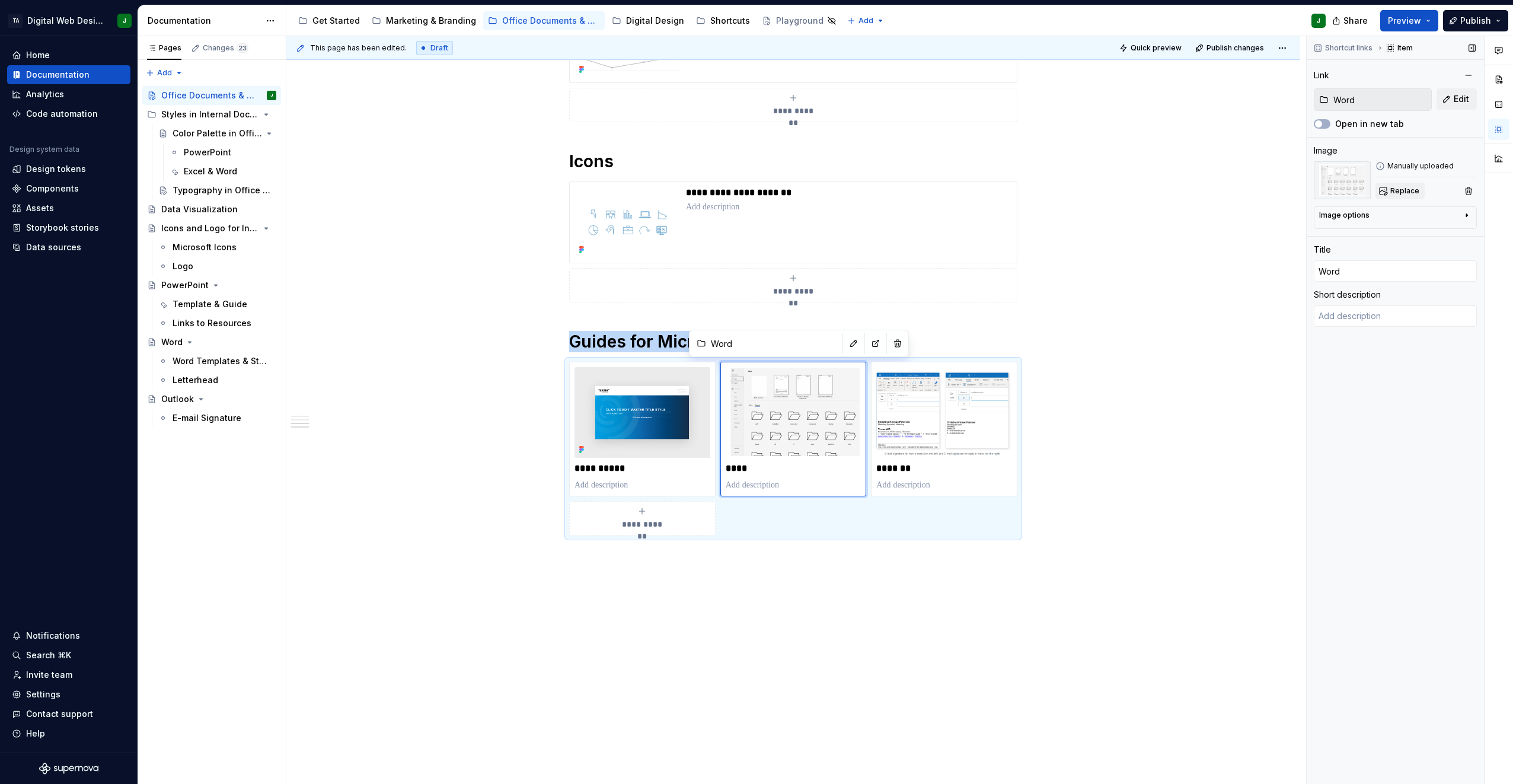
click at [752, 184] on button "Replace" at bounding box center [1400, 191] width 49 height 16
type textarea "*"
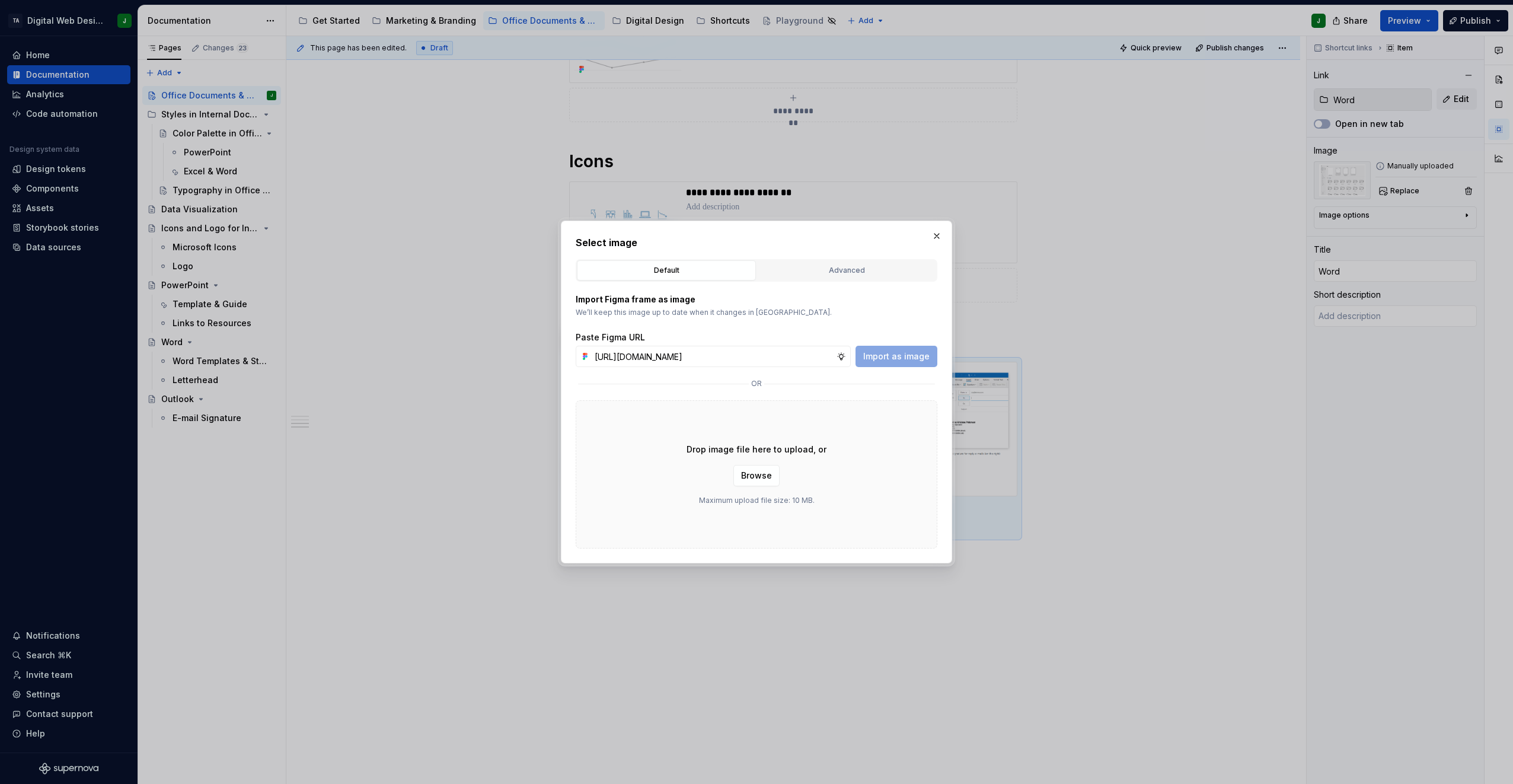
scroll to position [0, 256]
type input "[URL][DOMAIN_NAME]"
click at [752, 341] on div "Paste Figma URL" at bounding box center [756, 338] width 361 height 12
click at [752, 347] on button "Import as image" at bounding box center [897, 356] width 82 height 22
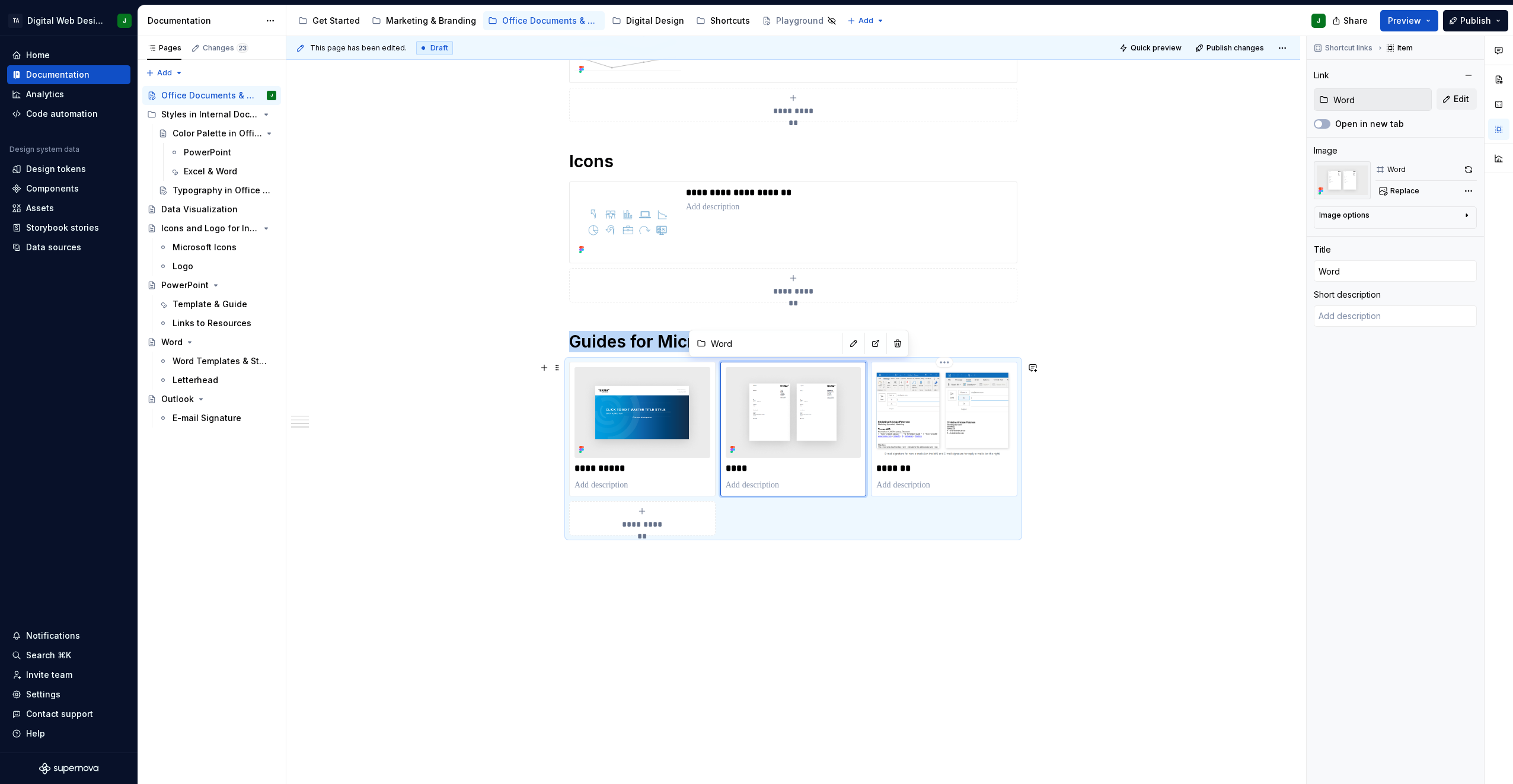
type textarea "*"
type input "Outlook"
click at [752, 436] on img at bounding box center [944, 411] width 136 height 90
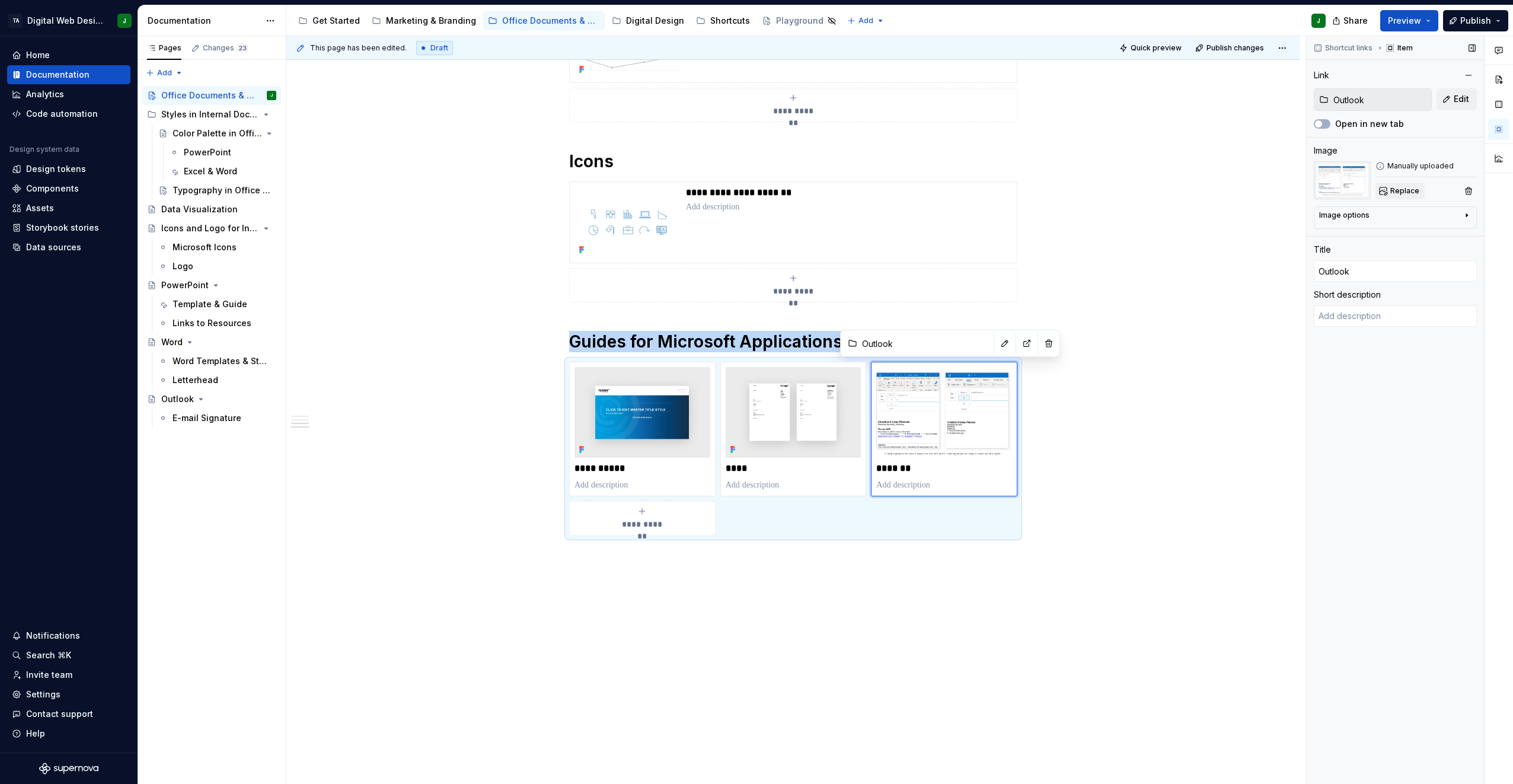
click at [752, 187] on span "Replace" at bounding box center [1404, 191] width 29 height 10
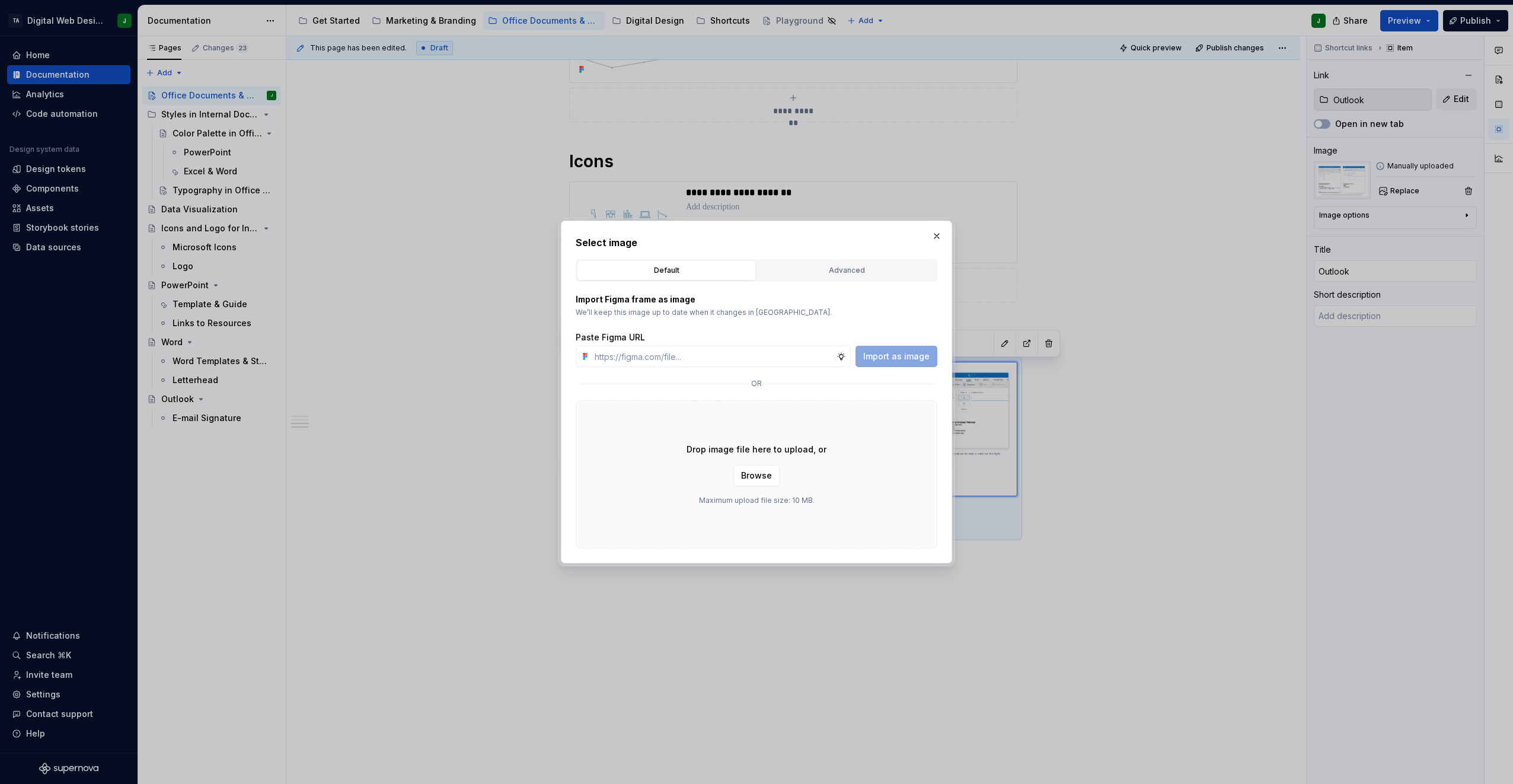
type textarea "*"
click at [686, 357] on input "text" at bounding box center [713, 356] width 247 height 22
type input "[URL][DOMAIN_NAME]"
click at [752, 354] on span "Import as image" at bounding box center [896, 356] width 66 height 12
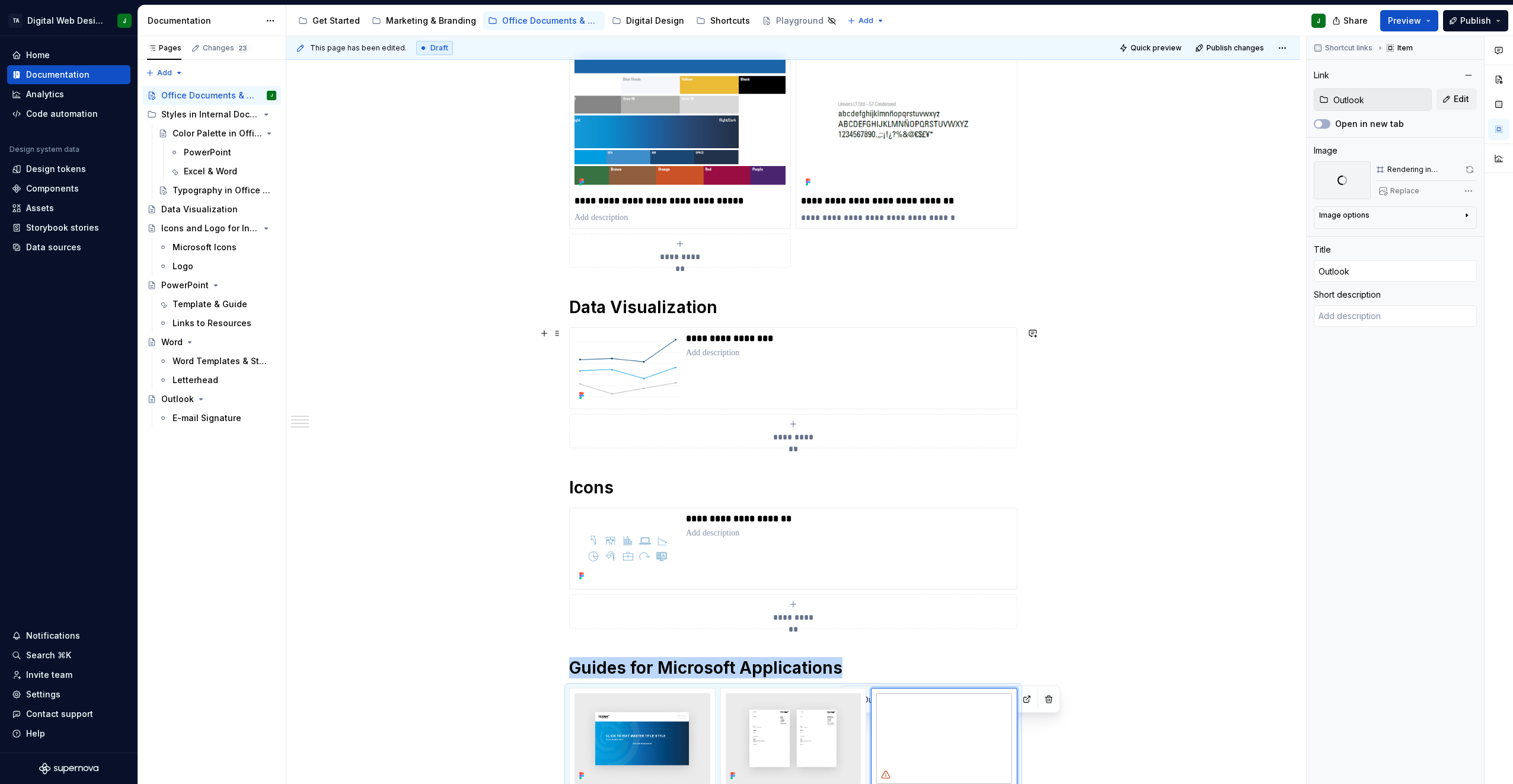
scroll to position [245, 0]
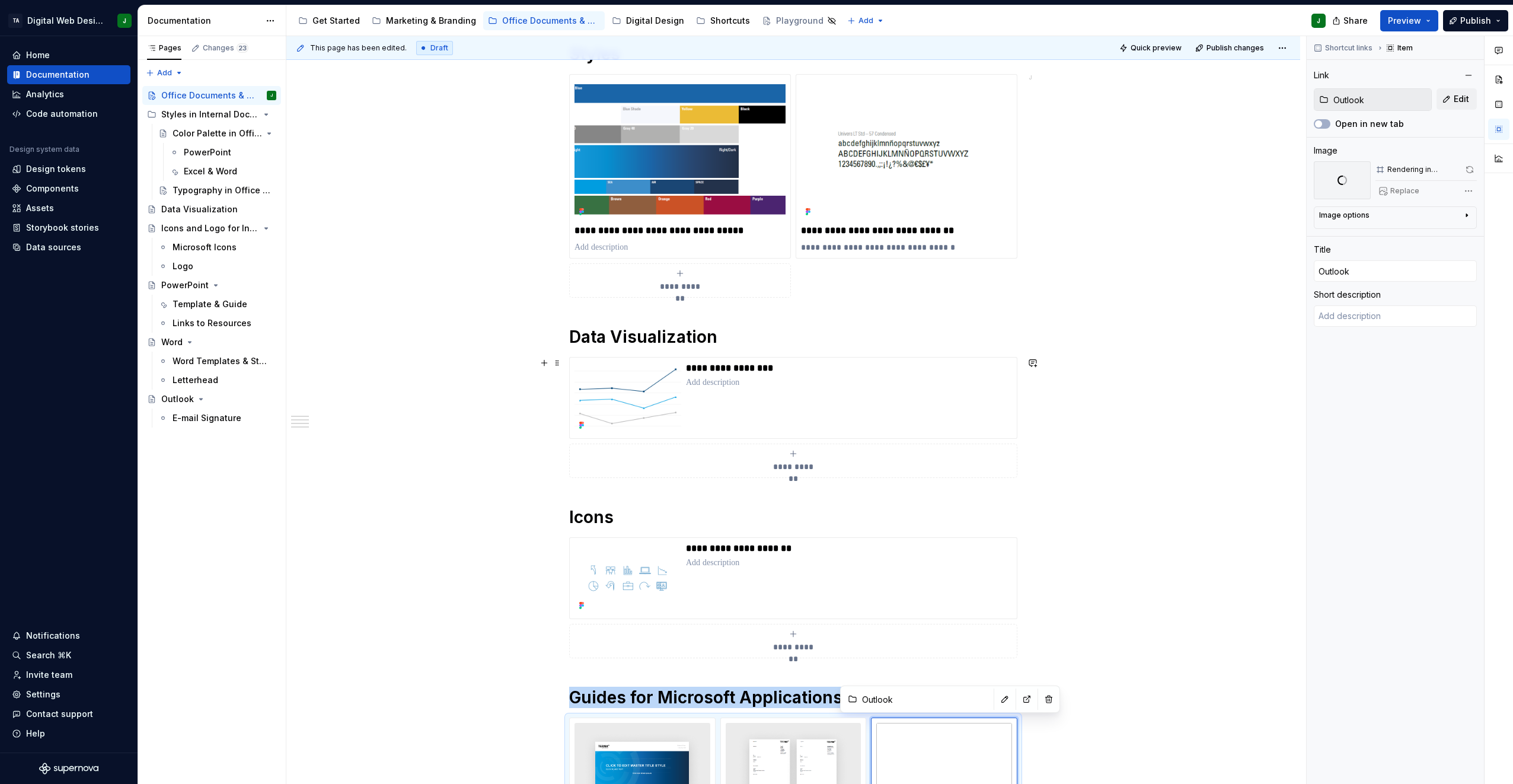
click at [752, 341] on div "**********" at bounding box center [793, 556] width 1014 height 1168
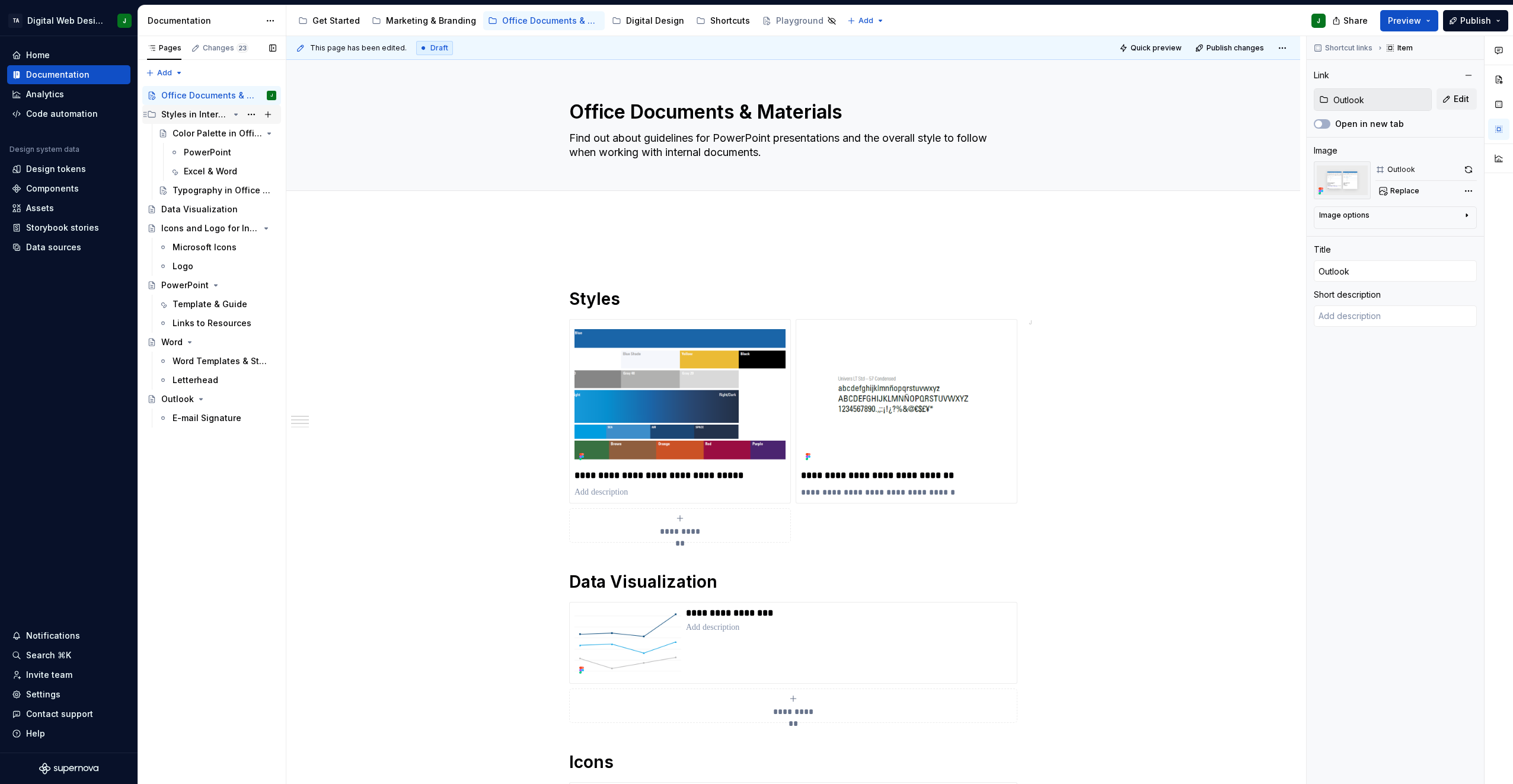
click at [181, 115] on div "Styles in Internal Documents" at bounding box center [195, 115] width 68 height 12
click at [658, 274] on div "**********" at bounding box center [793, 690] width 448 height 891
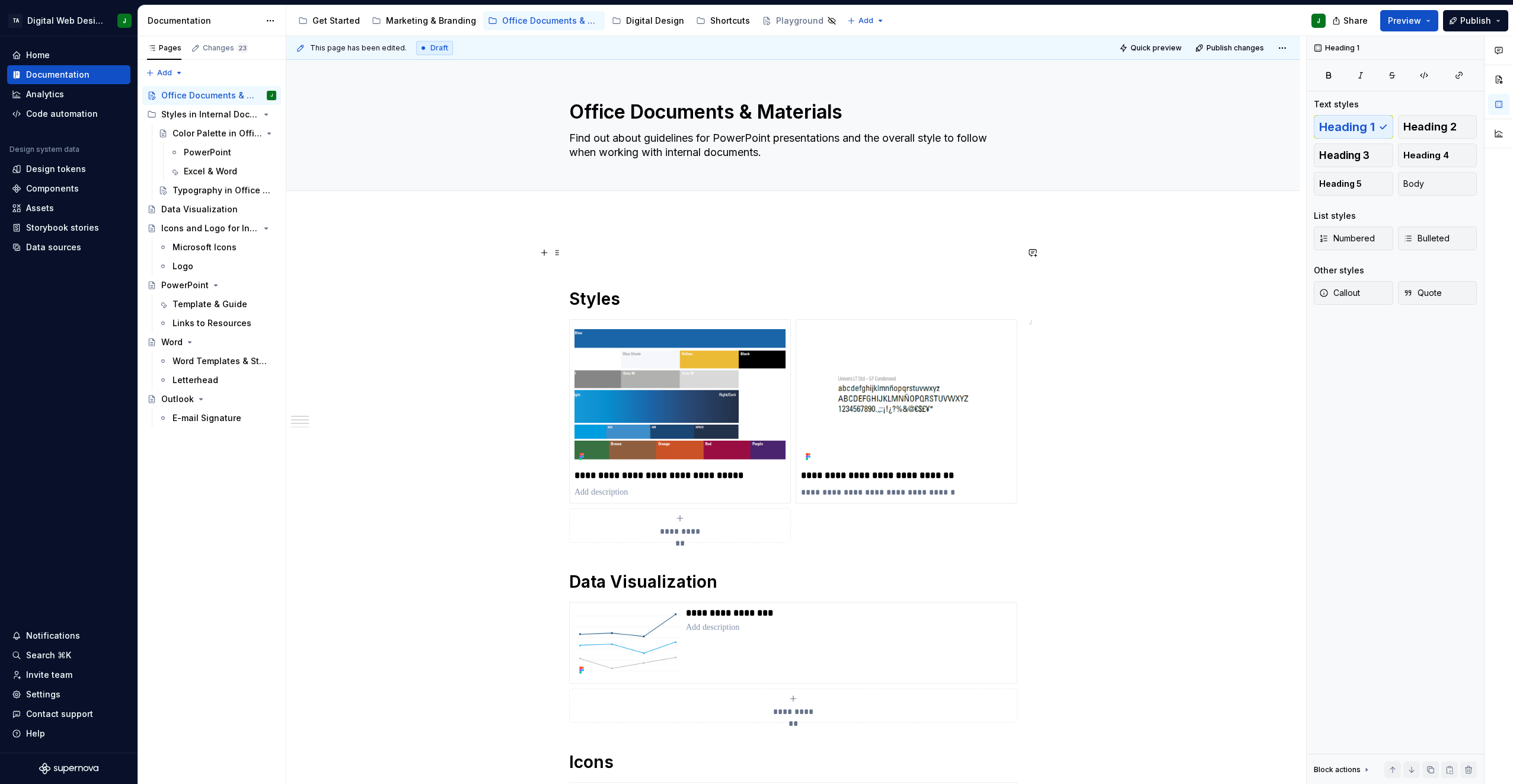
click at [598, 251] on p at bounding box center [793, 252] width 448 height 14
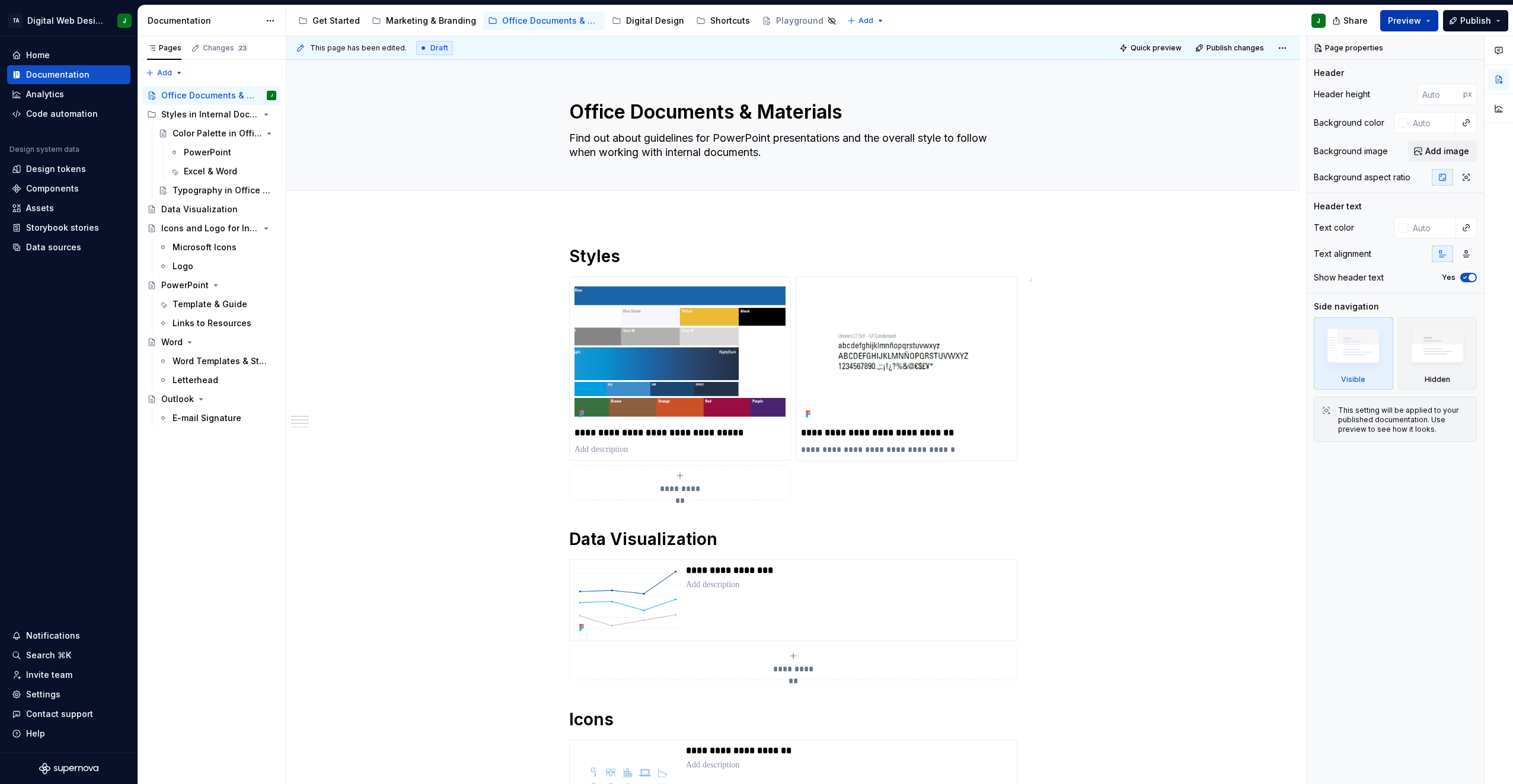
click at [752, 26] on span "Preview" at bounding box center [1404, 21] width 34 height 12
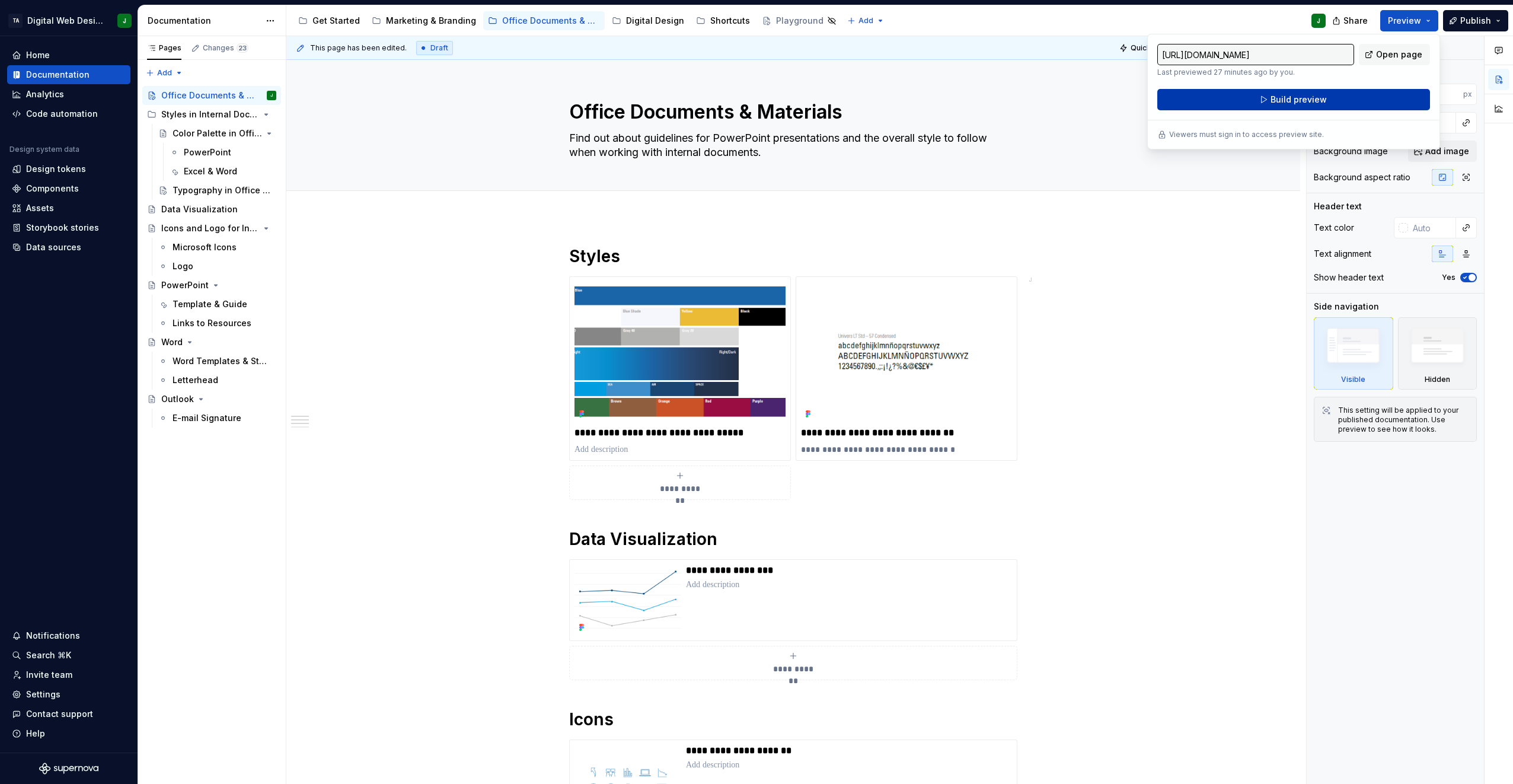
drag, startPoint x: 1404, startPoint y: 26, endPoint x: 1385, endPoint y: 96, distance: 72.5
click at [752, 96] on button "Build preview" at bounding box center [1294, 99] width 273 height 22
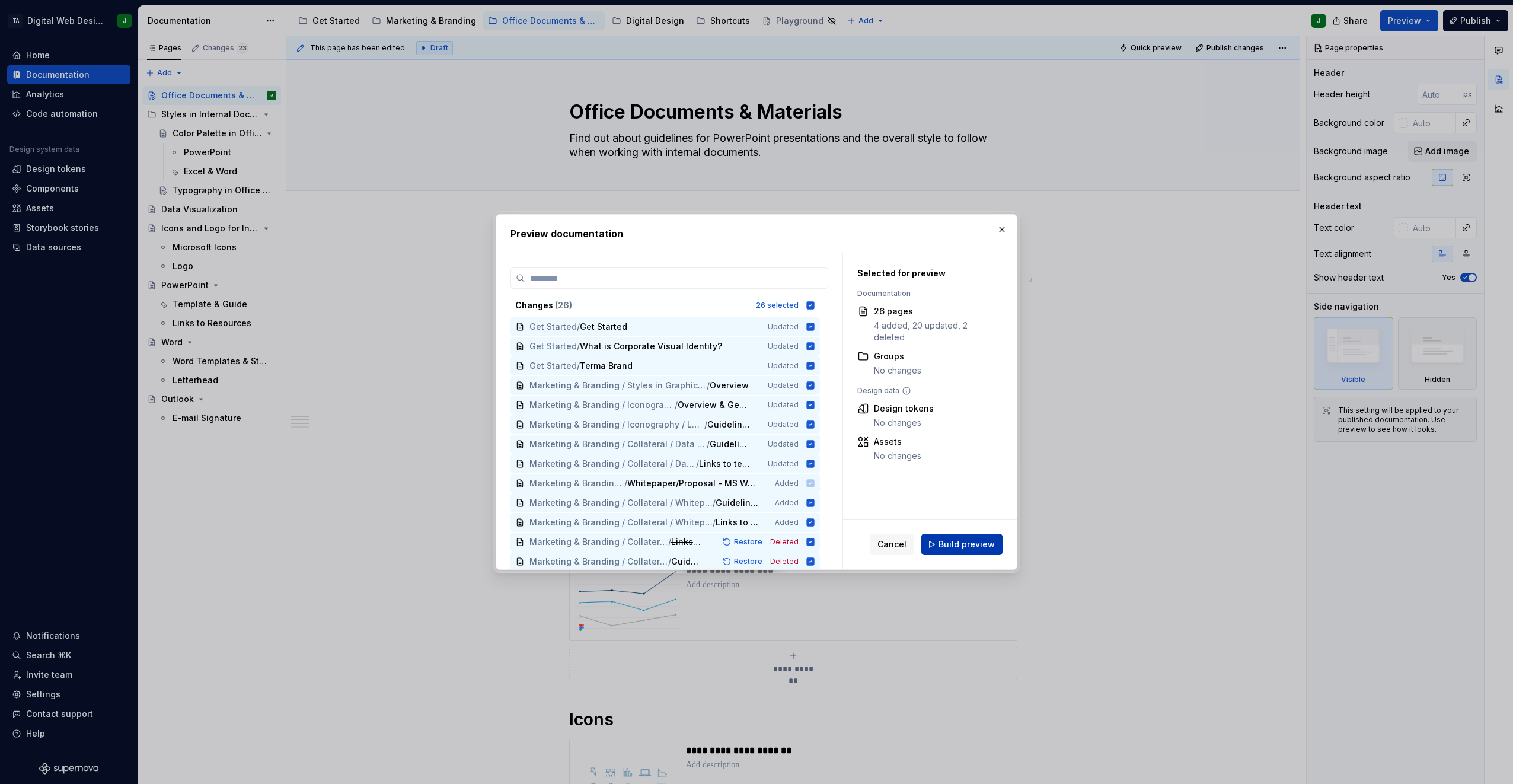
click at [752, 540] on span "Build preview" at bounding box center [967, 544] width 57 height 12
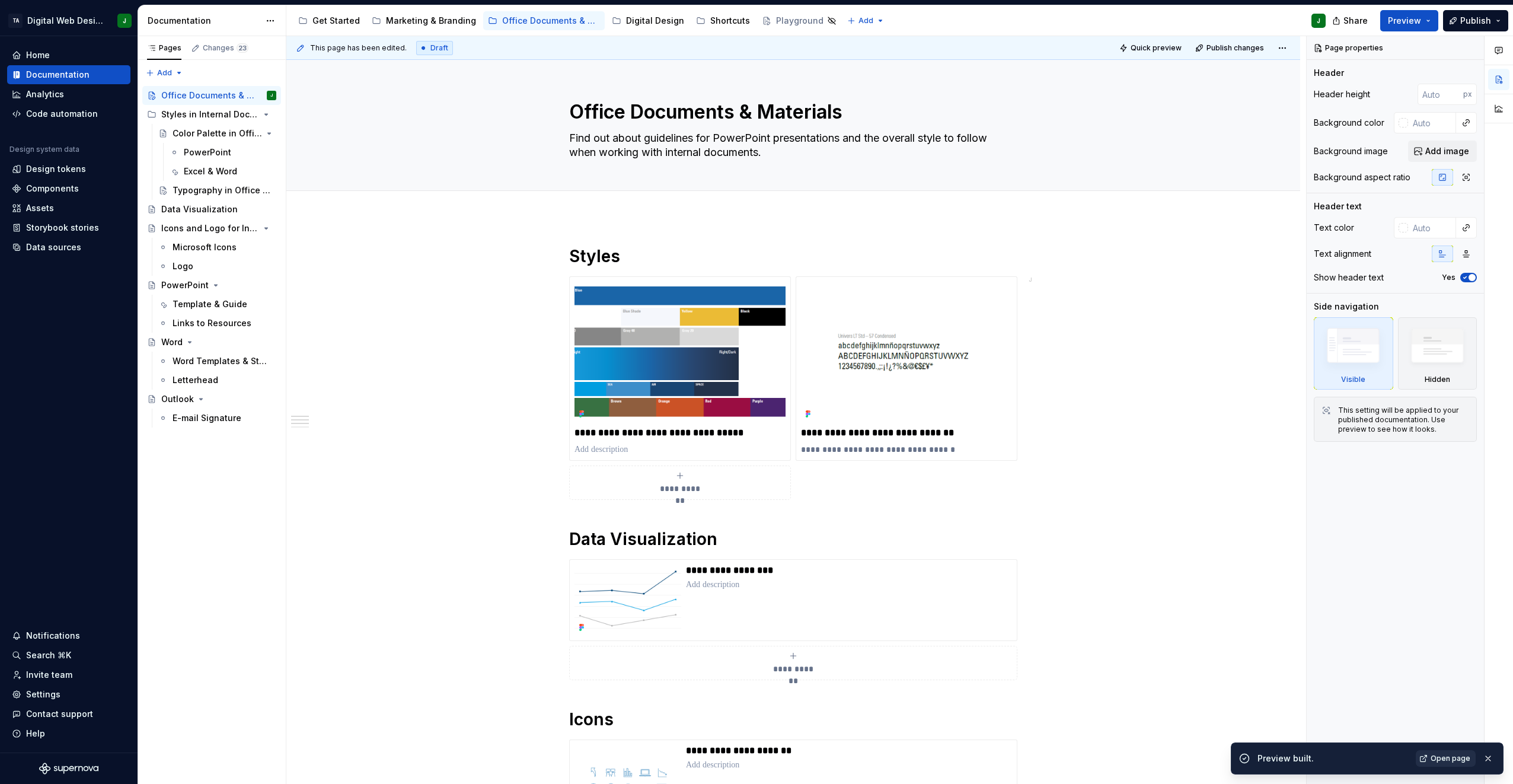
click at [752, 752] on link "Open page" at bounding box center [1446, 758] width 60 height 16
type textarea "*"
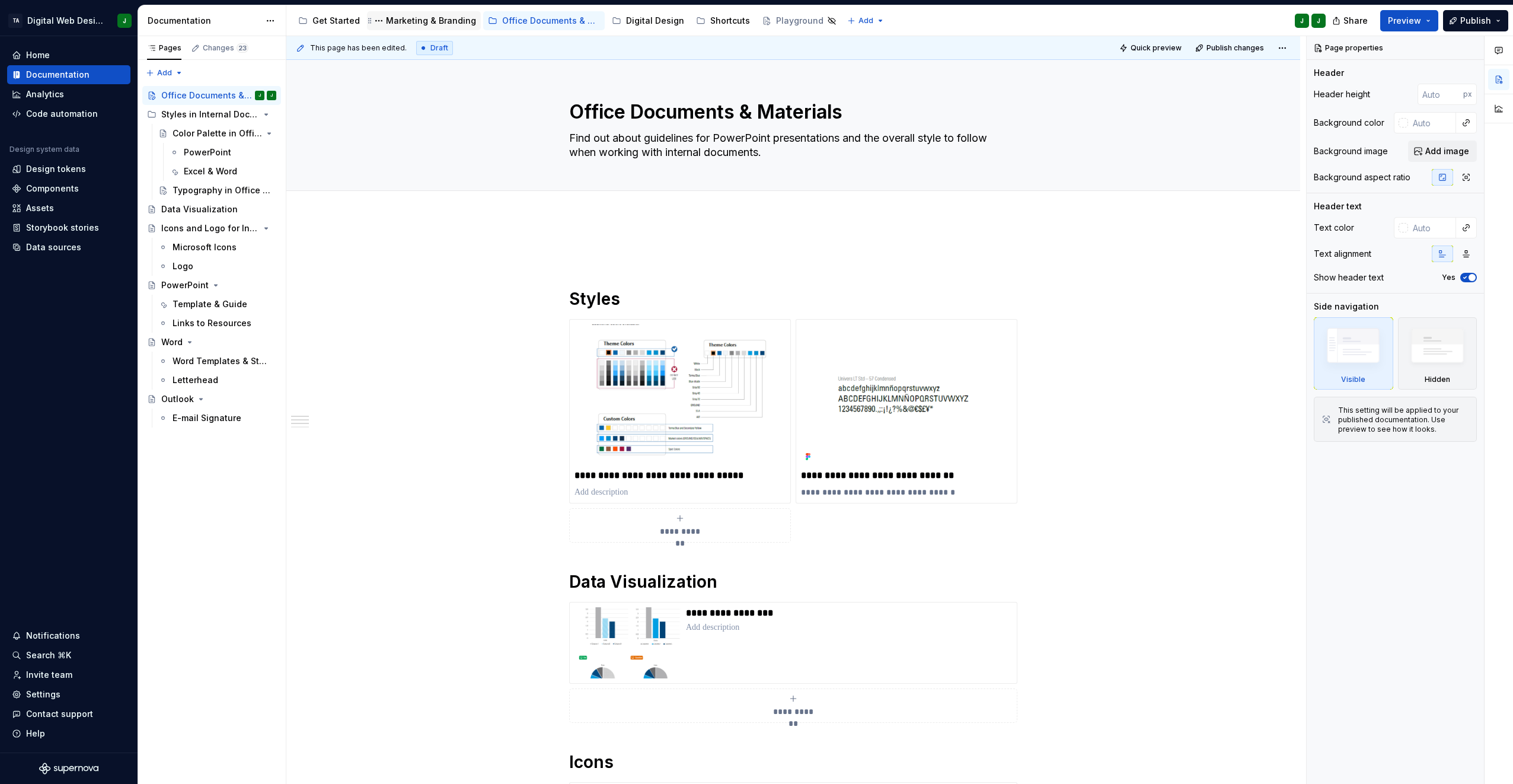
click at [413, 25] on div "Marketing & Branding" at bounding box center [431, 21] width 90 height 12
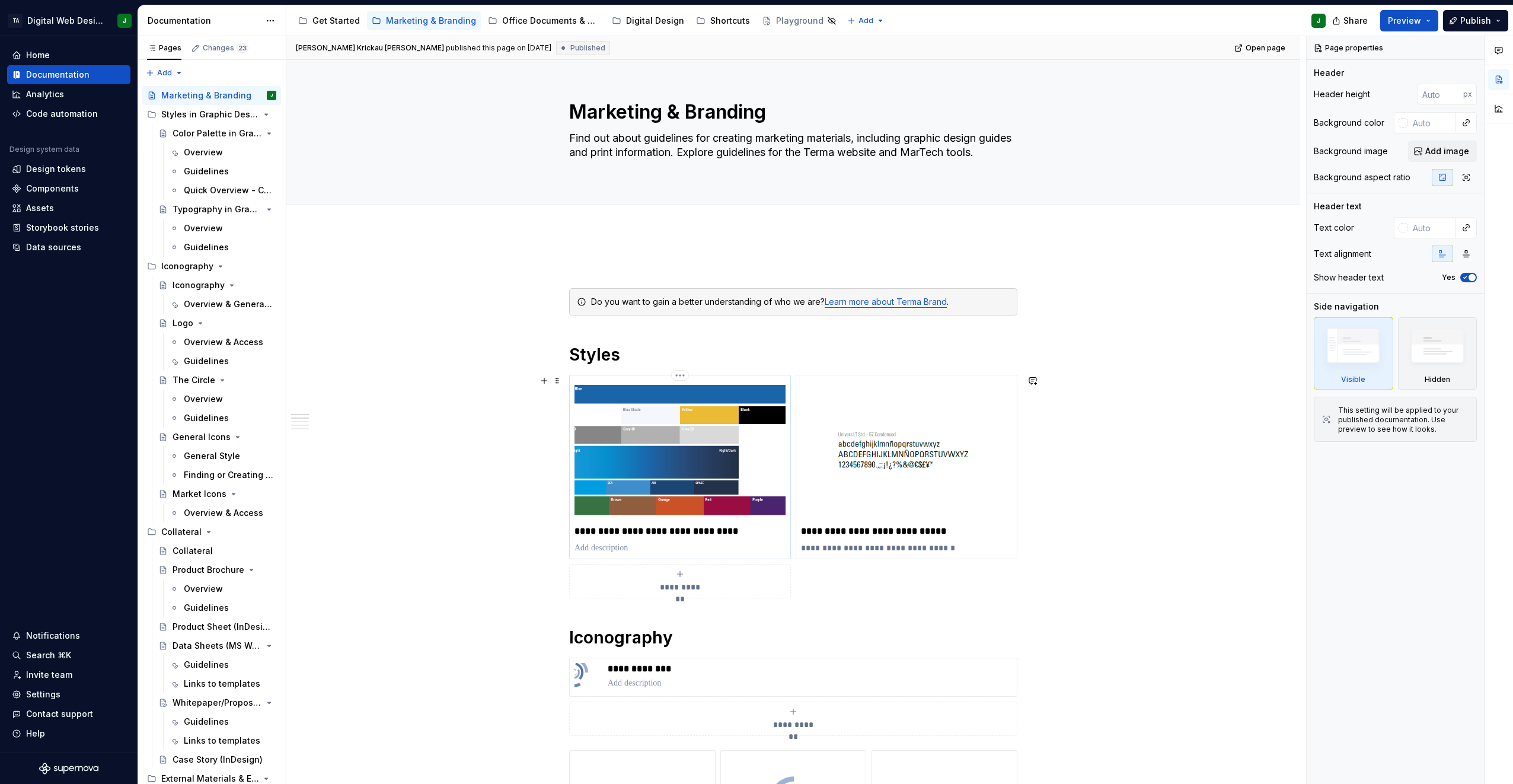
click at [648, 448] on img at bounding box center [680, 450] width 211 height 141
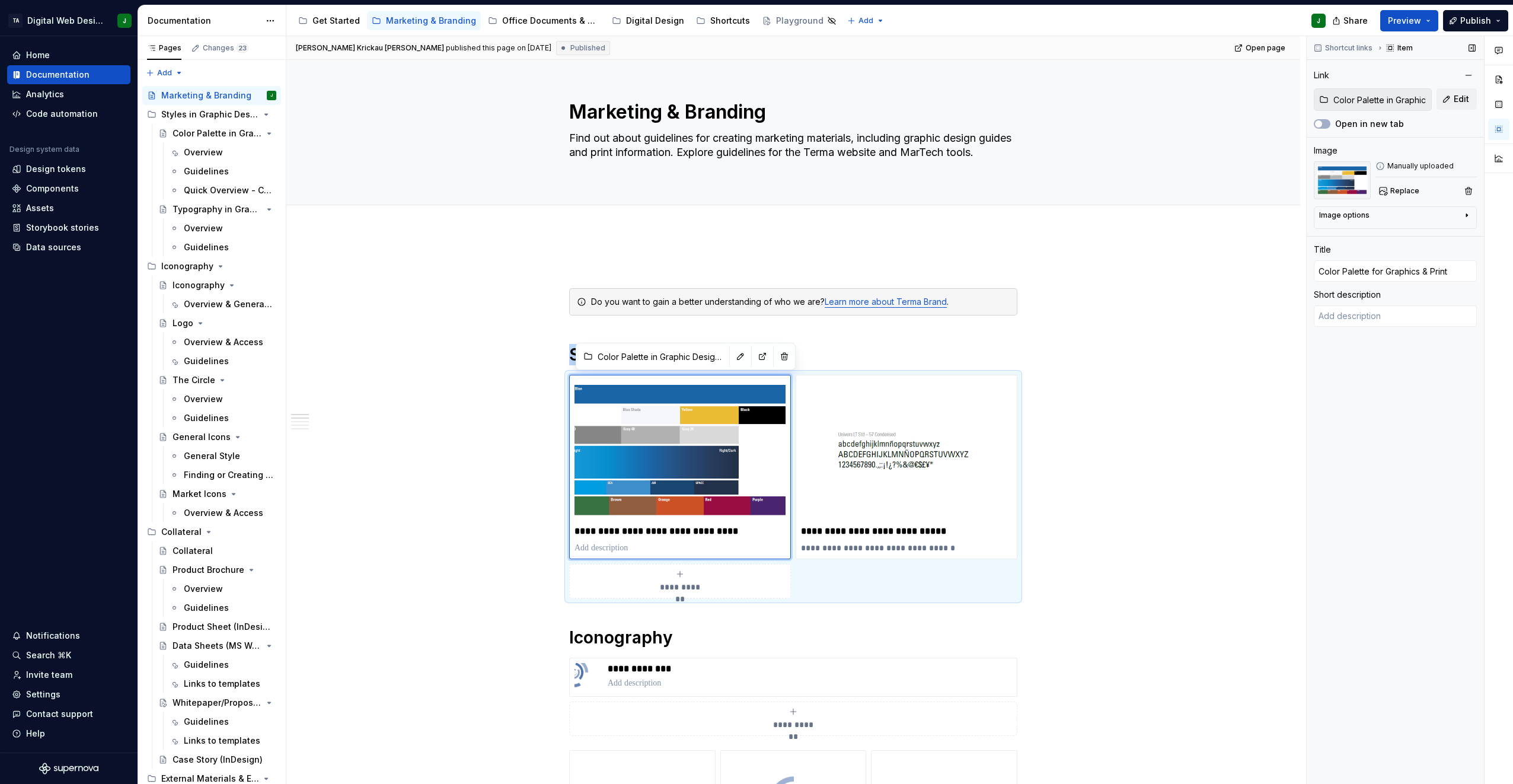
click at [1336, 183] on img at bounding box center [1342, 180] width 57 height 38
click at [1401, 190] on span "Replace" at bounding box center [1404, 191] width 29 height 10
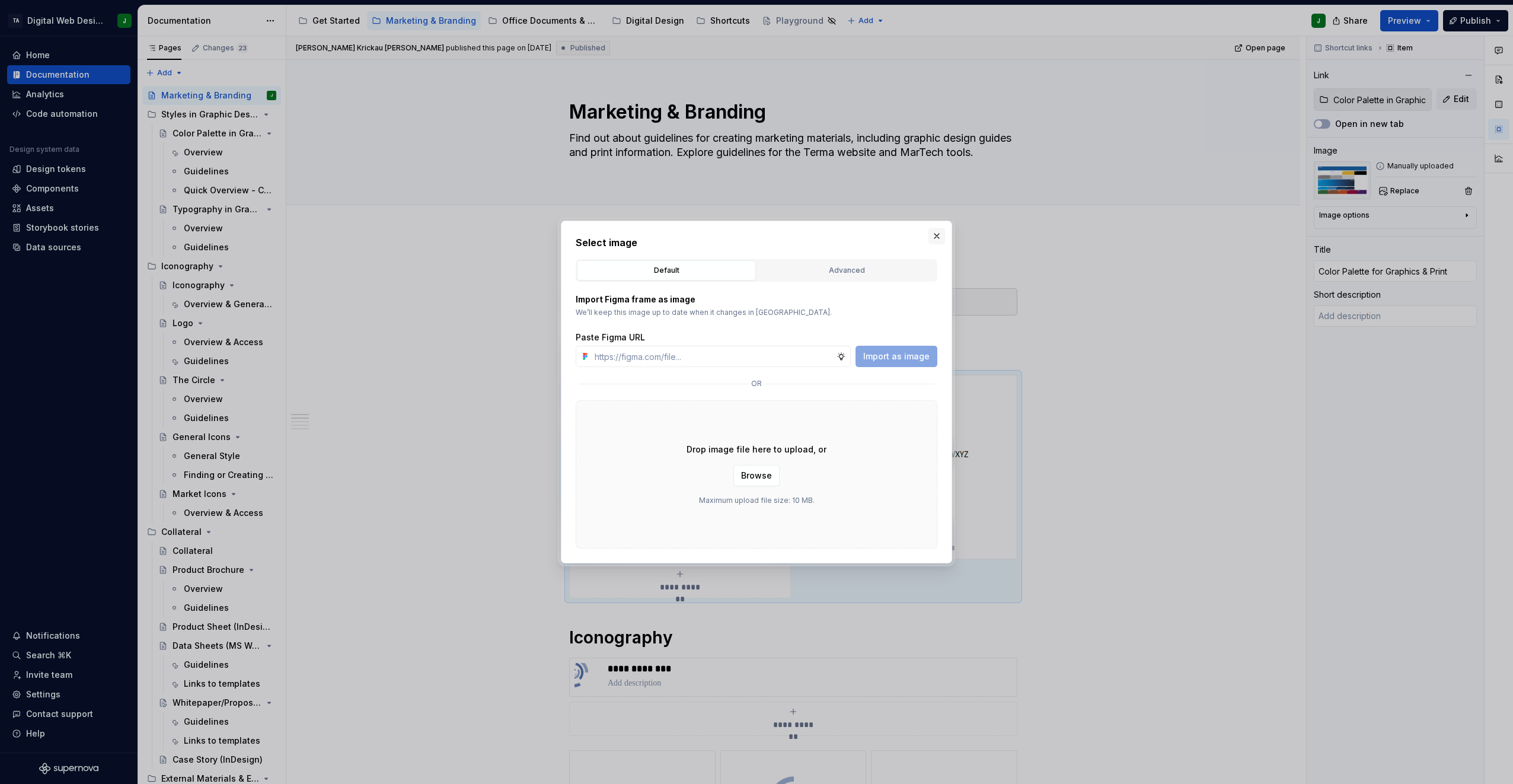
click at [935, 232] on button "button" at bounding box center [937, 235] width 16 height 16
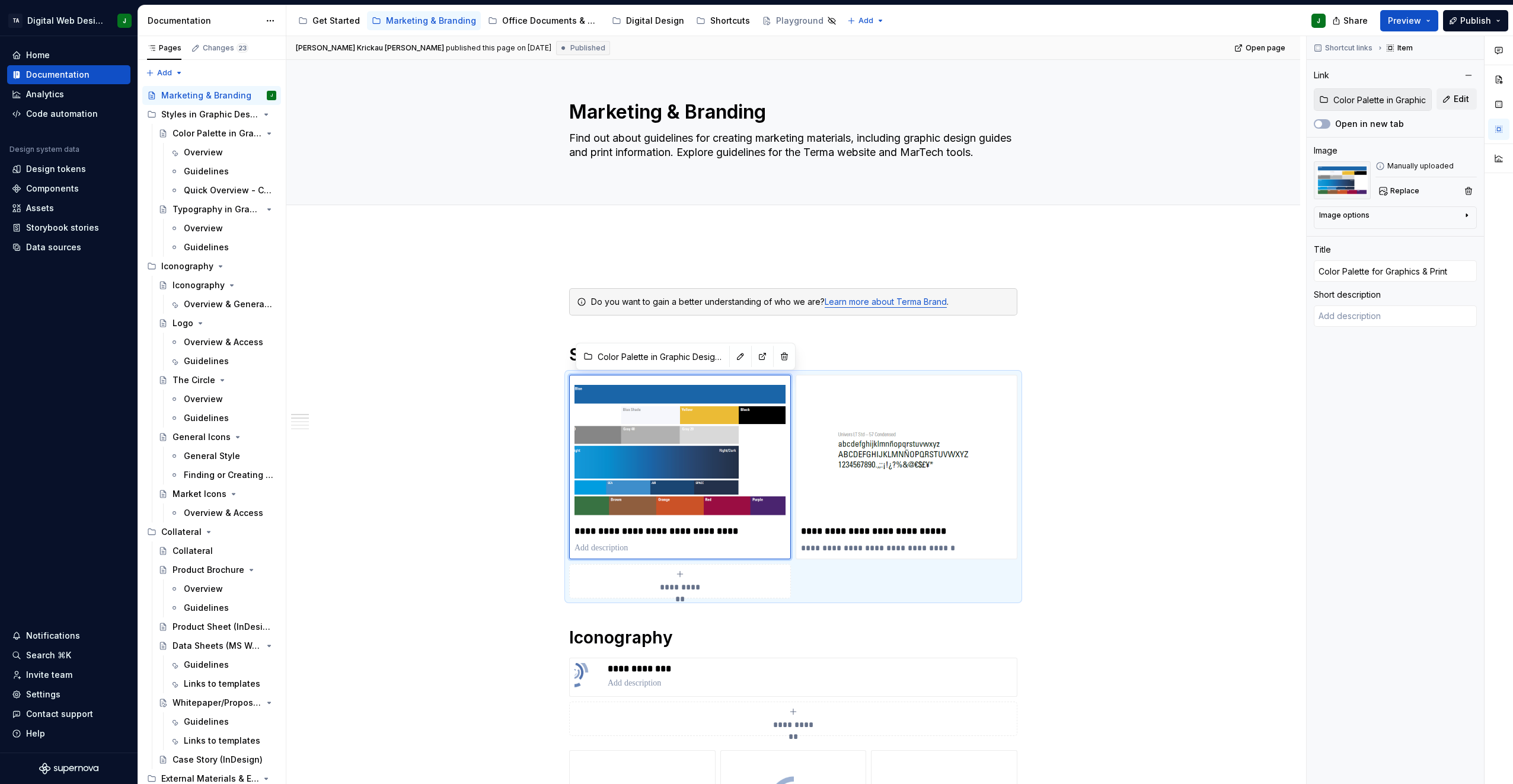
type textarea "*"
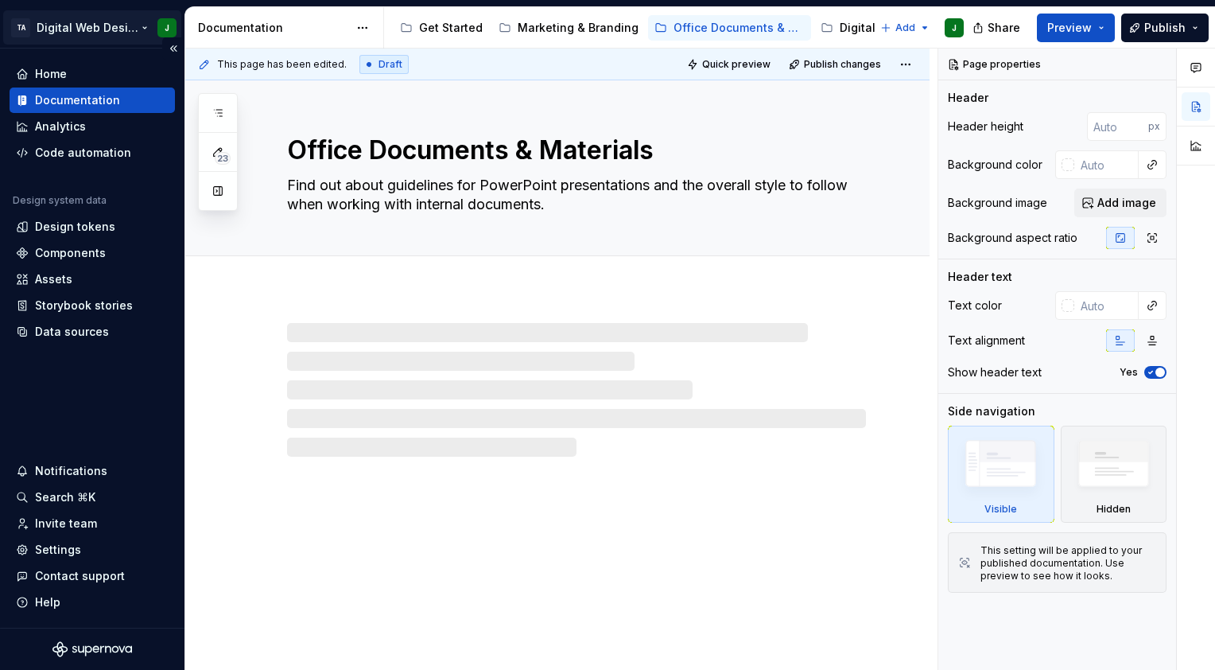
type textarea "*"
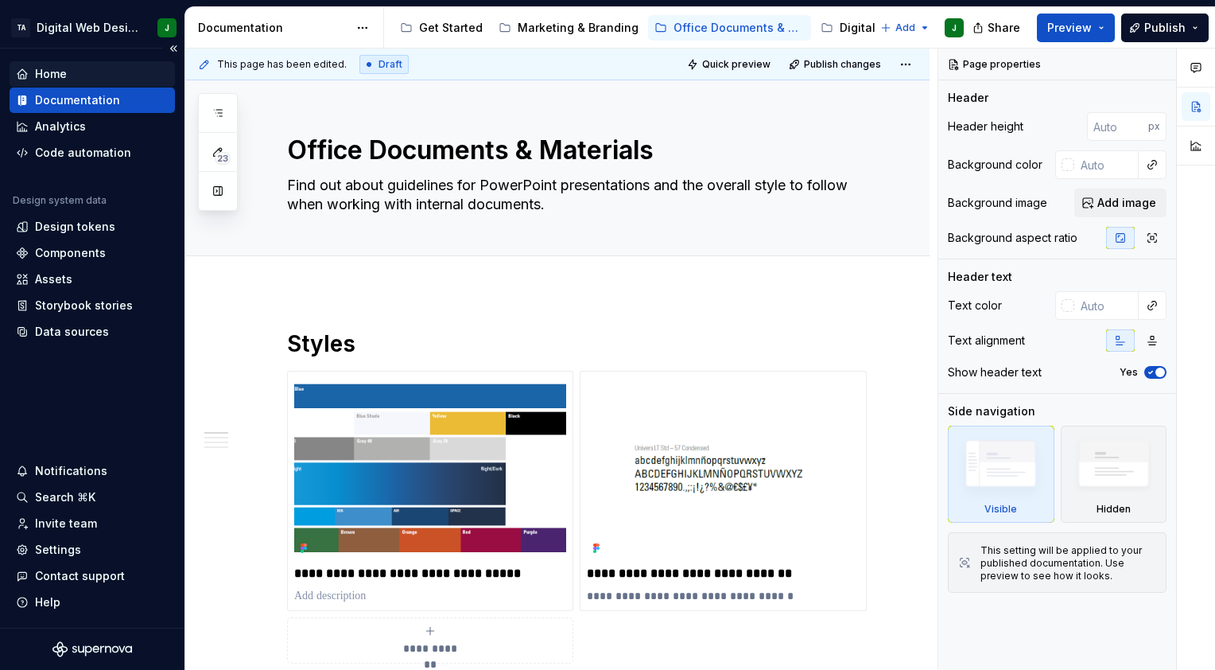
click at [37, 83] on div "Home" at bounding box center [92, 73] width 165 height 25
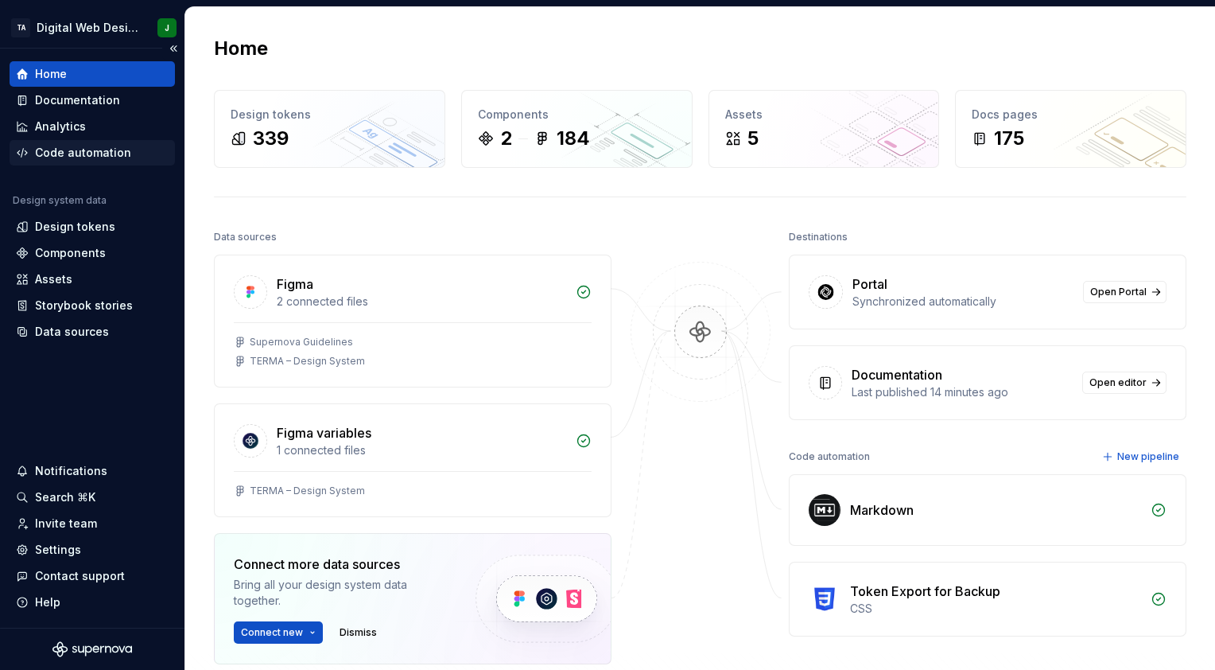
click at [112, 164] on div "Code automation" at bounding box center [92, 152] width 165 height 25
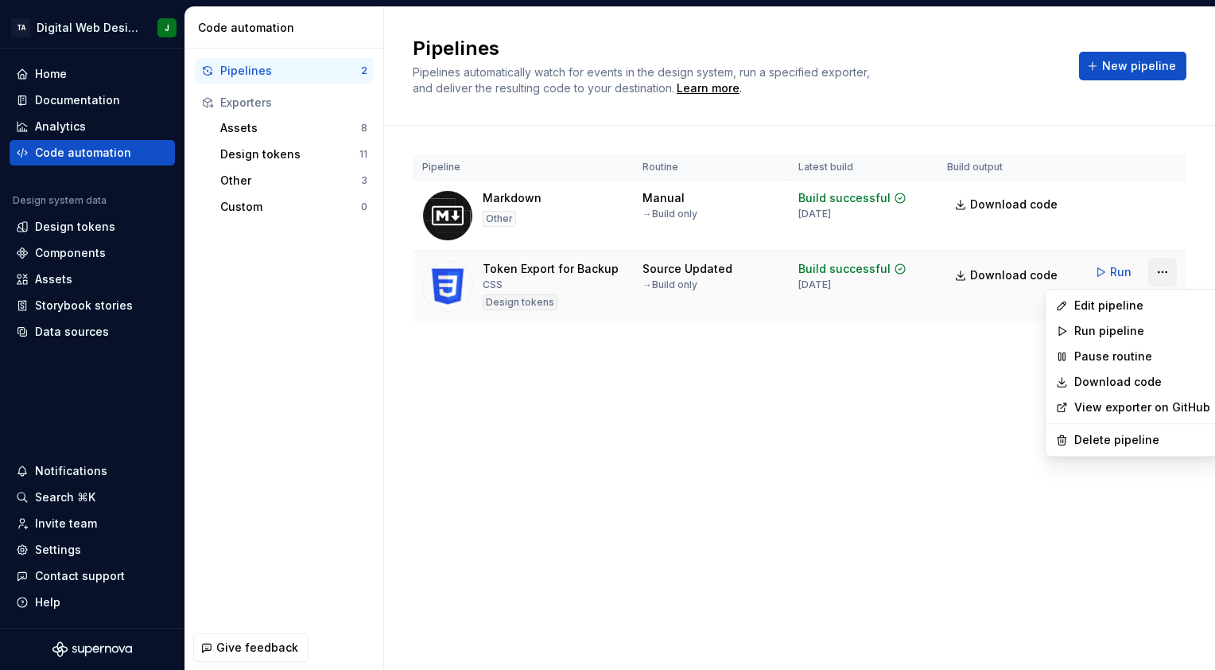
click at [1169, 272] on html "TA Digital Web Design J Home Documentation Analytics Code automation Design sys…" at bounding box center [607, 335] width 1215 height 670
click at [1095, 339] on div "Run pipeline" at bounding box center [1133, 330] width 168 height 25
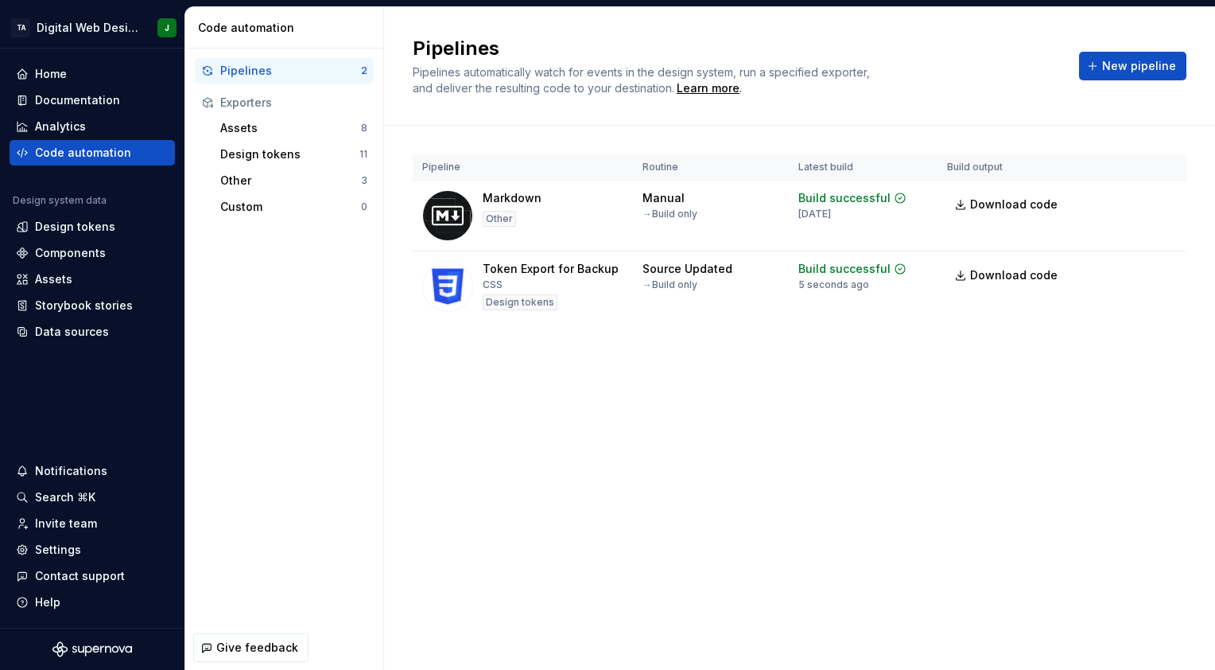
click at [671, 578] on div "Pipelines Pipelines automatically watch for events in the design system, run a …" at bounding box center [799, 338] width 831 height 663
click at [1025, 270] on span "Download code" at bounding box center [1014, 275] width 88 height 16
click at [1190, 89] on div "Pipelines Pipelines automatically watch for events in the design system, run a …" at bounding box center [799, 66] width 831 height 119
click at [1129, 62] on span "New pipeline" at bounding box center [1140, 66] width 74 height 16
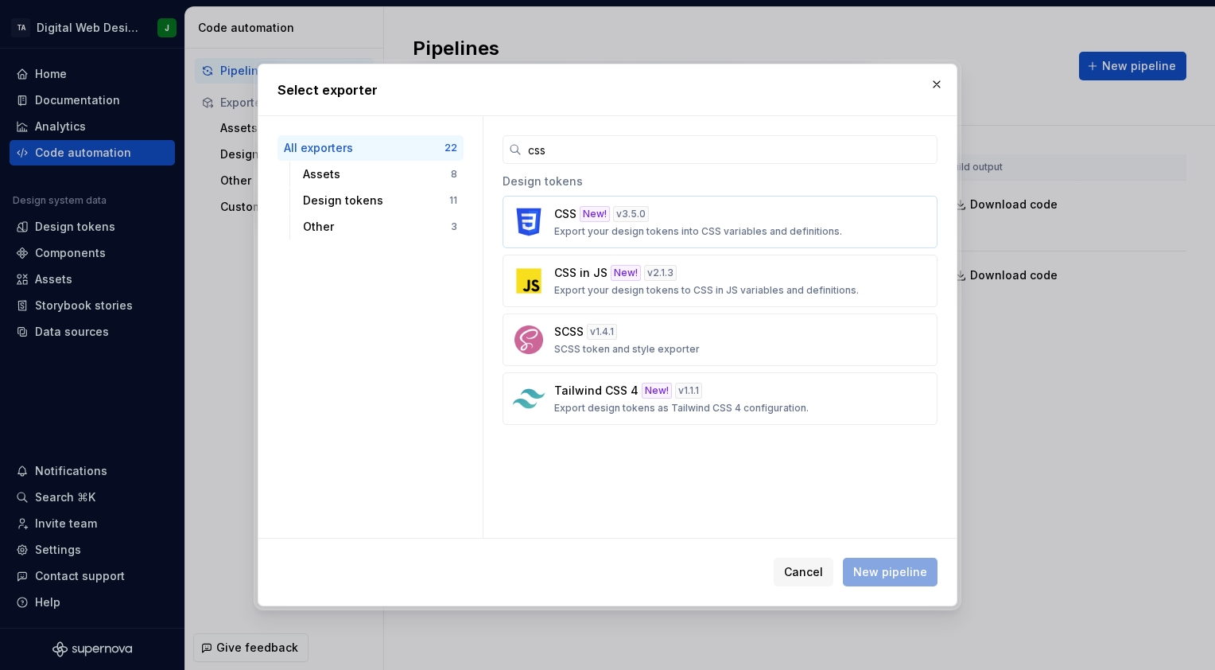
type input "css"
click at [676, 218] on div "CSS New! v 3.5.0 Export your design tokens into CSS variables and definitions." at bounding box center [715, 222] width 322 height 32
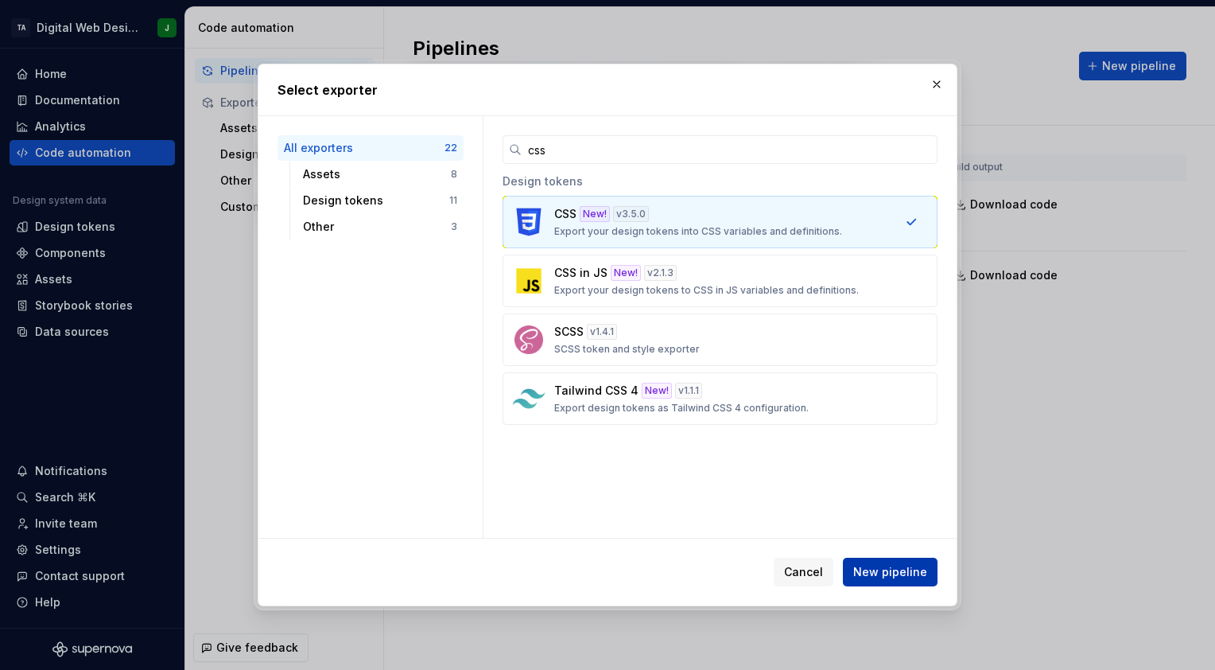
click at [875, 566] on span "New pipeline" at bounding box center [891, 572] width 74 height 16
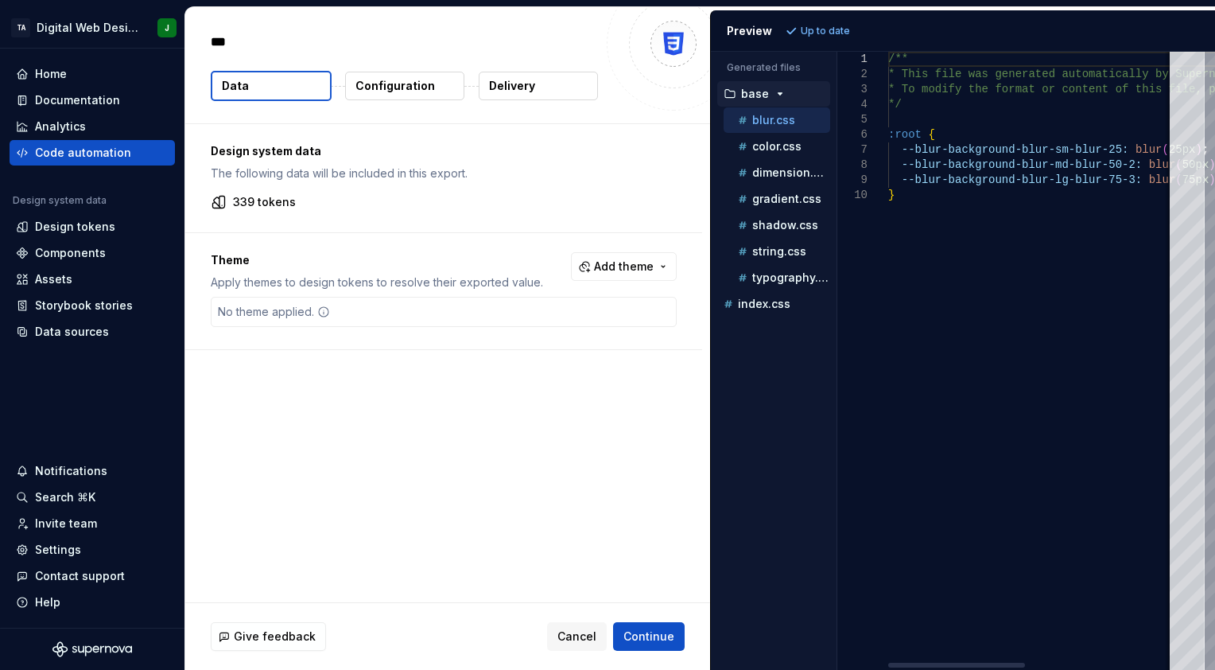
type textarea "*"
click at [654, 638] on span "Continue" at bounding box center [649, 636] width 51 height 16
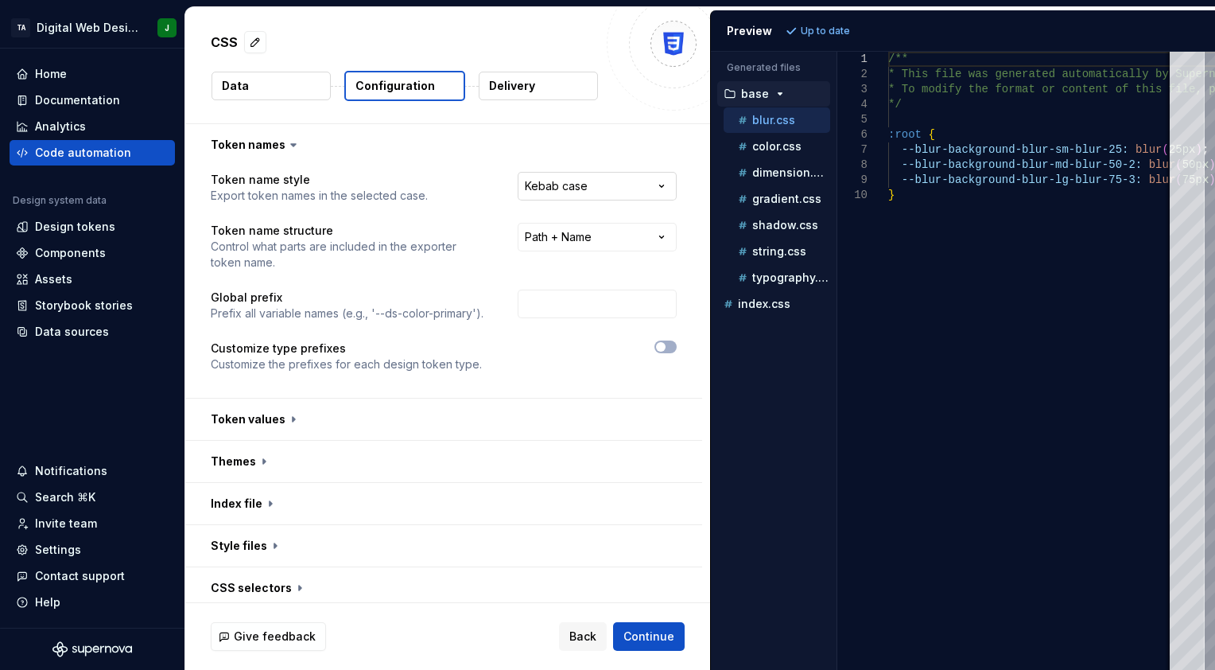
click at [607, 184] on html "**********" at bounding box center [607, 335] width 1215 height 670
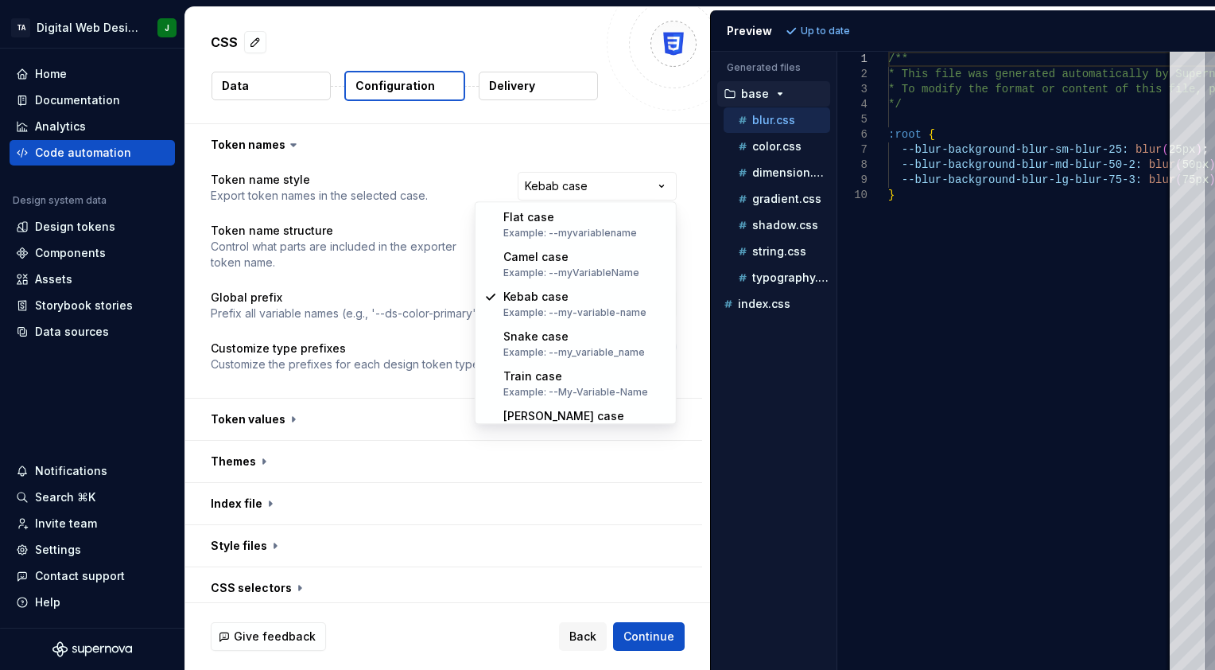
select select "*********"
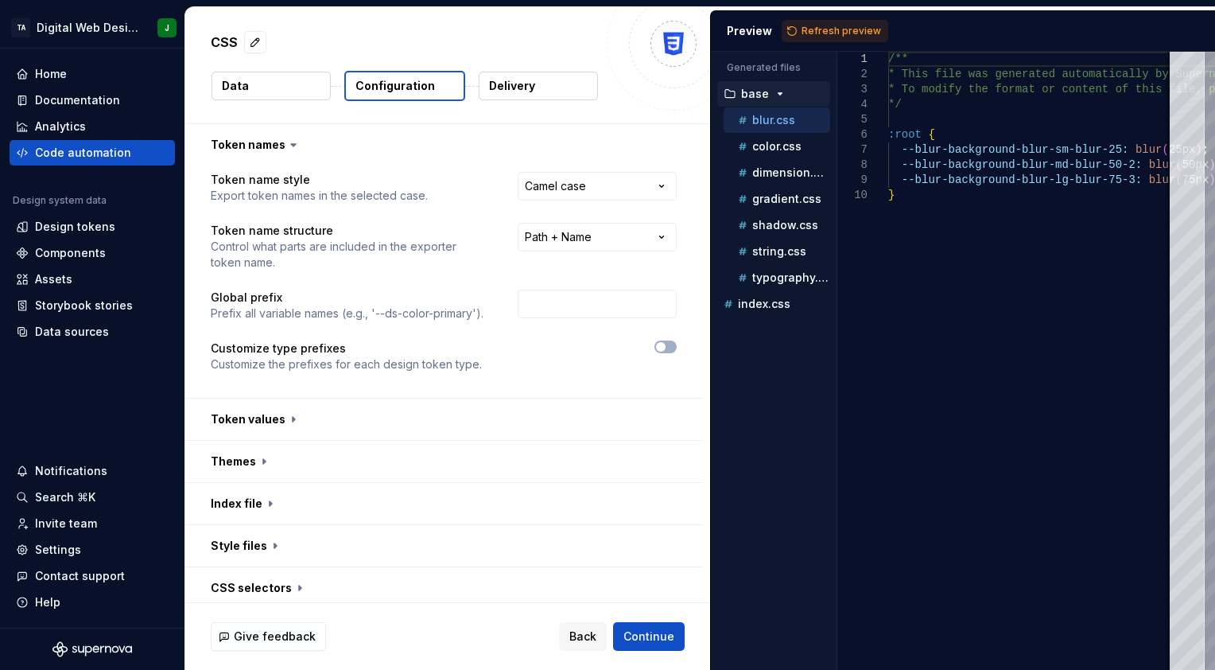
click at [519, 78] on p "Delivery" at bounding box center [512, 86] width 46 height 16
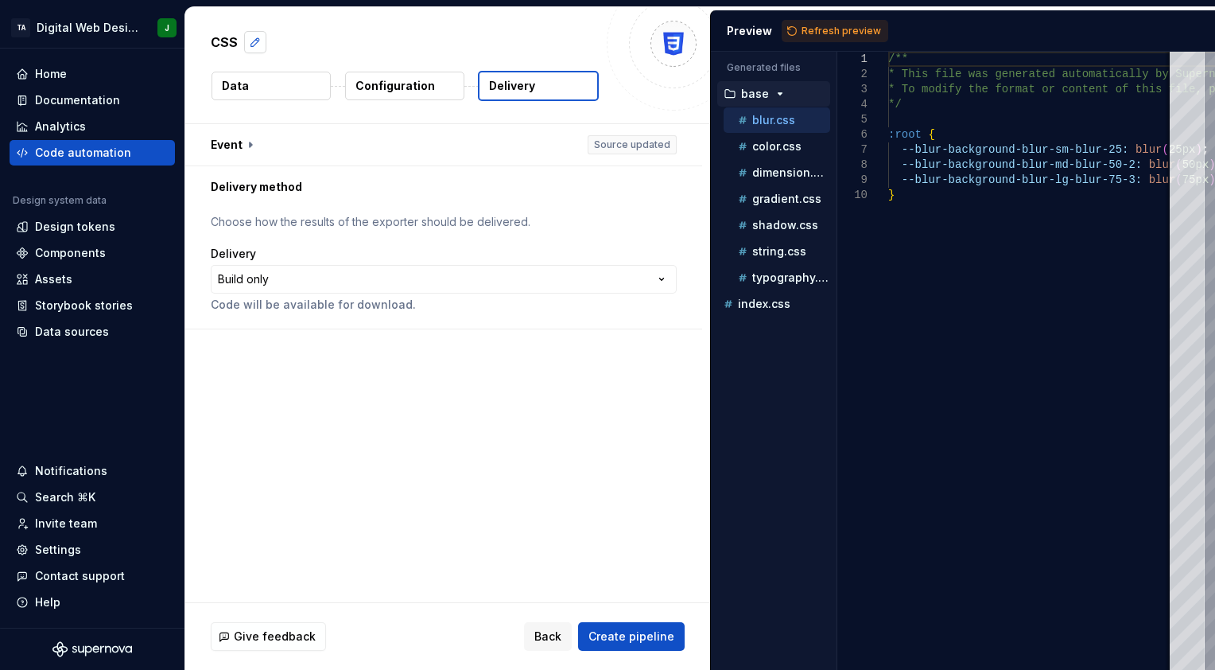
click at [254, 43] on button "button" at bounding box center [255, 42] width 22 height 22
type textarea "*"
type textarea "**"
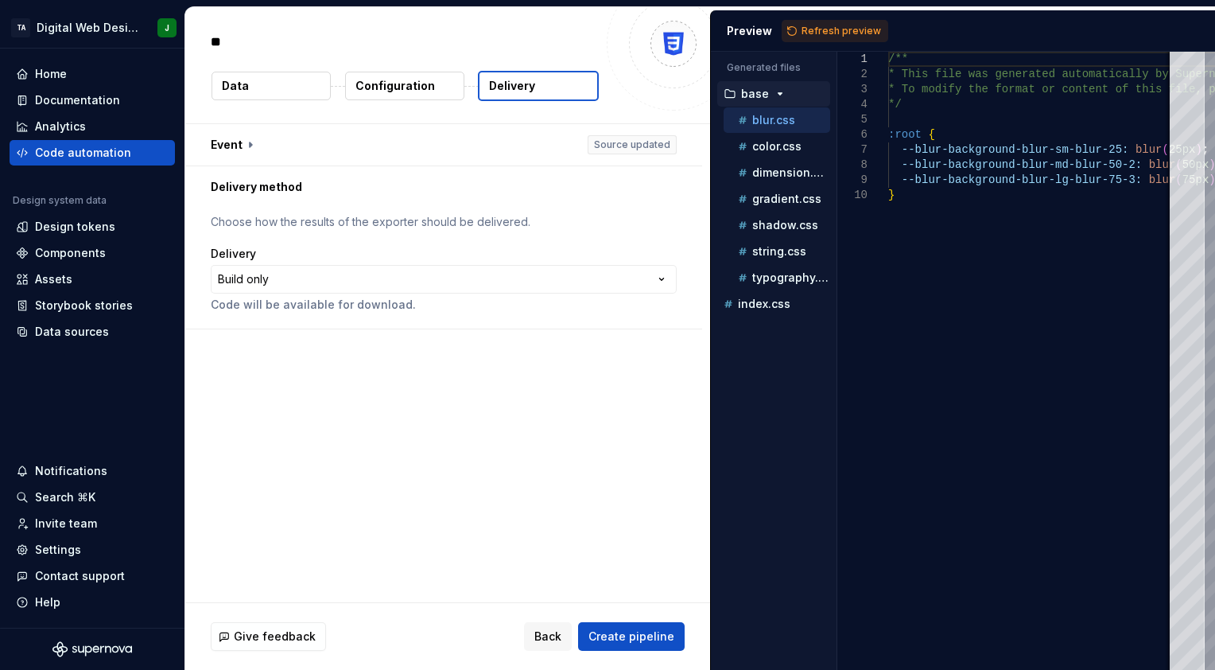
type textarea "*"
type textarea "***"
type textarea "*"
type textarea "****"
type textarea "*"
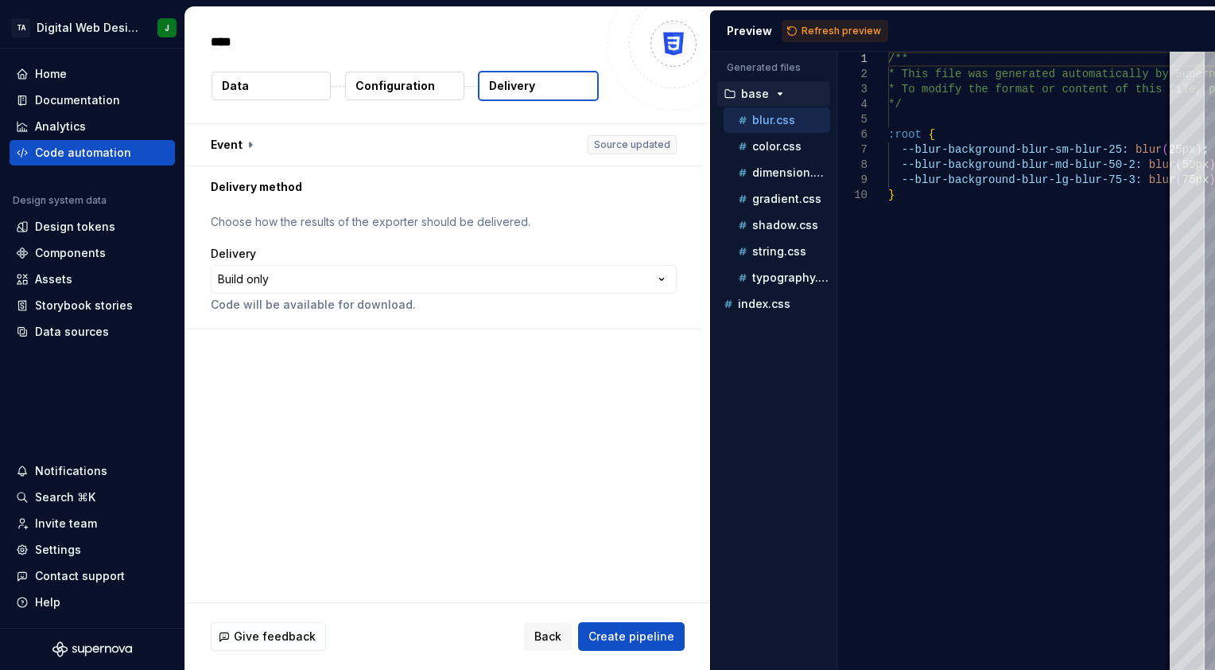
type textarea "*****"
type textarea "*"
type textarea "******"
type textarea "*"
type textarea "******"
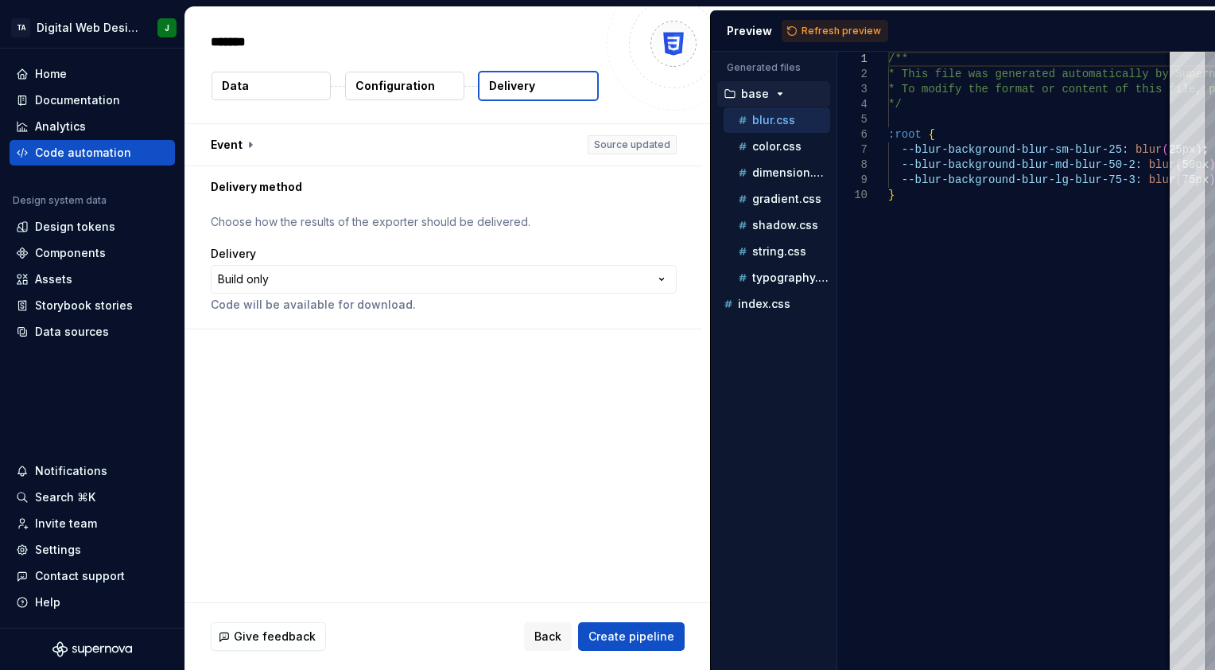
type textarea "*"
type textarea "********"
type textarea "*"
type textarea "*********"
type textarea "*"
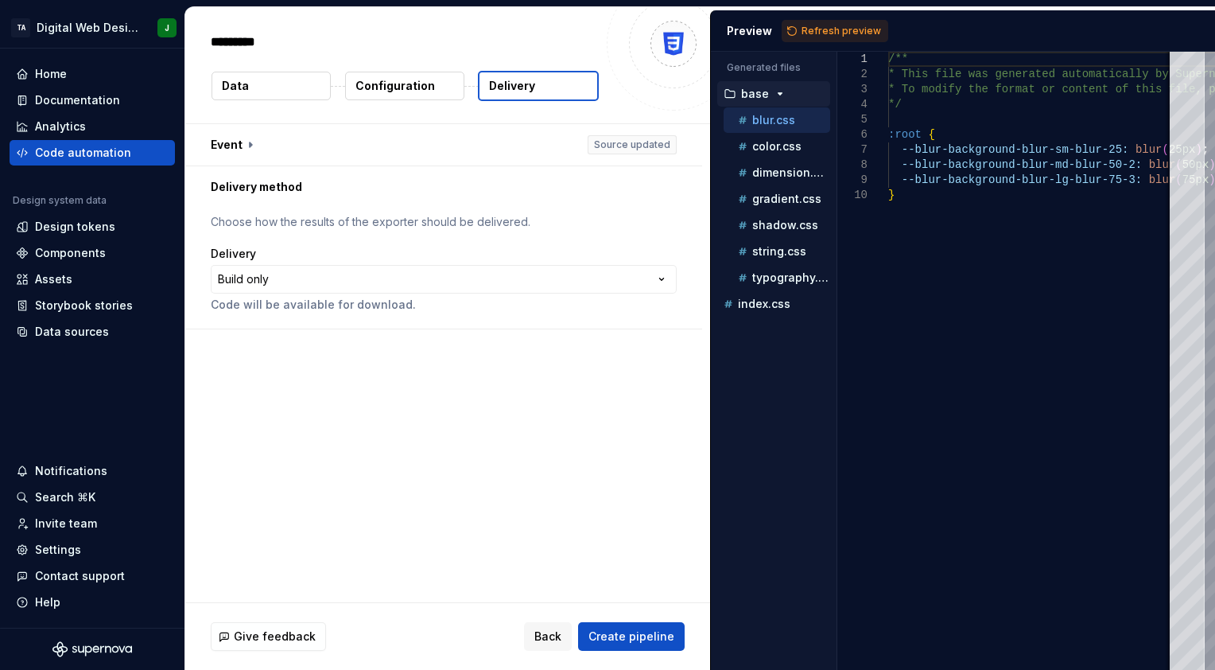
type textarea "**********"
type textarea "*"
type textarea "**********"
type textarea "*"
type textarea "**********"
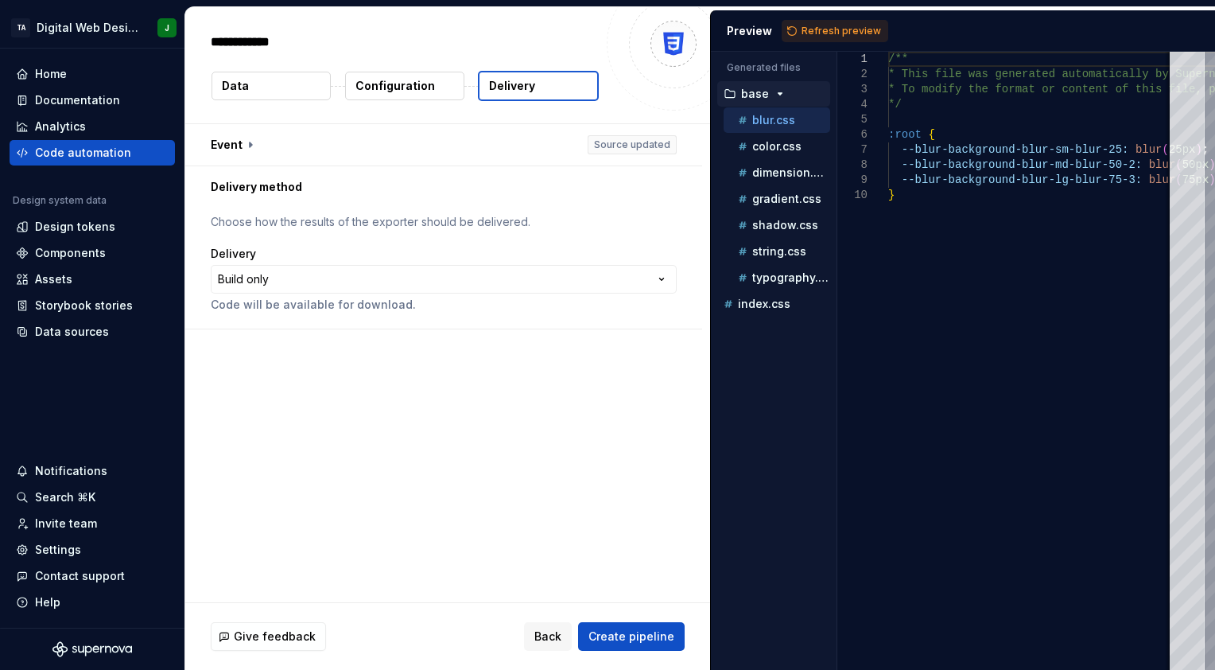
type textarea "*"
type textarea "**********"
type textarea "*"
type textarea "**********"
type textarea "*"
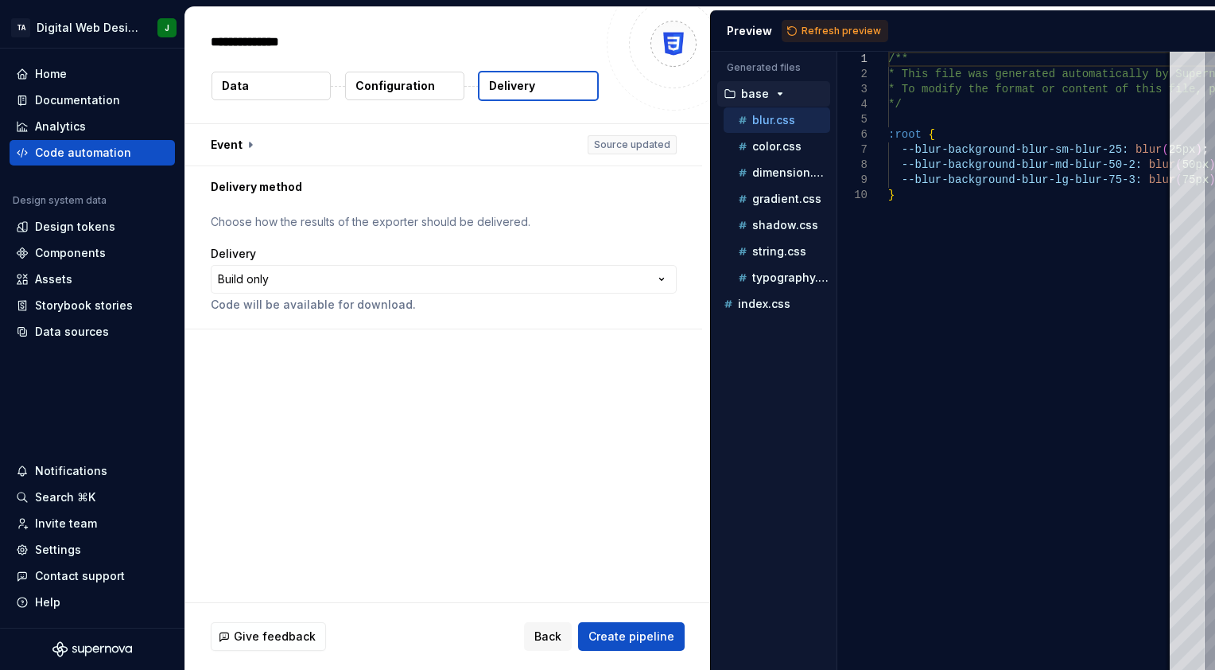
type textarea "**********"
type textarea "*"
type textarea "**********"
type textarea "*"
type textarea "**********"
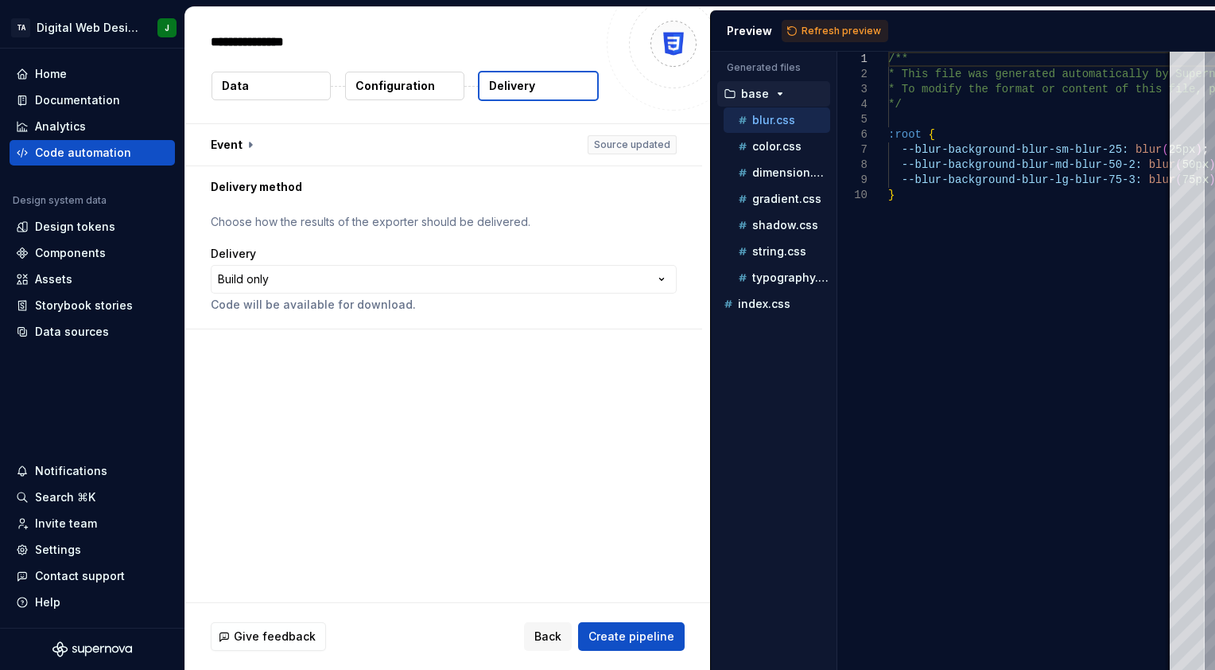
type textarea "*"
type textarea "**********"
type textarea "*"
type textarea "**********"
type textarea "*"
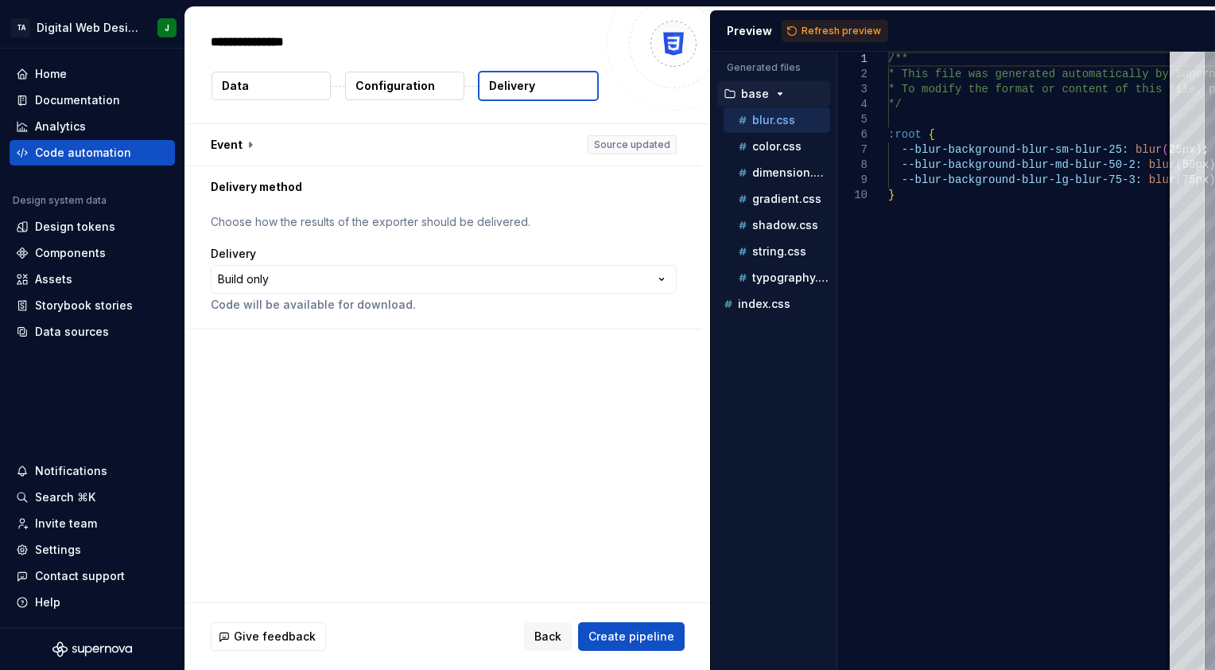
type textarea "**********"
click at [637, 636] on span "Create pipeline" at bounding box center [632, 636] width 86 height 16
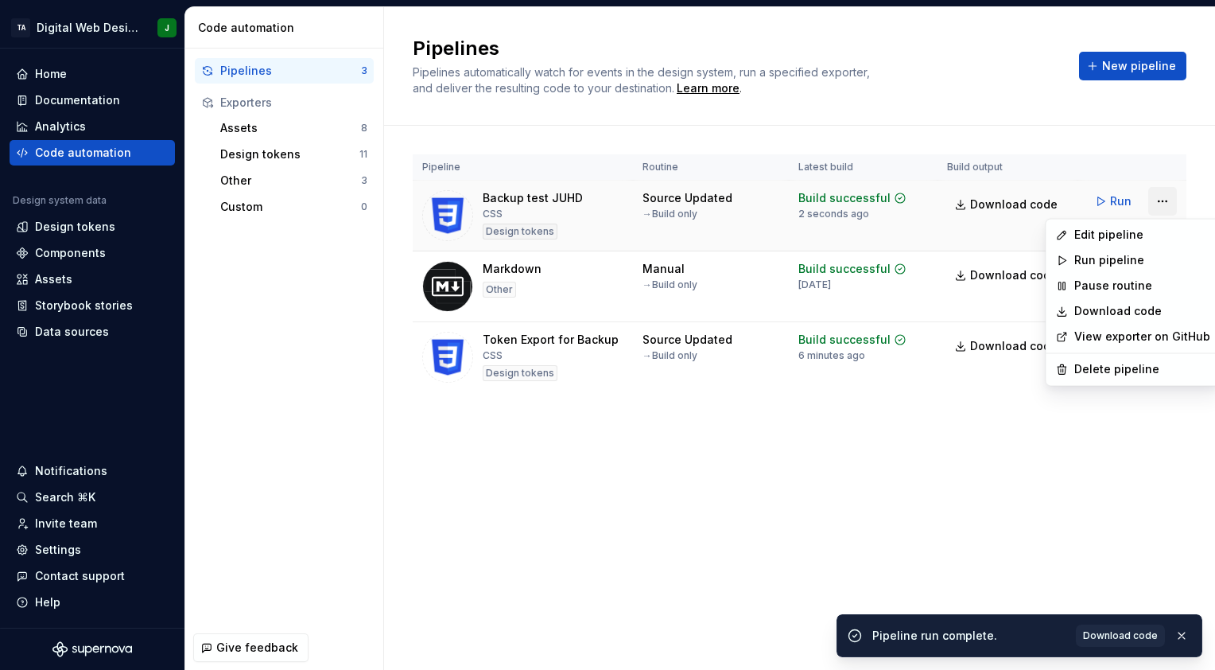
click at [1167, 189] on html "TA Digital Web Design J Home Documentation Analytics Code automation Design sys…" at bounding box center [607, 335] width 1215 height 670
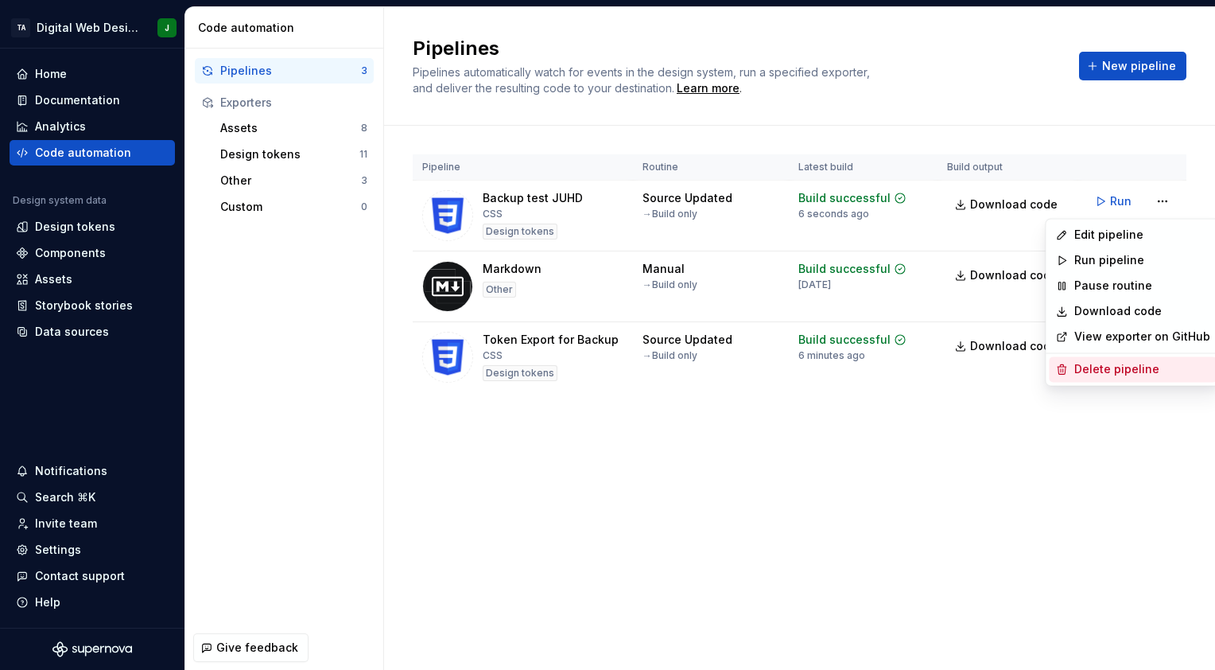
click at [1095, 375] on div "Delete pipeline" at bounding box center [1143, 369] width 136 height 16
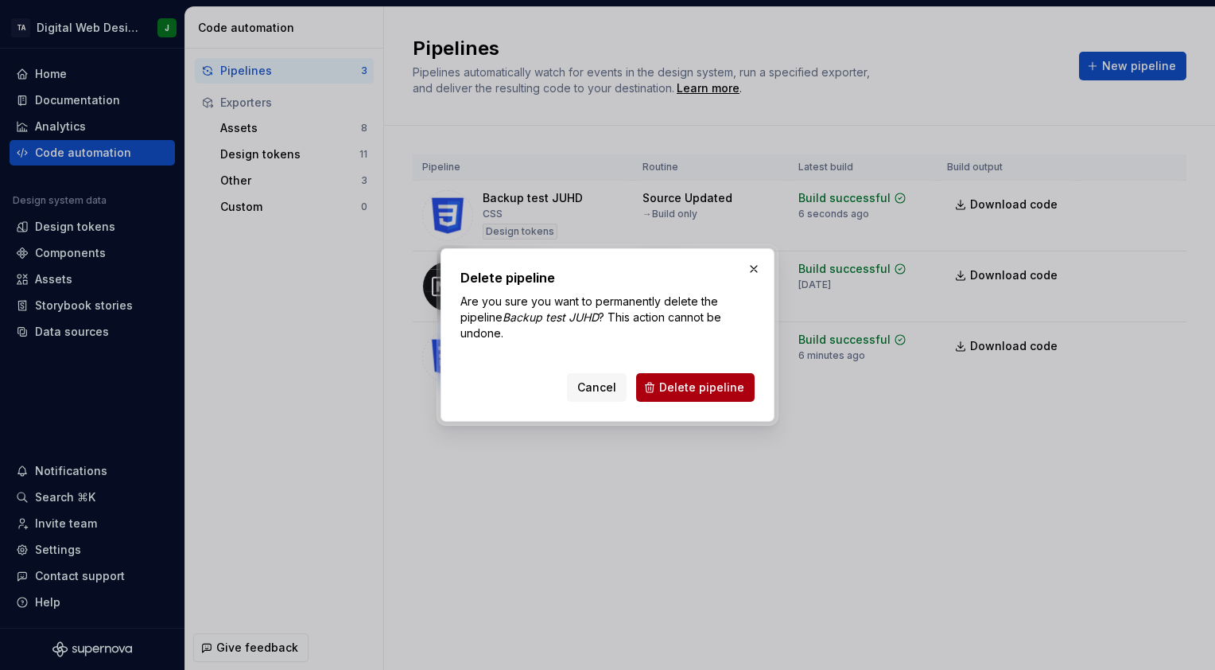
click at [716, 394] on span "Delete pipeline" at bounding box center [701, 387] width 85 height 16
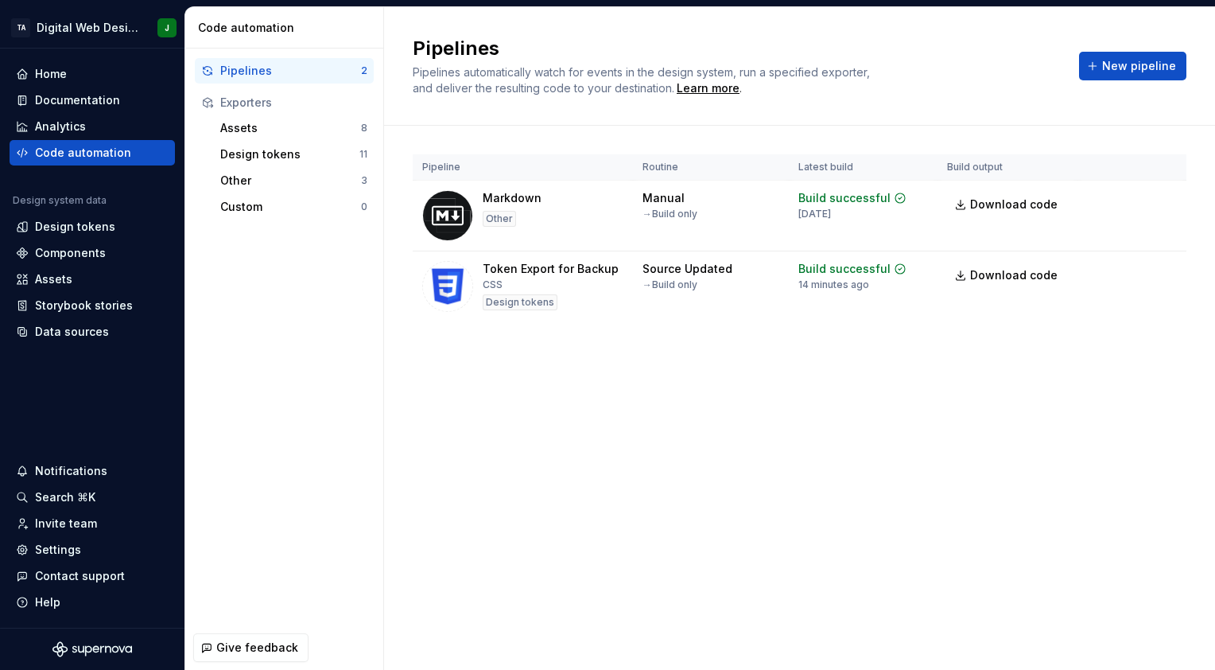
click at [697, 487] on div "Pipelines Pipelines automatically watch for events in the design system, run a …" at bounding box center [799, 338] width 831 height 663
click at [748, 447] on div "Pipelines Pipelines automatically watch for events in the design system, run a …" at bounding box center [799, 338] width 831 height 663
click at [830, 448] on div "Pipelines Pipelines automatically watch for events in the design system, run a …" at bounding box center [799, 338] width 831 height 663
click at [51, 553] on div "Settings" at bounding box center [58, 550] width 46 height 16
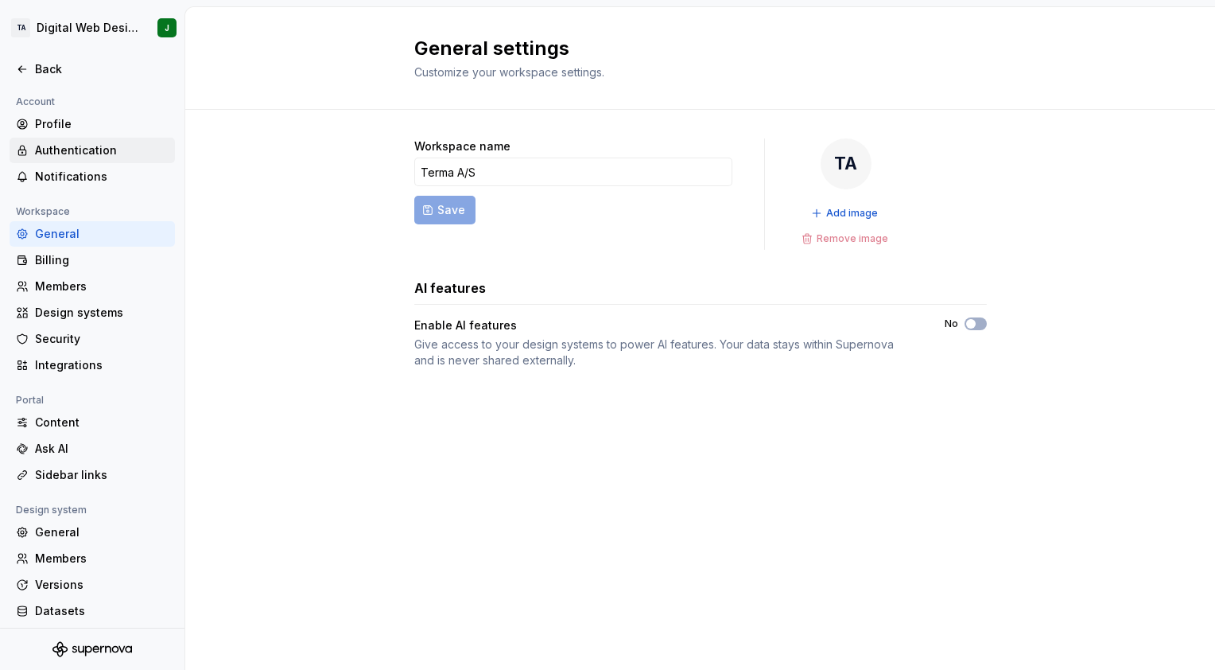
click at [85, 142] on div "Authentication" at bounding box center [102, 150] width 134 height 16
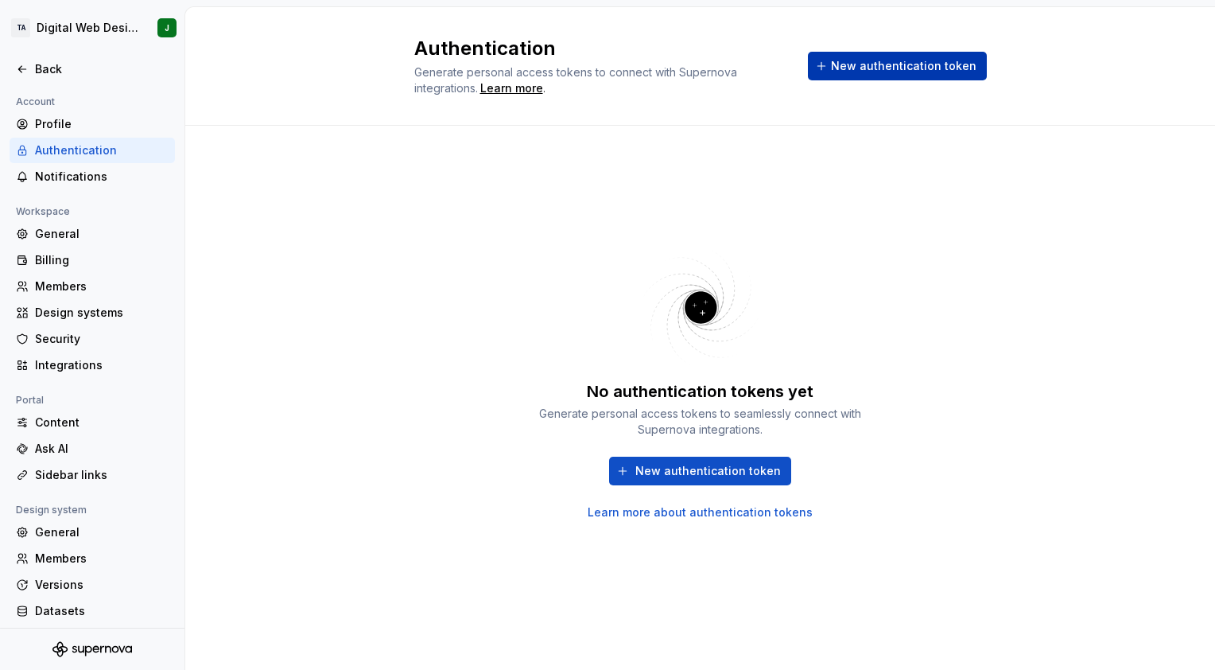
click at [884, 56] on button "New authentication token" at bounding box center [897, 66] width 179 height 29
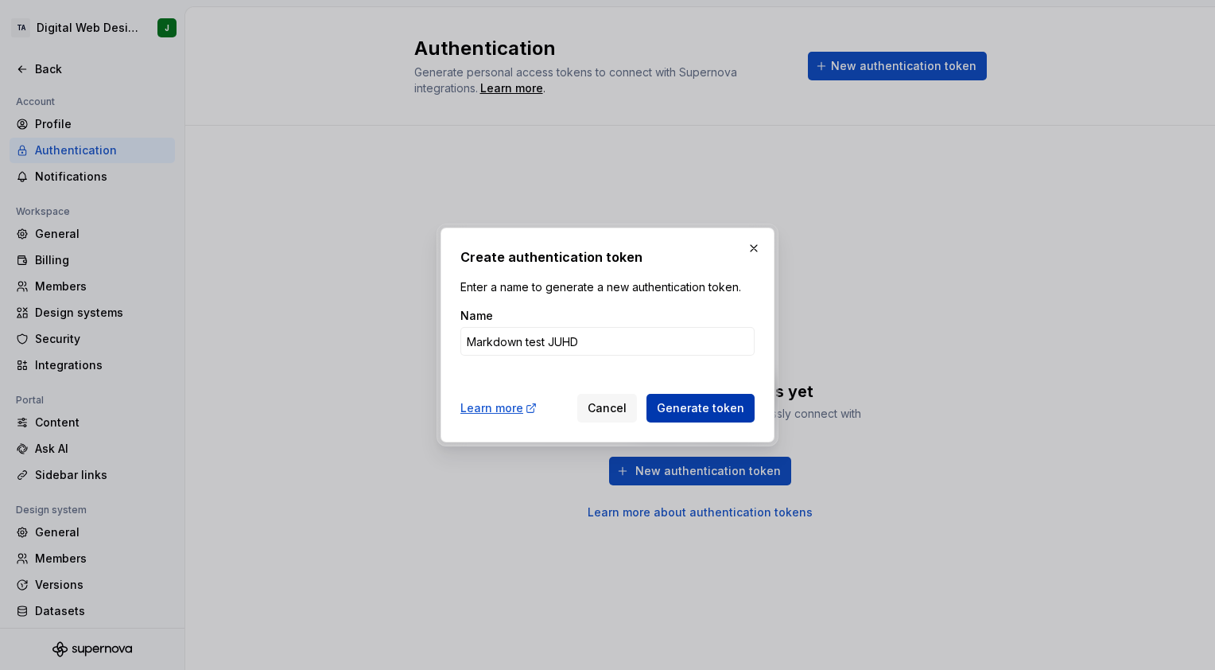
type input "Markdown test JUHD"
click at [709, 402] on span "Generate token" at bounding box center [701, 408] width 88 height 16
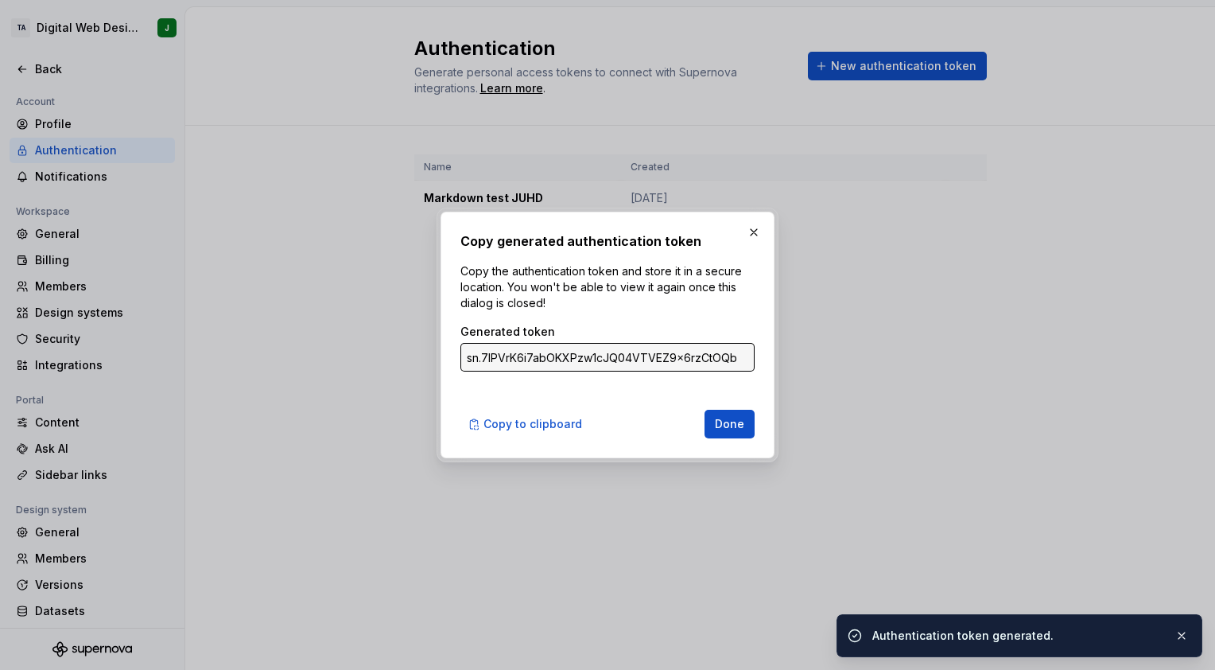
click at [571, 364] on input "sn.7lPVrK6i7abOKXPzw1cJQ04VTVEZ9x6rzCtOQbeNU8qH8ijZraxTfbjMUnX5S7tx4QaoGKFPdGxy…" at bounding box center [608, 357] width 294 height 29
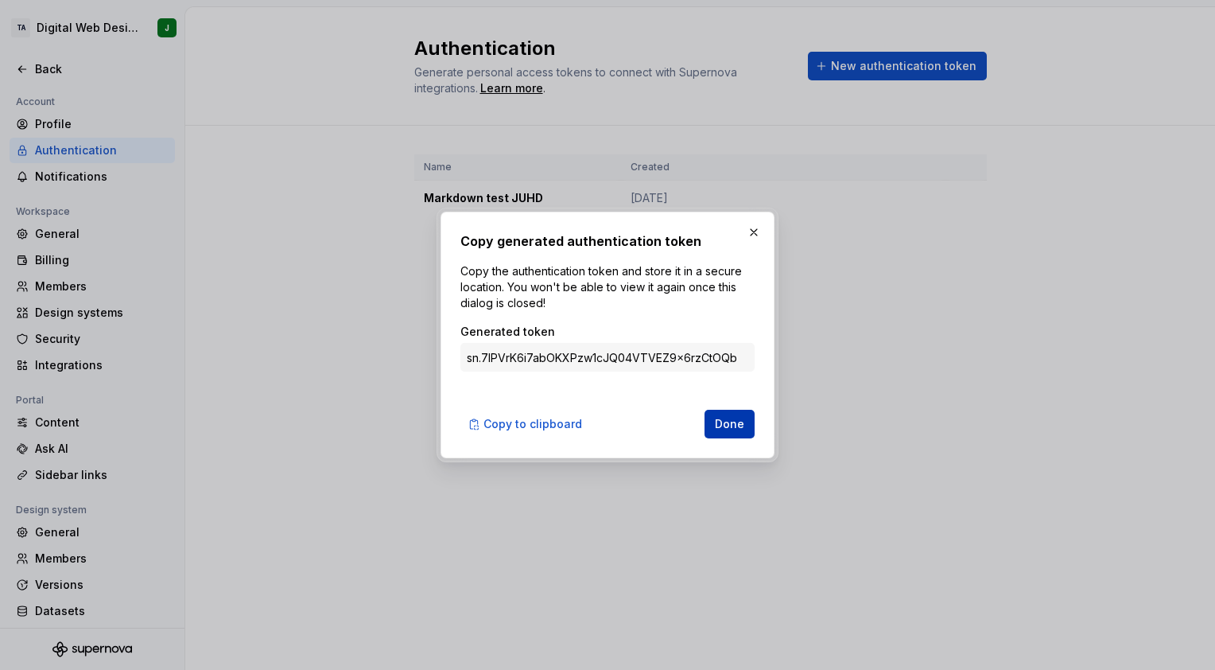
click at [729, 427] on span "Done" at bounding box center [729, 424] width 29 height 16
